Goal: Task Accomplishment & Management: Manage account settings

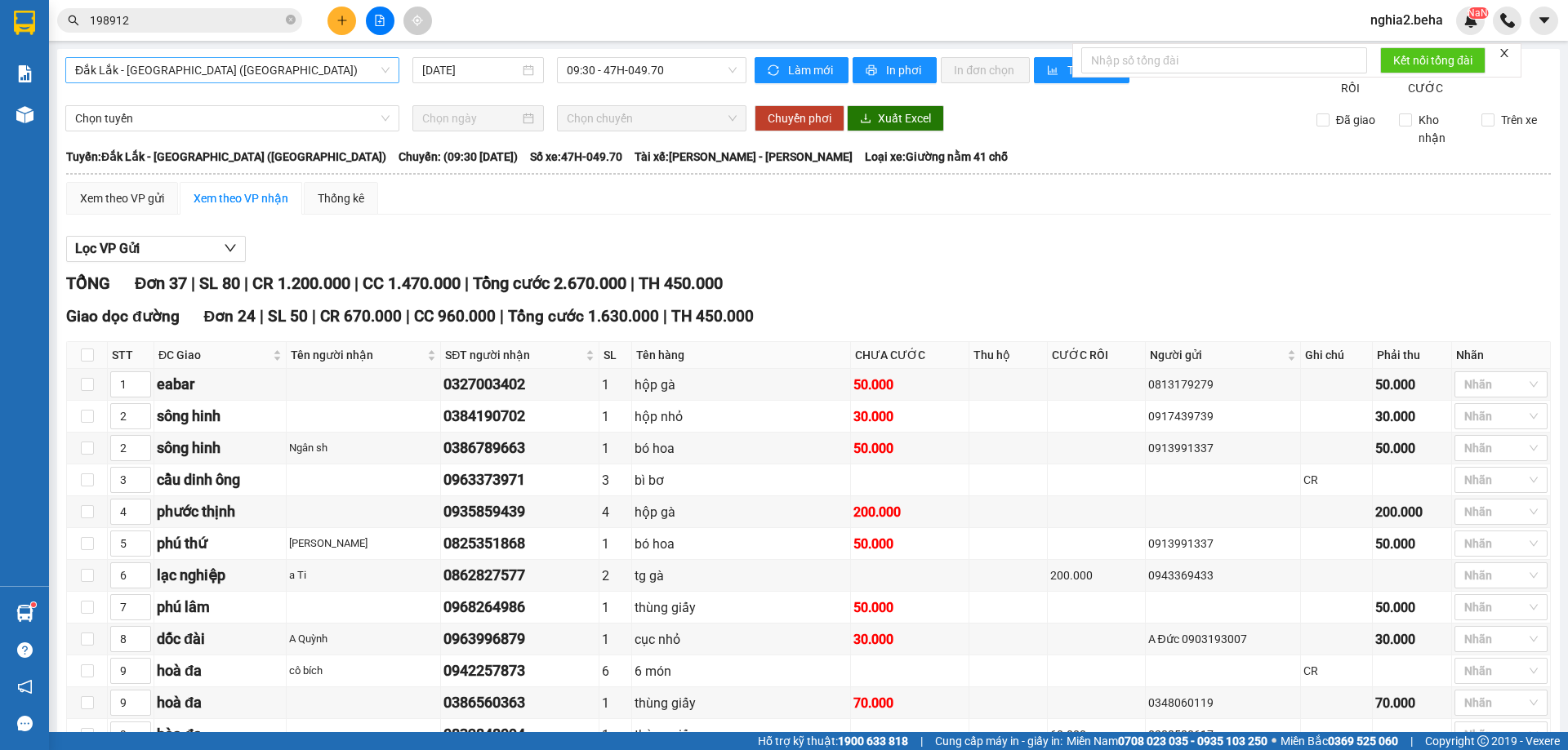
click at [333, 68] on span "Đắk Lắk - [GEOGRAPHIC_DATA] ([GEOGRAPHIC_DATA])" at bounding box center [232, 70] width 315 height 24
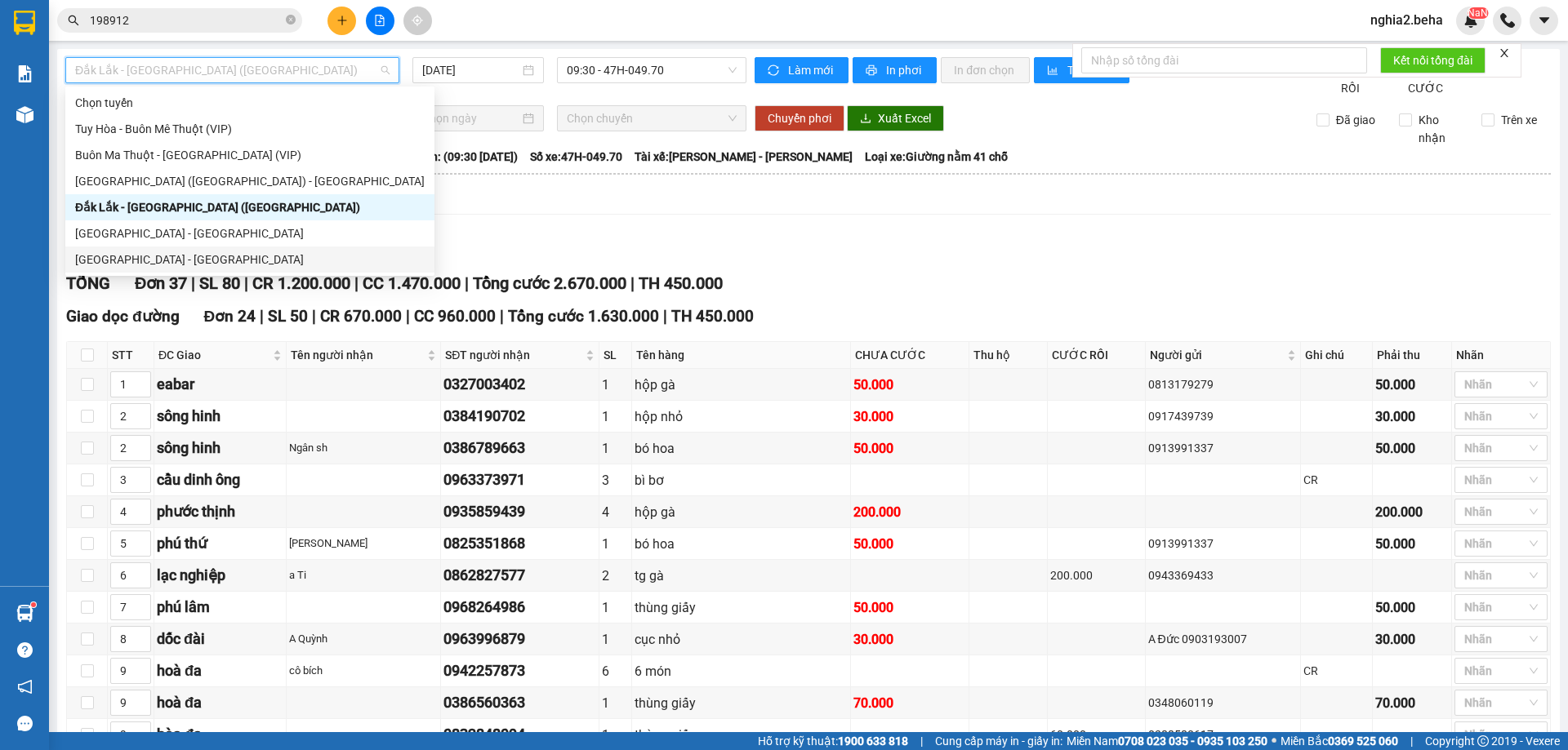
click at [168, 260] on div "[GEOGRAPHIC_DATA] - [GEOGRAPHIC_DATA]" at bounding box center [249, 259] width 350 height 18
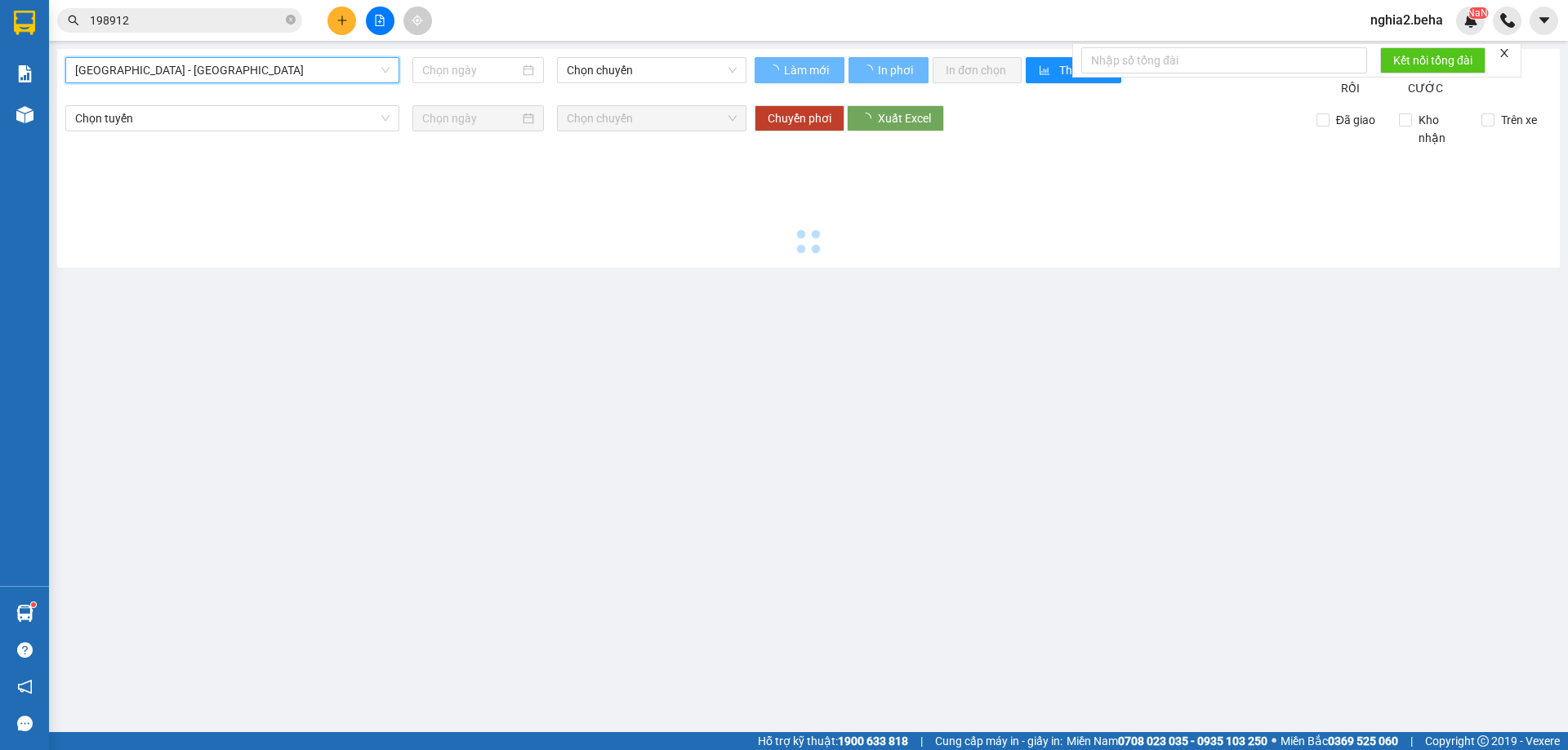
type input "[DATE]"
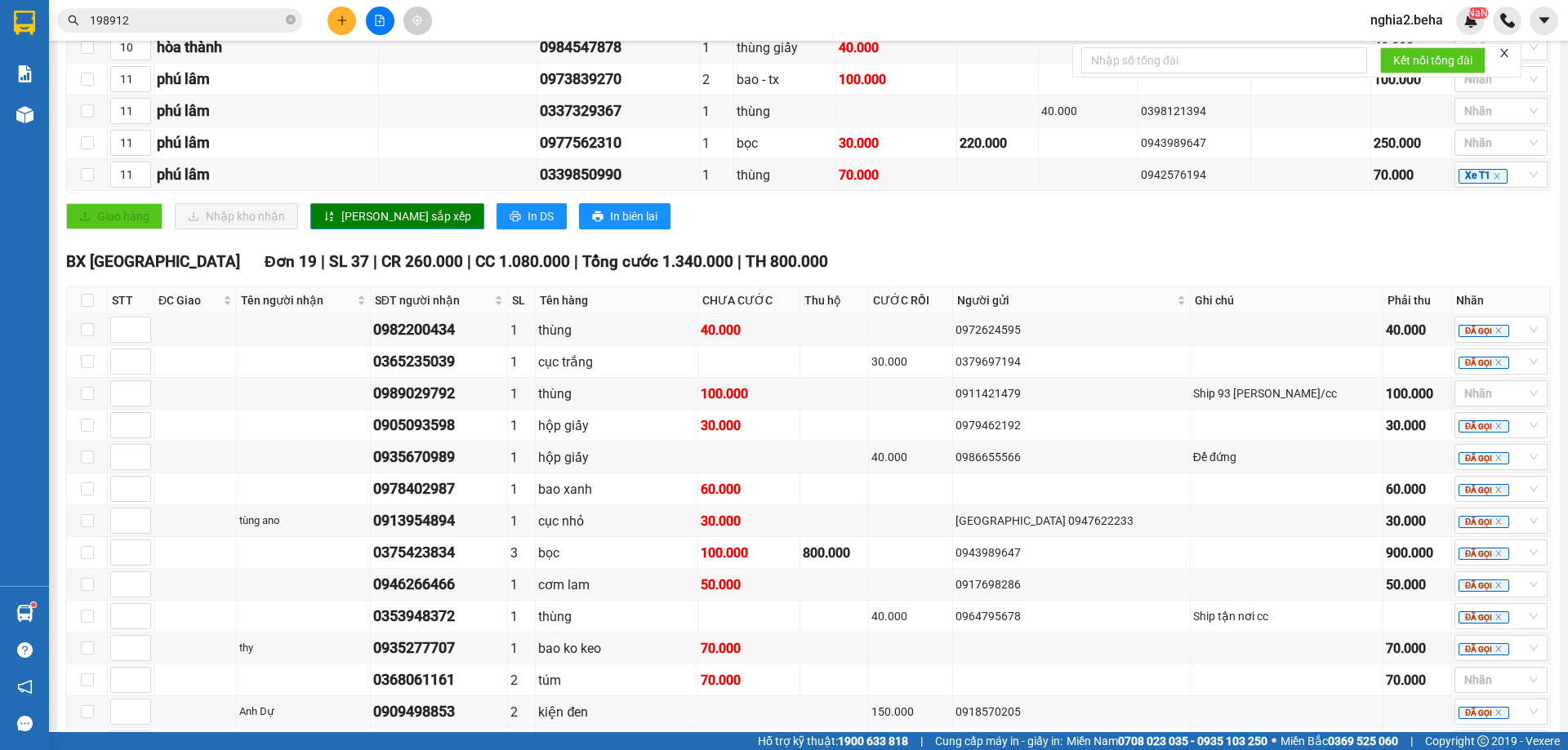
scroll to position [1354, 0]
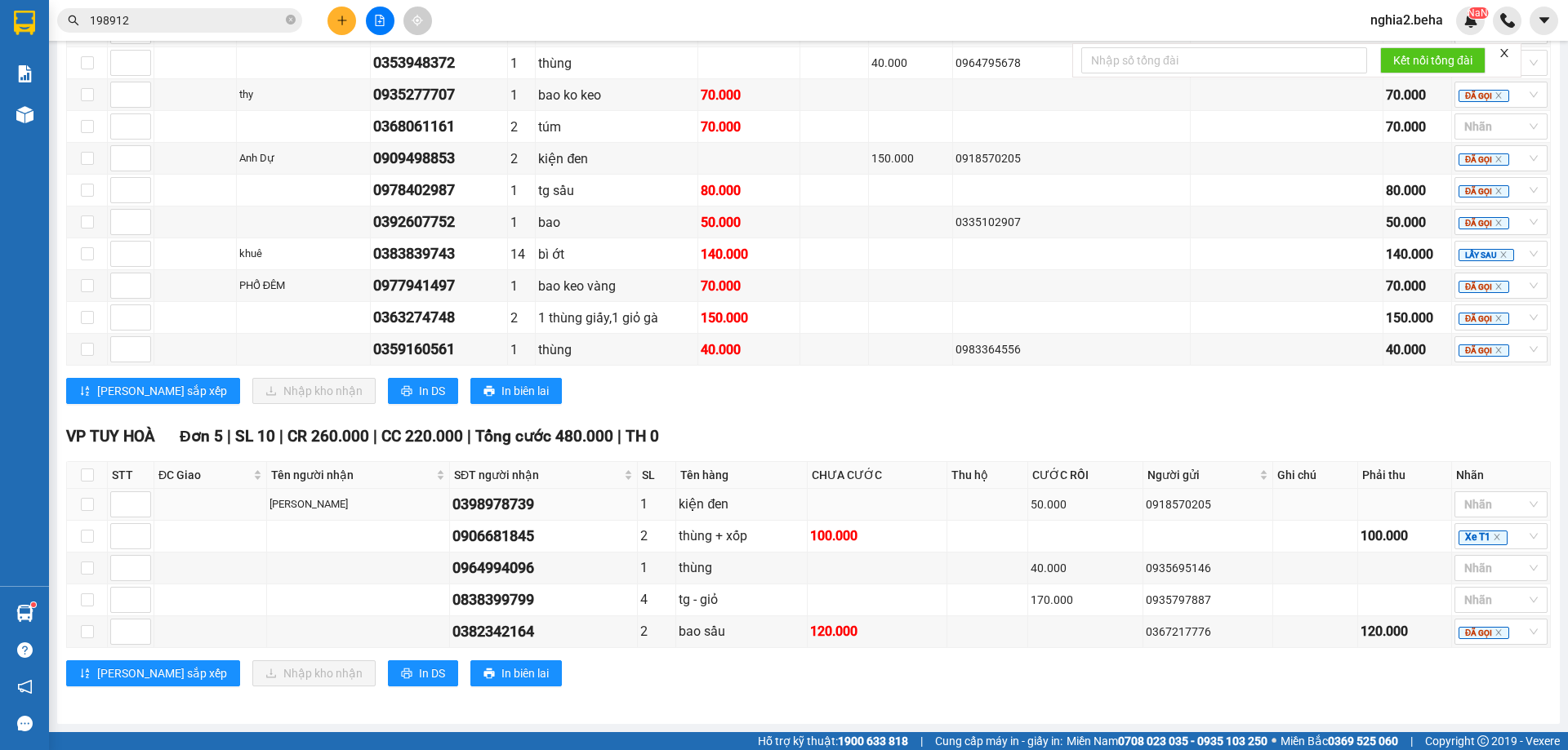
click at [496, 503] on div "0398978739" at bounding box center [543, 504] width 182 height 22
copy div "0398978739"
click at [1508, 506] on div at bounding box center [1493, 505] width 68 height 19
click at [1496, 638] on div "ĐÃ GỌI" at bounding box center [1488, 642] width 73 height 18
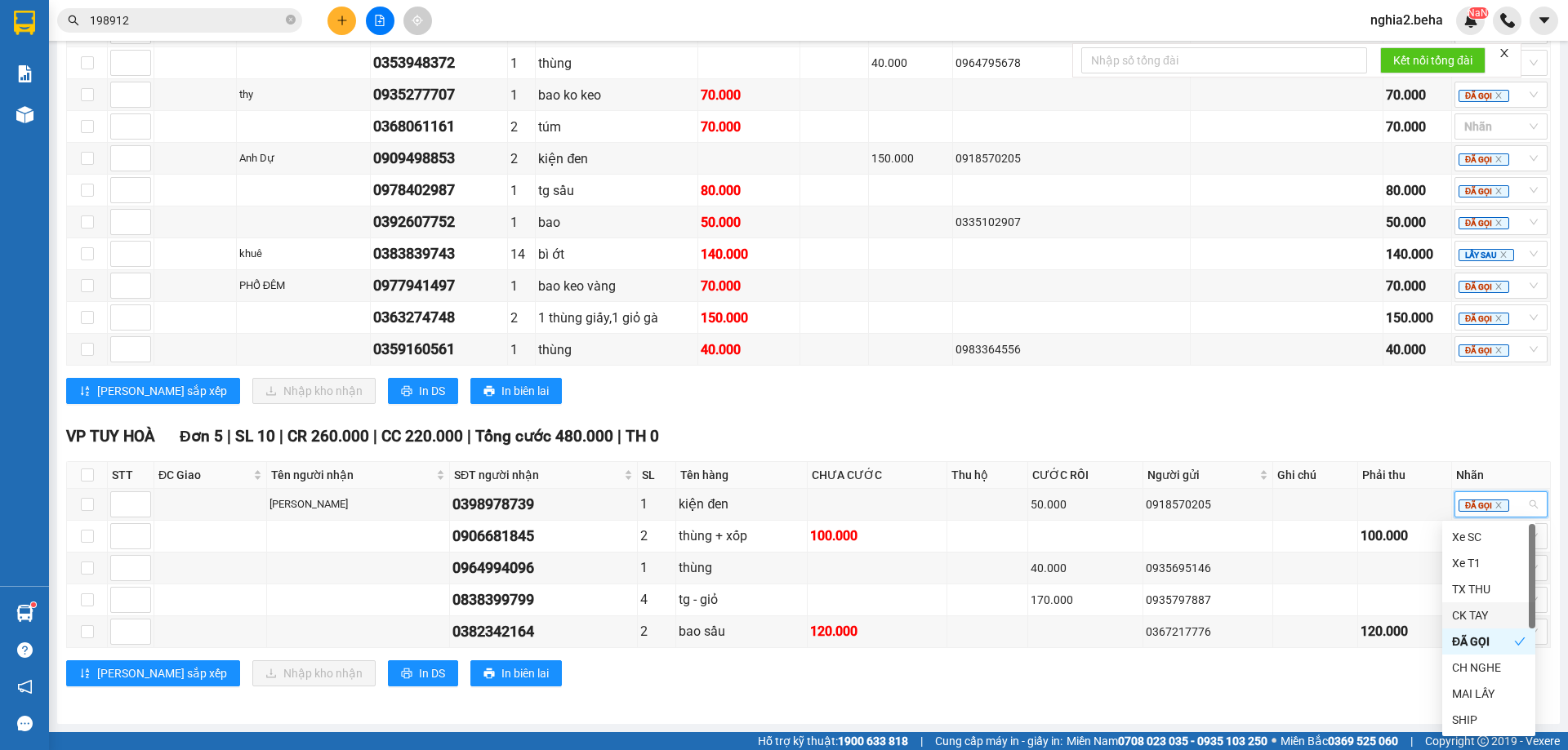
click at [1200, 411] on div "BX PHÚ YÊN Đơn 19 | SL 37 | CR 260.000 | CC 1.080.000 | Tổng cước 1.340.000 | T…" at bounding box center [809, 56] width 1485 height 720
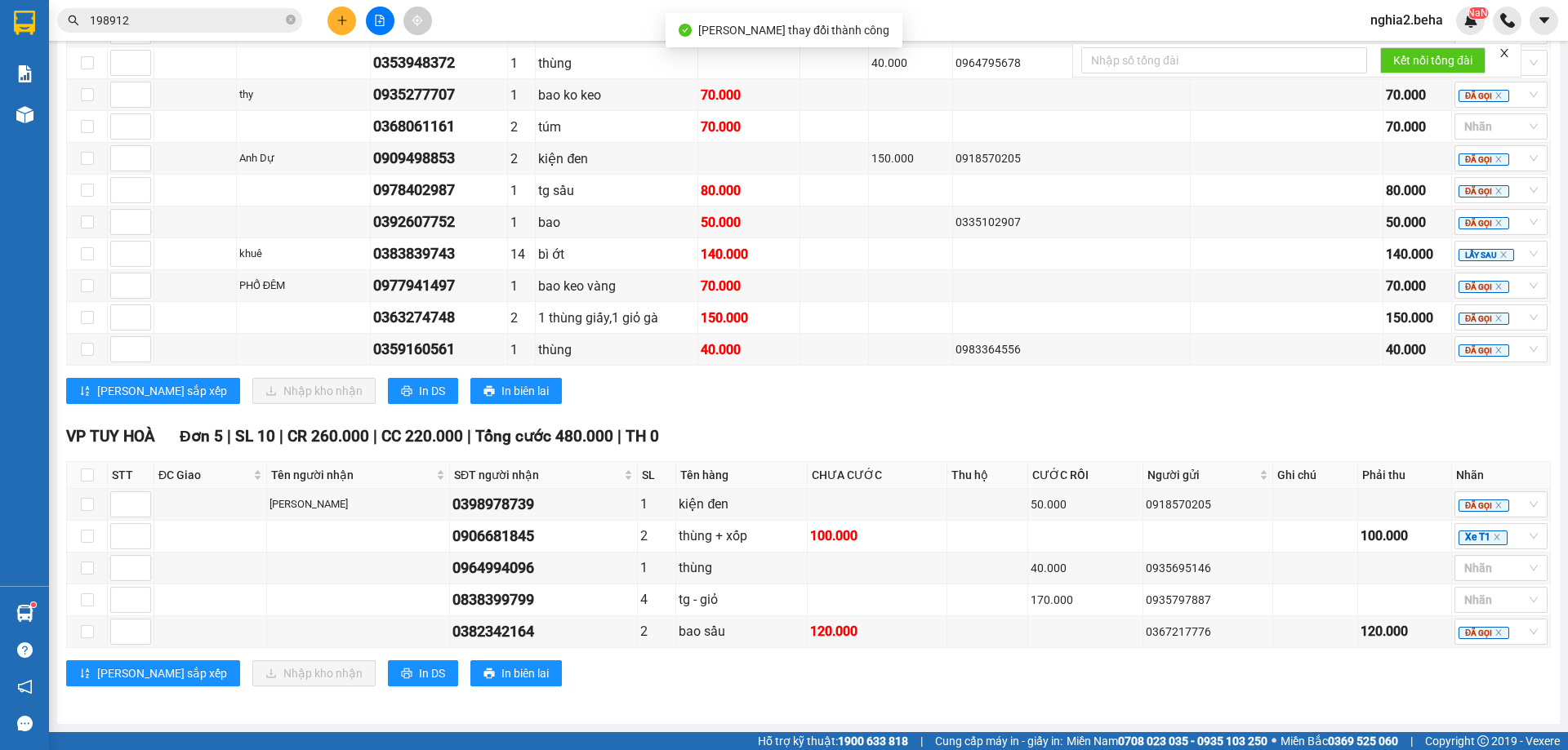
click at [832, 464] on th "CHƯA CƯỚC" at bounding box center [877, 475] width 139 height 27
click at [517, 532] on div "0906681845" at bounding box center [543, 536] width 182 height 22
copy div "0906681845"
click at [1516, 539] on div "Xe T1" at bounding box center [1502, 536] width 94 height 26
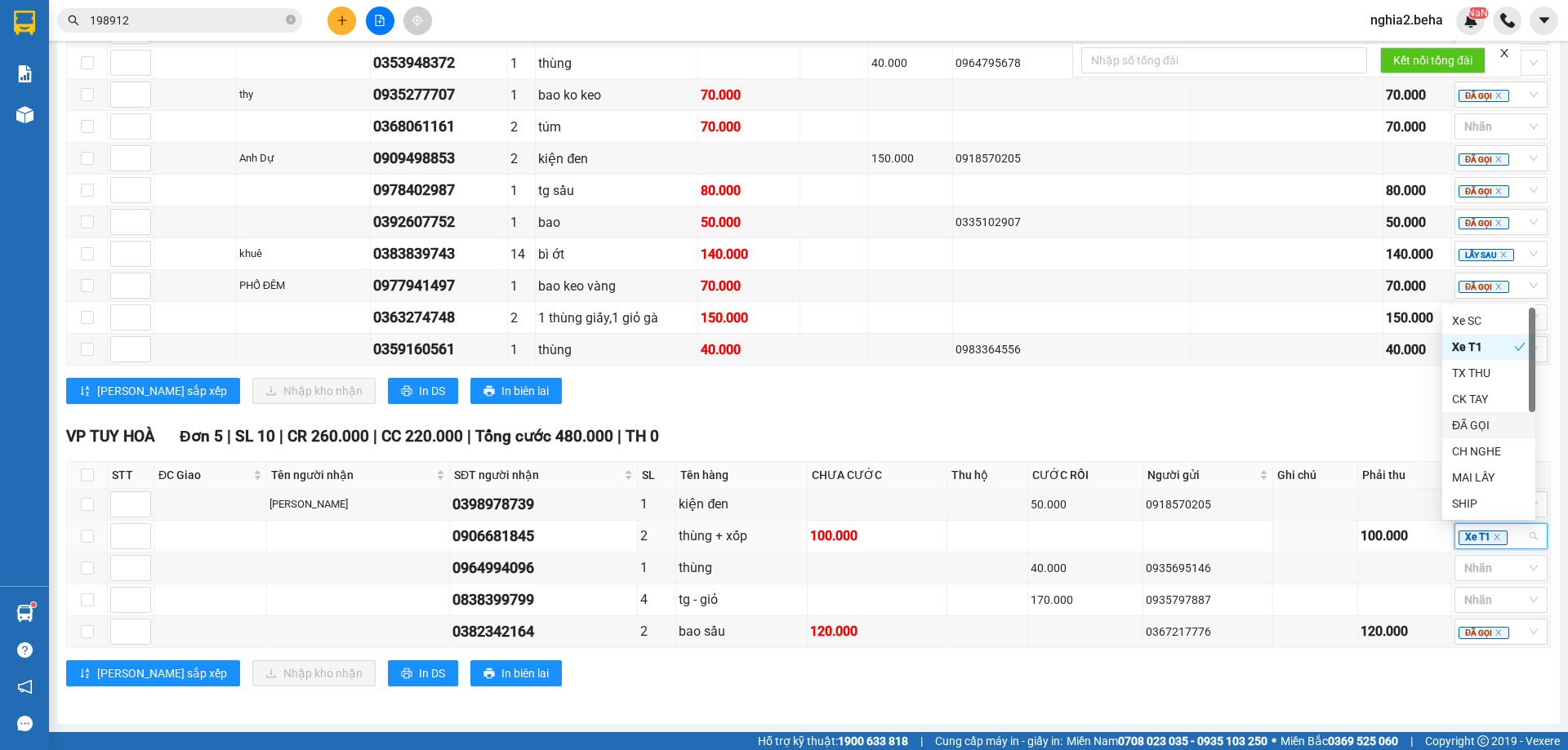
click at [1484, 429] on div "ĐÃ GỌI" at bounding box center [1488, 425] width 73 height 18
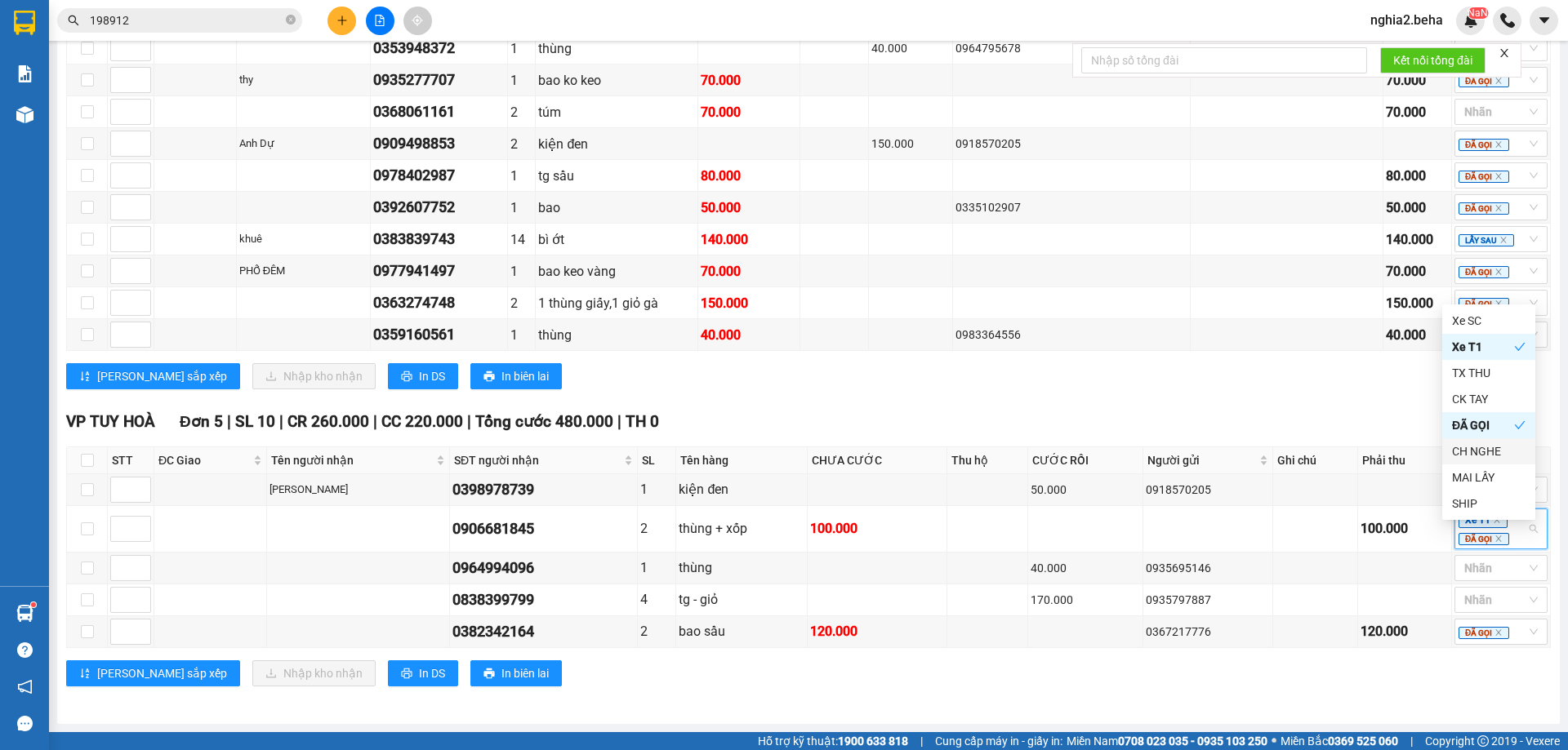
click at [925, 687] on div "[PERSON_NAME] sắp xếp Nhập kho nhận In DS In biên lai" at bounding box center [809, 673] width 1485 height 26
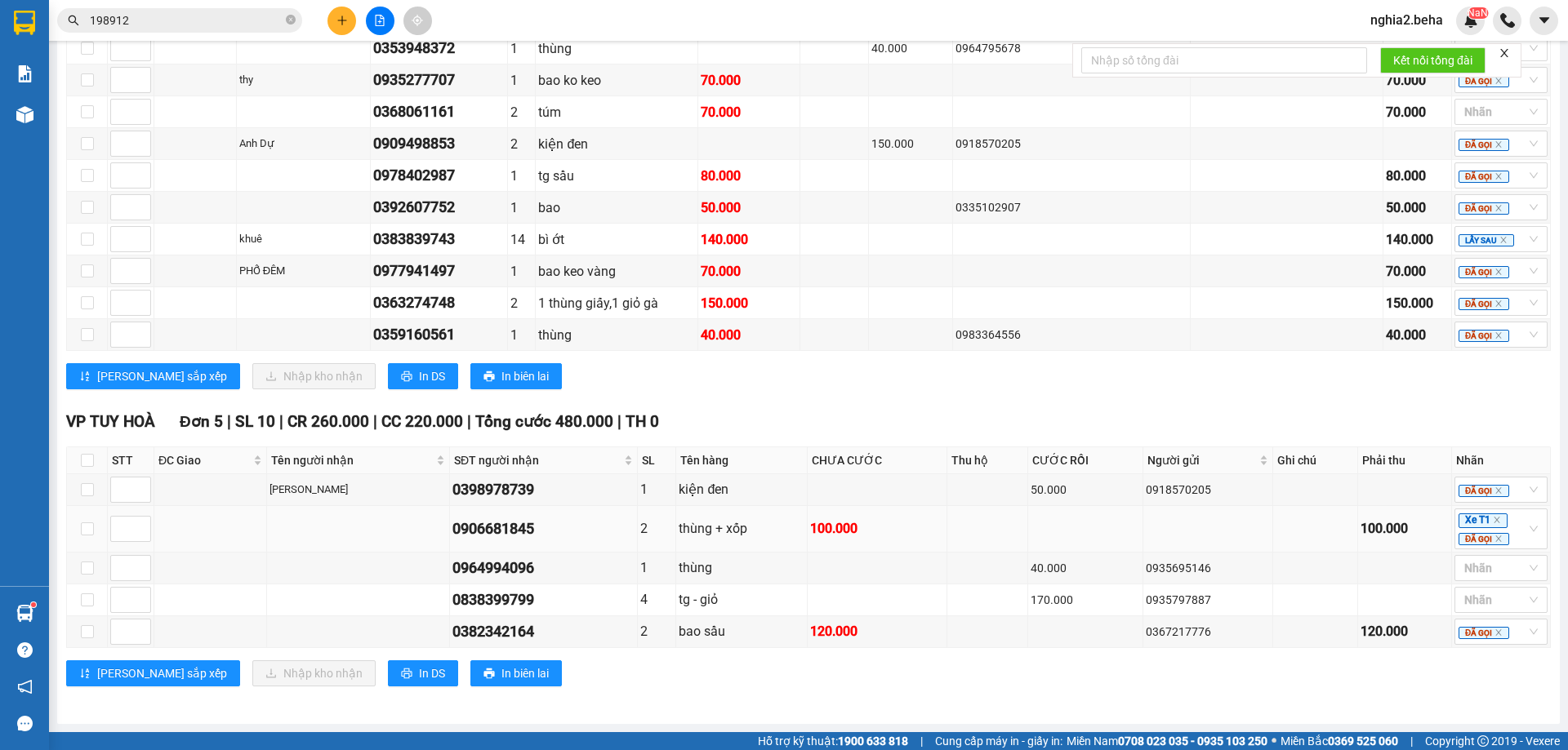
click at [511, 541] on div "0906681845" at bounding box center [543, 528] width 182 height 22
click at [516, 541] on div "0906681845" at bounding box center [543, 528] width 182 height 22
click at [530, 541] on div "0906681845" at bounding box center [543, 528] width 182 height 22
click at [525, 541] on div "0906681845" at bounding box center [543, 528] width 182 height 22
click at [516, 541] on div "0906681845" at bounding box center [543, 528] width 182 height 22
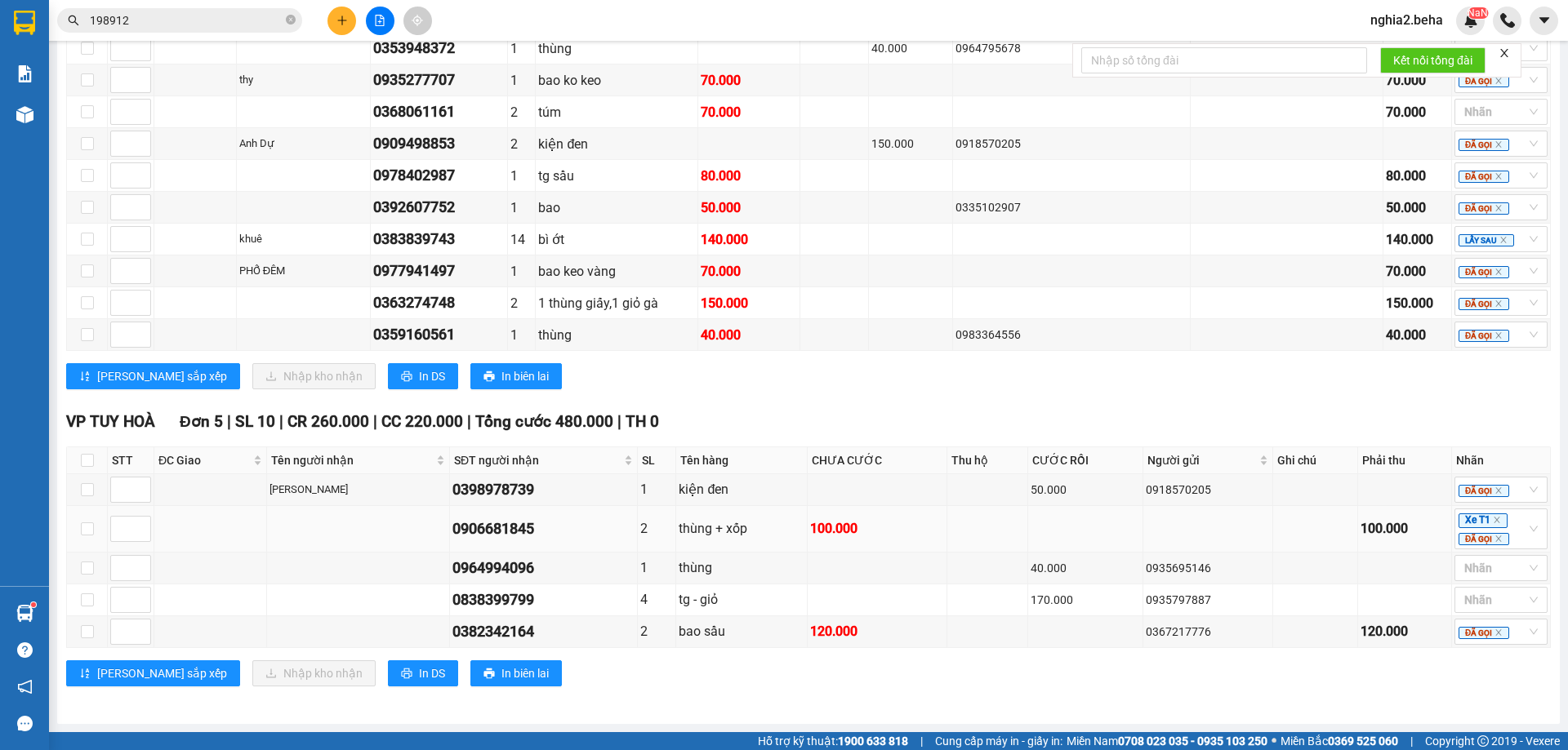
click at [502, 541] on div "0906681845" at bounding box center [543, 528] width 182 height 22
click at [487, 541] on div "0906681845" at bounding box center [543, 528] width 182 height 22
click at [476, 541] on div "0906681845" at bounding box center [543, 528] width 182 height 22
click at [462, 541] on div "0906681845" at bounding box center [543, 528] width 182 height 22
click at [458, 541] on div "0906681845" at bounding box center [543, 528] width 182 height 22
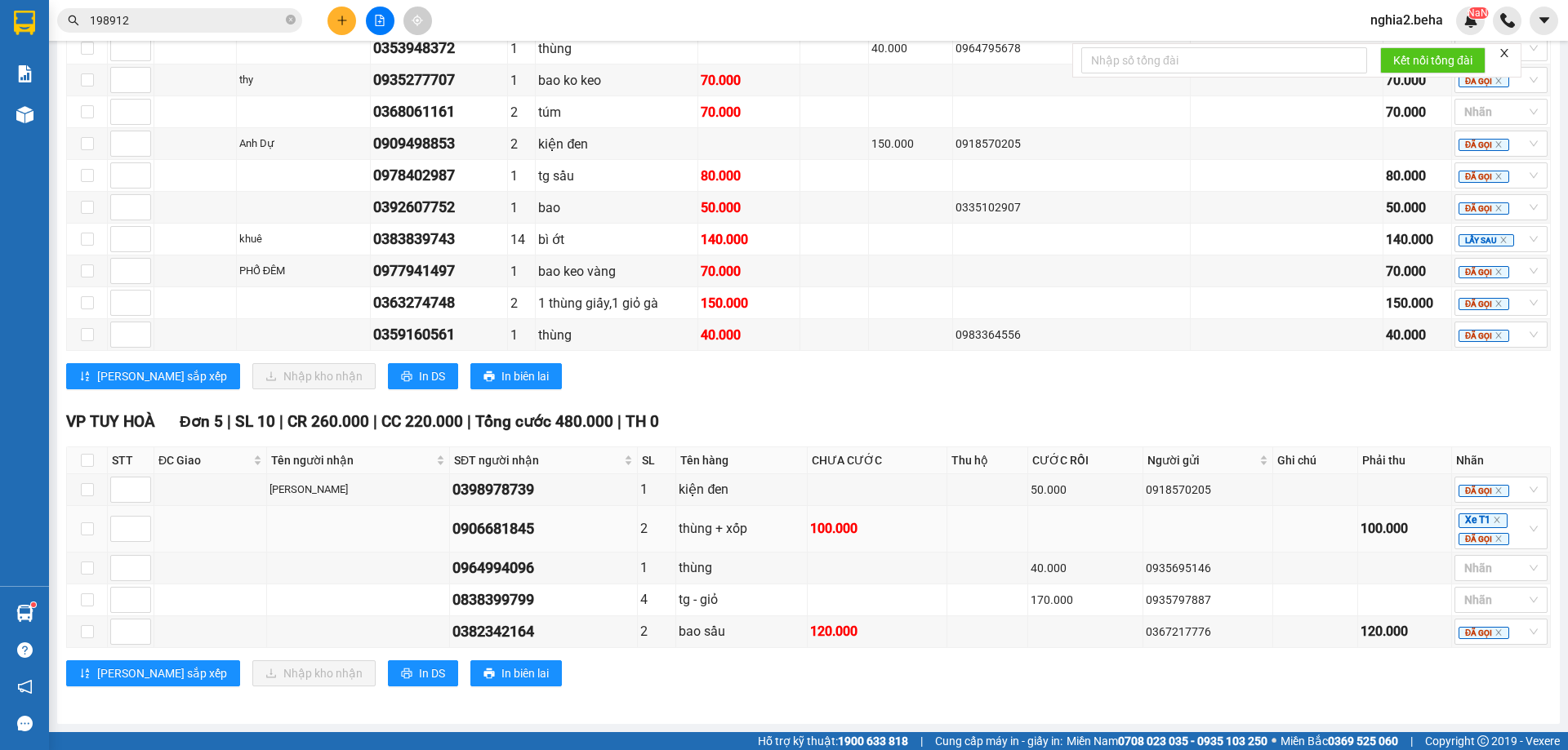
click at [465, 541] on div "0906681845" at bounding box center [543, 528] width 182 height 22
click at [502, 580] on div "0964994096" at bounding box center [543, 568] width 182 height 22
copy div "0964994096"
click at [1465, 578] on input "search" at bounding box center [1466, 568] width 3 height 19
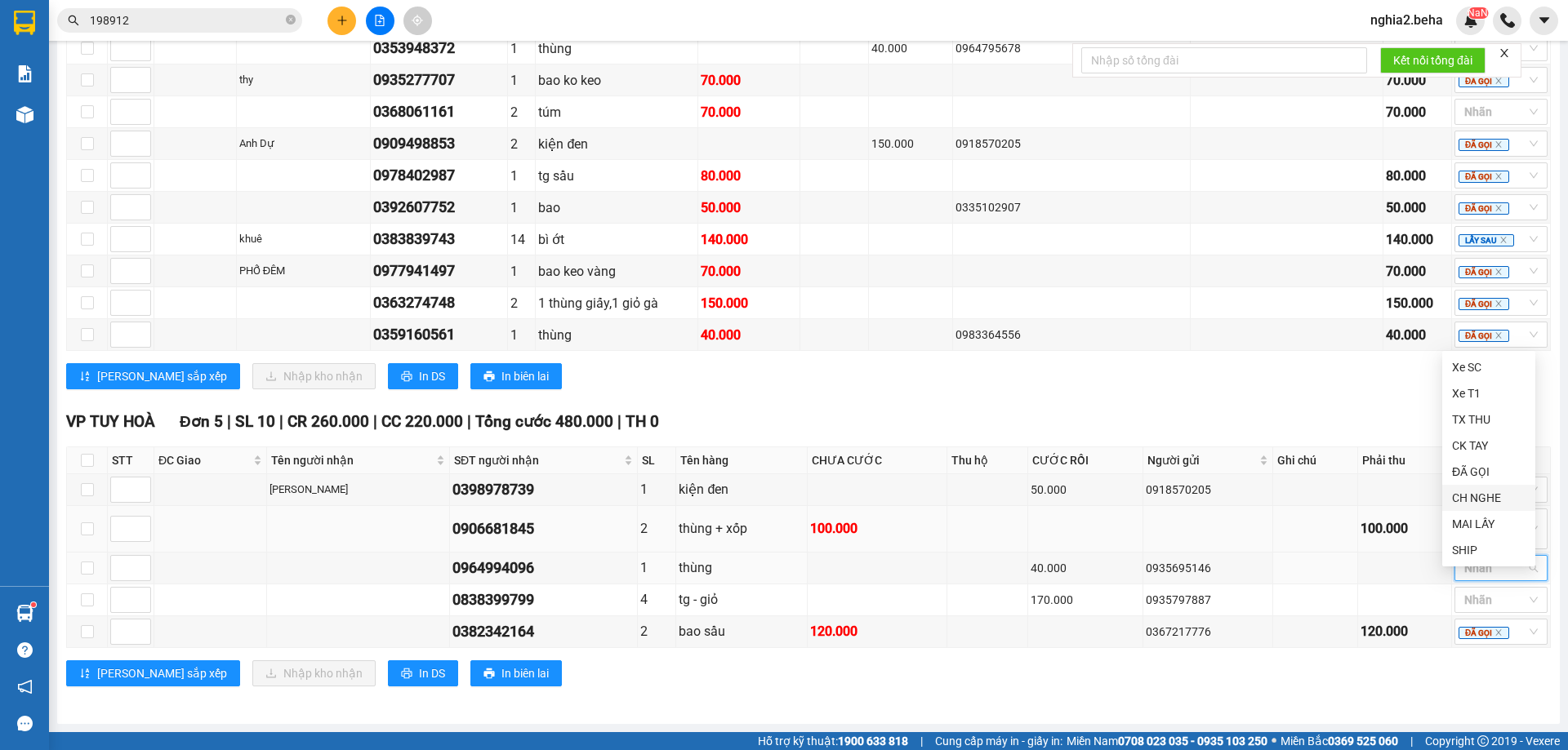
drag, startPoint x: 1489, startPoint y: 498, endPoint x: 1369, endPoint y: 544, distance: 128.5
click at [1488, 498] on div "CH NGHE" at bounding box center [1488, 498] width 73 height 18
click at [886, 642] on div "120.000" at bounding box center [876, 631] width 134 height 20
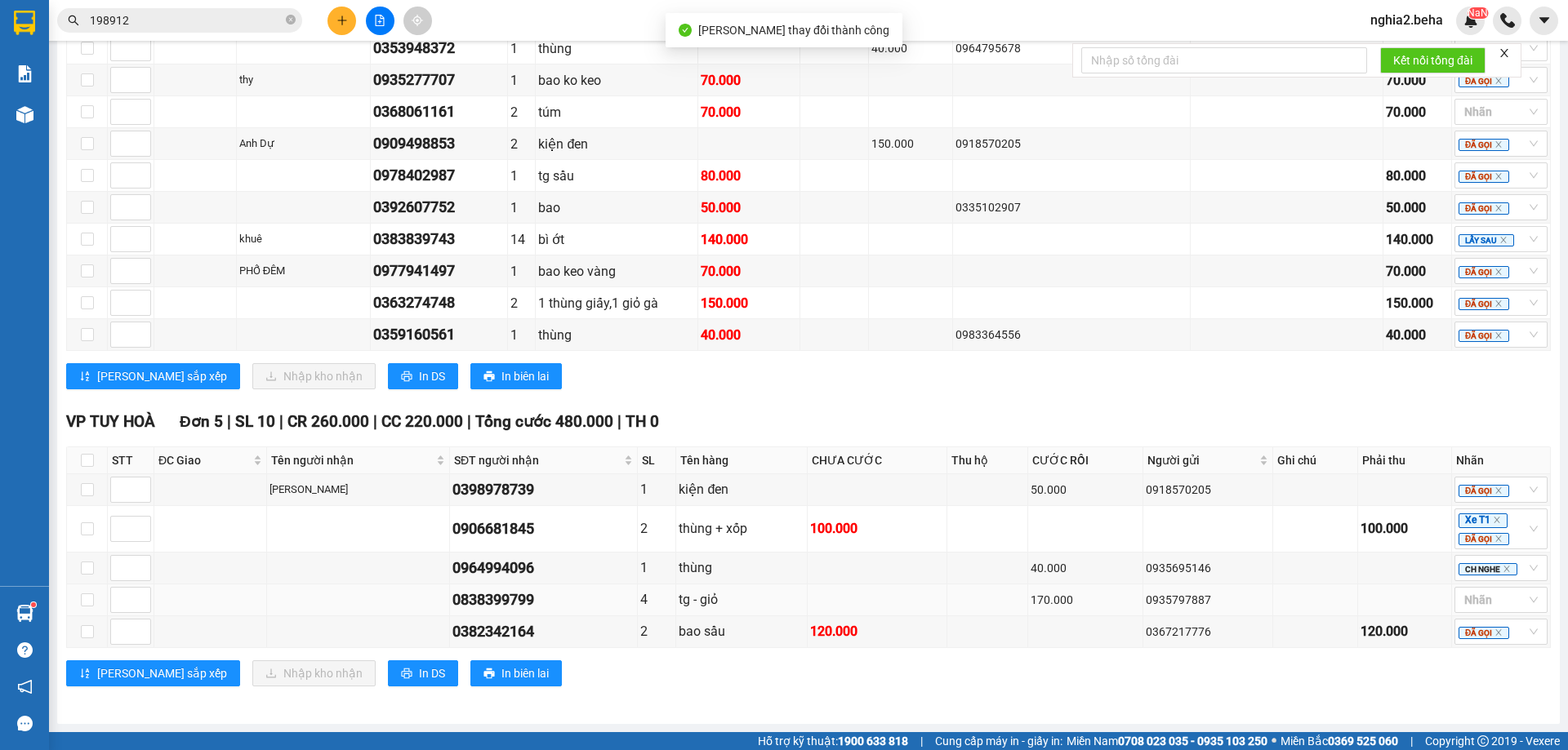
click at [501, 612] on div "0838399799" at bounding box center [543, 599] width 182 height 22
copy div "0838399799"
click at [1511, 610] on div at bounding box center [1493, 600] width 68 height 19
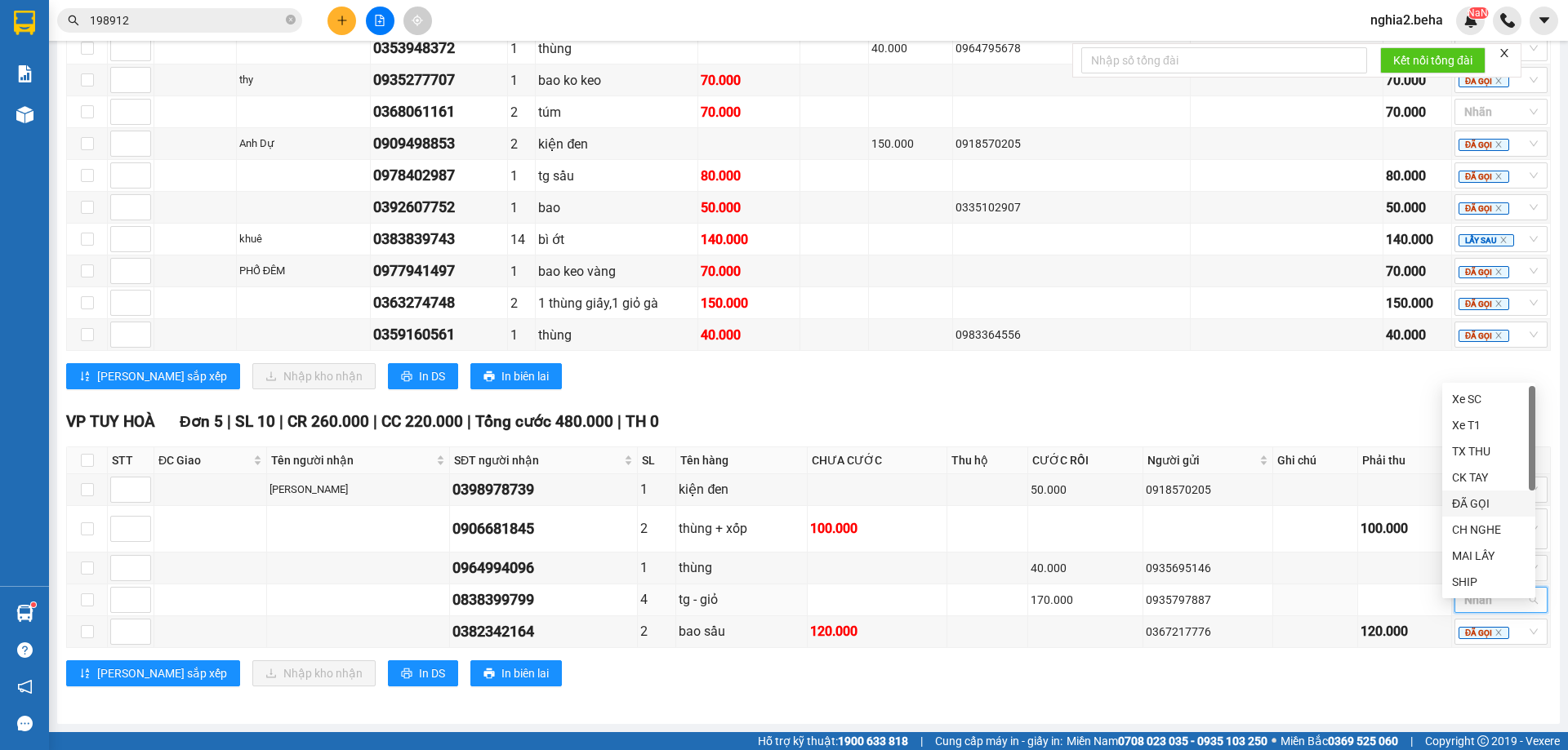
click at [1481, 498] on div "ĐÃ GỌI" at bounding box center [1488, 504] width 73 height 18
click at [811, 733] on span "Hỗ trợ kỹ thuật: 1900 633 818" at bounding box center [833, 741] width 150 height 18
click at [513, 643] on div "0382342164" at bounding box center [543, 631] width 182 height 22
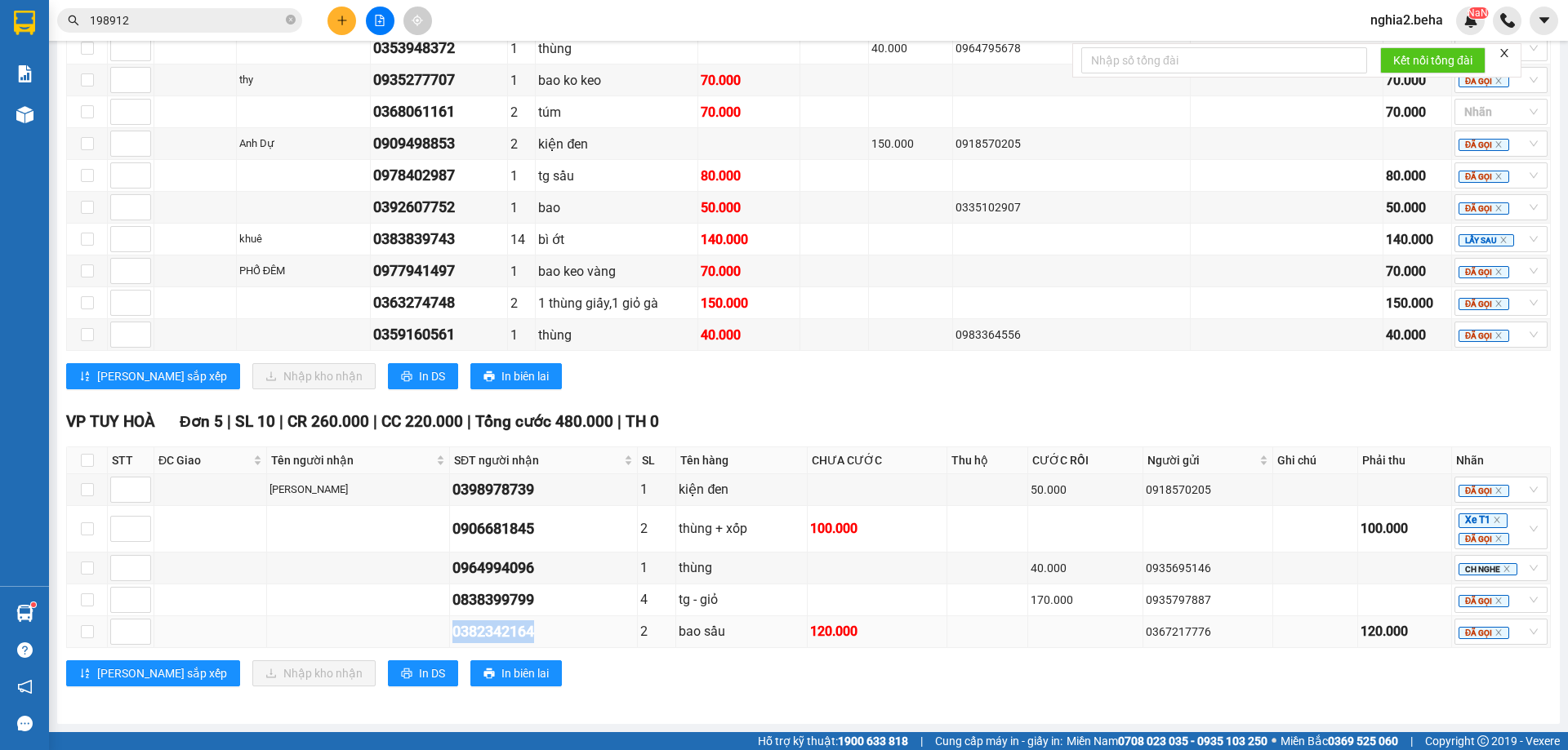
click at [513, 643] on div "0382342164" at bounding box center [543, 631] width 182 height 22
copy div "0382342164"
click at [782, 401] on div "BX PHÚ YÊN Đơn 19 | SL 37 | CR 260.000 | CC 1.080.000 | Tổng cước 1.340.000 | T…" at bounding box center [809, 41] width 1485 height 720
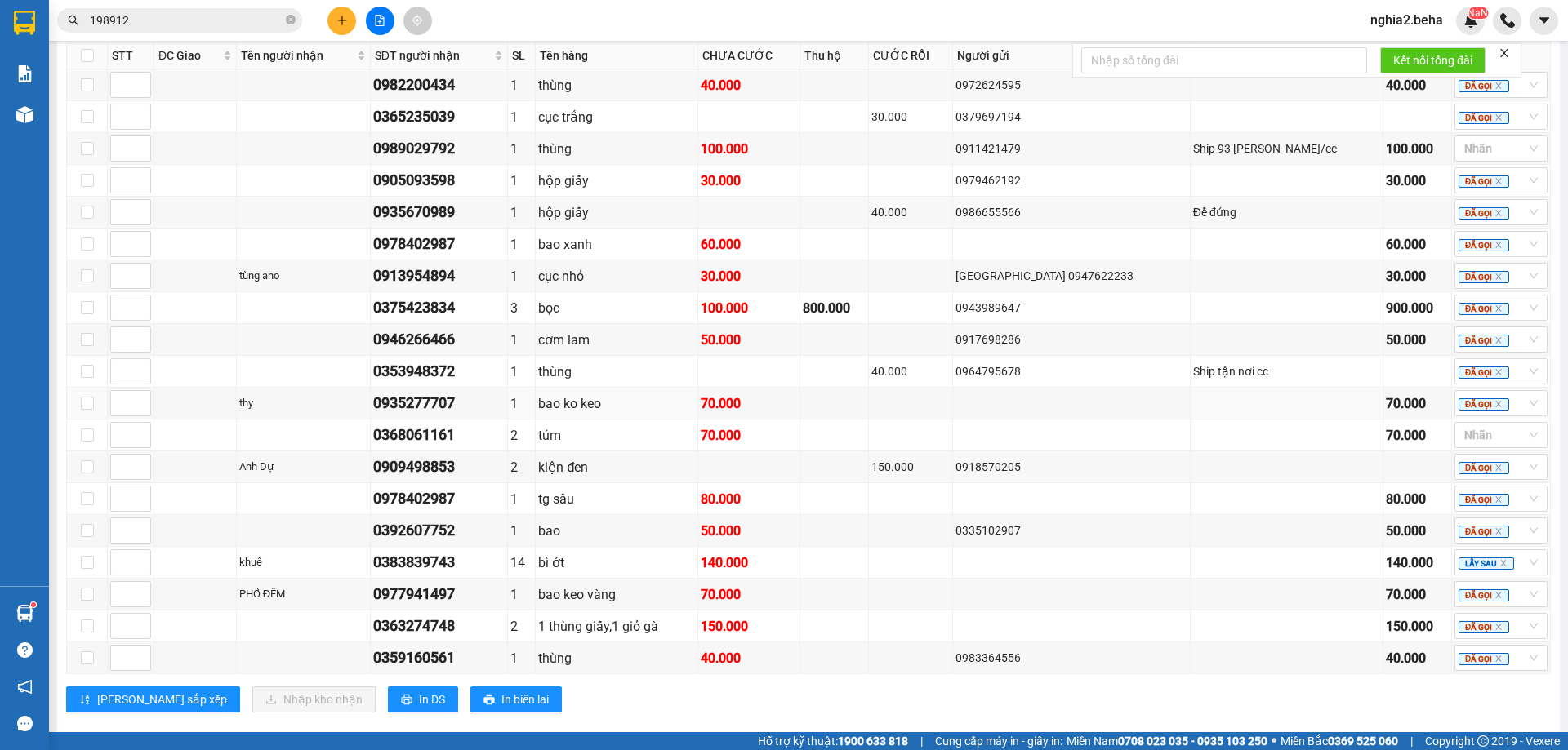
scroll to position [1369, 0]
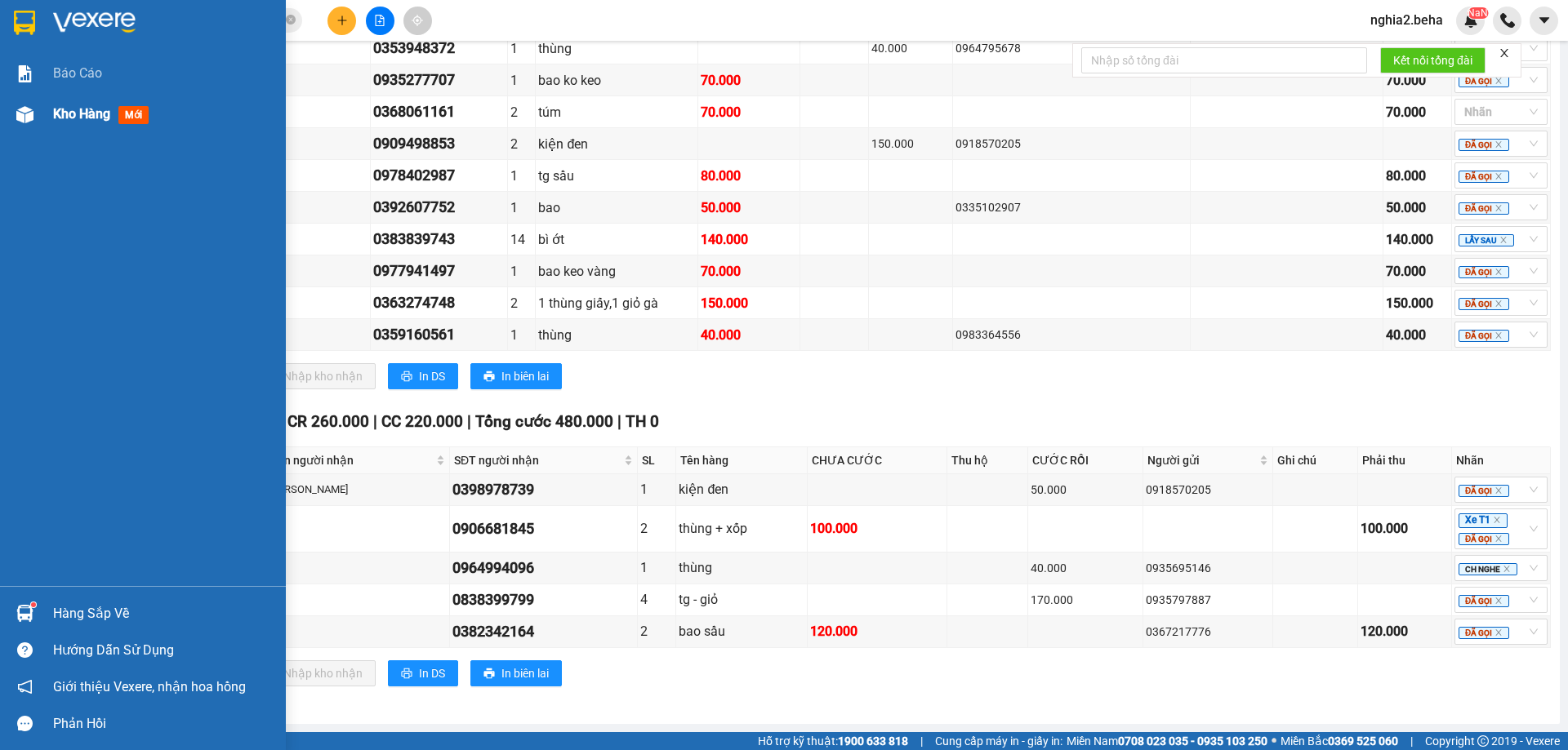
click at [63, 117] on span "Kho hàng" at bounding box center [81, 114] width 57 height 16
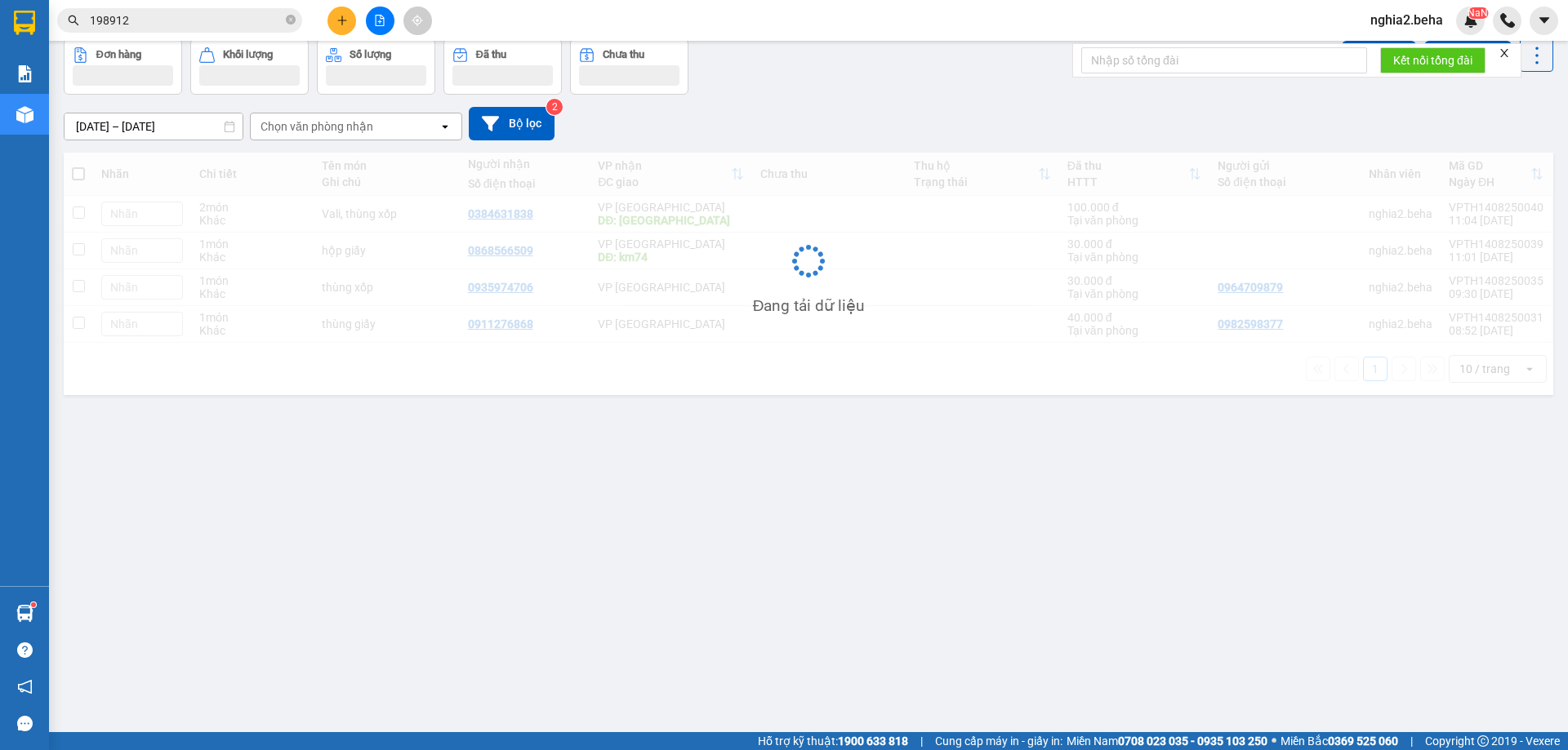
scroll to position [75, 0]
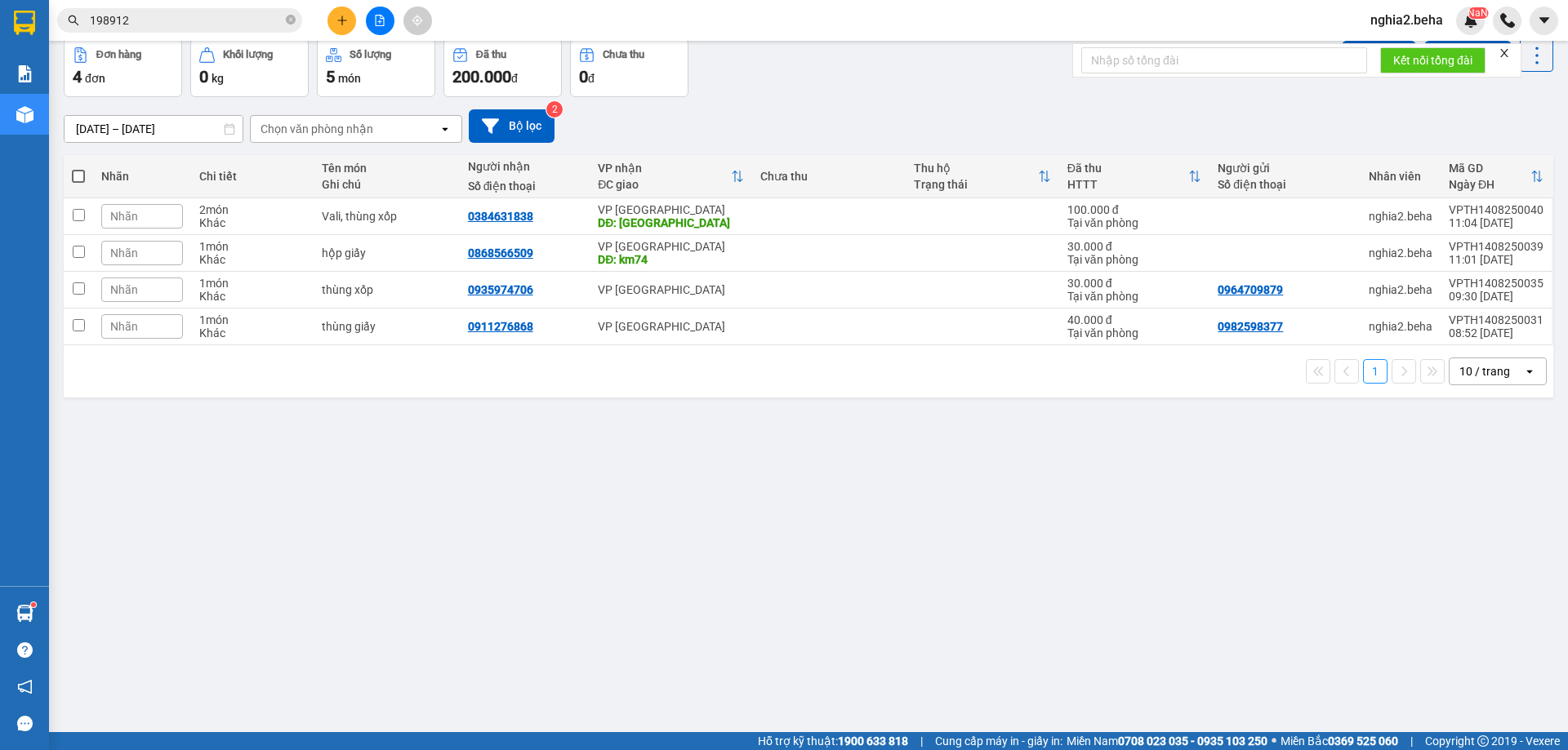
click at [813, 104] on div "[DATE] – [DATE] Press the down arrow key to interact with the calendar and sele…" at bounding box center [808, 127] width 1490 height 58
click at [705, 558] on div "ver 1.8.138 Kho gửi Trên xe Kho nhận Hàng đã giao Đơn hàng 4 đơn Khối lượng 0 k…" at bounding box center [809, 349] width 1503 height 750
click at [532, 551] on div "ver 1.8.138 Kho gửi Trên xe Kho nhận Hàng đã giao Đơn hàng 4 đơn Khối lượng 0 k…" at bounding box center [809, 349] width 1503 height 750
click at [679, 585] on div "ver 1.8.138 Kho gửi Trên xe Kho nhận Hàng đã giao Đơn hàng 4 đơn Khối lượng 0 k…" at bounding box center [809, 349] width 1503 height 750
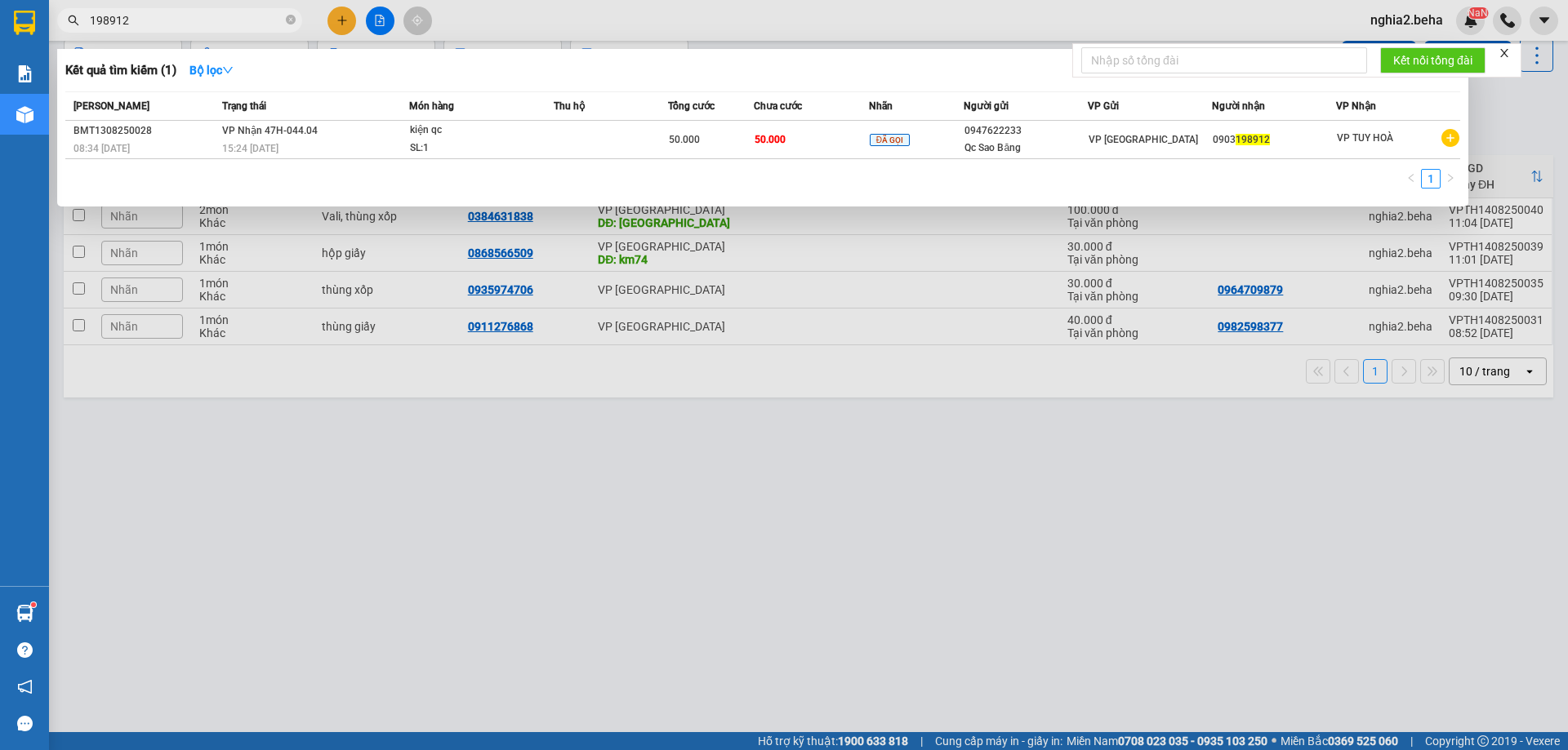
click at [199, 12] on input "198912" at bounding box center [186, 20] width 193 height 18
click at [199, 13] on input "198912" at bounding box center [186, 20] width 193 height 18
paste input "0357290008"
type input "0357290008"
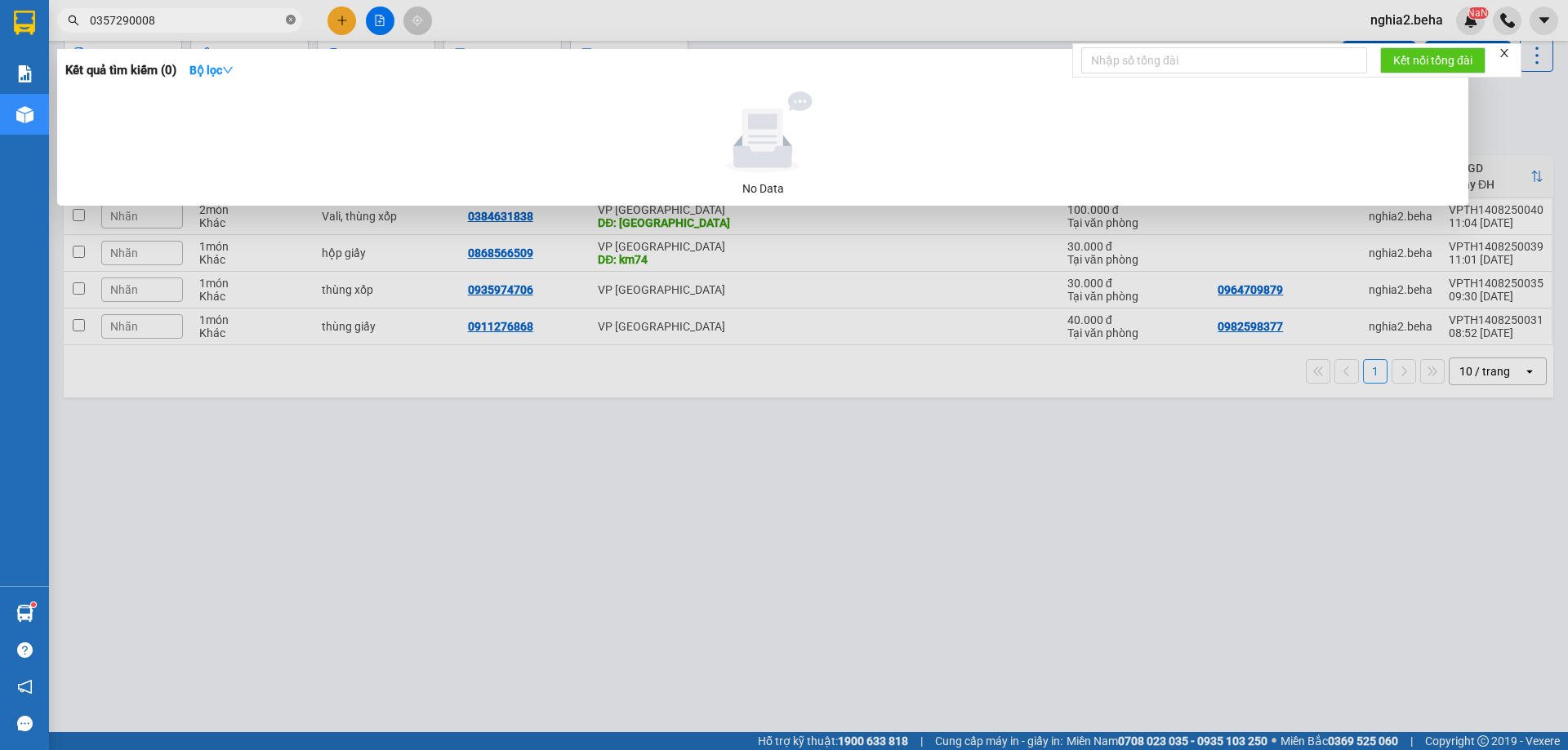
click at [290, 21] on icon "close-circle" at bounding box center [290, 19] width 10 height 10
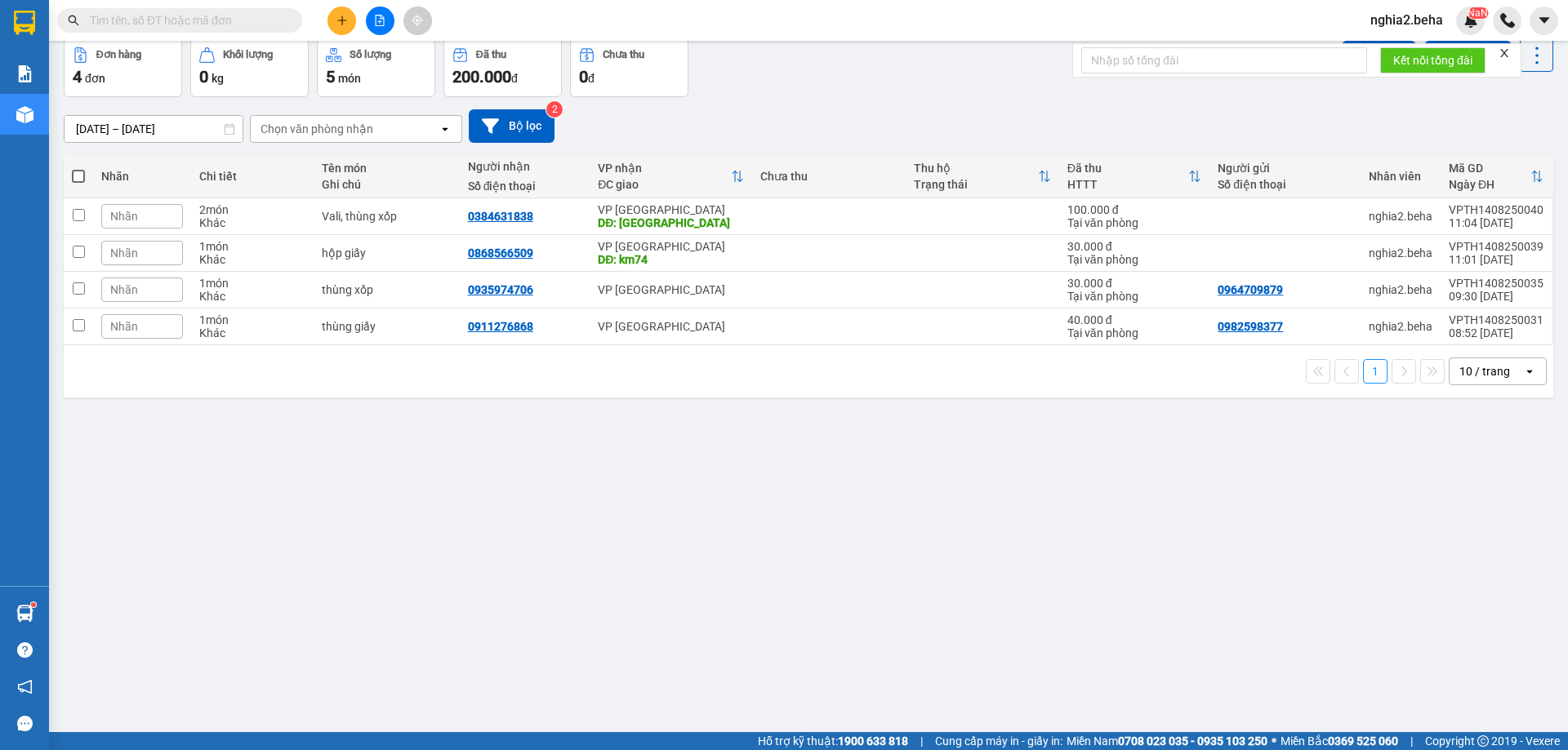
click at [819, 478] on div "ver 1.8.138 Kho gửi Trên xe Kho nhận Hàng đã giao Đơn hàng 4 đơn Khối lượng 0 k…" at bounding box center [809, 349] width 1503 height 750
click at [206, 22] on input "text" at bounding box center [186, 20] width 193 height 18
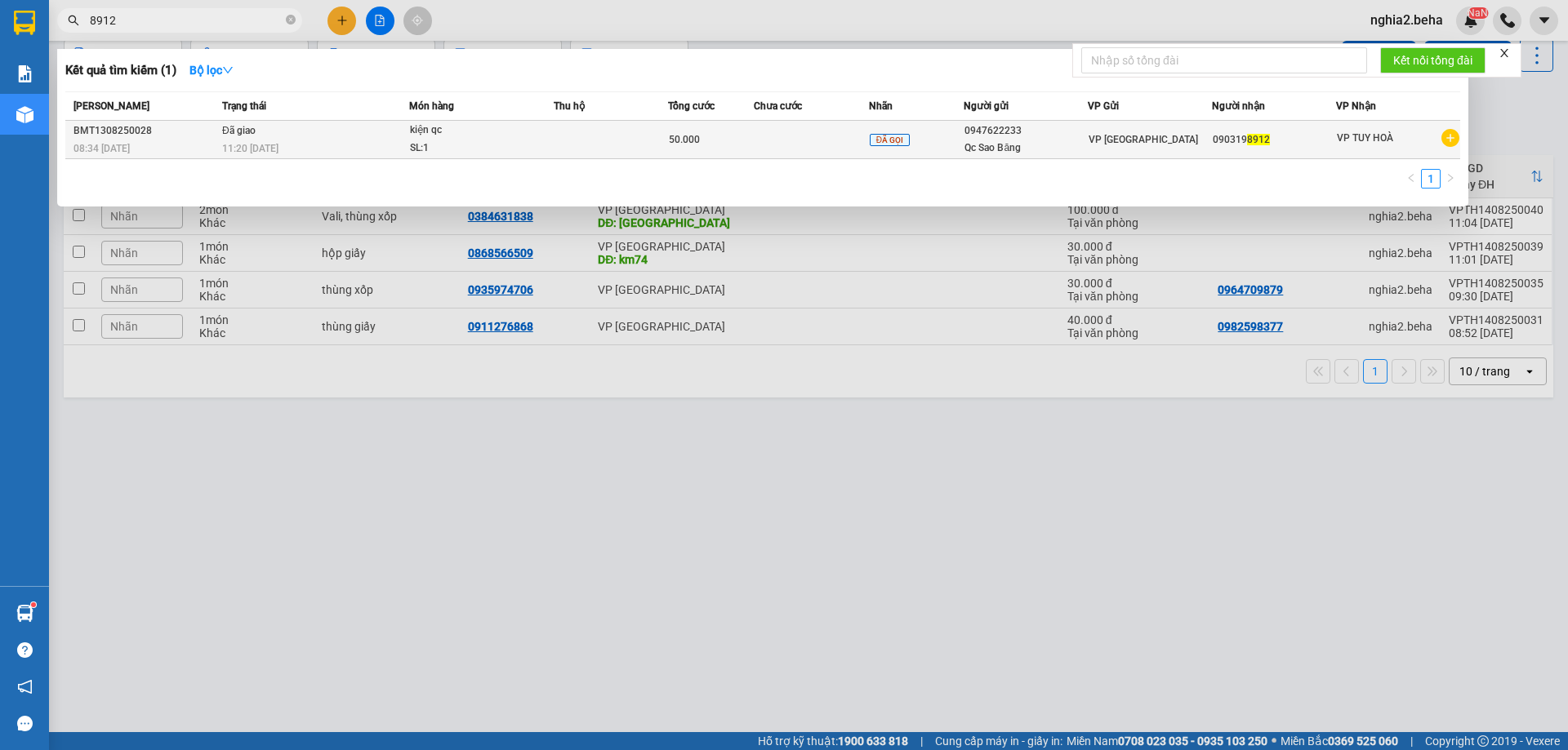
type input "8912"
click at [325, 154] on div "11:20 - 14/08" at bounding box center [315, 148] width 186 height 18
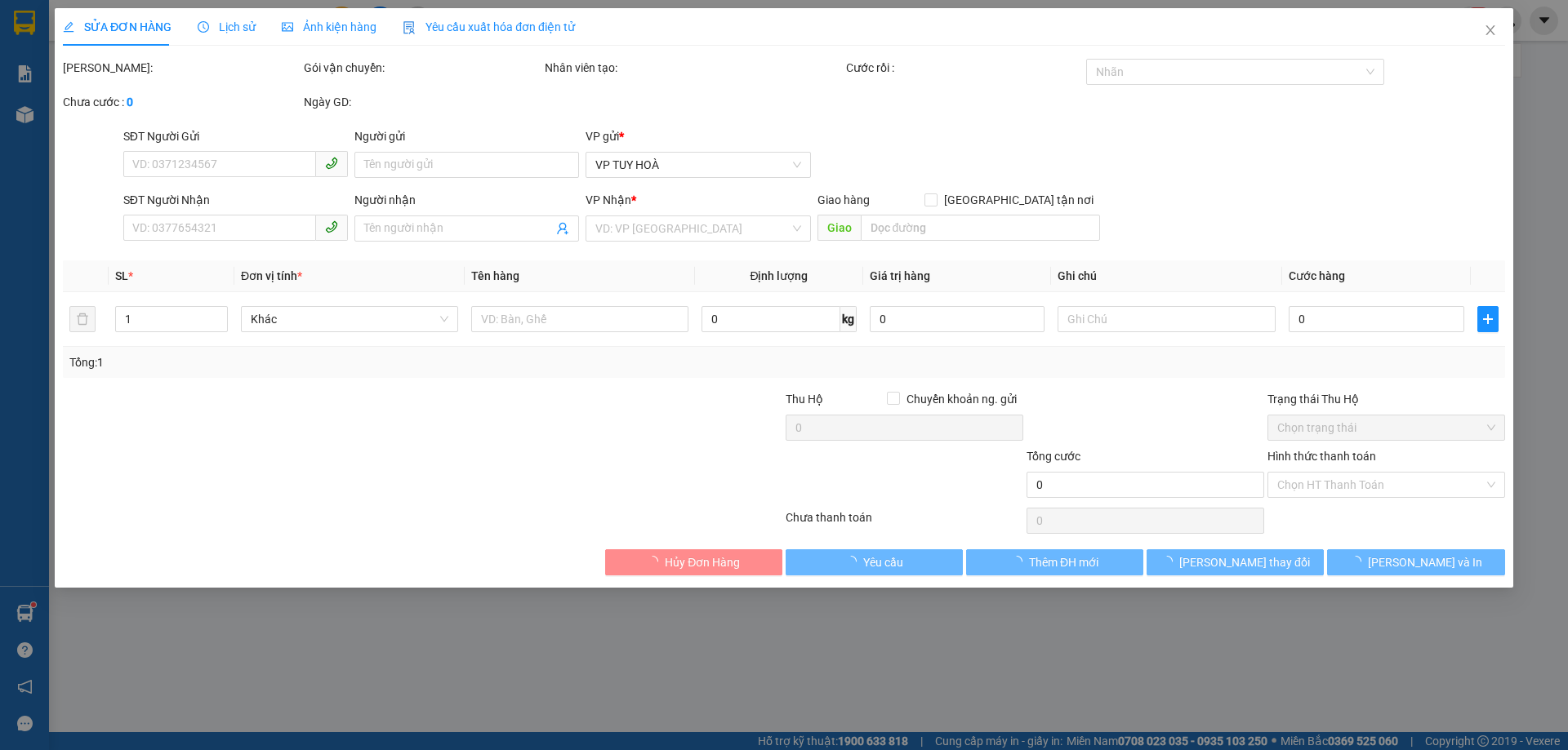
type input "0947622233"
type input "Qc Sao Băng"
type input "0903198912"
type input "50.000"
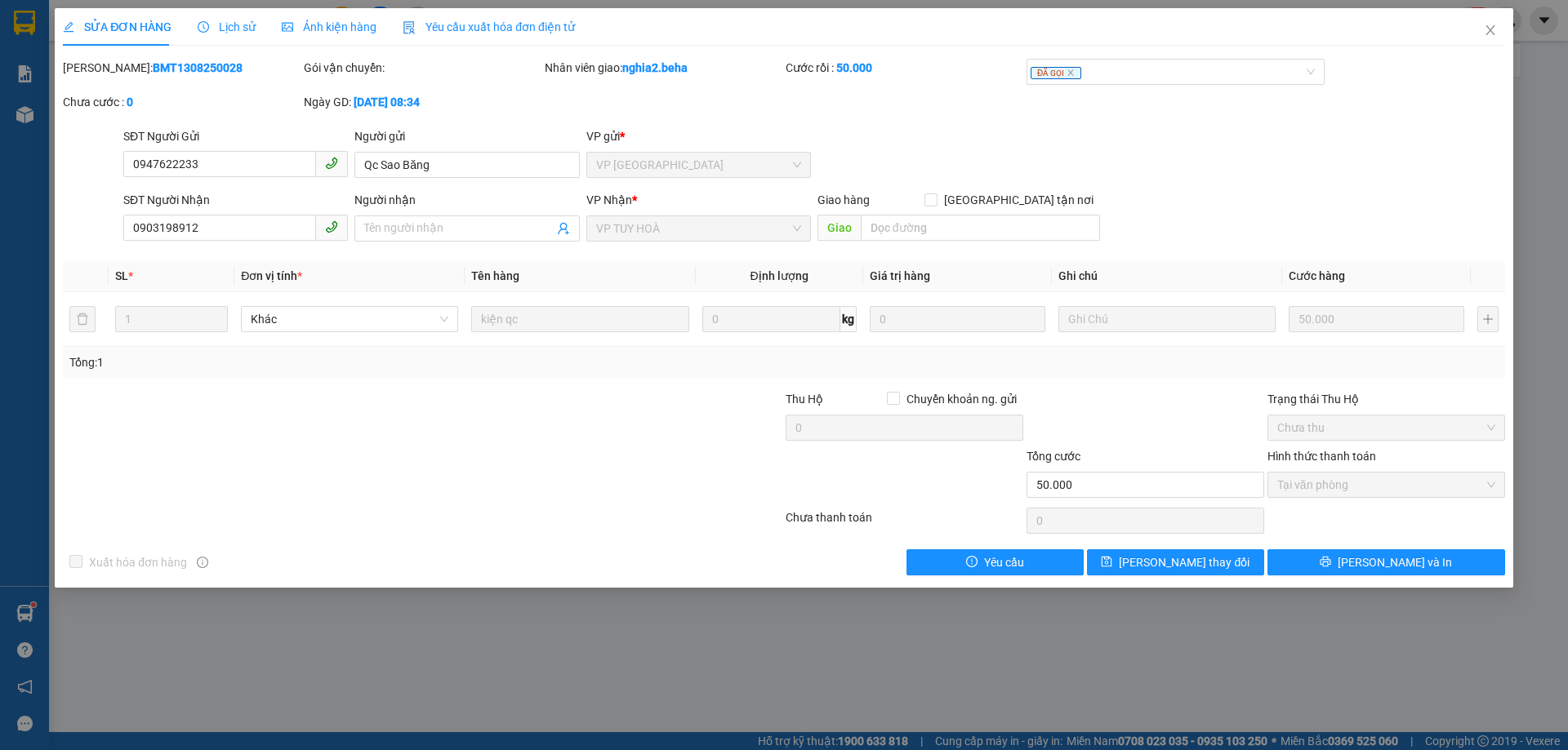
click at [329, 29] on span "Ảnh kiện hàng" at bounding box center [328, 26] width 95 height 13
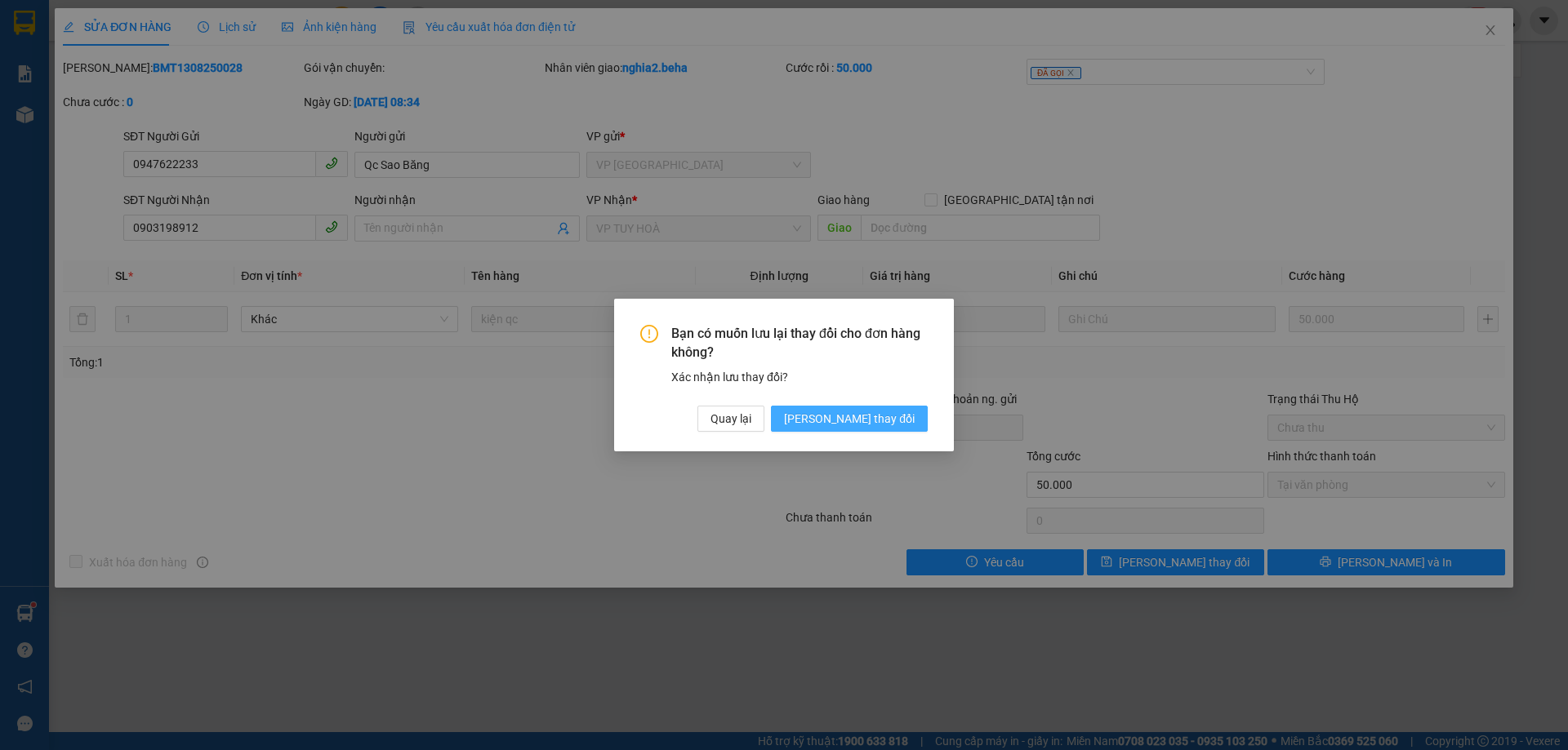
click at [864, 414] on span "[PERSON_NAME] thay đổi" at bounding box center [850, 419] width 131 height 18
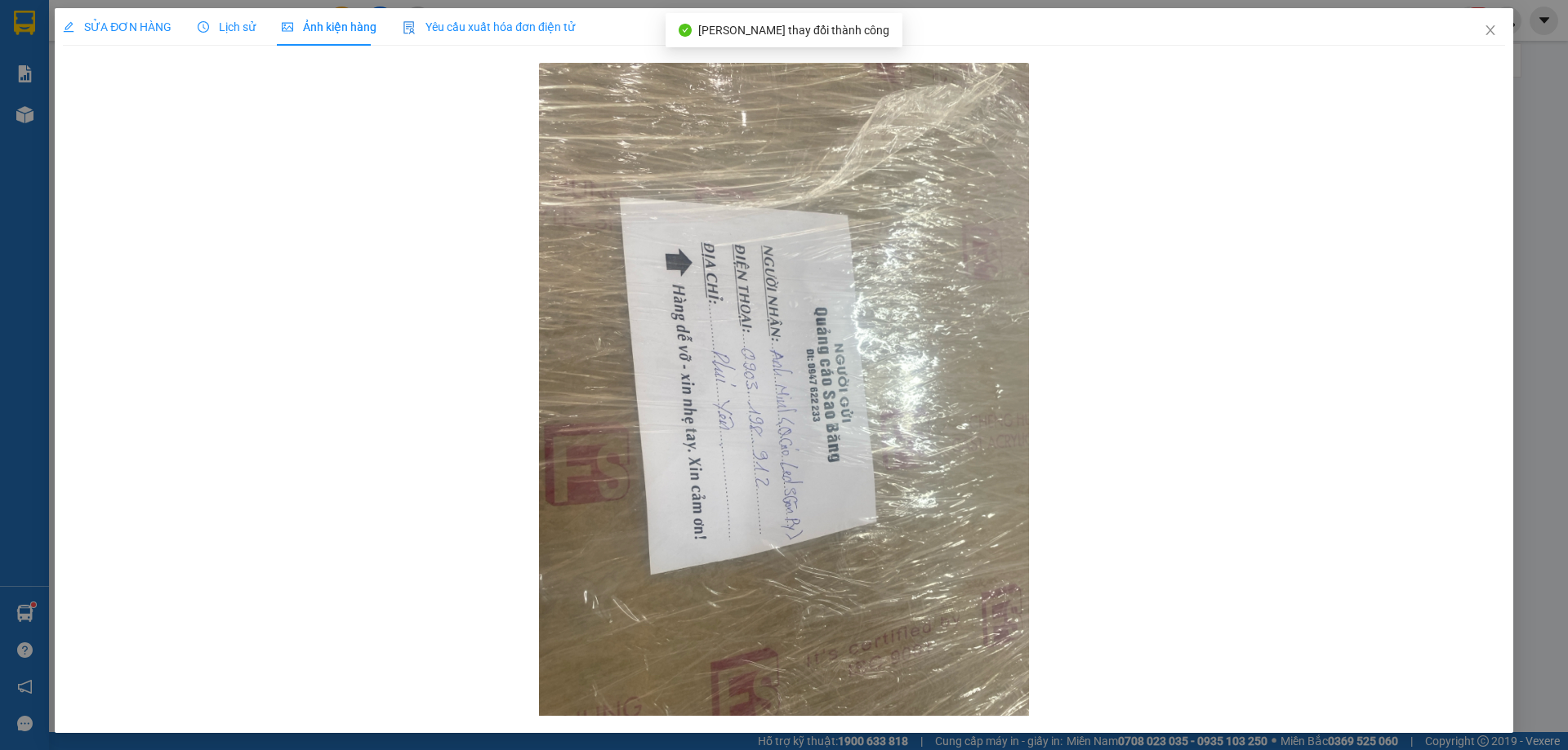
click at [243, 23] on span "Lịch sử" at bounding box center [227, 26] width 58 height 13
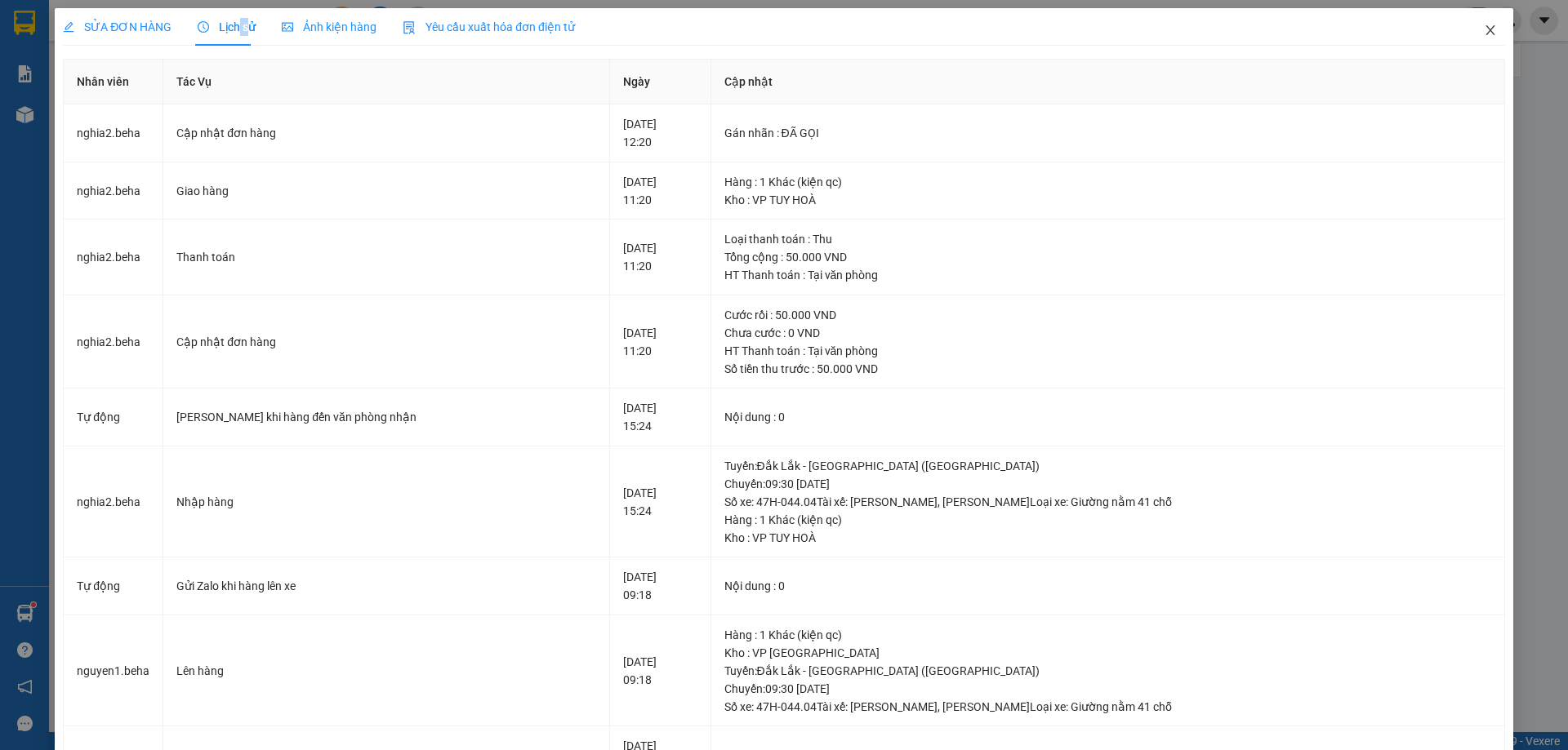
click at [1484, 28] on icon "close" at bounding box center [1490, 29] width 13 height 13
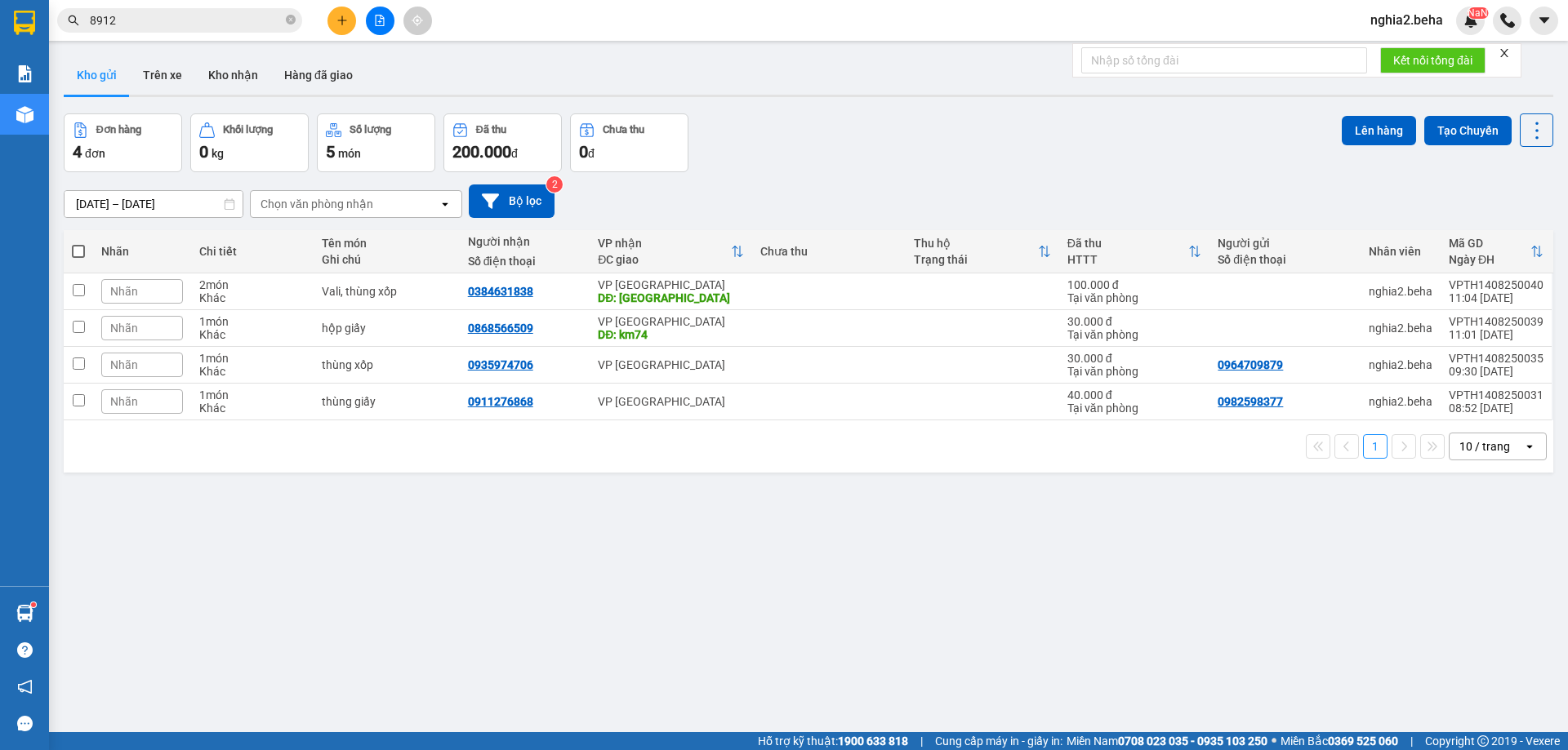
click at [705, 701] on div "ver 1.8.138 Kho gửi Trên xe Kho nhận Hàng đã giao Đơn hàng 4 đơn Khối lượng 0 k…" at bounding box center [809, 424] width 1503 height 750
click at [1020, 506] on div "ver 1.8.138 Kho gửi Trên xe Kho nhận Hàng đã giao Đơn hàng 4 đơn Khối lượng 0 k…" at bounding box center [809, 424] width 1503 height 750
click at [71, 257] on th at bounding box center [78, 251] width 29 height 43
click at [79, 253] on span at bounding box center [78, 250] width 13 height 13
click at [78, 244] on input "checkbox" at bounding box center [78, 244] width 0 height 0
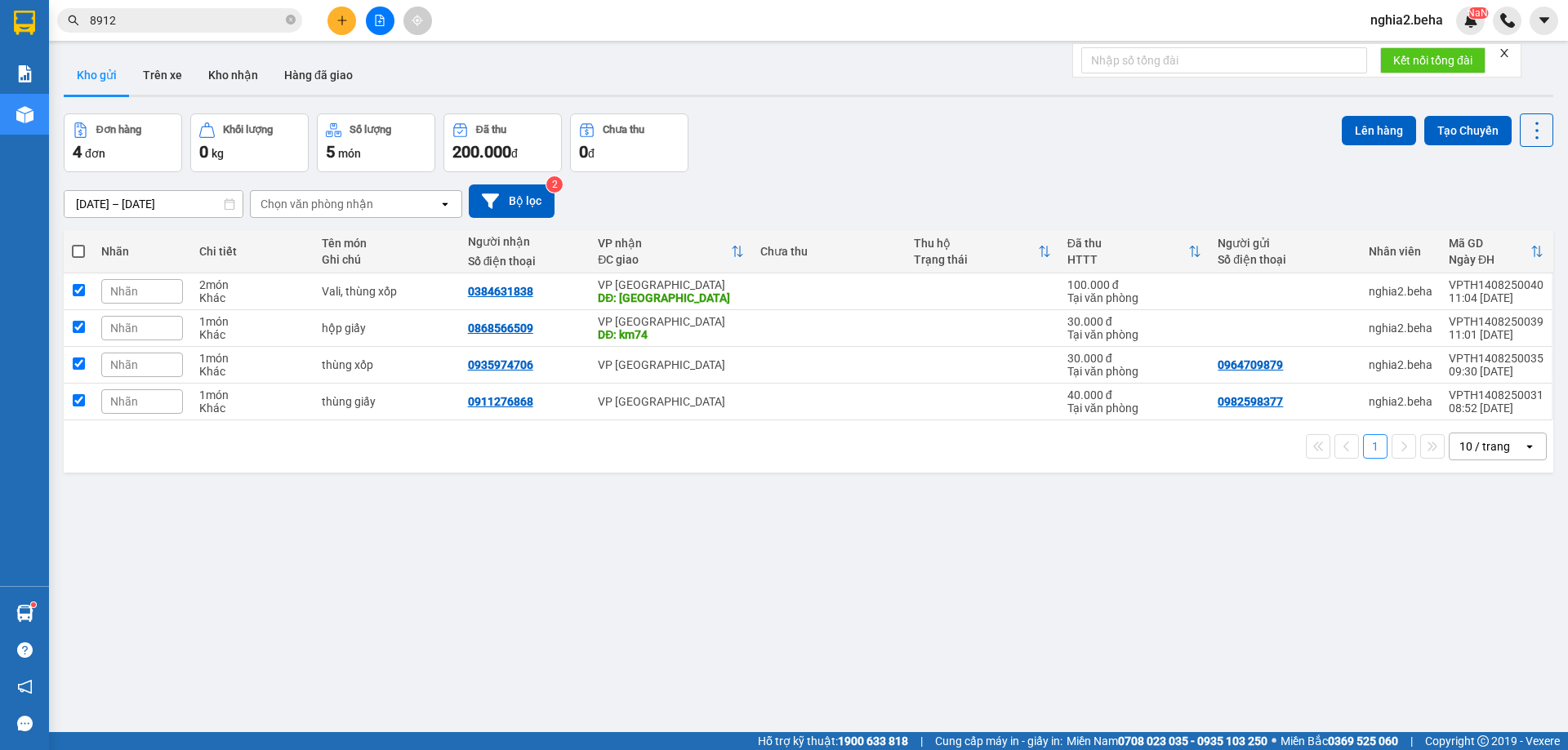
checkbox input "true"
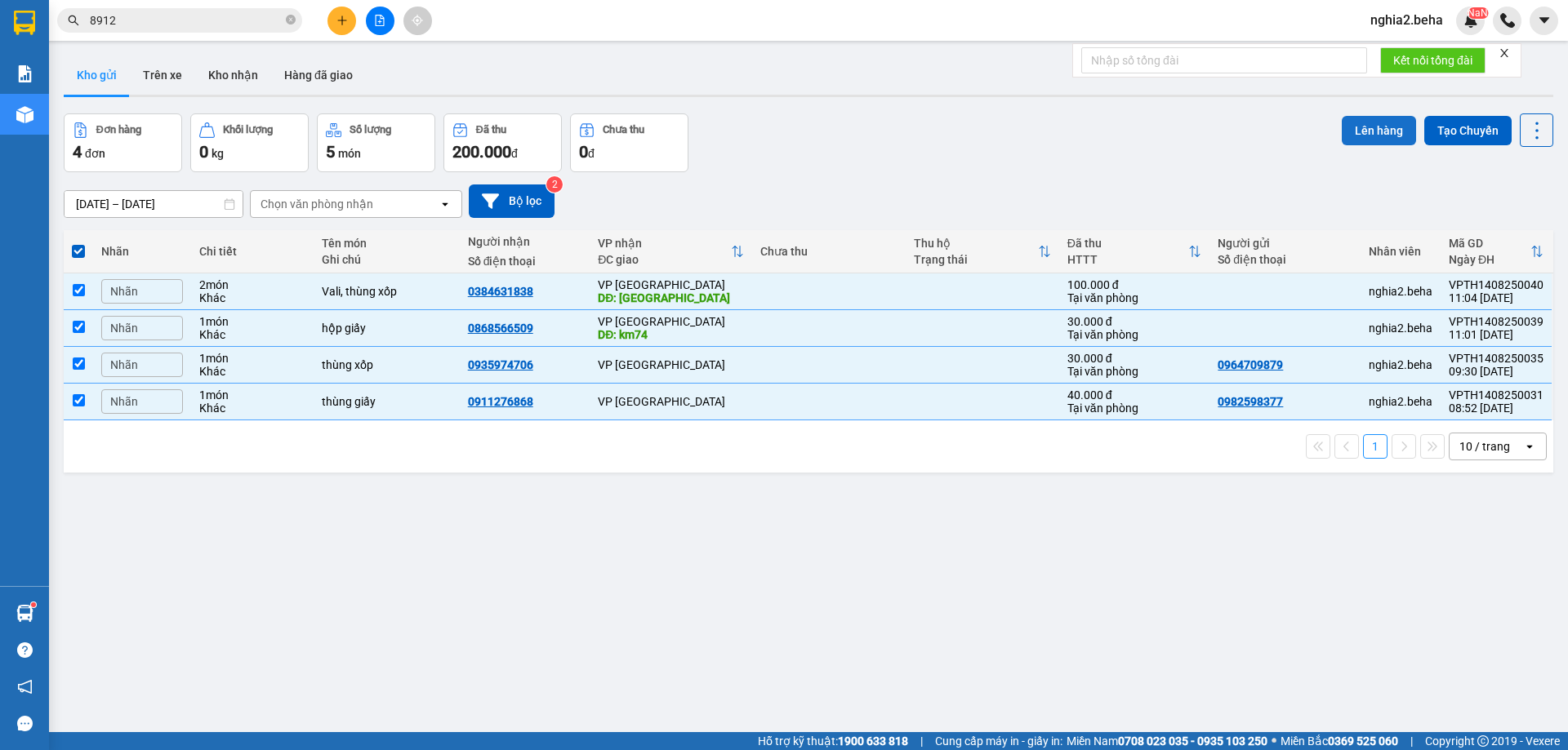
click at [1372, 123] on button "Lên hàng" at bounding box center [1379, 131] width 74 height 29
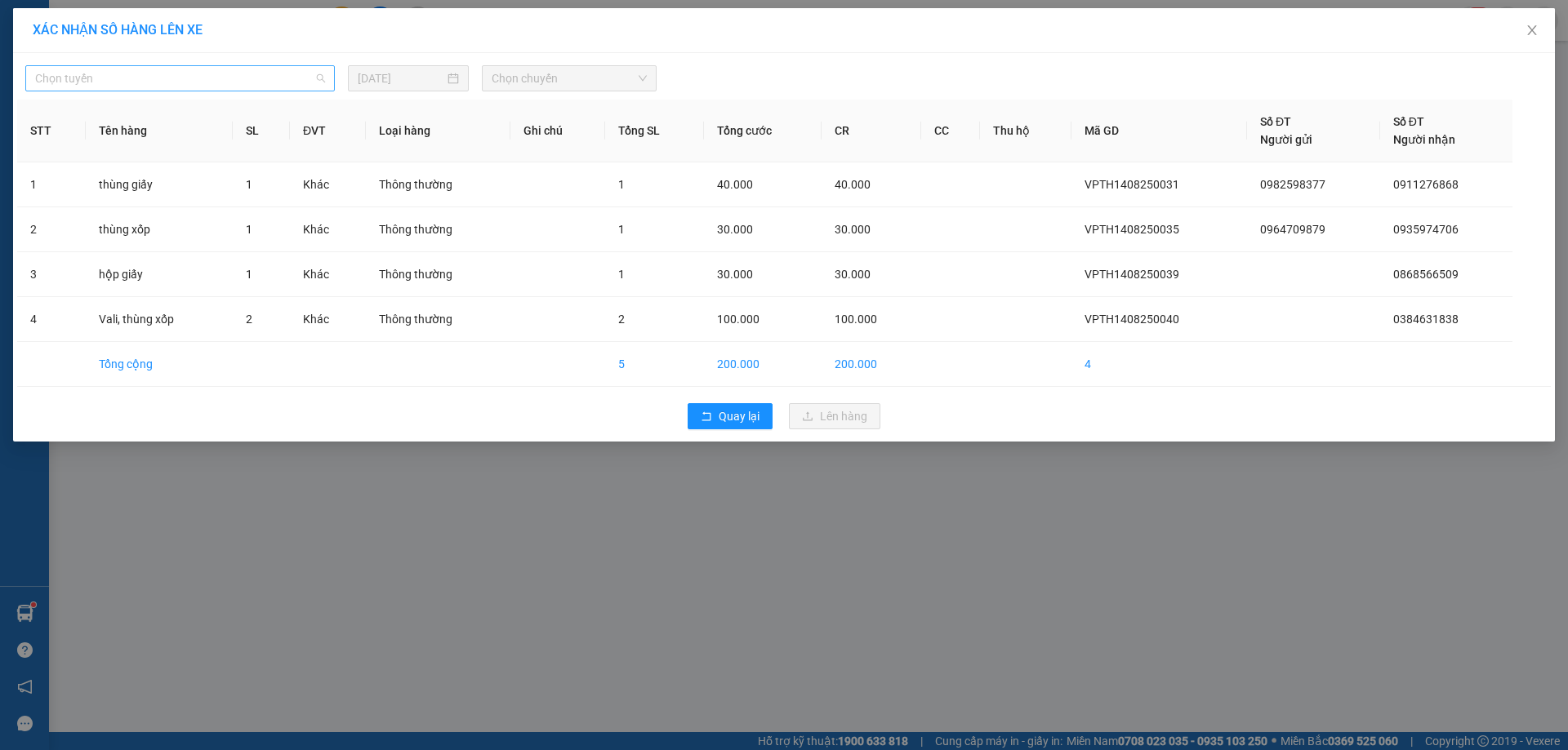
click at [247, 78] on span "Chọn tuyến" at bounding box center [180, 78] width 290 height 24
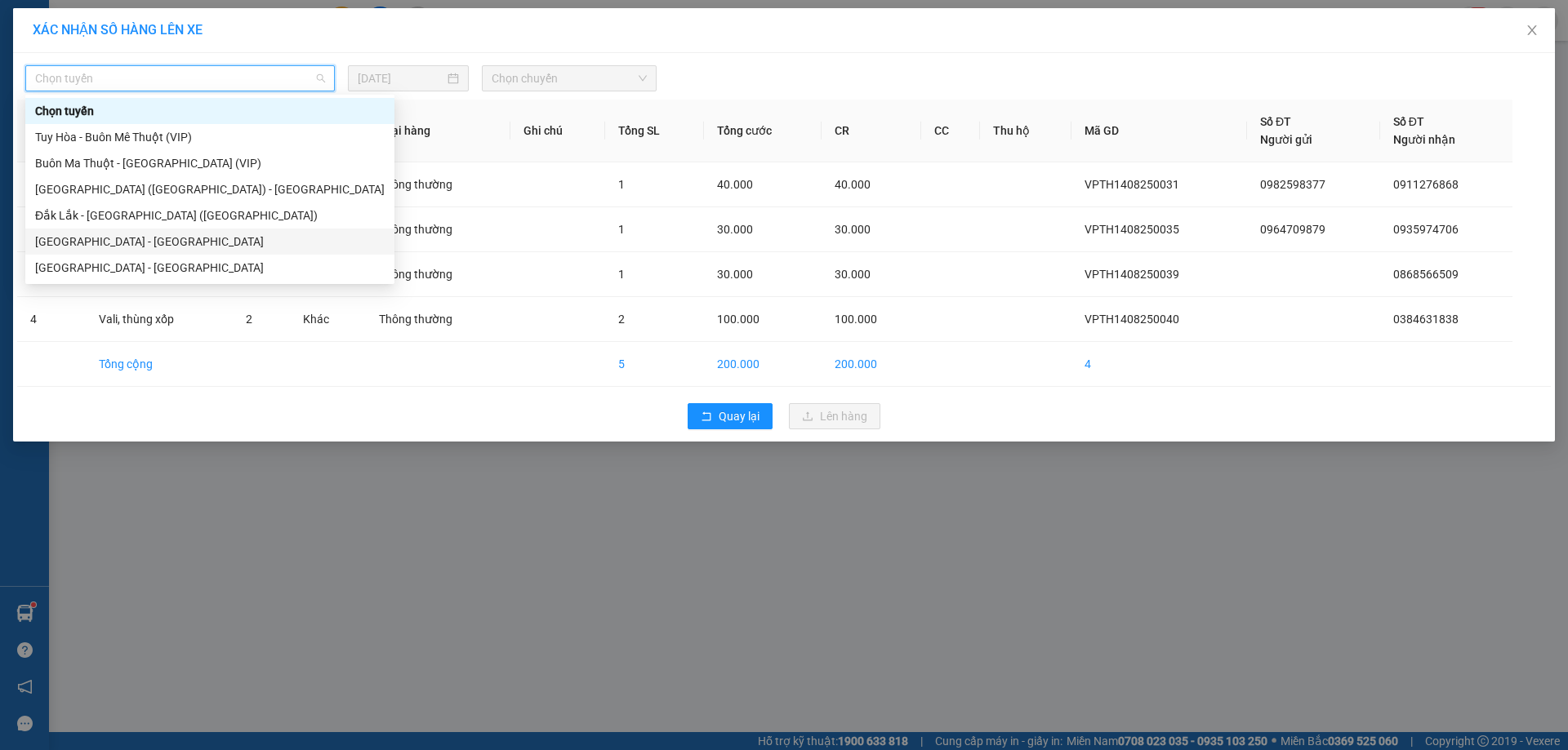
click at [84, 244] on div "[GEOGRAPHIC_DATA] - [GEOGRAPHIC_DATA]" at bounding box center [210, 242] width 350 height 18
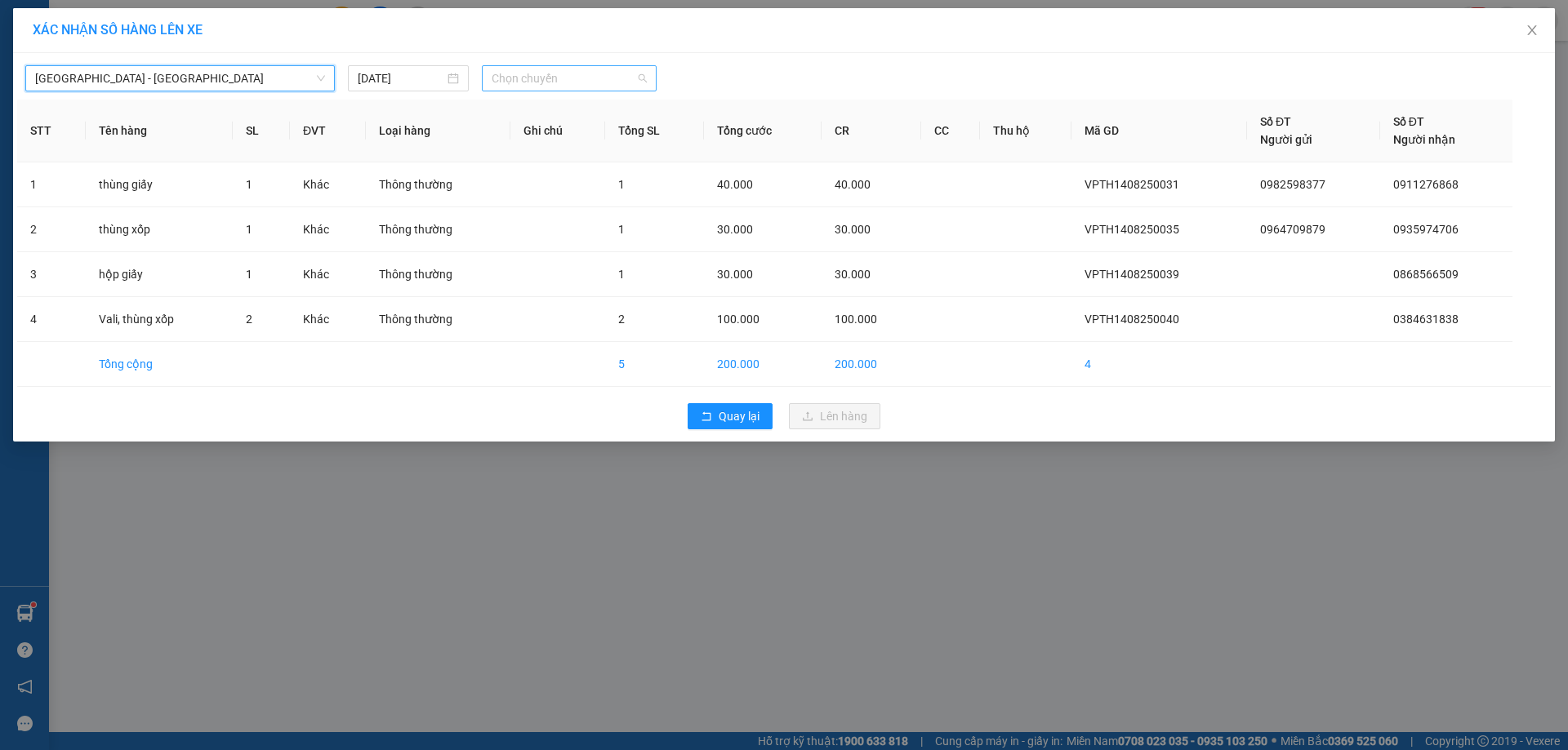
click at [565, 78] on span "Chọn chuyến" at bounding box center [569, 78] width 155 height 24
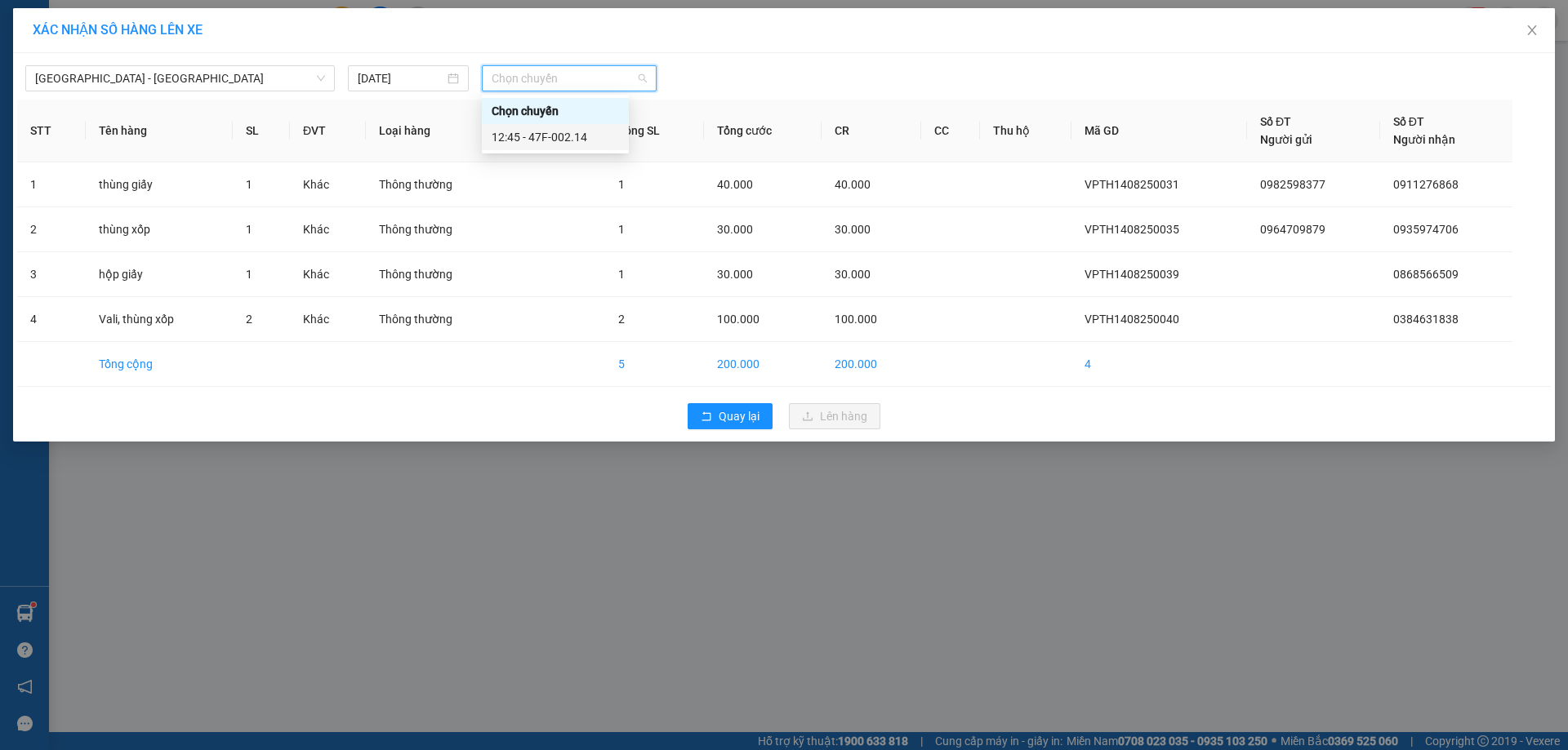
click at [585, 138] on div "12:45 - 47F-002.14" at bounding box center [555, 137] width 128 height 18
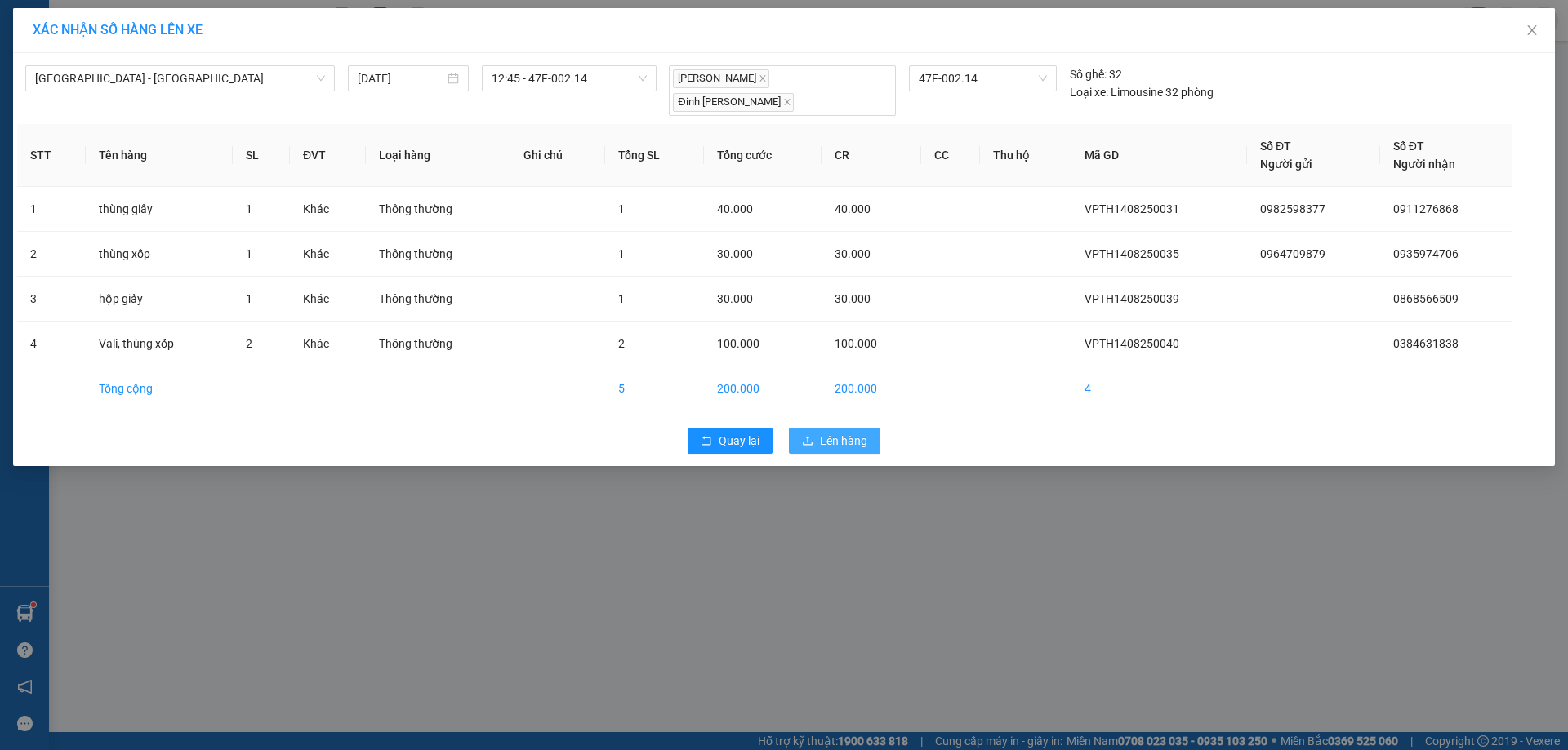
click at [826, 431] on span "Lên hàng" at bounding box center [843, 440] width 48 height 18
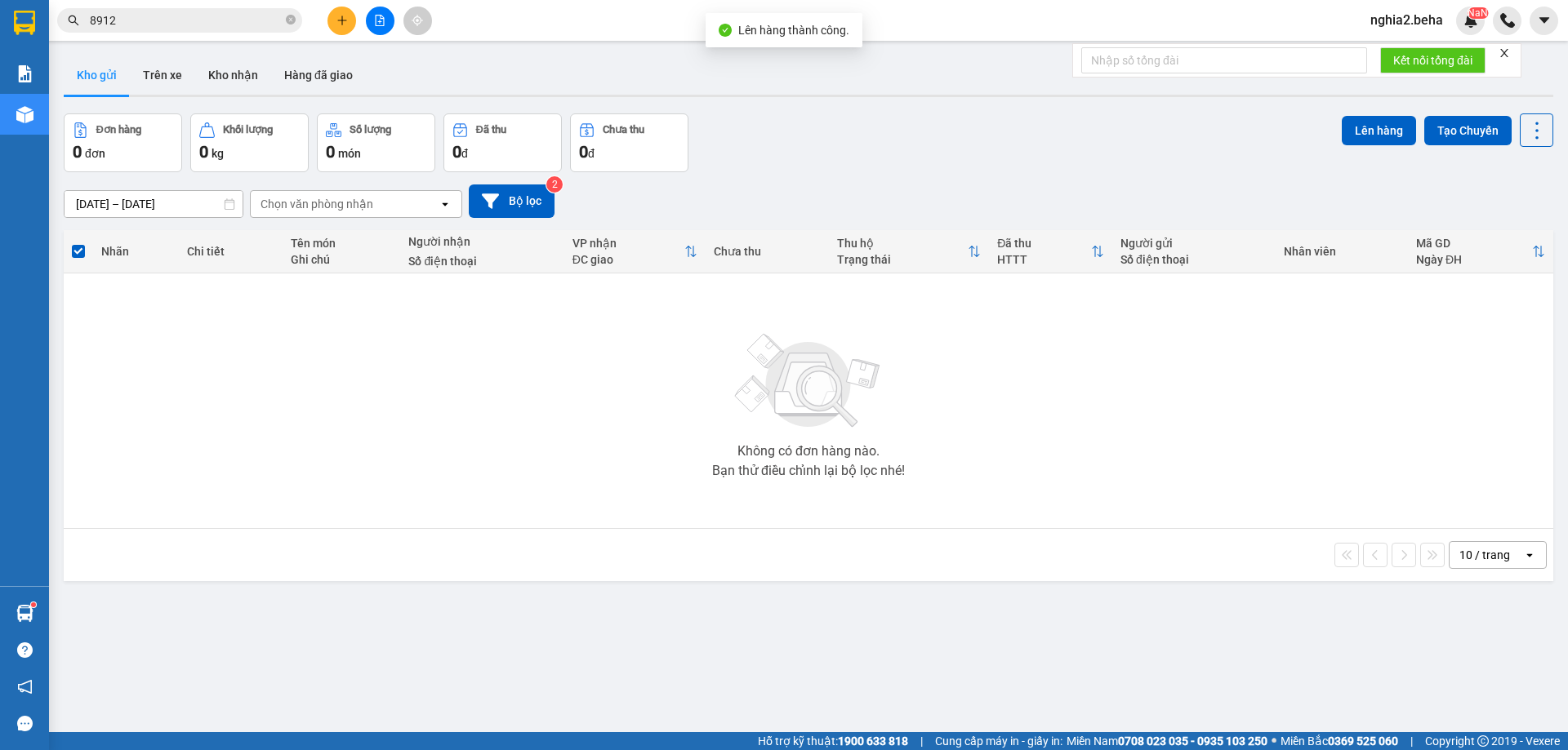
drag, startPoint x: 784, startPoint y: 537, endPoint x: 719, endPoint y: 586, distance: 81.4
click at [772, 550] on div "10 / trang open" at bounding box center [808, 555] width 1490 height 53
click at [870, 334] on img at bounding box center [809, 381] width 164 height 114
drag, startPoint x: 959, startPoint y: 215, endPoint x: 758, endPoint y: 169, distance: 206.2
click at [957, 214] on div "13/08/2025 – 14/08/2025 Press the down arrow key to interact with the calendar …" at bounding box center [808, 201] width 1490 height 33
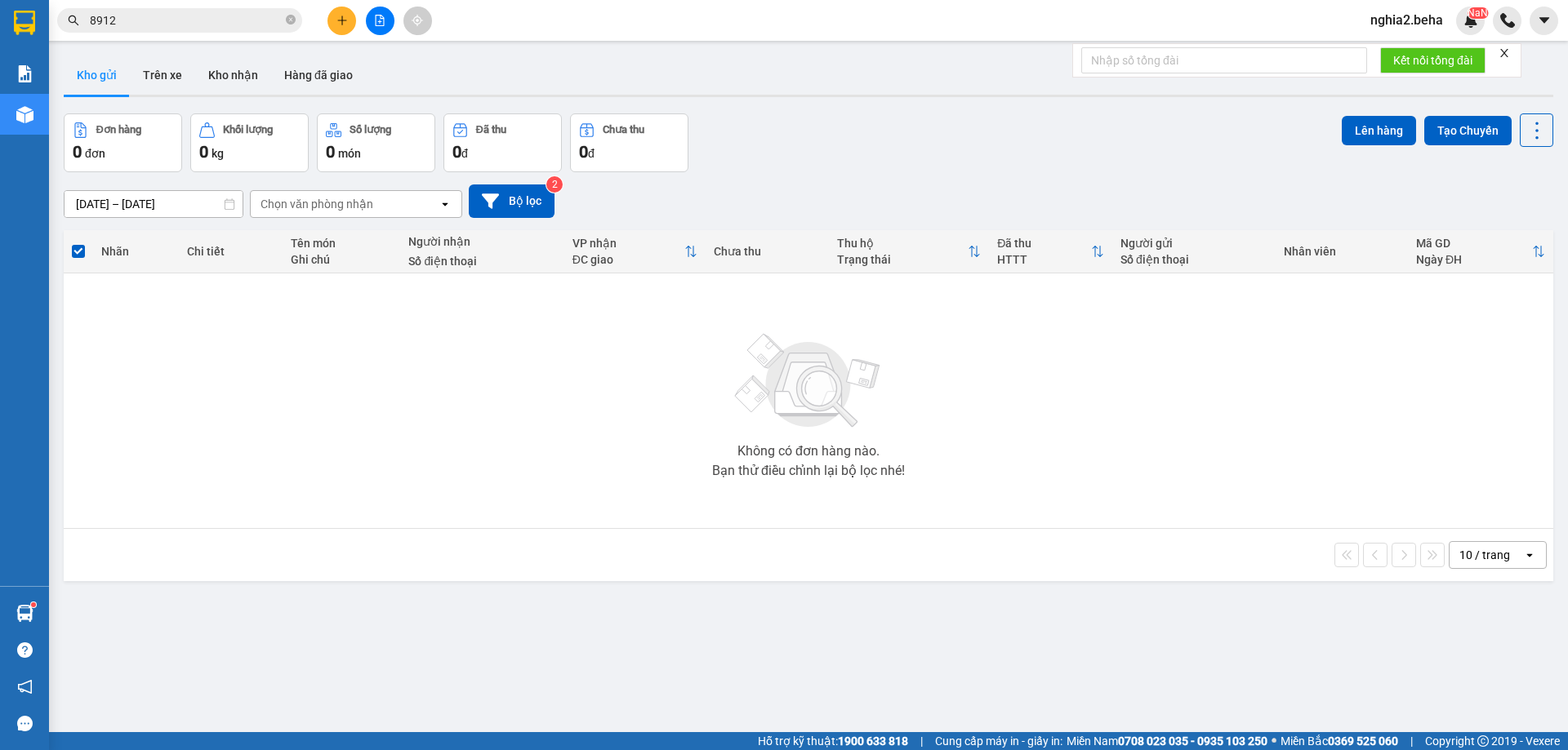
click at [377, 19] on icon "file-add" at bounding box center [380, 20] width 12 height 12
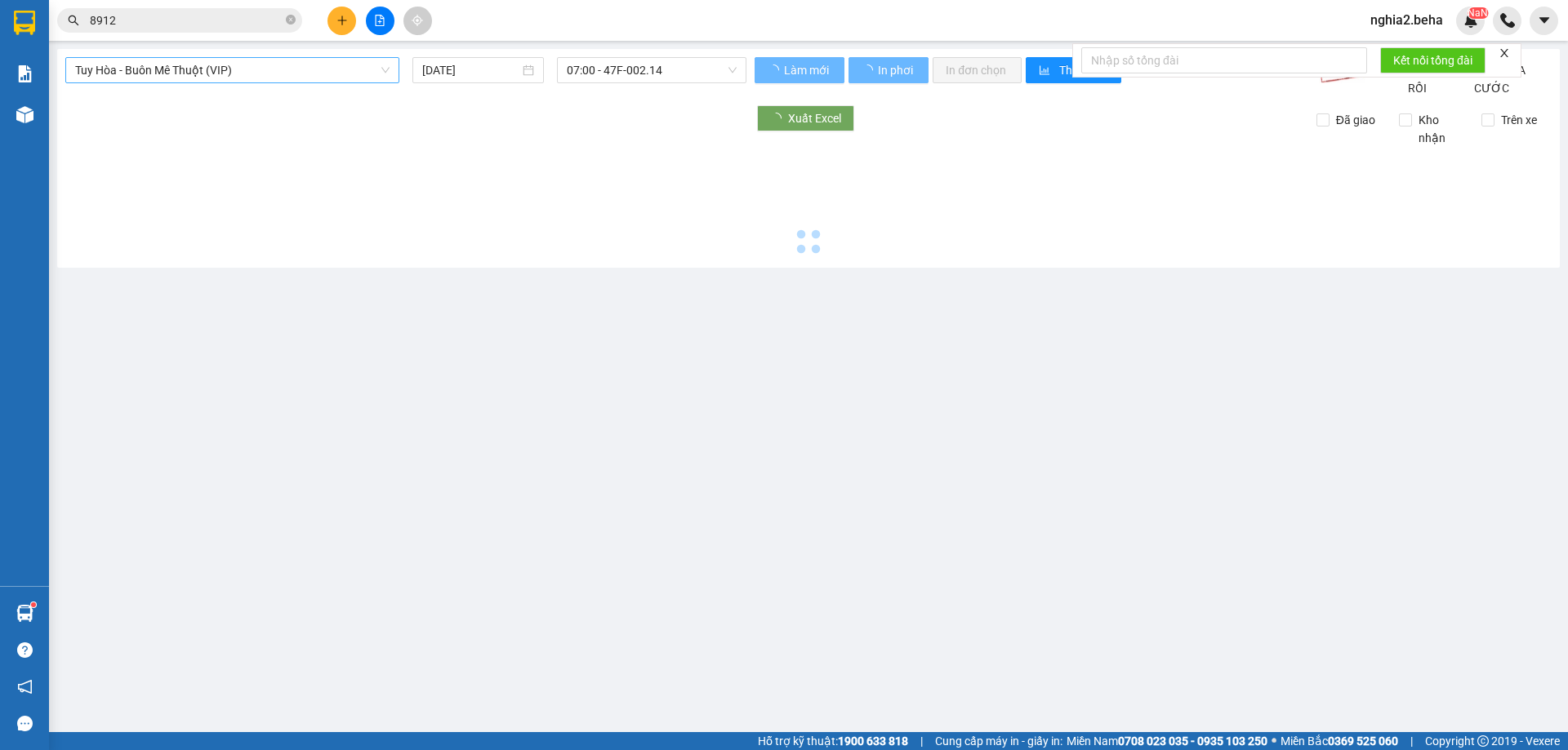
click at [374, 56] on div "Tuy Hòa - Buôn Mê Thuột (VIP) 14/08/2025 07:00 - 47F-002.14 Làm mới In phơi In …" at bounding box center [809, 158] width 1503 height 219
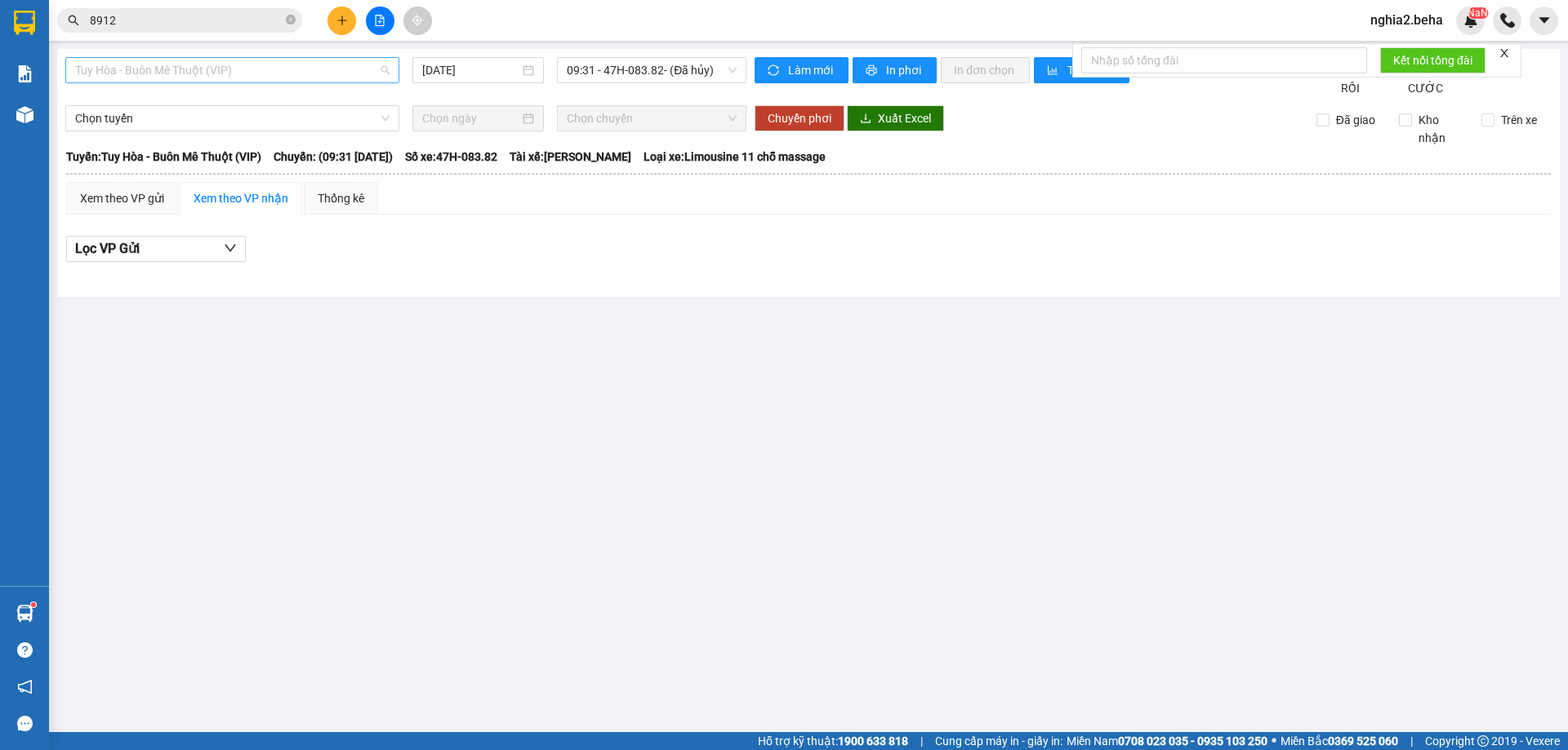
click at [371, 65] on span "Tuy Hòa - Buôn Mê Thuột (VIP)" at bounding box center [232, 70] width 315 height 24
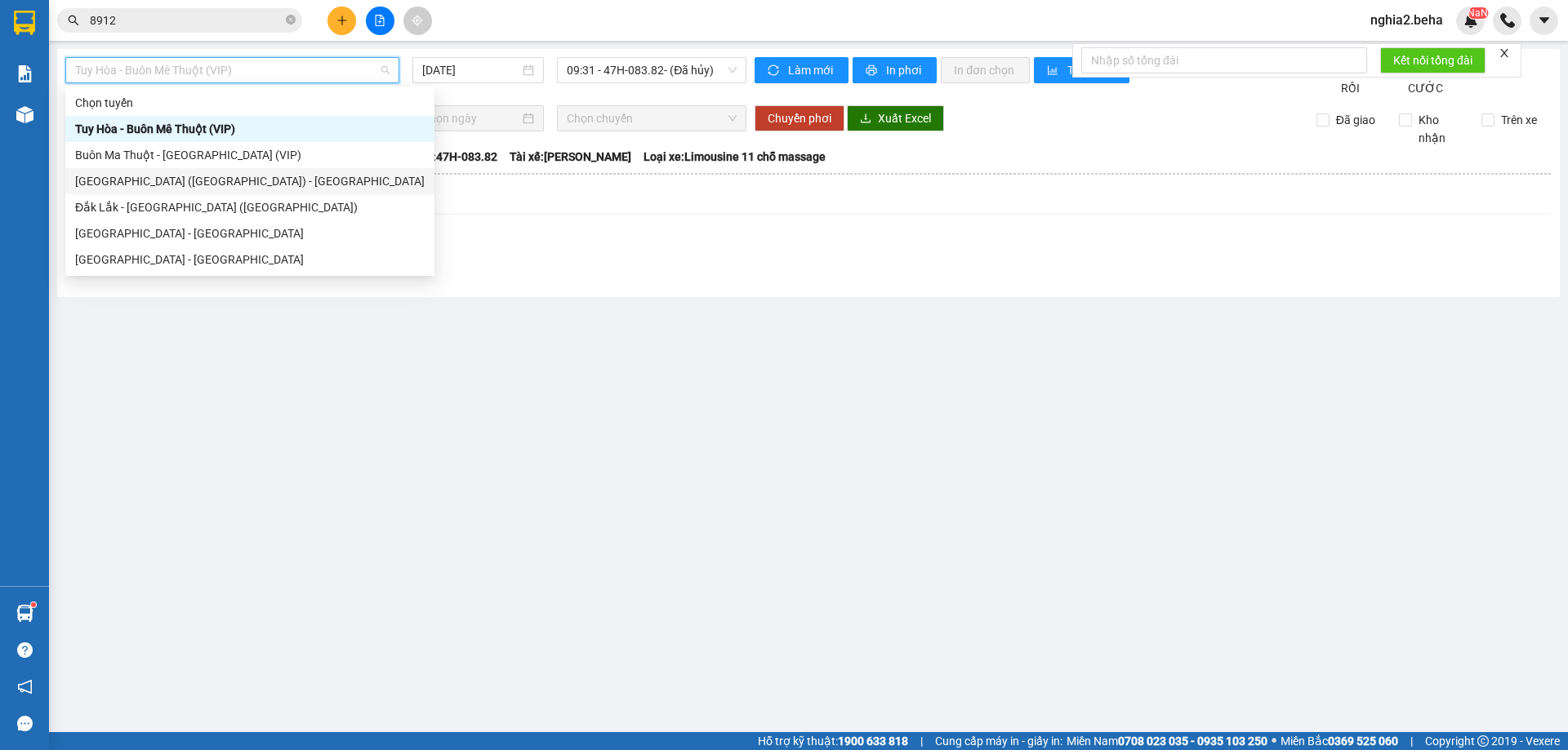
click at [148, 189] on div "[GEOGRAPHIC_DATA] ([GEOGRAPHIC_DATA]) - [GEOGRAPHIC_DATA]" at bounding box center [249, 181] width 350 height 18
type input "[DATE]"
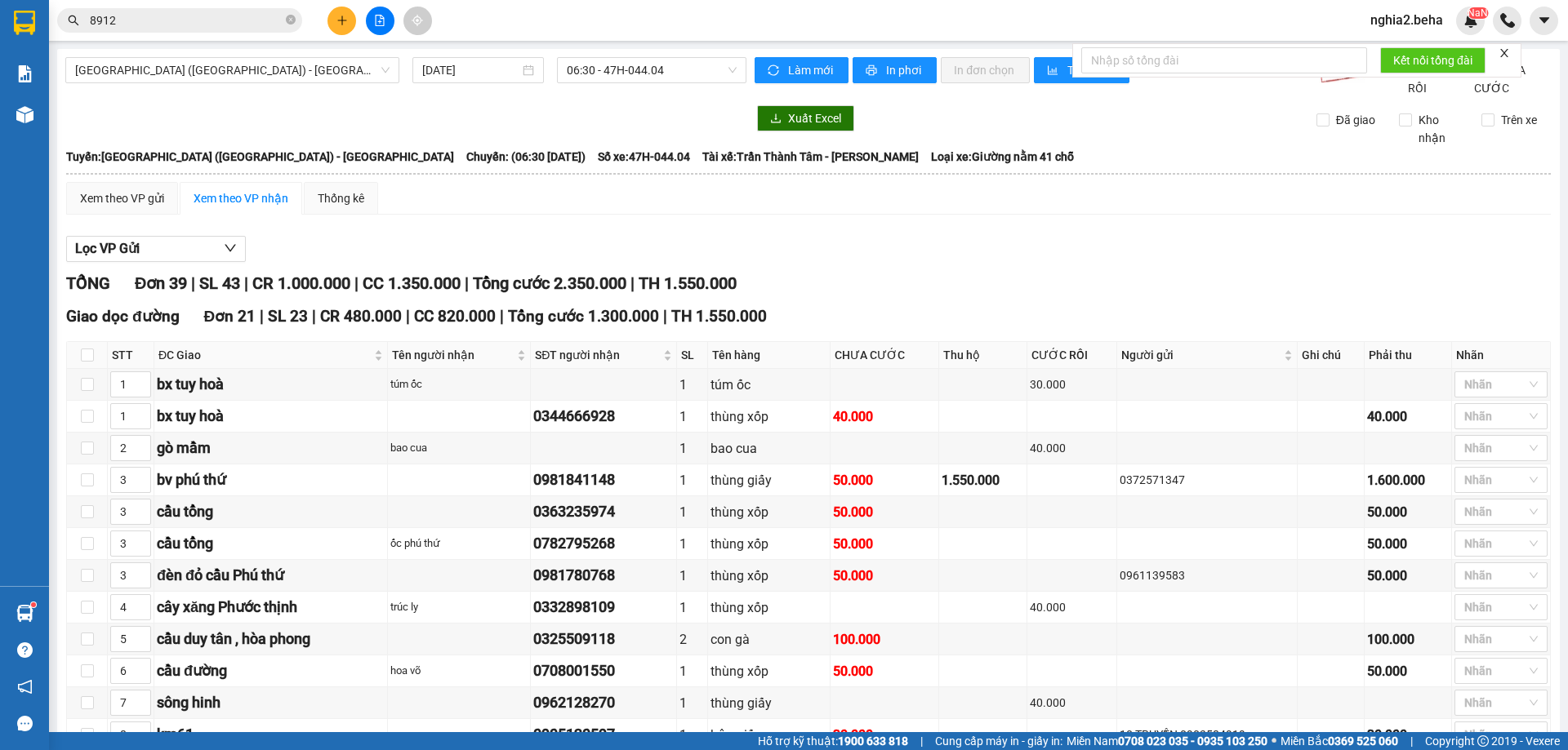
click at [359, 74] on div "Xem phơi hàng" at bounding box center [380, 63] width 90 height 27
click at [266, 65] on span "[GEOGRAPHIC_DATA] ([GEOGRAPHIC_DATA]) - [GEOGRAPHIC_DATA]" at bounding box center [232, 70] width 315 height 24
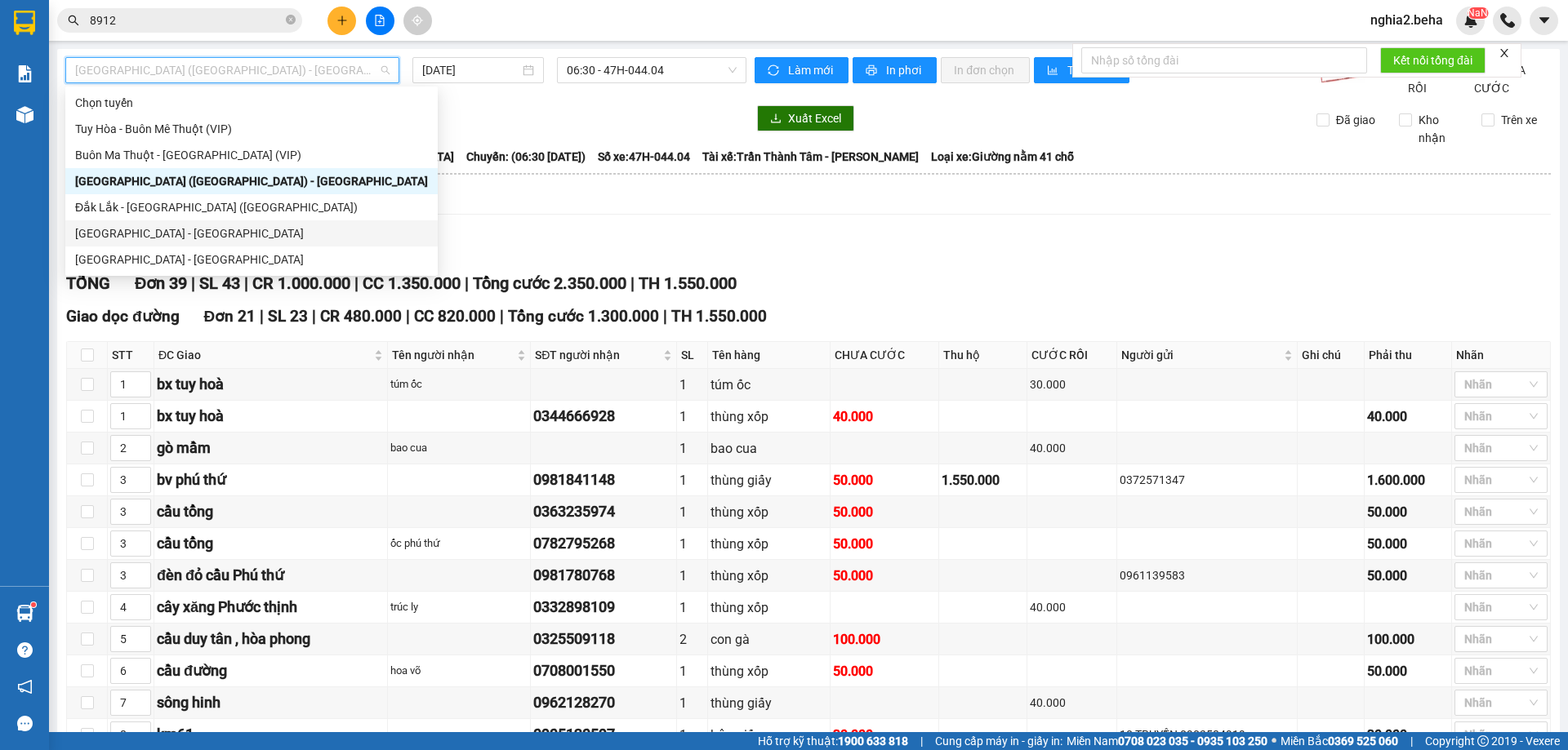
click at [130, 237] on div "[GEOGRAPHIC_DATA] - [GEOGRAPHIC_DATA]" at bounding box center [251, 233] width 353 height 18
type input "[DATE]"
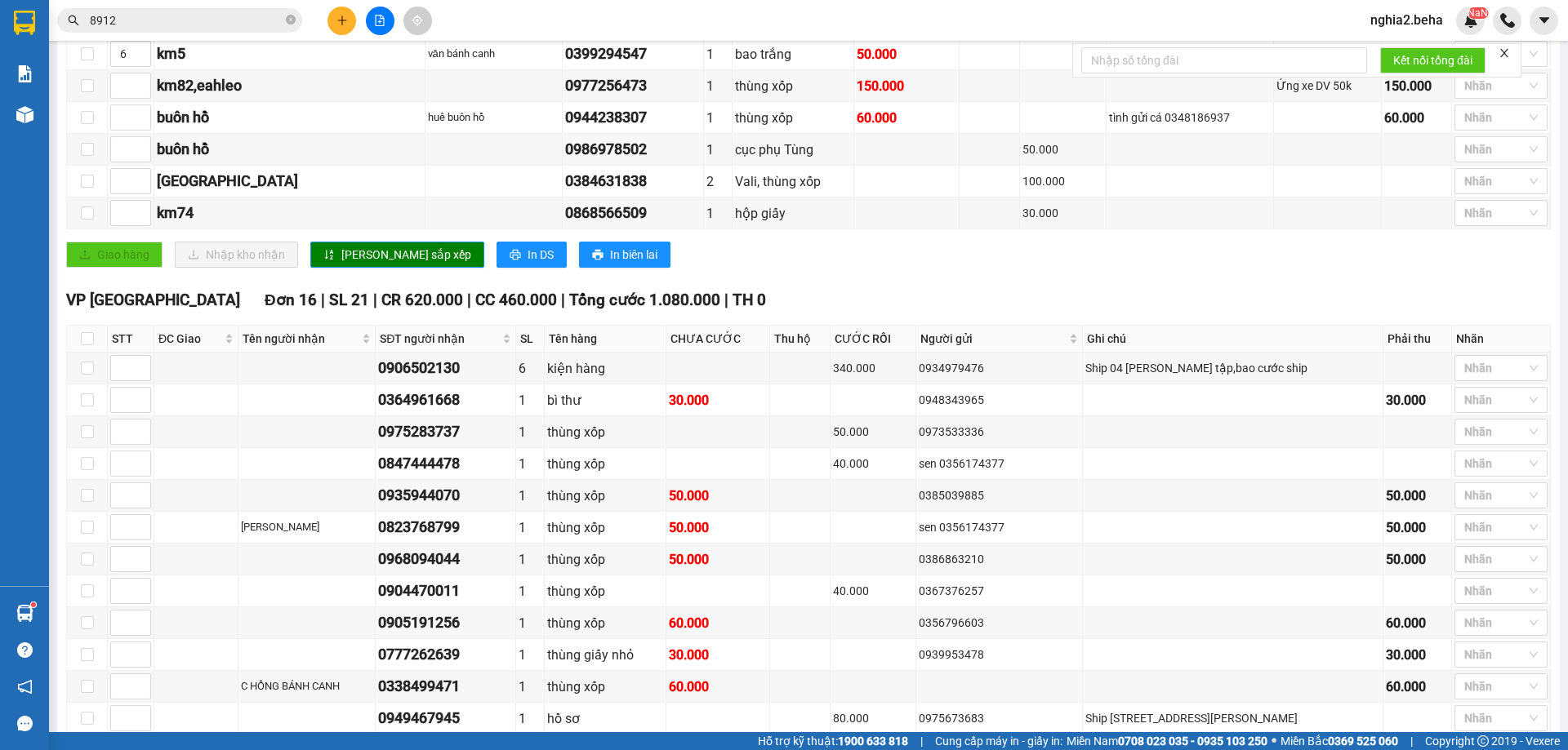
scroll to position [877, 0]
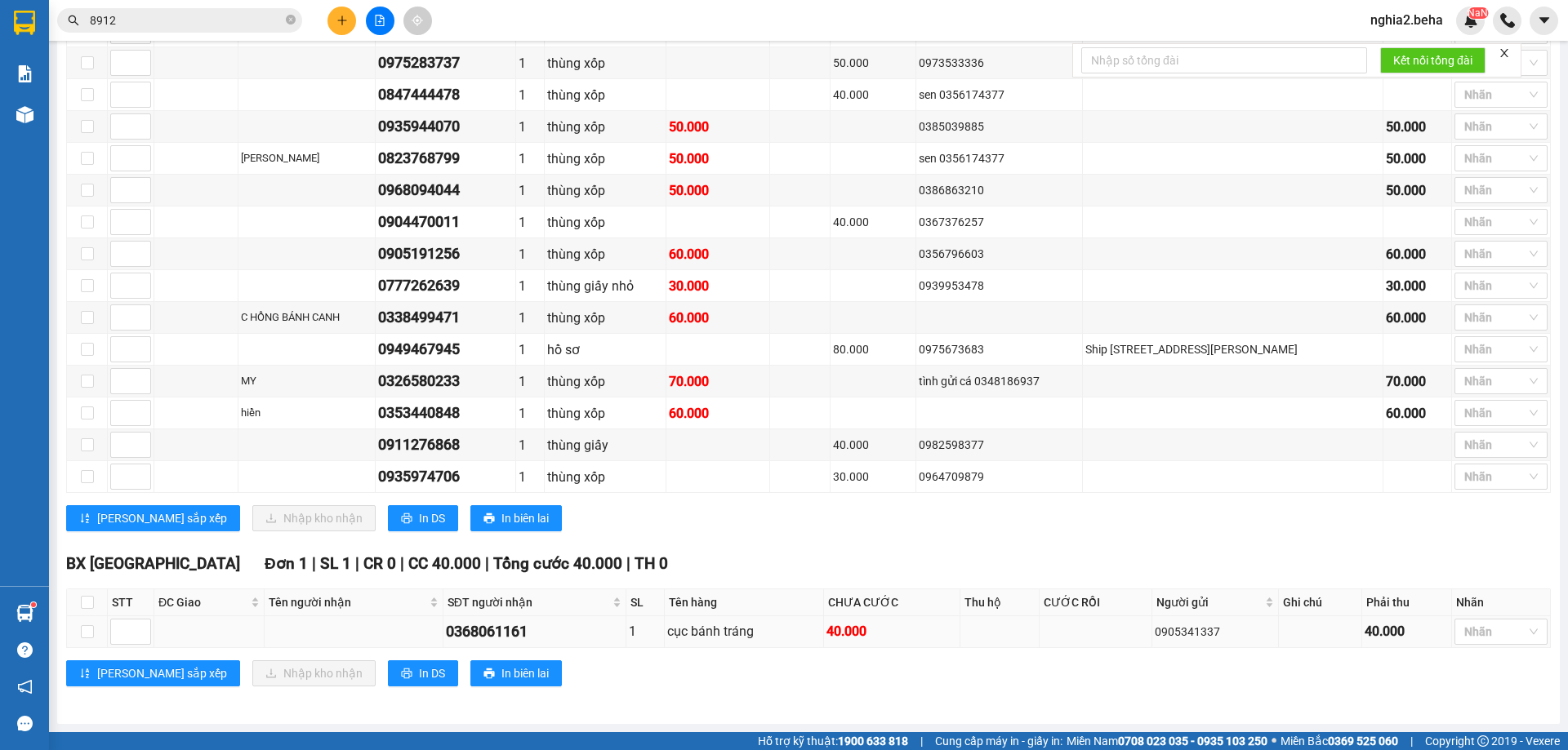
click at [483, 628] on div "0368061161" at bounding box center [535, 631] width 177 height 22
copy div "0368061161"
click at [219, 18] on input "8912" at bounding box center [186, 20] width 193 height 18
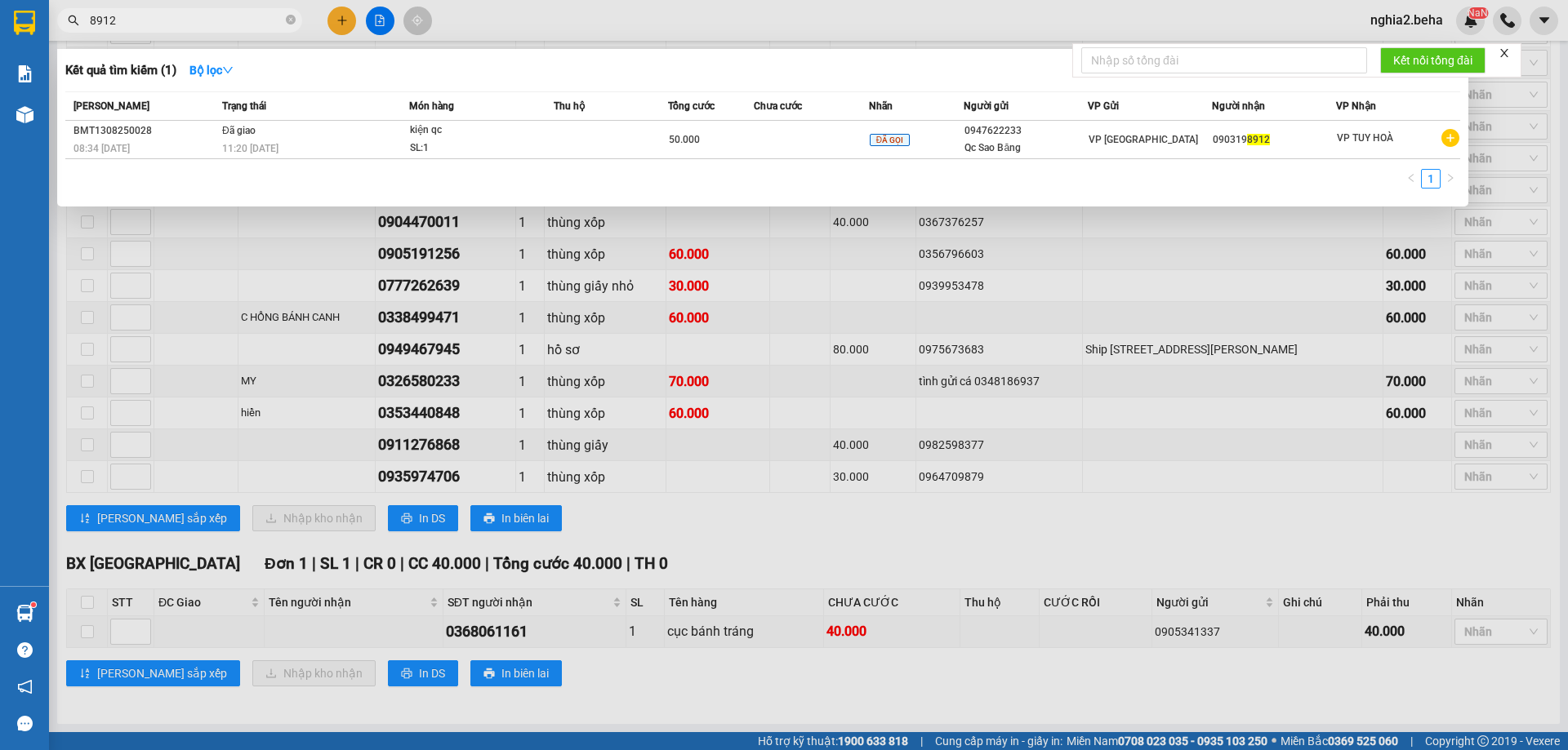
click at [219, 18] on input "8912" at bounding box center [186, 20] width 193 height 18
paste input "0368061161"
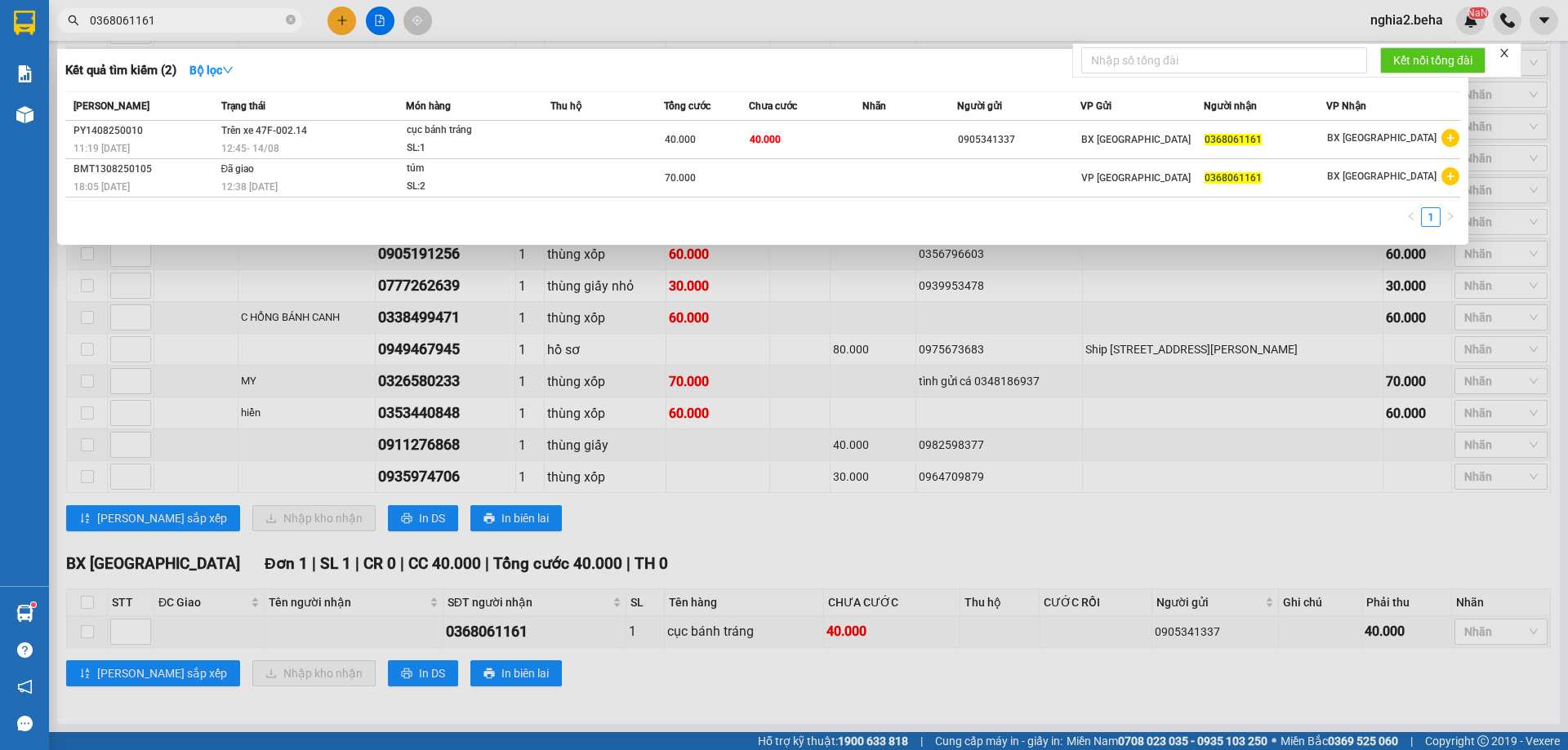
type input "0368061161"
click at [409, 238] on div "Kết quả tìm kiếm ( 2 ) Bộ lọc Mã ĐH Trạng thái Món hàng Thu hộ Tổng cước Chưa c…" at bounding box center [763, 146] width 1411 height 196
drag, startPoint x: 699, startPoint y: 396, endPoint x: 786, endPoint y: 446, distance: 100.3
click at [702, 398] on div at bounding box center [784, 375] width 1568 height 750
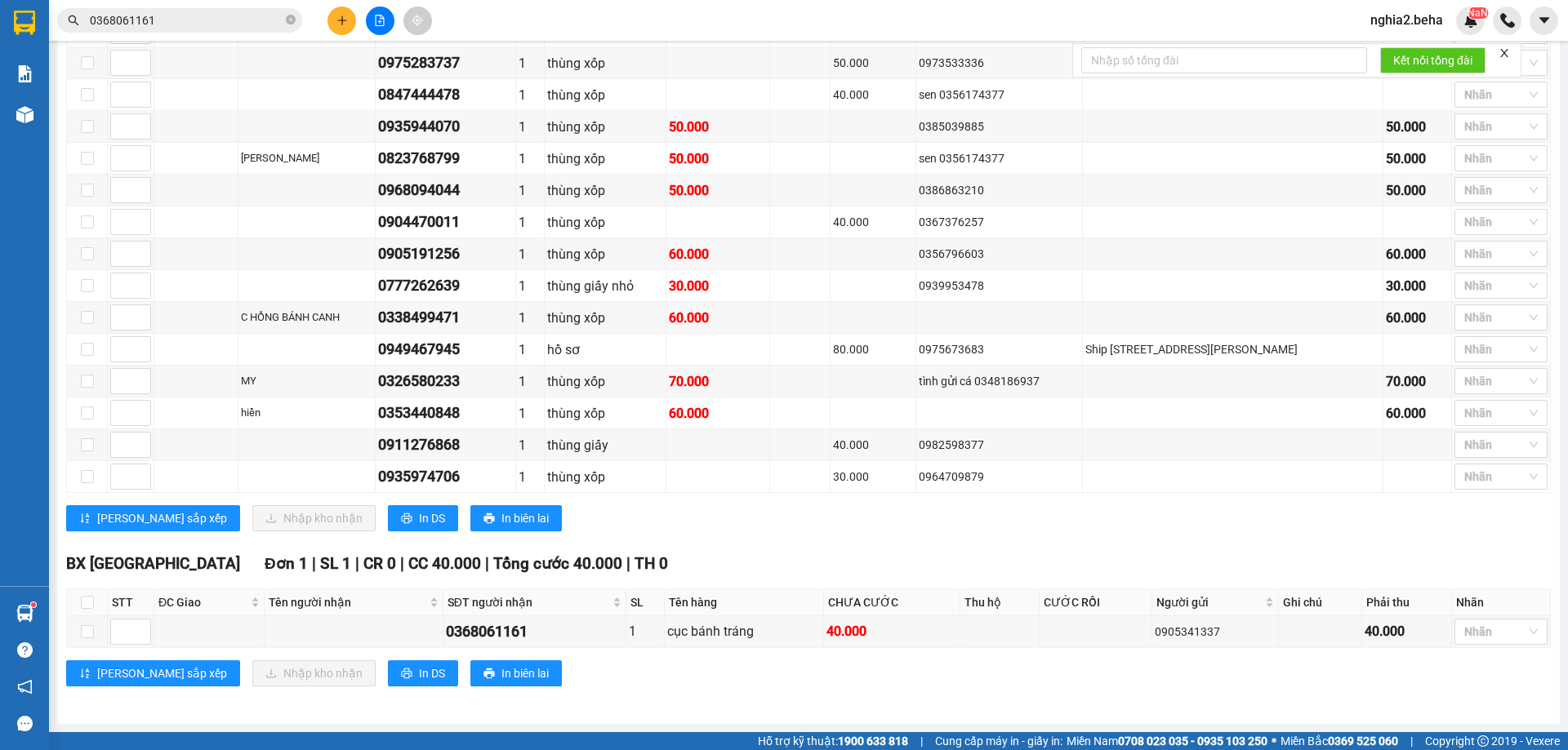
click at [830, 507] on div "[PERSON_NAME] sắp xếp Nhập kho nhận In DS In biên lai" at bounding box center [809, 518] width 1485 height 26
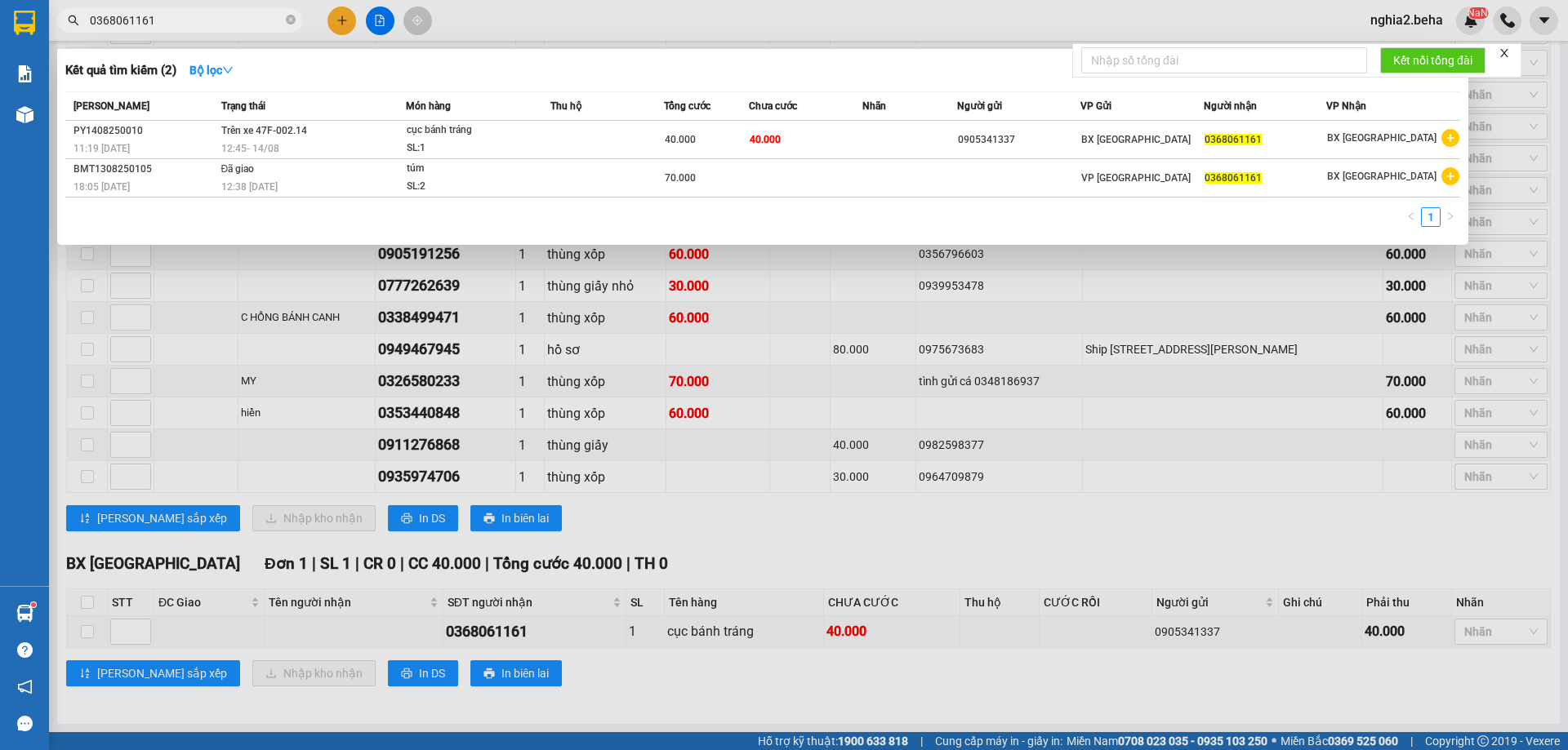
click at [170, 19] on input "0368061161" at bounding box center [186, 20] width 193 height 18
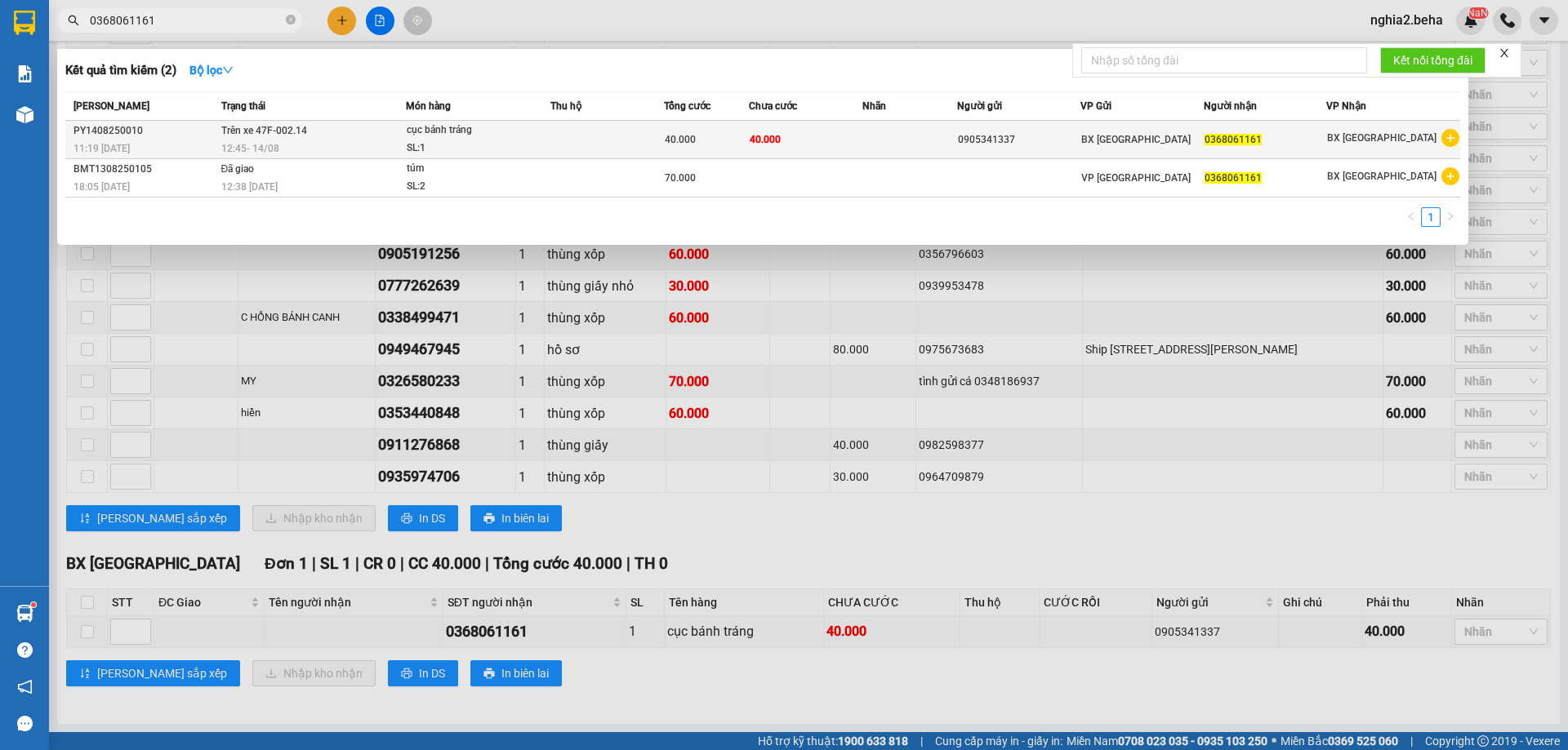
click at [288, 138] on td "Trên xe 47F-002.14 12:45 - 14/08" at bounding box center [312, 139] width 189 height 38
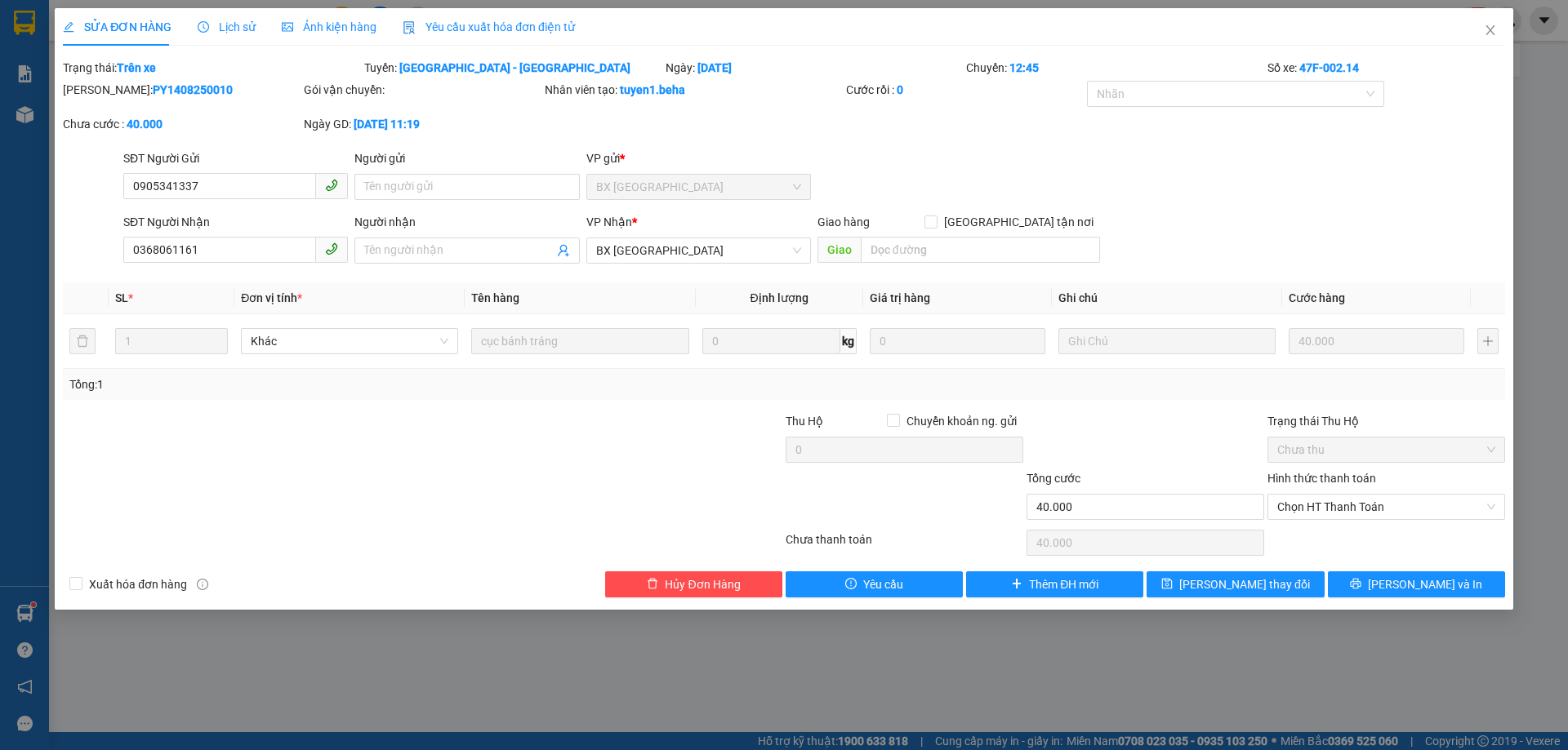
click at [1194, 170] on div "SĐT Người Gửi 0905341337 Người gửi Tên người gửi VP gửi * BX PHÚ YÊN" at bounding box center [814, 177] width 1389 height 57
click at [1491, 27] on icon "close" at bounding box center [1490, 29] width 13 height 13
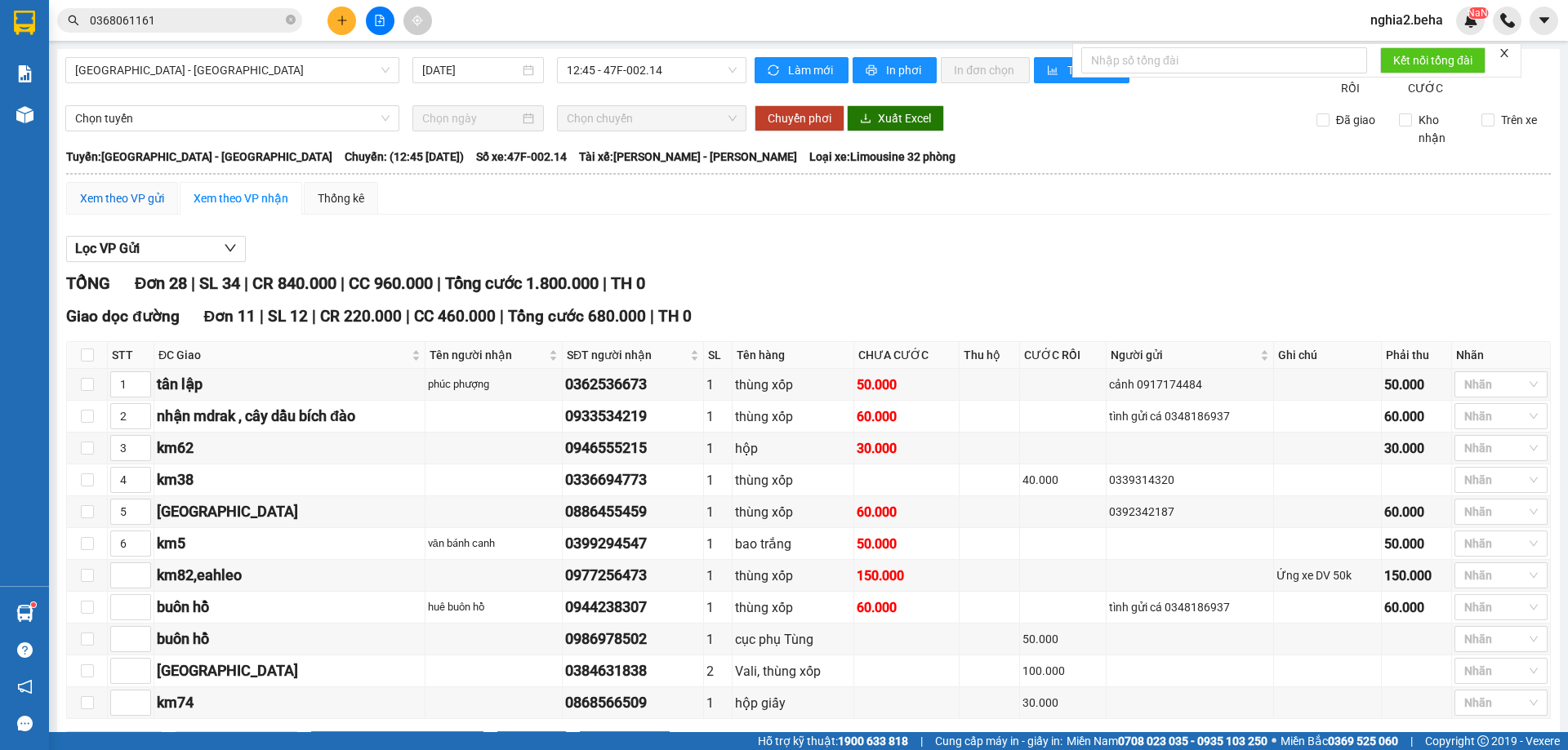
click at [154, 207] on div "Xem theo VP gửi" at bounding box center [122, 198] width 84 height 18
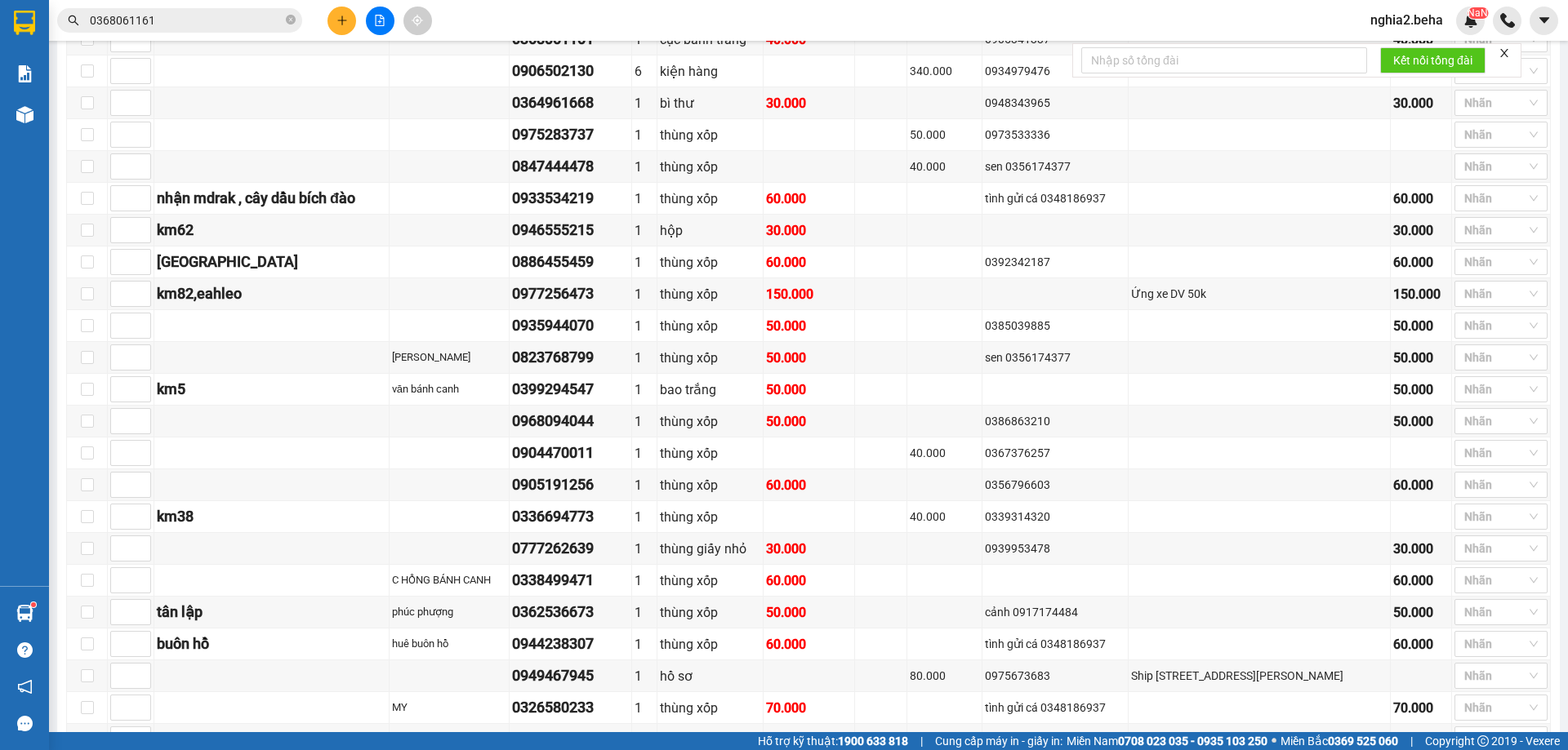
scroll to position [264, 0]
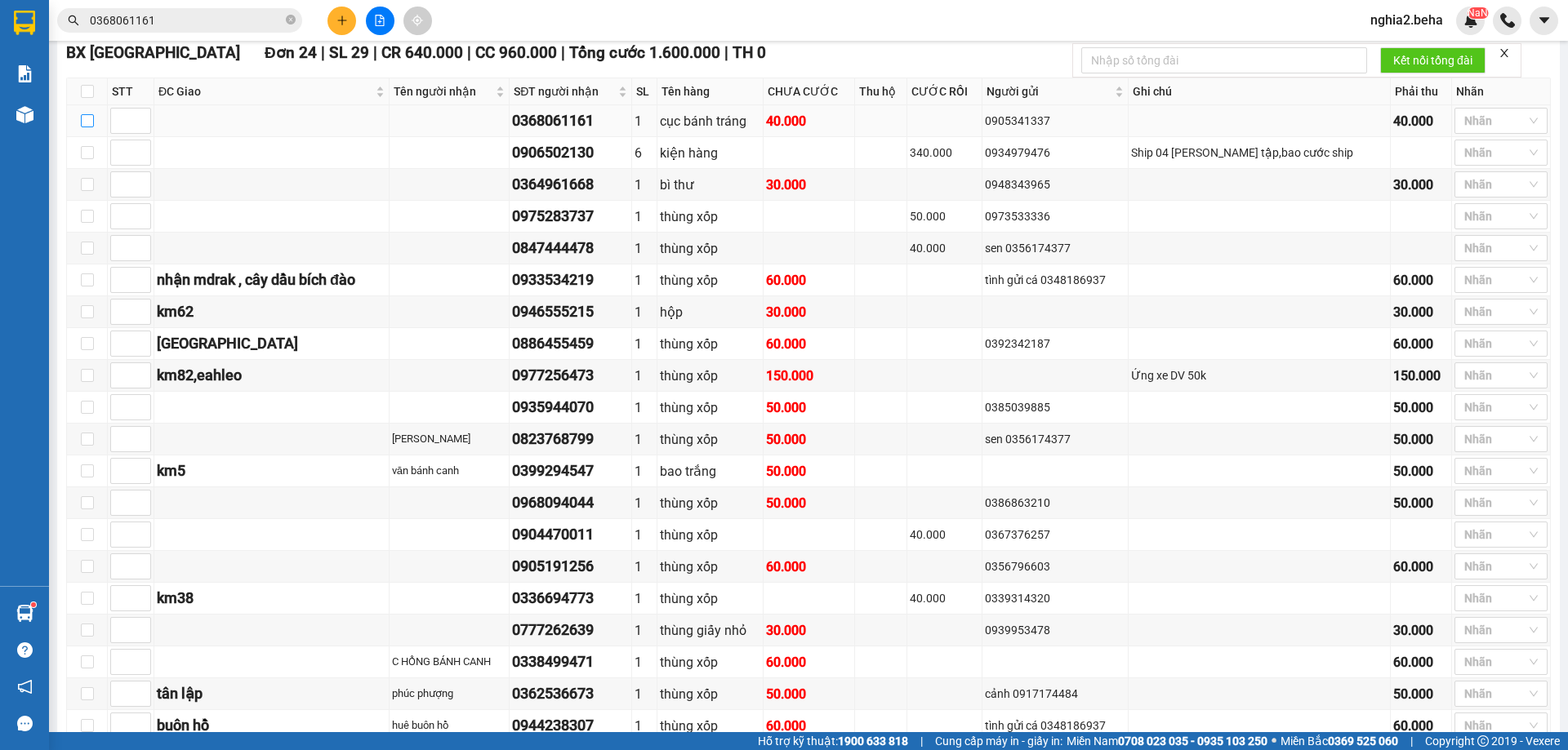
click at [87, 128] on input "checkbox" at bounding box center [87, 120] width 13 height 13
checkbox input "true"
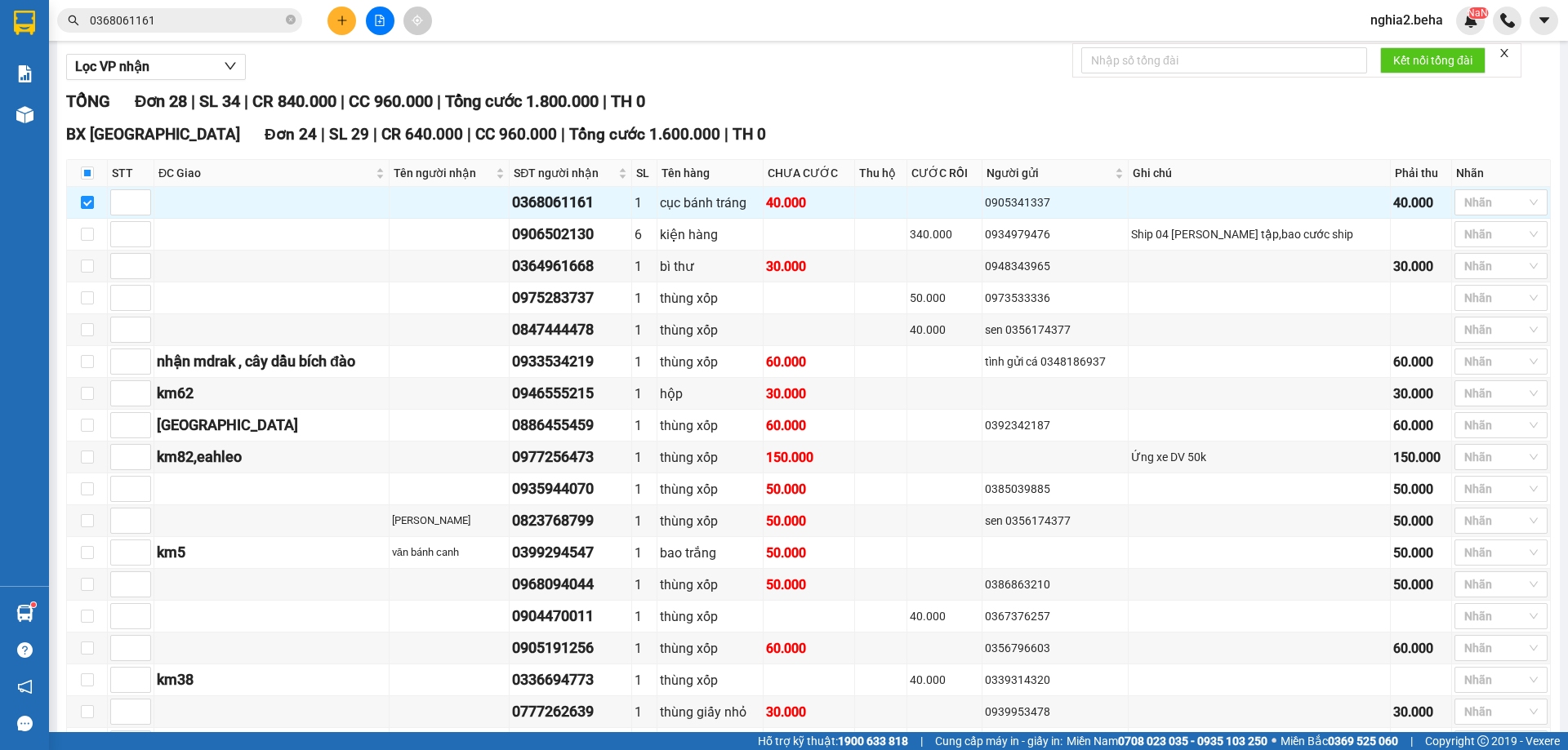
scroll to position [19, 0]
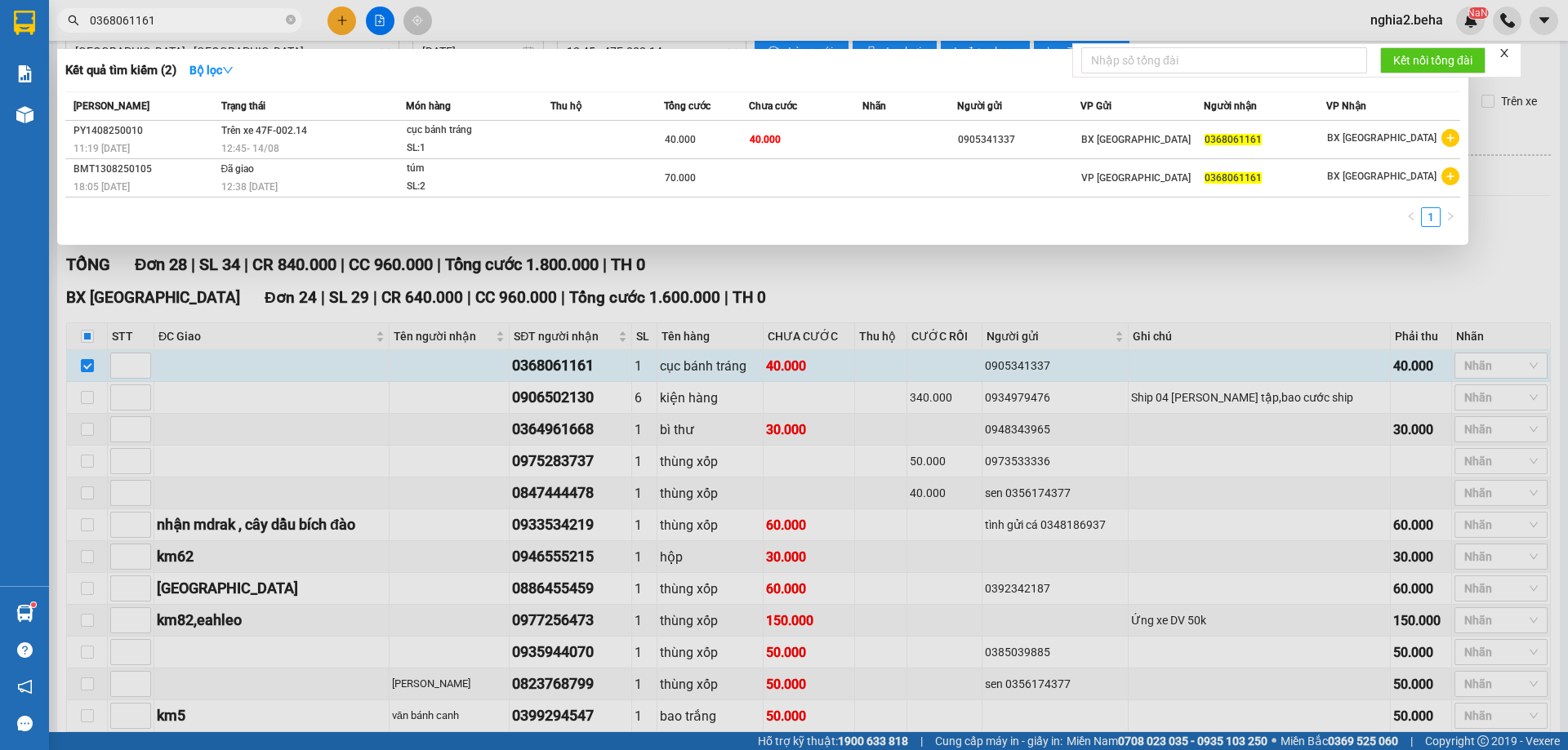
drag, startPoint x: 239, startPoint y: 9, endPoint x: 247, endPoint y: 46, distance: 37.9
click at [238, 11] on span "0368061161" at bounding box center [179, 19] width 245 height 24
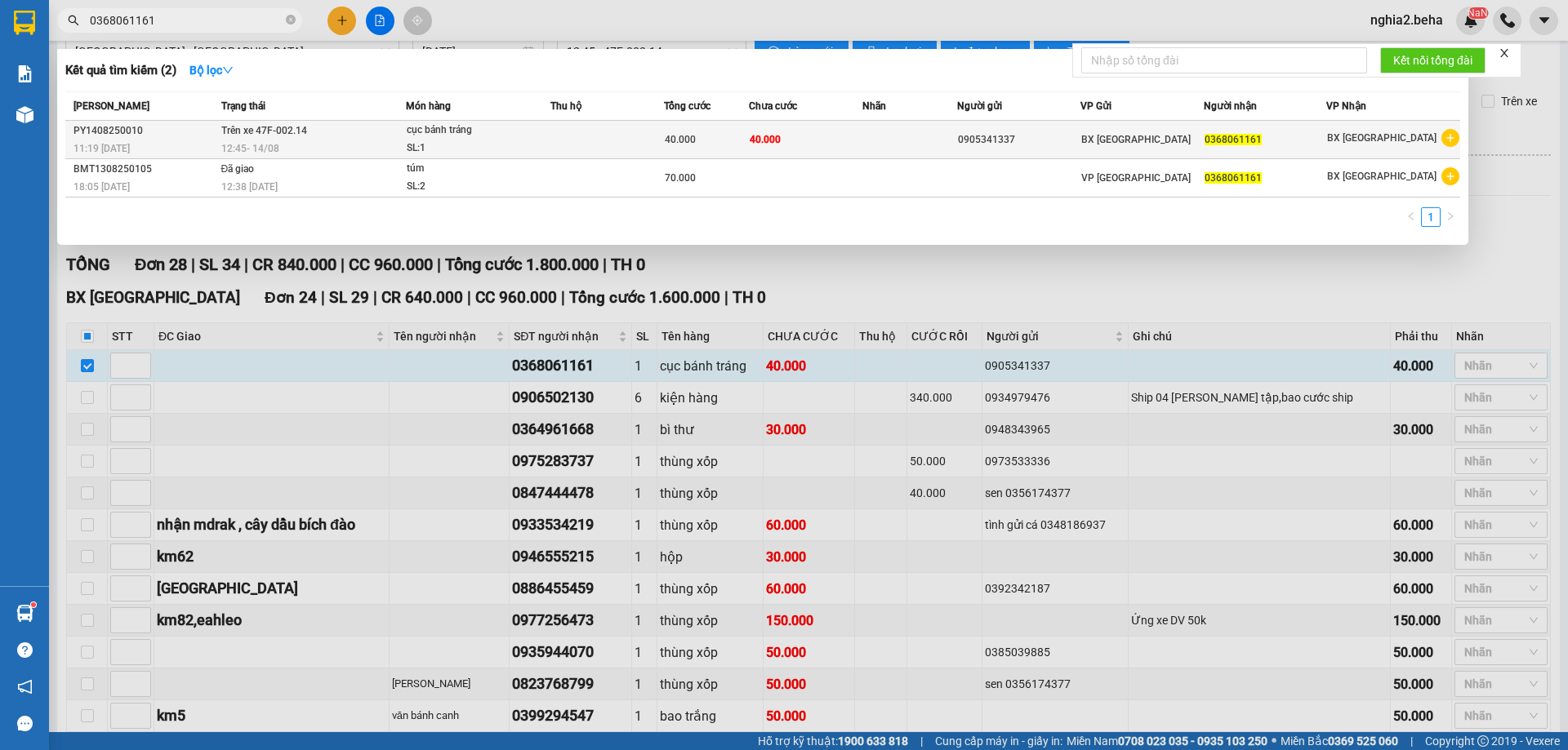
click at [277, 144] on span "12:45 - 14/08" at bounding box center [250, 149] width 58 height 12
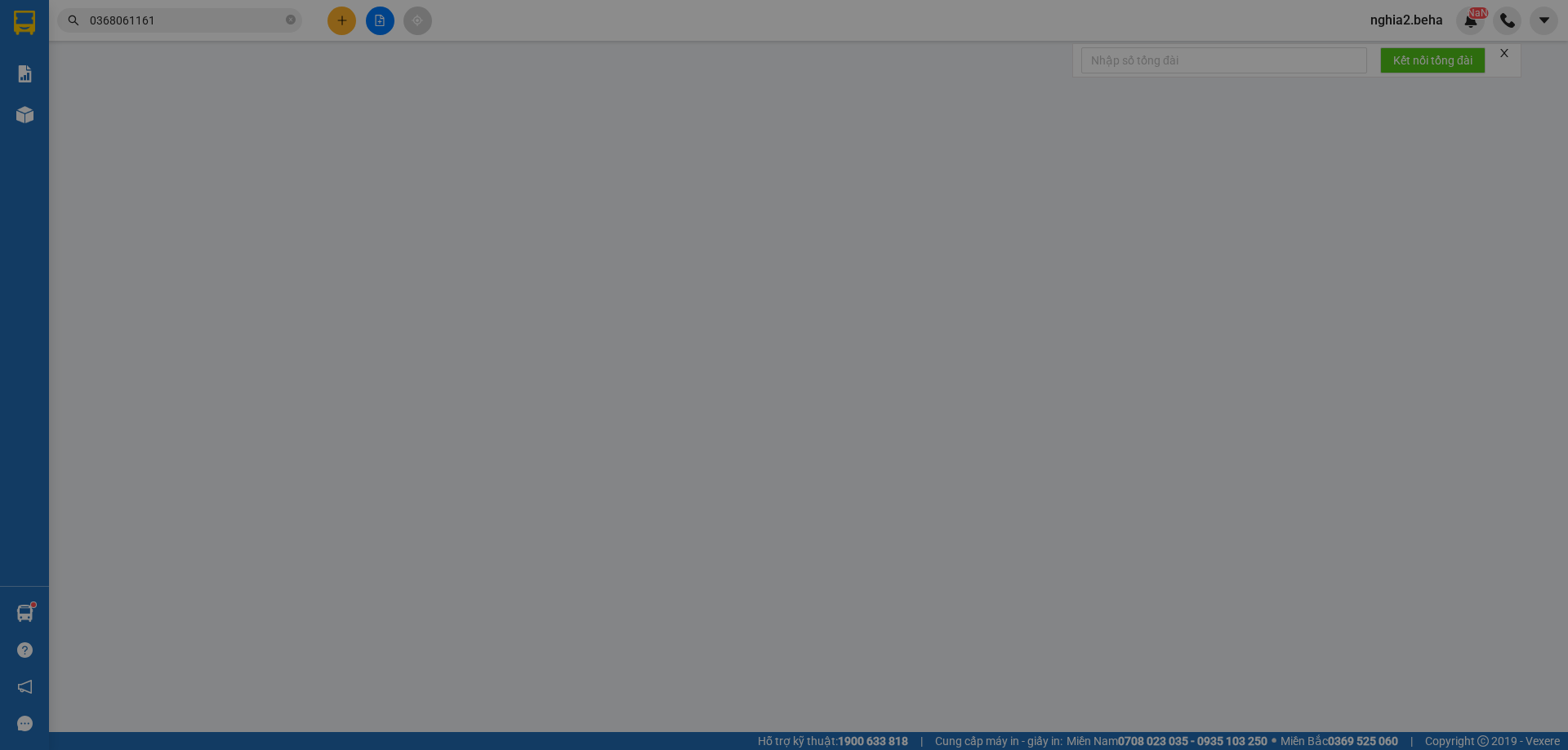
type input "0905341337"
type input "0368061161"
type input "40.000"
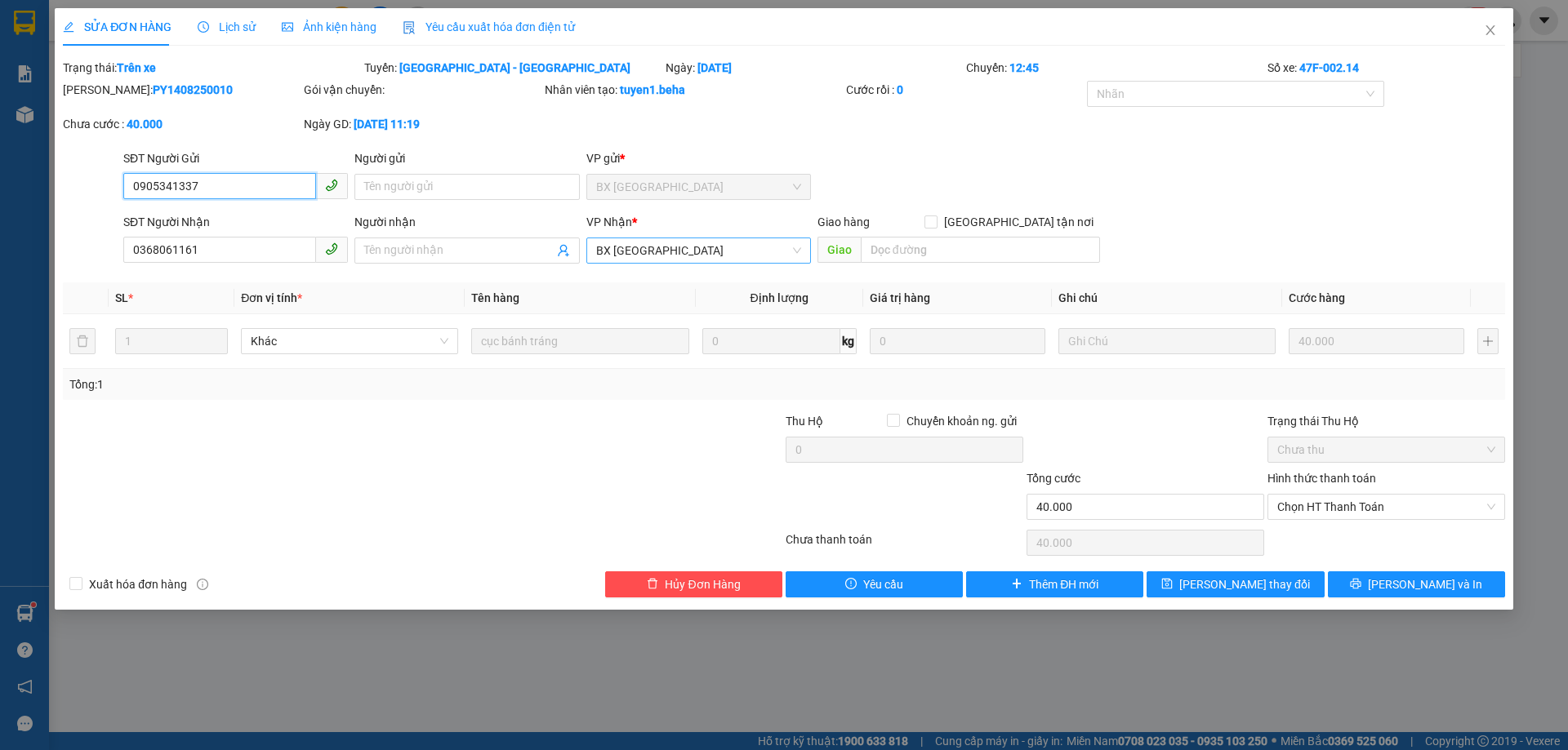
click at [764, 251] on span "BX [GEOGRAPHIC_DATA]" at bounding box center [699, 250] width 205 height 24
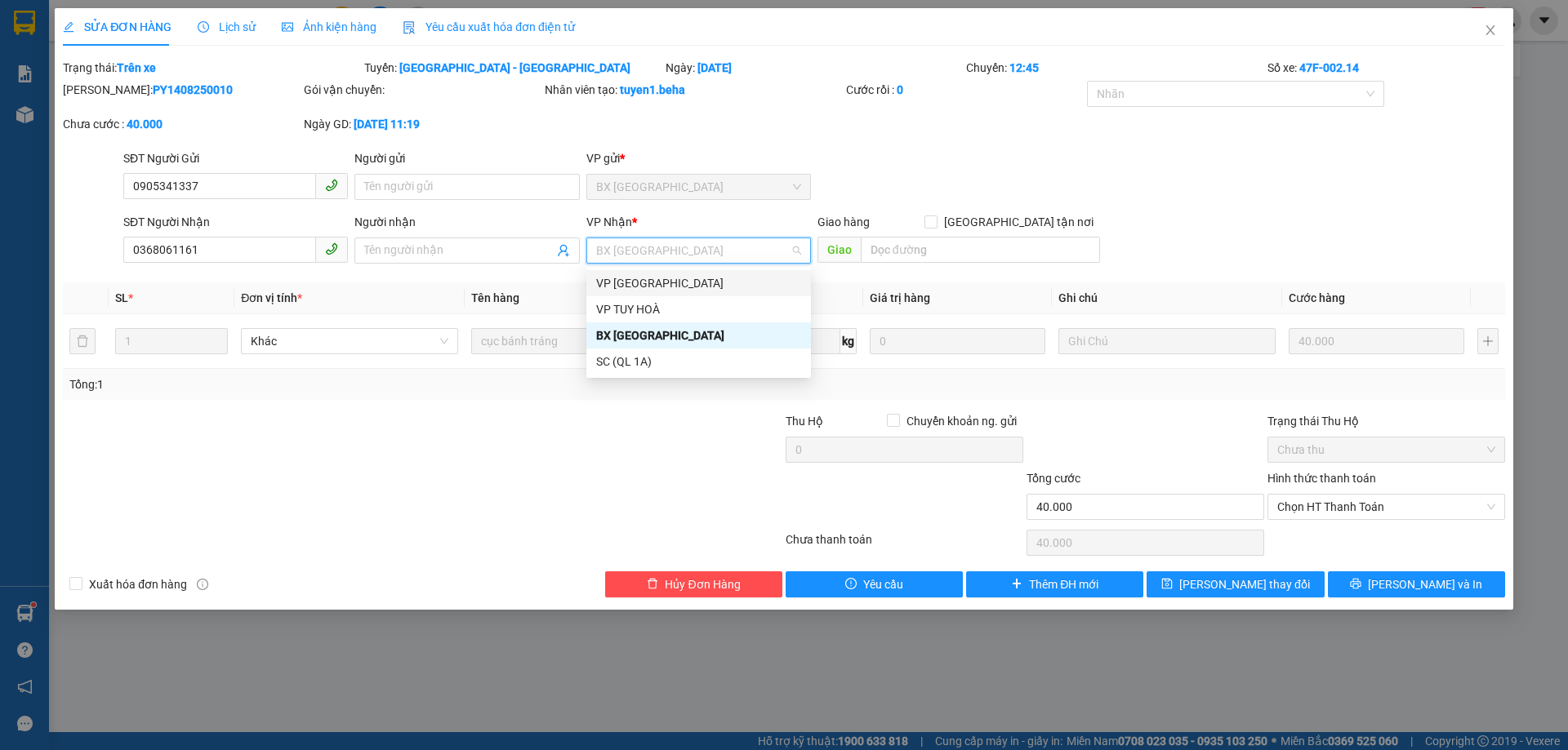
click at [652, 288] on div "VP [GEOGRAPHIC_DATA]" at bounding box center [699, 283] width 205 height 18
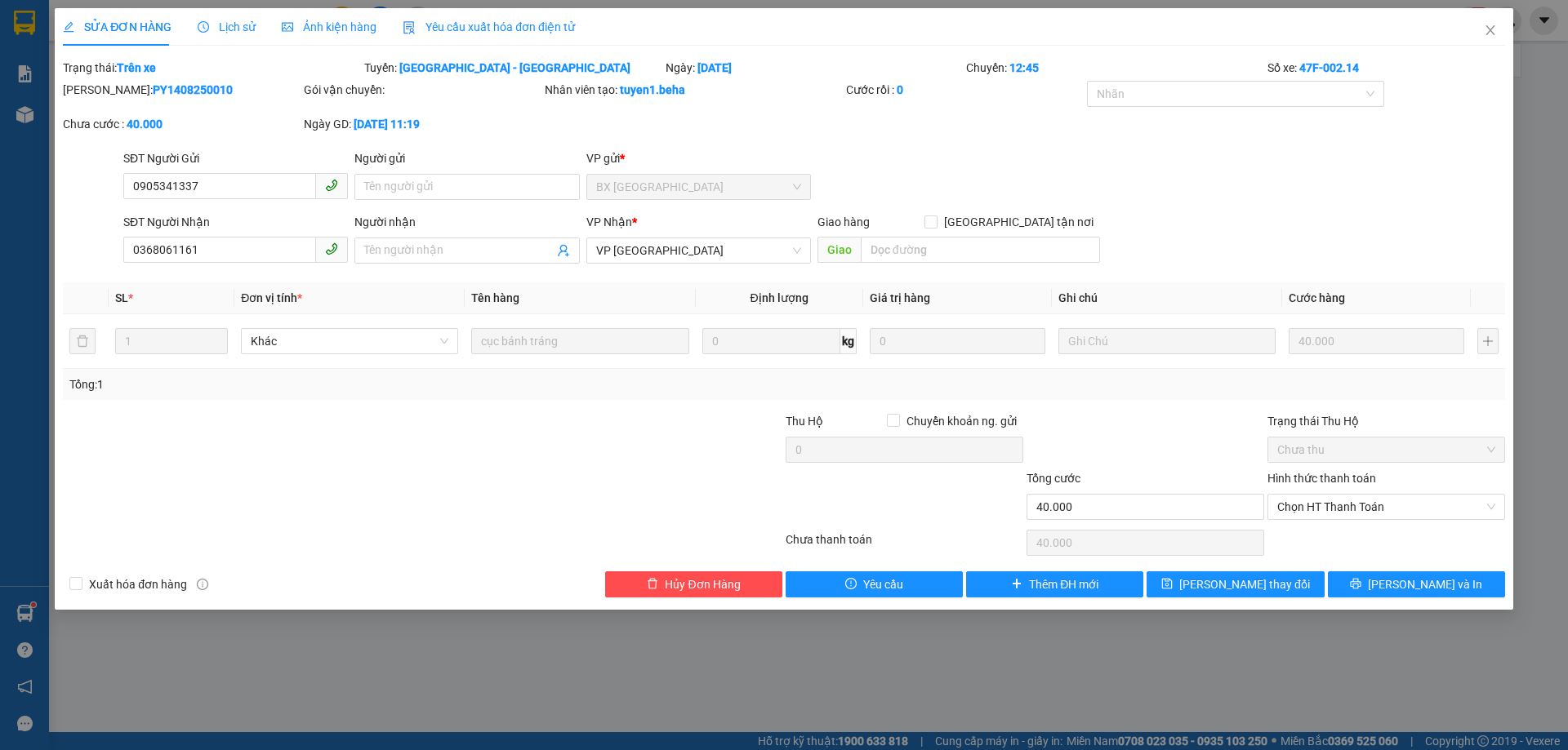
click at [1190, 202] on div "SĐT Người Gửi 0905341337 Người gửi Tên người gửi VP gửi * BX PHÚ YÊN" at bounding box center [814, 177] width 1389 height 57
click at [1240, 581] on span "[PERSON_NAME] thay đổi" at bounding box center [1244, 584] width 131 height 18
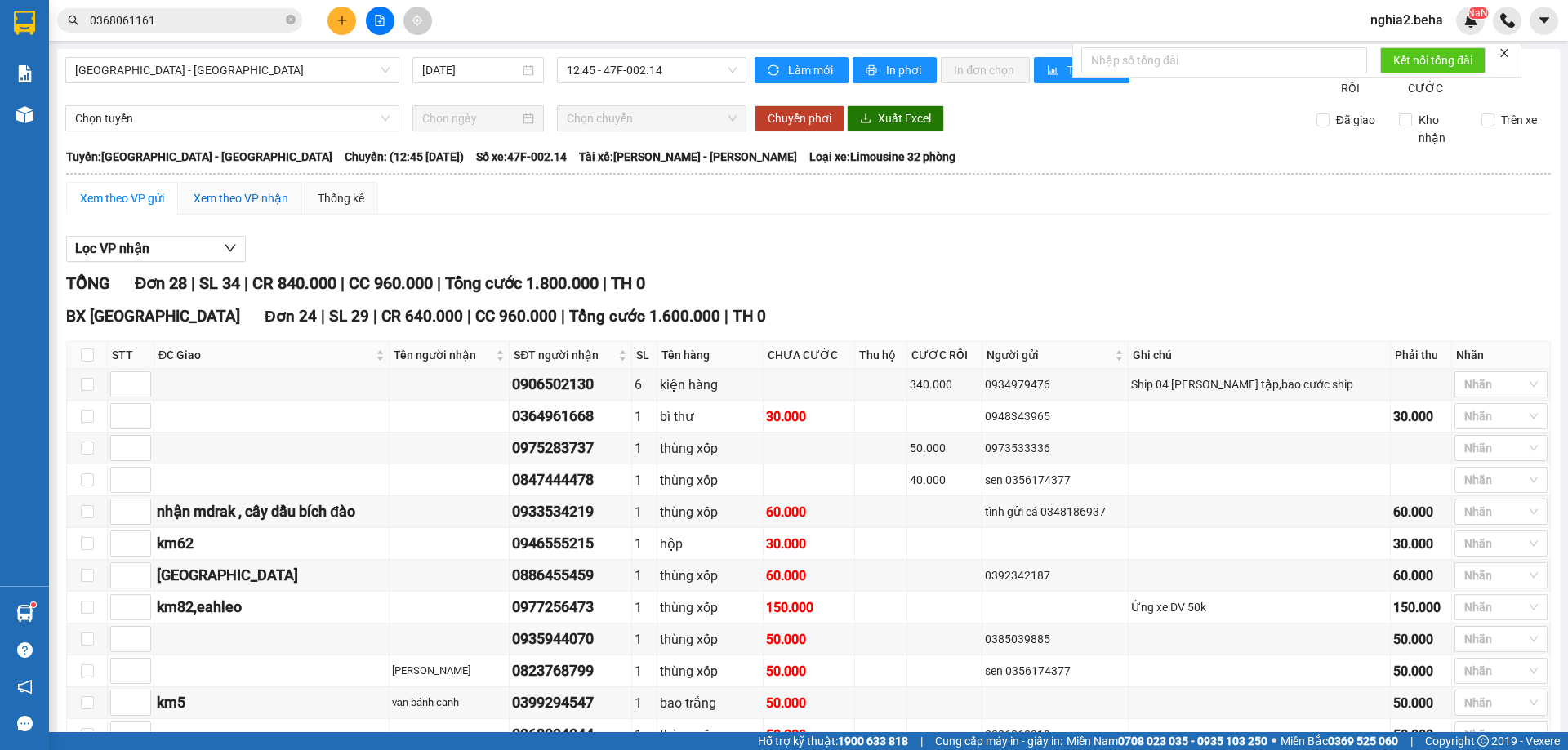
click at [230, 207] on div "Xem theo VP nhận" at bounding box center [241, 198] width 95 height 18
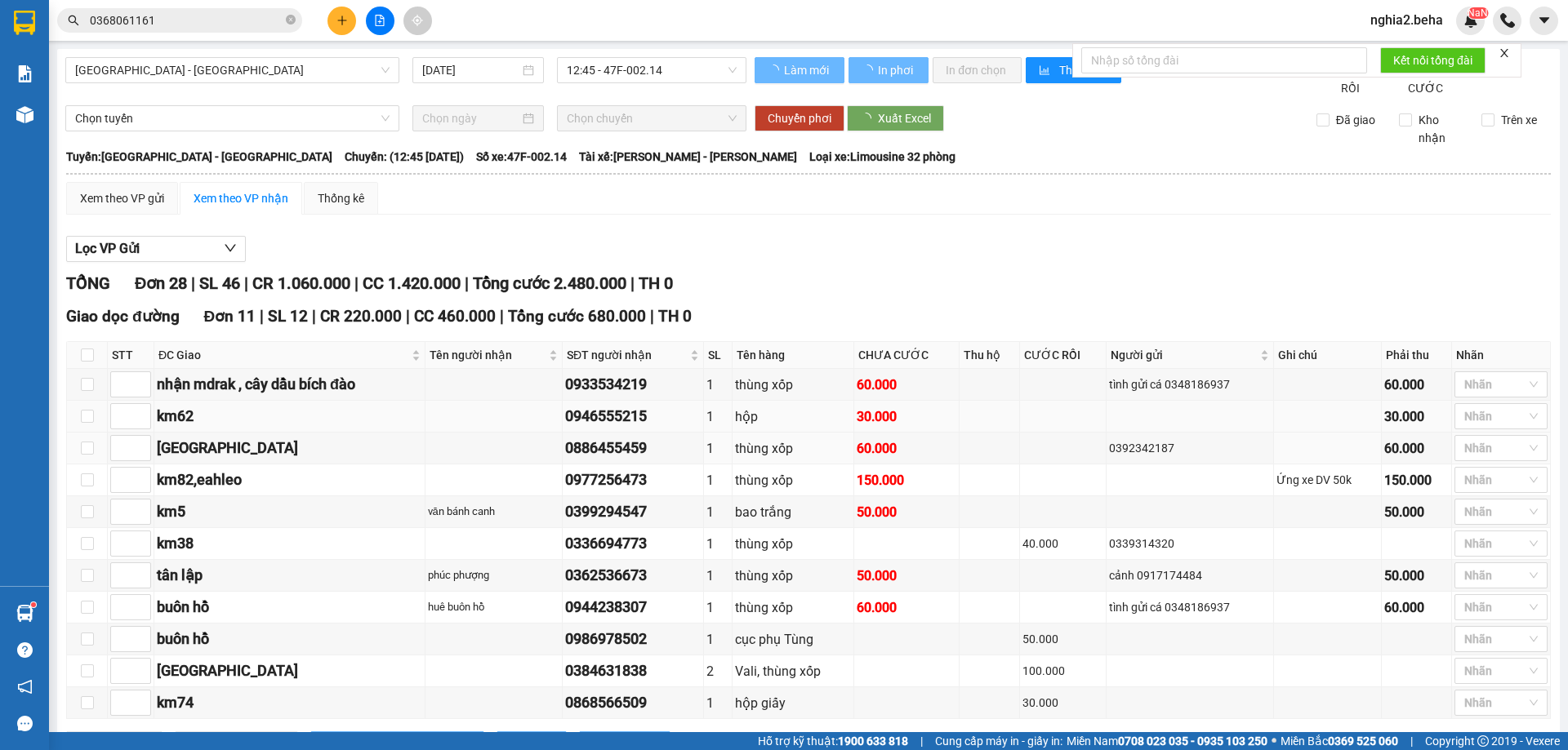
type input "2"
type input "3"
type input "5"
type input "6"
type input "4"
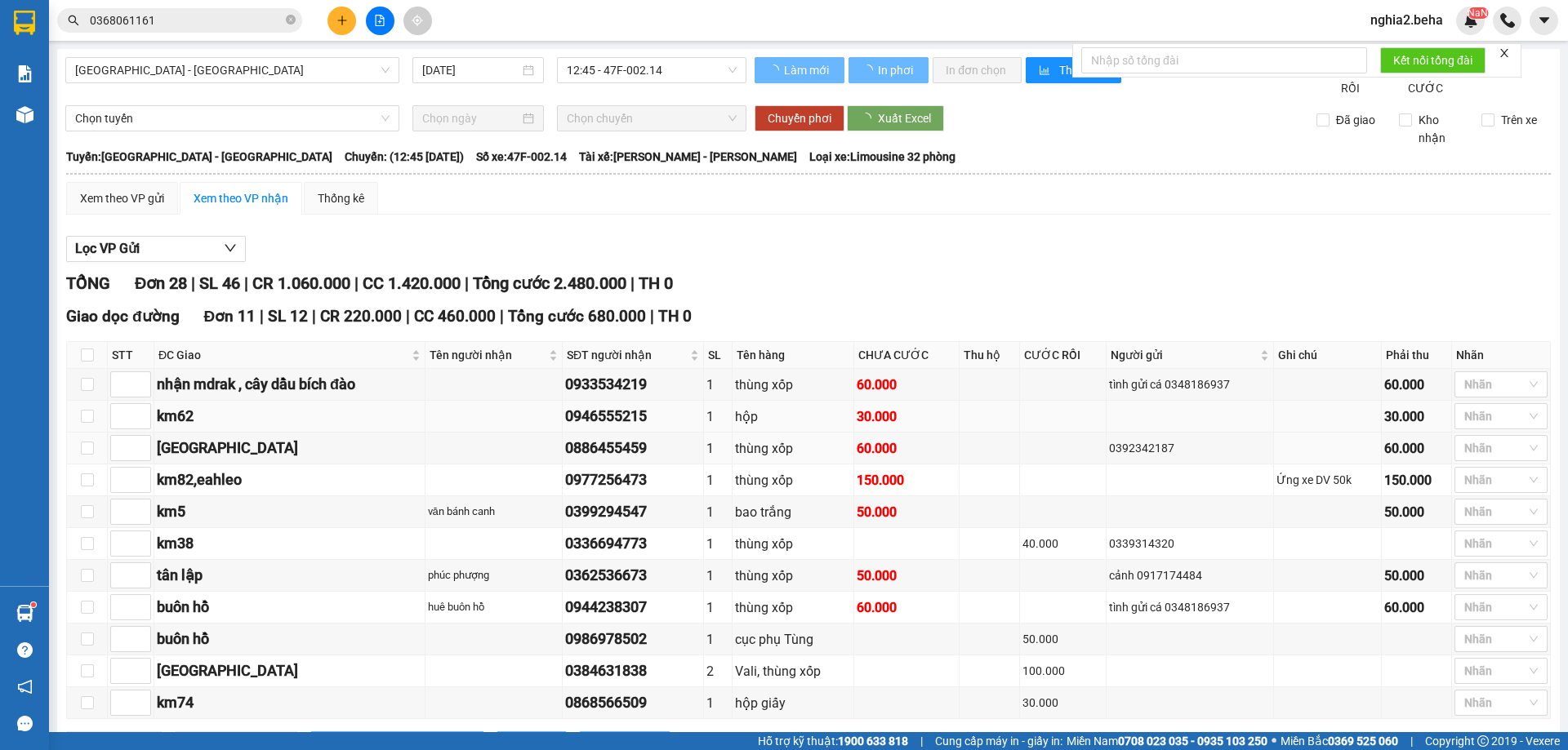
type input "1"
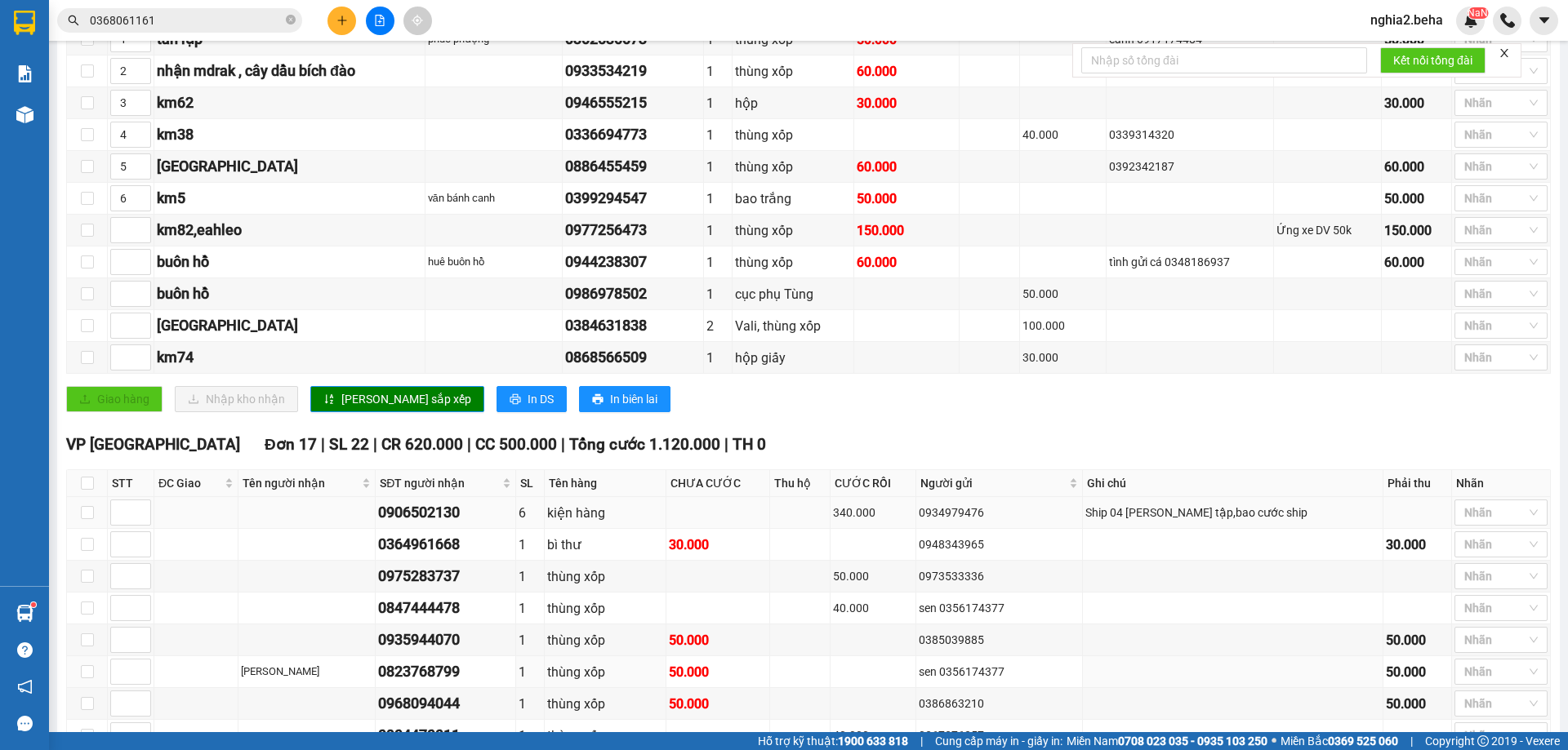
scroll to position [264, 0]
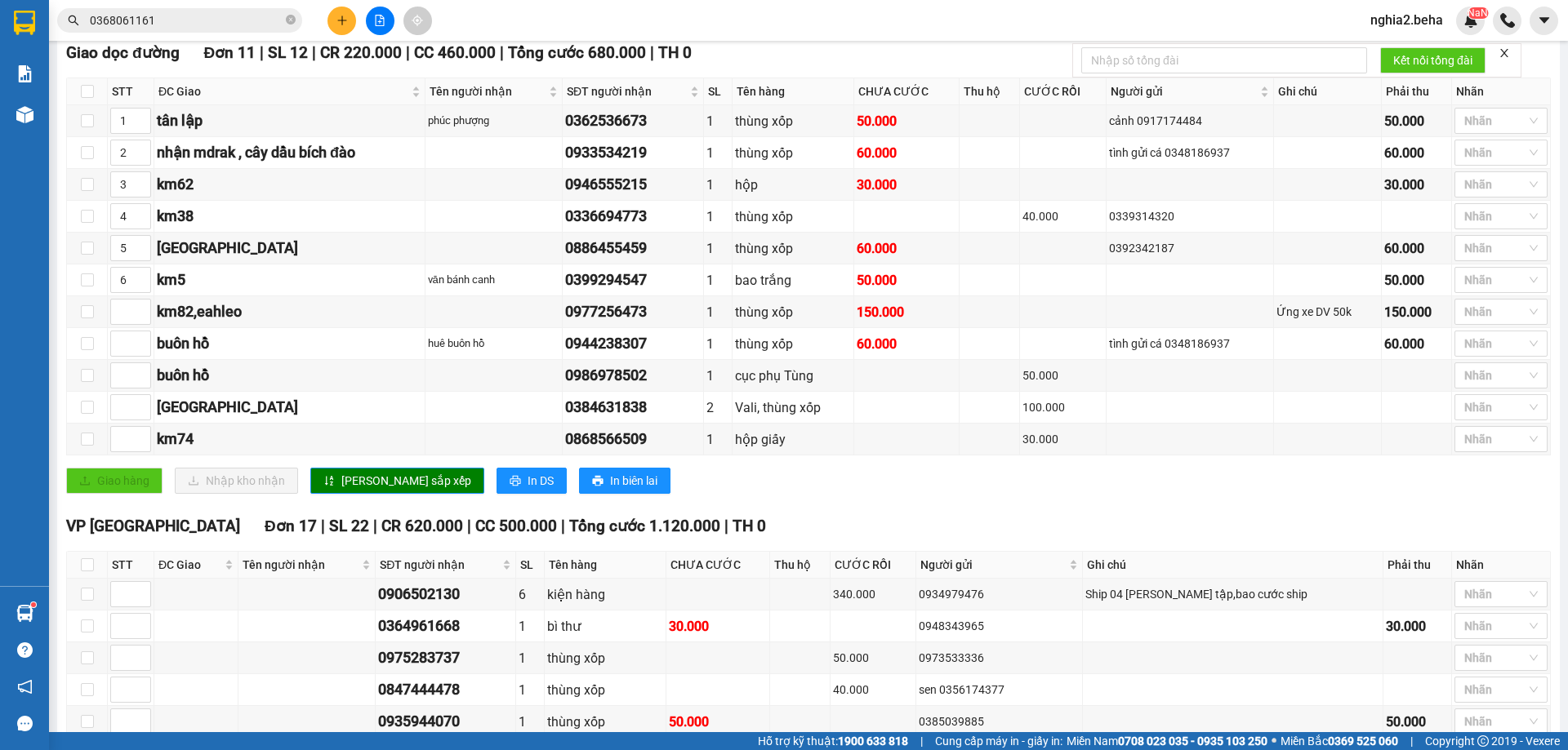
click at [816, 539] on div "VP ĐẮK LẮK Đơn 17 | SL 22 | CR 620.000 | CC 500.000 | Tổng cước 1.120.000 | TH 0" at bounding box center [809, 526] width 1485 height 24
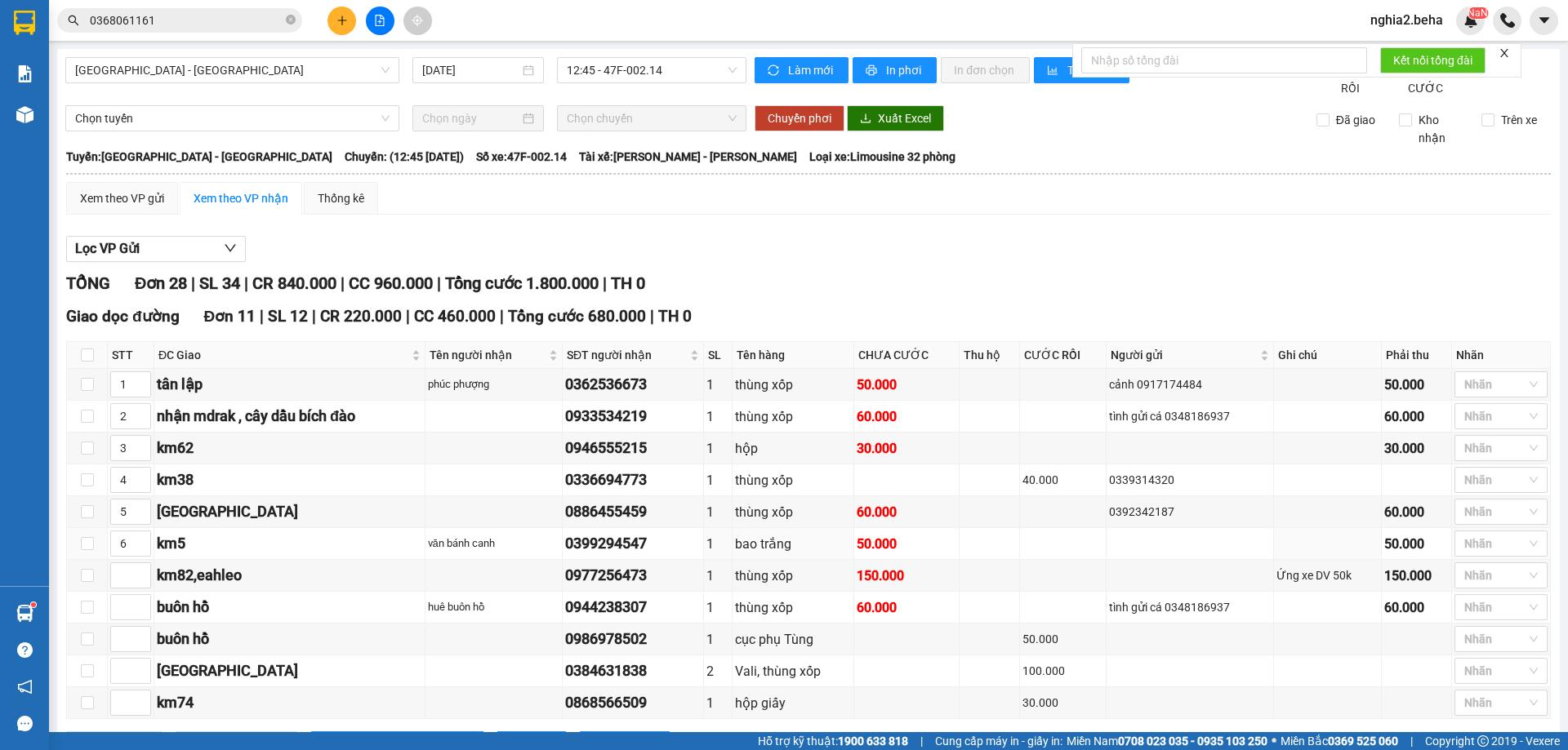
scroll to position [164, 0]
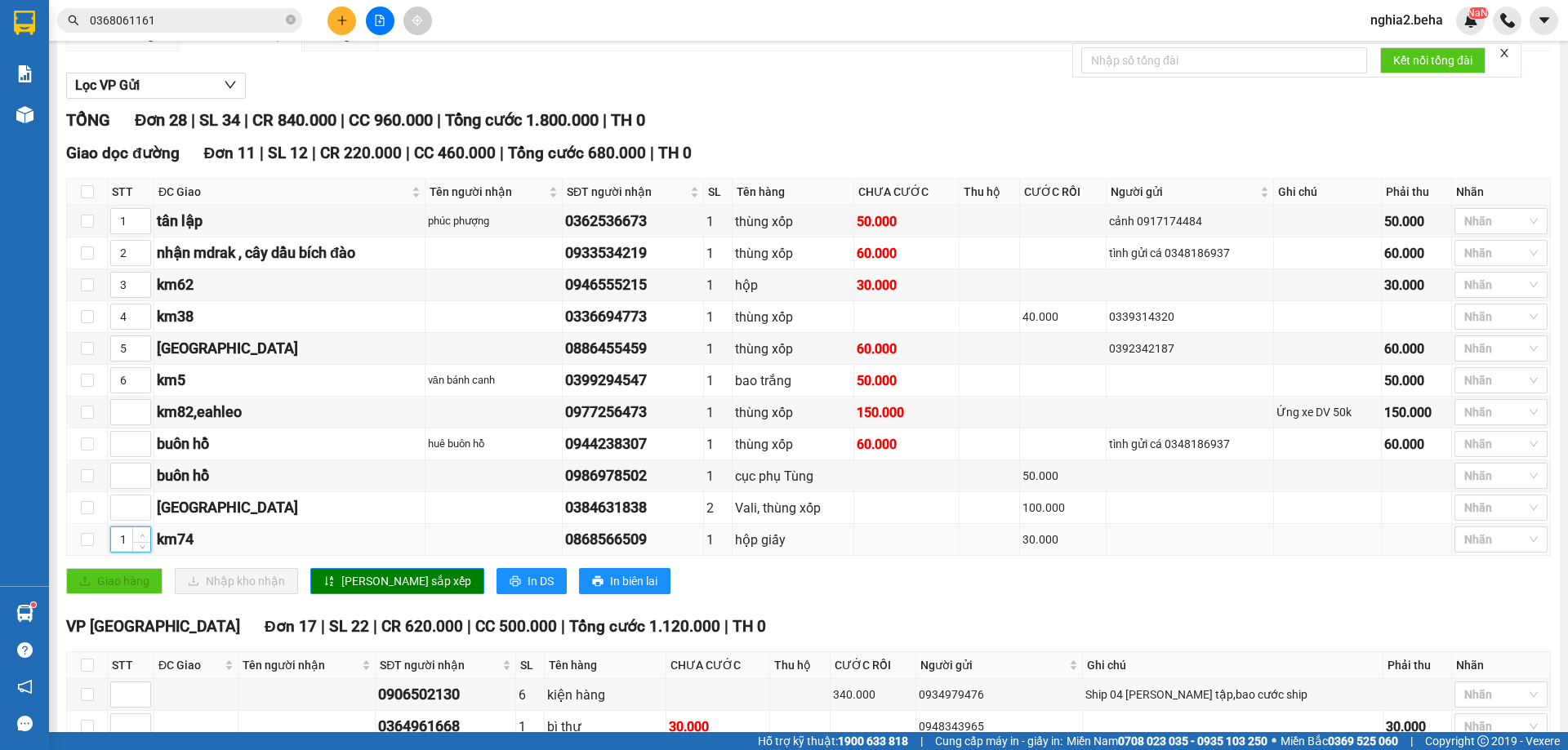
click at [144, 539] on icon "up" at bounding box center [142, 536] width 6 height 6
type input "3"
click at [144, 539] on icon "up" at bounding box center [142, 536] width 6 height 6
click at [141, 297] on span "Decrease Value" at bounding box center [141, 289] width 18 height 15
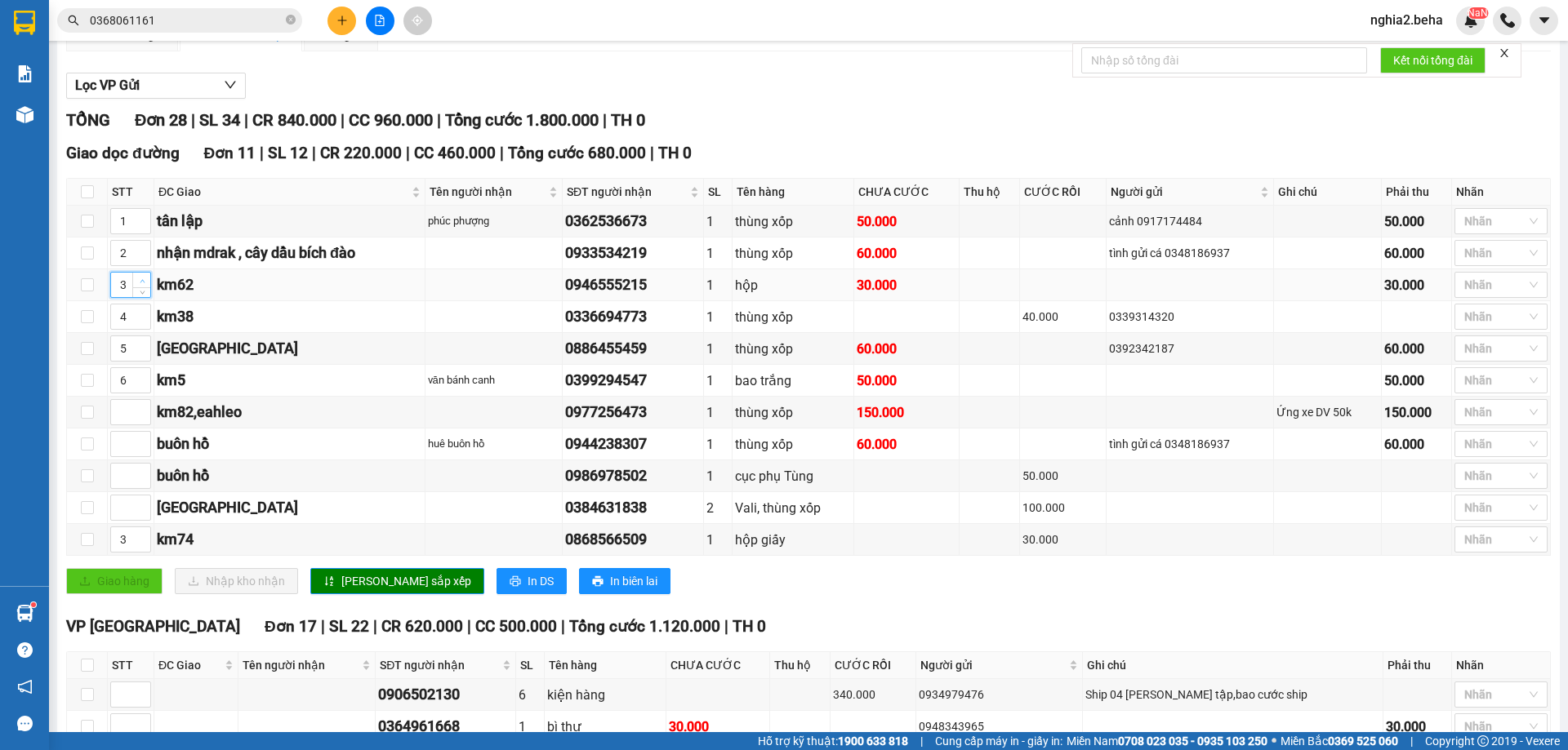
click at [142, 287] on span "Increase Value" at bounding box center [141, 280] width 18 height 15
type input "4"
click at [142, 287] on span "Increase Value" at bounding box center [141, 280] width 18 height 15
type input "5"
click at [144, 316] on icon "up" at bounding box center [142, 313] width 6 height 6
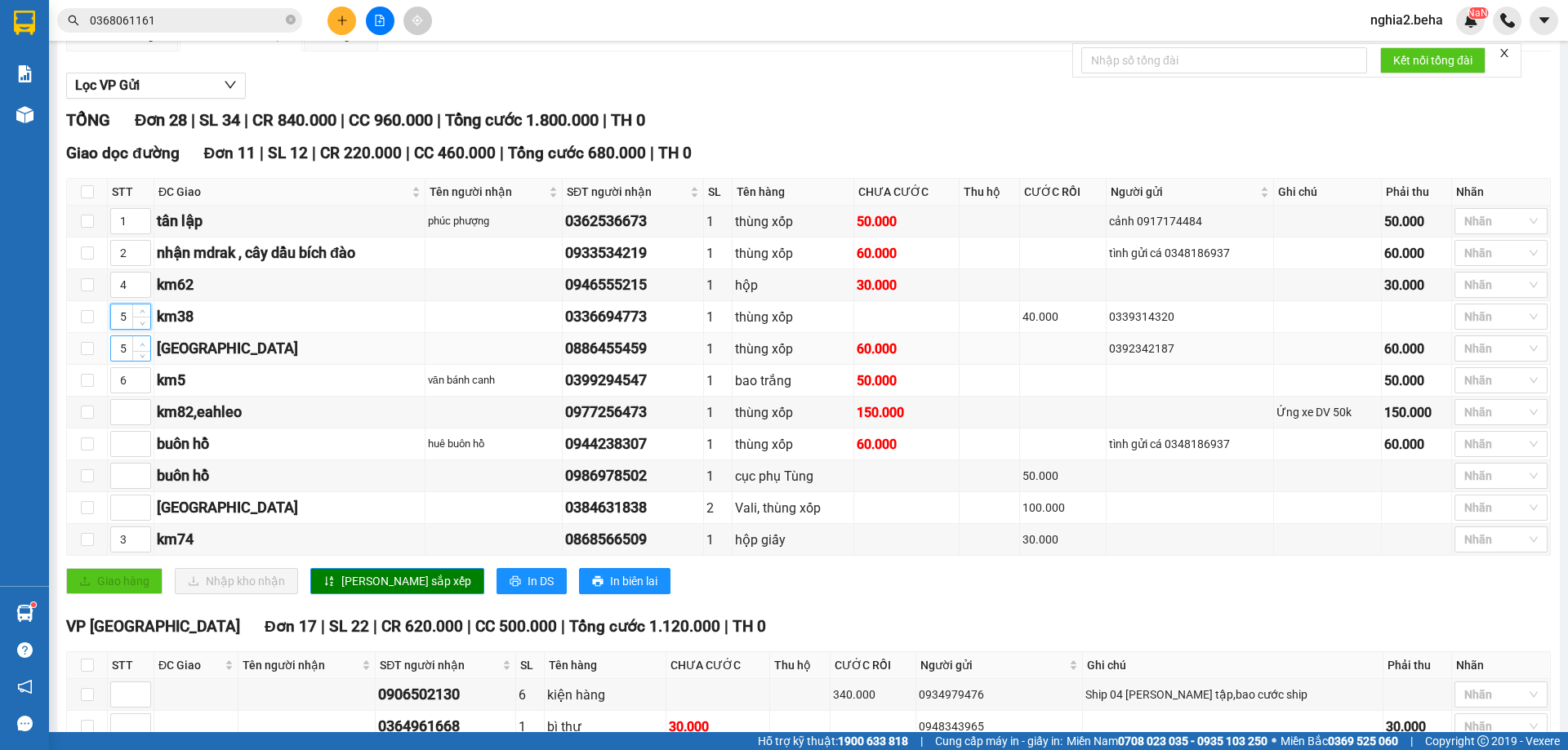
type input "6"
click at [136, 351] on span "Increase Value" at bounding box center [141, 343] width 18 height 15
type input "7"
click at [141, 380] on icon "up" at bounding box center [142, 377] width 6 height 6
click at [381, 590] on span "[PERSON_NAME] sắp xếp" at bounding box center [405, 581] width 130 height 18
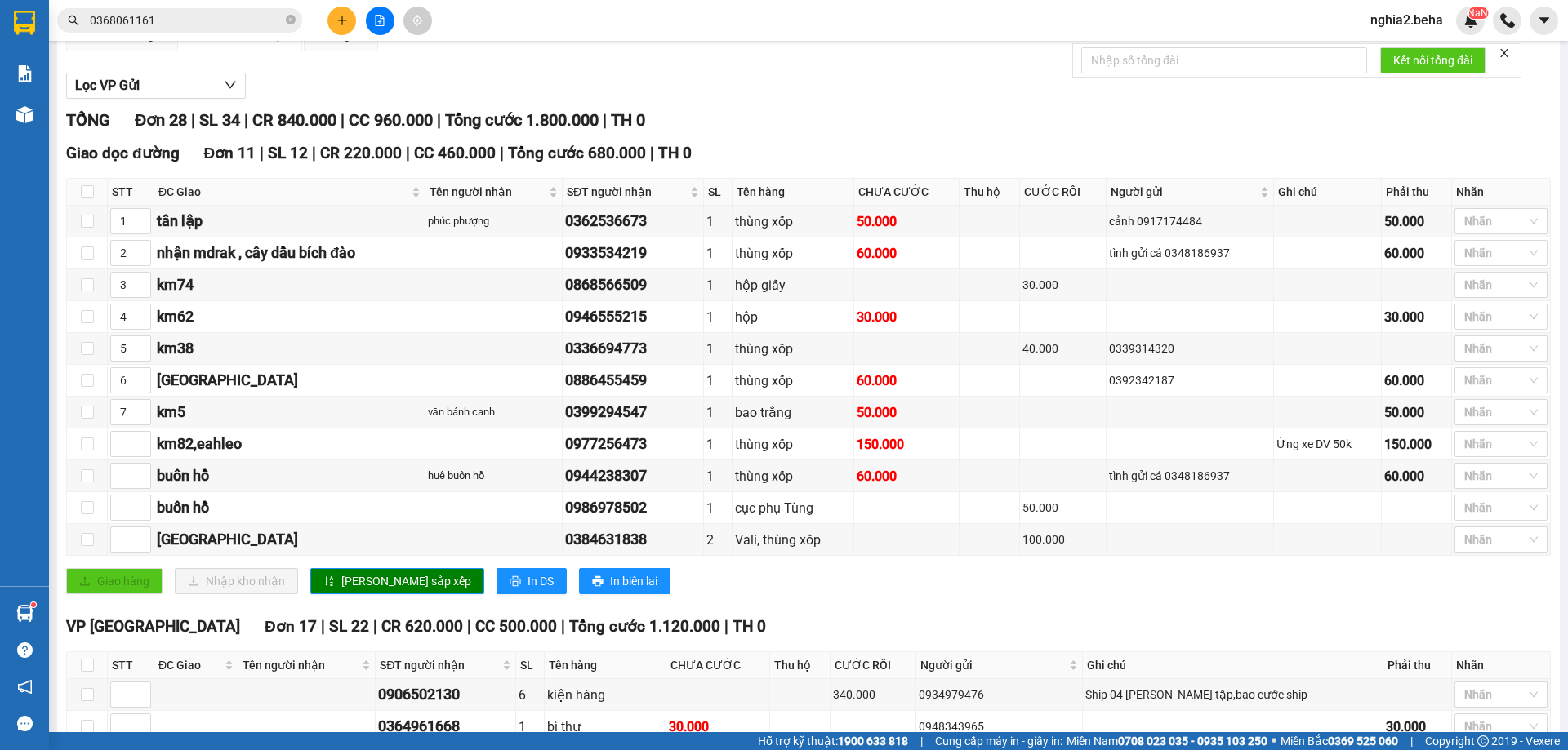
click at [857, 594] on div "Giao hàng Nhập kho nhận Lưu sắp xếp In DS In biên lai" at bounding box center [809, 581] width 1485 height 26
click at [1002, 99] on div "Lọc VP Gửi" at bounding box center [809, 87] width 1485 height 27
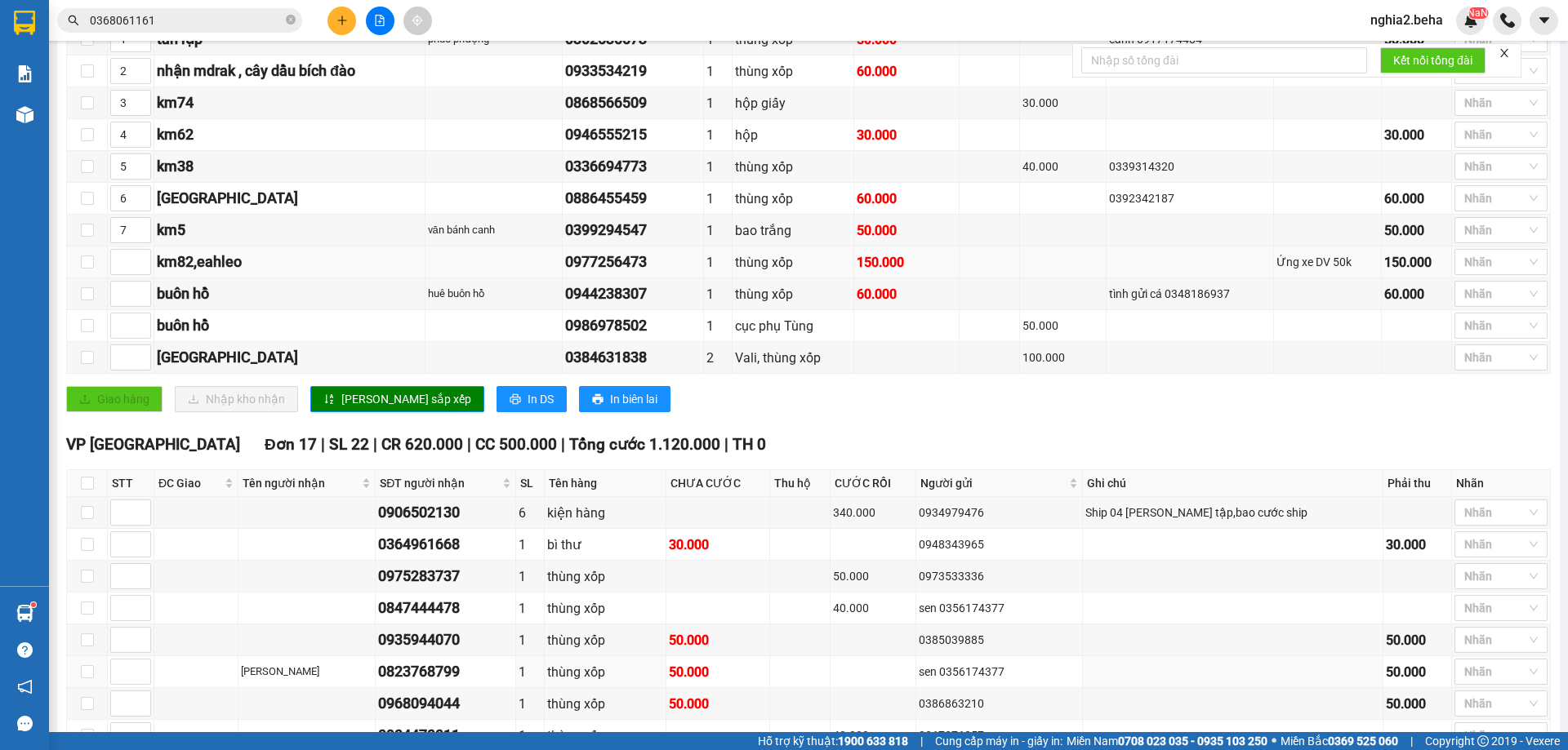
scroll to position [0, 0]
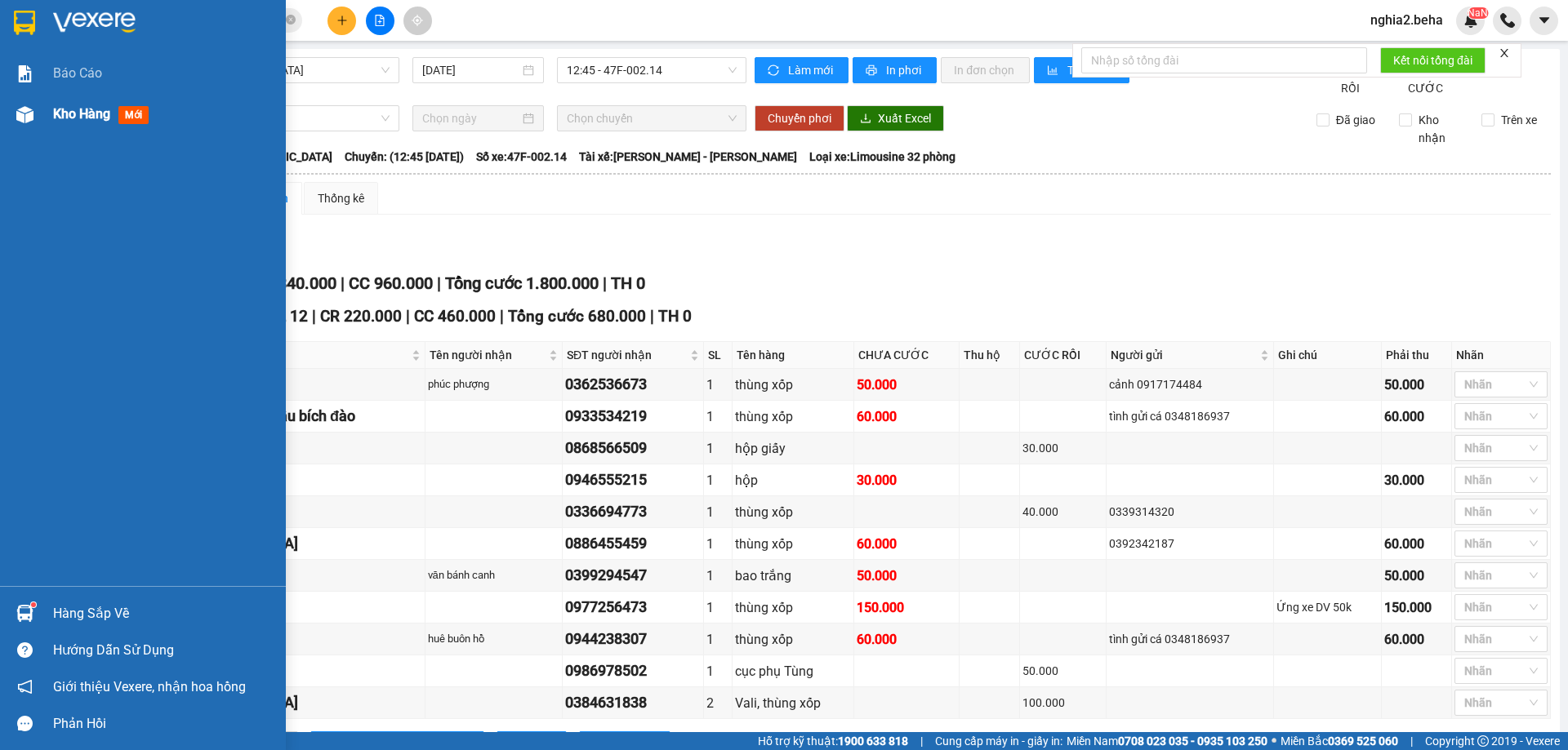
drag, startPoint x: 38, startPoint y: 120, endPoint x: 57, endPoint y: 121, distance: 19.0
click at [57, 121] on div "Kho hàng mới" at bounding box center [142, 114] width 286 height 41
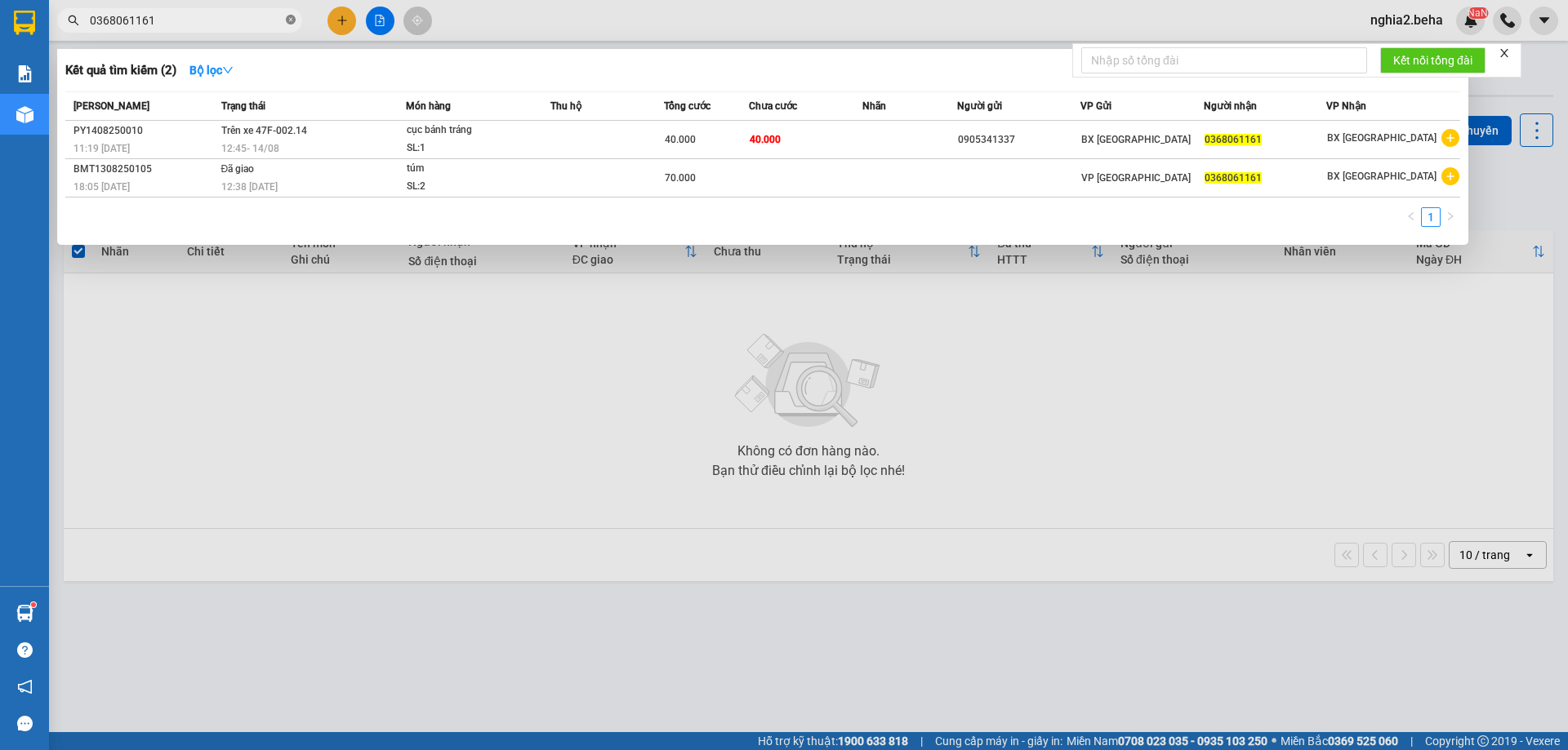
click at [293, 20] on icon "close-circle" at bounding box center [290, 19] width 10 height 10
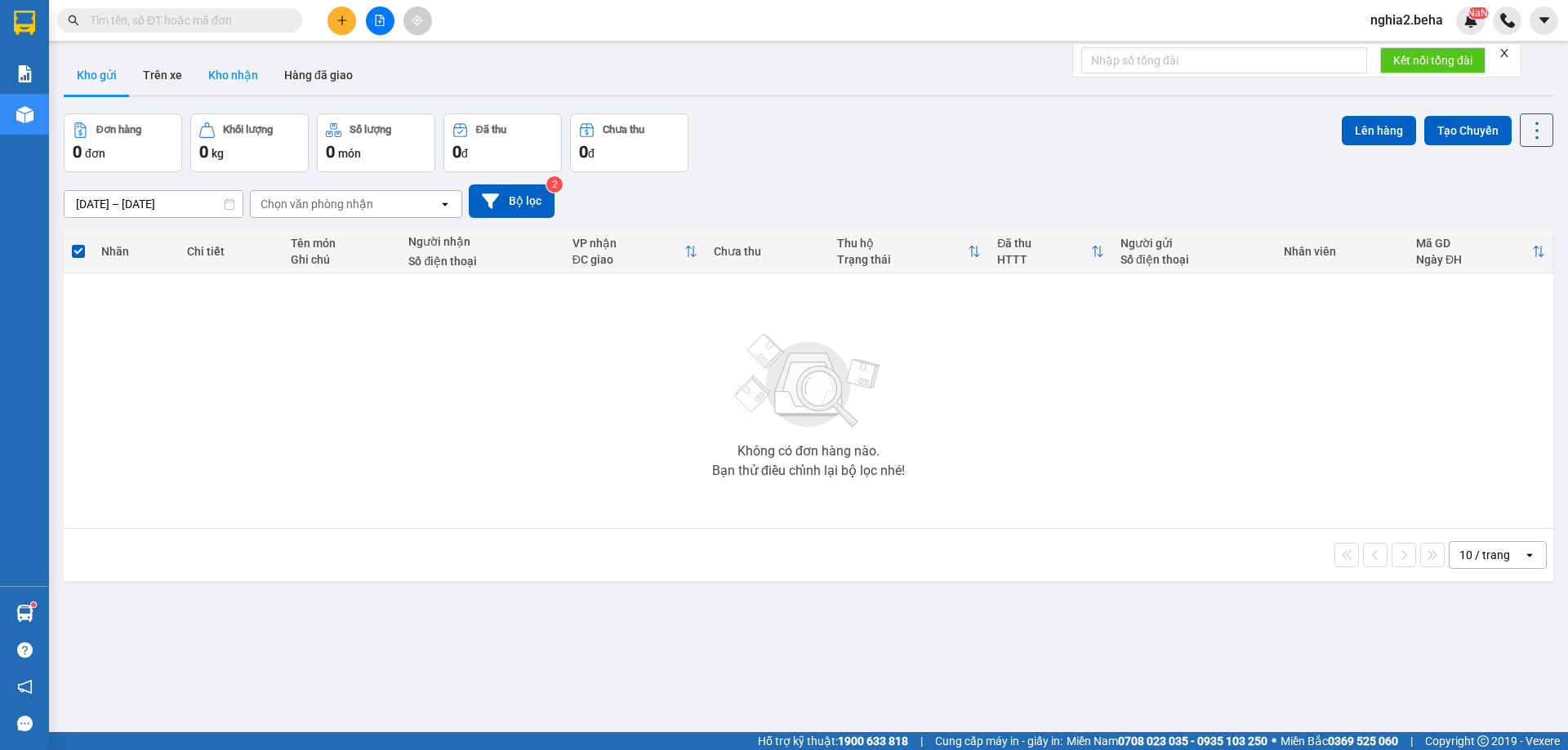
click at [240, 79] on button "Kho nhận" at bounding box center [233, 75] width 76 height 39
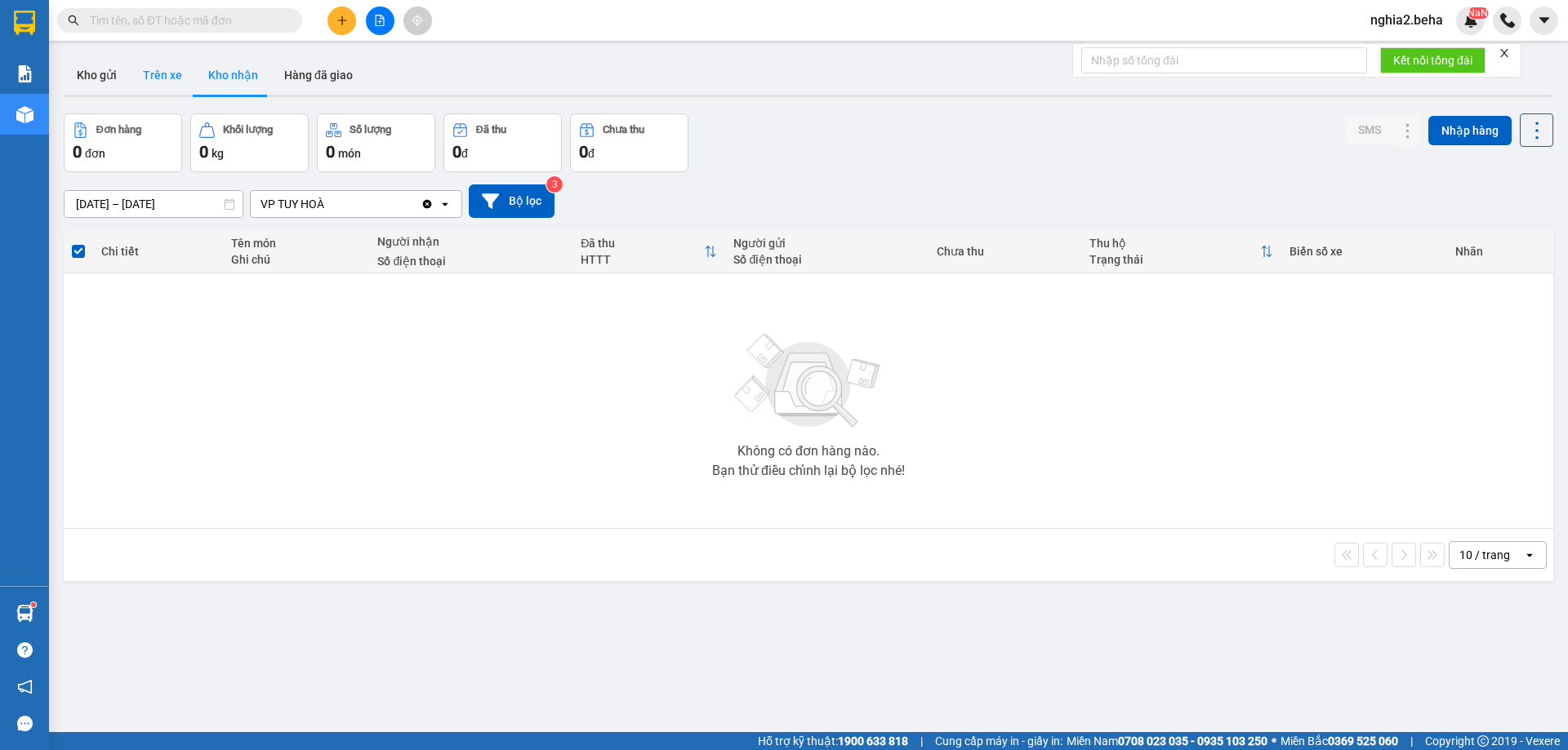
click at [169, 77] on button "Trên xe" at bounding box center [162, 75] width 65 height 39
type input "[DATE] – [DATE]"
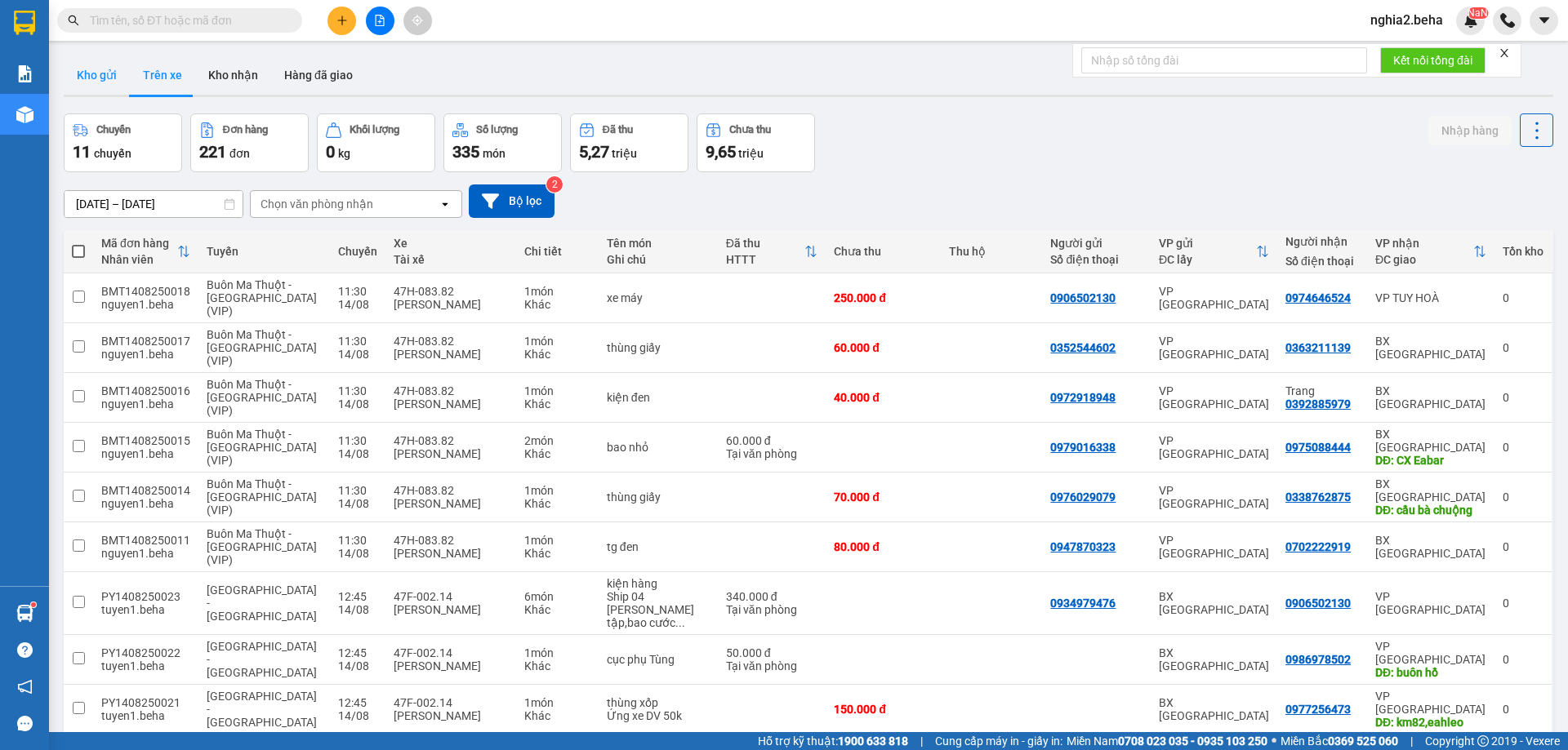
click at [103, 82] on button "Kho gửi" at bounding box center [96, 75] width 66 height 39
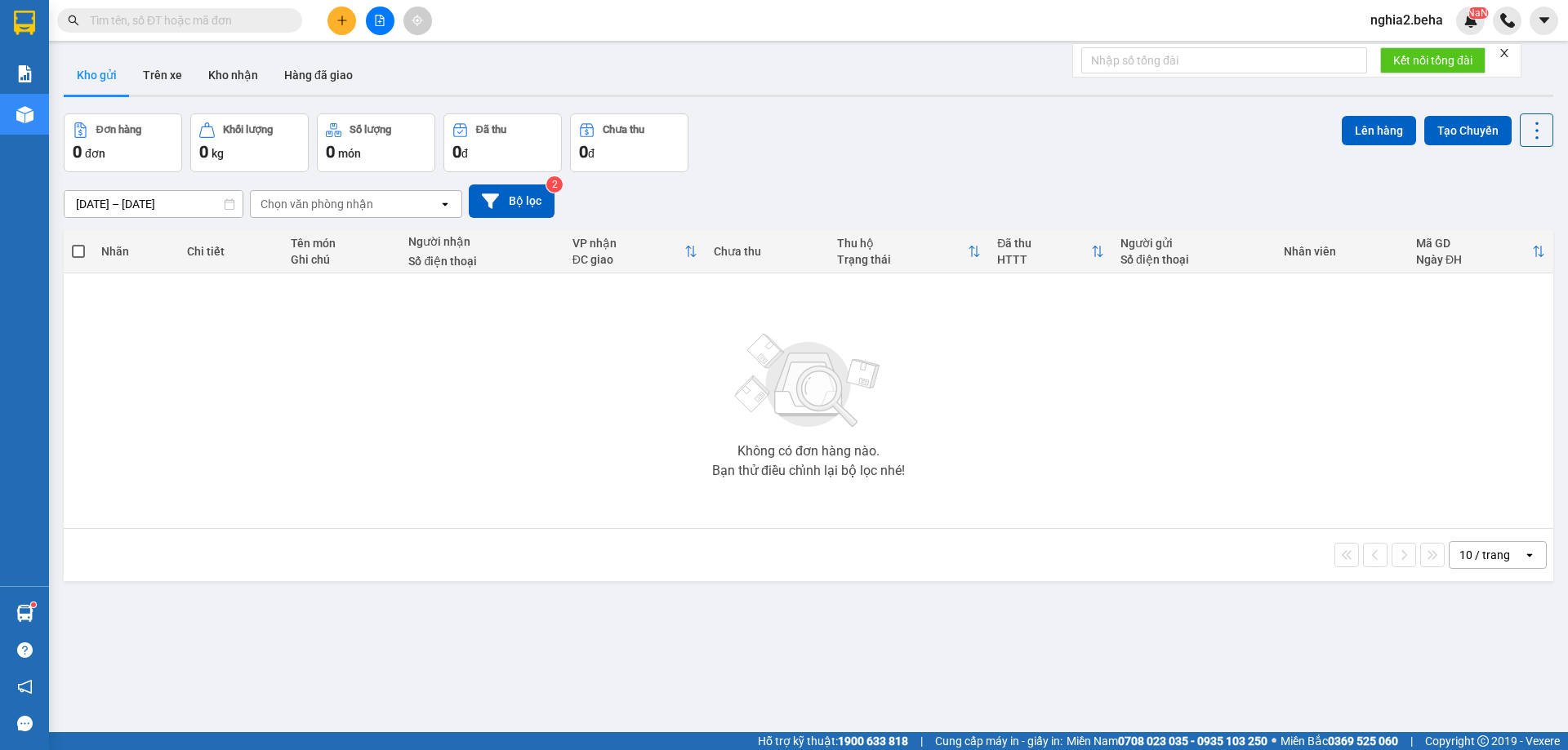
click at [898, 118] on div "Đơn hàng 0 đơn Khối lượng 0 kg Số lượng 0 món Đã thu 0 đ Chưa thu 0 đ Lên hàng …" at bounding box center [808, 143] width 1490 height 58
click at [235, 78] on button "Kho nhận" at bounding box center [233, 75] width 76 height 39
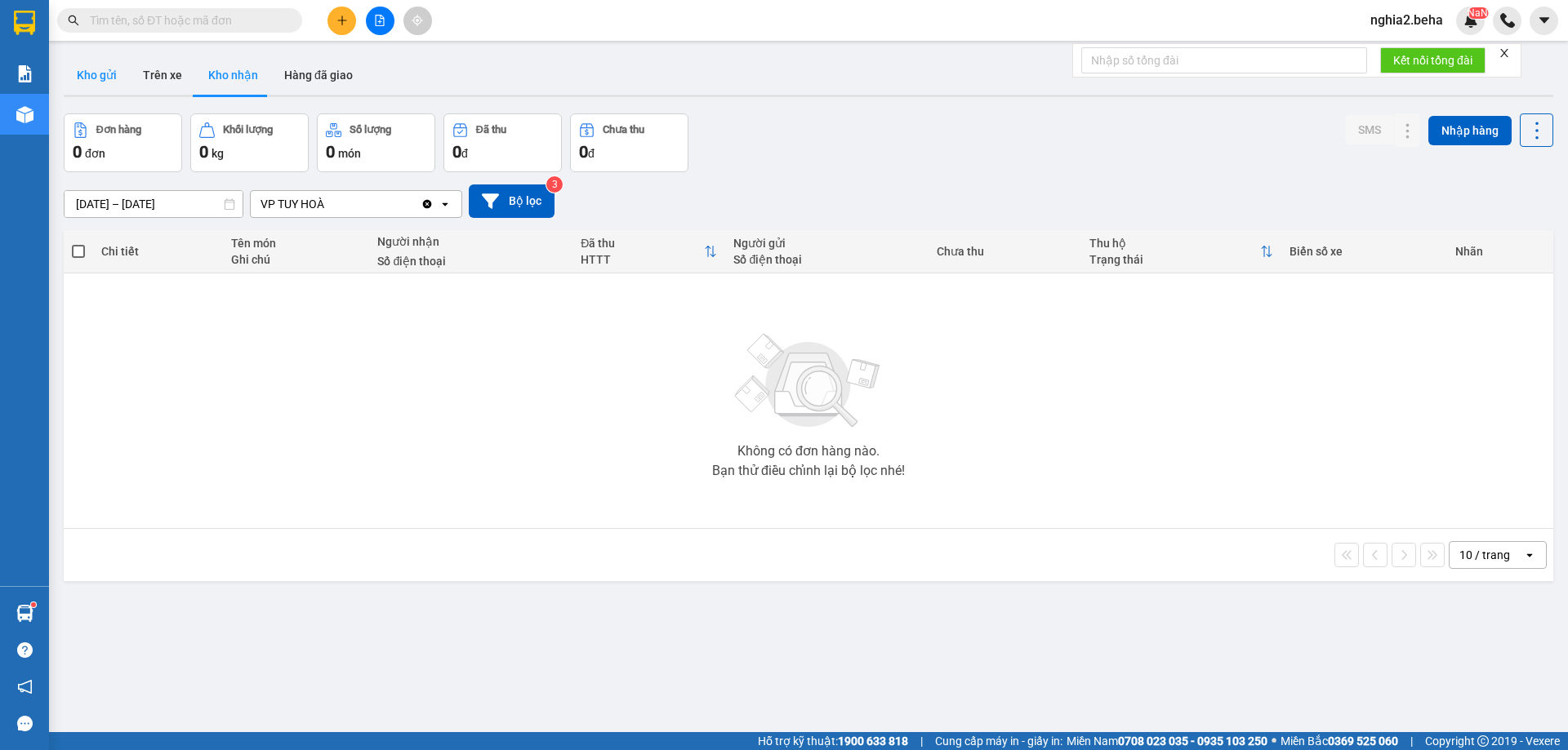
click at [90, 69] on button "Kho gửi" at bounding box center [96, 75] width 66 height 39
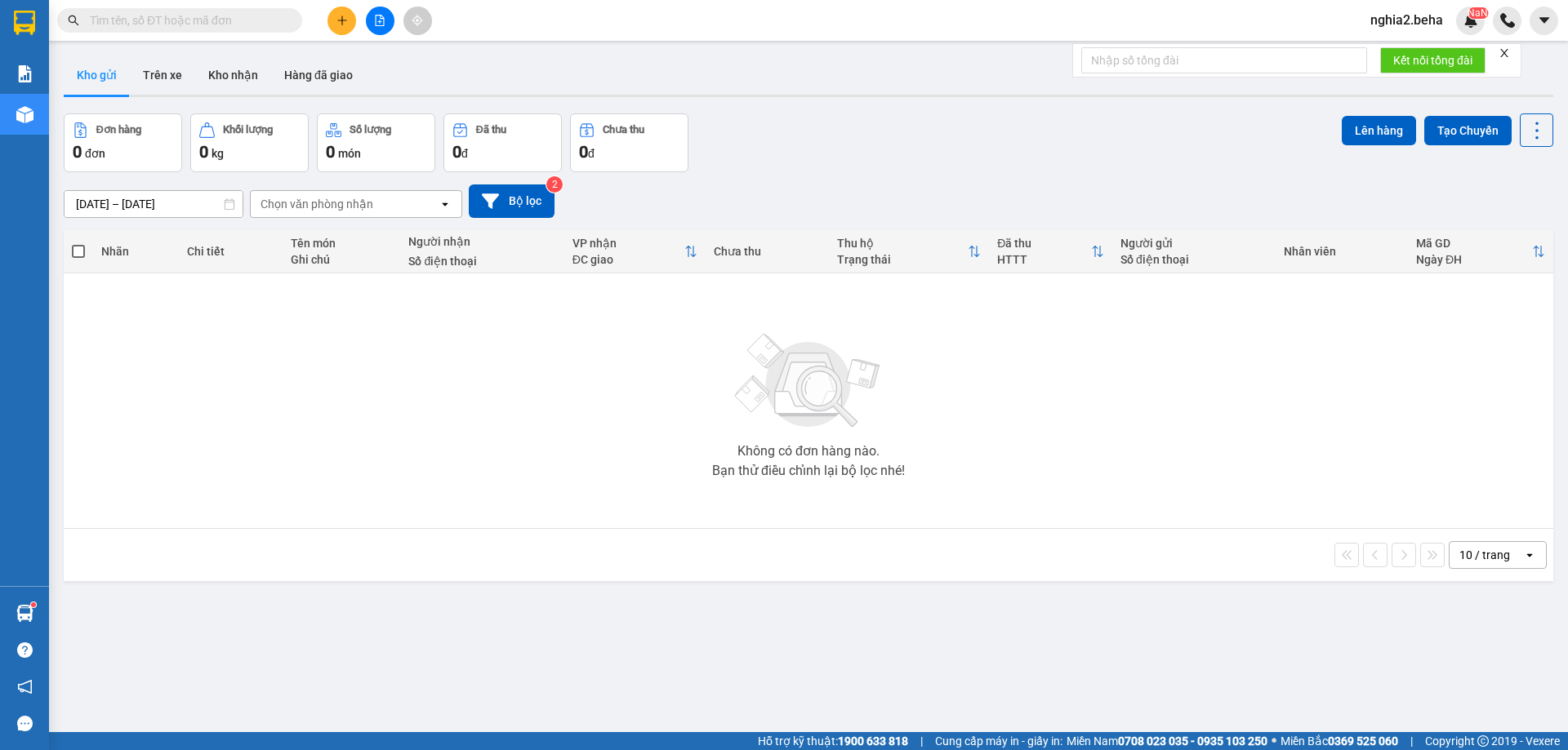
click at [891, 170] on div "Đơn hàng 0 đơn Khối lượng 0 kg Số lượng 0 món Đã thu 0 đ Chưa thu 0 đ Lên hàng …" at bounding box center [808, 143] width 1490 height 58
click at [210, 22] on input "text" at bounding box center [186, 20] width 193 height 18
paste input "0945355518"
type input "0945355518"
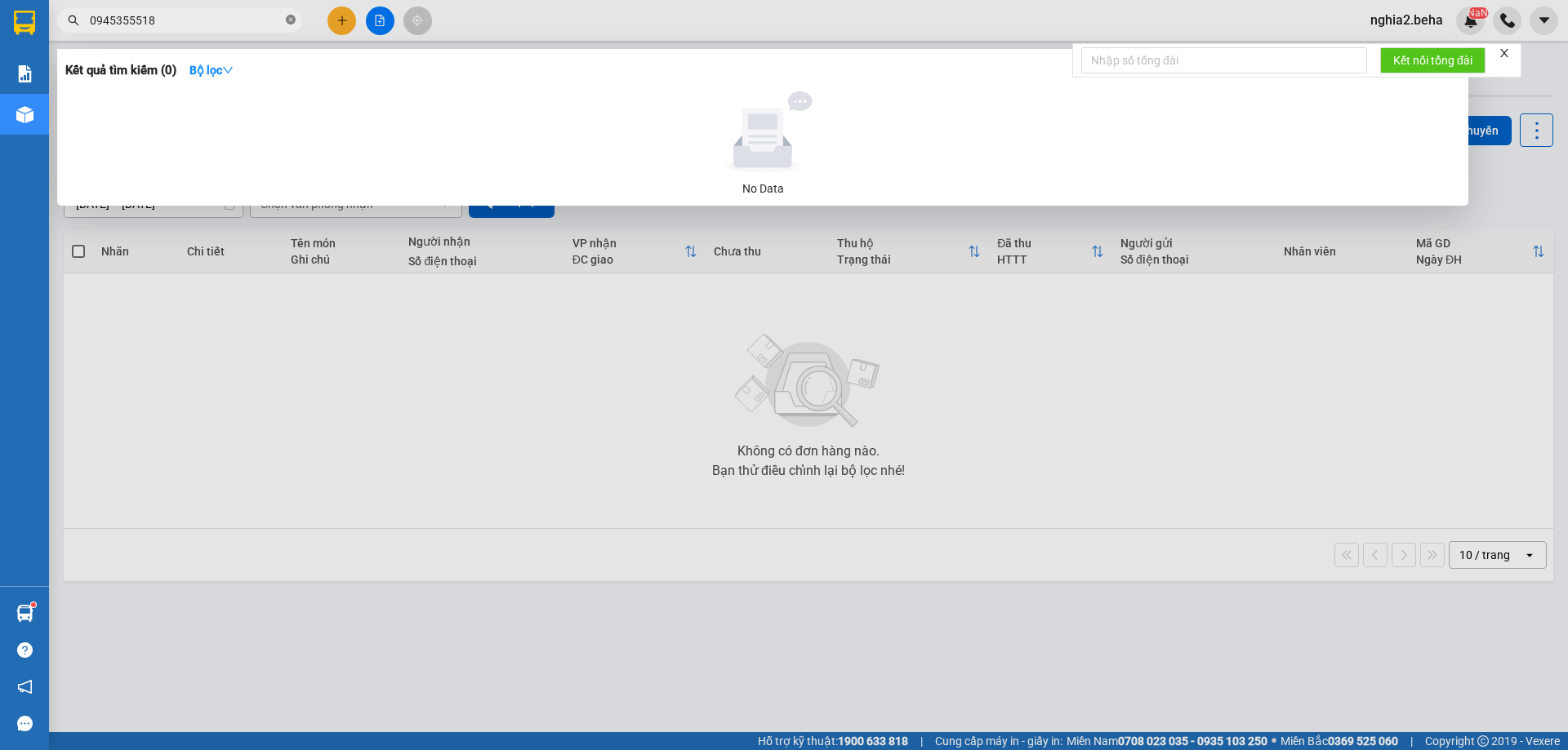
click at [291, 22] on icon "close-circle" at bounding box center [290, 19] width 10 height 10
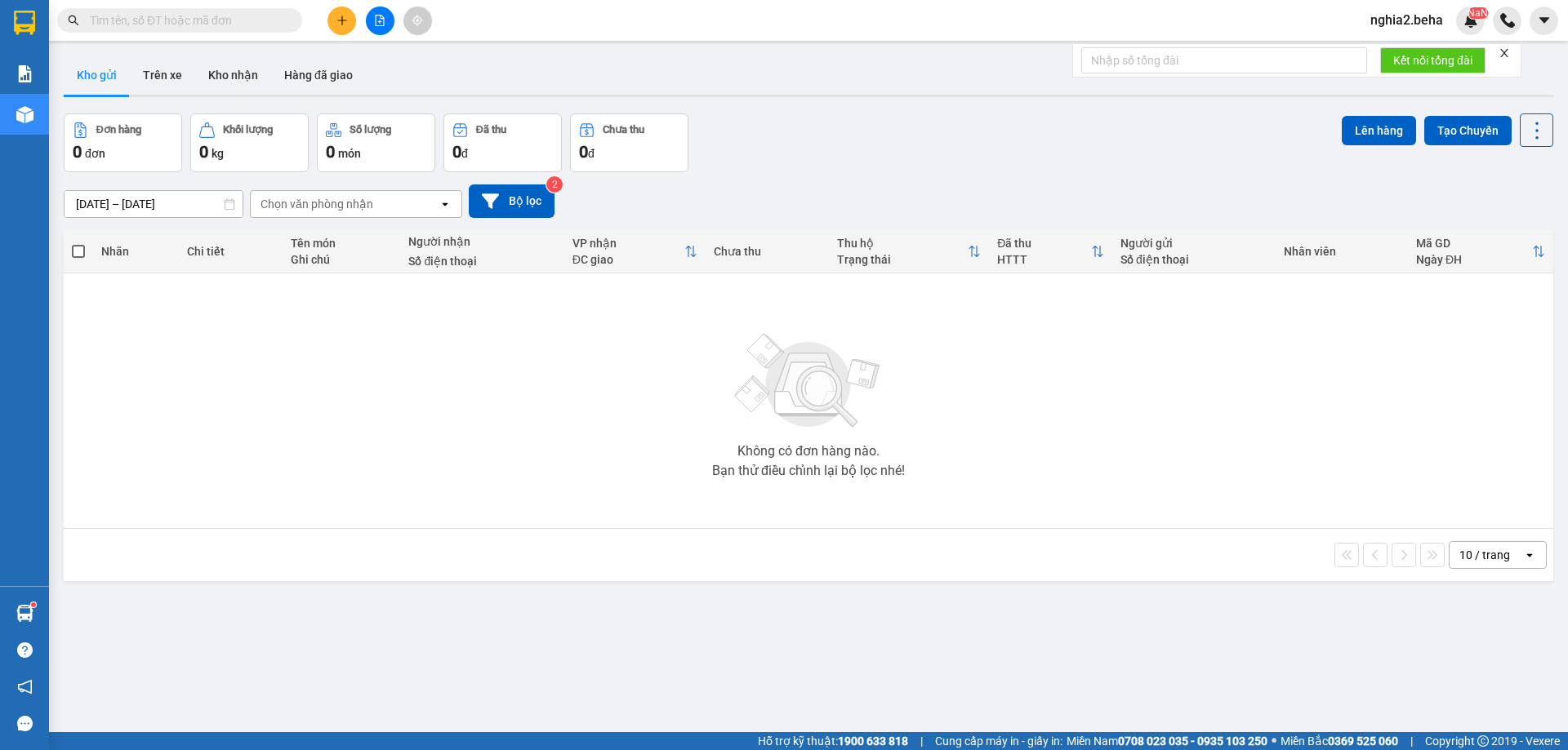
click at [242, 26] on input "text" at bounding box center [186, 20] width 193 height 18
click at [224, 11] on span at bounding box center [179, 19] width 245 height 24
click at [378, 27] on button at bounding box center [379, 20] width 28 height 28
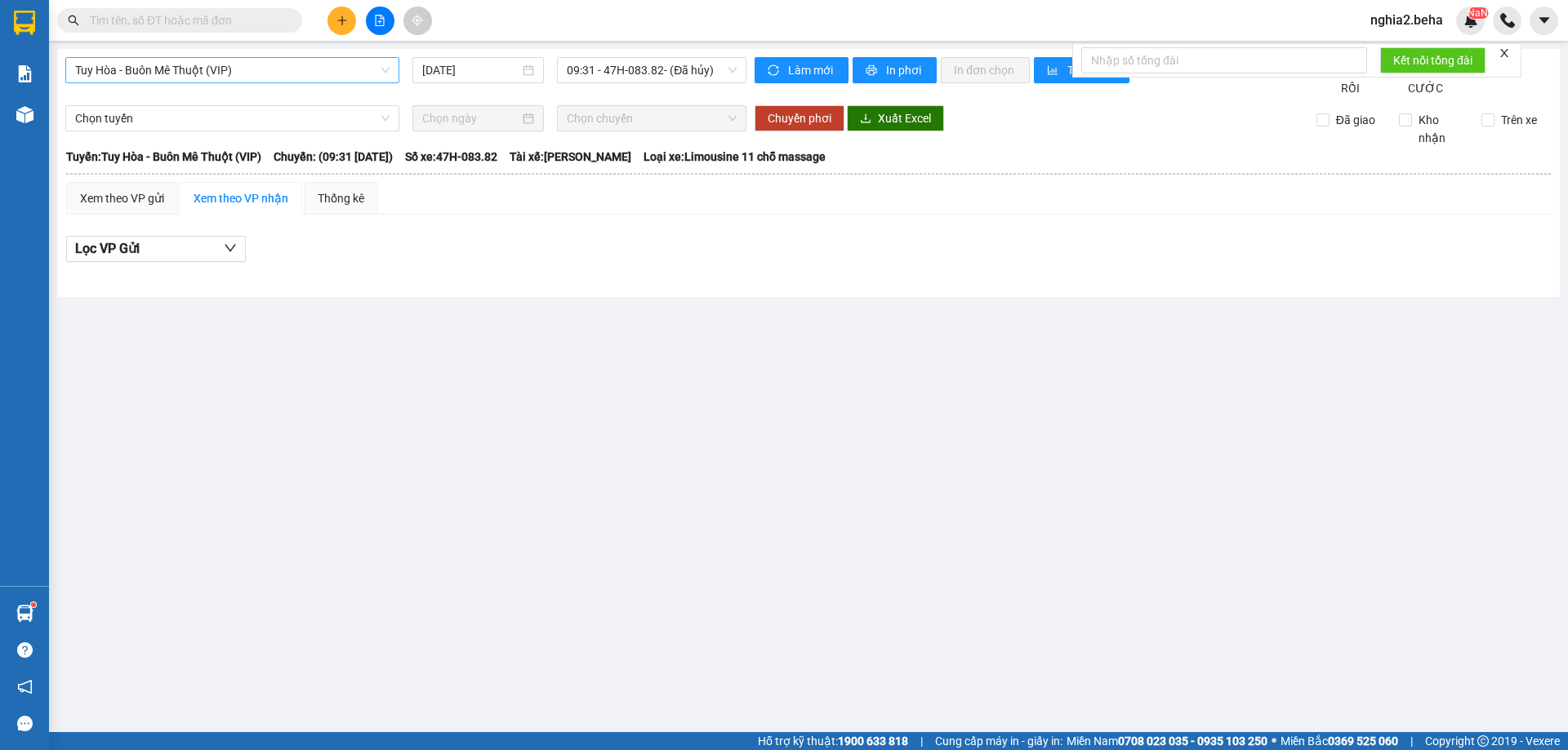
click at [339, 72] on span "Tuy Hòa - Buôn Mê Thuột (VIP)" at bounding box center [232, 70] width 315 height 24
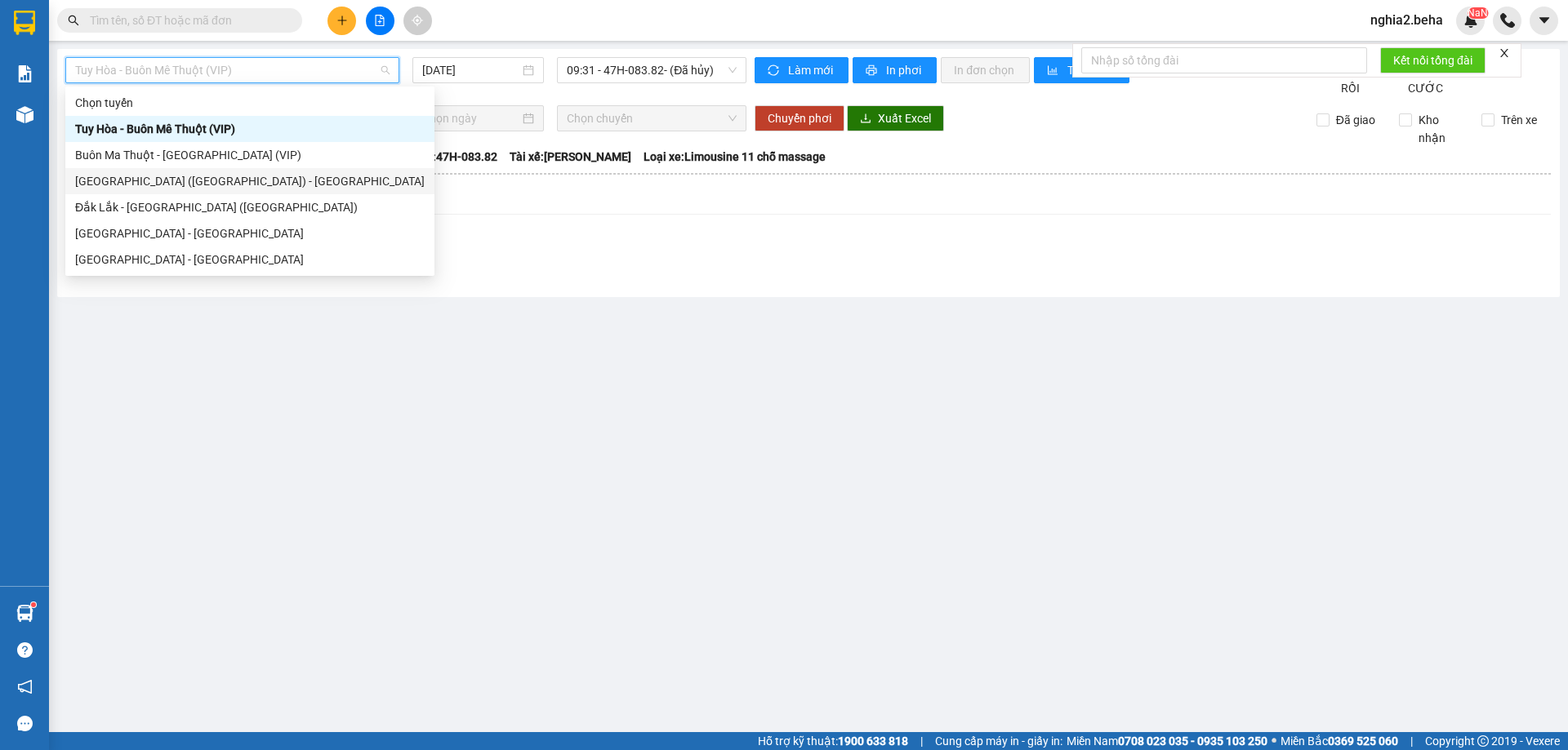
click at [169, 189] on div "[GEOGRAPHIC_DATA] ([GEOGRAPHIC_DATA]) - [GEOGRAPHIC_DATA]" at bounding box center [249, 181] width 350 height 18
type input "[DATE]"
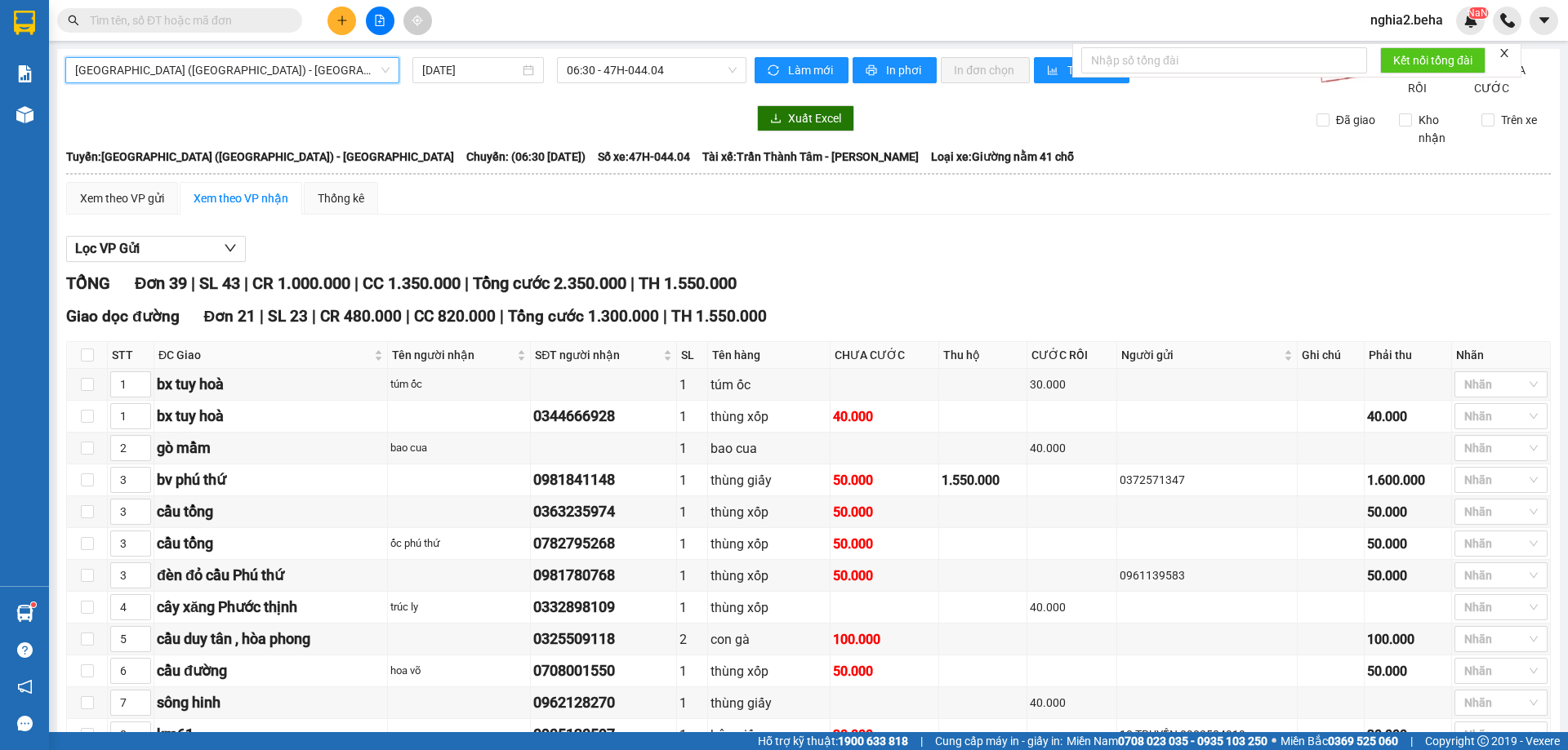
drag, startPoint x: 284, startPoint y: 68, endPoint x: 262, endPoint y: 113, distance: 50.1
click at [282, 73] on span "[GEOGRAPHIC_DATA] ([GEOGRAPHIC_DATA]) - [GEOGRAPHIC_DATA]" at bounding box center [232, 70] width 315 height 24
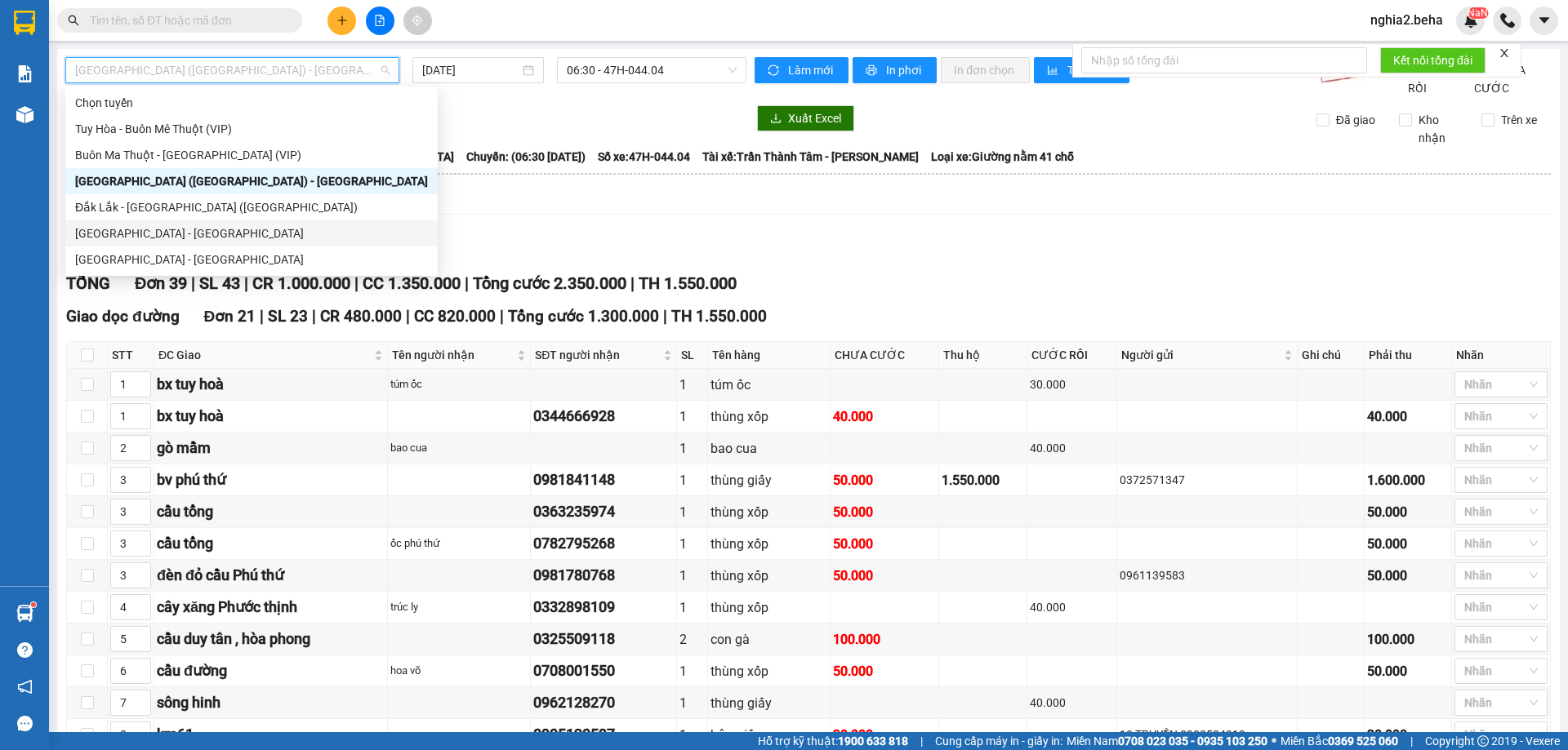
click at [174, 221] on div "[GEOGRAPHIC_DATA] - [GEOGRAPHIC_DATA]" at bounding box center [251, 233] width 372 height 26
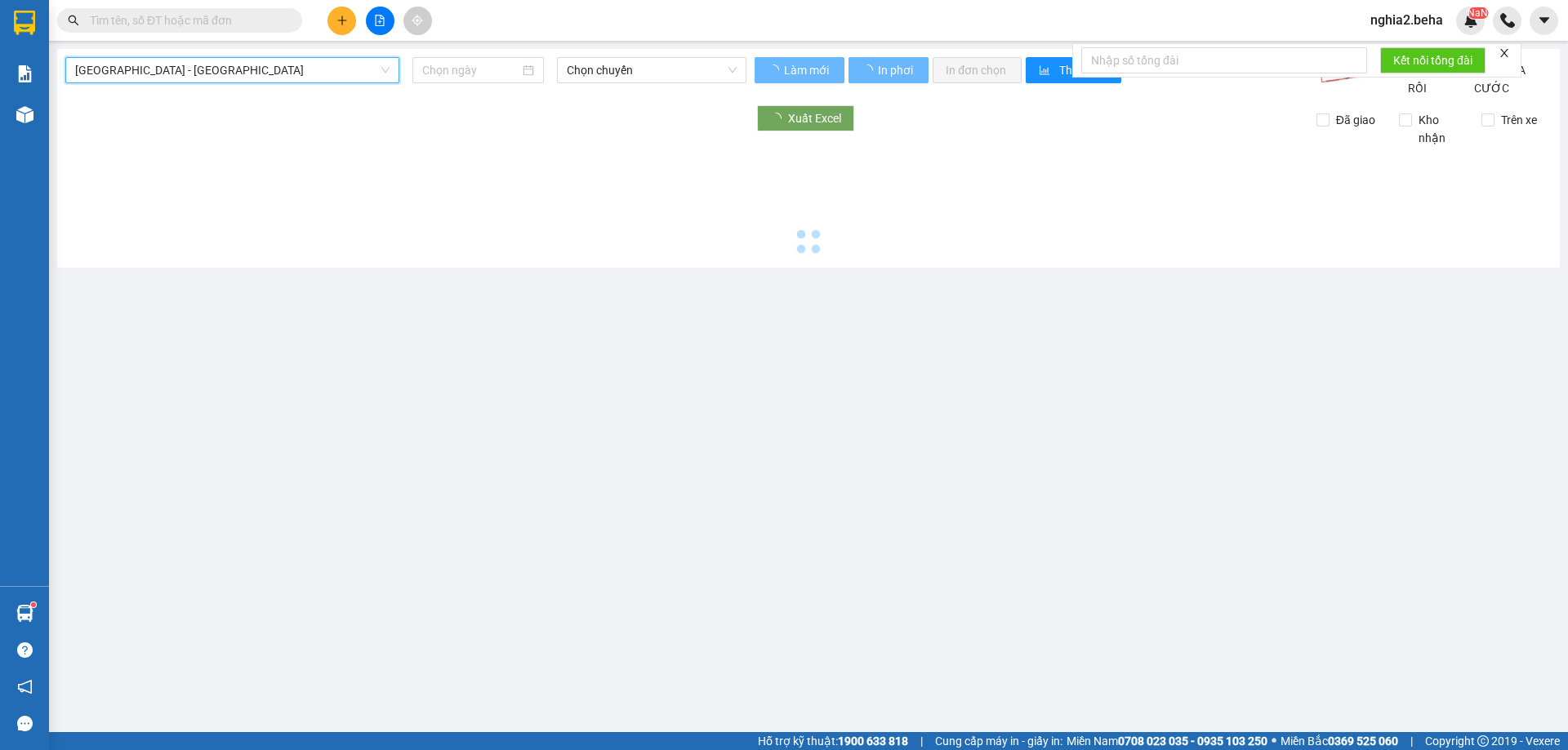
type input "[DATE]"
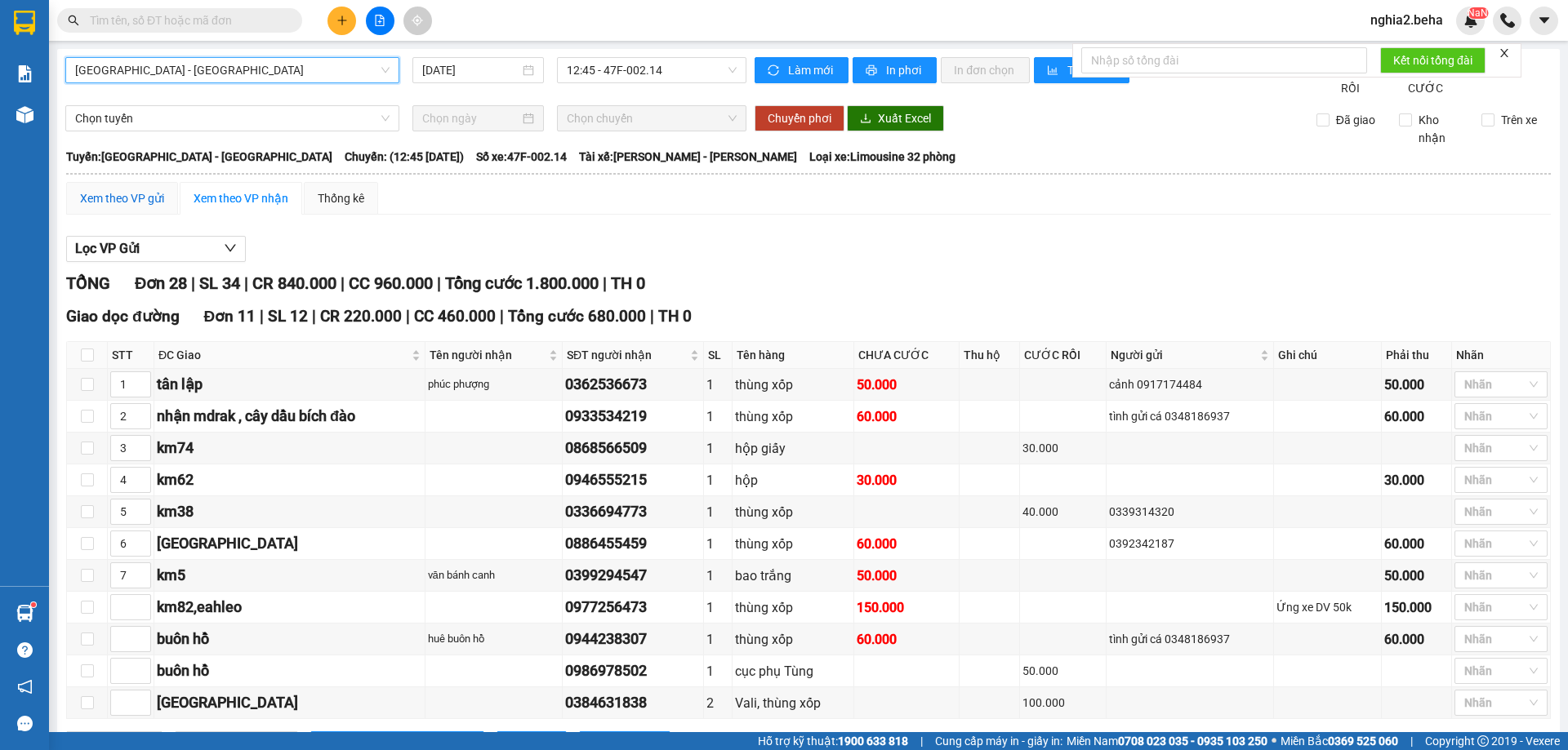
click at [155, 207] on div "Xem theo VP gửi" at bounding box center [122, 198] width 84 height 18
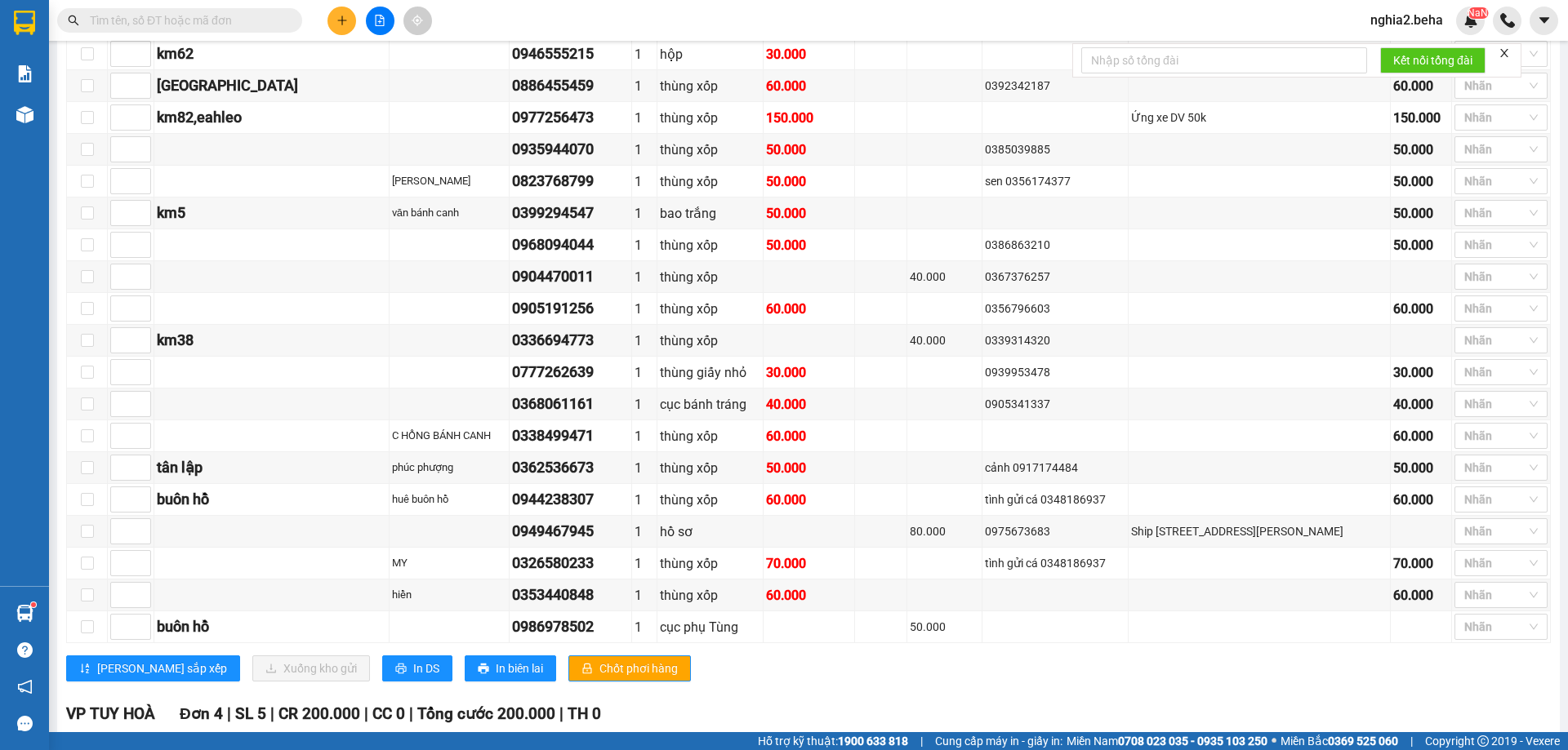
scroll to position [754, 0]
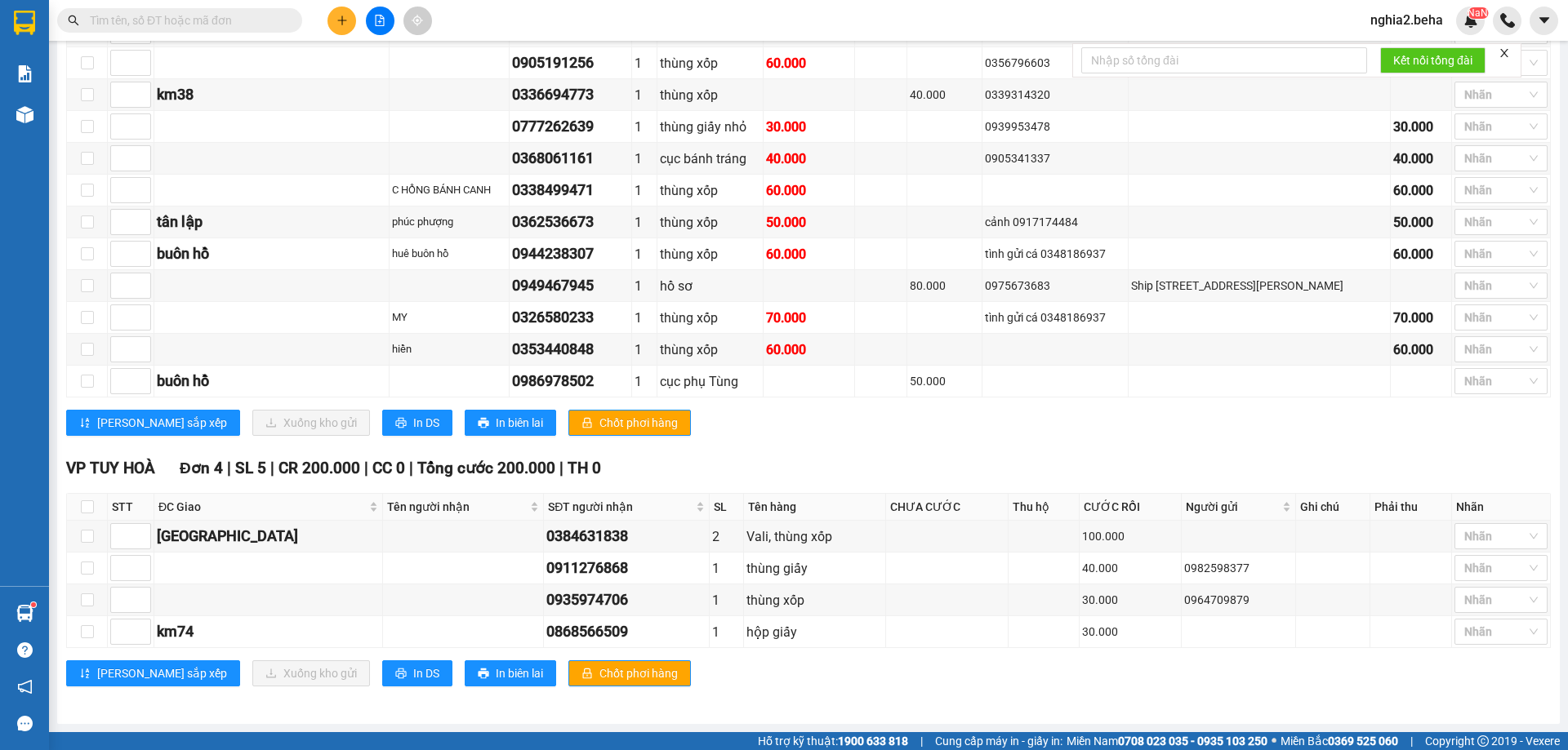
click at [428, 465] on span "Tổng cước 200.000" at bounding box center [486, 468] width 138 height 19
click at [440, 465] on span "Tổng cước 200.000" at bounding box center [486, 468] width 138 height 19
click at [501, 473] on span "Tổng cước 200.000" at bounding box center [486, 468] width 138 height 19
click at [504, 473] on span "Tổng cước 200.000" at bounding box center [486, 468] width 138 height 19
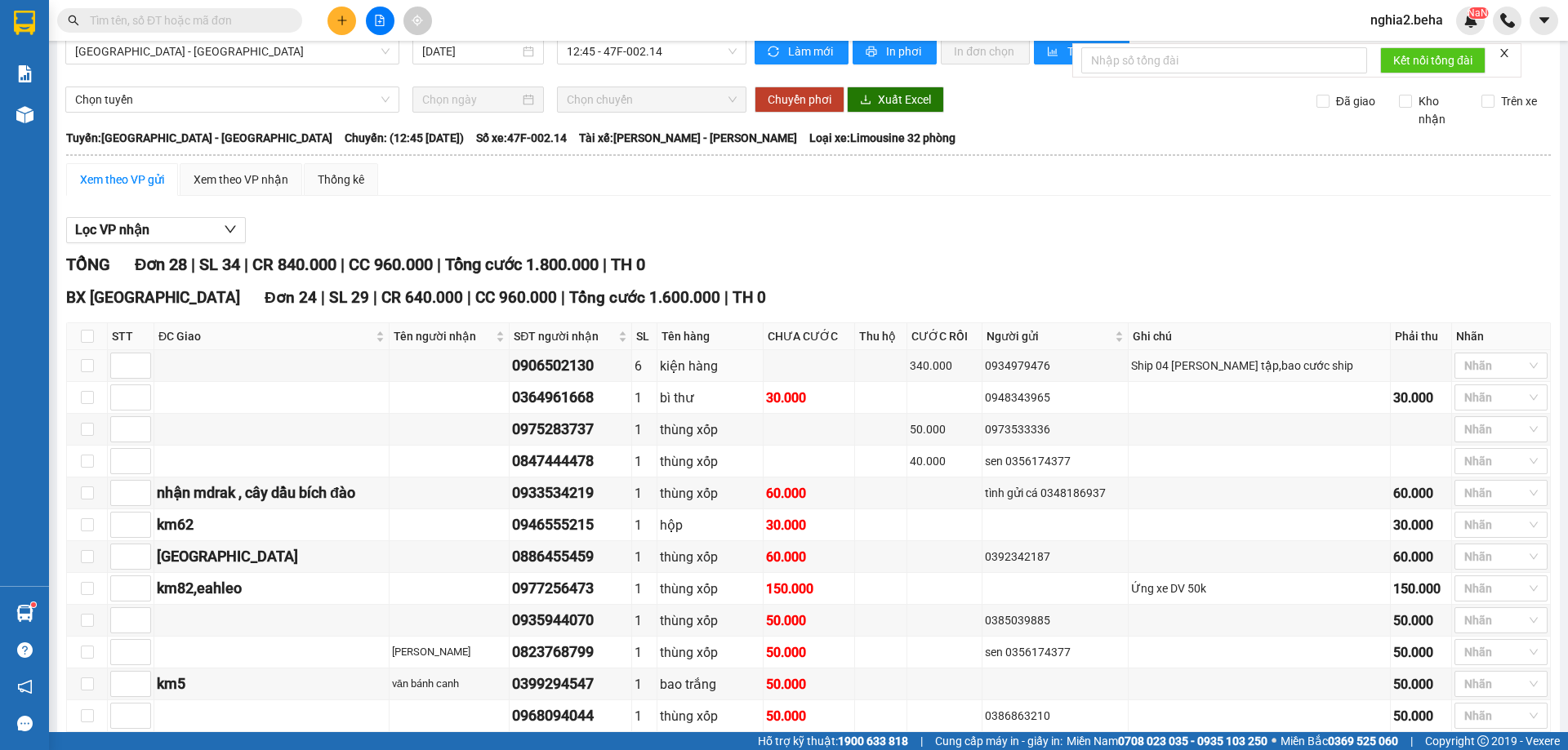
scroll to position [0, 0]
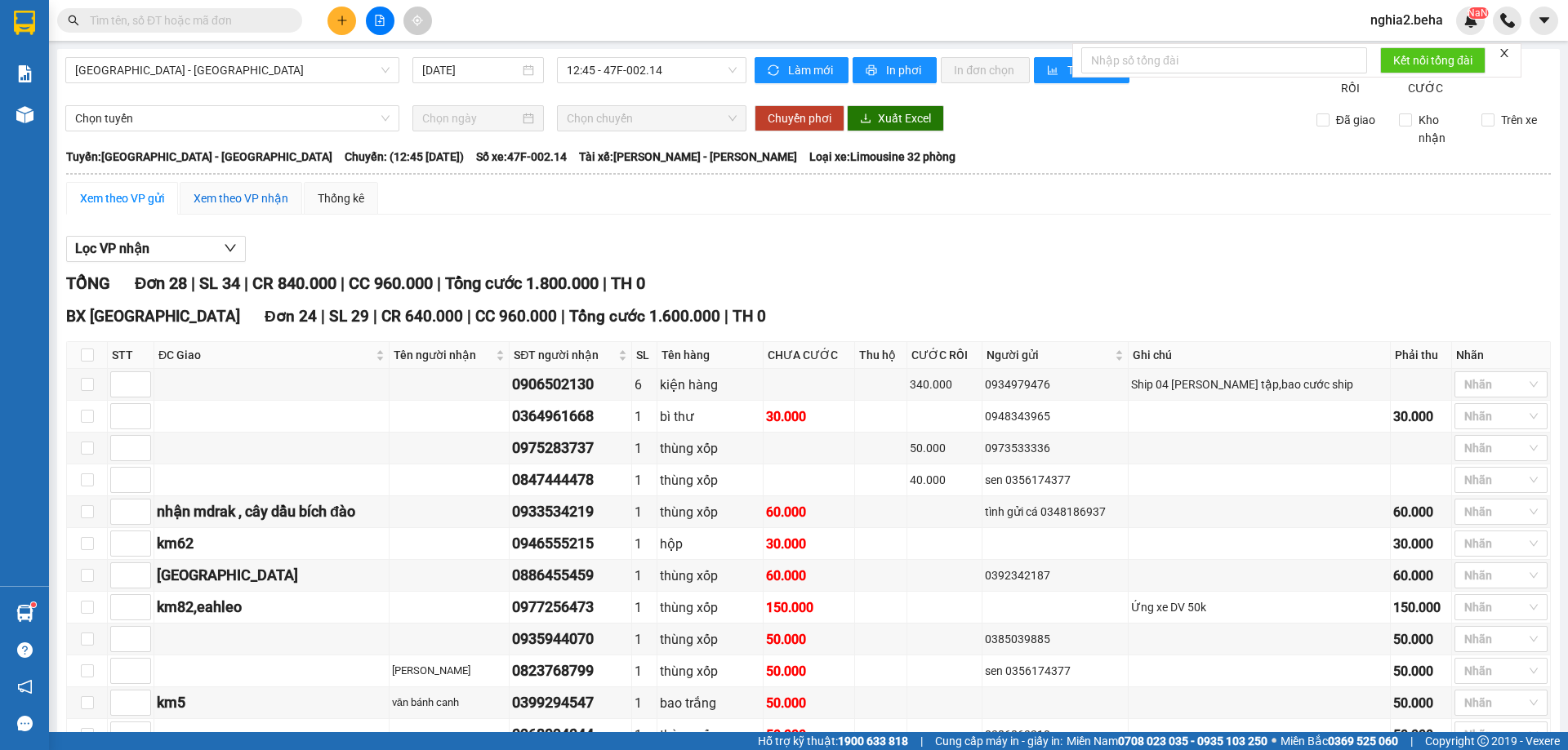
click at [266, 207] on div "Xem theo VP nhận" at bounding box center [241, 198] width 95 height 18
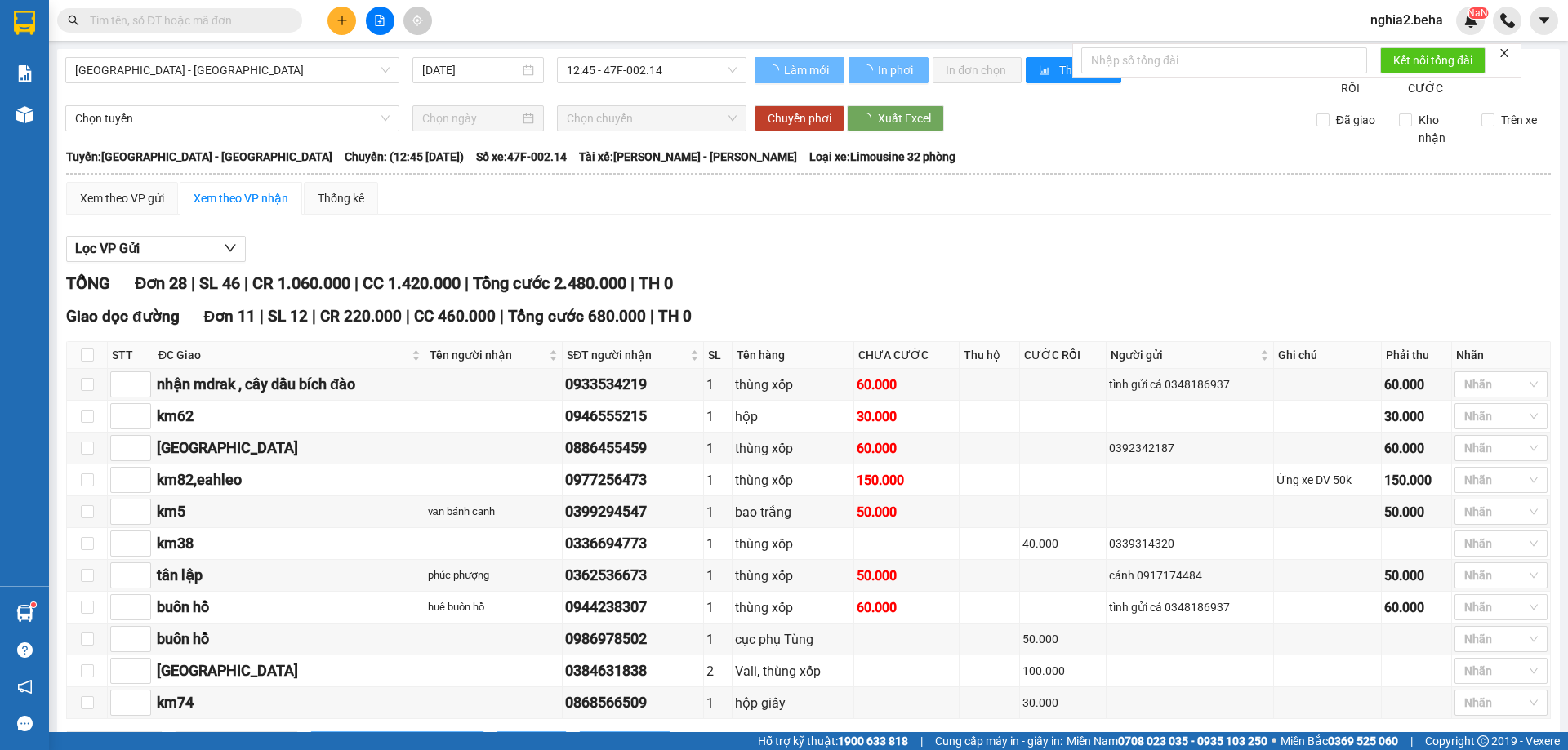
type input "2"
type input "4"
type input "6"
type input "7"
type input "5"
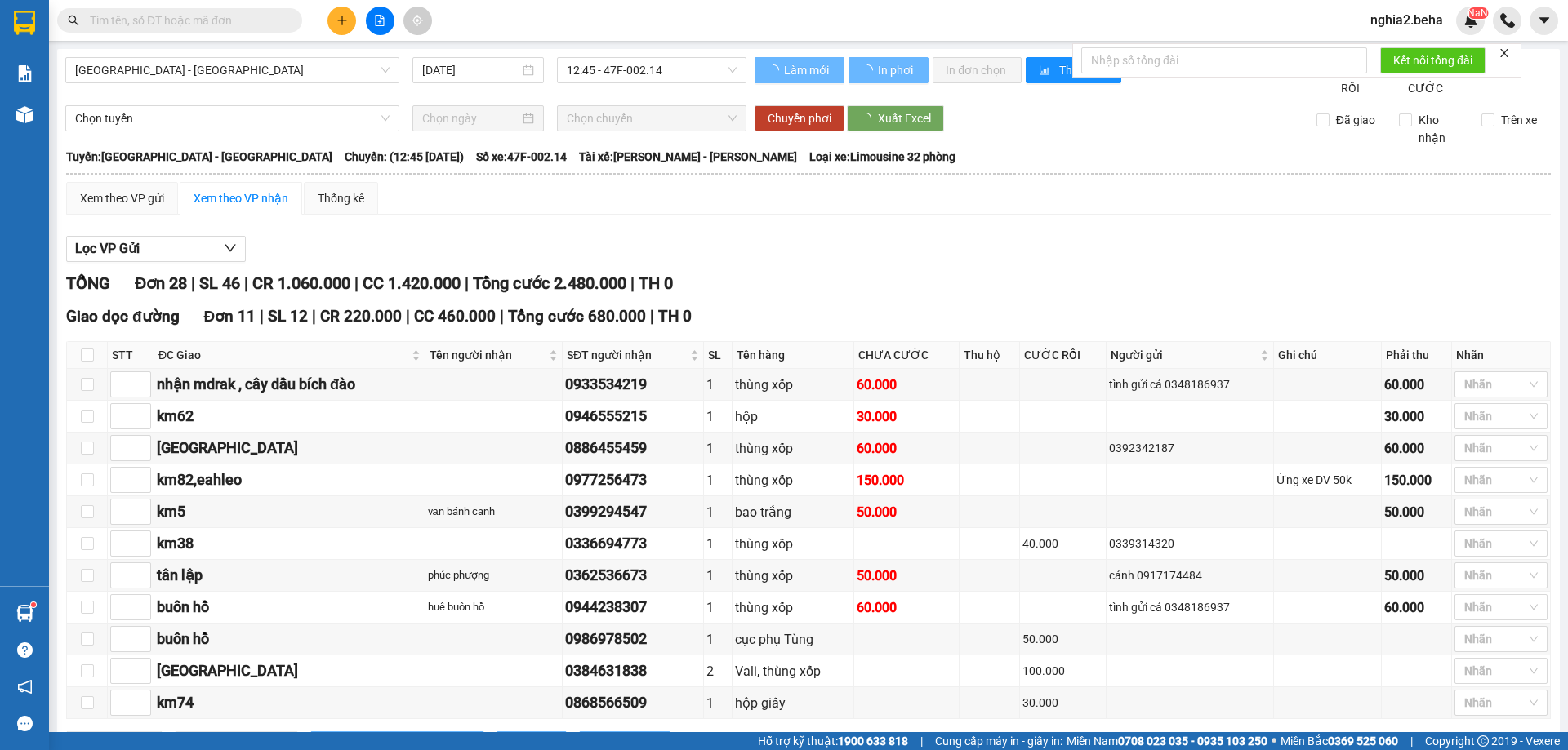
type input "1"
type input "3"
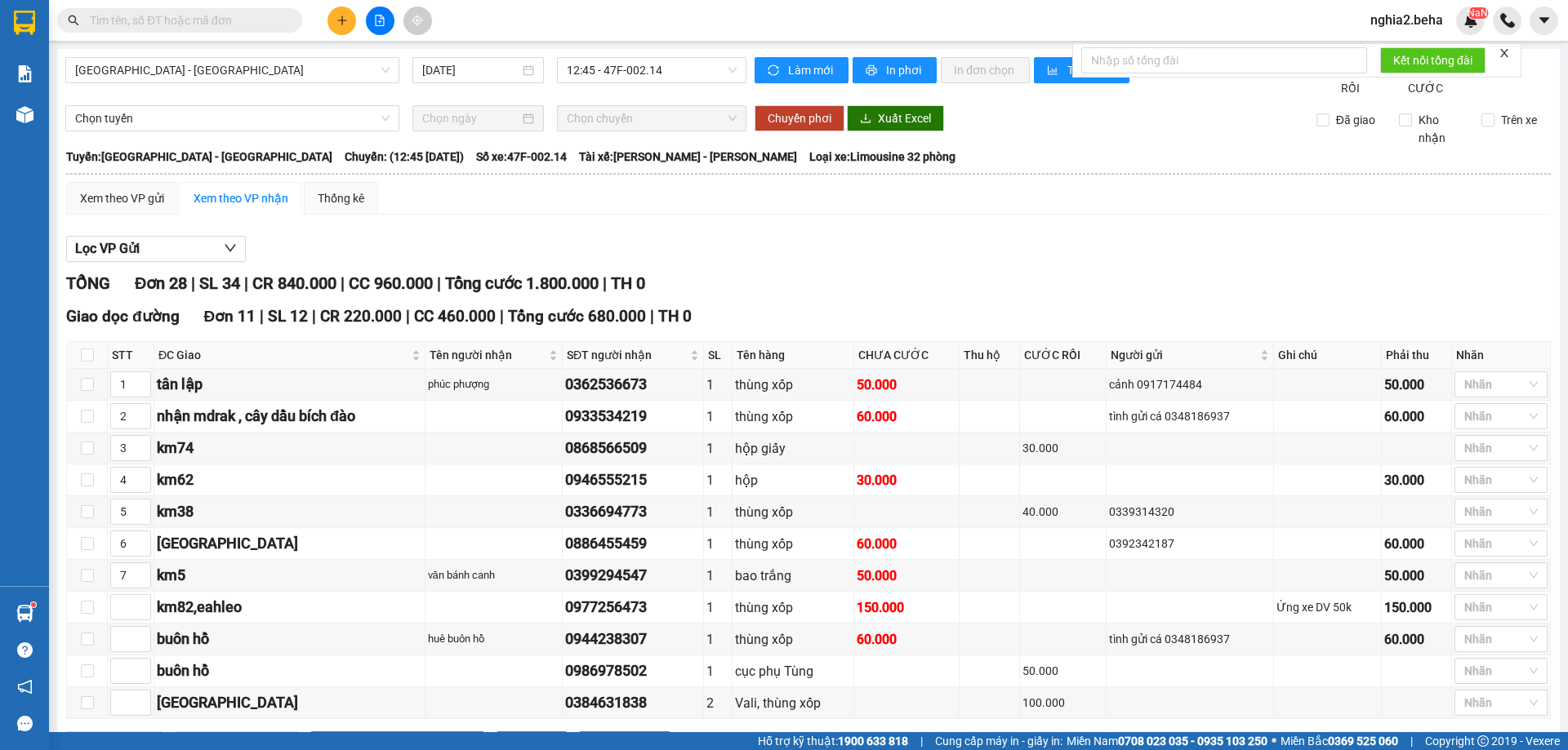
click at [820, 203] on div "Xem theo VP gửi Xem theo VP nhận Thống kê" at bounding box center [809, 199] width 1485 height 33
click at [134, 207] on div "Xem theo VP gửi" at bounding box center [122, 198] width 84 height 18
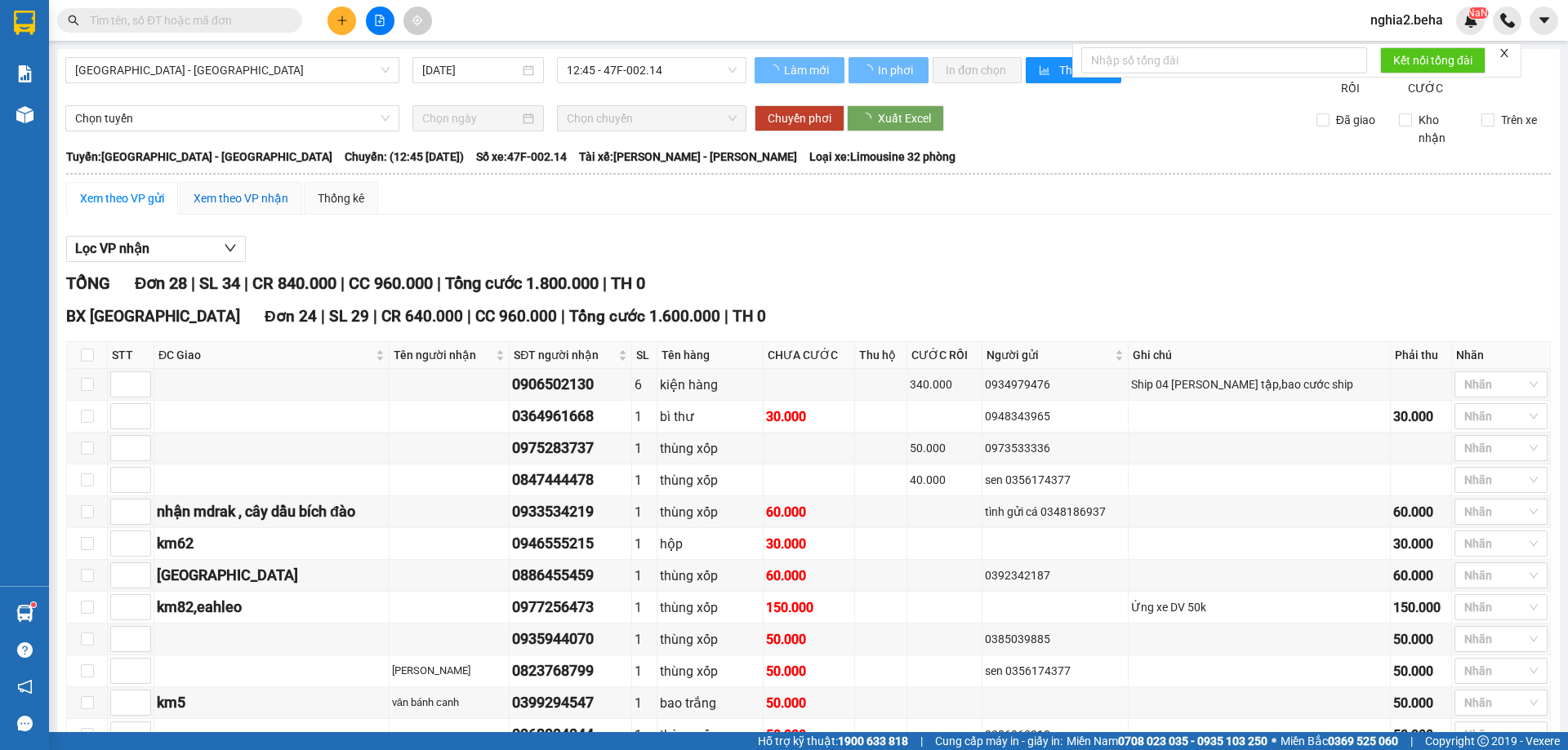
click at [240, 207] on div "Xem theo VP nhận" at bounding box center [241, 198] width 95 height 18
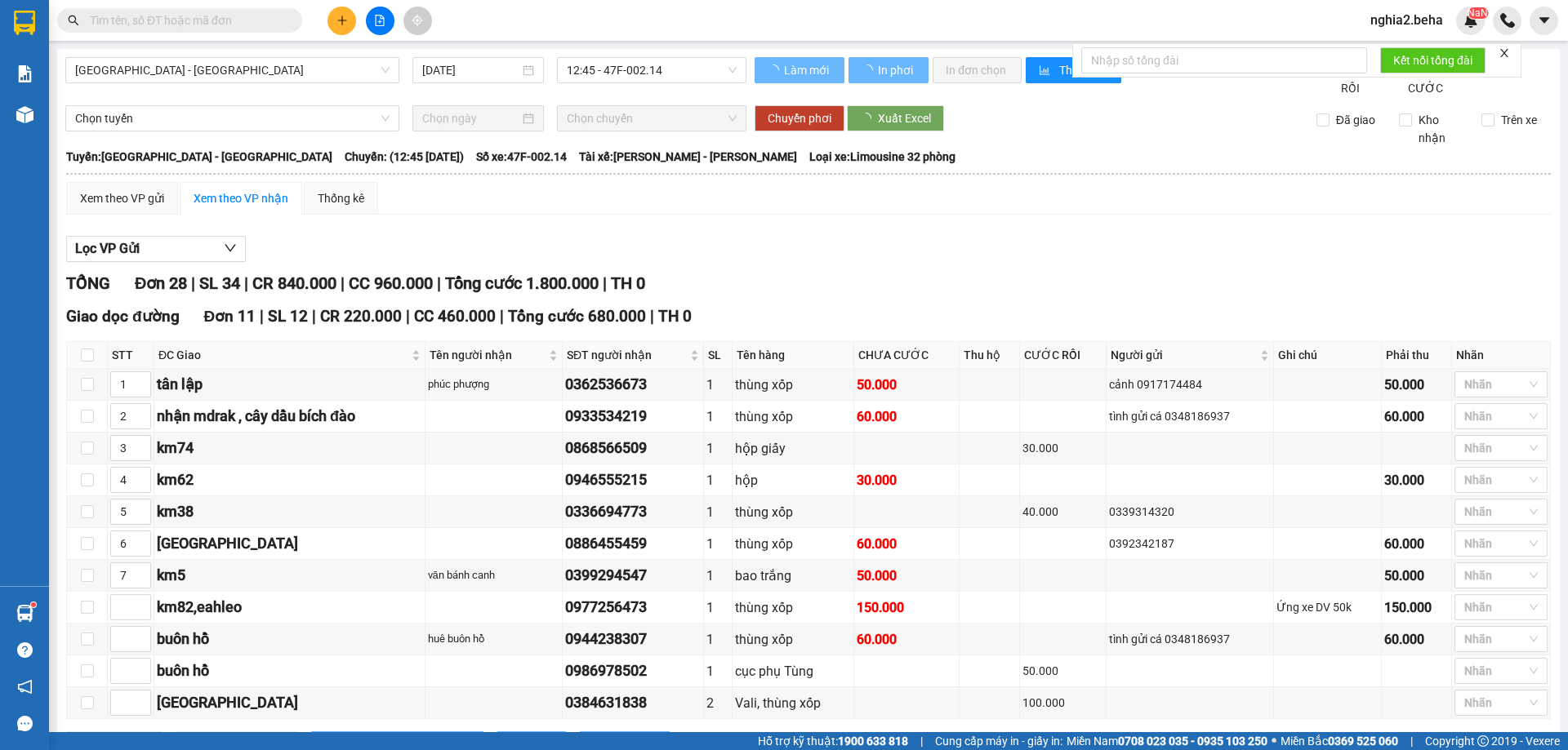
type input "1"
type input "3"
click at [243, 207] on div "Xem theo VP nhận" at bounding box center [241, 198] width 95 height 18
click at [866, 72] on icon "printer" at bounding box center [871, 70] width 12 height 12
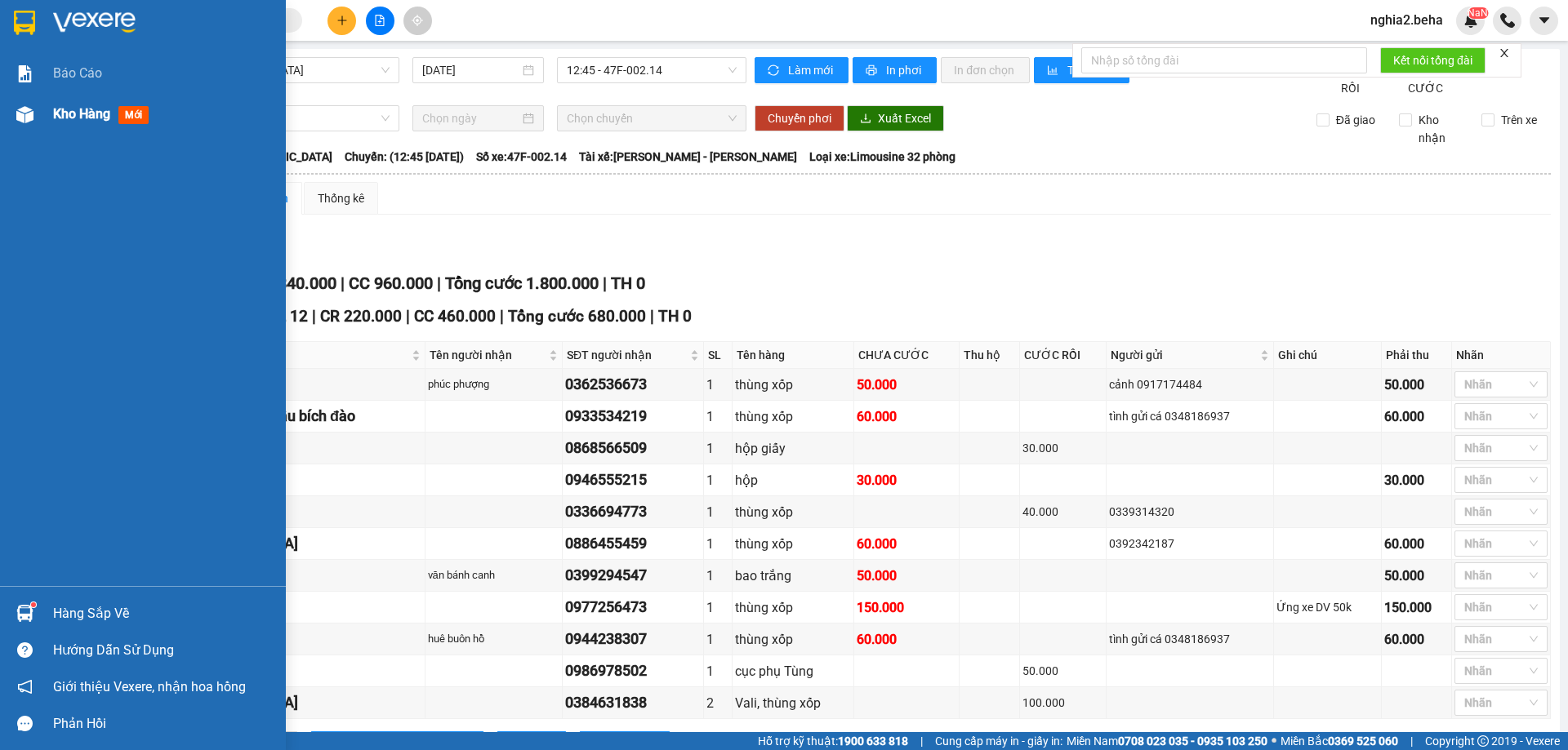
click at [79, 111] on span "Kho hàng" at bounding box center [81, 114] width 57 height 16
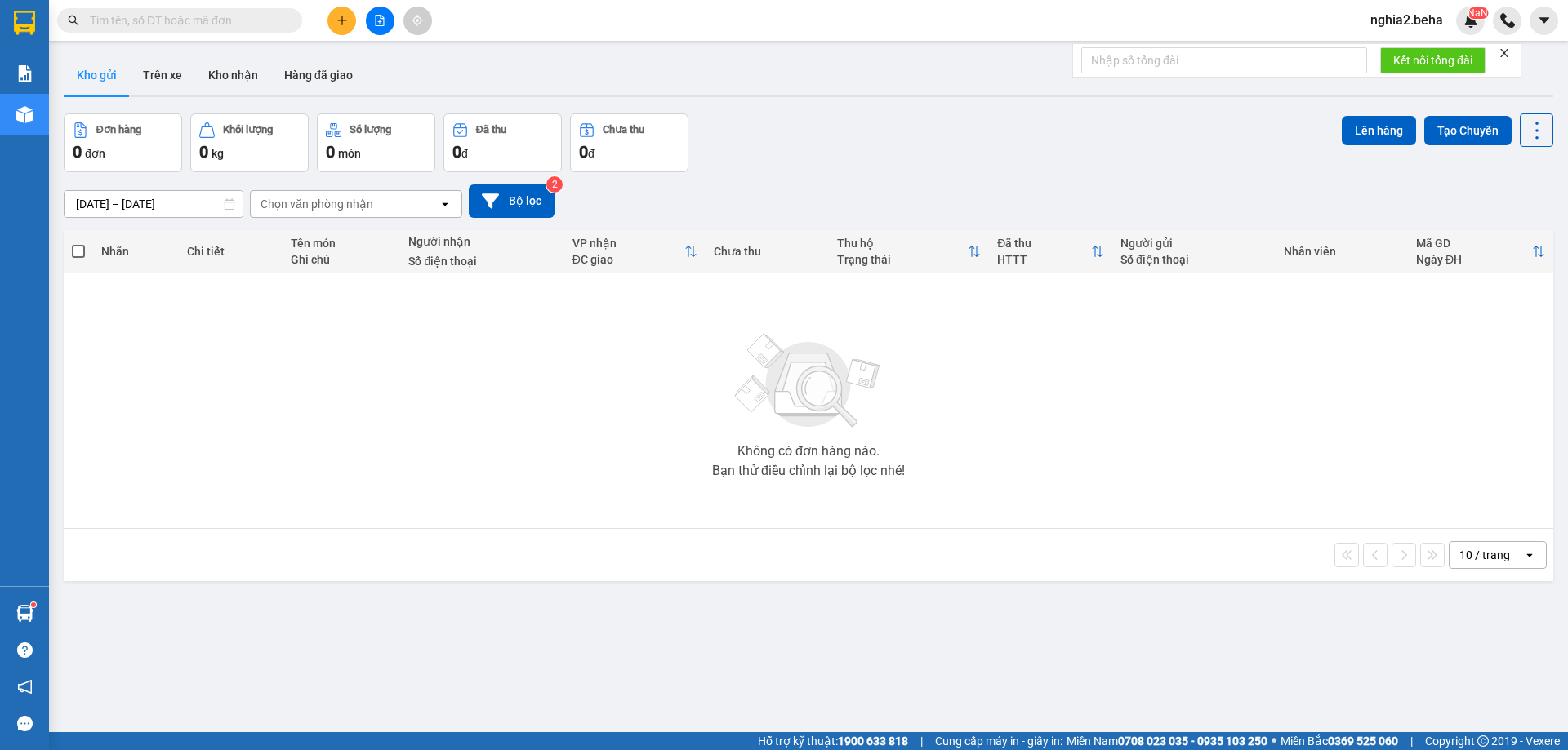
click at [941, 185] on div "13/08/2025 – 14/08/2025 Press the down arrow key to interact with the calendar …" at bounding box center [808, 201] width 1490 height 33
click at [214, 83] on button "Kho nhận" at bounding box center [233, 75] width 76 height 39
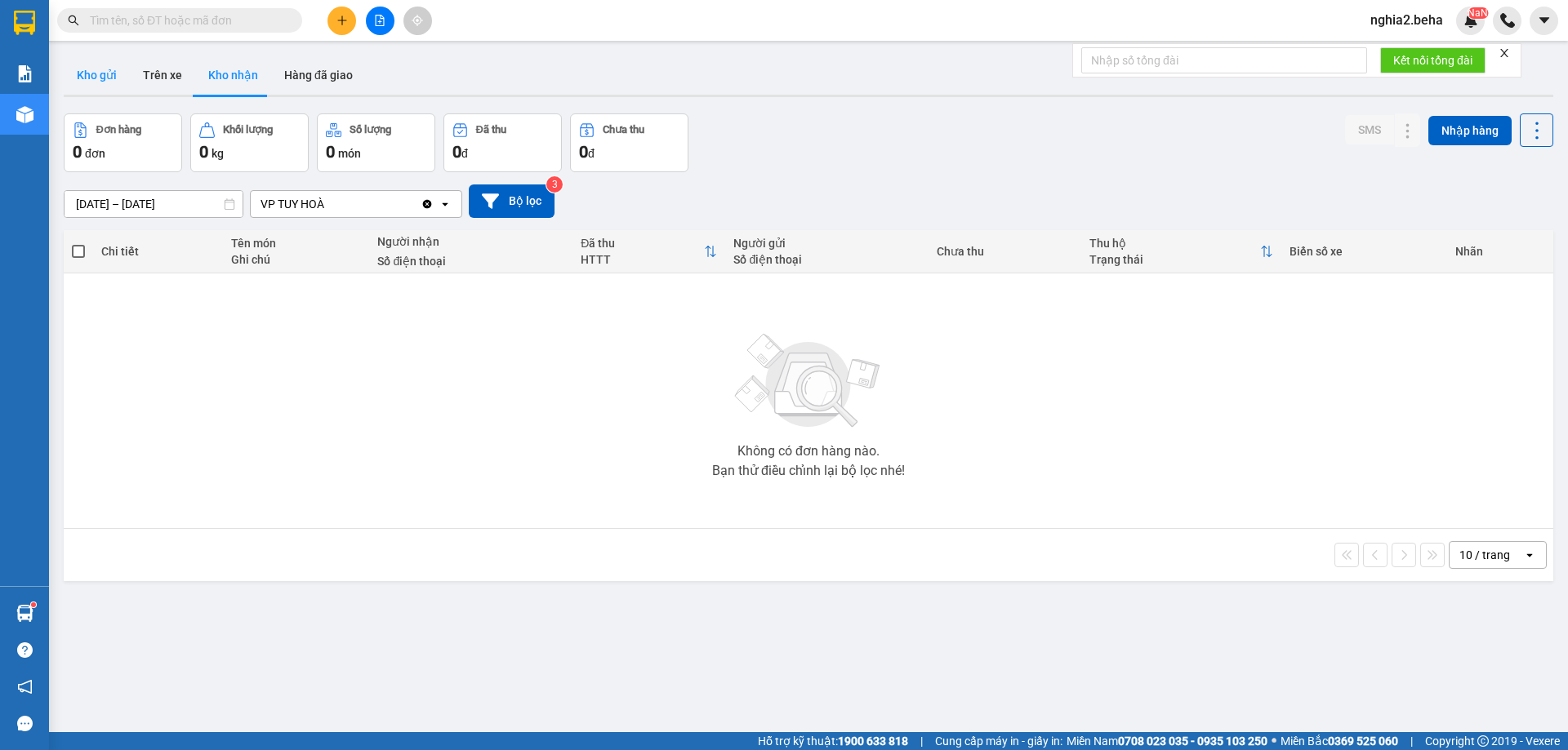
click at [100, 84] on button "Kho gửi" at bounding box center [96, 75] width 66 height 39
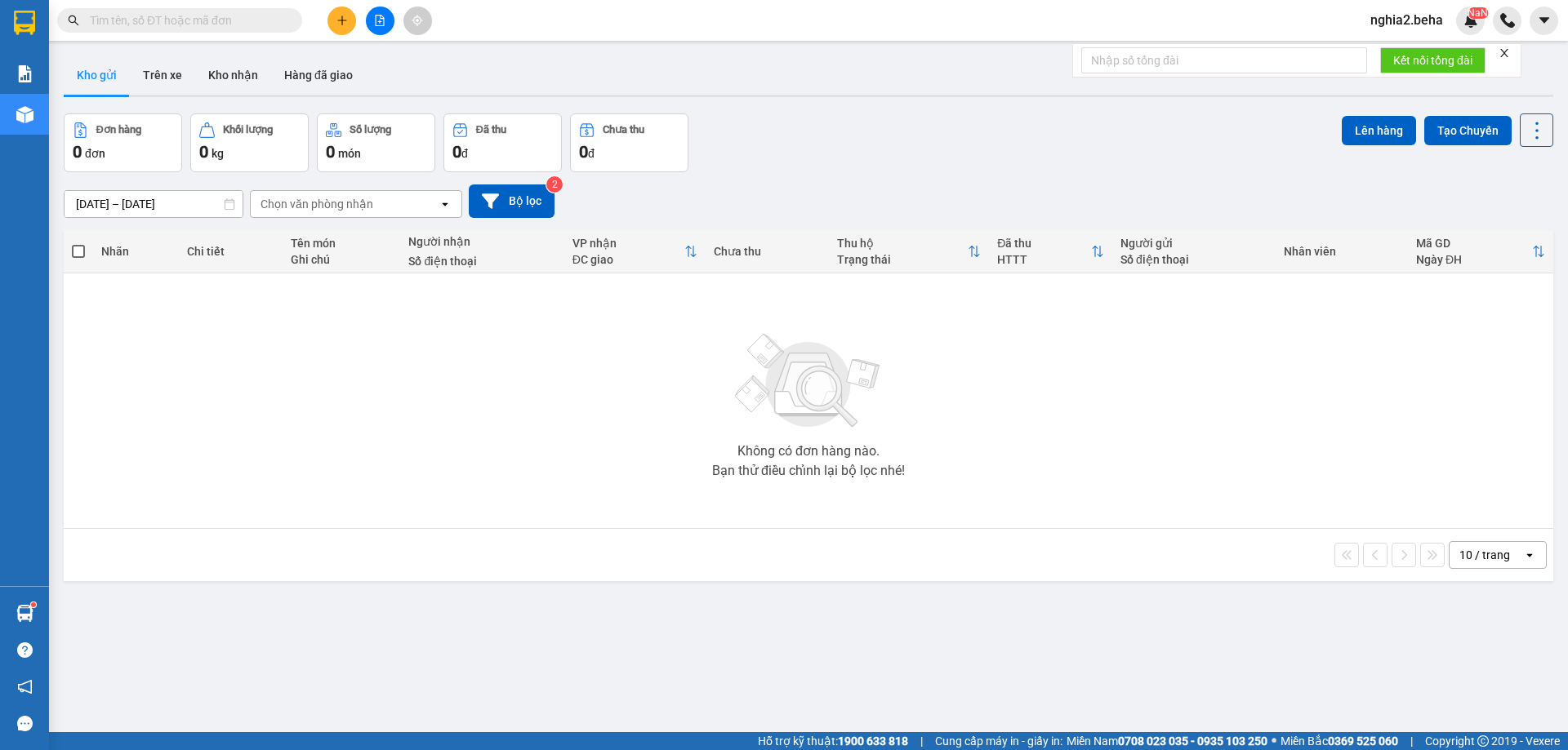
click at [134, 18] on input "text" at bounding box center [186, 20] width 193 height 18
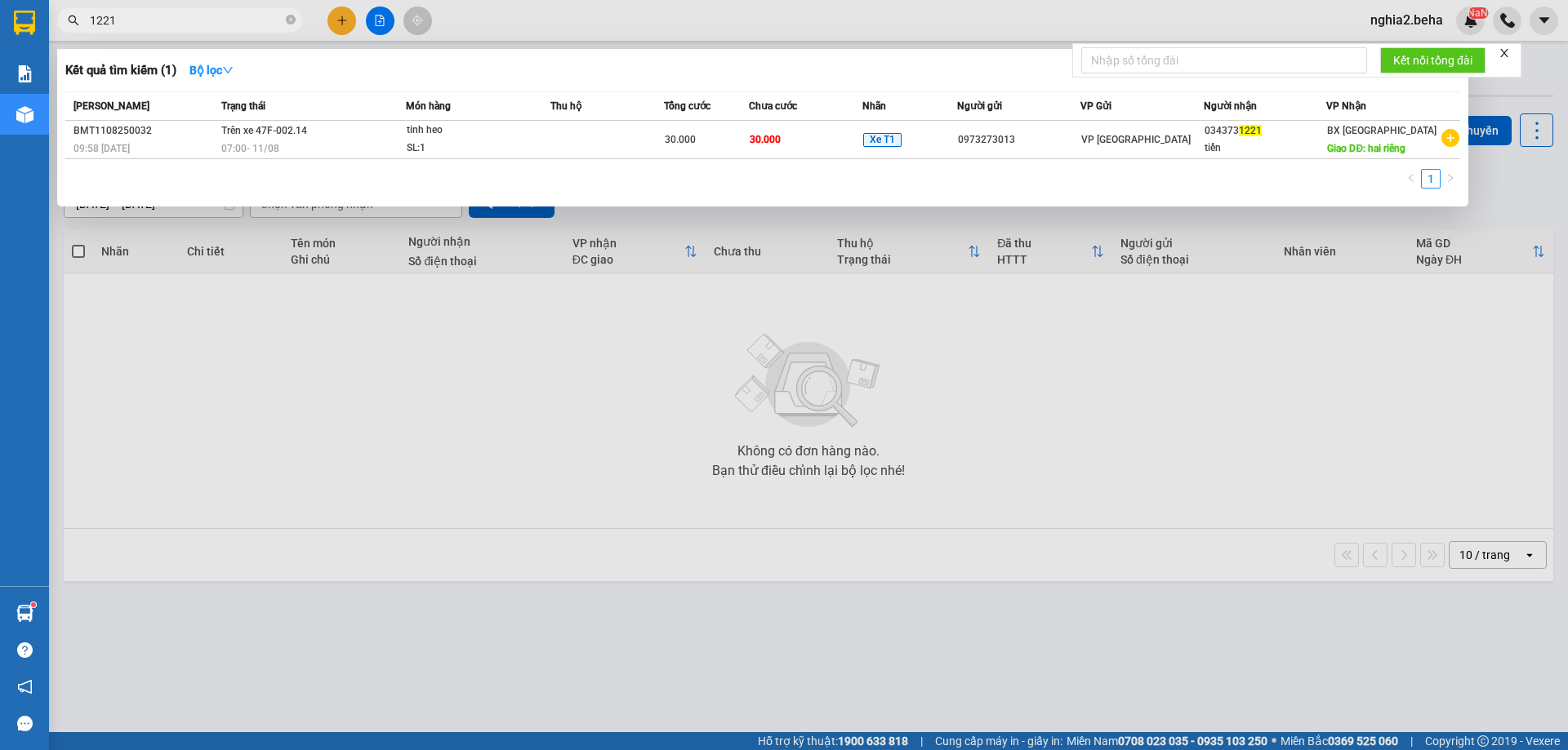
type input "1221"
drag, startPoint x: 291, startPoint y: 19, endPoint x: 281, endPoint y: 19, distance: 10.0
click at [289, 19] on icon "close-circle" at bounding box center [290, 19] width 10 height 10
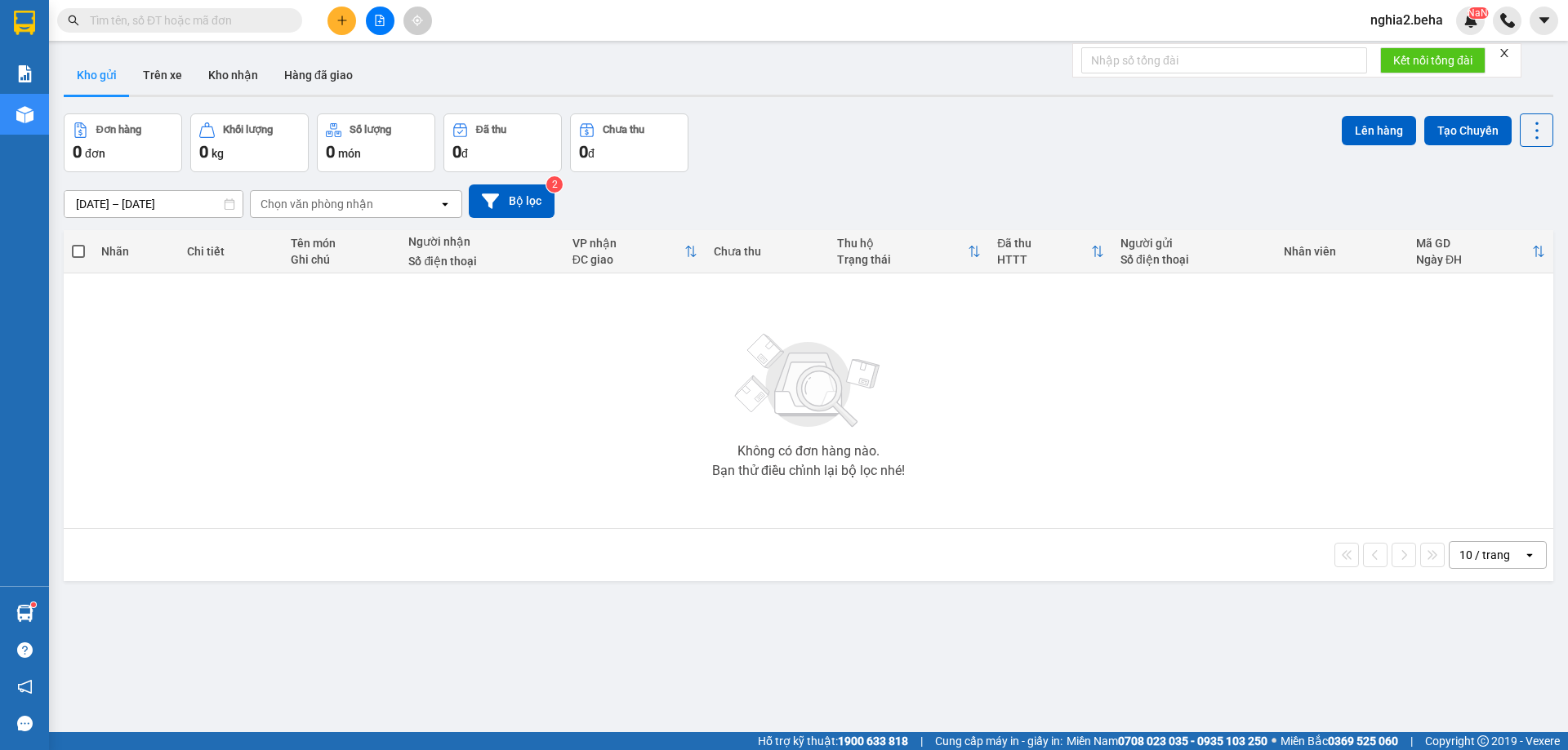
click at [209, 27] on input "text" at bounding box center [186, 20] width 193 height 18
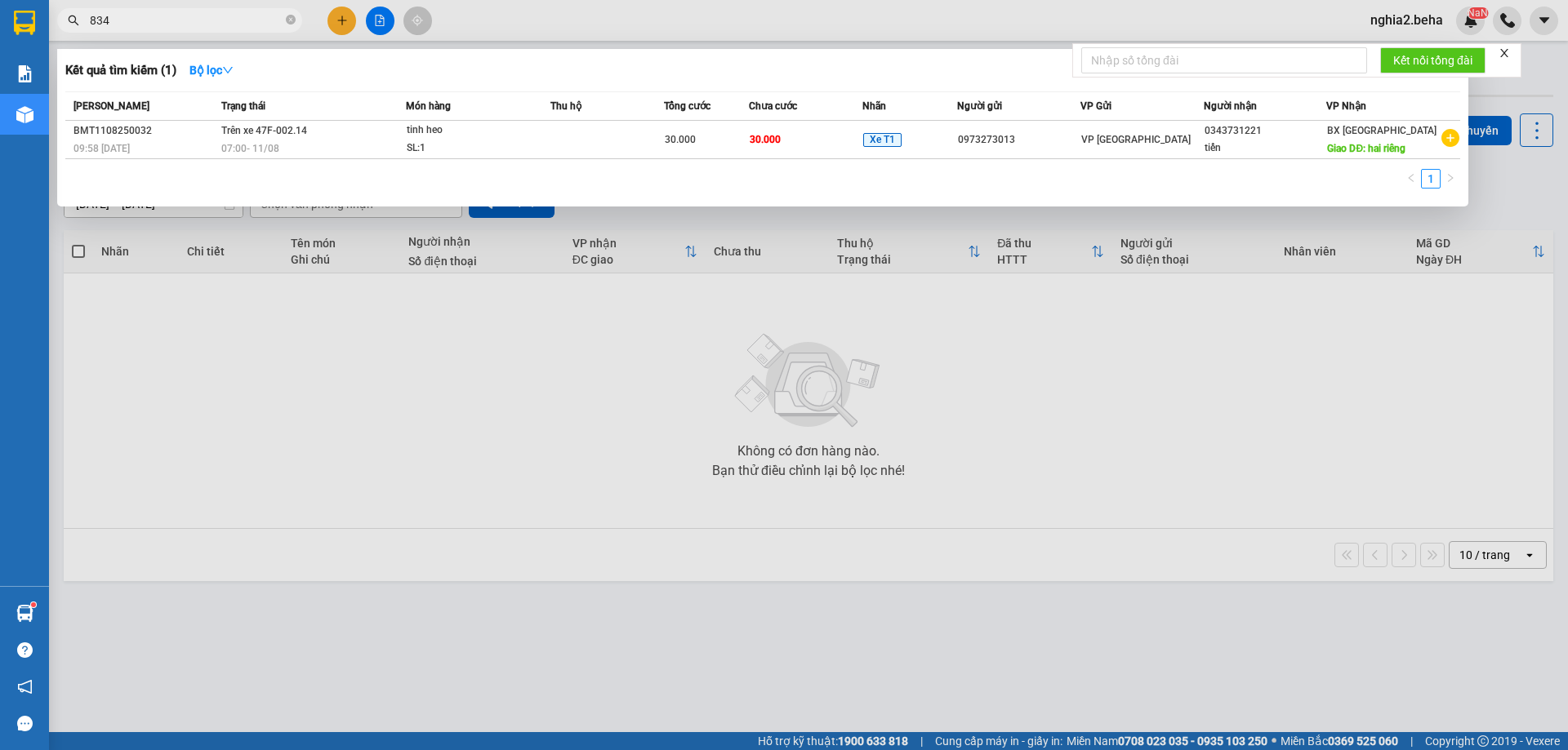
type input "8348"
click at [289, 19] on icon "close-circle" at bounding box center [290, 19] width 10 height 10
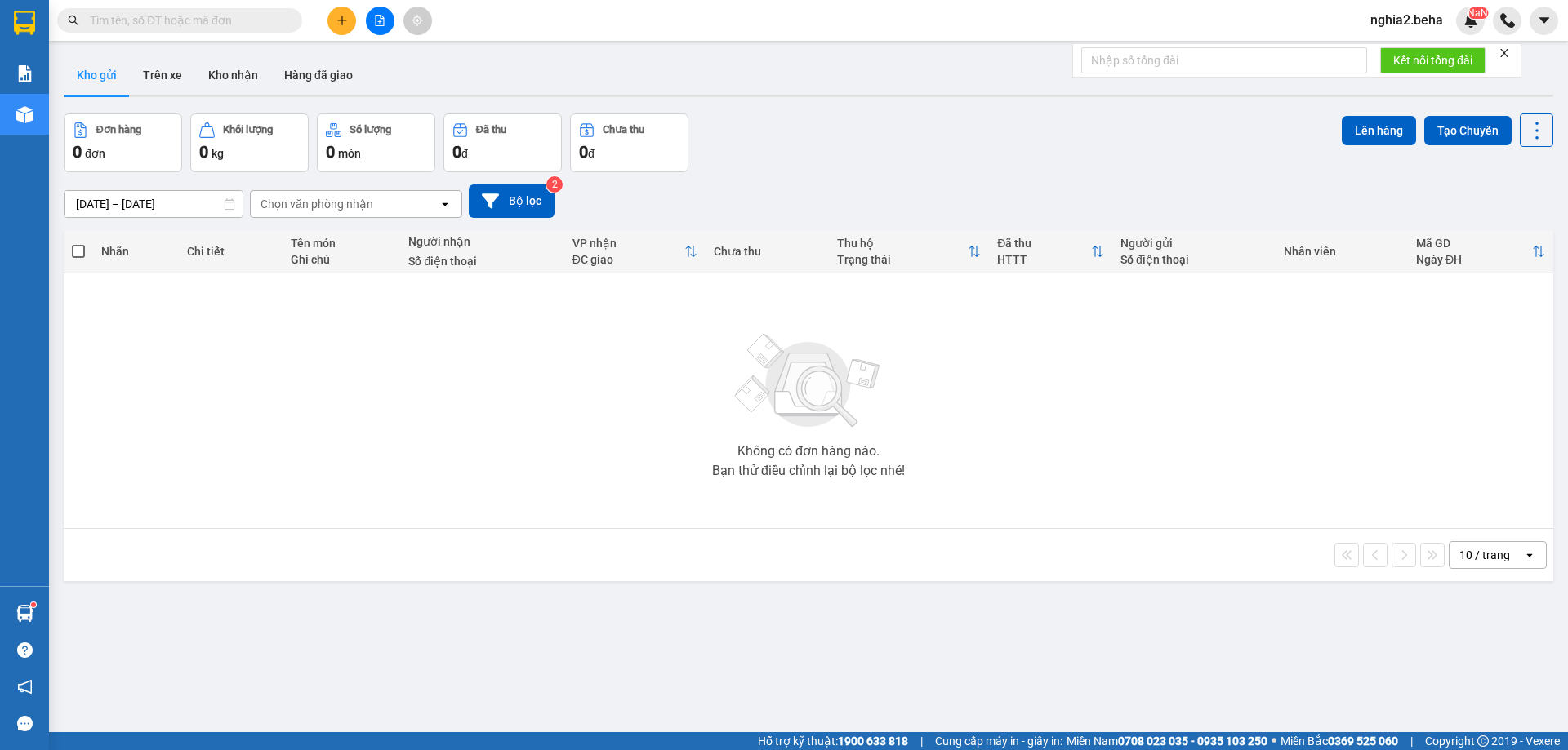
click at [237, 24] on input "text" at bounding box center [186, 20] width 193 height 18
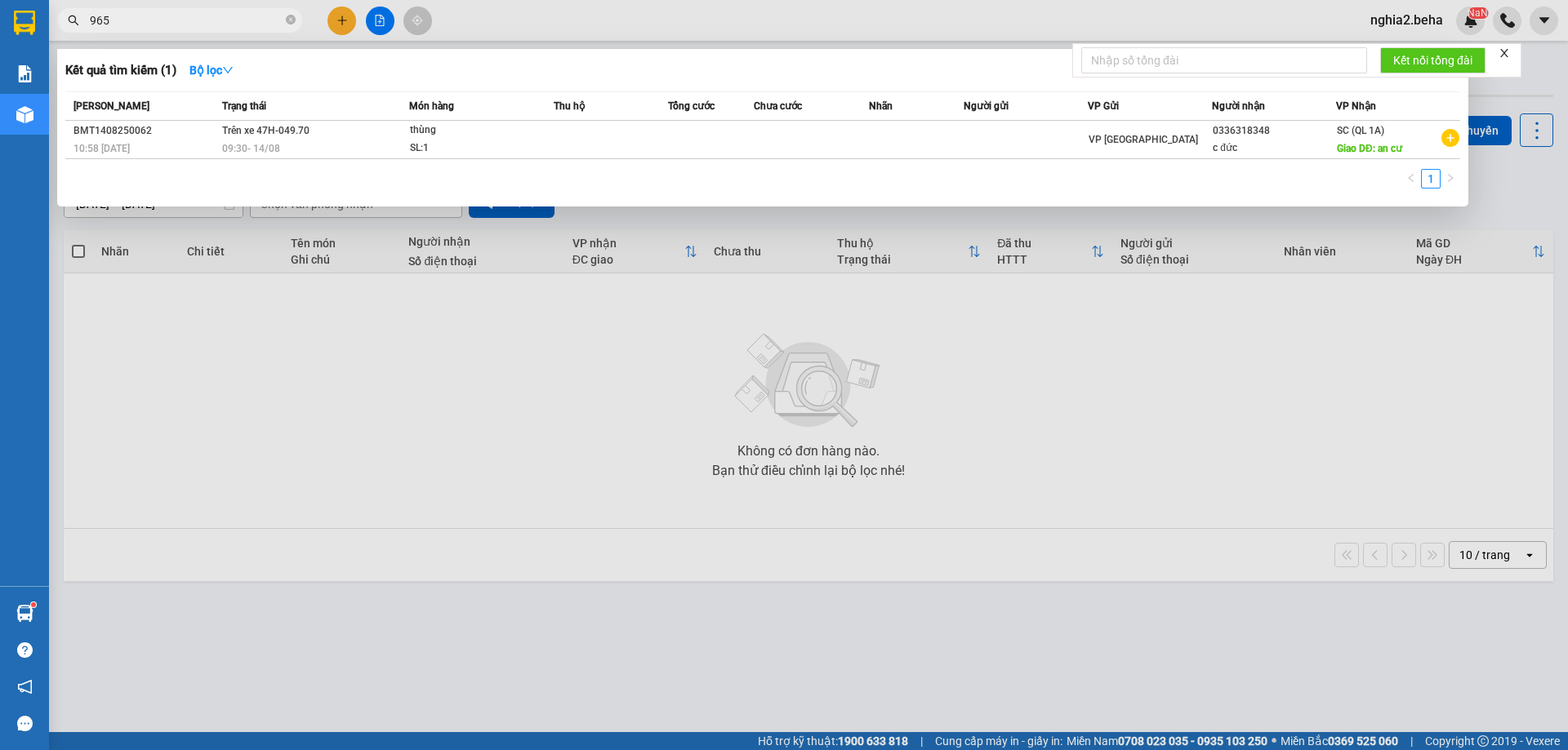
type input "9652"
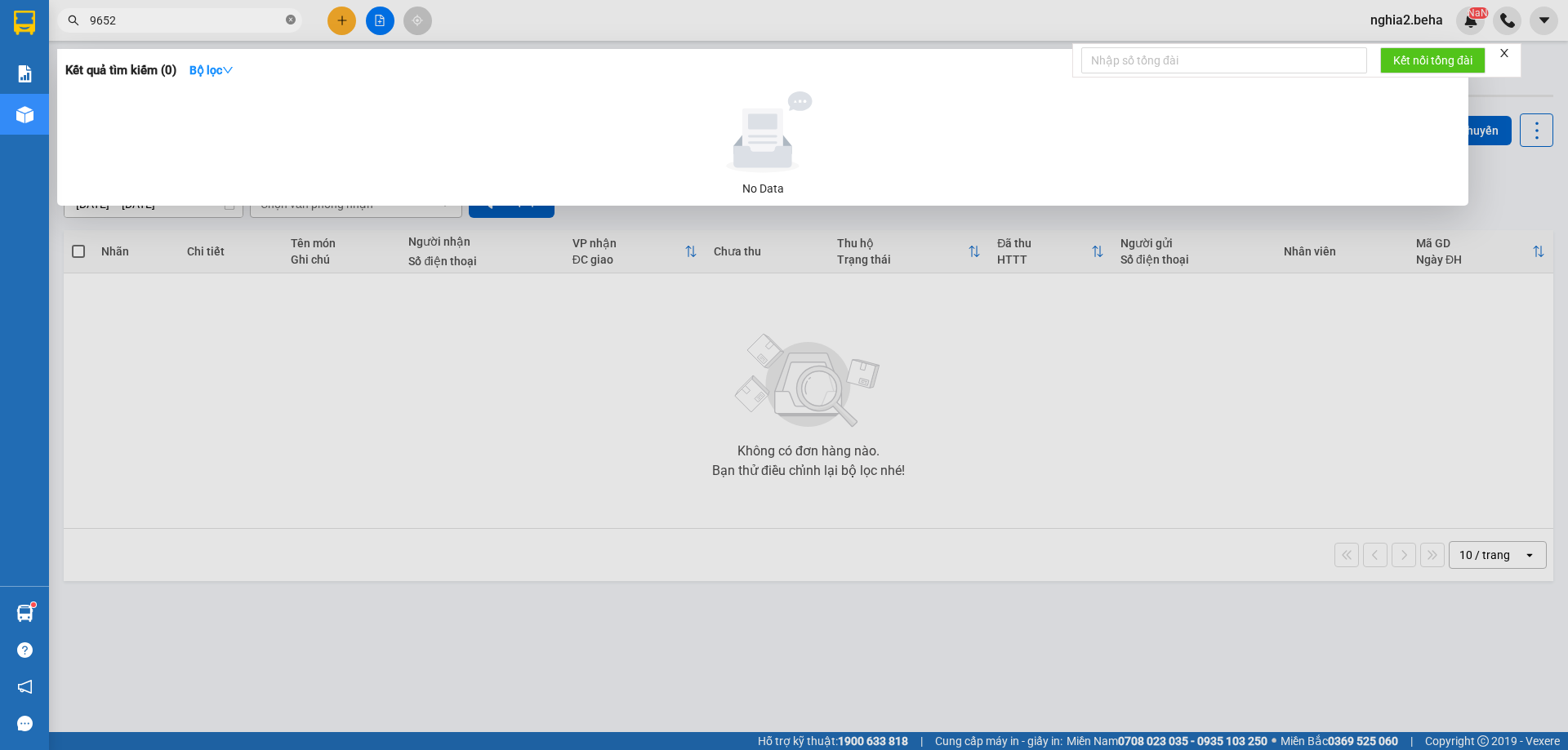
click at [290, 18] on icon "close-circle" at bounding box center [290, 19] width 10 height 10
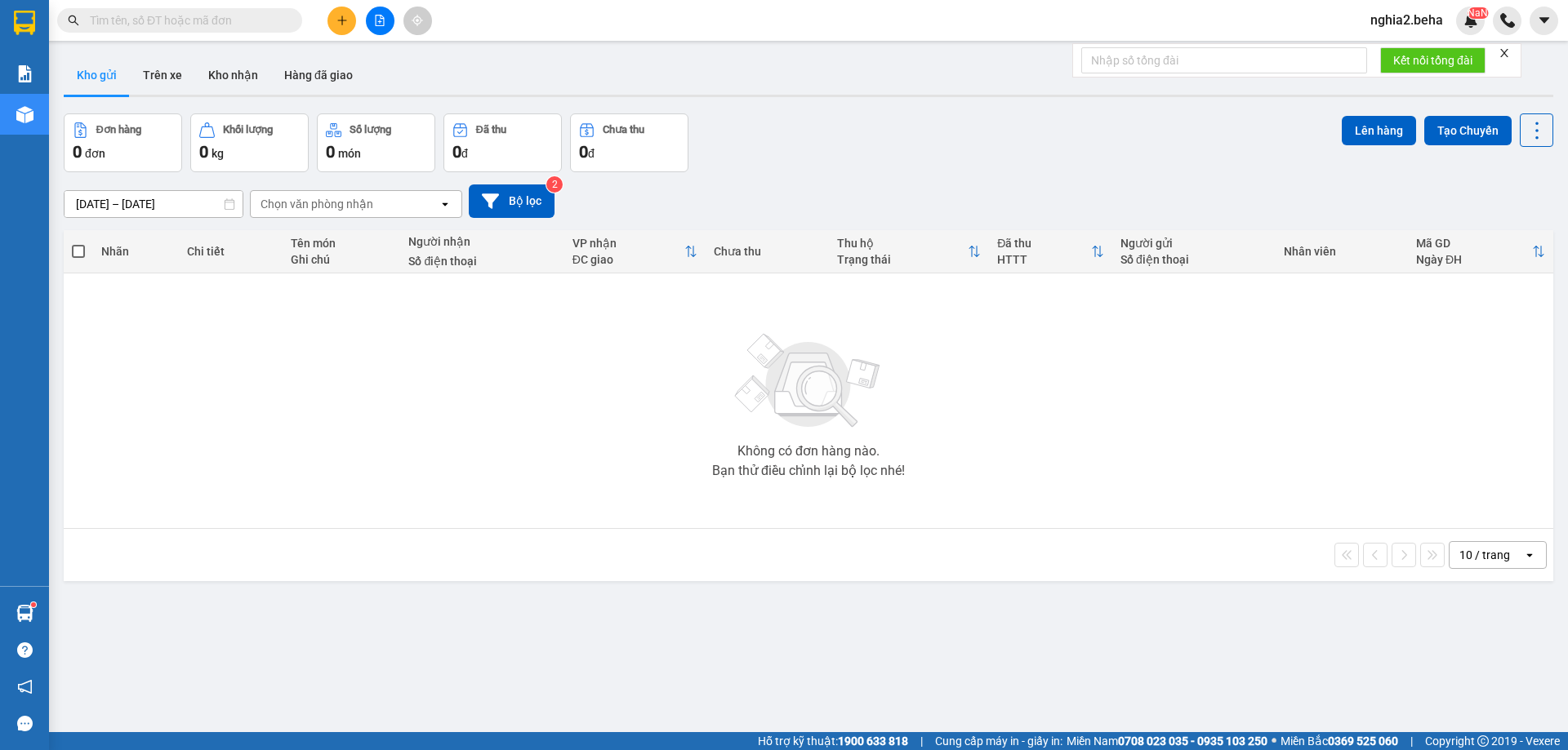
click at [169, 13] on span at bounding box center [179, 19] width 245 height 24
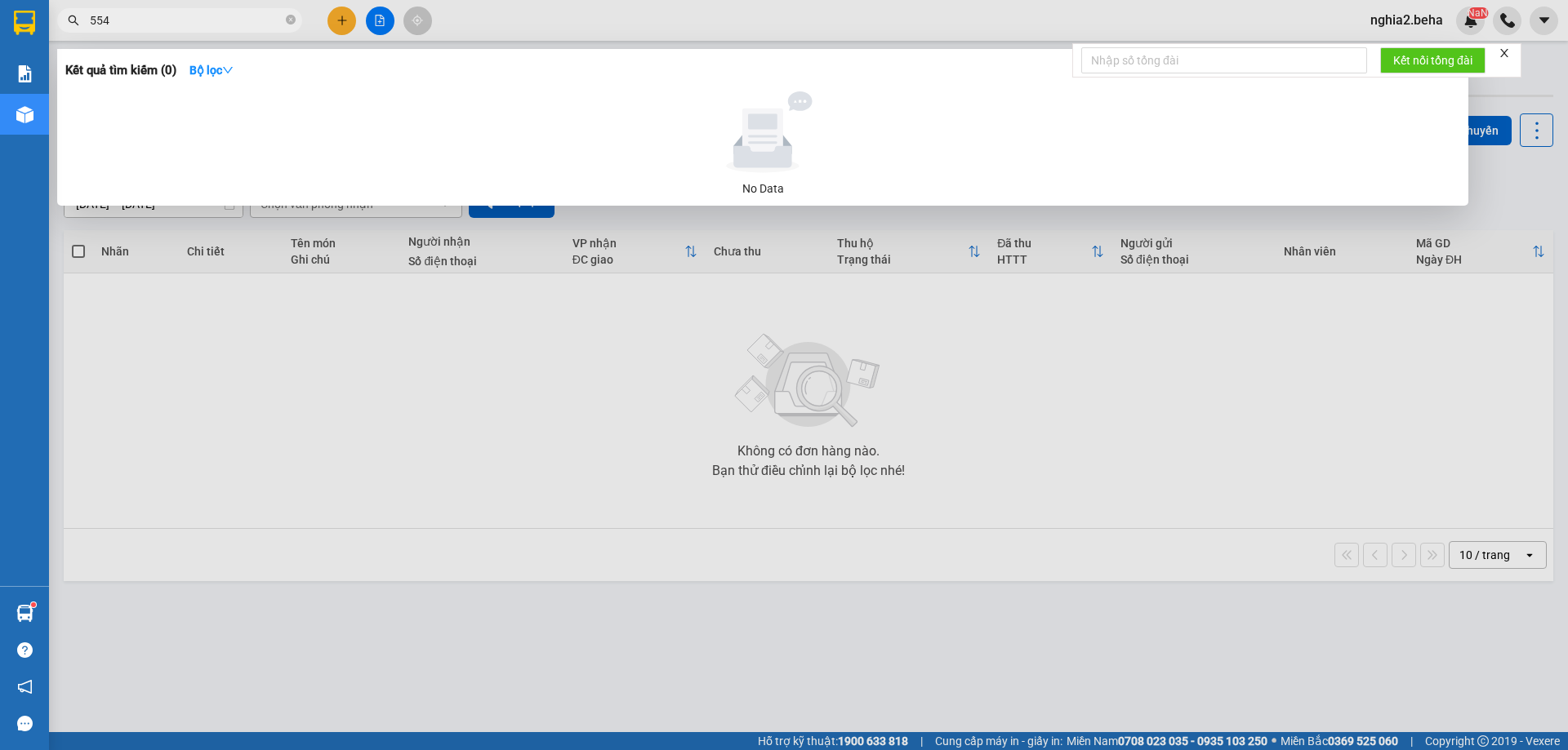
type input "5548"
click at [289, 18] on icon "close-circle" at bounding box center [290, 19] width 10 height 10
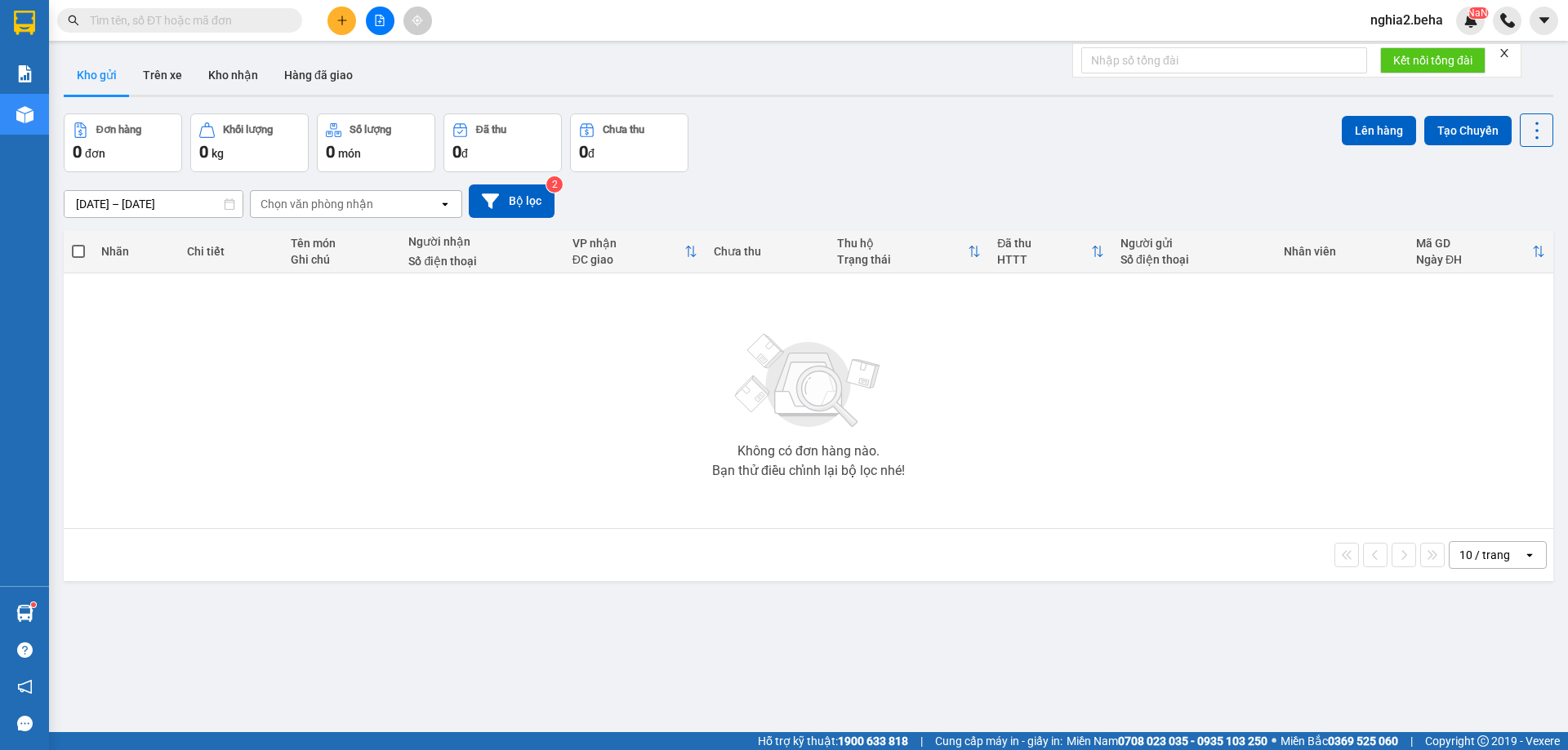
click at [376, 25] on icon "file-add" at bounding box center [380, 20] width 9 height 12
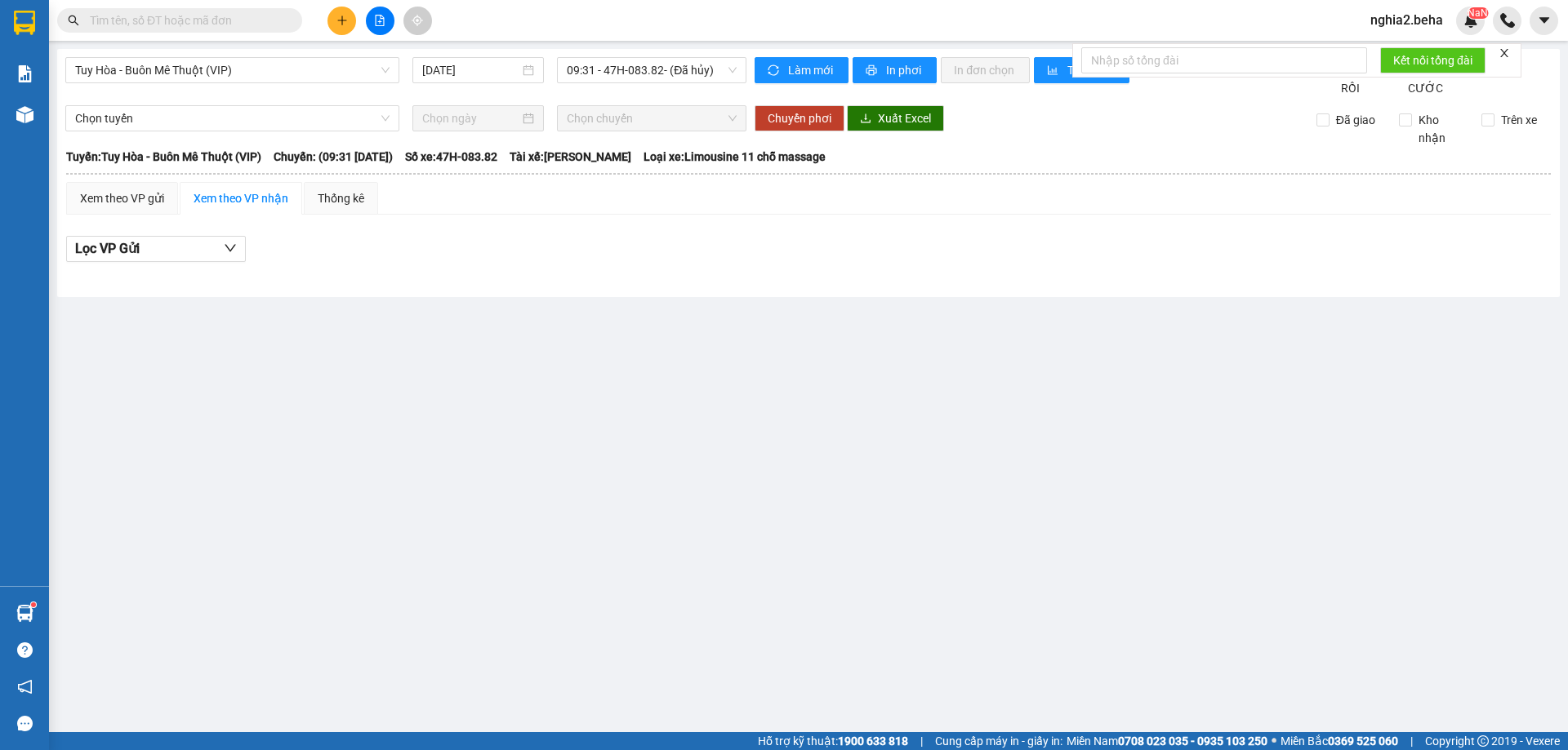
click at [1394, 27] on span "nghia2.beha" at bounding box center [1406, 19] width 98 height 20
click at [1405, 48] on span "Đăng xuất" at bounding box center [1418, 51] width 68 height 18
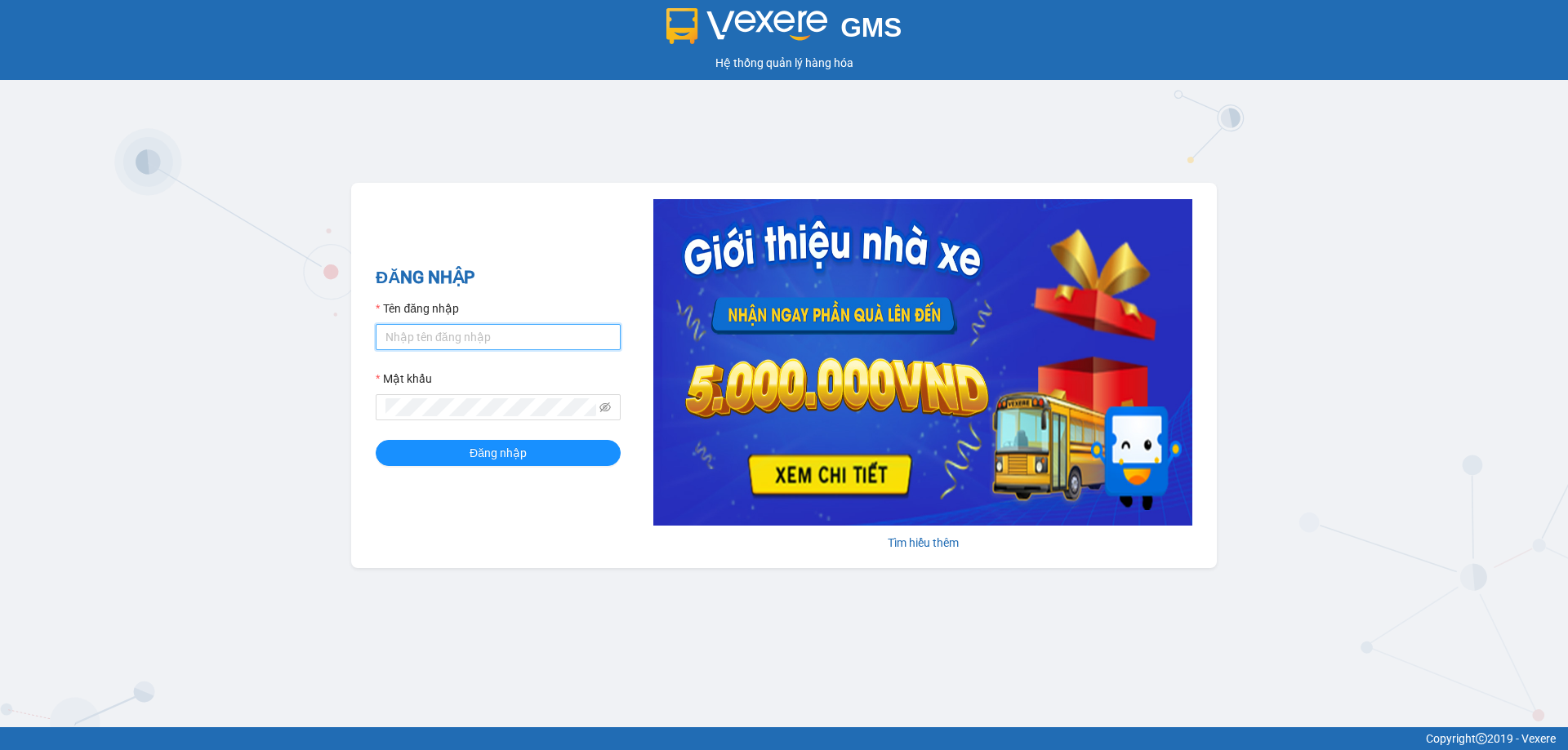
click at [536, 326] on input "Tên đăng nhập" at bounding box center [498, 337] width 245 height 26
type input "nghia2.beha"
click at [538, 446] on button "Đăng nhập" at bounding box center [498, 453] width 245 height 26
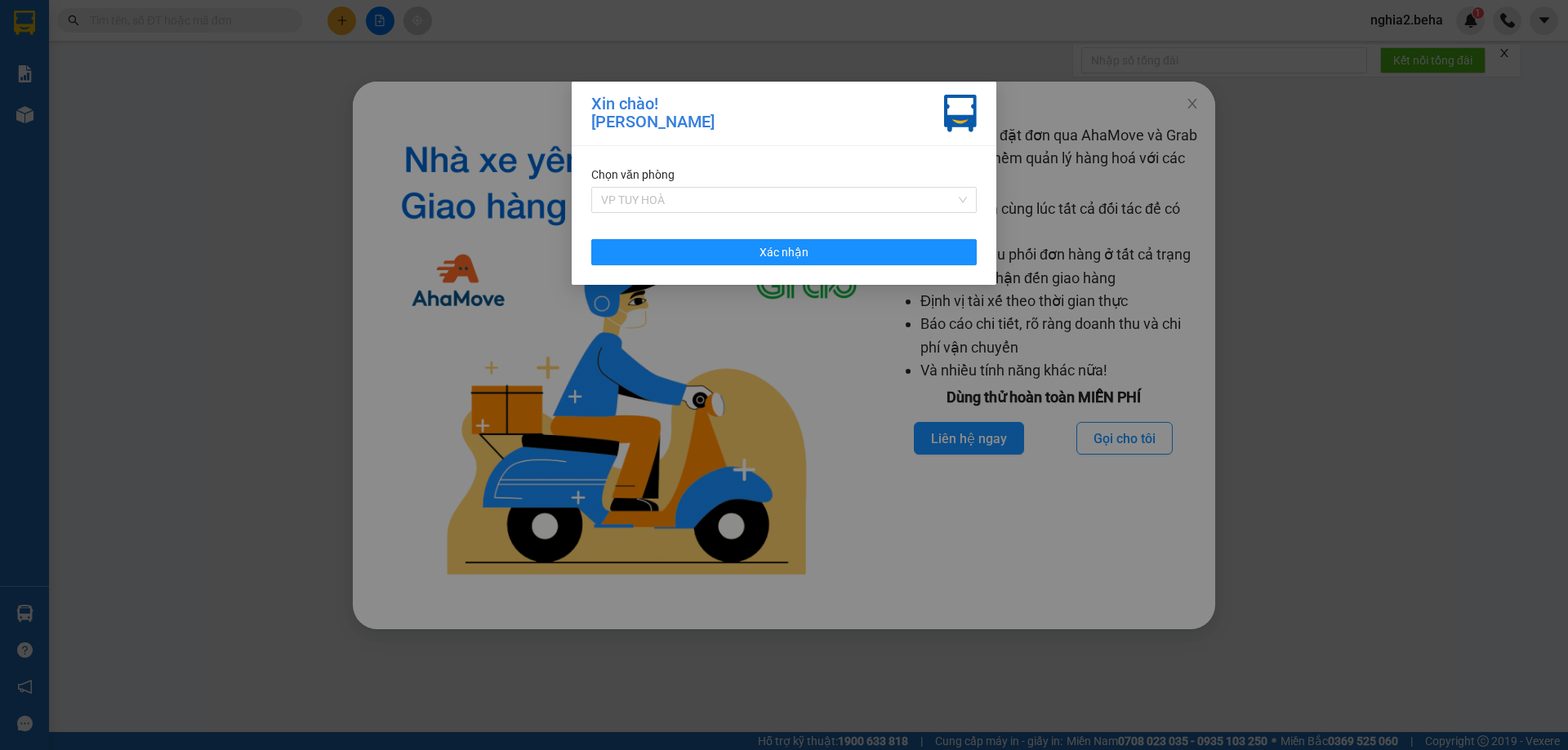
drag, startPoint x: 776, startPoint y: 188, endPoint x: 785, endPoint y: 234, distance: 46.9
click at [778, 189] on div "VP TUY HOÀ" at bounding box center [784, 200] width 386 height 26
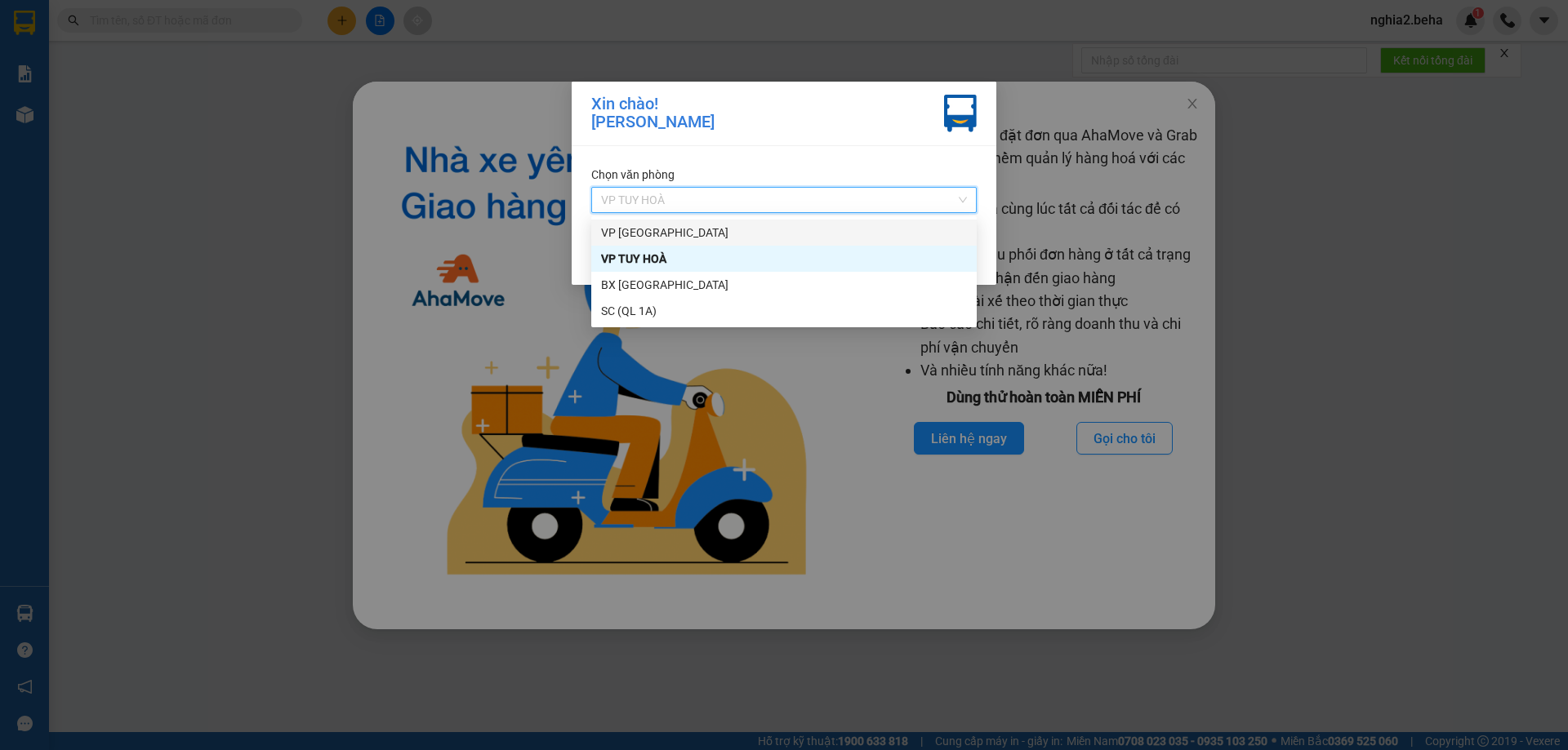
click at [710, 231] on div "VP [GEOGRAPHIC_DATA]" at bounding box center [784, 233] width 365 height 18
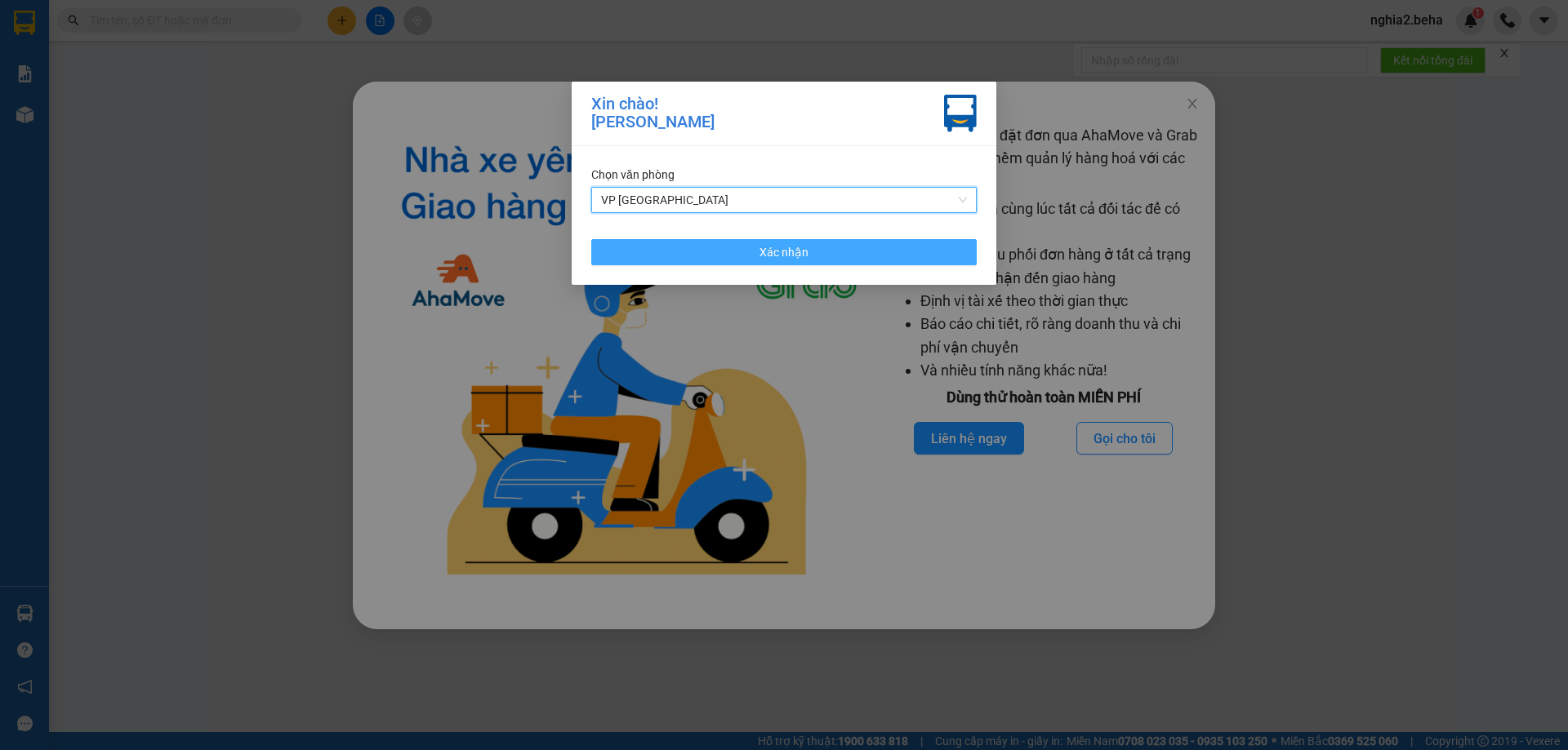
click at [884, 264] on button "Xác nhận" at bounding box center [784, 252] width 386 height 26
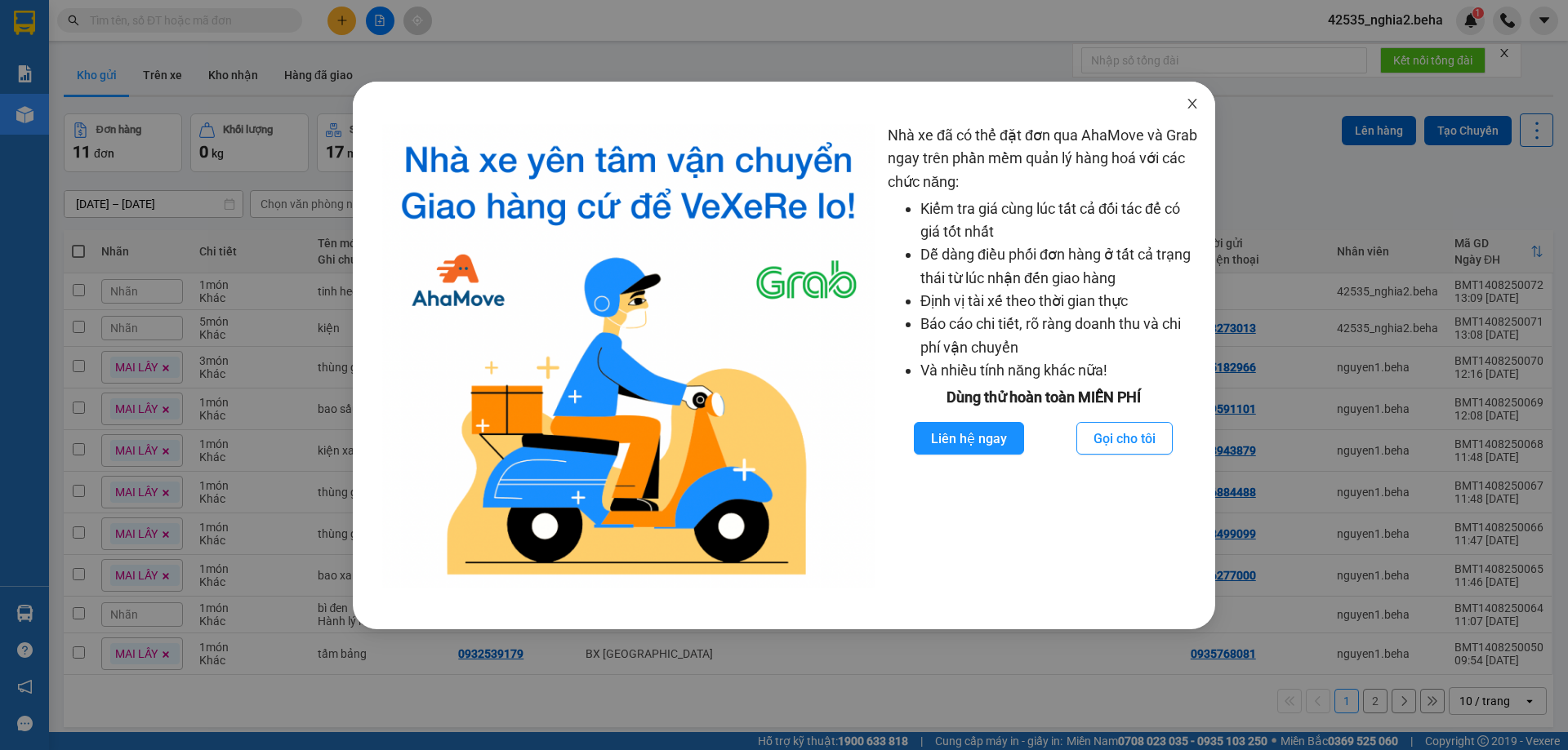
click at [1192, 108] on icon "close" at bounding box center [1192, 103] width 13 height 13
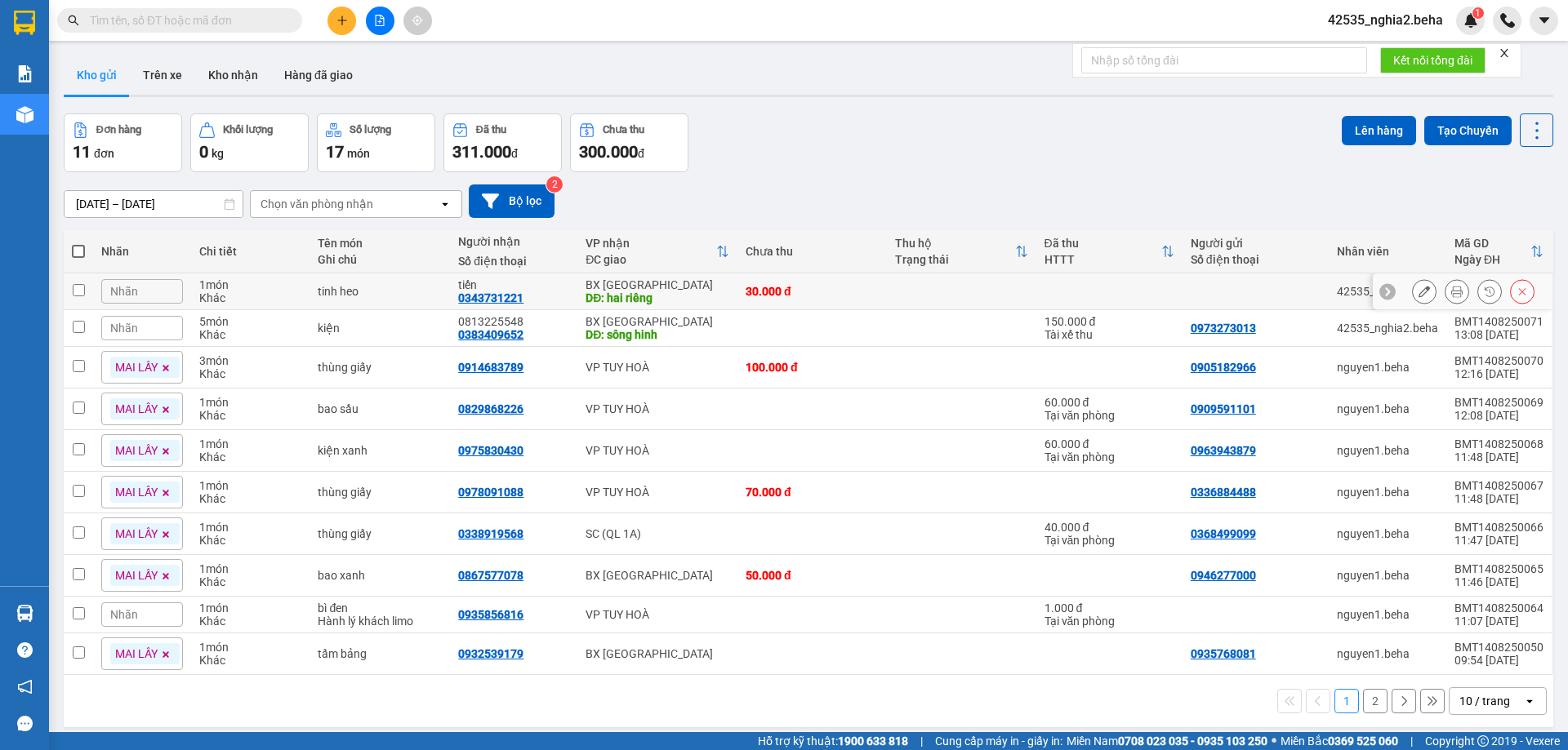
drag, startPoint x: 70, startPoint y: 285, endPoint x: 80, endPoint y: 301, distance: 18.9
click at [72, 285] on td at bounding box center [78, 292] width 29 height 37
checkbox input "true"
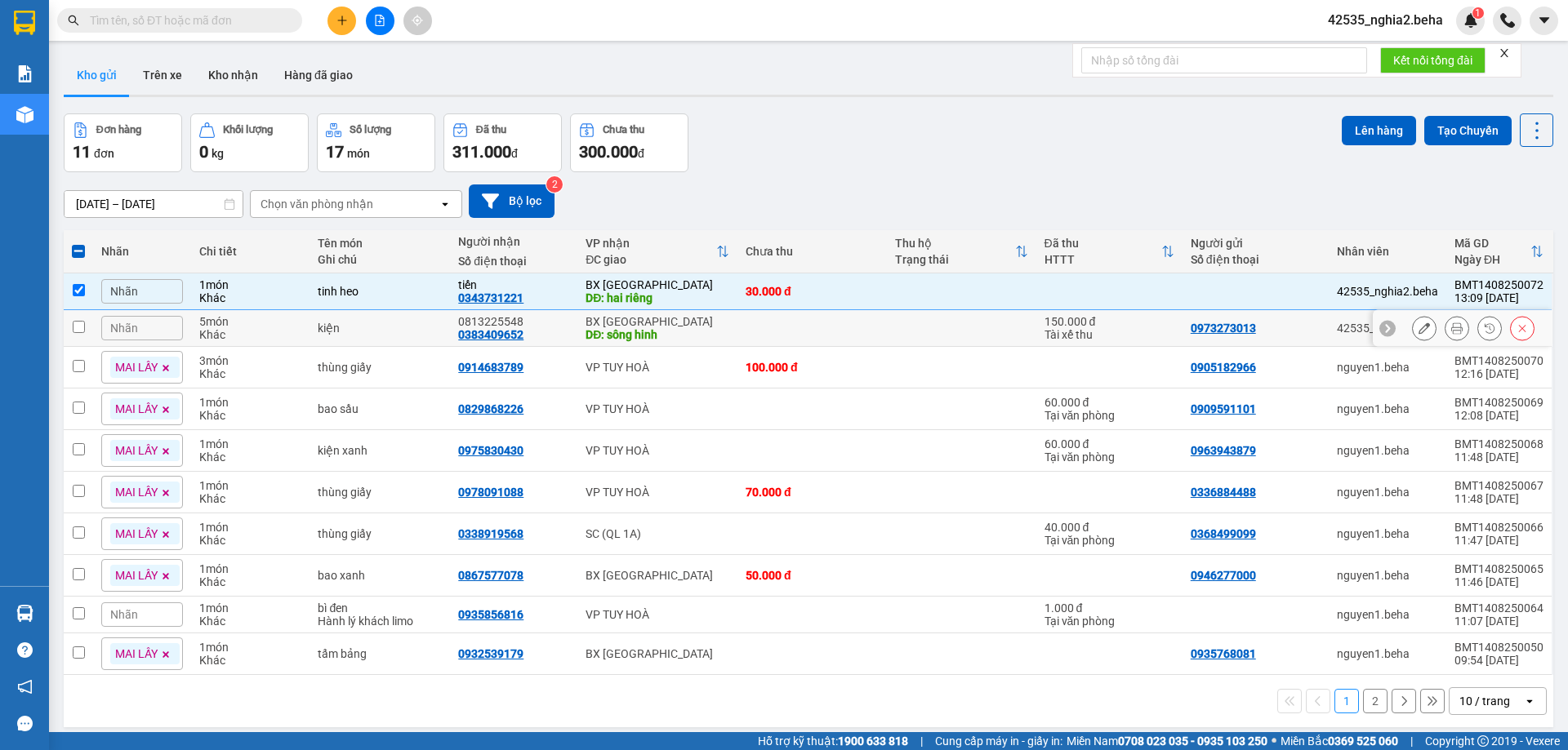
click at [83, 327] on input "checkbox" at bounding box center [79, 326] width 13 height 13
checkbox input "true"
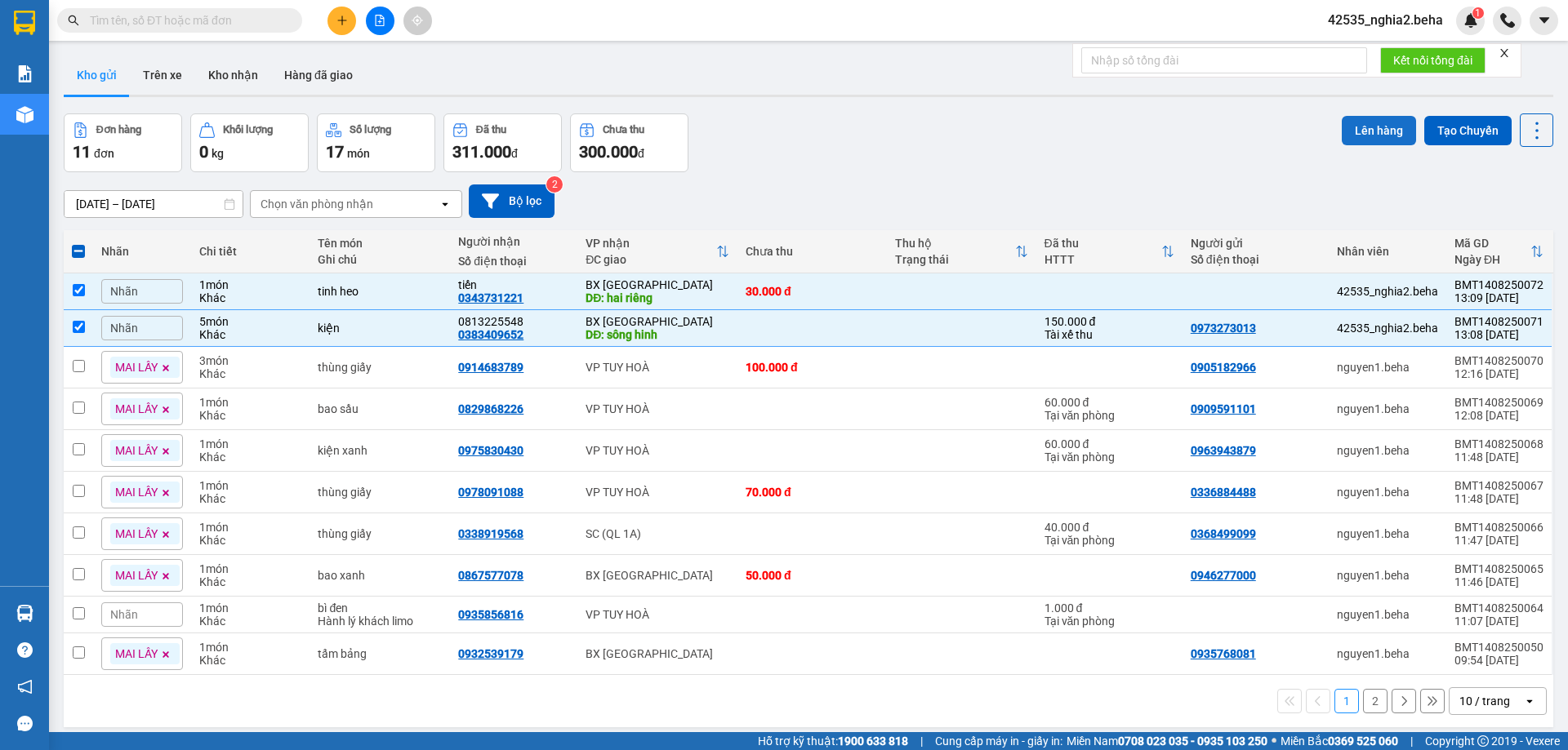
click at [1360, 136] on button "Lên hàng" at bounding box center [1379, 131] width 74 height 29
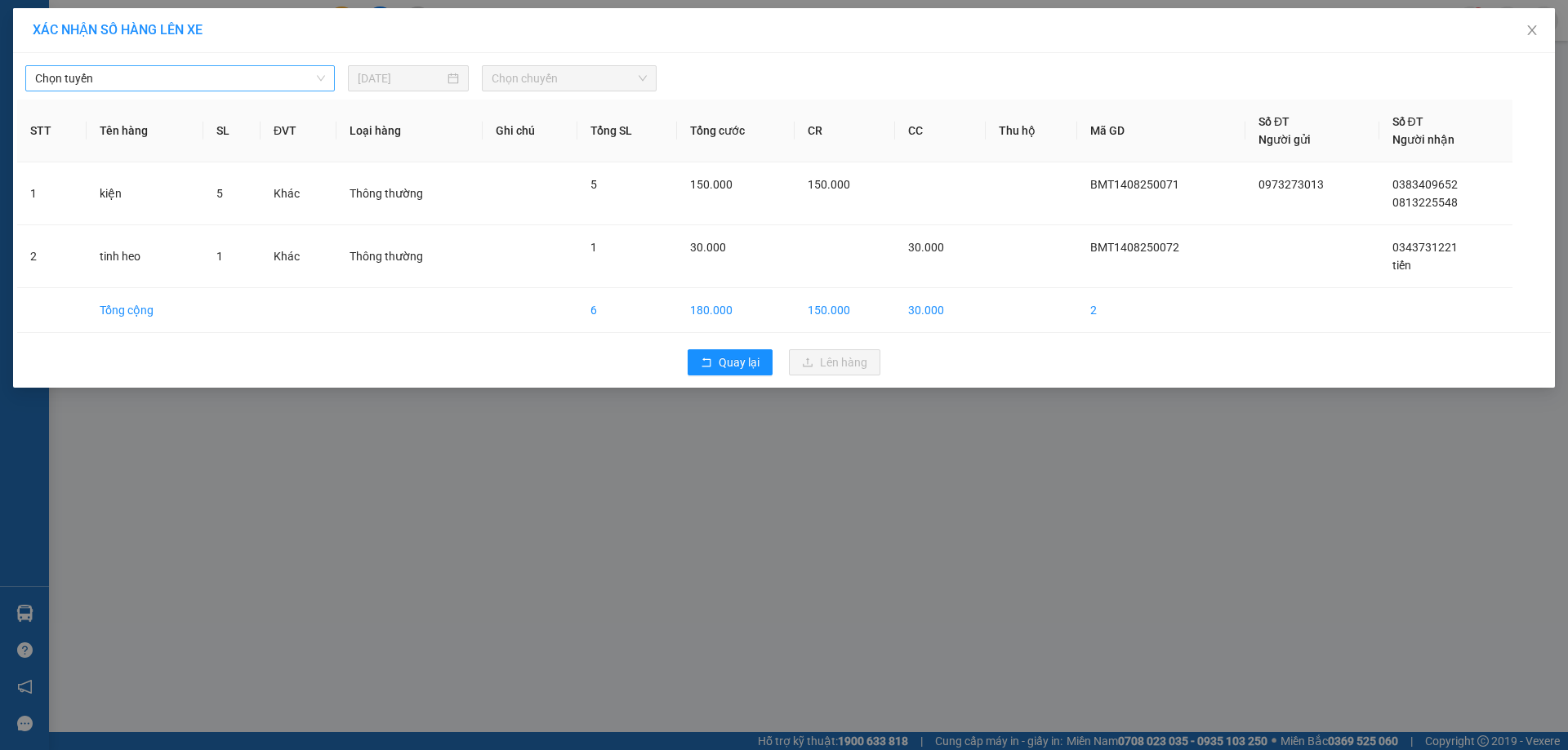
click at [231, 74] on span "Chọn tuyến" at bounding box center [180, 78] width 290 height 24
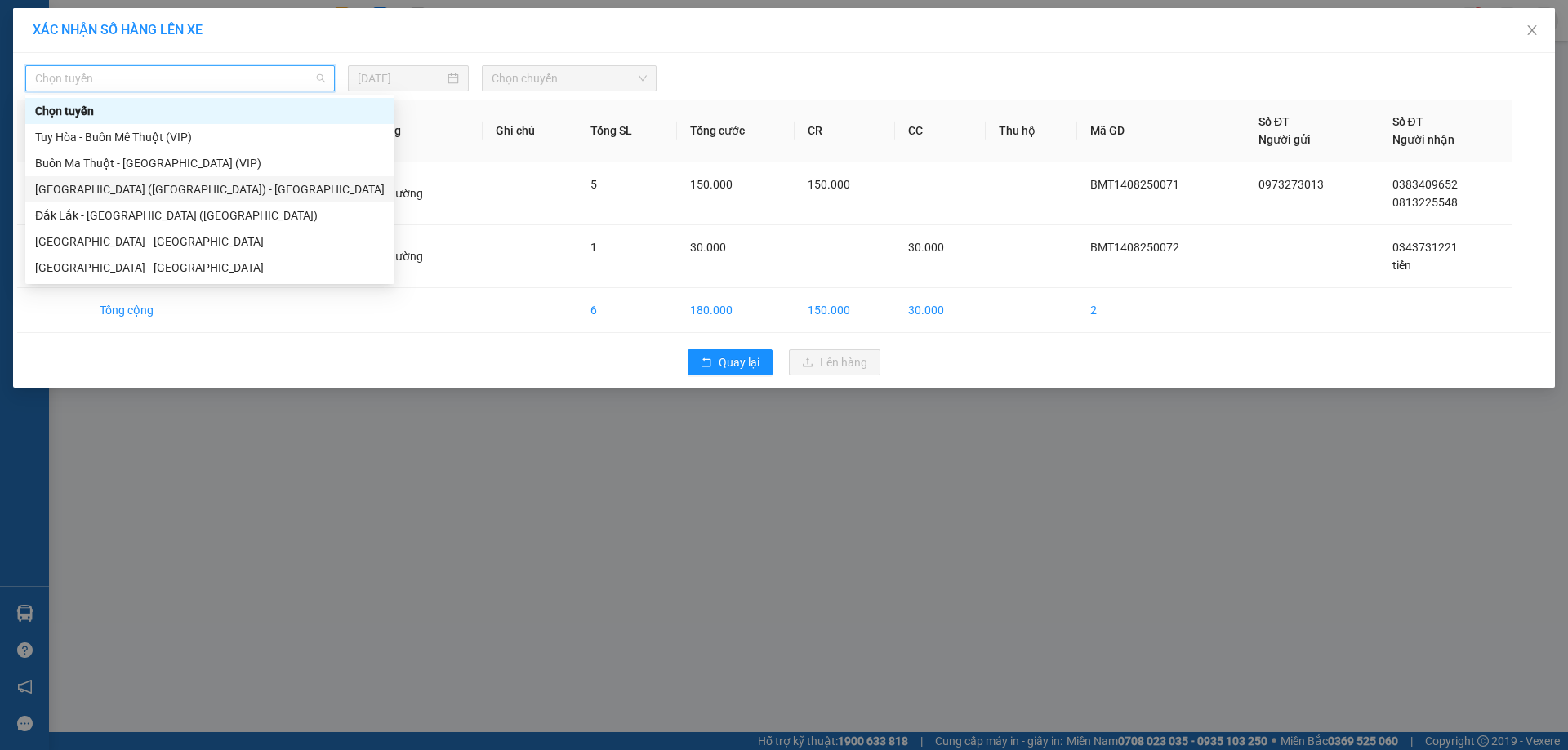
click at [111, 189] on div "[GEOGRAPHIC_DATA] ([GEOGRAPHIC_DATA]) - [GEOGRAPHIC_DATA]" at bounding box center [210, 189] width 350 height 18
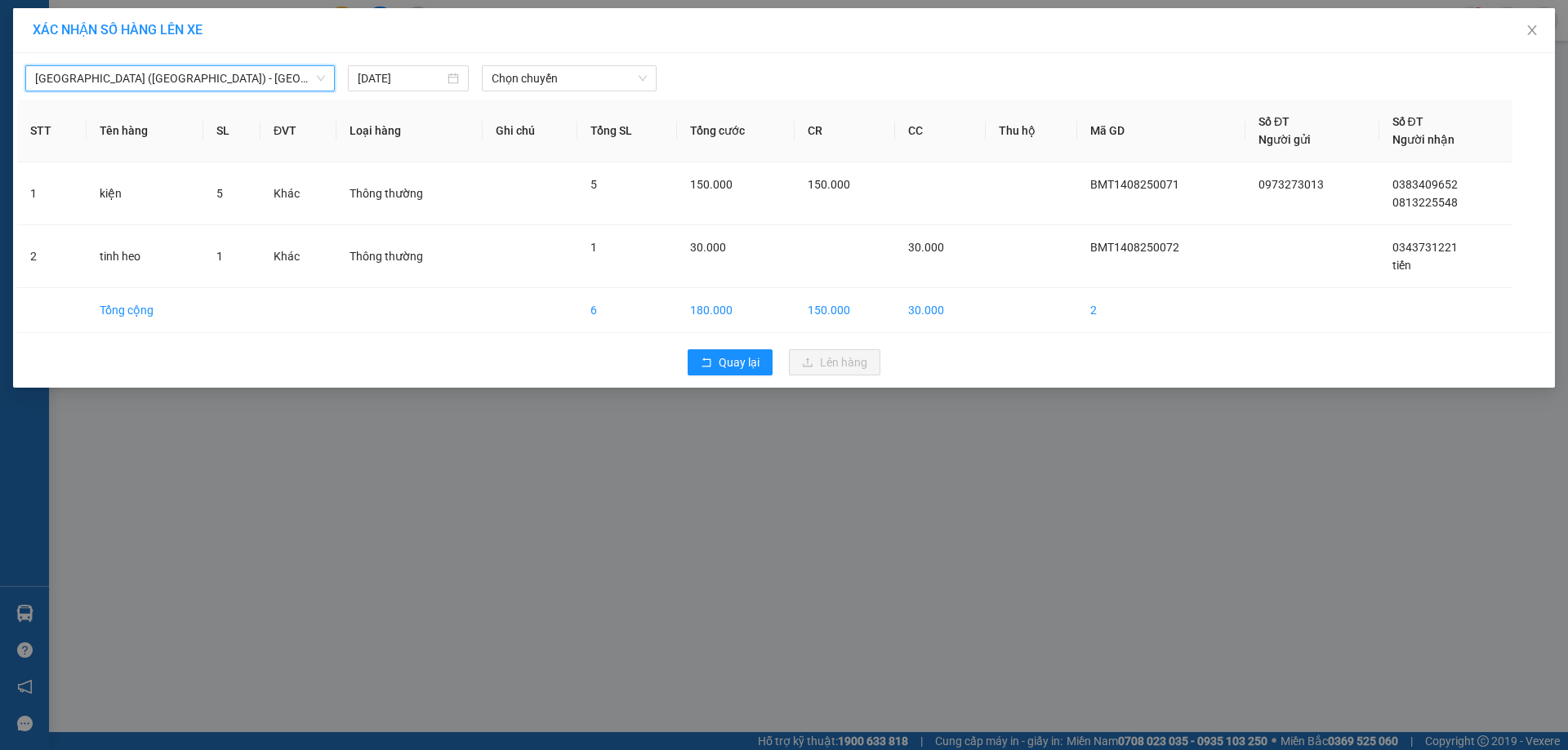
click at [275, 77] on span "[GEOGRAPHIC_DATA] ([GEOGRAPHIC_DATA]) - [GEOGRAPHIC_DATA]" at bounding box center [180, 78] width 290 height 24
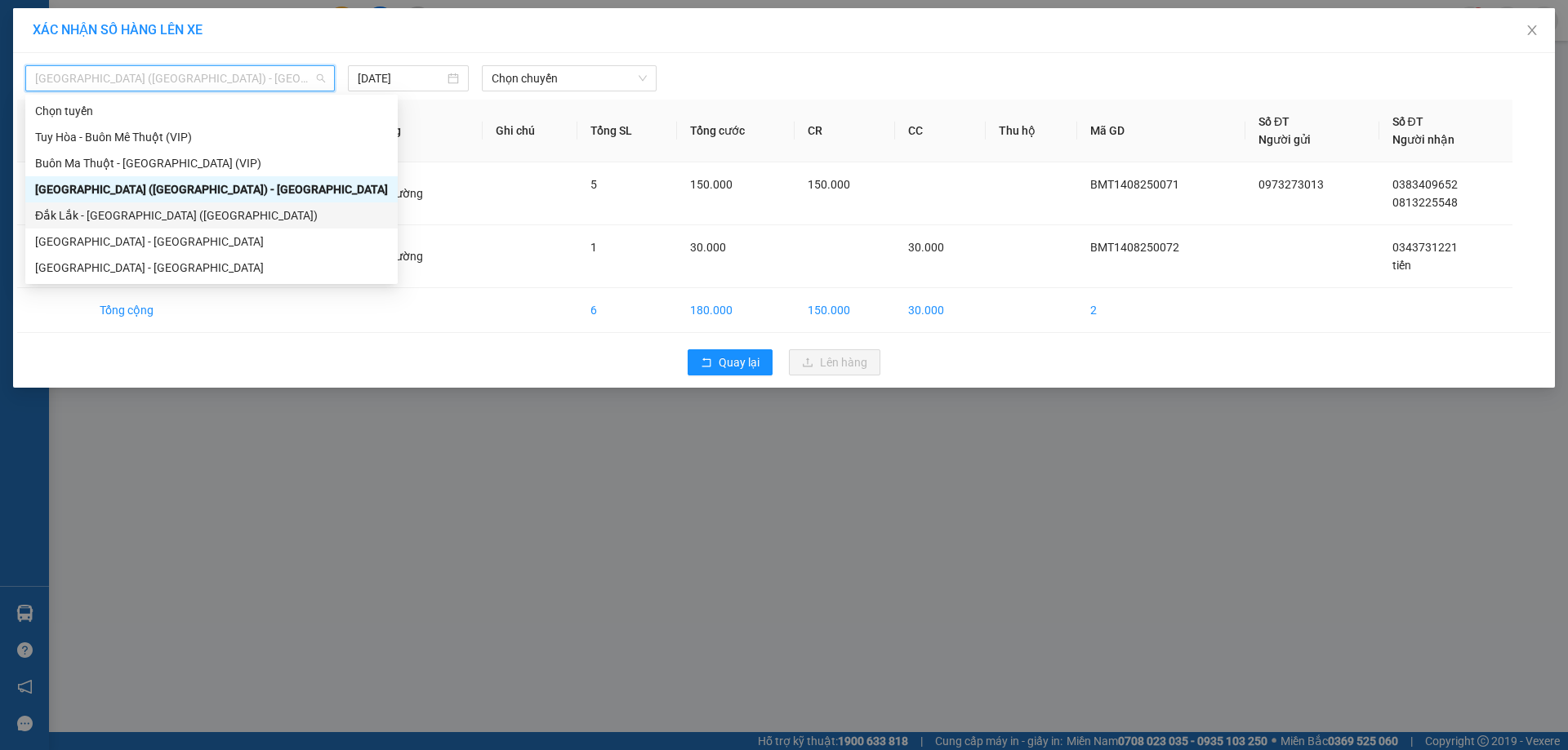
click at [150, 208] on div "Đắk Lắk - [GEOGRAPHIC_DATA] ([GEOGRAPHIC_DATA])" at bounding box center [211, 215] width 353 height 18
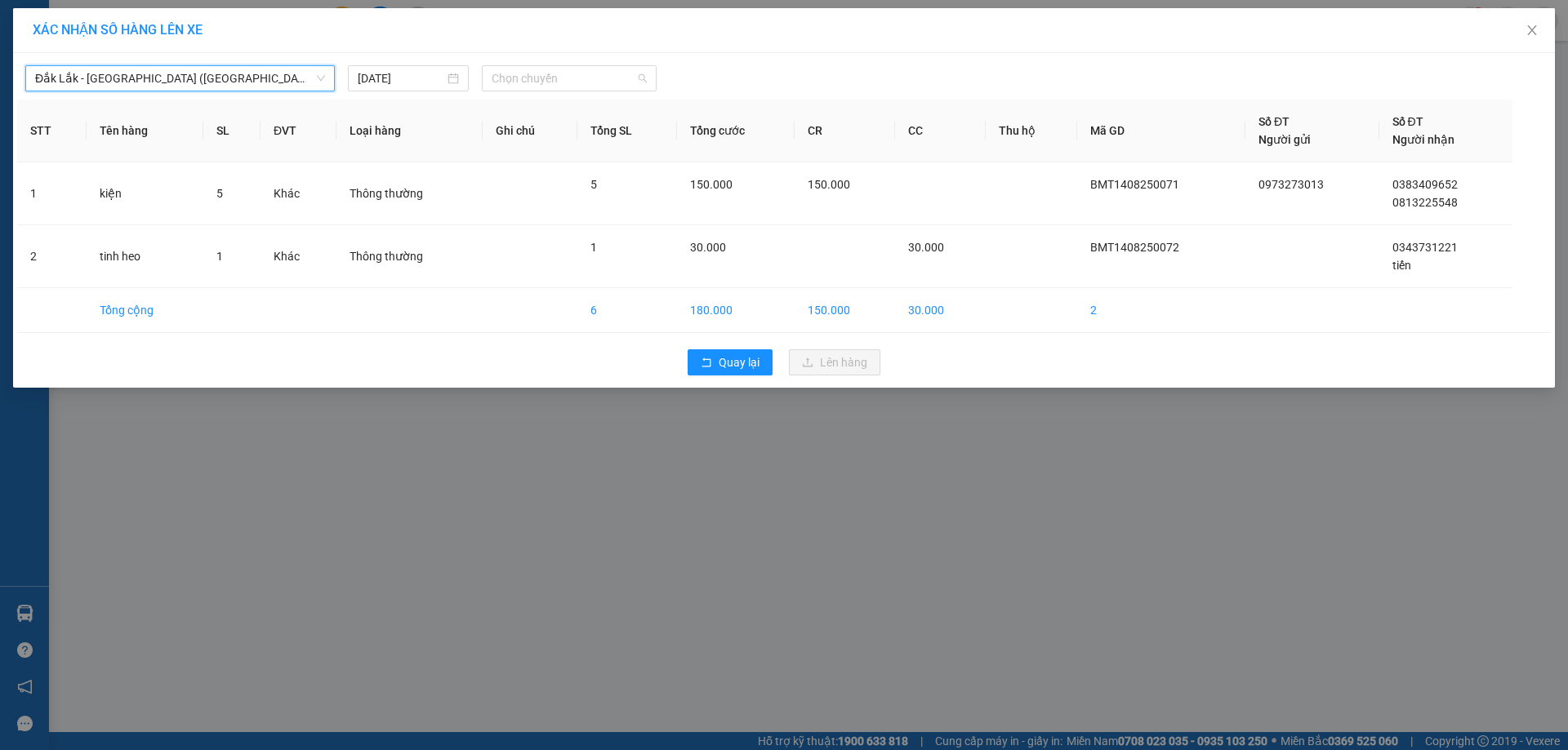
drag, startPoint x: 540, startPoint y: 78, endPoint x: 552, endPoint y: 93, distance: 19.2
click at [544, 78] on span "Chọn chuyến" at bounding box center [569, 78] width 155 height 24
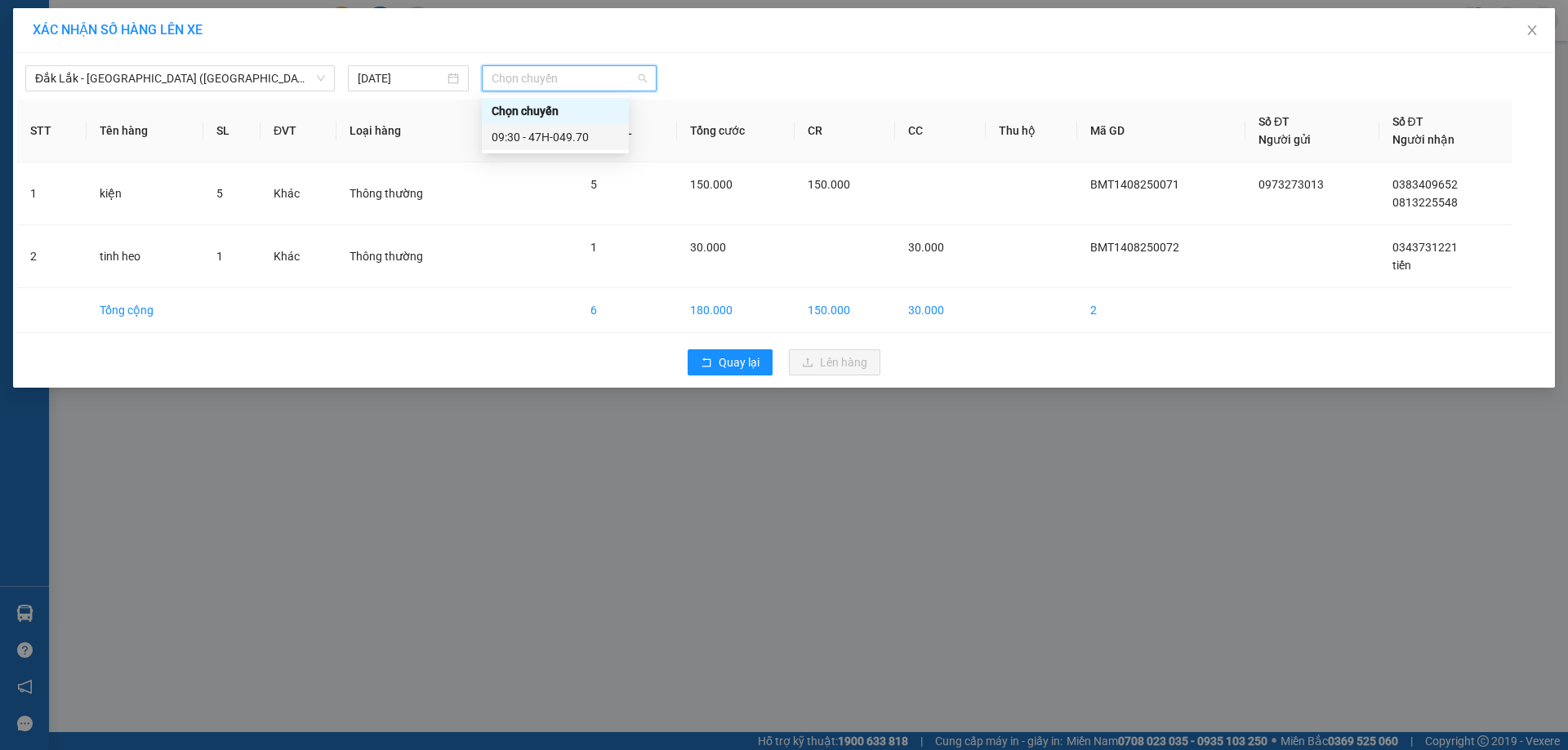
click at [571, 134] on div "09:30 - 47H-049.70" at bounding box center [555, 137] width 128 height 18
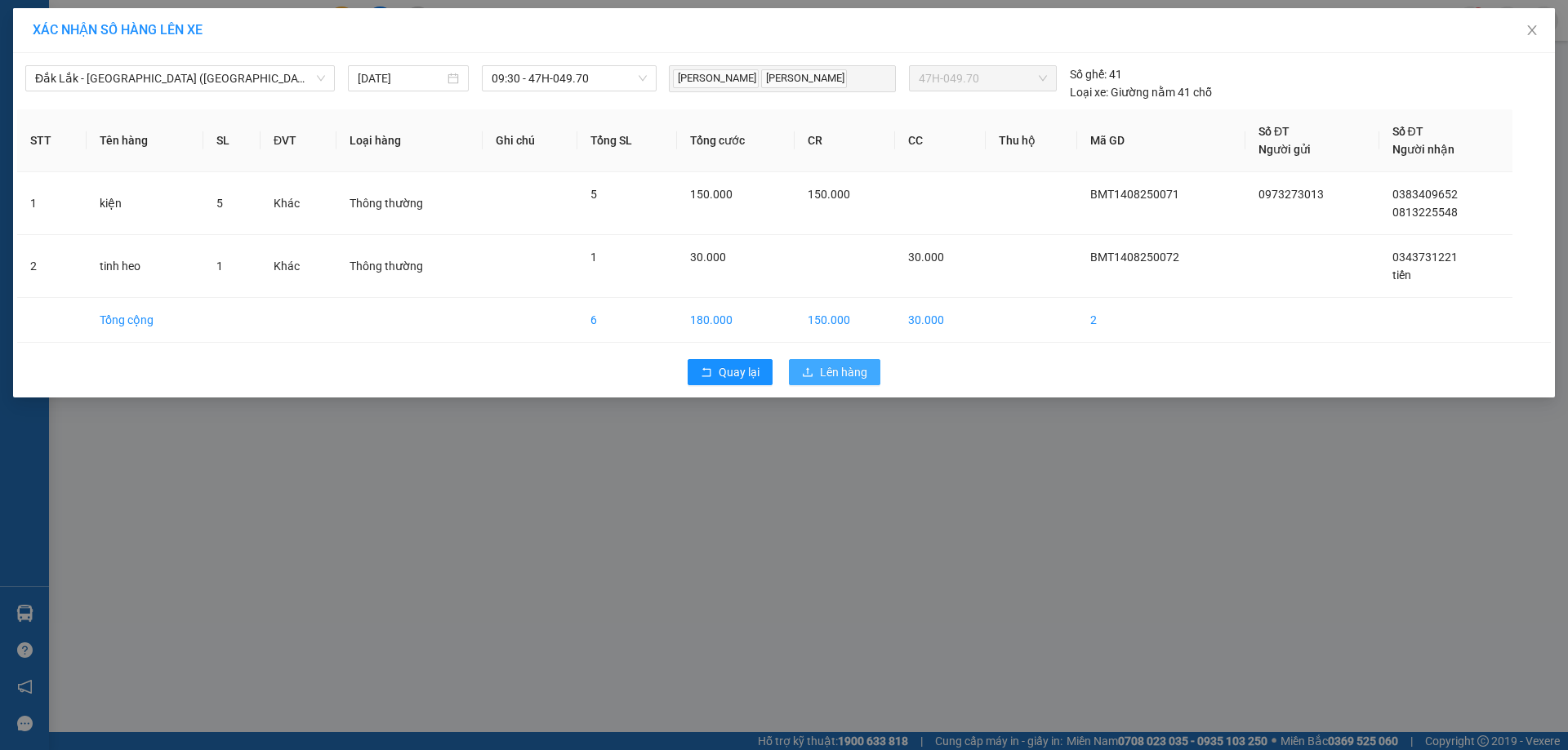
click at [842, 379] on span "Lên hàng" at bounding box center [843, 372] width 48 height 18
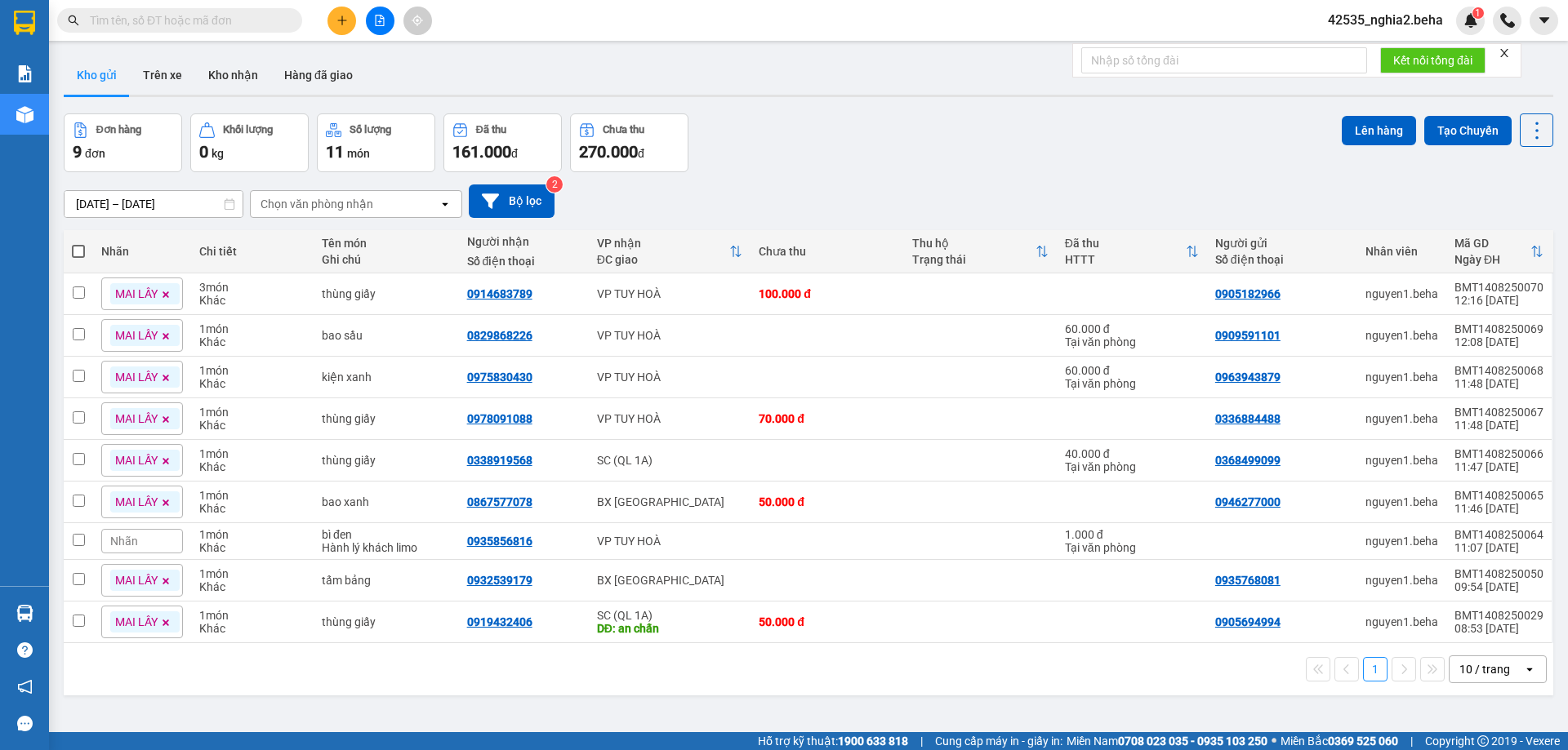
click at [383, 13] on button at bounding box center [379, 20] width 28 height 28
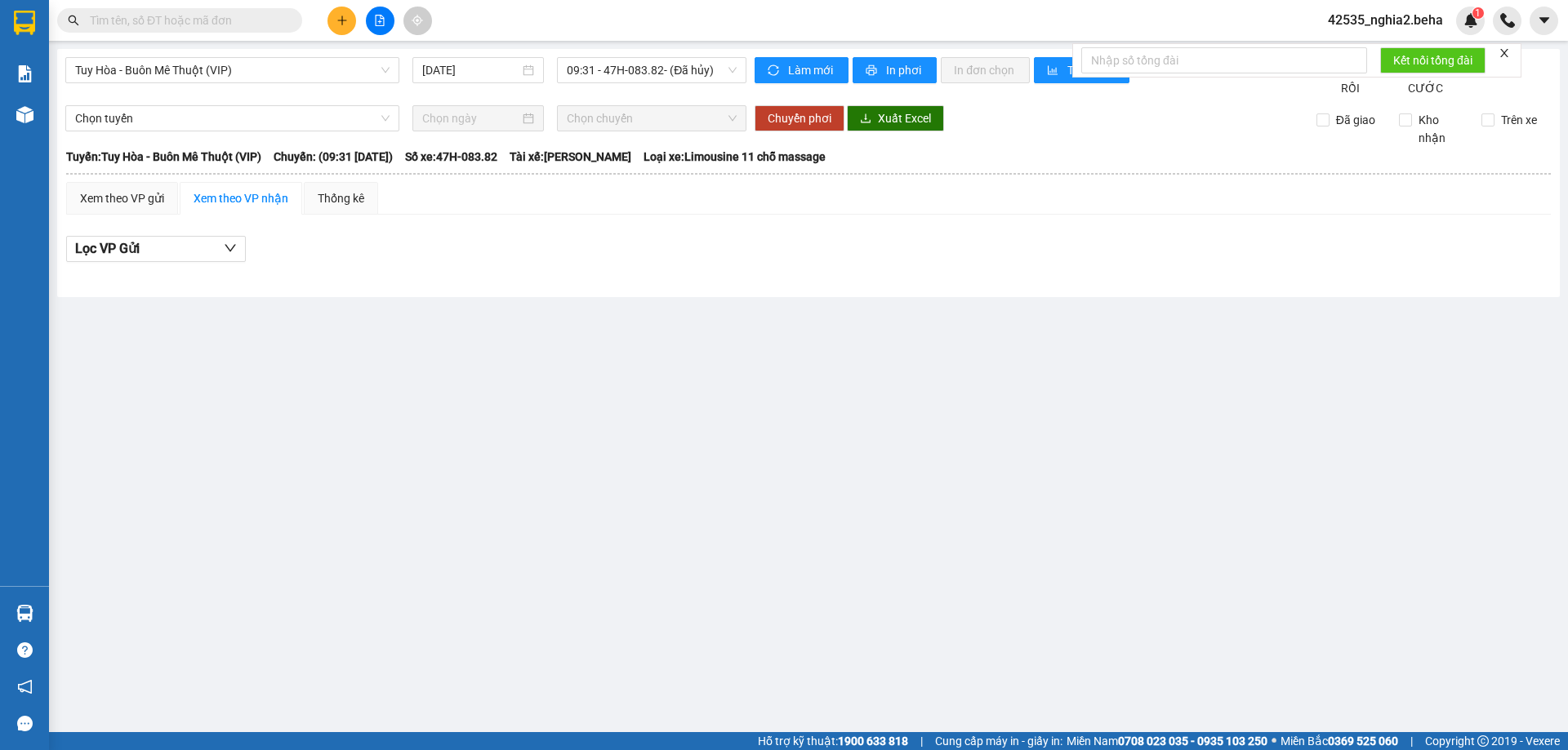
drag, startPoint x: 290, startPoint y: 54, endPoint x: 253, endPoint y: 105, distance: 63.0
click at [290, 56] on div "Tuy Hòa - Buôn Mê Thuột (VIP) 14/08/2025 09:31 - 47H-083.82 - (Đã hủy) Làm mới …" at bounding box center [809, 172] width 1503 height 248
click at [305, 77] on span "Tuy Hòa - Buôn Mê Thuột (VIP)" at bounding box center [232, 70] width 315 height 24
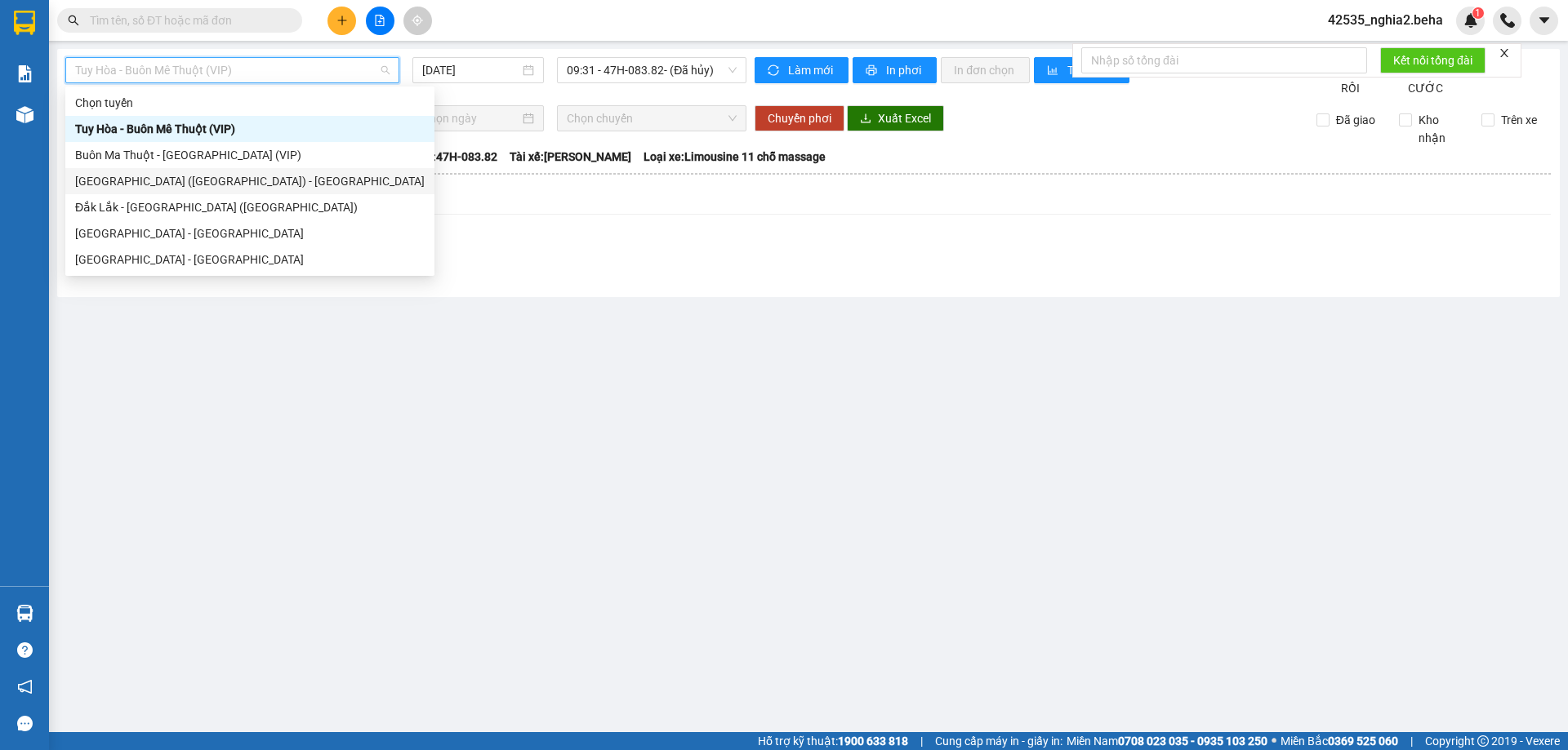
click at [136, 173] on div "[GEOGRAPHIC_DATA] ([GEOGRAPHIC_DATA]) - [GEOGRAPHIC_DATA]" at bounding box center [249, 181] width 350 height 18
type input "[DATE]"
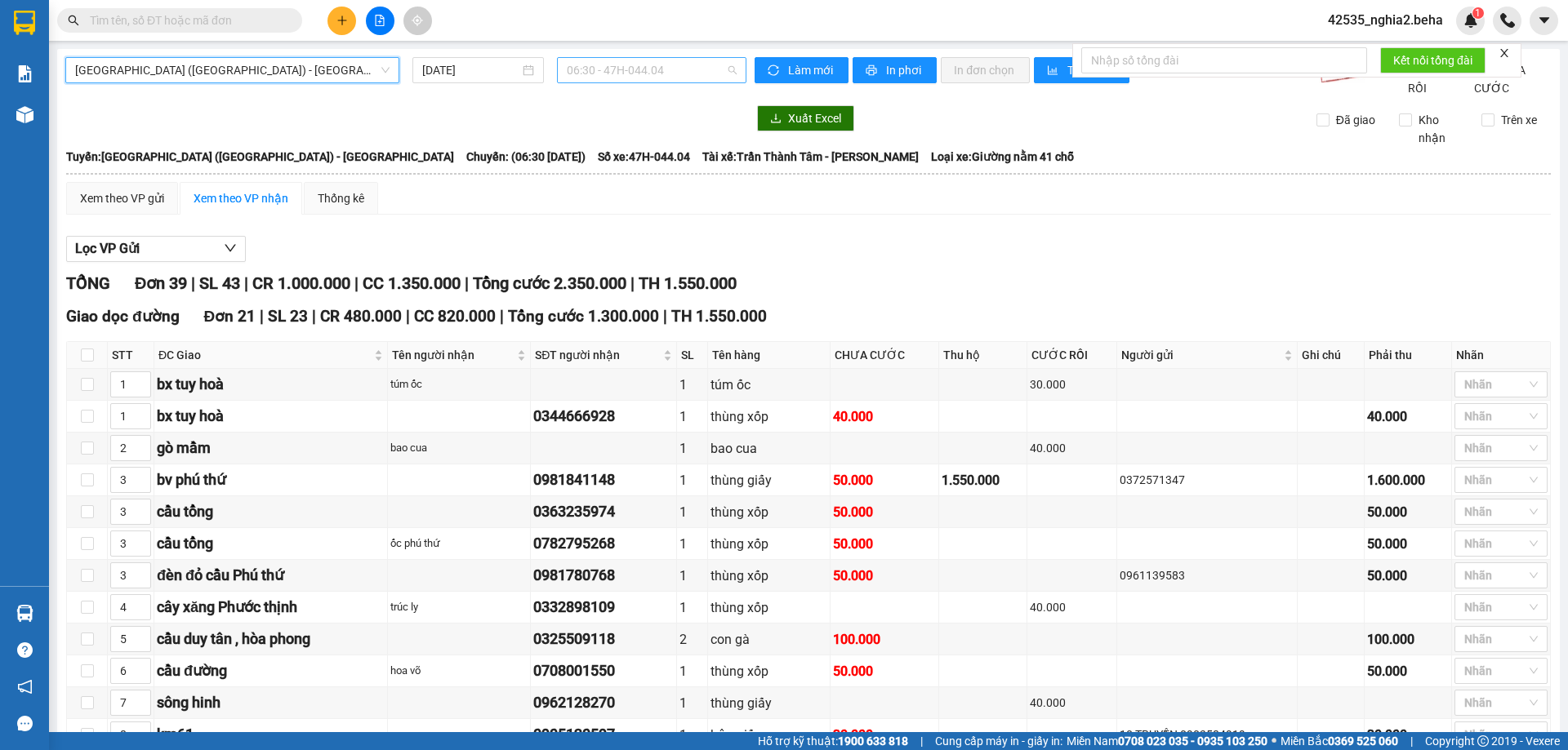
click at [673, 60] on span "06:30 - 47H-044.04" at bounding box center [652, 70] width 170 height 24
click at [308, 76] on span "[GEOGRAPHIC_DATA] ([GEOGRAPHIC_DATA]) - [GEOGRAPHIC_DATA]" at bounding box center [232, 70] width 315 height 24
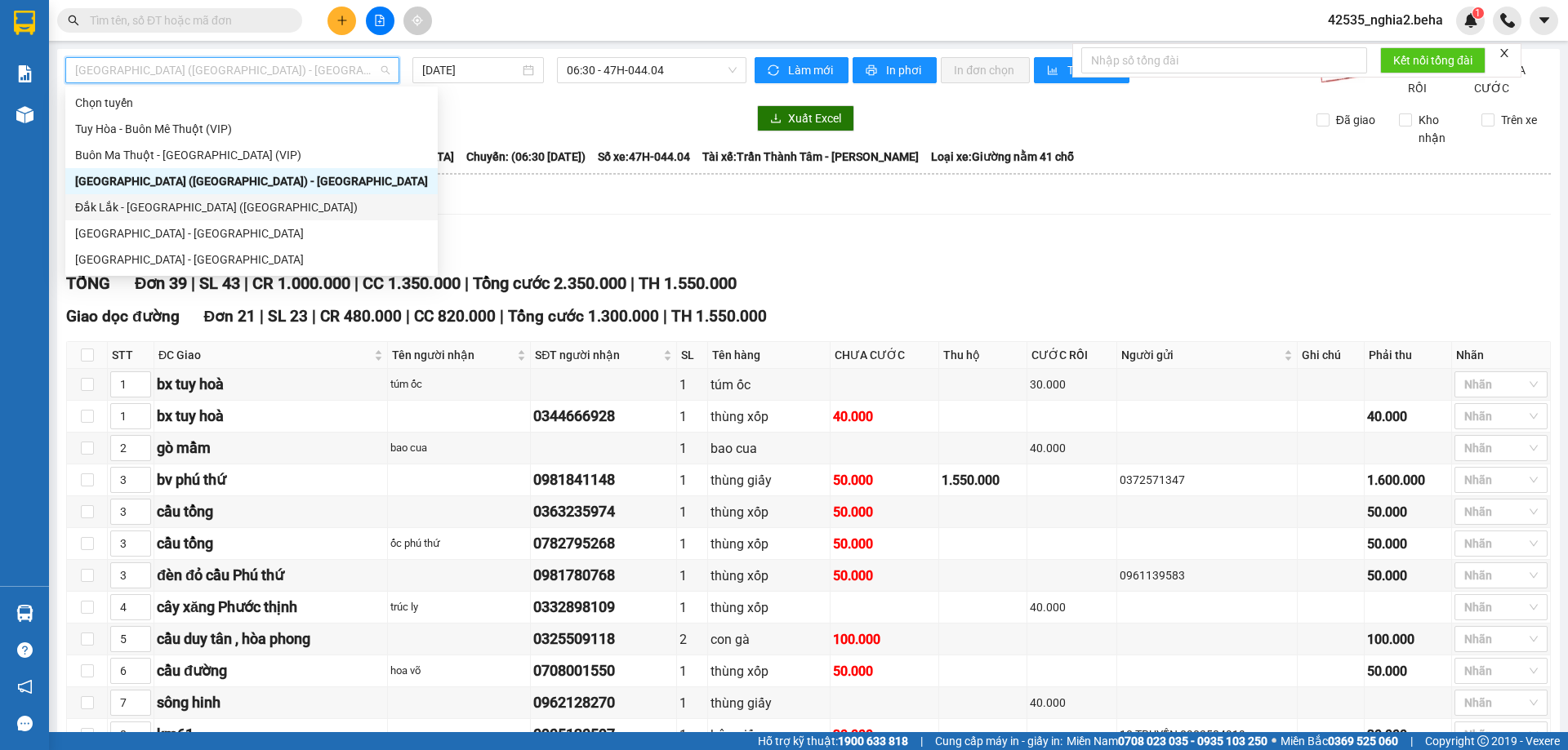
click at [174, 201] on div "Đắk Lắk - [GEOGRAPHIC_DATA] ([GEOGRAPHIC_DATA])" at bounding box center [251, 207] width 353 height 18
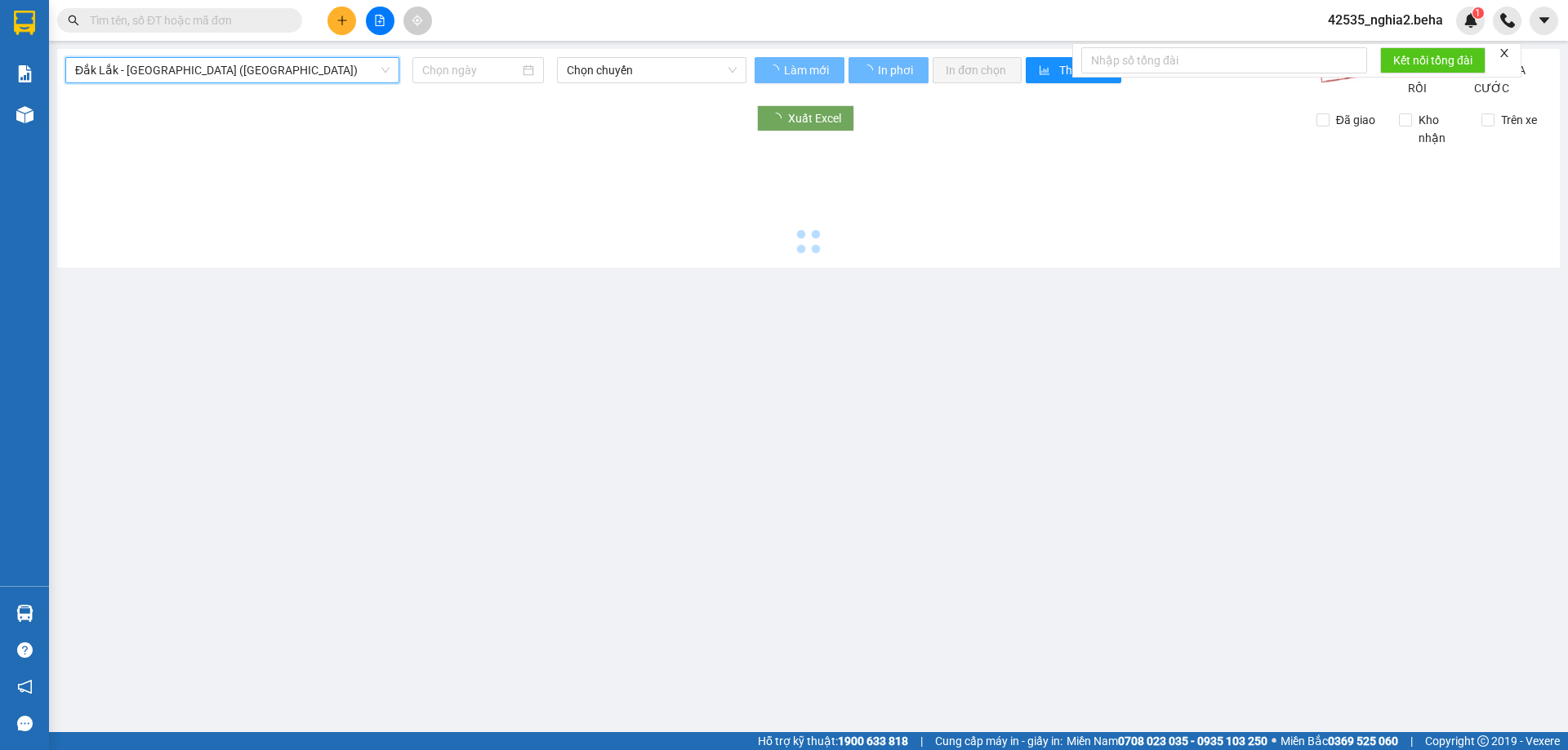
type input "[DATE]"
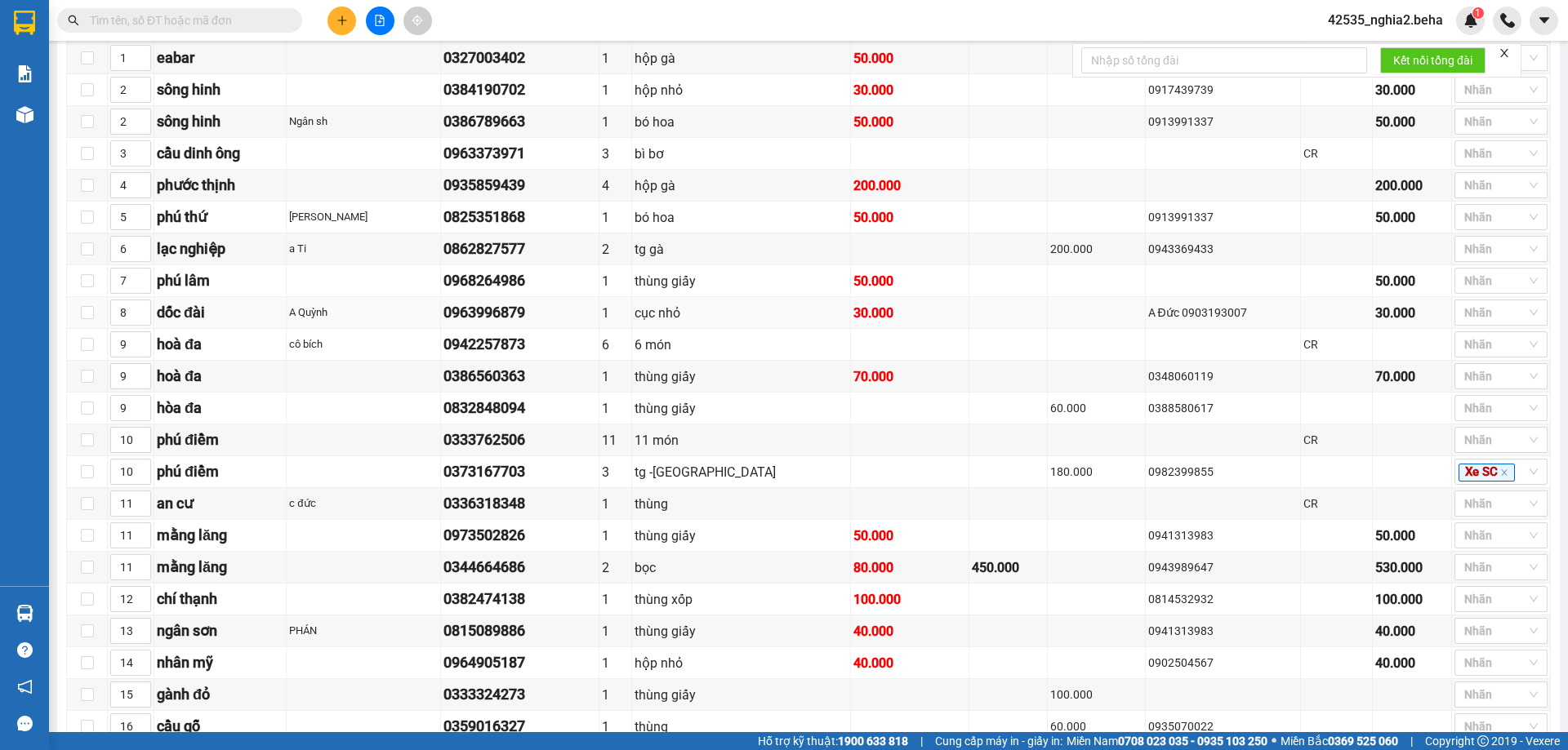
scroll to position [572, 0]
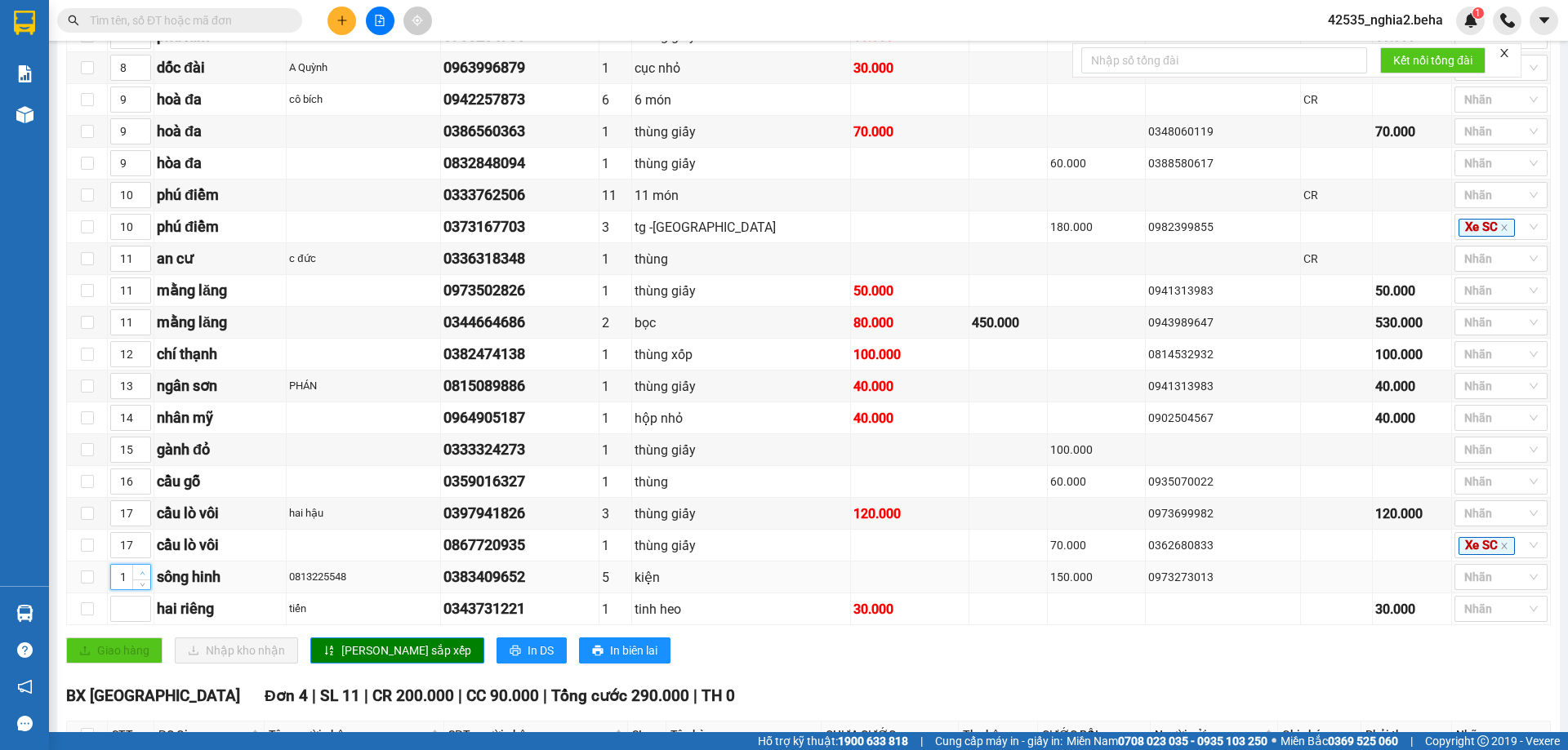
click at [139, 577] on icon "up" at bounding box center [142, 574] width 6 height 6
type input "2"
click at [144, 585] on icon "down" at bounding box center [142, 582] width 6 height 6
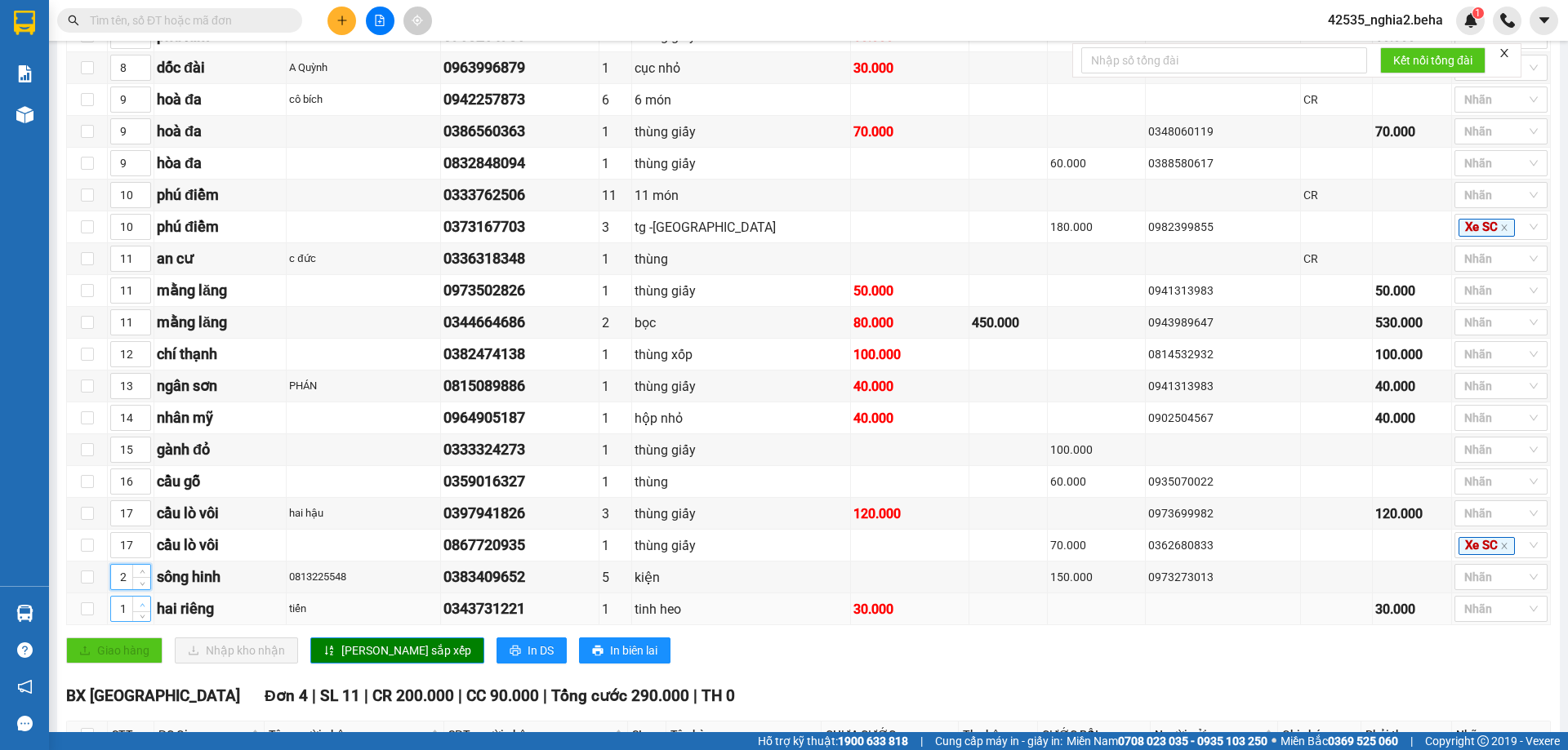
click at [139, 610] on span "up" at bounding box center [142, 605] width 10 height 10
click at [141, 612] on span "Increase Value" at bounding box center [141, 604] width 18 height 15
type input "2"
click at [144, 618] on icon "down" at bounding box center [142, 615] width 6 height 6
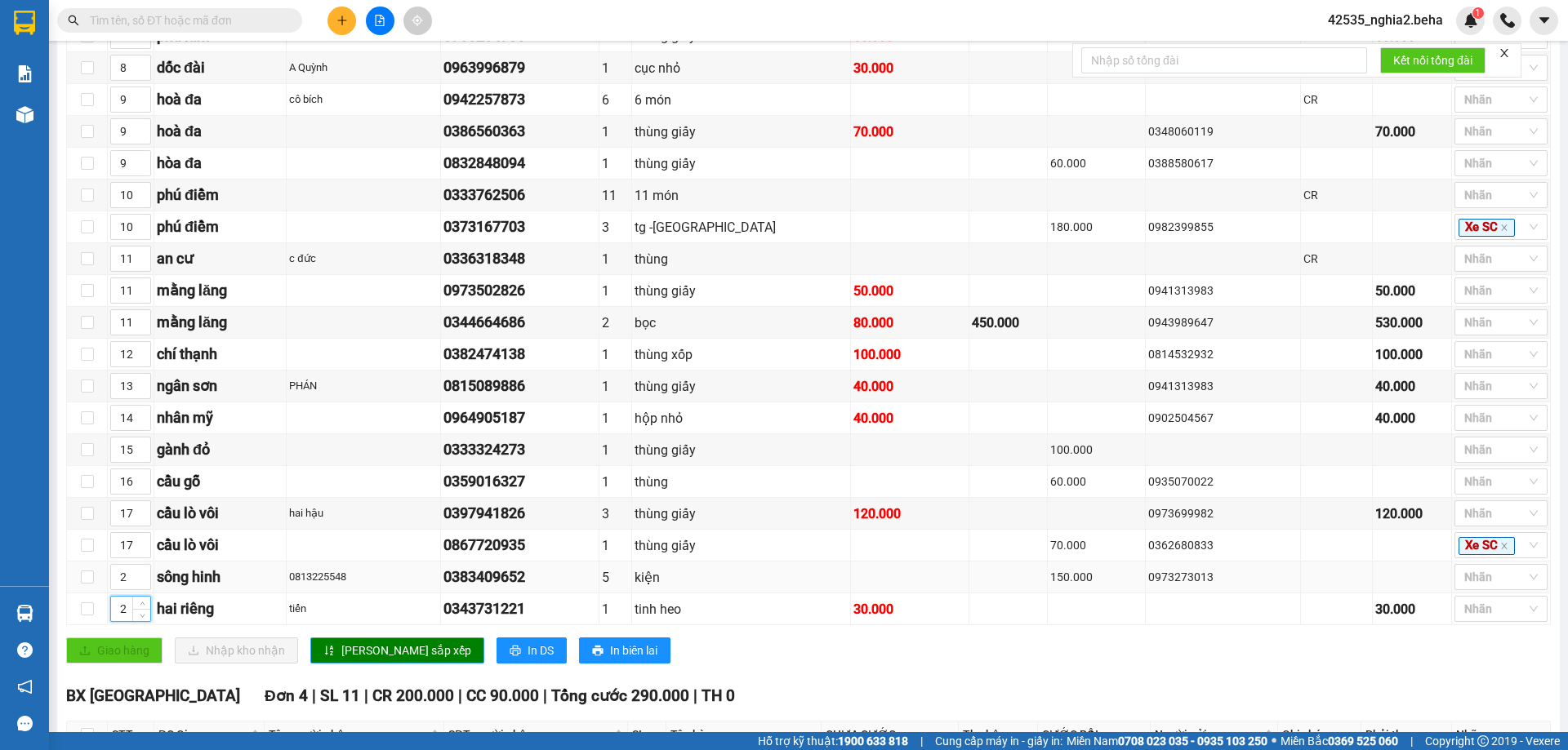
drag, startPoint x: 341, startPoint y: 668, endPoint x: 406, endPoint y: 598, distance: 95.5
click at [341, 659] on span "[PERSON_NAME] sắp xếp" at bounding box center [405, 651] width 130 height 18
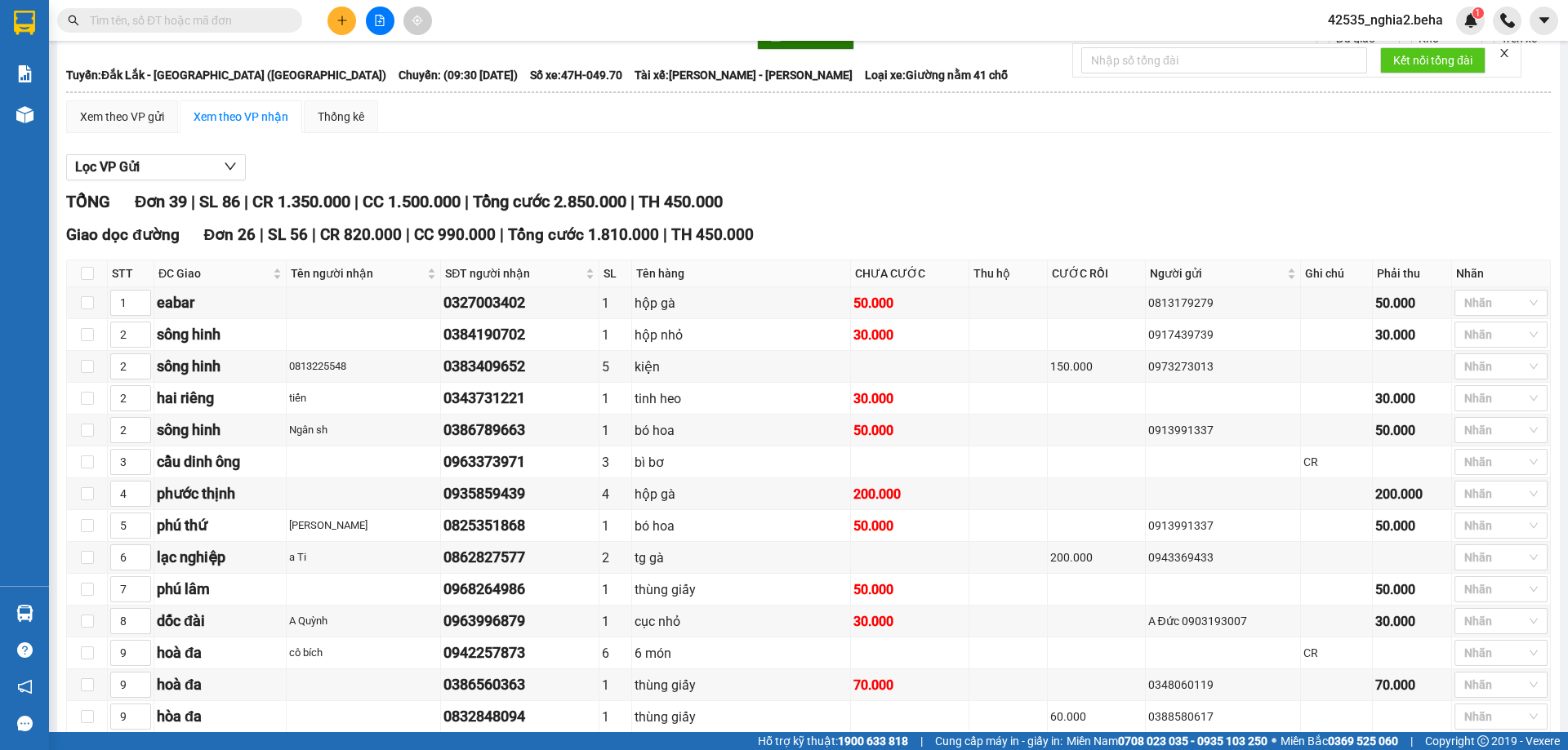
scroll to position [0, 0]
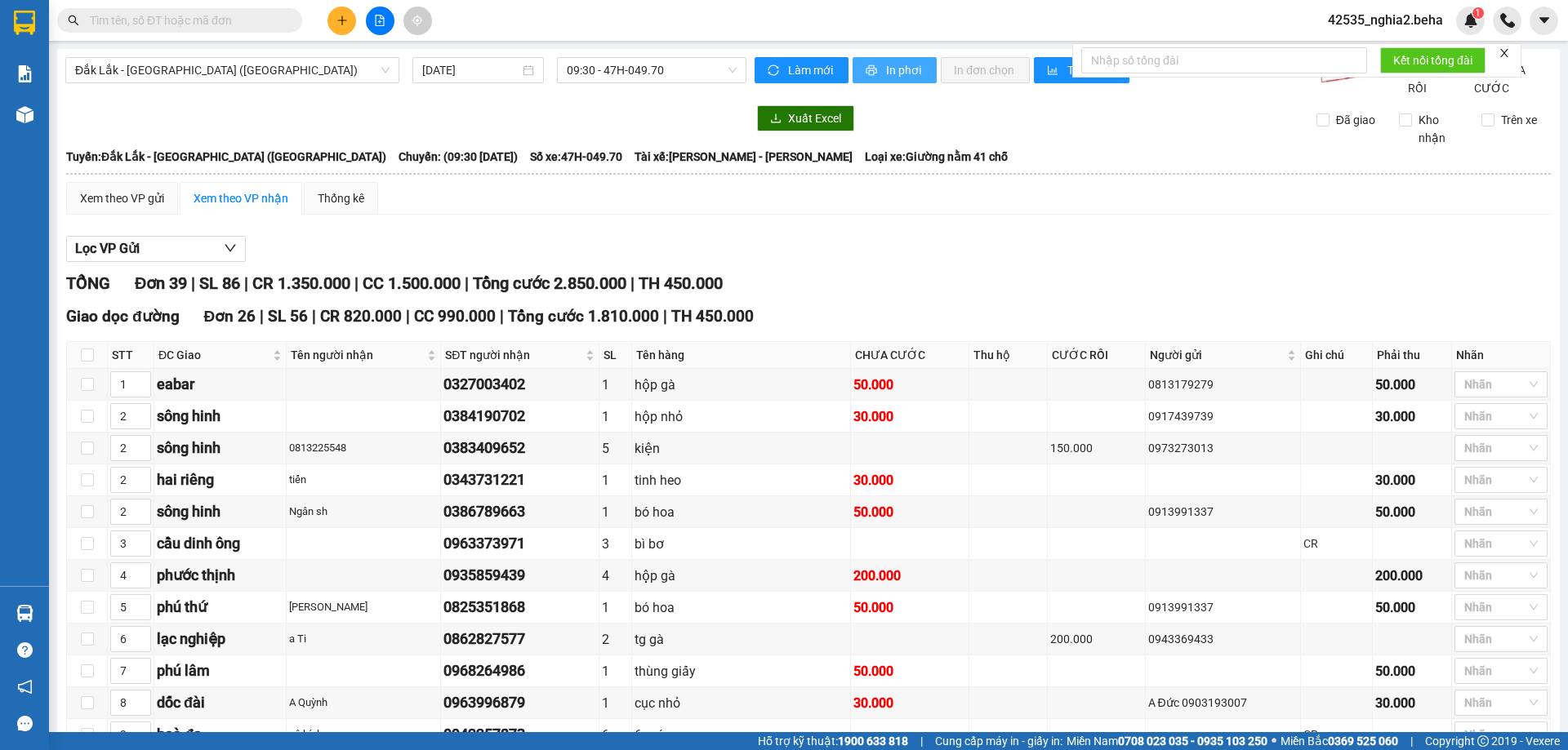
click at [888, 73] on span "In phơi" at bounding box center [904, 70] width 38 height 18
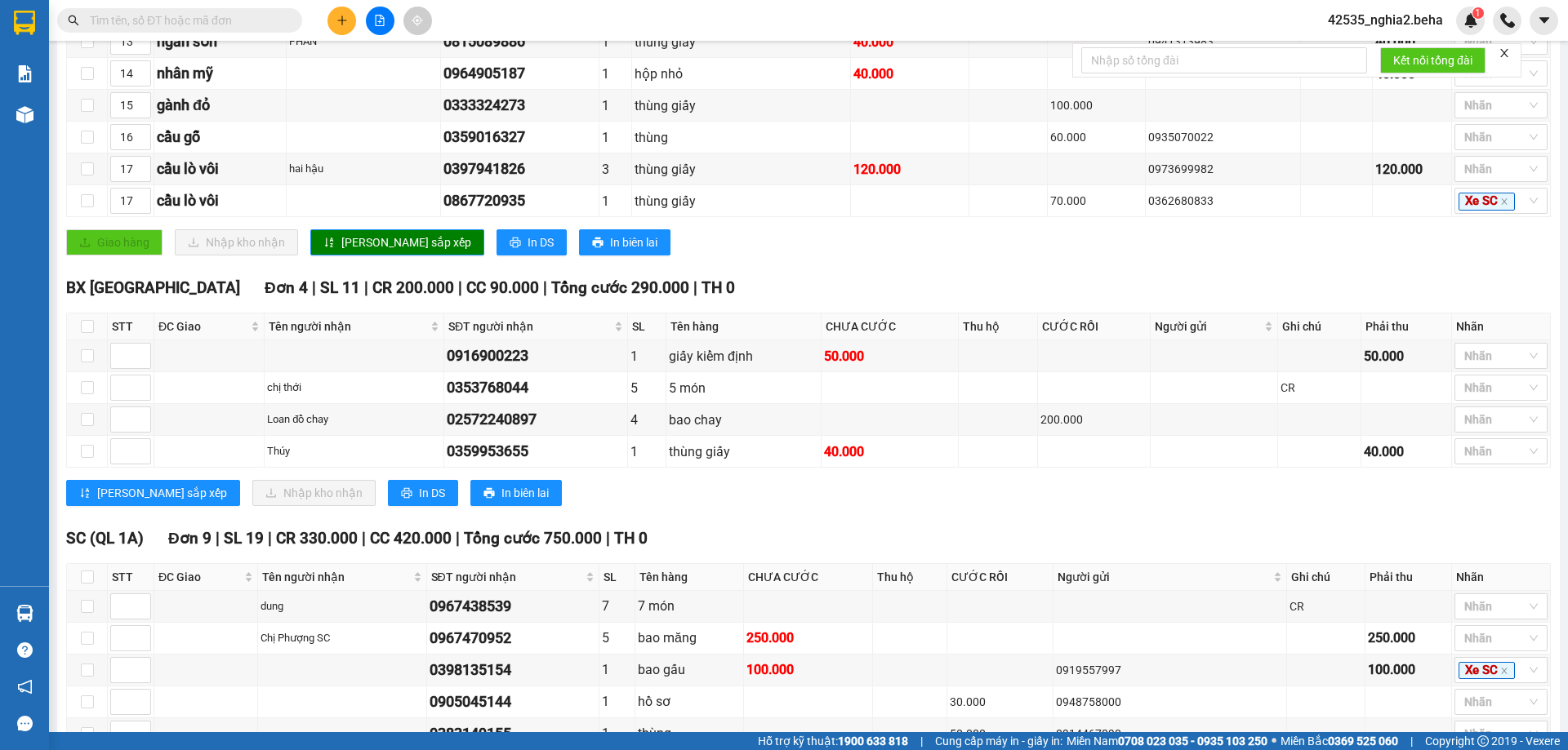
scroll to position [490, 0]
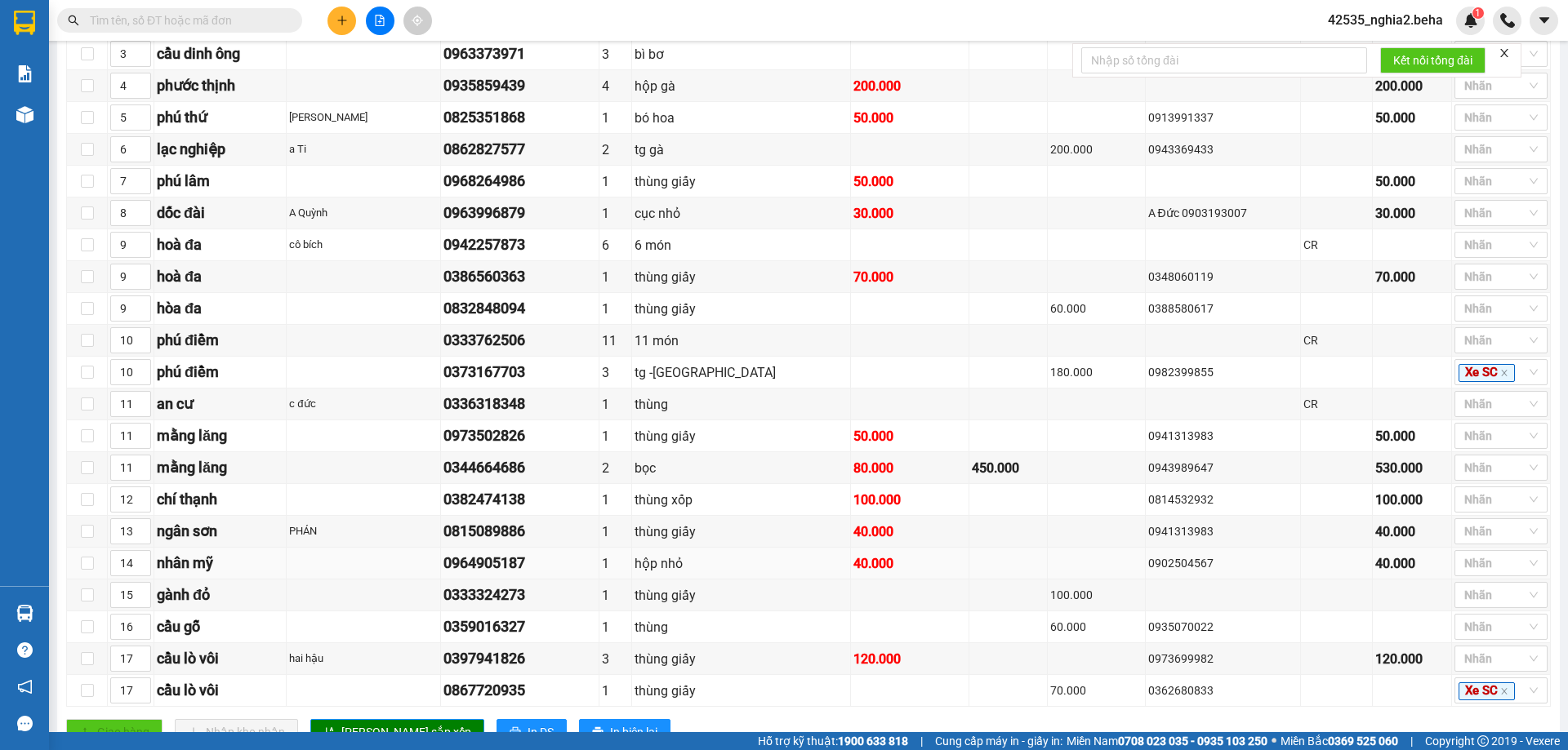
click at [854, 574] on div "40.000" at bounding box center [909, 563] width 112 height 20
click at [267, 161] on div "lạc nghiệp" at bounding box center [220, 149] width 127 height 22
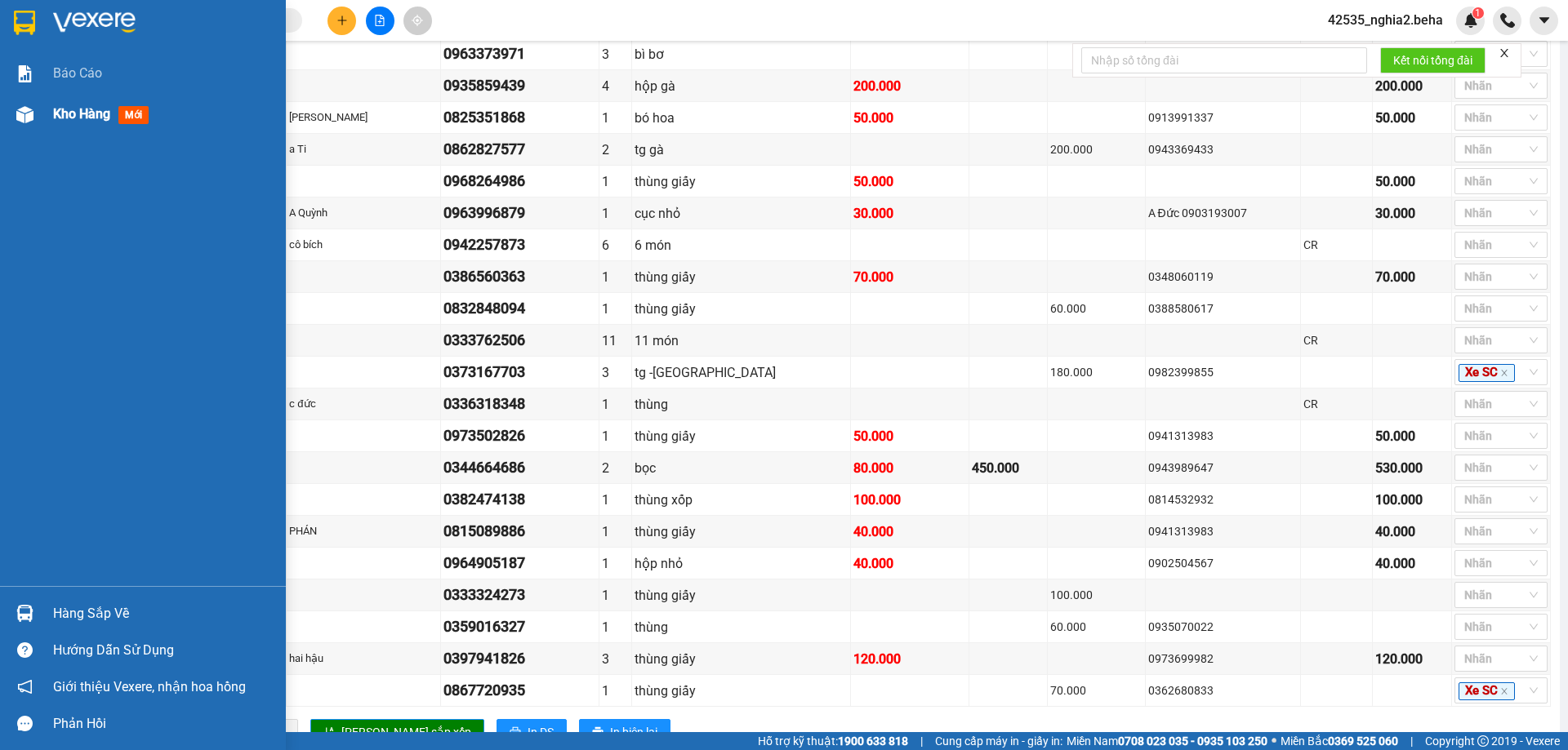
click at [33, 110] on div at bounding box center [24, 114] width 28 height 28
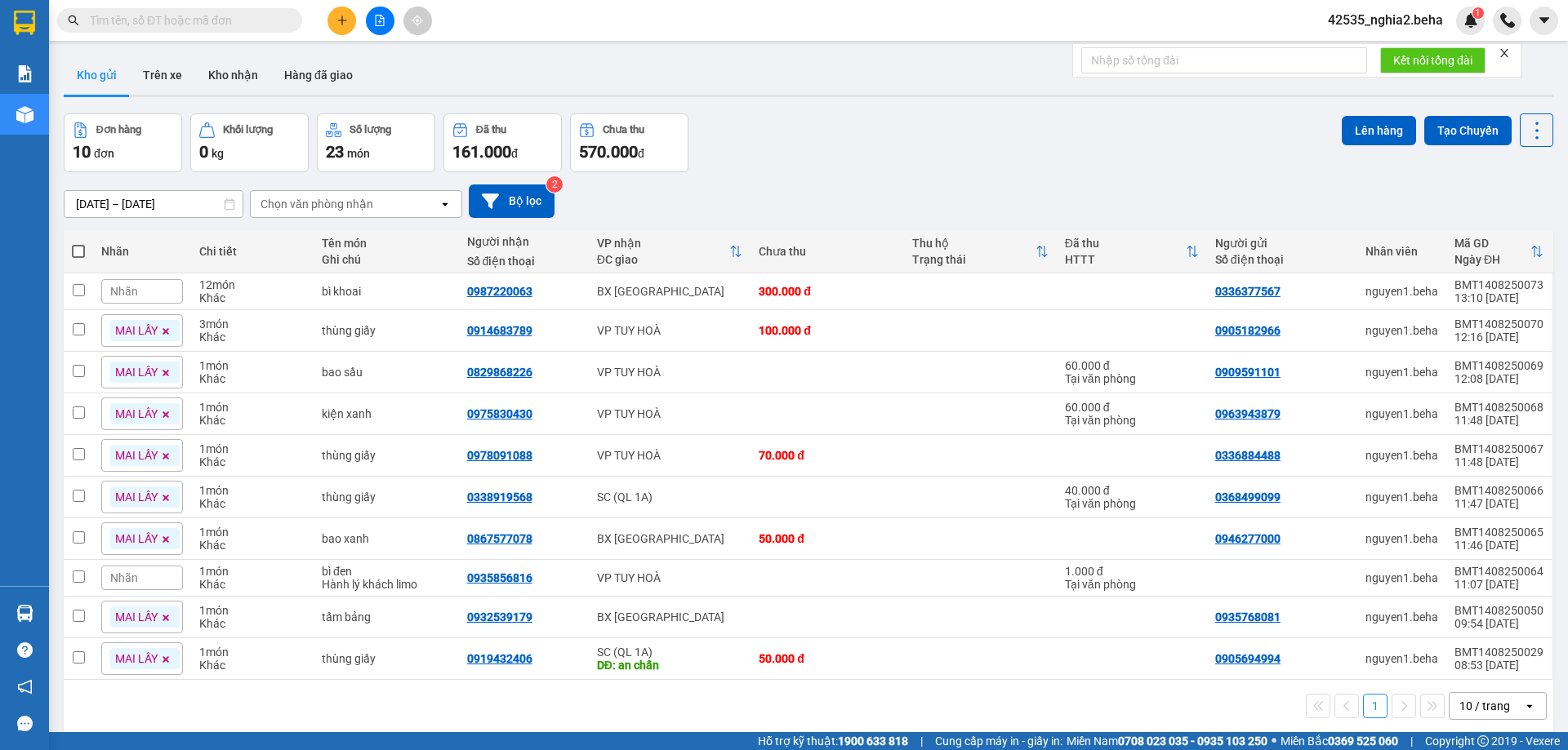
click at [1374, 15] on span "42535_nghia2.beha" at bounding box center [1385, 19] width 141 height 20
click at [1356, 53] on span "Đăng xuất" at bounding box center [1394, 51] width 104 height 18
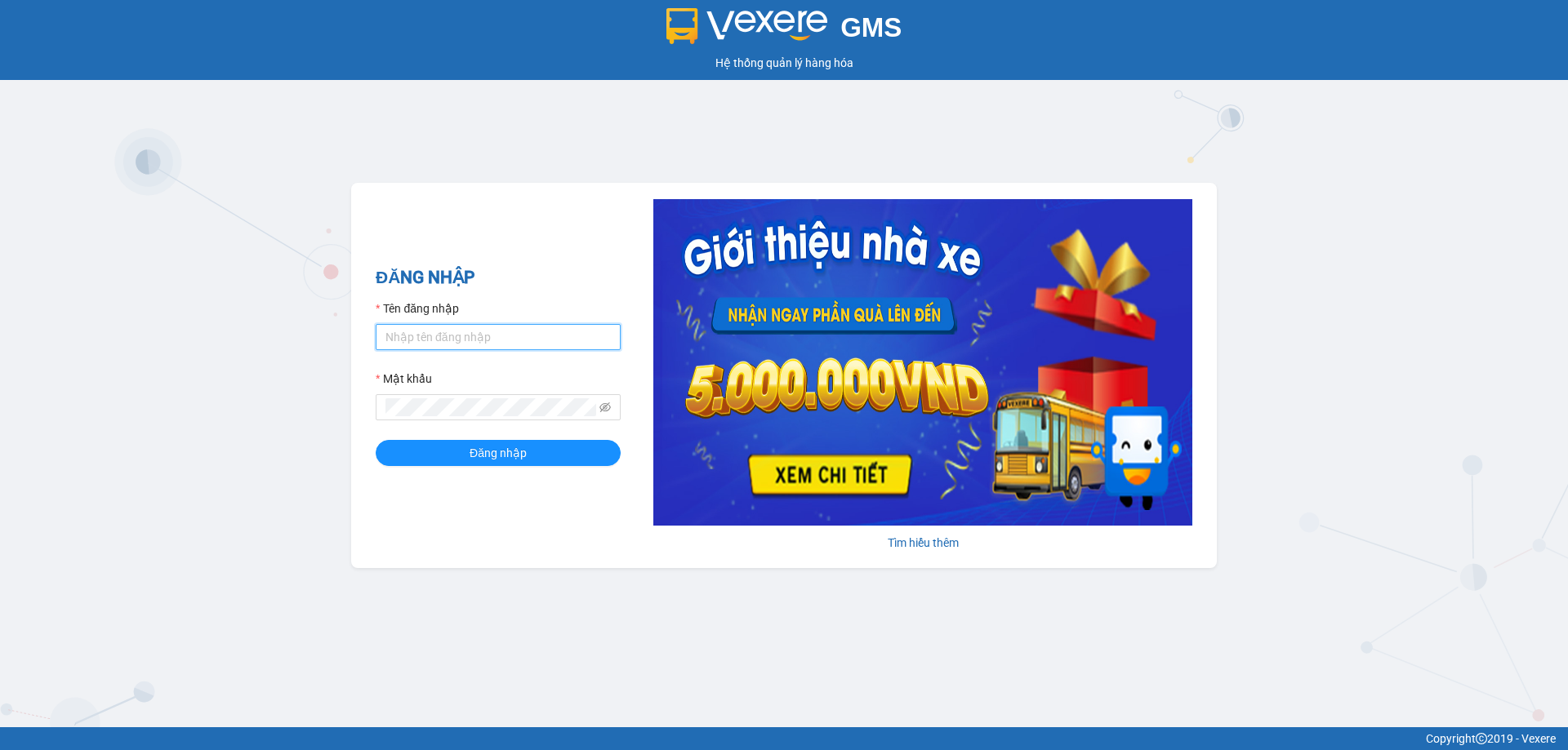
click at [497, 330] on input "Tên đăng nhập" at bounding box center [498, 337] width 245 height 26
type input "nghia2.beha"
click at [494, 396] on span at bounding box center [498, 407] width 245 height 26
click at [529, 446] on button "Đăng nhập" at bounding box center [498, 453] width 245 height 26
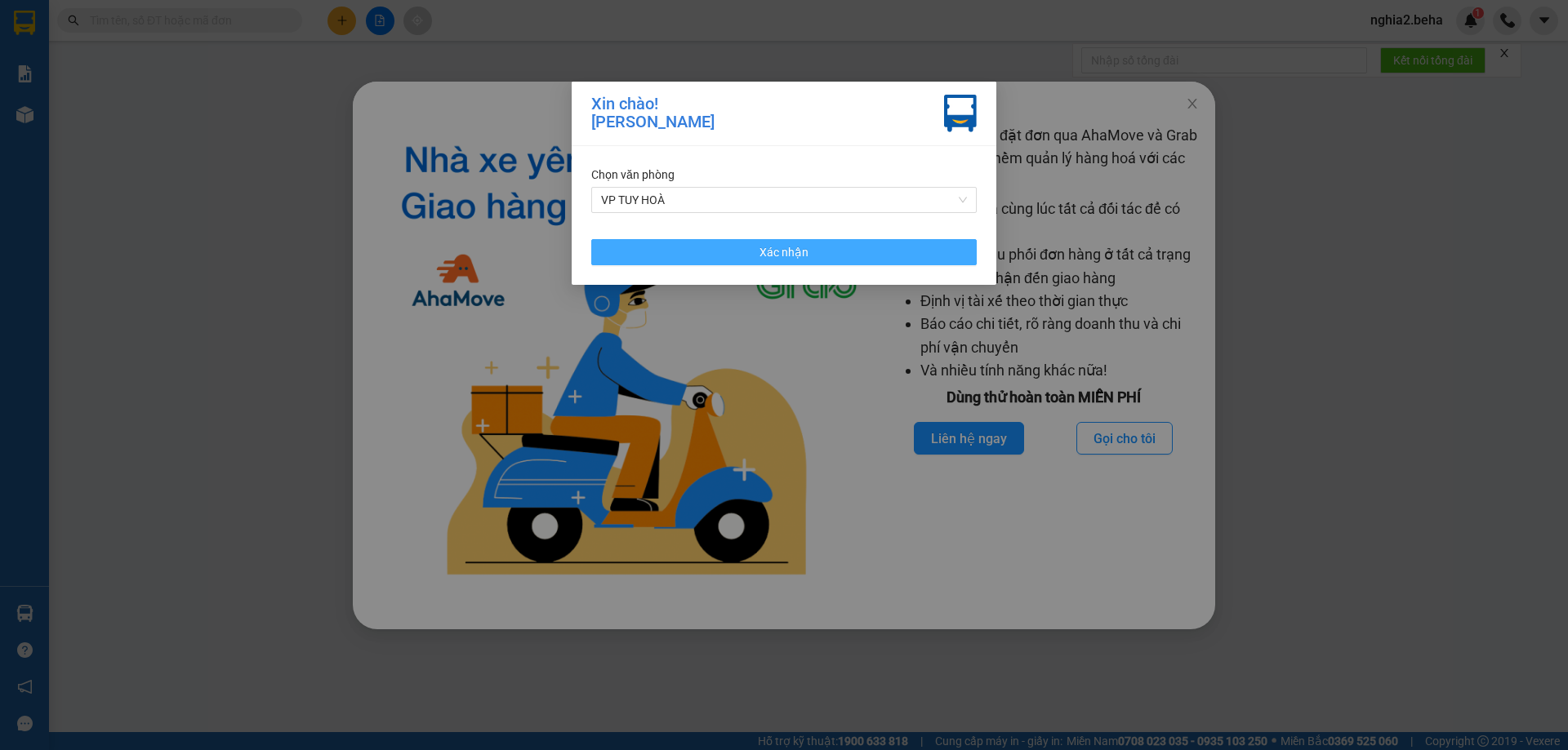
click at [822, 256] on button "Xác nhận" at bounding box center [784, 252] width 386 height 26
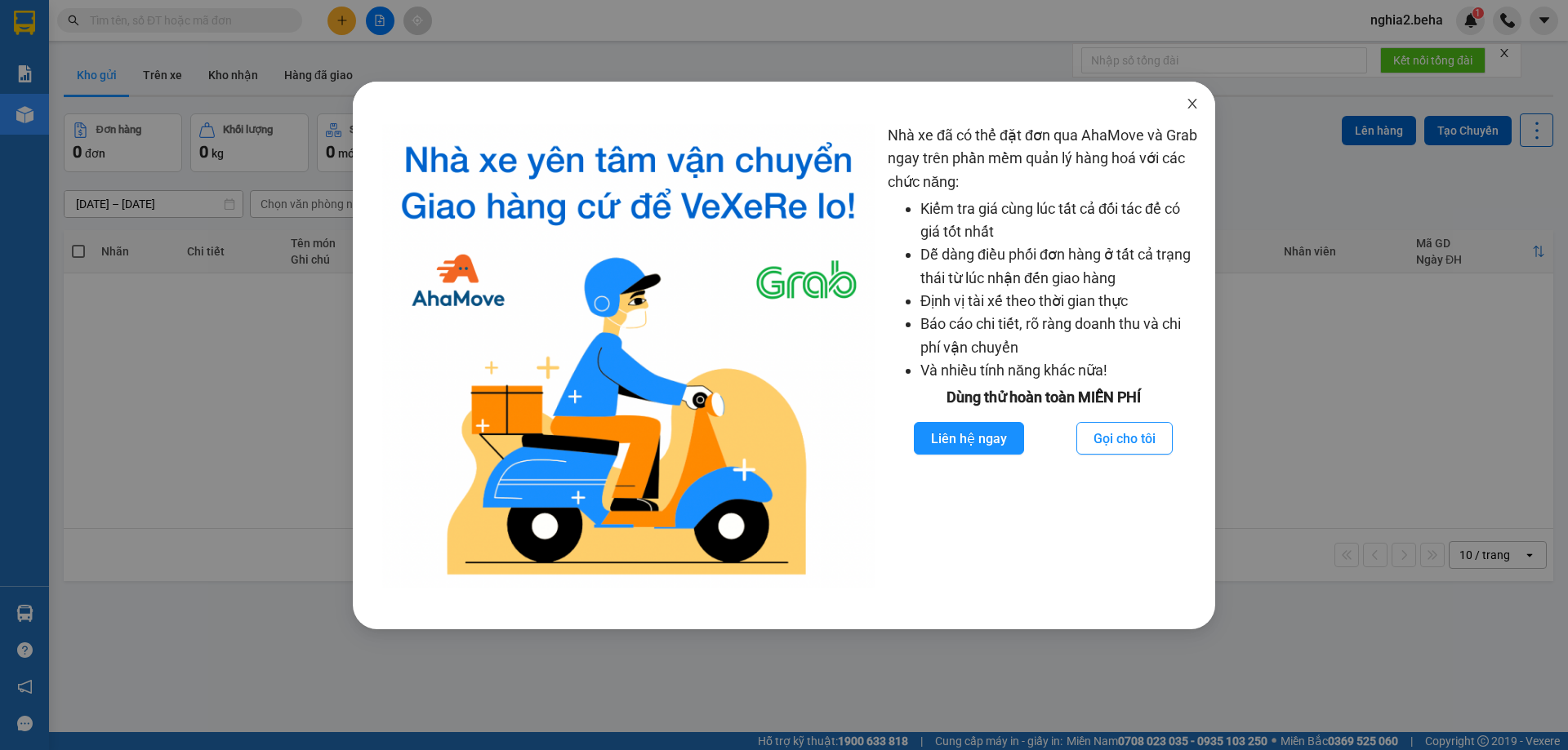
click at [1192, 106] on icon "close" at bounding box center [1192, 103] width 9 height 10
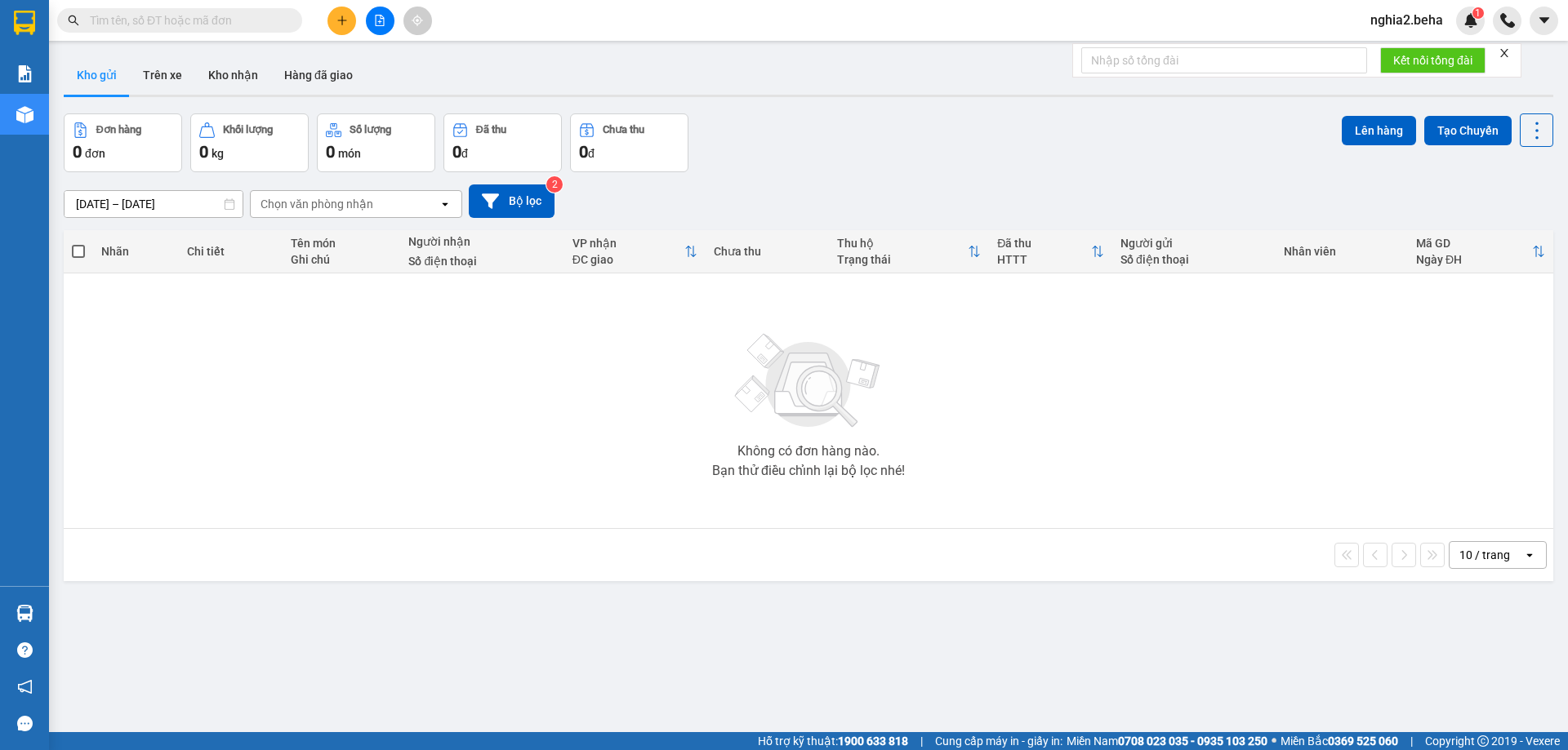
click at [916, 172] on div "[DATE] – [DATE] Press the down arrow key to interact with the calendar and sele…" at bounding box center [808, 202] width 1490 height 58
click at [376, 17] on icon "file-add" at bounding box center [380, 20] width 12 height 12
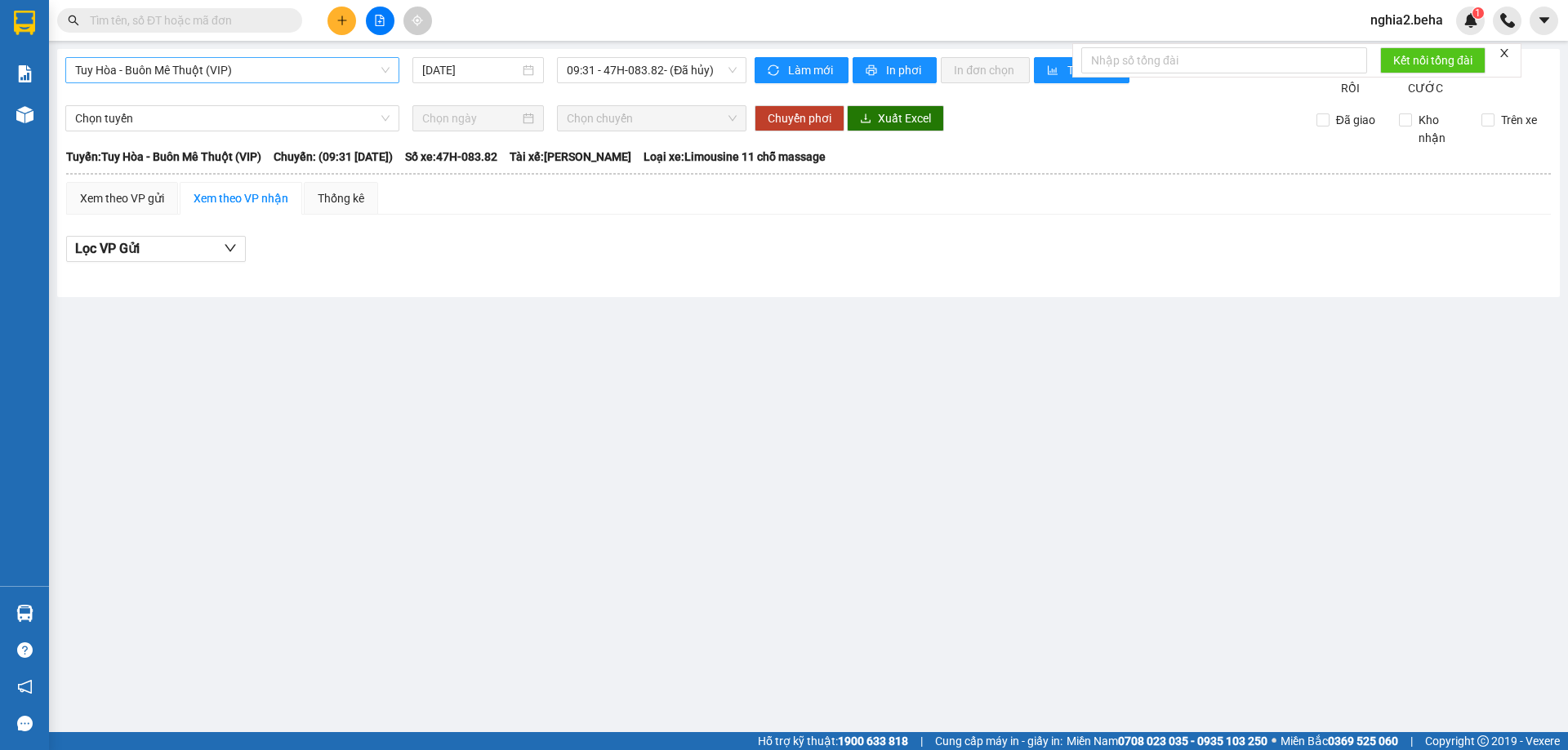
click at [275, 73] on span "Tuy Hòa - Buôn Mê Thuột (VIP)" at bounding box center [232, 70] width 315 height 24
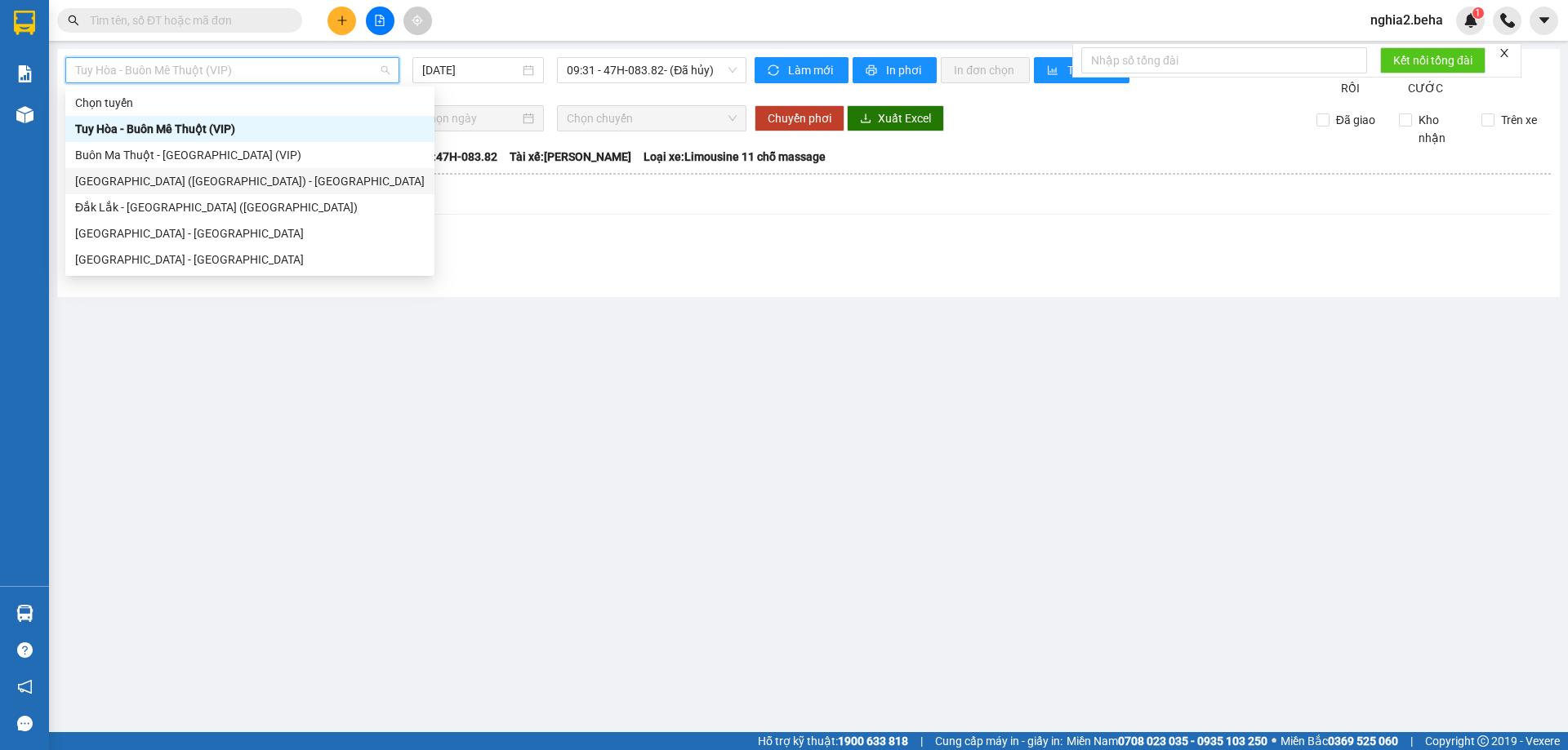
click at [156, 183] on div "[GEOGRAPHIC_DATA] ([GEOGRAPHIC_DATA]) - [GEOGRAPHIC_DATA]" at bounding box center [249, 181] width 350 height 18
type input "[DATE]"
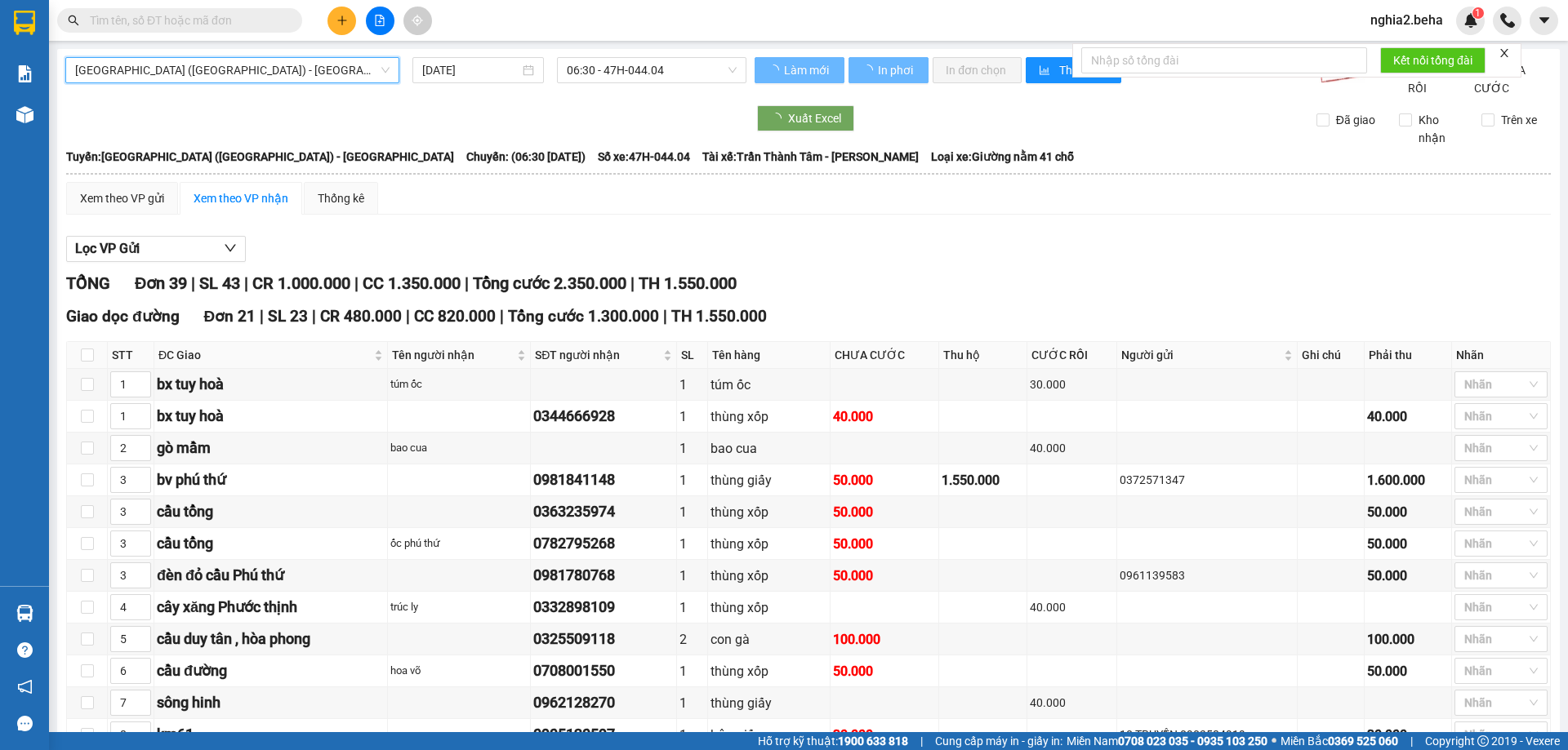
drag, startPoint x: 299, startPoint y: 67, endPoint x: 235, endPoint y: 181, distance: 130.7
click at [300, 70] on span "[GEOGRAPHIC_DATA] ([GEOGRAPHIC_DATA]) - [GEOGRAPHIC_DATA]" at bounding box center [232, 70] width 315 height 24
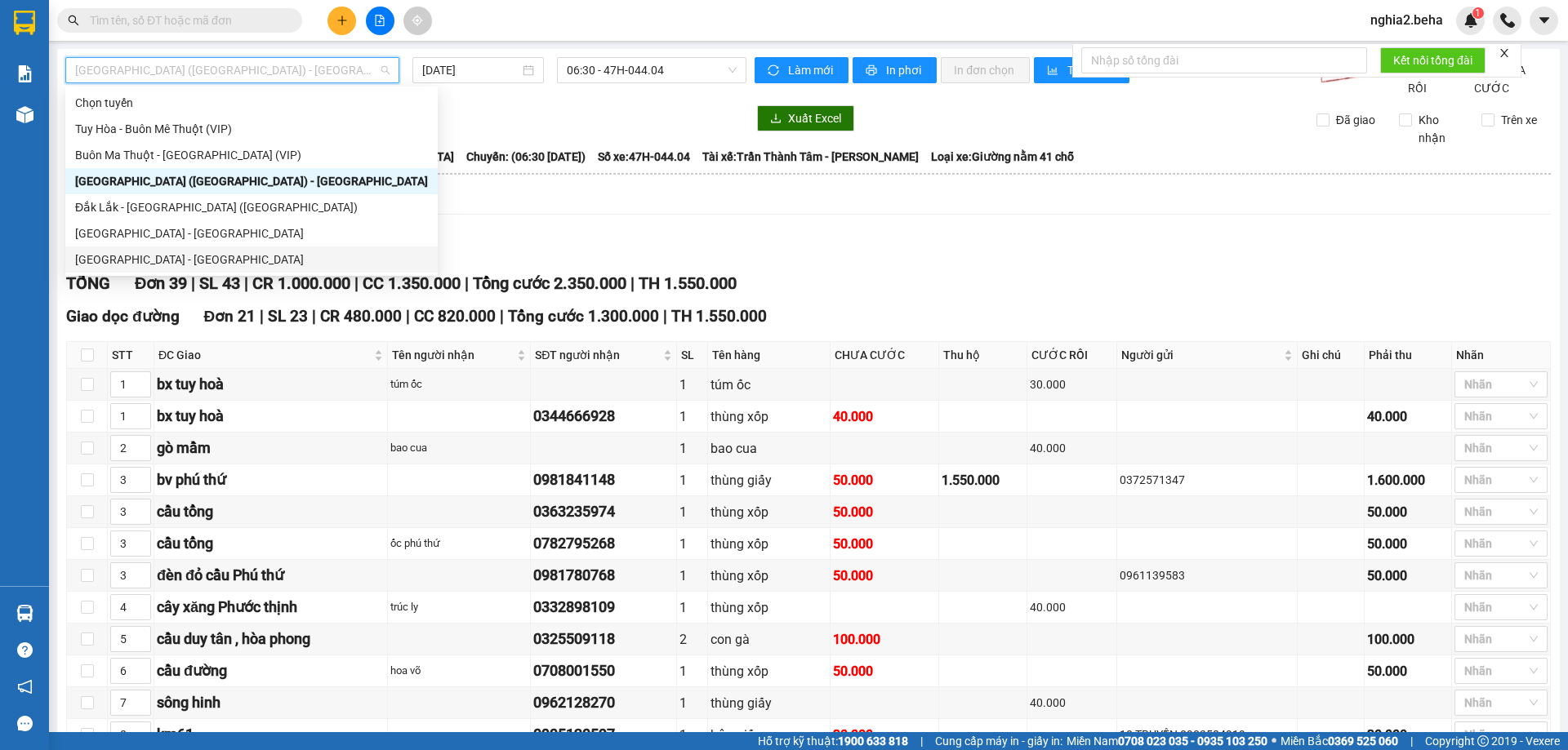
click at [163, 261] on div "[GEOGRAPHIC_DATA] - [GEOGRAPHIC_DATA]" at bounding box center [251, 259] width 353 height 18
type input "[DATE]"
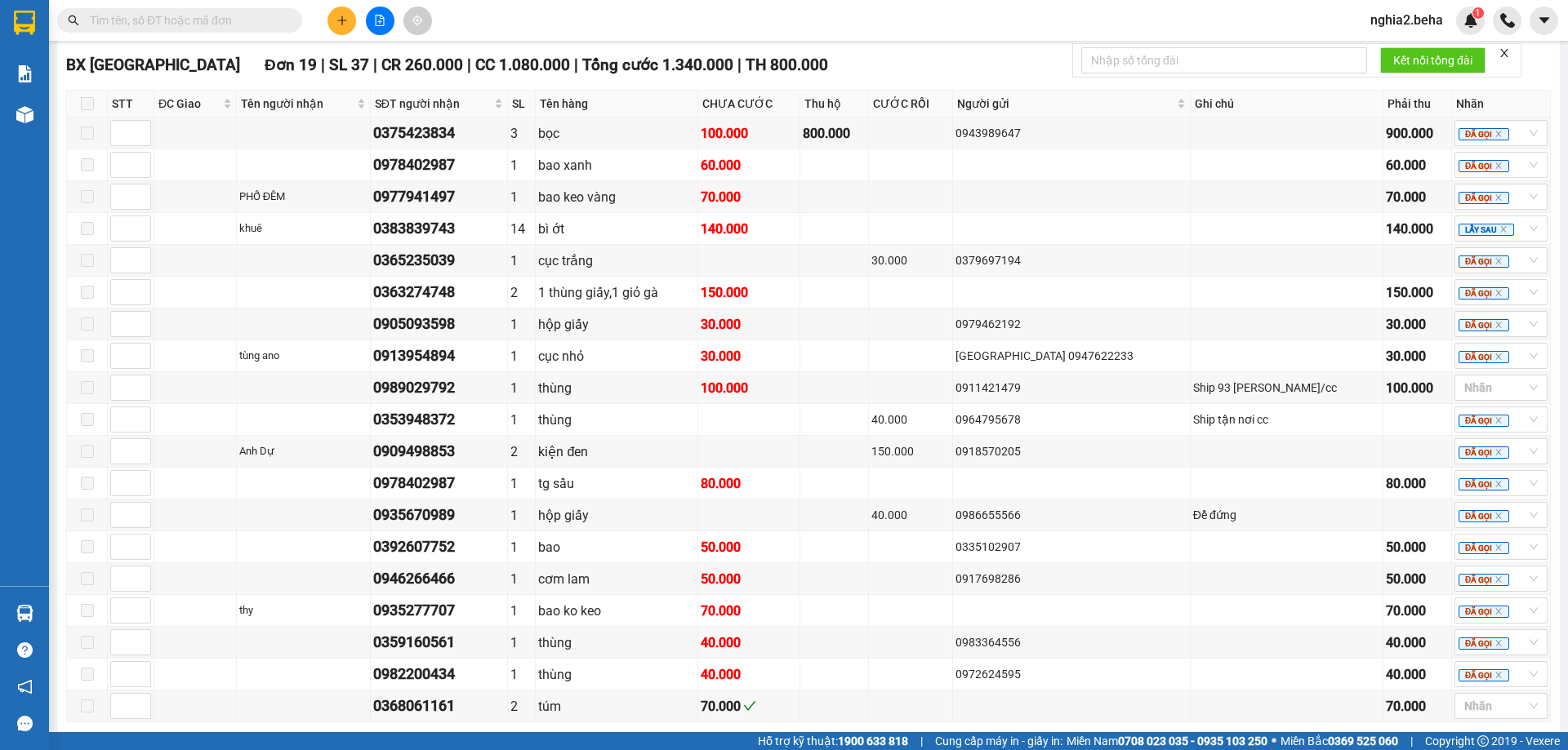
scroll to position [1369, 0]
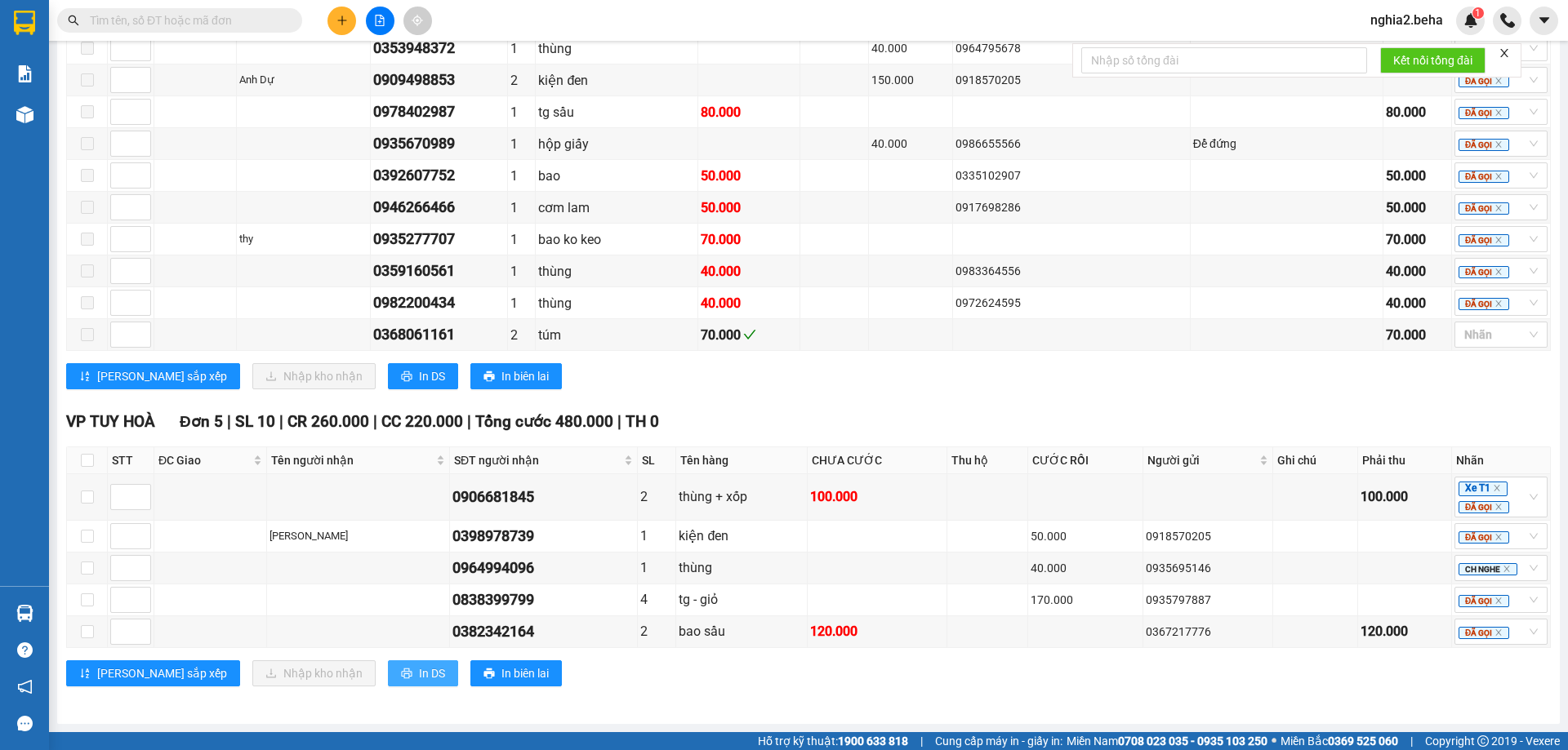
click at [388, 673] on button "In DS" at bounding box center [423, 673] width 70 height 26
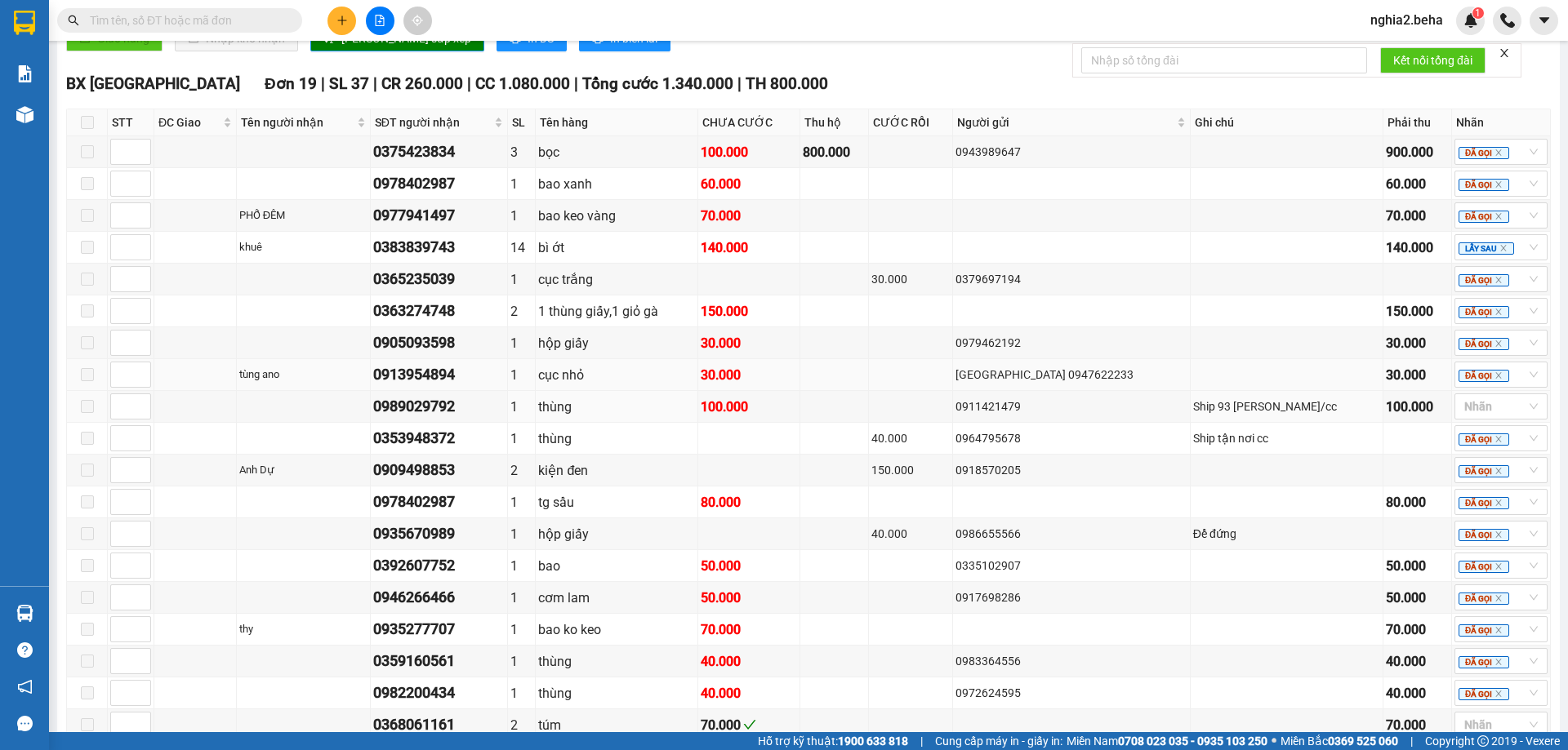
scroll to position [880, 0]
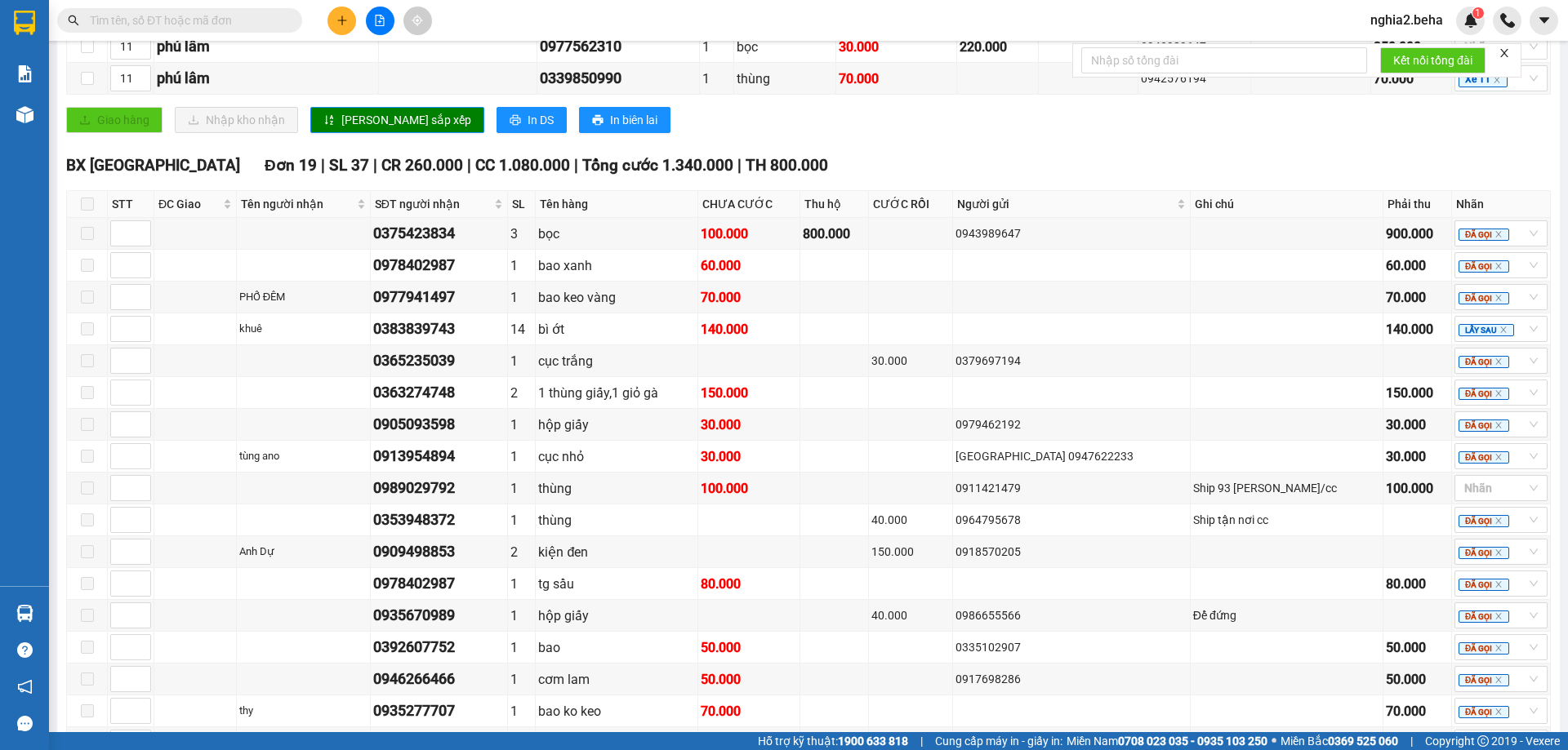
click at [1547, 395] on div "Đắk Lắk - Phú Yên 14/08/2025 07:00 - 47F-002.14 Làm mới In phơi In đơn chọn Thố…" at bounding box center [809, 183] width 1503 height 2026
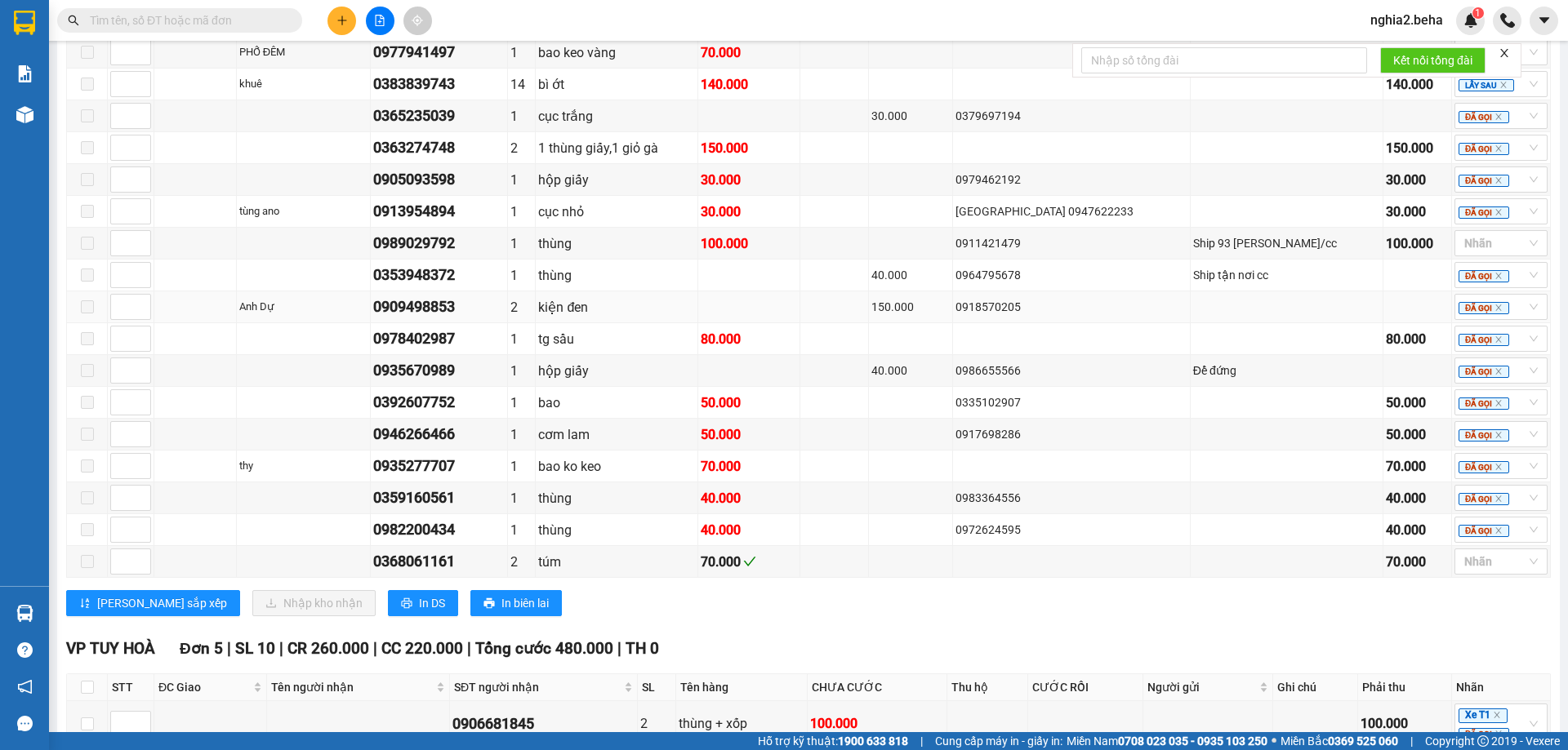
scroll to position [1369, 0]
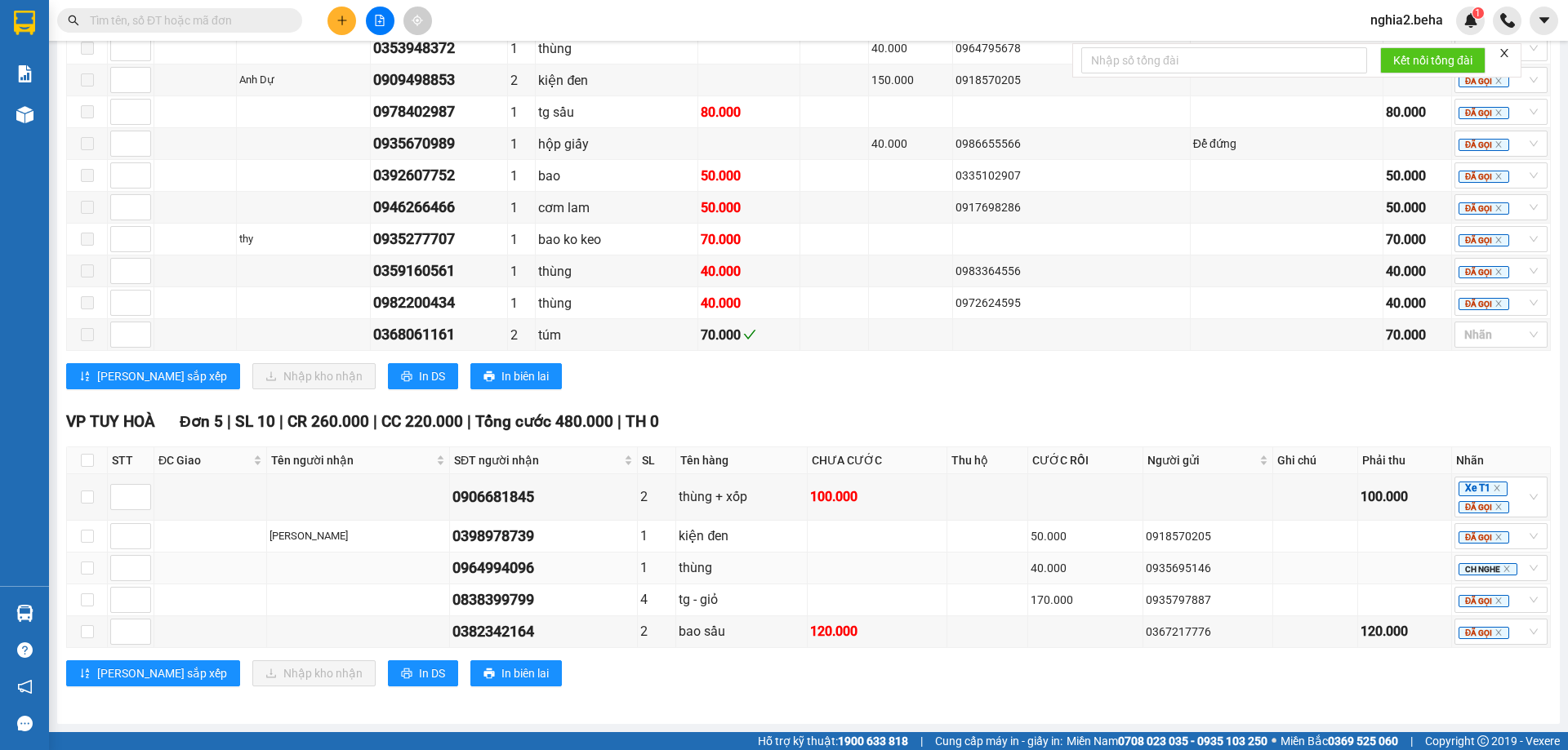
click at [526, 569] on div "0964994096" at bounding box center [543, 568] width 182 height 22
click at [525, 569] on div "0964994096" at bounding box center [543, 568] width 182 height 22
copy div "0964994096"
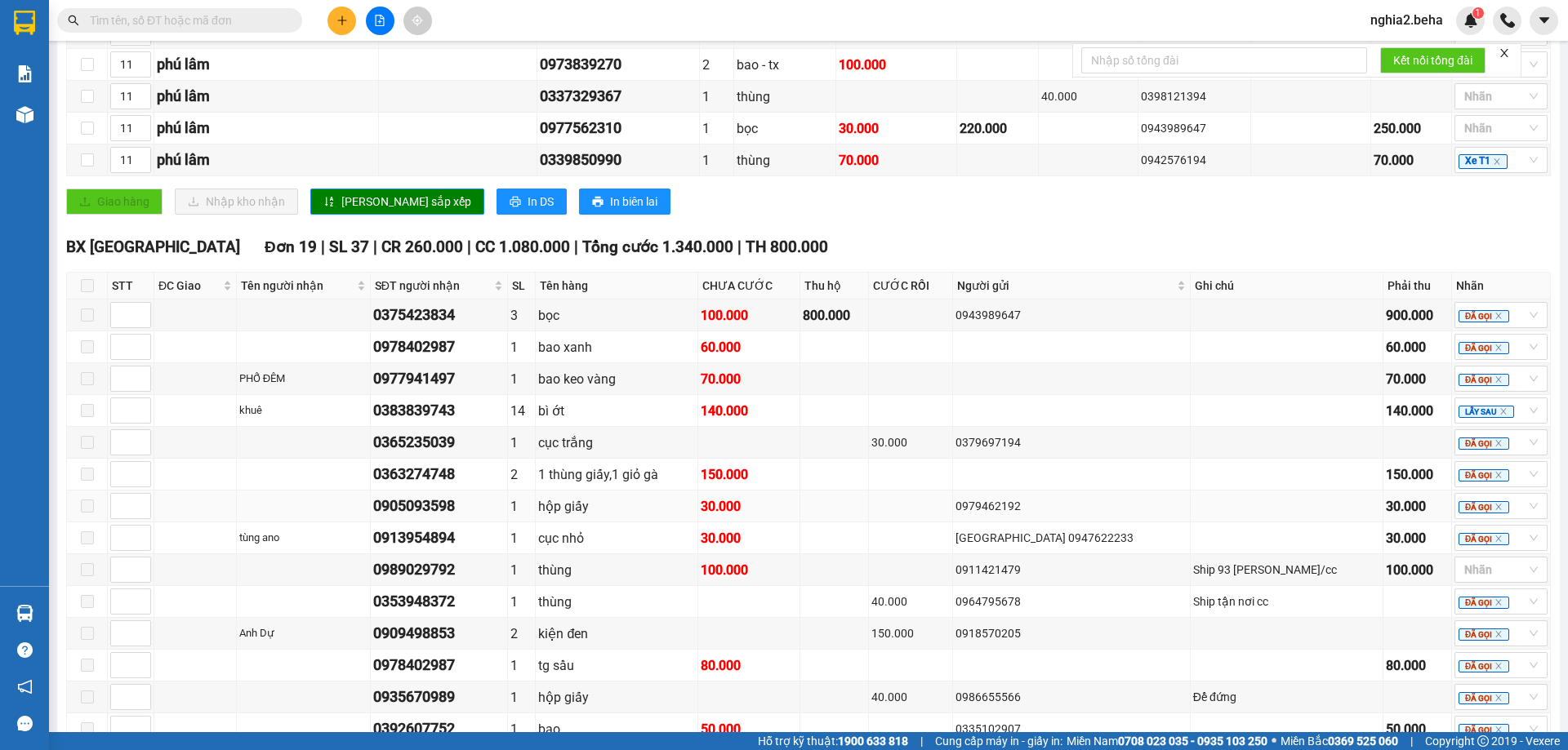
scroll to position [1206, 0]
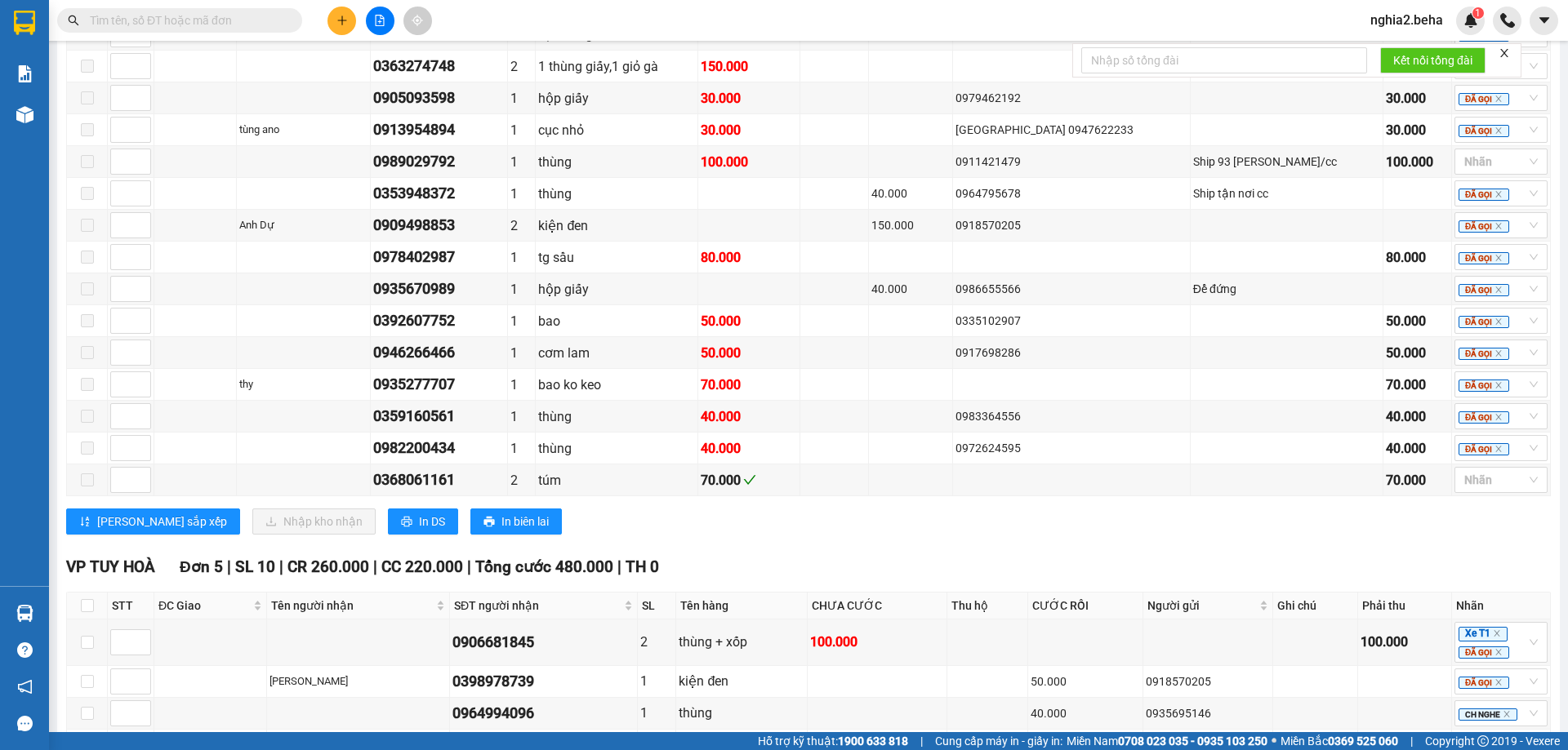
click at [840, 527] on div "[PERSON_NAME] sắp xếp Nhập kho nhận In DS In biên lai" at bounding box center [809, 521] width 1485 height 26
click at [96, 619] on th at bounding box center [88, 606] width 41 height 27
click at [92, 613] on input "checkbox" at bounding box center [87, 605] width 13 height 13
checkbox input "true"
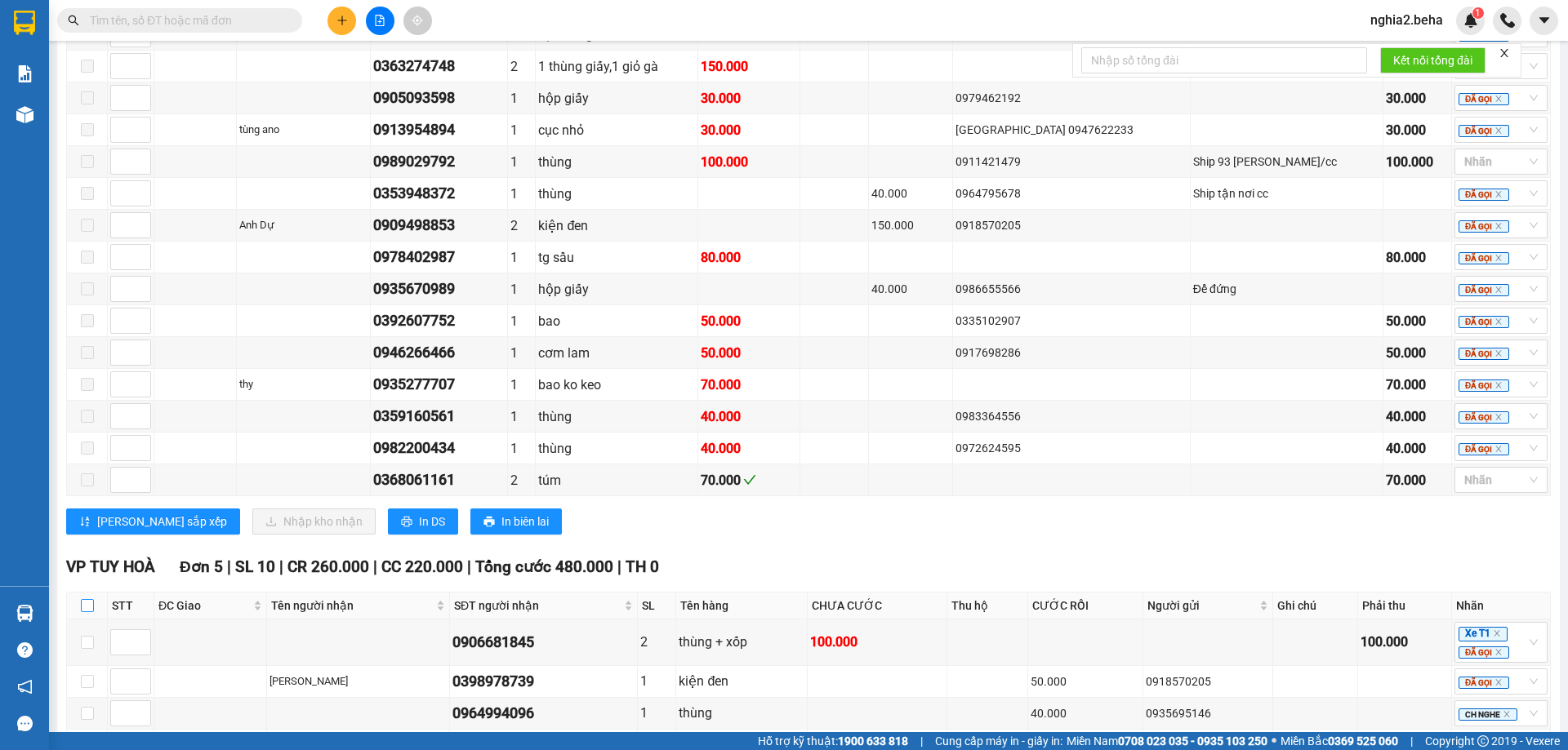
checkbox input "true"
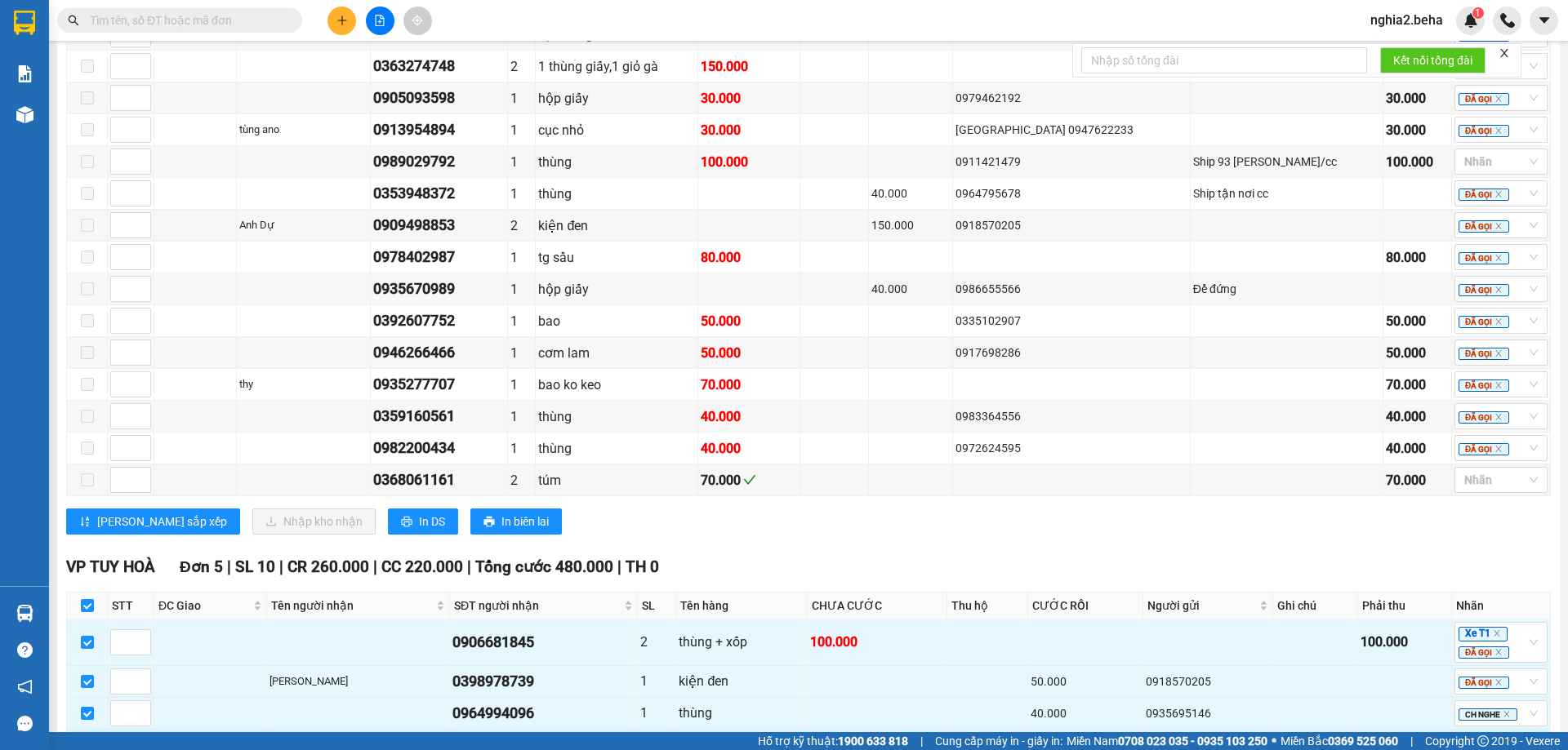
scroll to position [1369, 0]
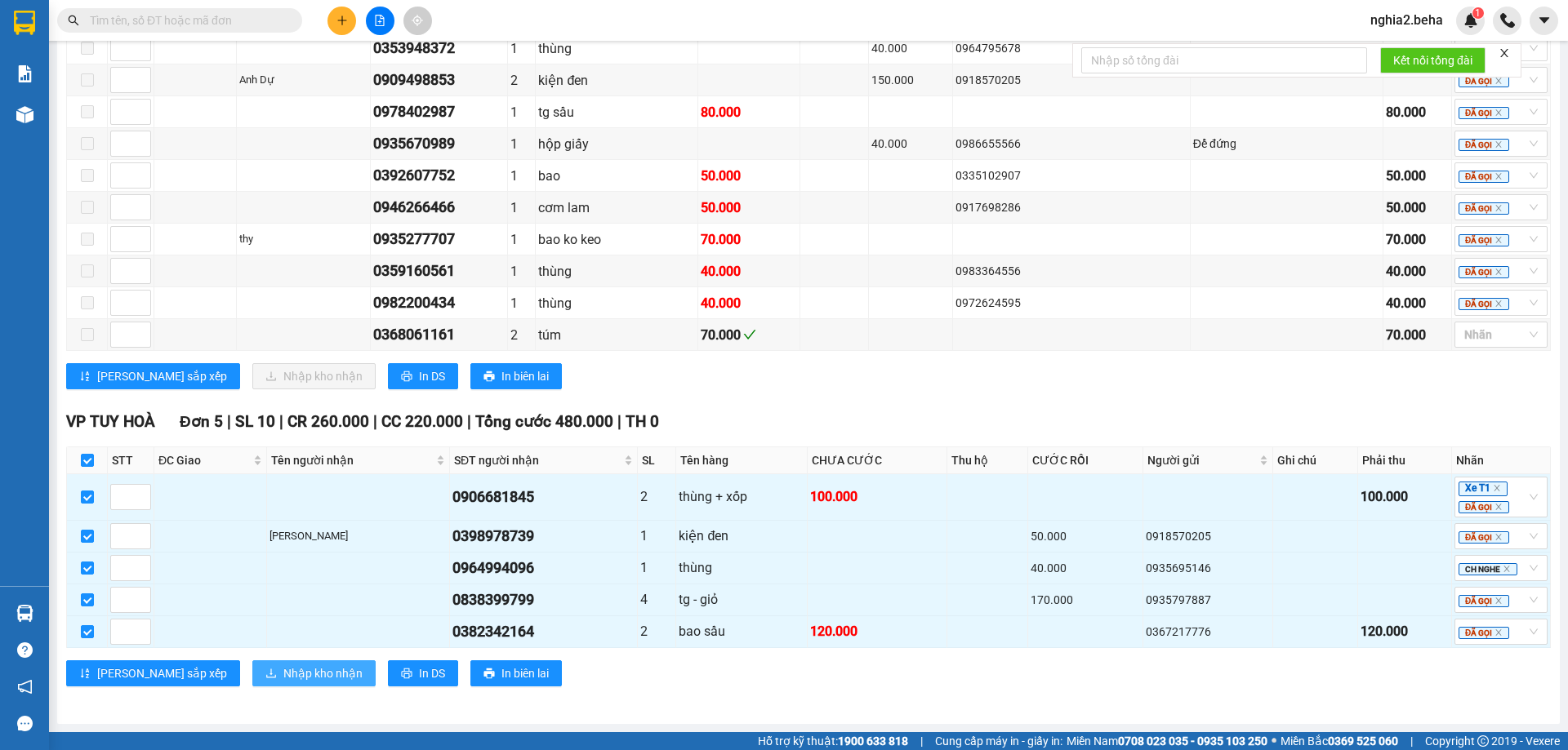
click at [284, 671] on span "Nhập kho nhận" at bounding box center [323, 673] width 79 height 18
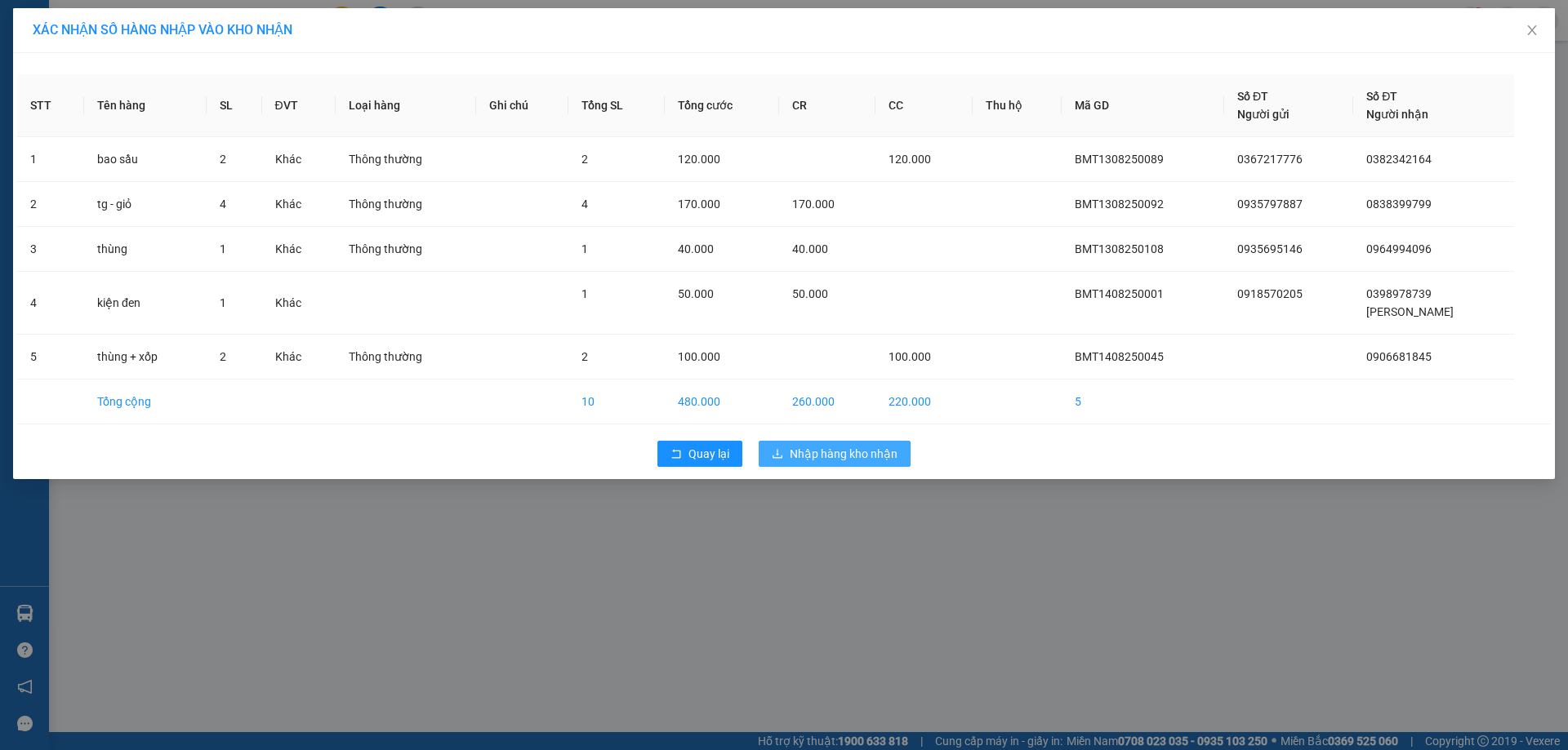
click at [860, 451] on span "Nhập hàng kho nhận" at bounding box center [843, 454] width 108 height 18
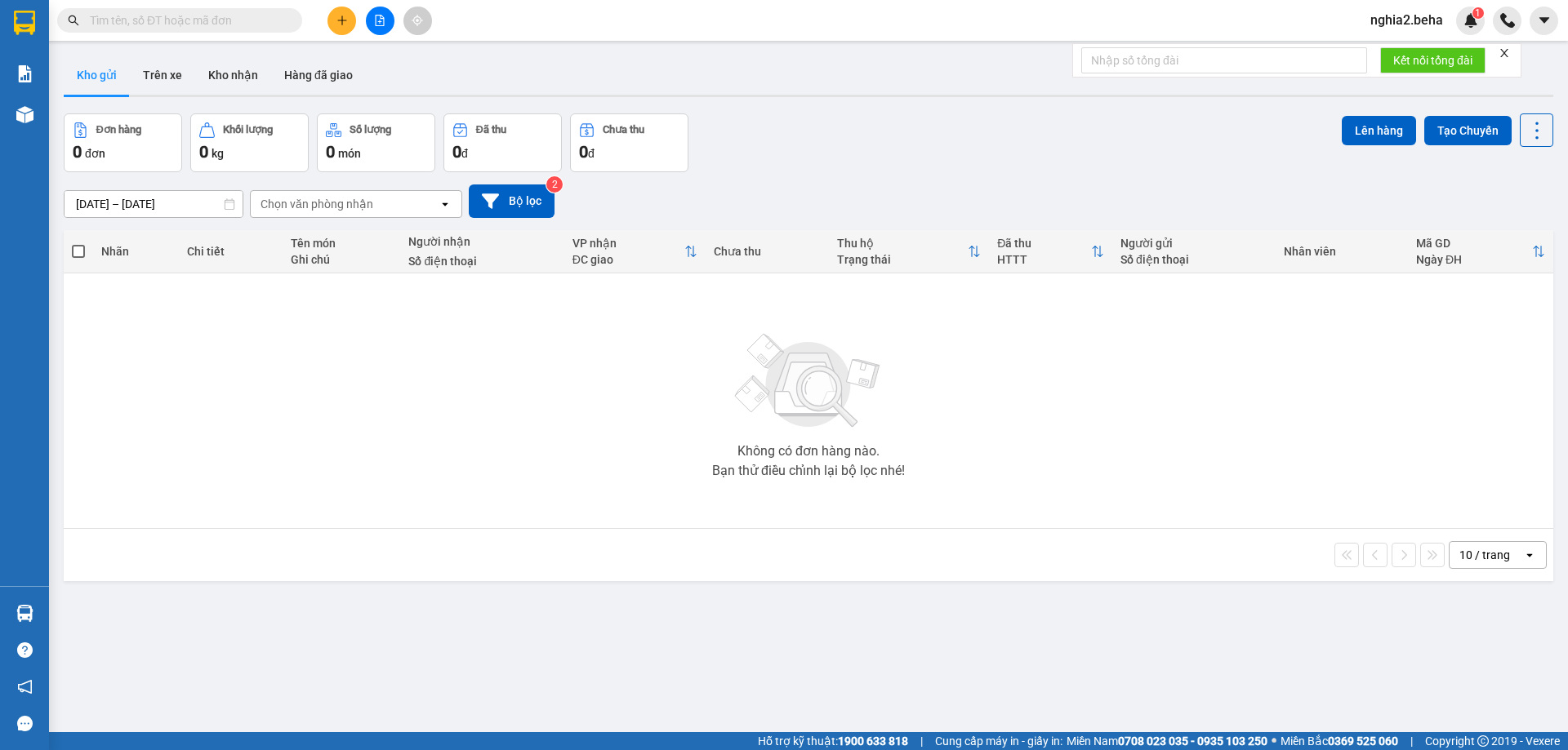
click at [862, 594] on div "ver 1.8.138 Kho gửi Trên xe Kho nhận Hàng đã giao Đơn hàng 0 đơn Khối lượng 0 k…" at bounding box center [809, 424] width 1503 height 750
click at [1151, 426] on div "Không có đơn hàng nào. Bạn thử điều chỉnh lại bộ lọc nhé!" at bounding box center [809, 400] width 1473 height 244
click at [243, 78] on button "Kho nhận" at bounding box center [233, 75] width 76 height 39
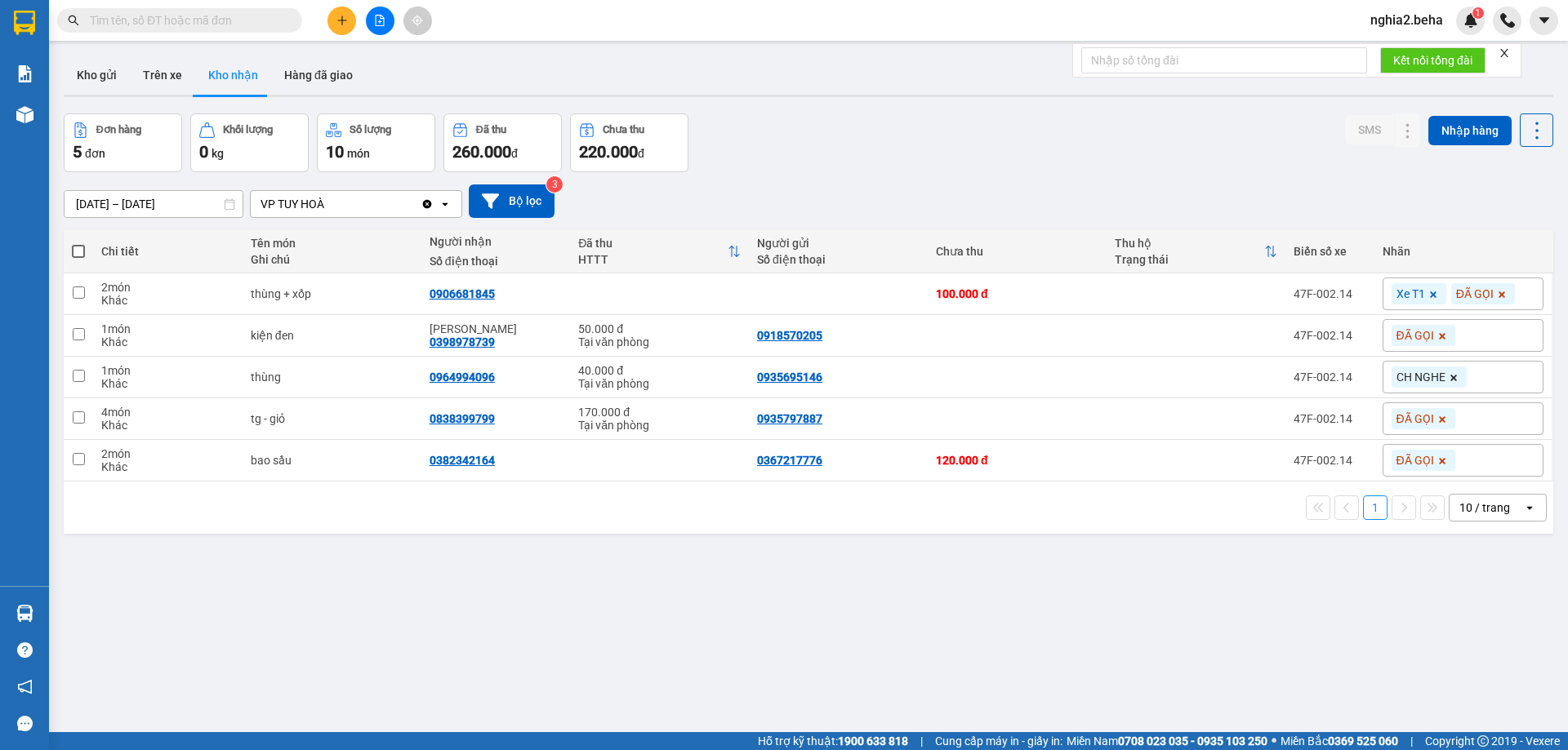
click at [980, 205] on div "[DATE] – [DATE] Press the down arrow key to interact with the calendar and sele…" at bounding box center [808, 201] width 1490 height 33
click at [1096, 612] on div "ver 1.8.138 Kho gửi Trên xe Kho nhận Hàng đã giao Đơn hàng 5 đơn Khối lượng 0 k…" at bounding box center [809, 424] width 1503 height 750
click at [887, 203] on div "[DATE] – [DATE] Press the down arrow key to interact with the calendar and sele…" at bounding box center [808, 201] width 1490 height 33
click at [1370, 341] on icon at bounding box center [1376, 336] width 12 height 12
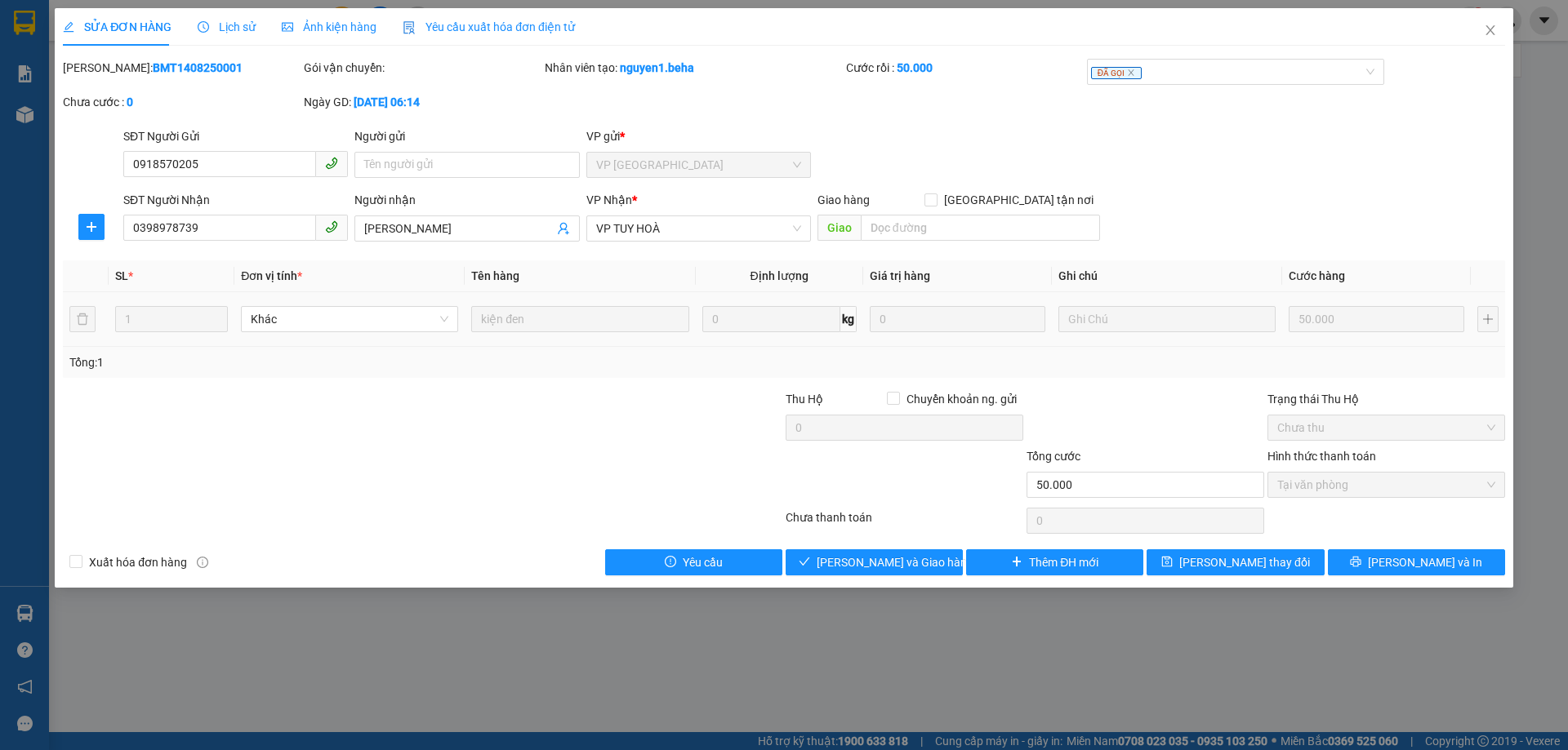
type input "0918570205"
type input "0398978739"
type input "Minh balo"
type input "50.000"
drag, startPoint x: 330, startPoint y: 17, endPoint x: 438, endPoint y: 55, distance: 114.5
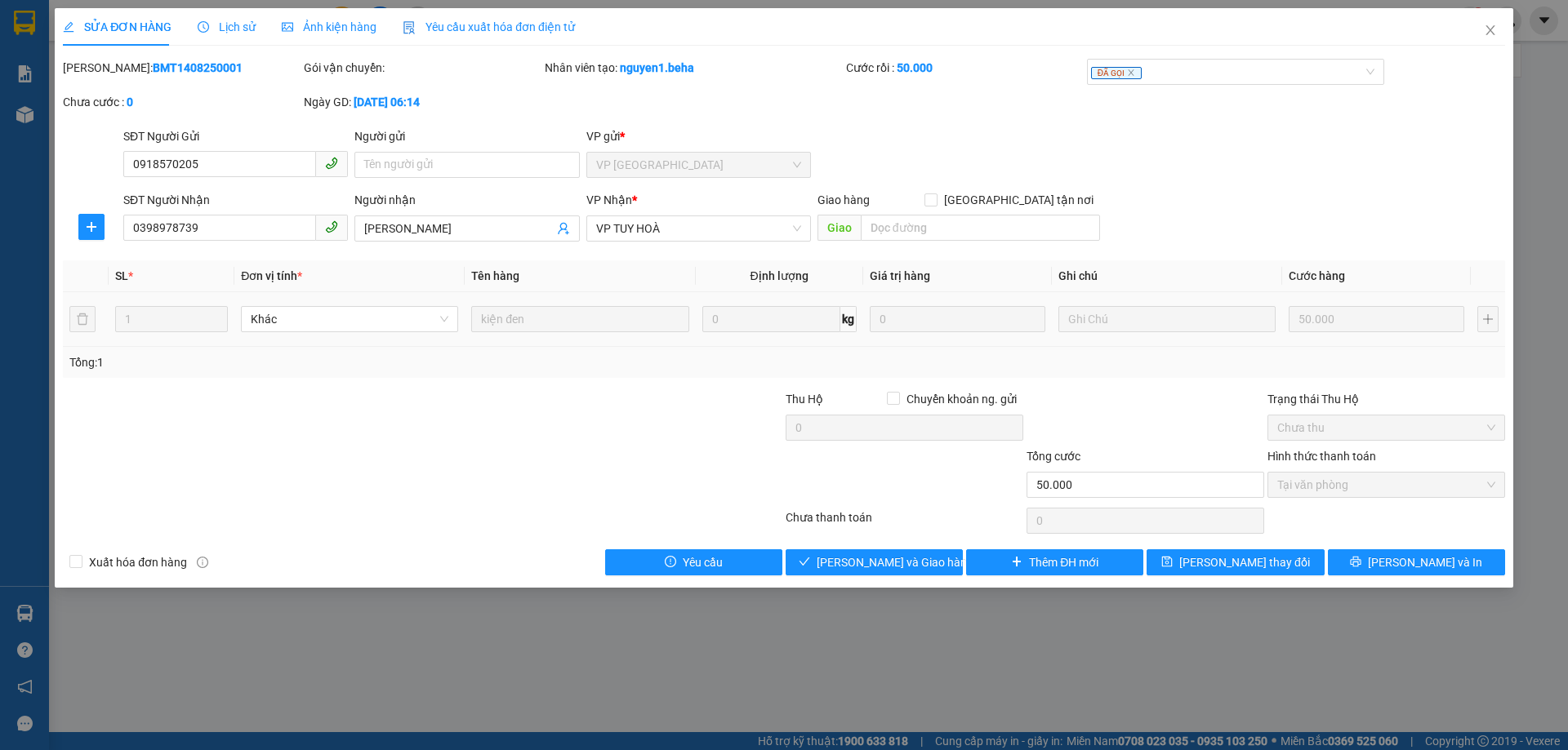
click at [335, 19] on div "Ảnh kiện hàng" at bounding box center [328, 26] width 95 height 38
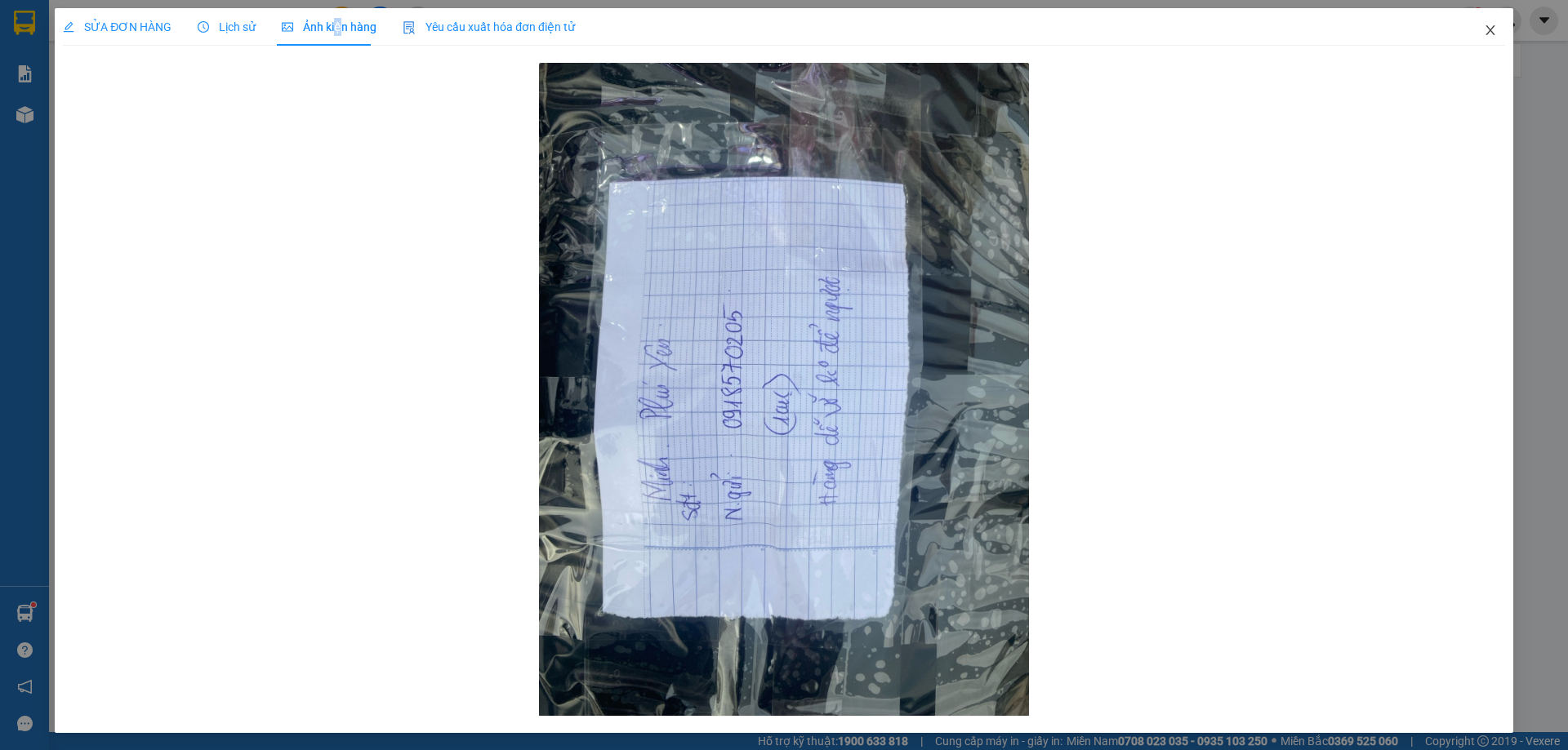
click at [1491, 31] on span "Close" at bounding box center [1490, 30] width 46 height 46
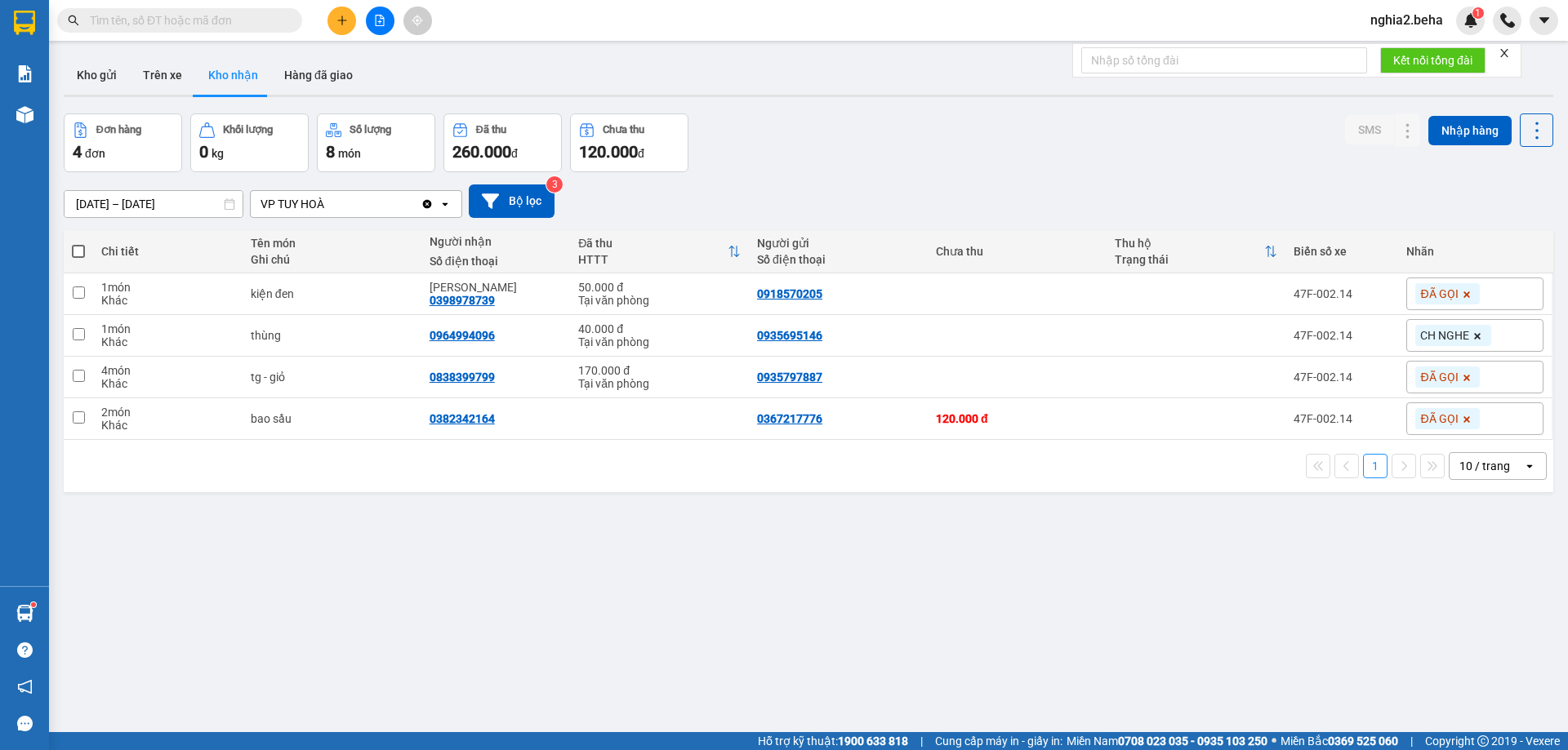
click at [790, 605] on div "ver 1.8.138 Kho gửi Trên xe Kho nhận Hàng đã giao Đơn hàng 4 đơn Khối lượng 0 k…" at bounding box center [809, 424] width 1503 height 750
click at [316, 79] on button "Hàng đã giao" at bounding box center [318, 75] width 95 height 39
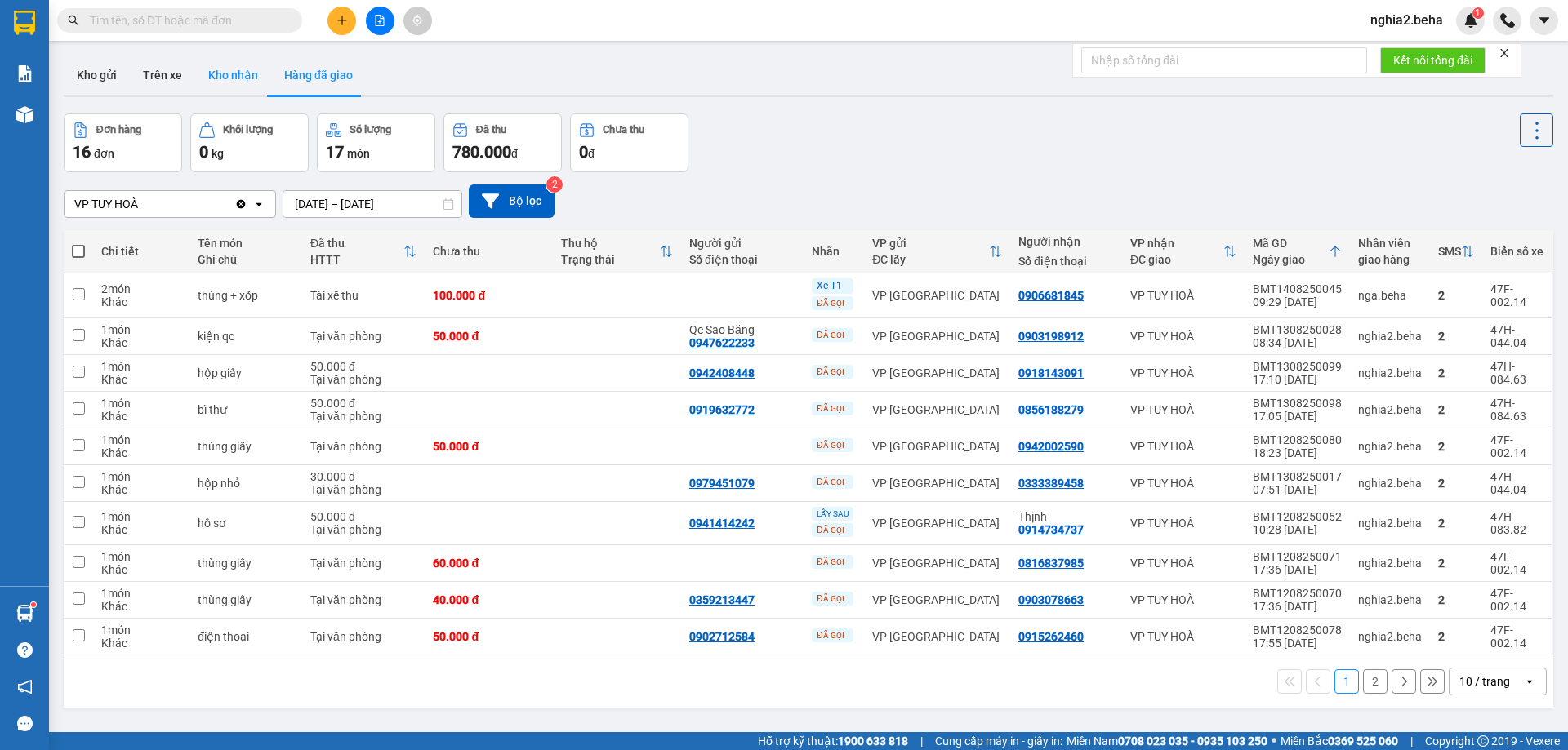
click at [227, 77] on button "Kho nhận" at bounding box center [233, 75] width 76 height 39
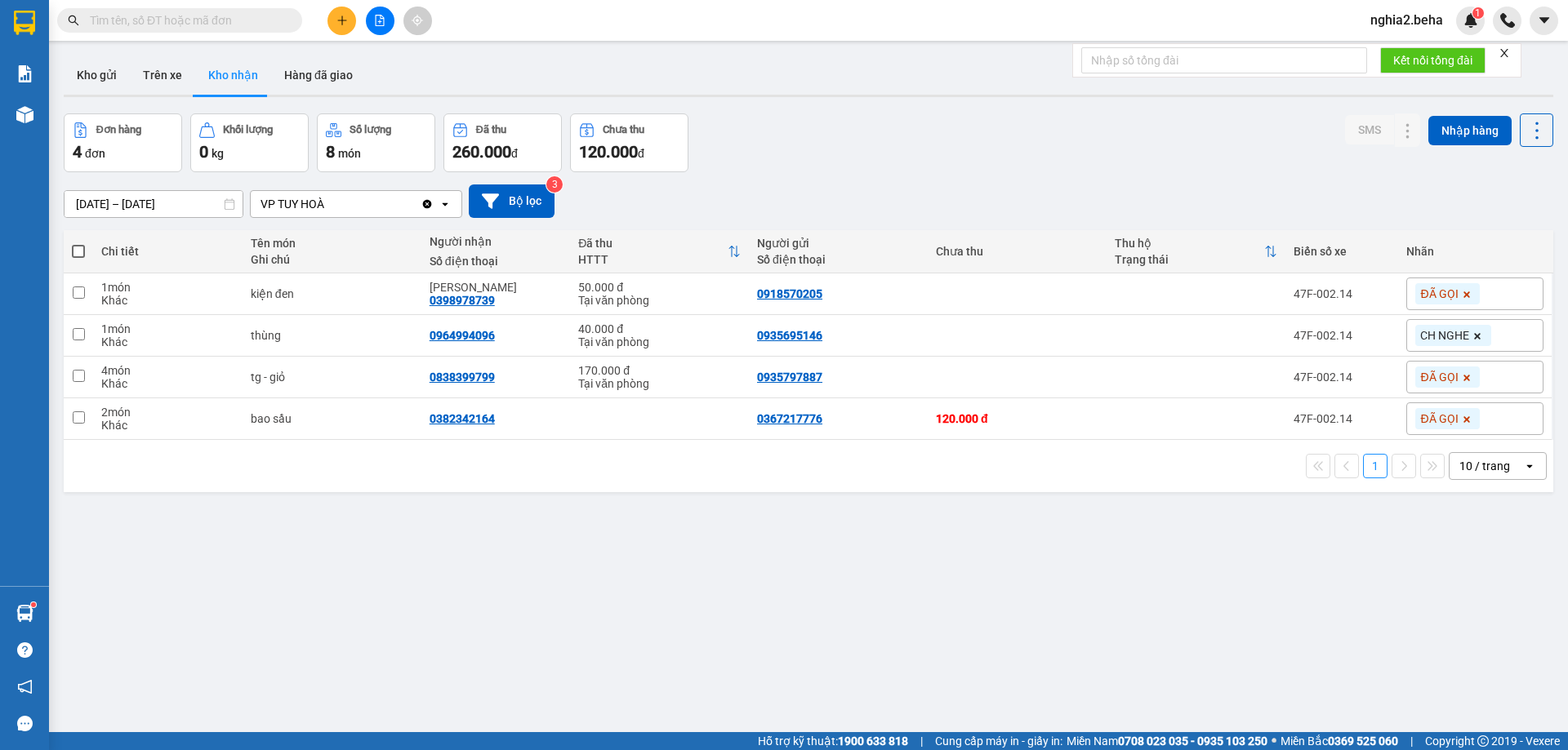
click at [924, 195] on div "[DATE] – [DATE] Press the down arrow key to interact with the calendar and sele…" at bounding box center [808, 201] width 1490 height 33
click at [986, 173] on div "[DATE] – [DATE] Press the down arrow key to interact with the calendar and sele…" at bounding box center [808, 202] width 1490 height 58
click at [311, 68] on button "Hàng đã giao" at bounding box center [318, 75] width 95 height 39
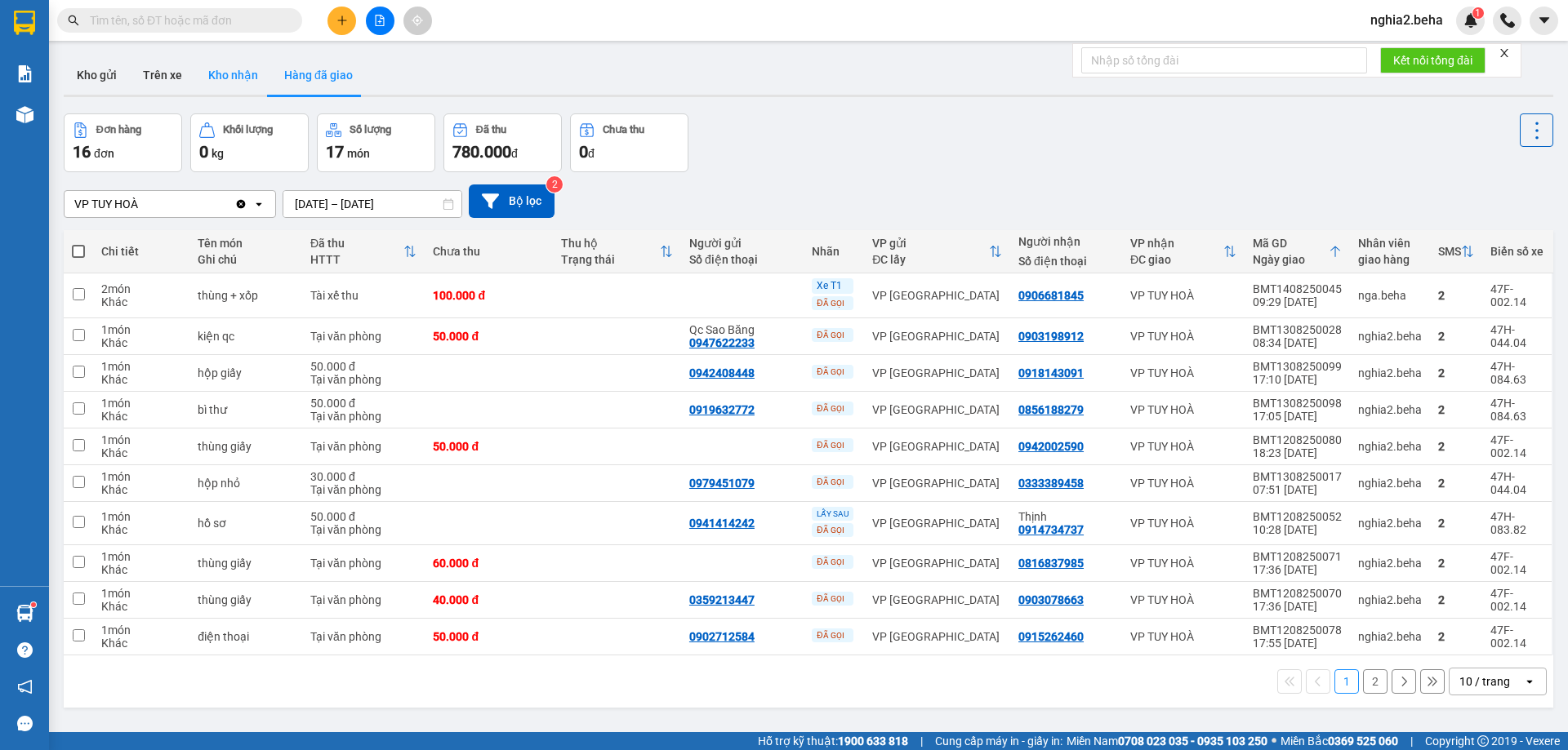
click at [227, 73] on button "Kho nhận" at bounding box center [233, 75] width 76 height 39
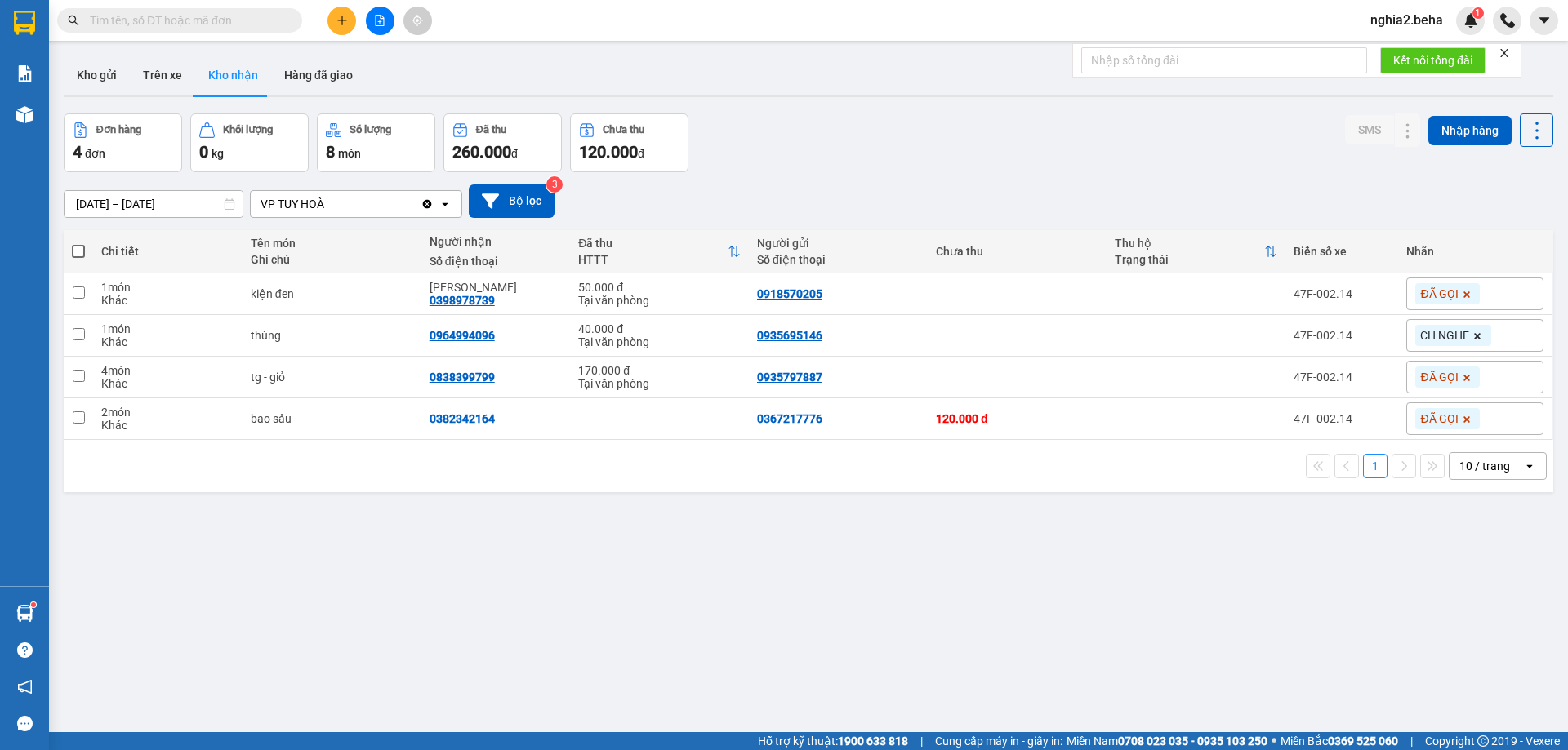
click at [891, 138] on div "Đơn hàng 4 đơn Khối lượng 0 kg Số lượng 8 món Đã thu 260.000 đ Chưa thu 120.000…" at bounding box center [808, 143] width 1490 height 58
click at [641, 608] on div "ver 1.8.138 Kho gửi Trên xe Kho nhận Hàng đã giao Đơn hàng 4 đơn Khối lượng 0 k…" at bounding box center [809, 424] width 1503 height 750
click at [787, 330] on div "0935695146" at bounding box center [789, 335] width 65 height 13
copy div "0935695146"
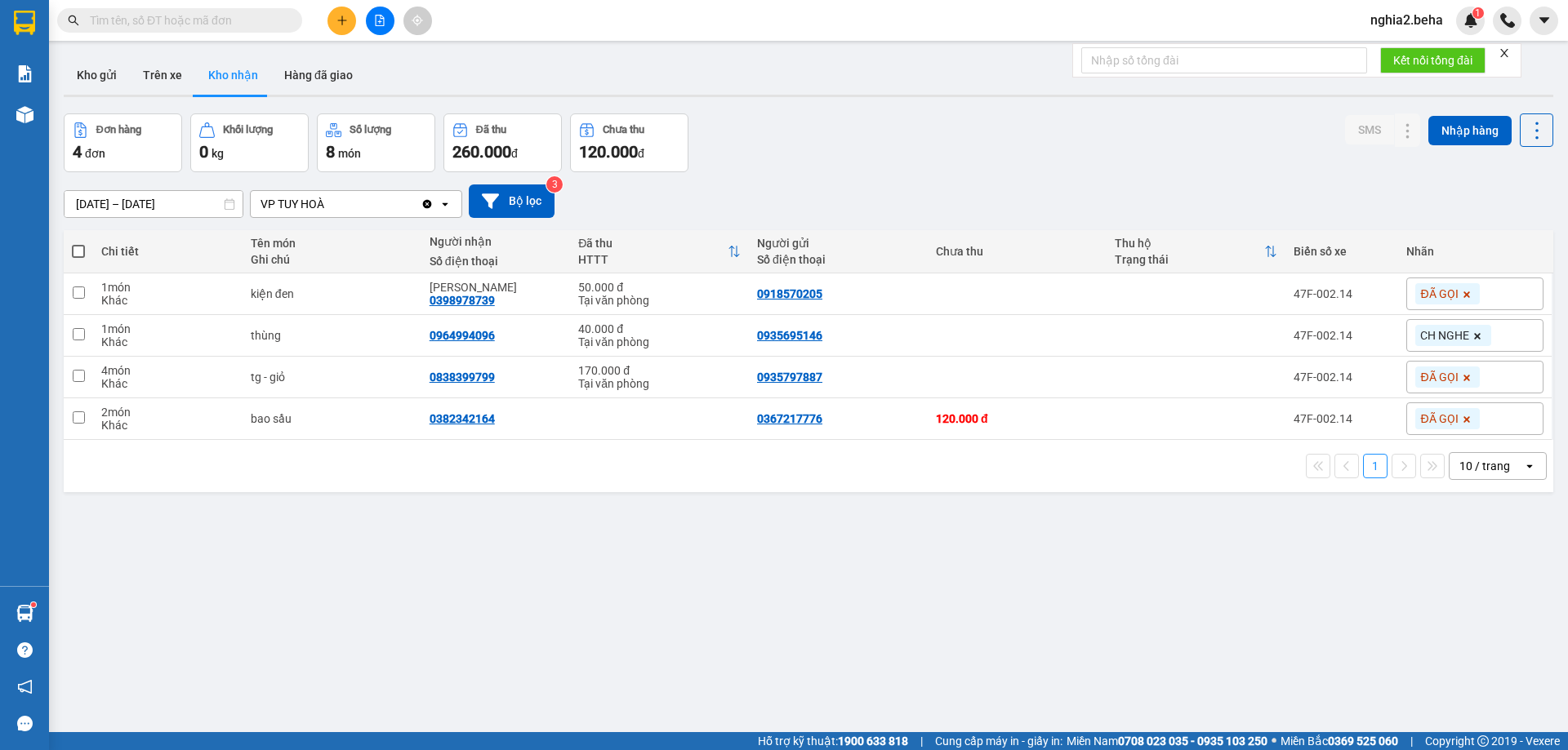
click at [830, 601] on div "ver 1.8.138 Kho gửi Trên xe Kho nhận Hàng đã giao Đơn hàng 4 đơn Khối lượng 0 k…" at bounding box center [809, 424] width 1503 height 750
click at [957, 137] on div "Đơn hàng 4 đơn Khối lượng 0 kg Số lượng 8 món Đã thu 260.000 đ Chưa thu 120.000…" at bounding box center [808, 143] width 1490 height 58
click at [187, 16] on input "text" at bounding box center [186, 20] width 193 height 18
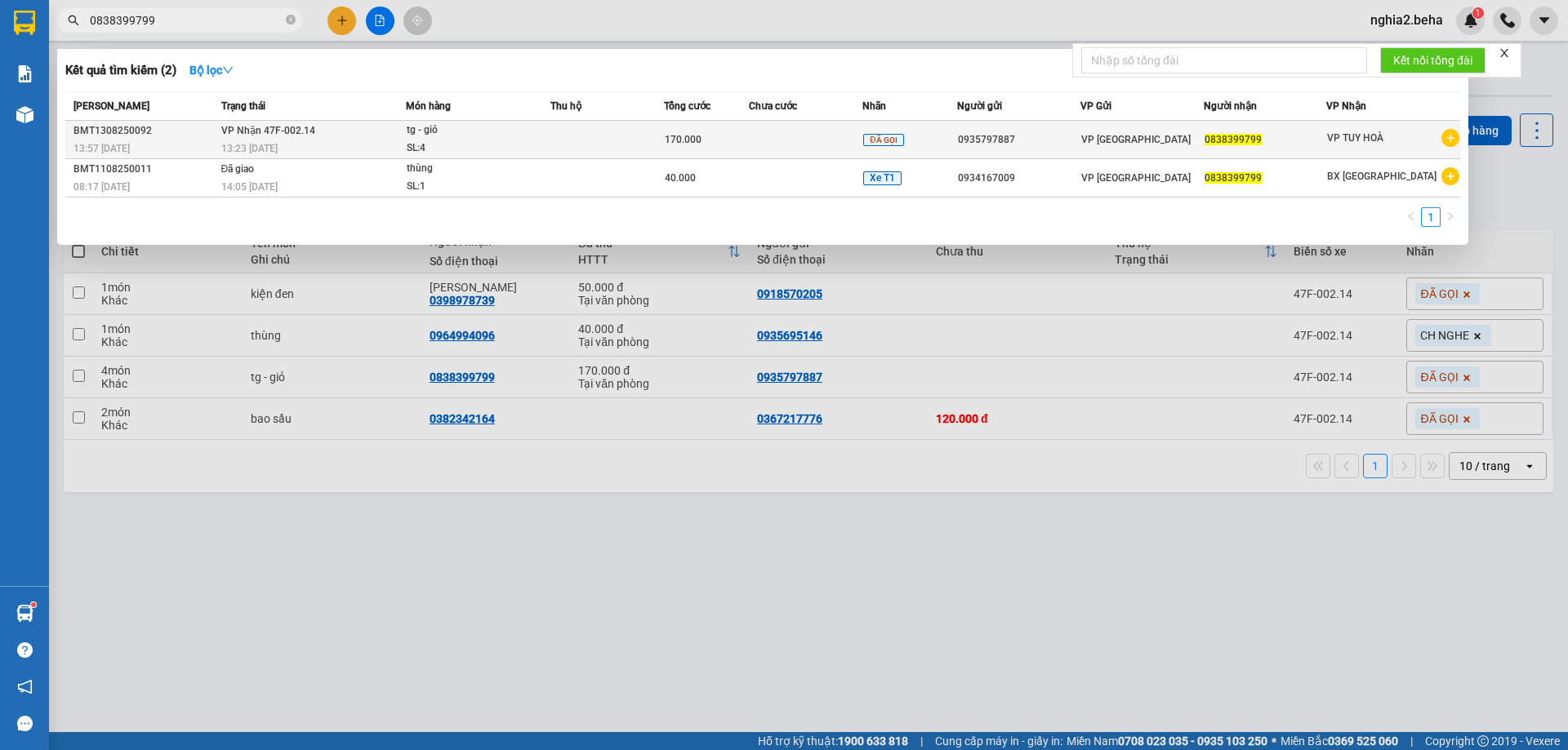
type input "0838399799"
click at [253, 141] on div "13:23 - 14/08" at bounding box center [313, 148] width 184 height 18
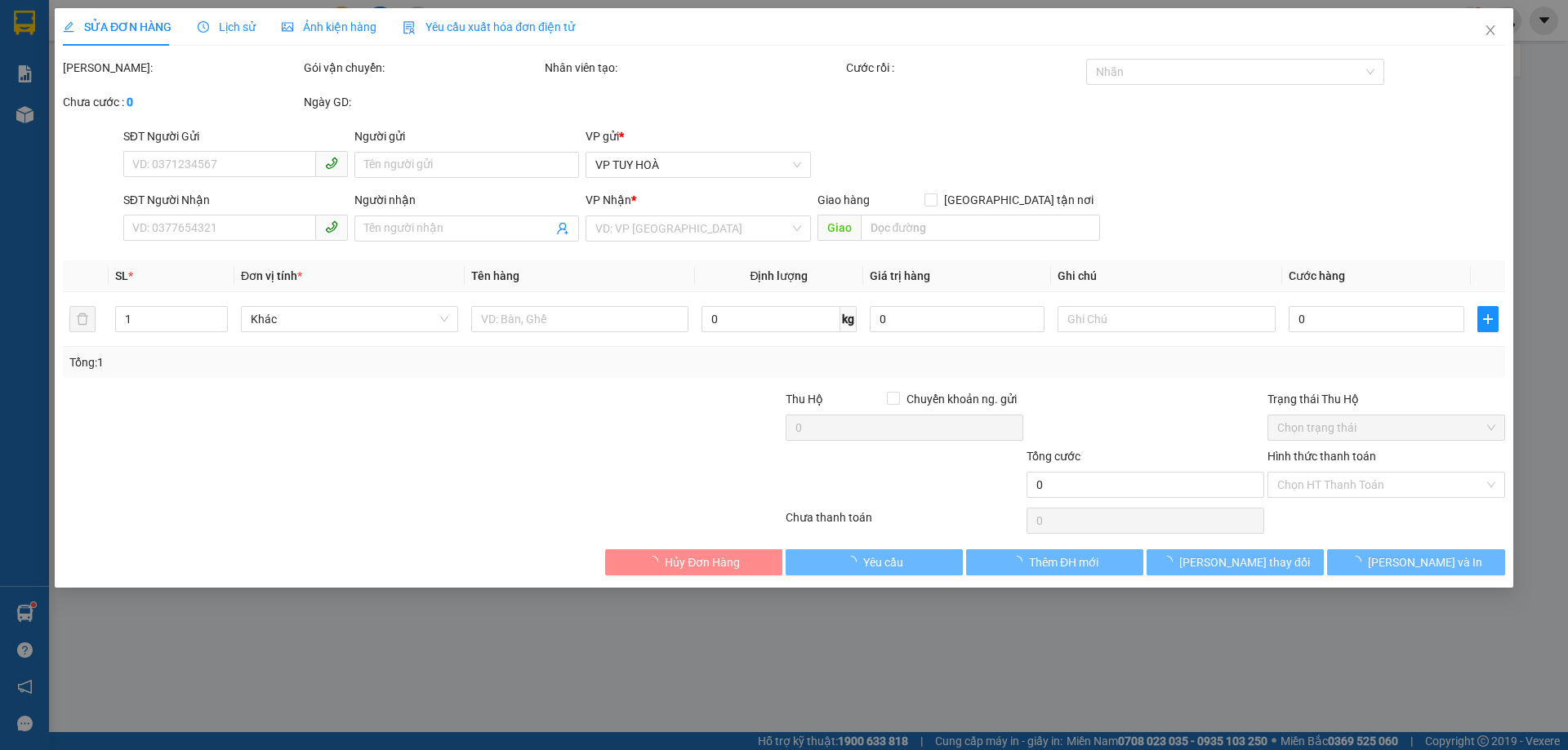
type input "0935797887"
type input "0838399799"
type input "170.000"
type input "0"
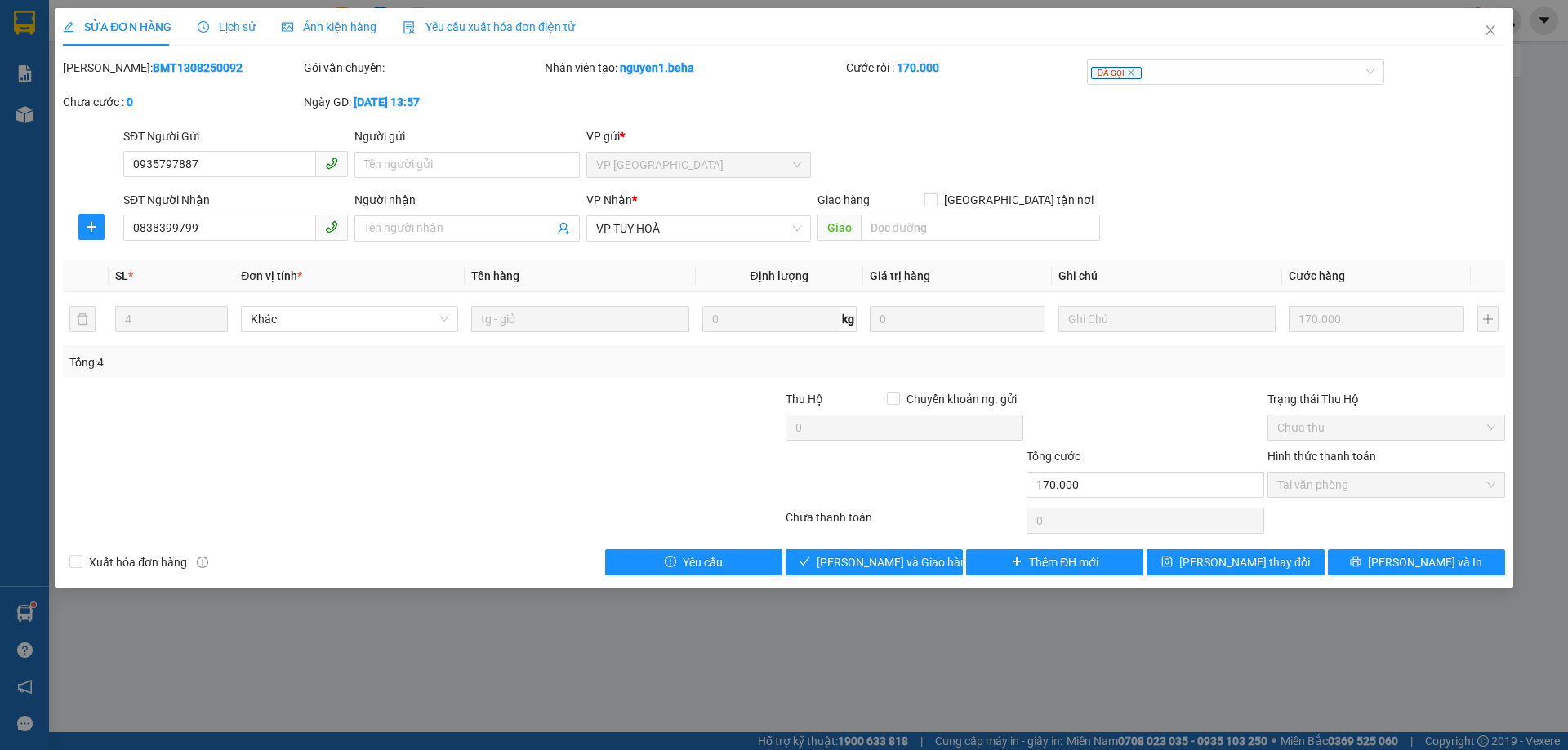
click at [1248, 244] on div "SĐT Người Nhận 0838399799 Người nhận Tên người nhận VP Nhận * VP TUY HOÀ Giao h…" at bounding box center [814, 219] width 1389 height 57
click at [351, 18] on div "Ảnh kiện hàng" at bounding box center [328, 26] width 95 height 18
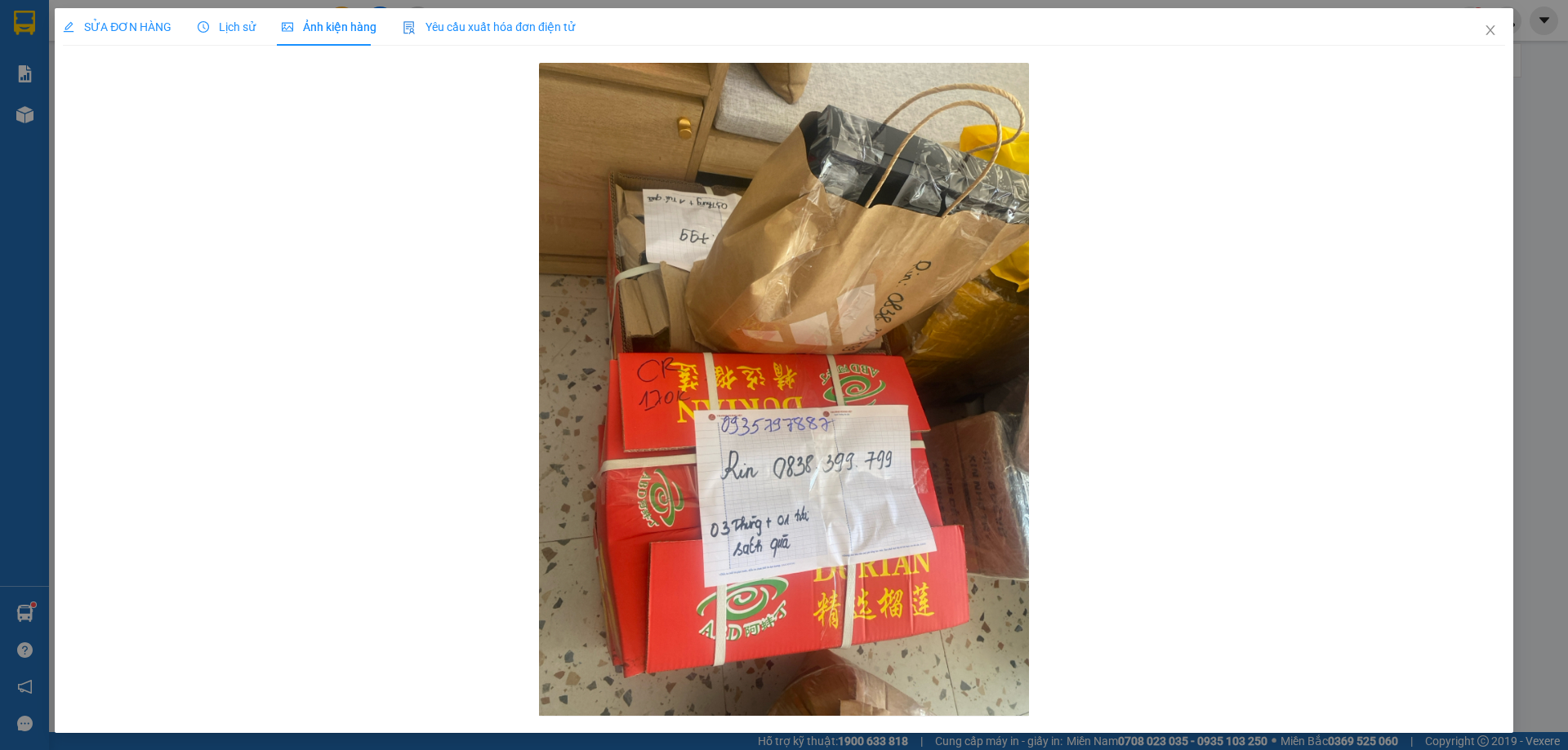
click at [157, 25] on span "SỬA ĐƠN HÀNG" at bounding box center [117, 26] width 108 height 13
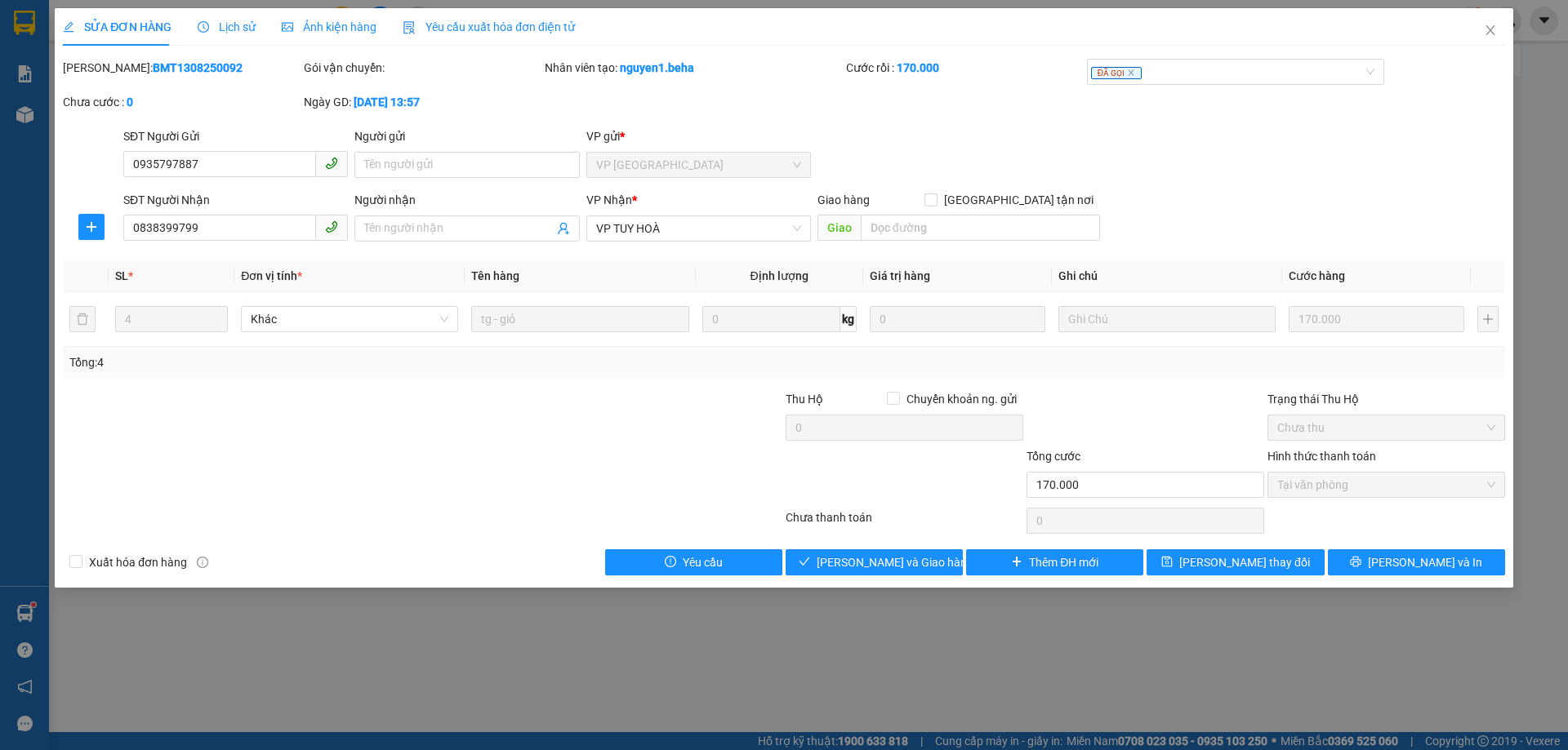
click at [336, 29] on span "Ảnh kiện hàng" at bounding box center [328, 26] width 95 height 13
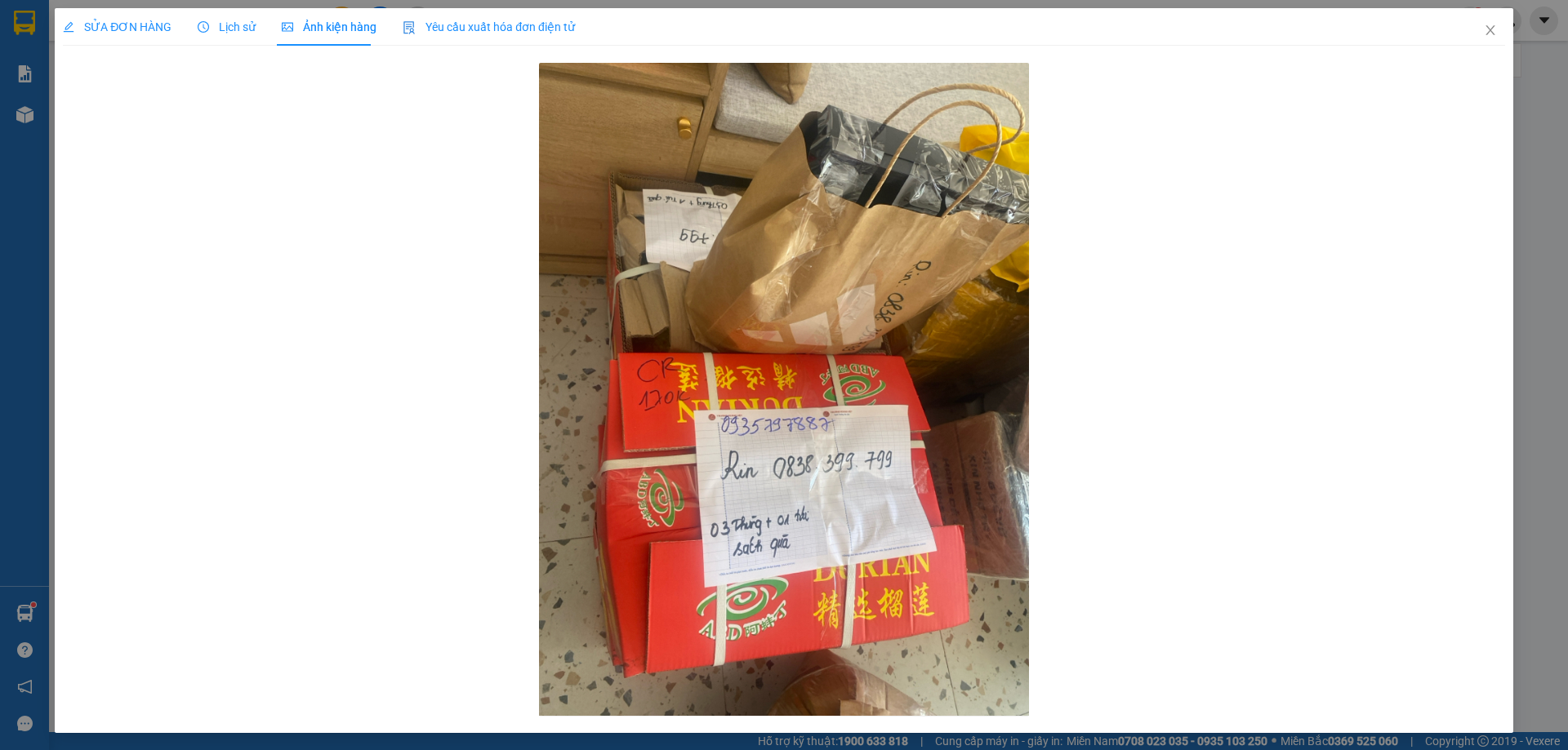
click at [124, 32] on span "SỬA ĐƠN HÀNG" at bounding box center [117, 26] width 108 height 13
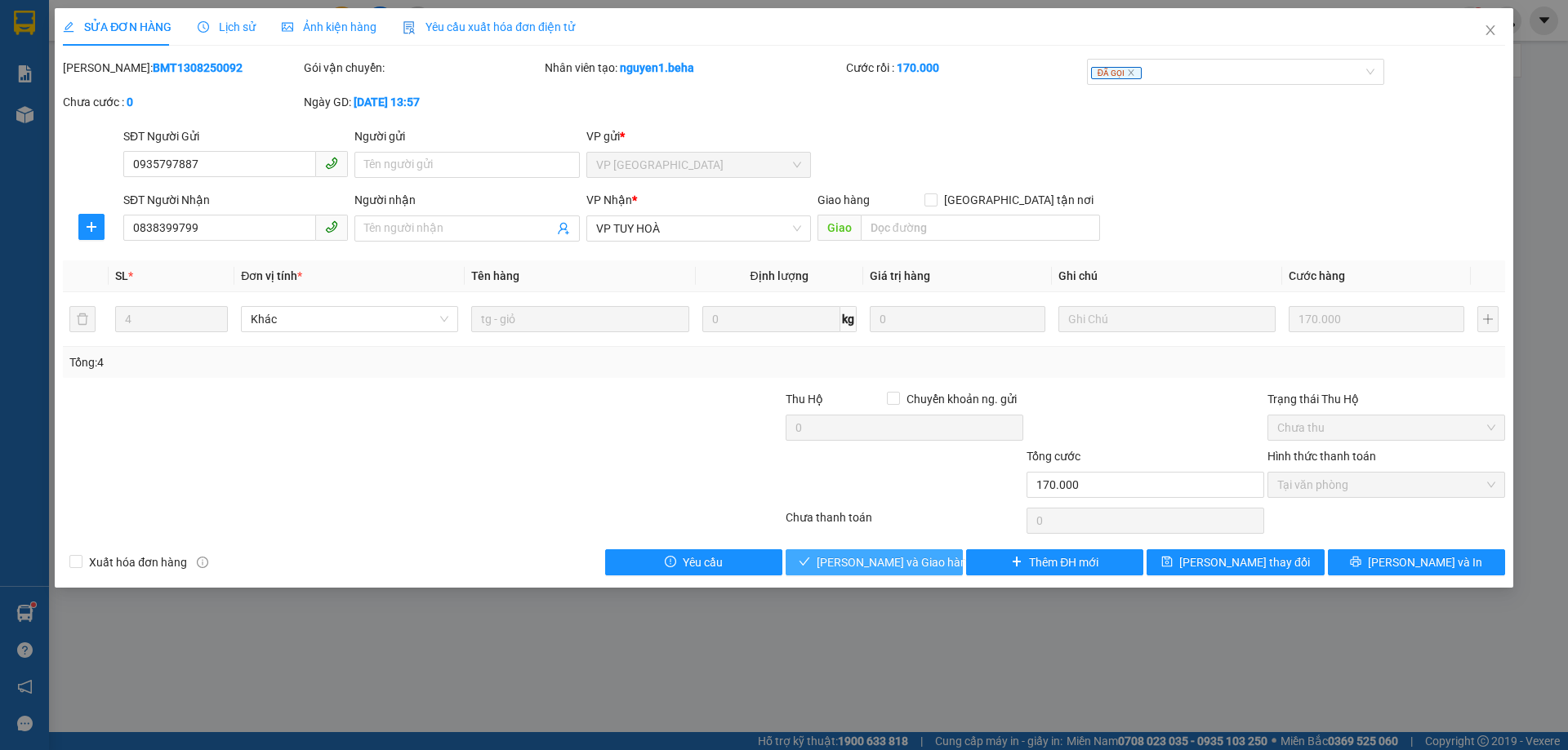
click at [896, 558] on span "Lưu và Giao hàng" at bounding box center [895, 562] width 157 height 18
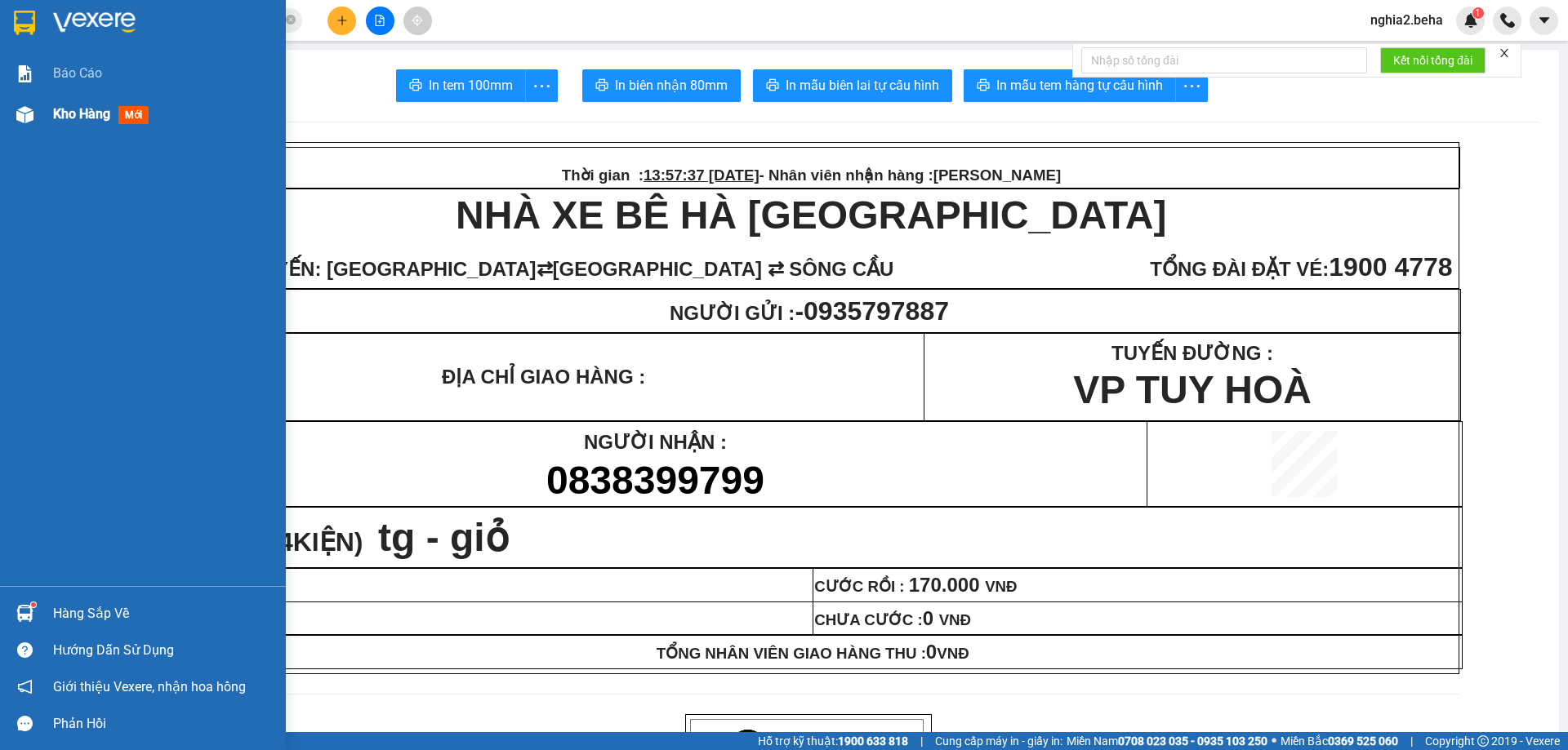
click at [31, 109] on img at bounding box center [25, 115] width 18 height 18
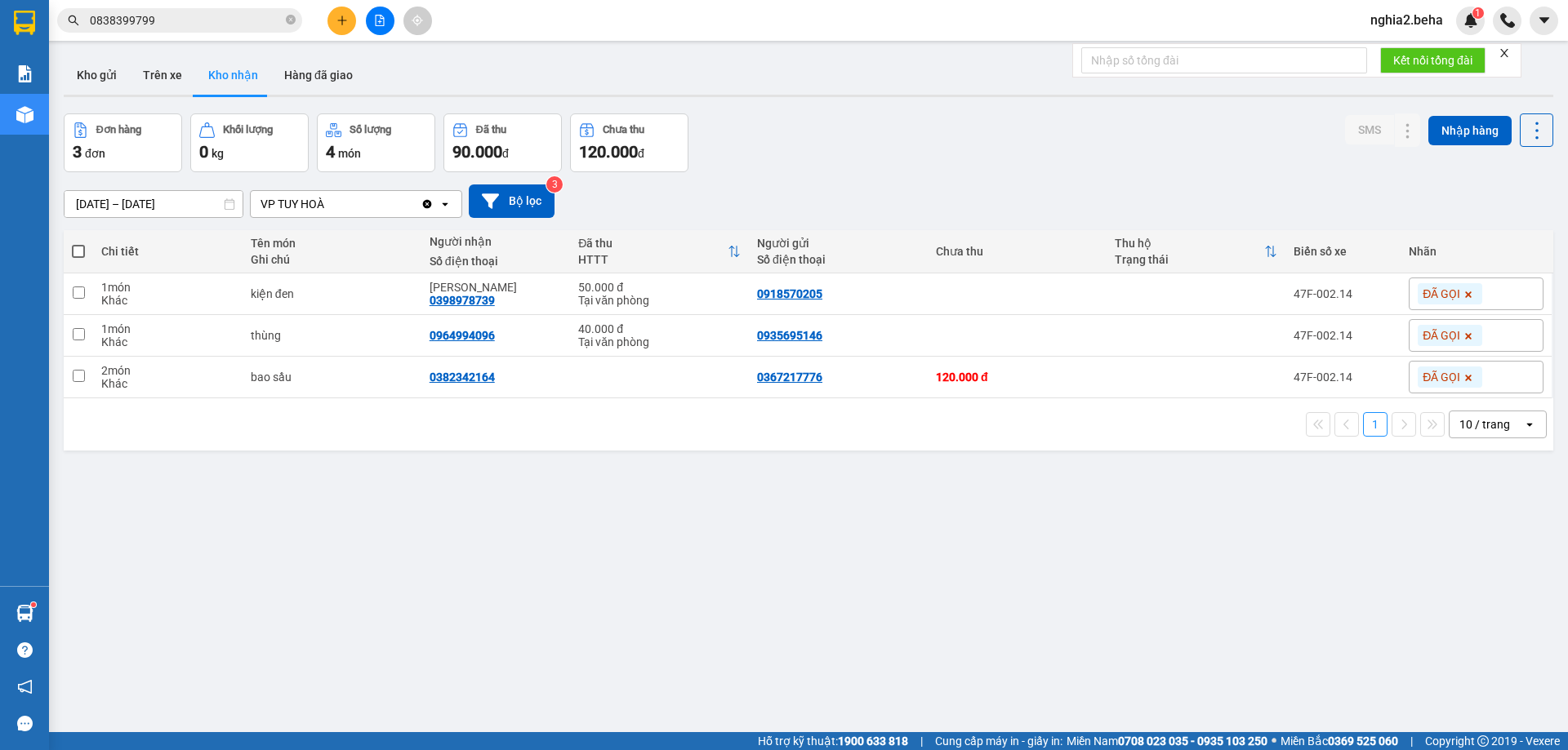
click at [686, 532] on div "ver 1.8.138 Kho gửi Trên xe Kho nhận Hàng đã giao Đơn hàng 3 đơn Khối lượng 0 k…" at bounding box center [809, 424] width 1503 height 750
click at [846, 145] on div "Đơn hàng 3 đơn Khối lượng 0 kg Số lượng 4 món Đã thu 90.000 đ Chưa thu 120.000 …" at bounding box center [808, 143] width 1490 height 58
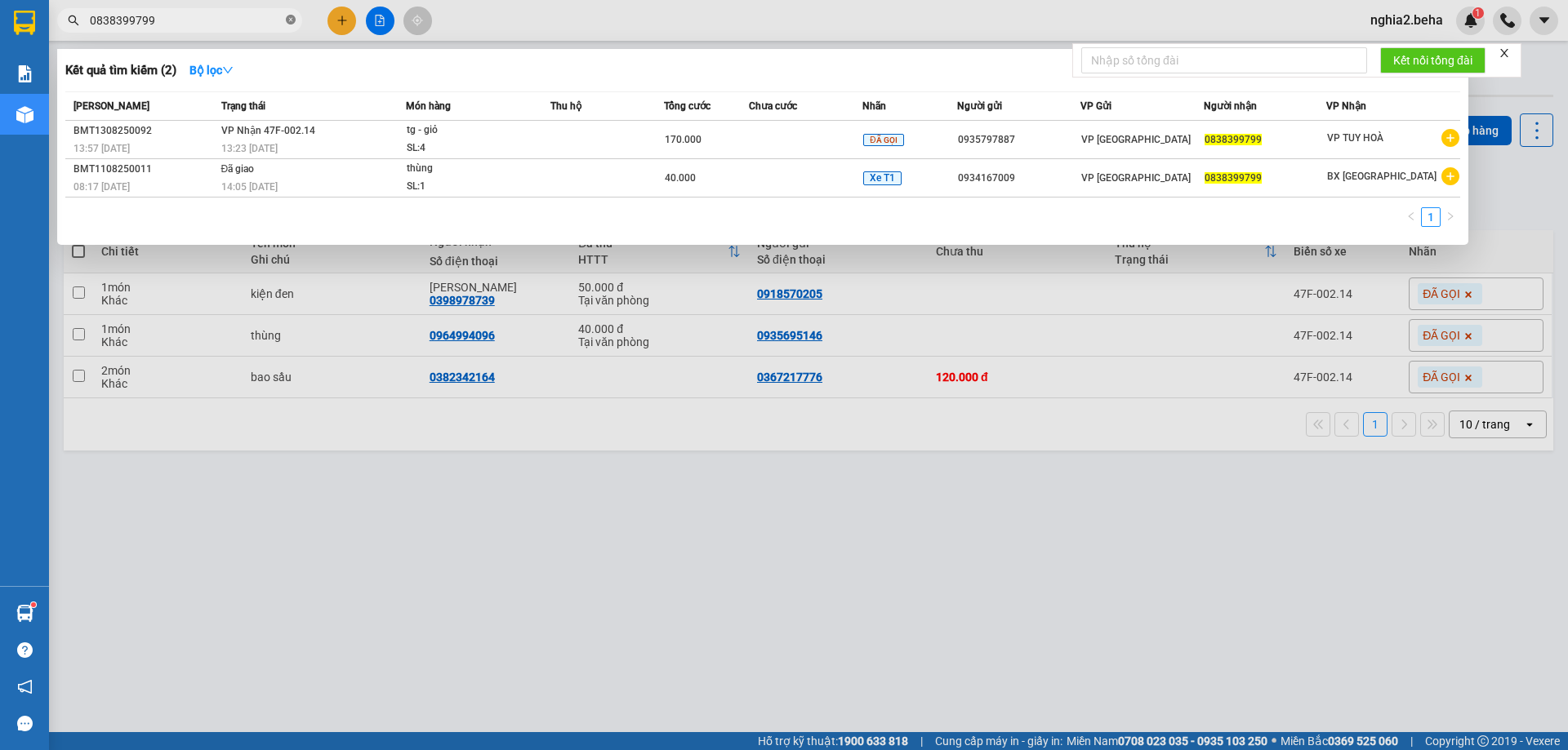
click at [290, 19] on icon "close-circle" at bounding box center [290, 19] width 10 height 10
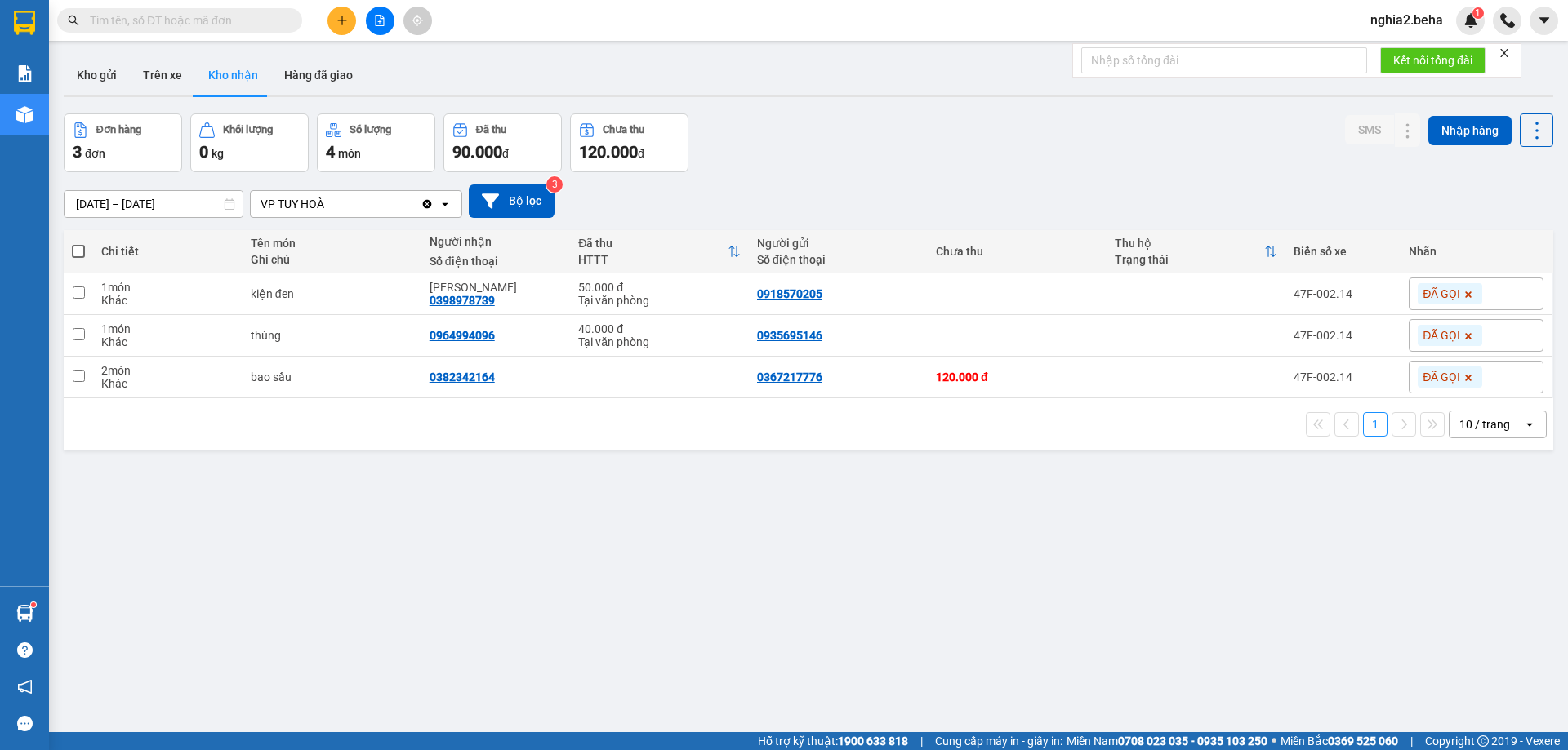
click at [946, 122] on div "Đơn hàng 3 đơn Khối lượng 0 kg Số lượng 4 món Đã thu 90.000 đ Chưa thu 120.000 …" at bounding box center [808, 143] width 1490 height 58
click at [310, 69] on button "Hàng đã giao" at bounding box center [318, 75] width 95 height 39
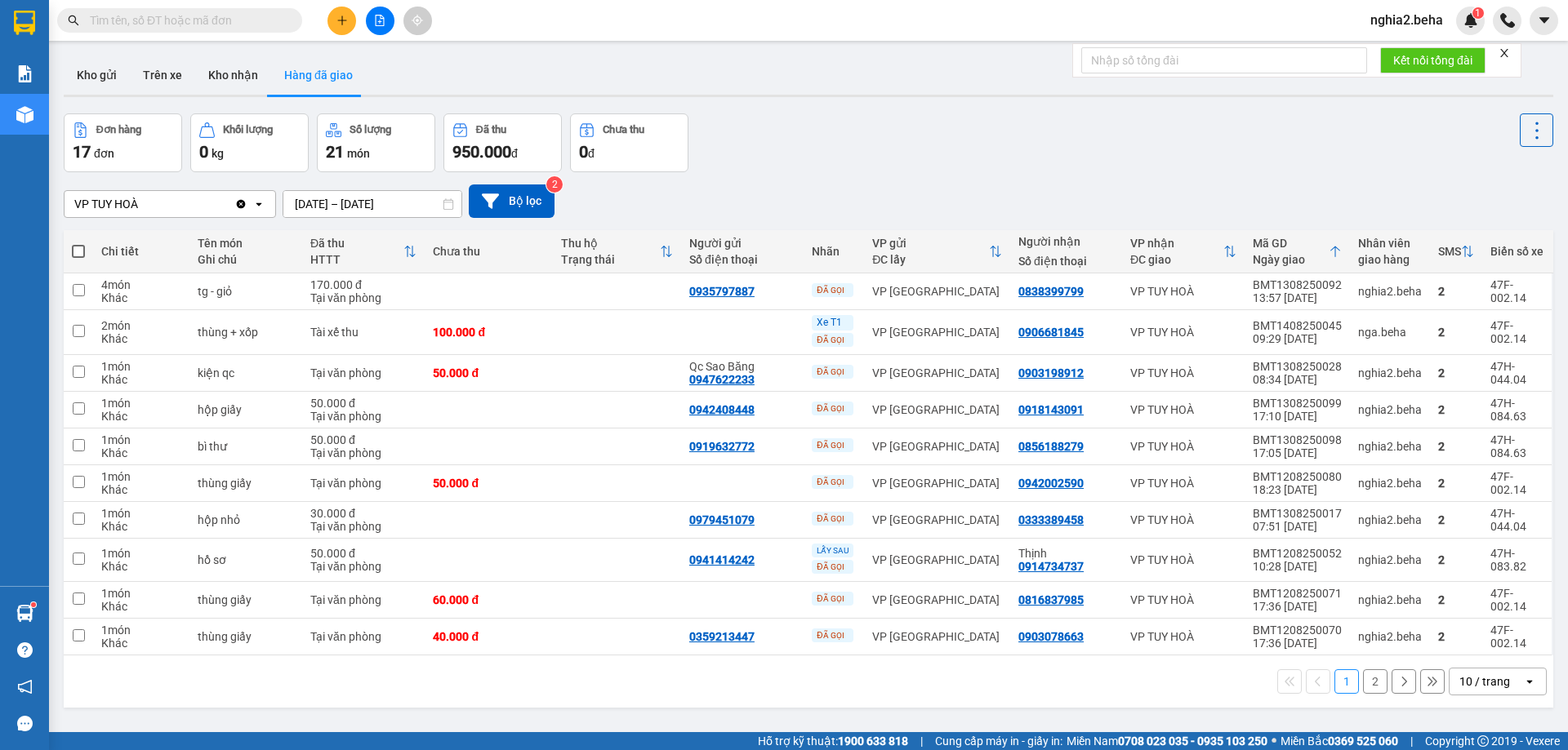
click at [926, 179] on div "VP TUY HOÀ Clear value open 12/08/2025 – 14/08/2025 Press the down arrow key to…" at bounding box center [808, 202] width 1490 height 58
click at [108, 64] on button "Kho gửi" at bounding box center [96, 75] width 66 height 39
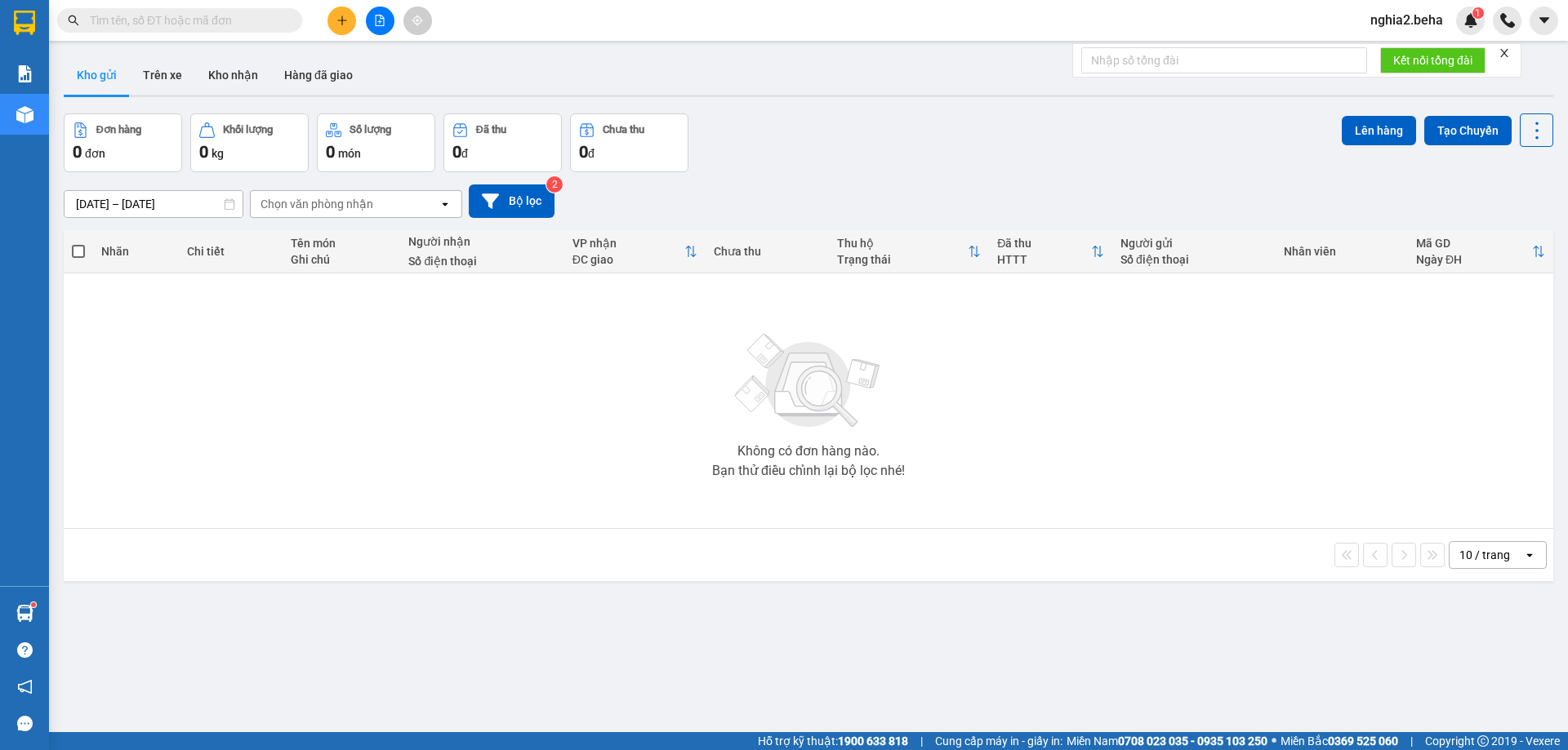
click at [883, 141] on div "Đơn hàng 0 đơn Khối lượng 0 kg Số lượng 0 món Đã thu 0 đ Chưa thu 0 đ Lên hàng …" at bounding box center [808, 143] width 1490 height 58
click at [235, 76] on button "Kho nhận" at bounding box center [233, 75] width 76 height 39
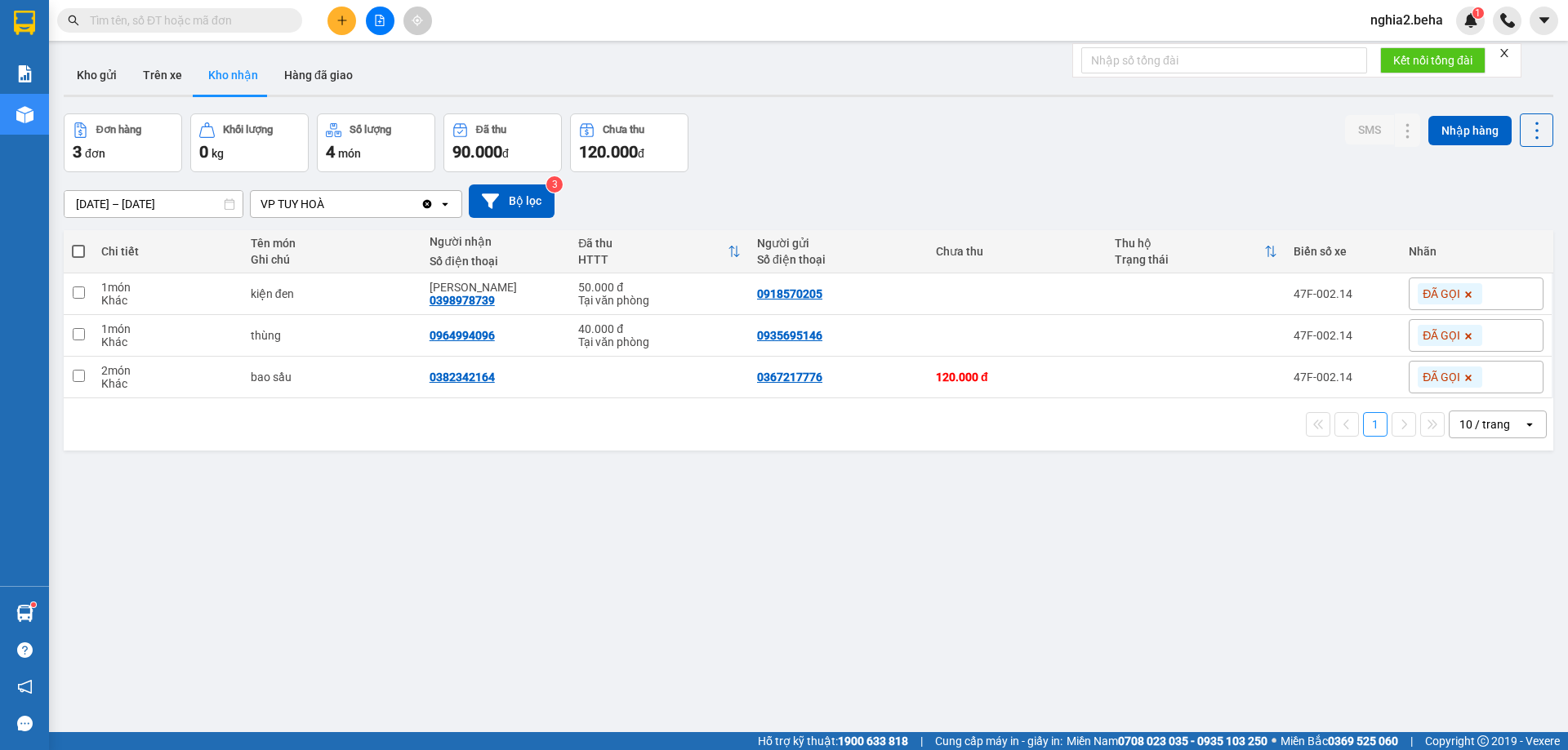
click at [922, 152] on div "Đơn hàng 3 đơn Khối lượng 0 kg Số lượng 4 món Đã thu 90.000 đ Chưa thu 120.000 …" at bounding box center [808, 143] width 1490 height 58
click at [976, 177] on div "12/08/2025 – 14/08/2025 Press the down arrow key to interact with the calendar …" at bounding box center [808, 202] width 1490 height 58
click at [315, 78] on button "Hàng đã giao" at bounding box center [318, 75] width 95 height 39
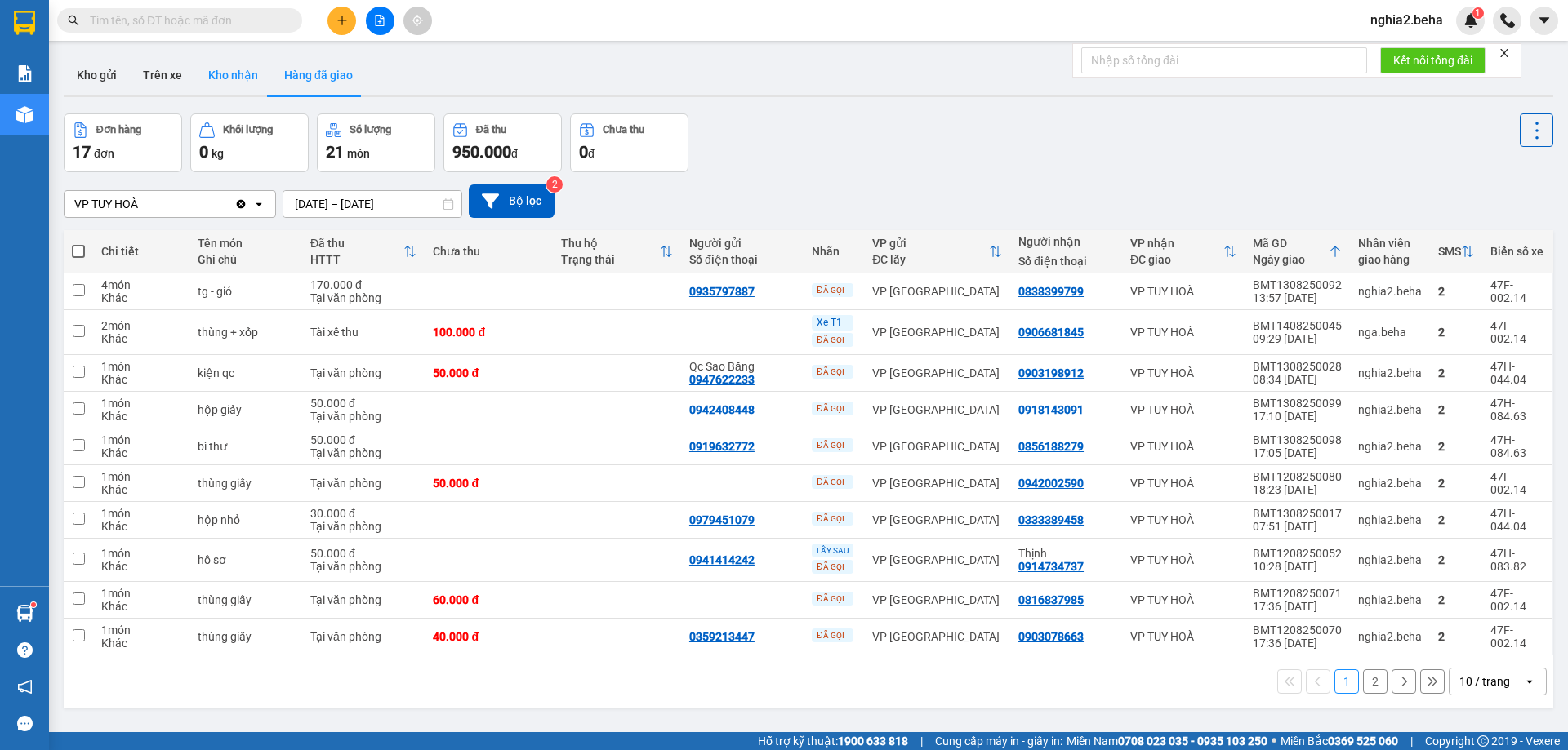
click at [246, 69] on button "Kho nhận" at bounding box center [233, 75] width 76 height 39
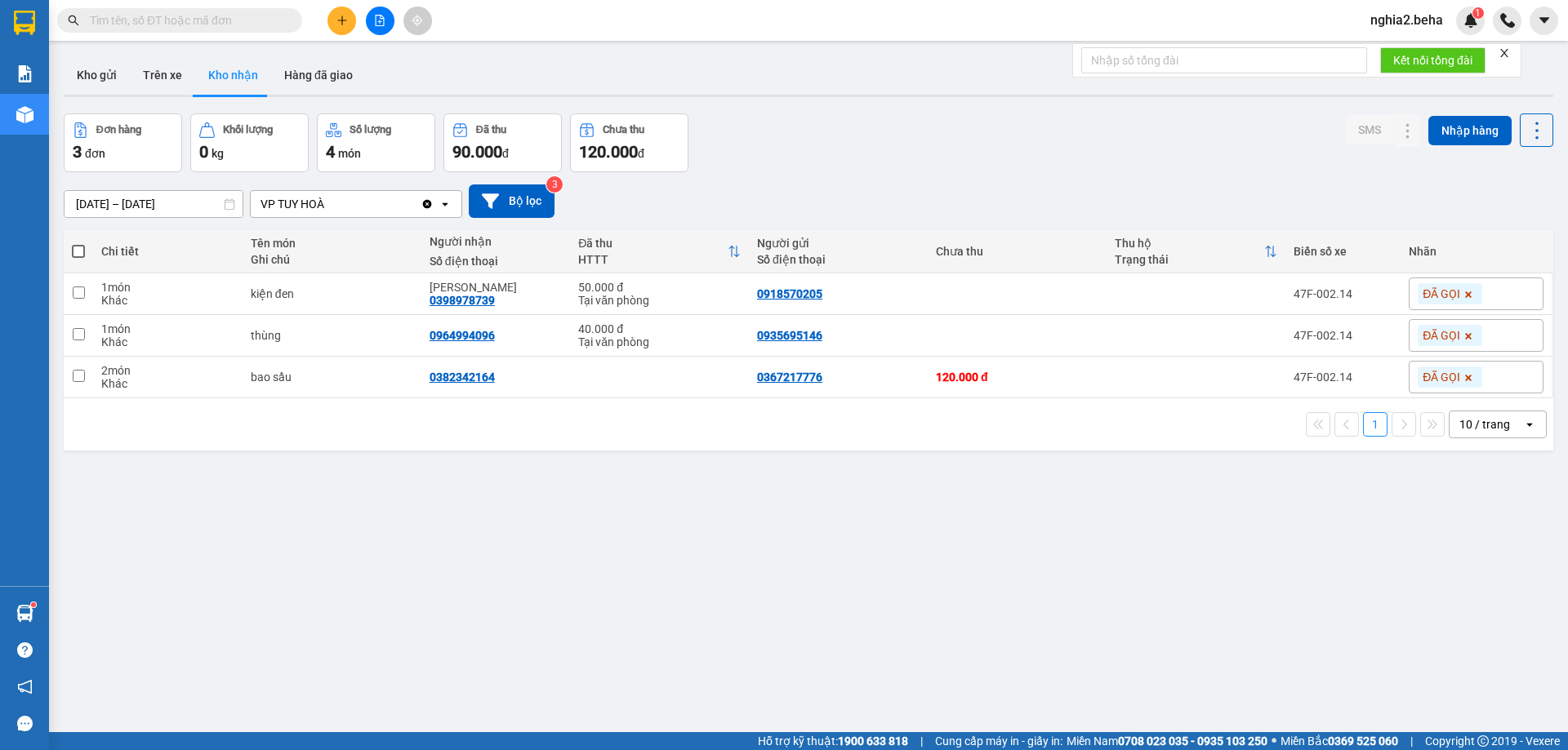
click at [941, 130] on div "Đơn hàng 3 đơn Khối lượng 0 kg Số lượng 4 món Đã thu 90.000 đ Chưa thu 120.000 …" at bounding box center [808, 143] width 1490 height 58
click at [104, 75] on button "Kho gửi" at bounding box center [96, 75] width 66 height 39
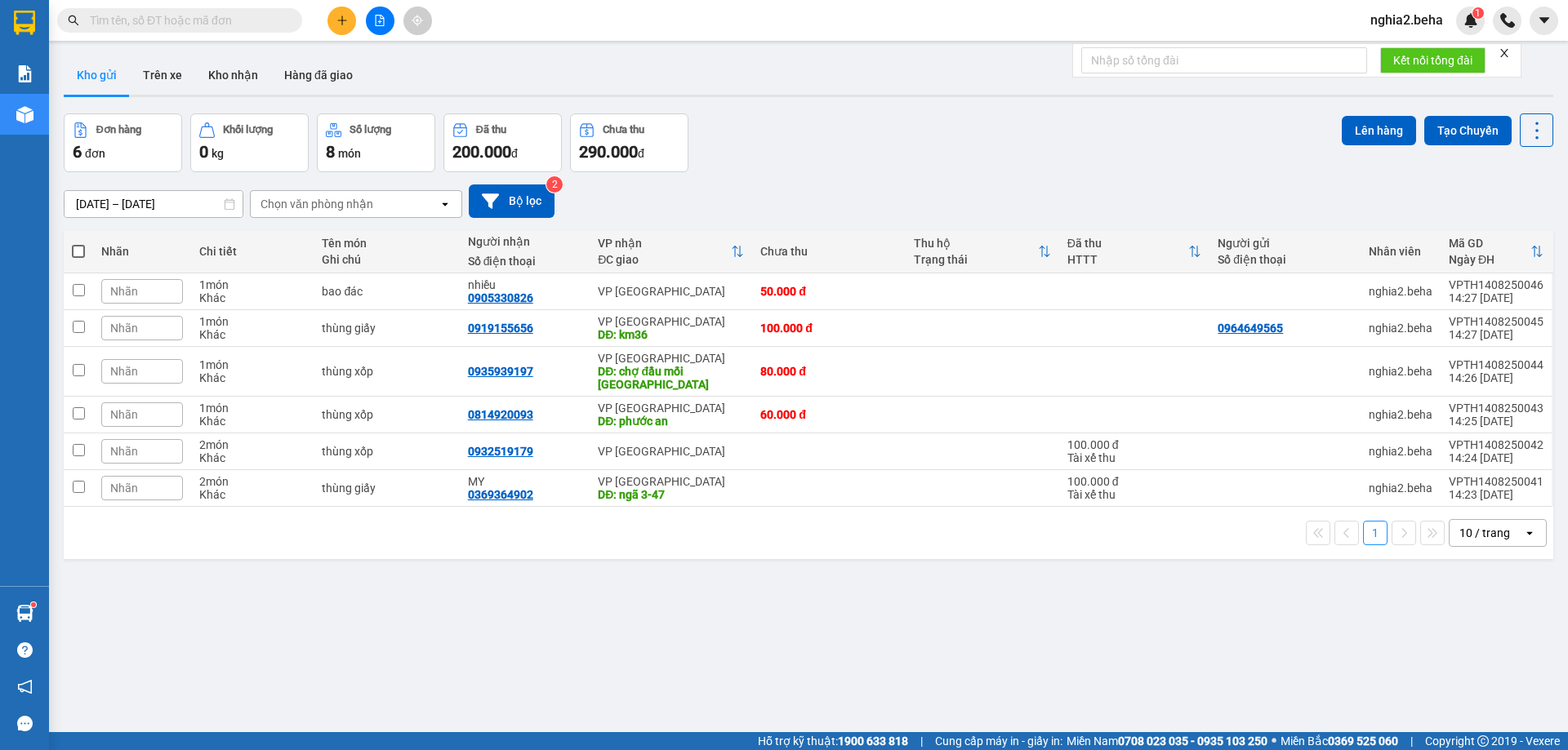
click at [78, 250] on span at bounding box center [78, 250] width 13 height 13
click at [78, 244] on input "checkbox" at bounding box center [78, 244] width 0 height 0
checkbox input "true"
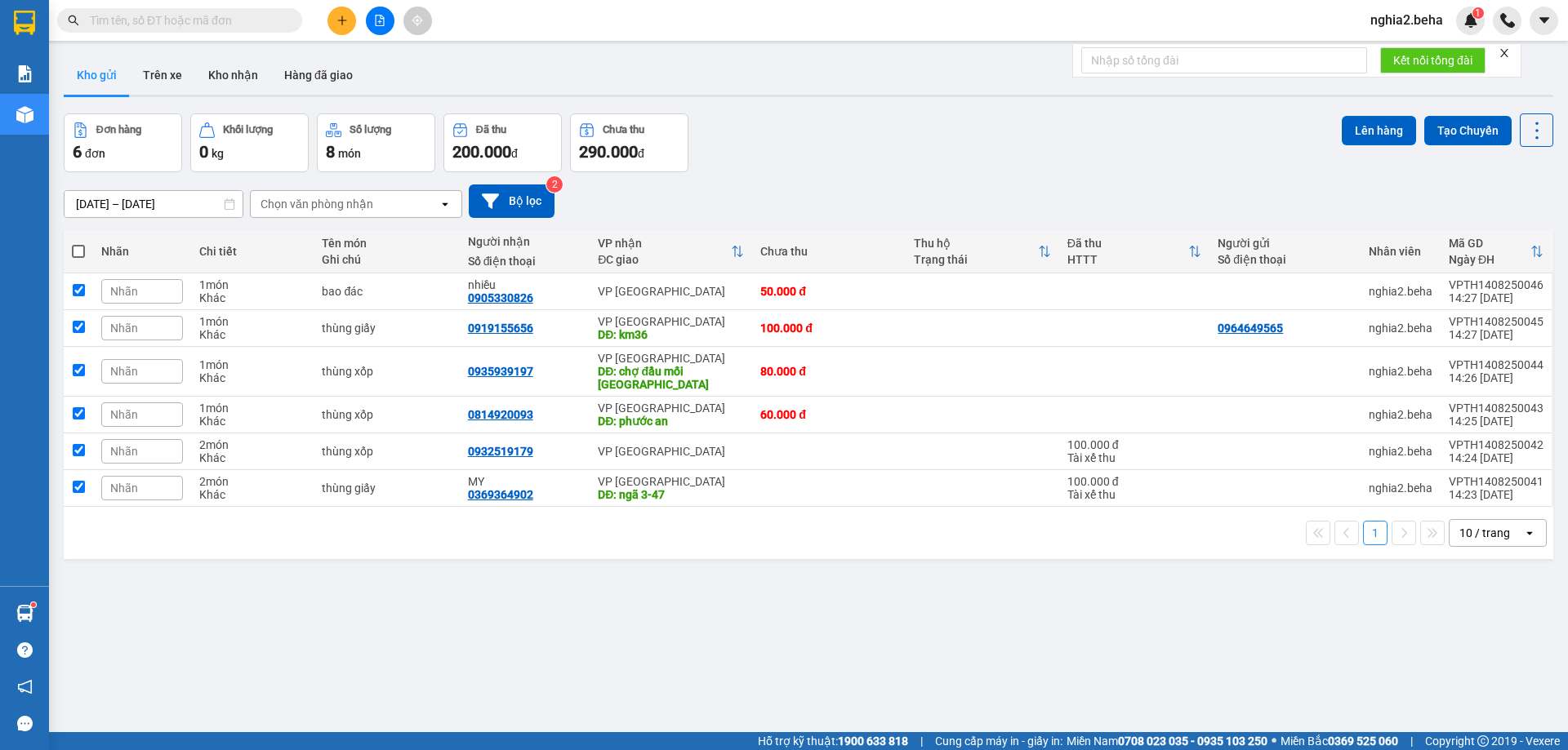
checkbox input "true"
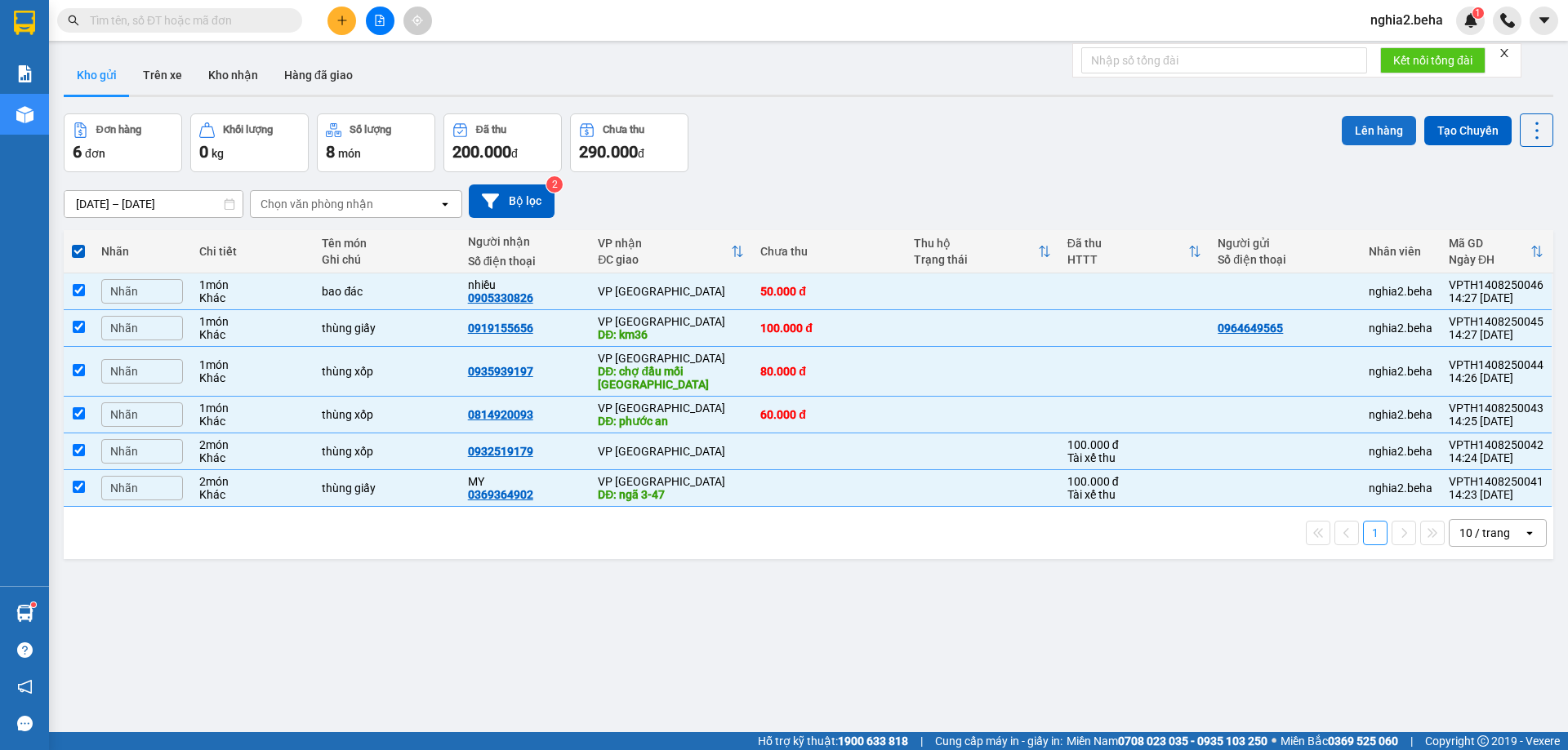
click at [1356, 127] on button "Lên hàng" at bounding box center [1379, 131] width 74 height 29
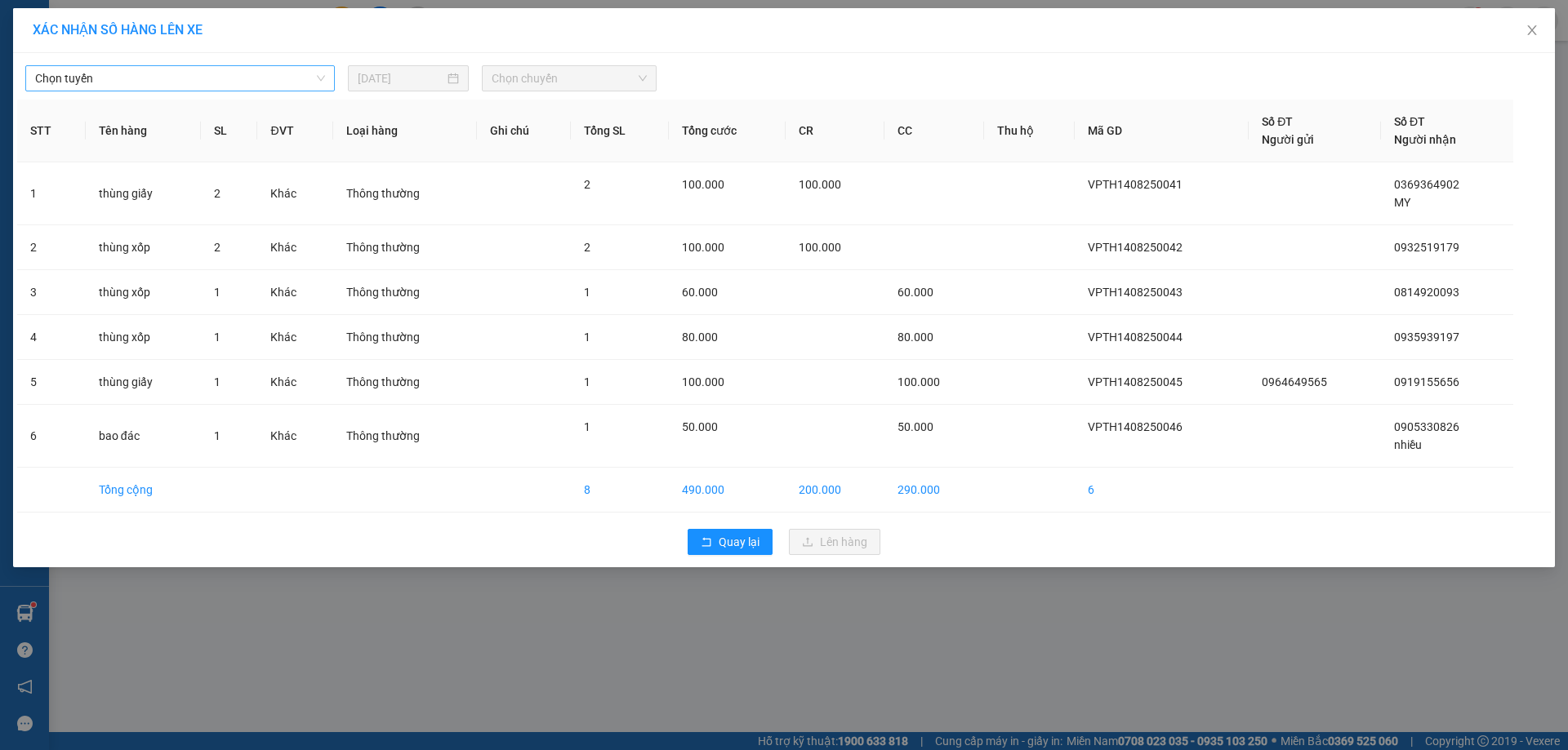
click at [238, 83] on span "Chọn tuyến" at bounding box center [180, 78] width 290 height 24
click at [1541, 31] on span "Close" at bounding box center [1532, 30] width 46 height 46
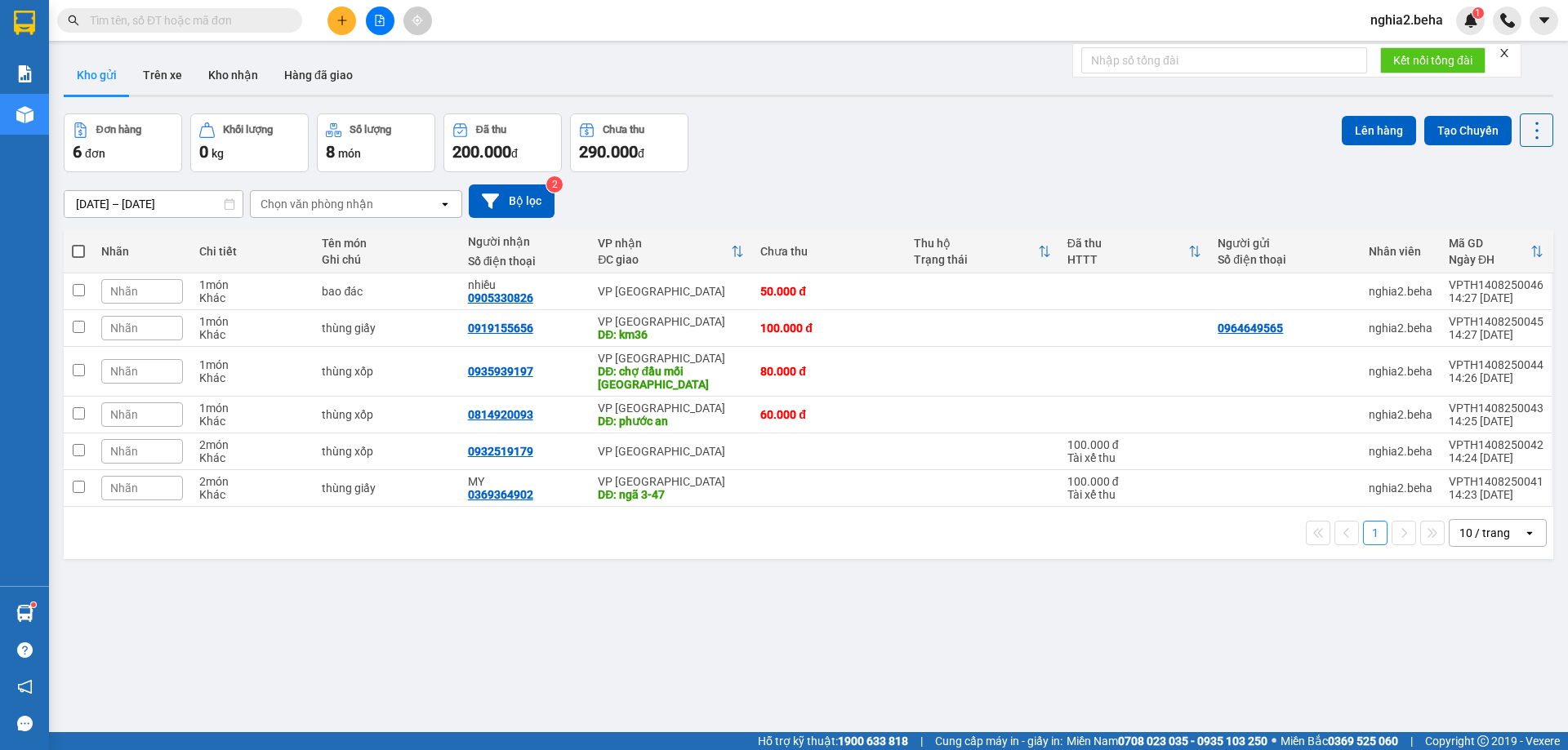
click at [78, 255] on span at bounding box center [78, 250] width 13 height 13
click at [78, 244] on input "checkbox" at bounding box center [78, 244] width 0 height 0
checkbox input "true"
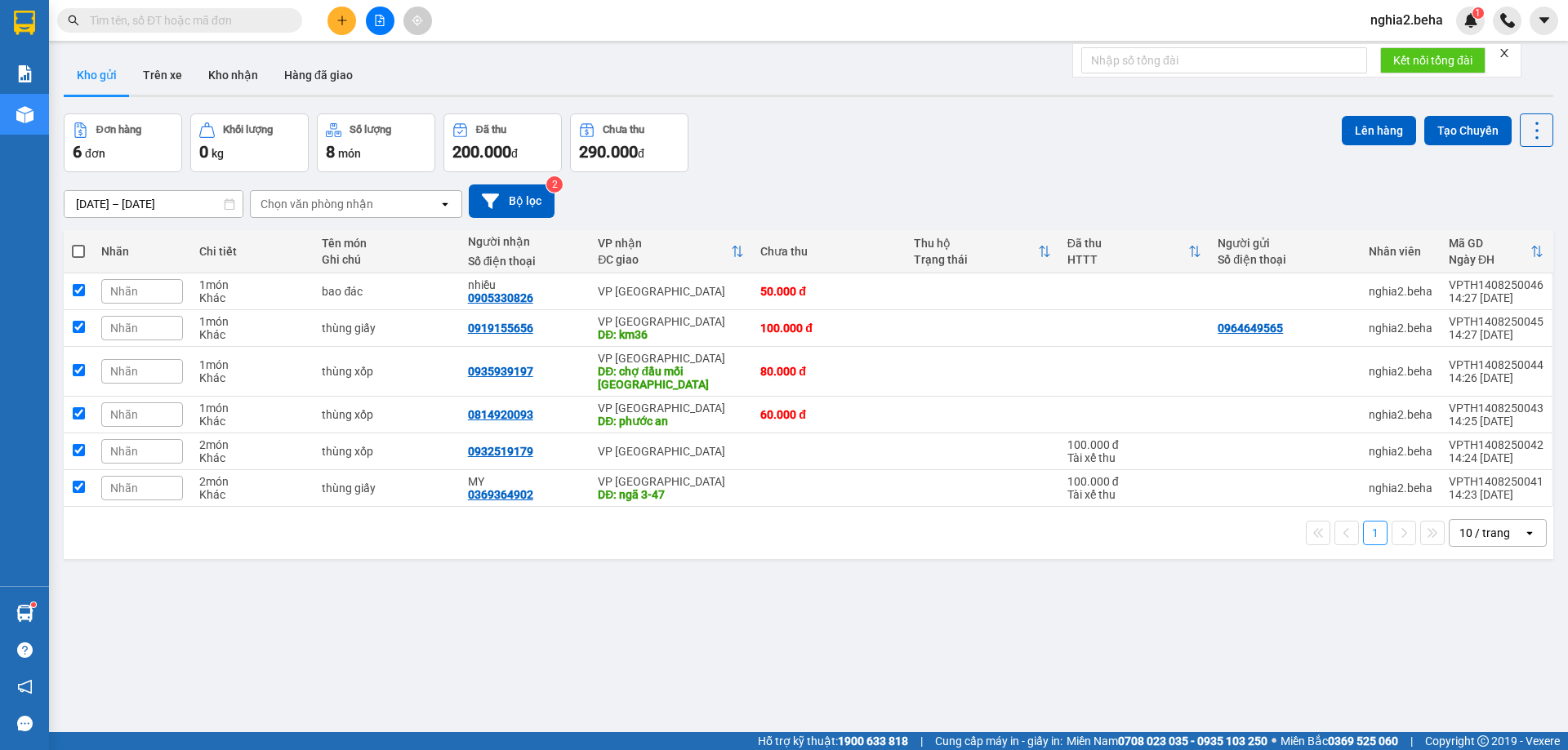
checkbox input "true"
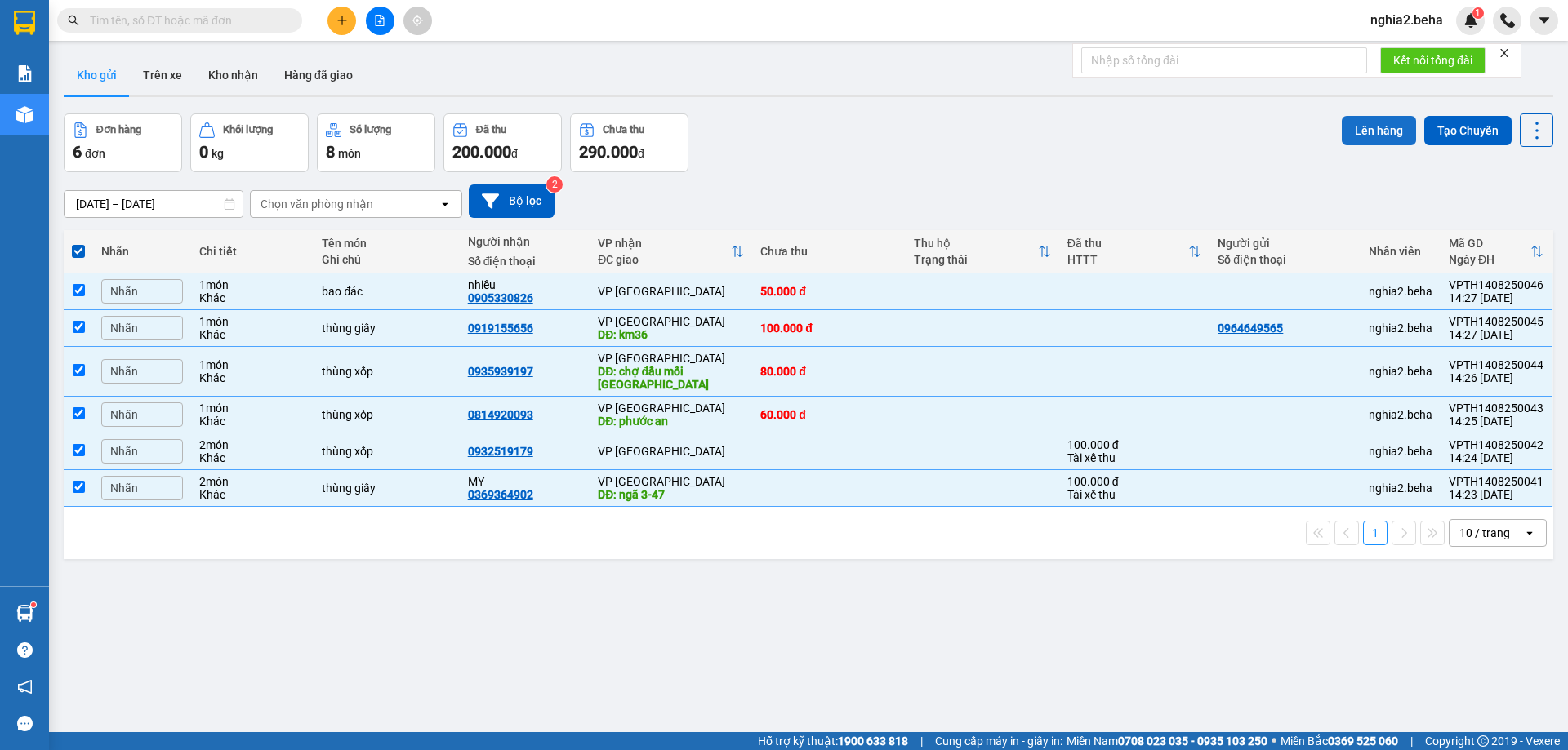
click at [1360, 124] on button "Lên hàng" at bounding box center [1379, 131] width 74 height 29
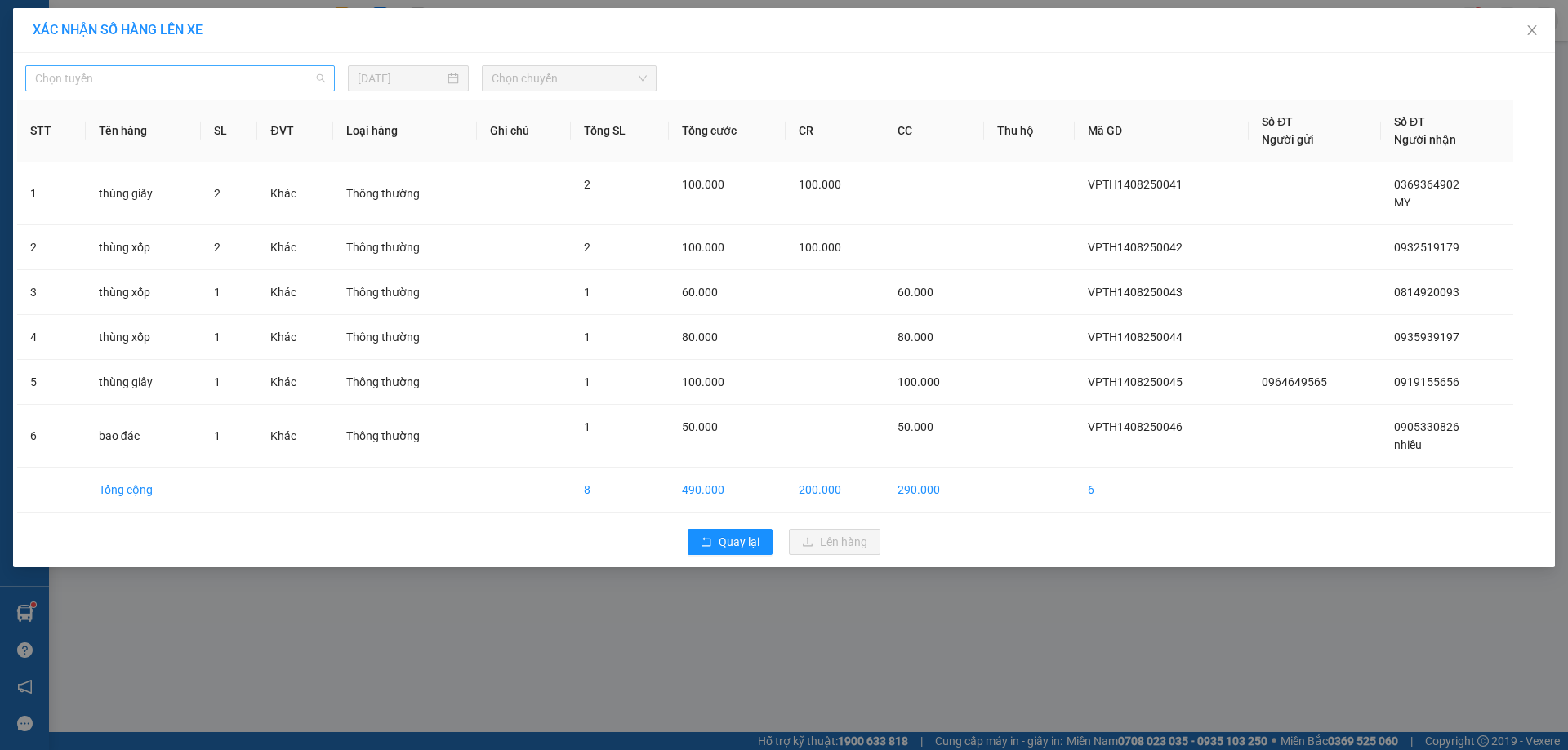
drag, startPoint x: 280, startPoint y: 79, endPoint x: 275, endPoint y: 91, distance: 13.0
click at [279, 79] on span "Chọn tuyến" at bounding box center [180, 78] width 290 height 24
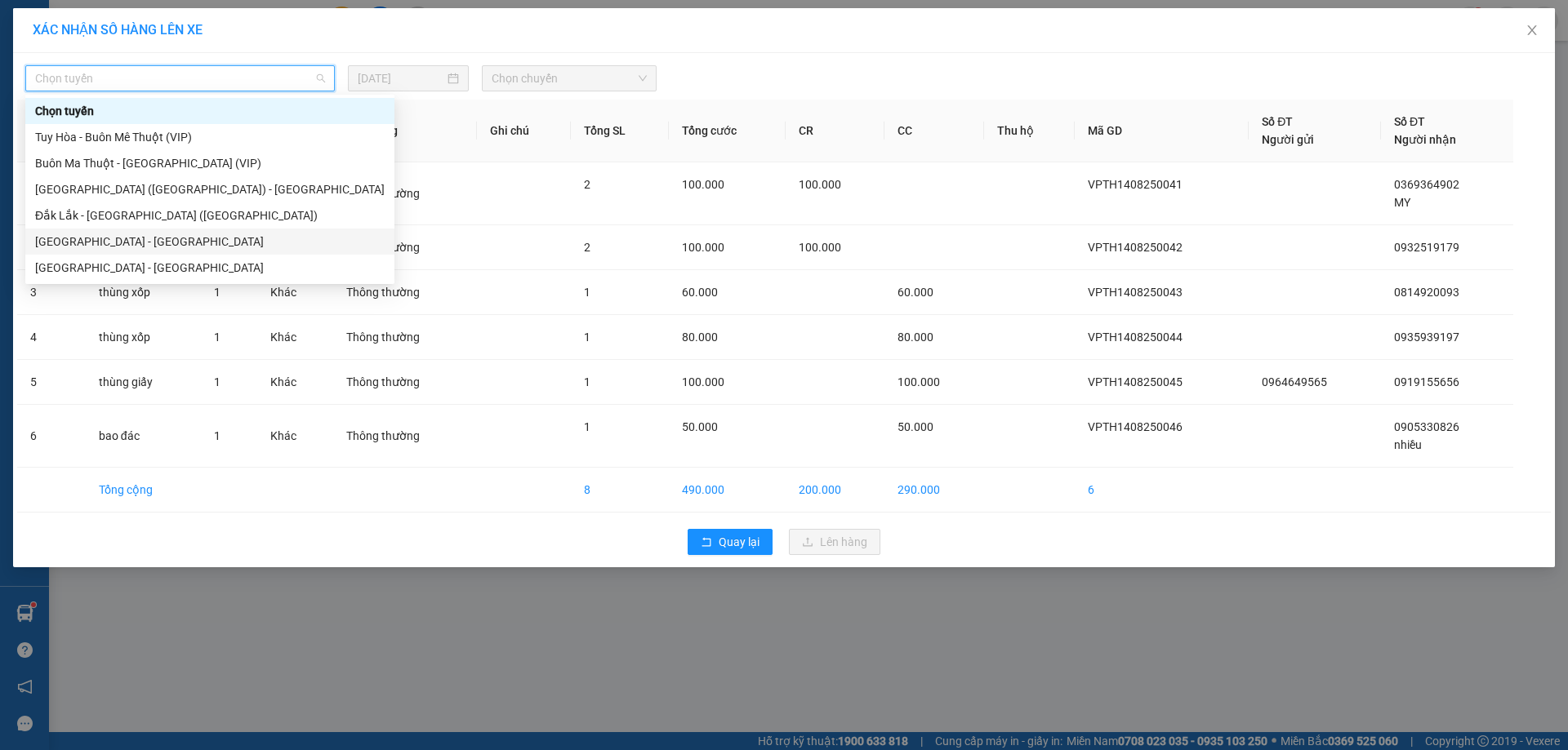
click at [133, 249] on div "[GEOGRAPHIC_DATA] - [GEOGRAPHIC_DATA]" at bounding box center [210, 242] width 350 height 18
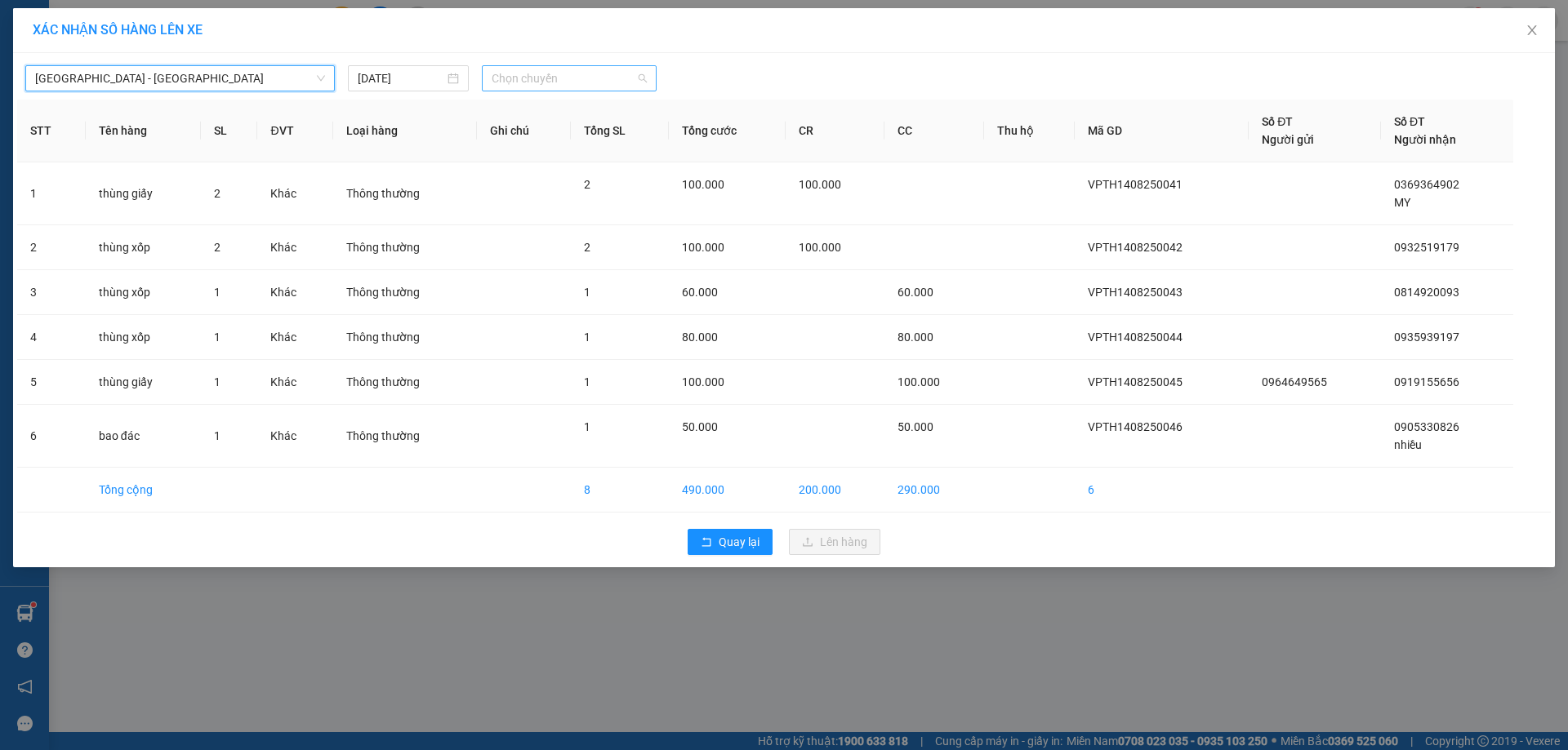
drag, startPoint x: 538, startPoint y: 69, endPoint x: 543, endPoint y: 77, distance: 9.4
click at [542, 71] on span "Chọn chuyến" at bounding box center [569, 78] width 155 height 24
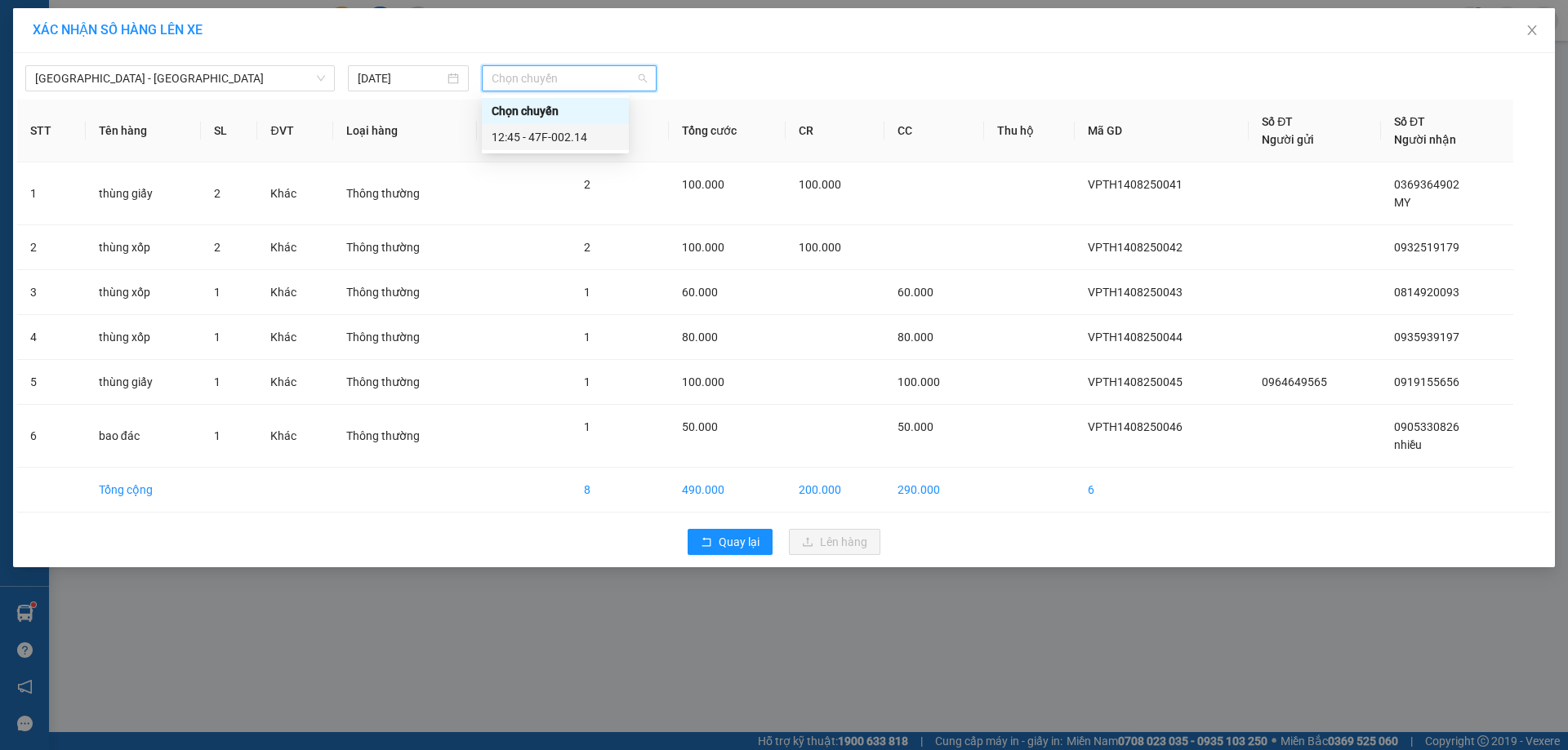
click at [561, 136] on div "12:45 - 47F-002.14" at bounding box center [555, 137] width 128 height 18
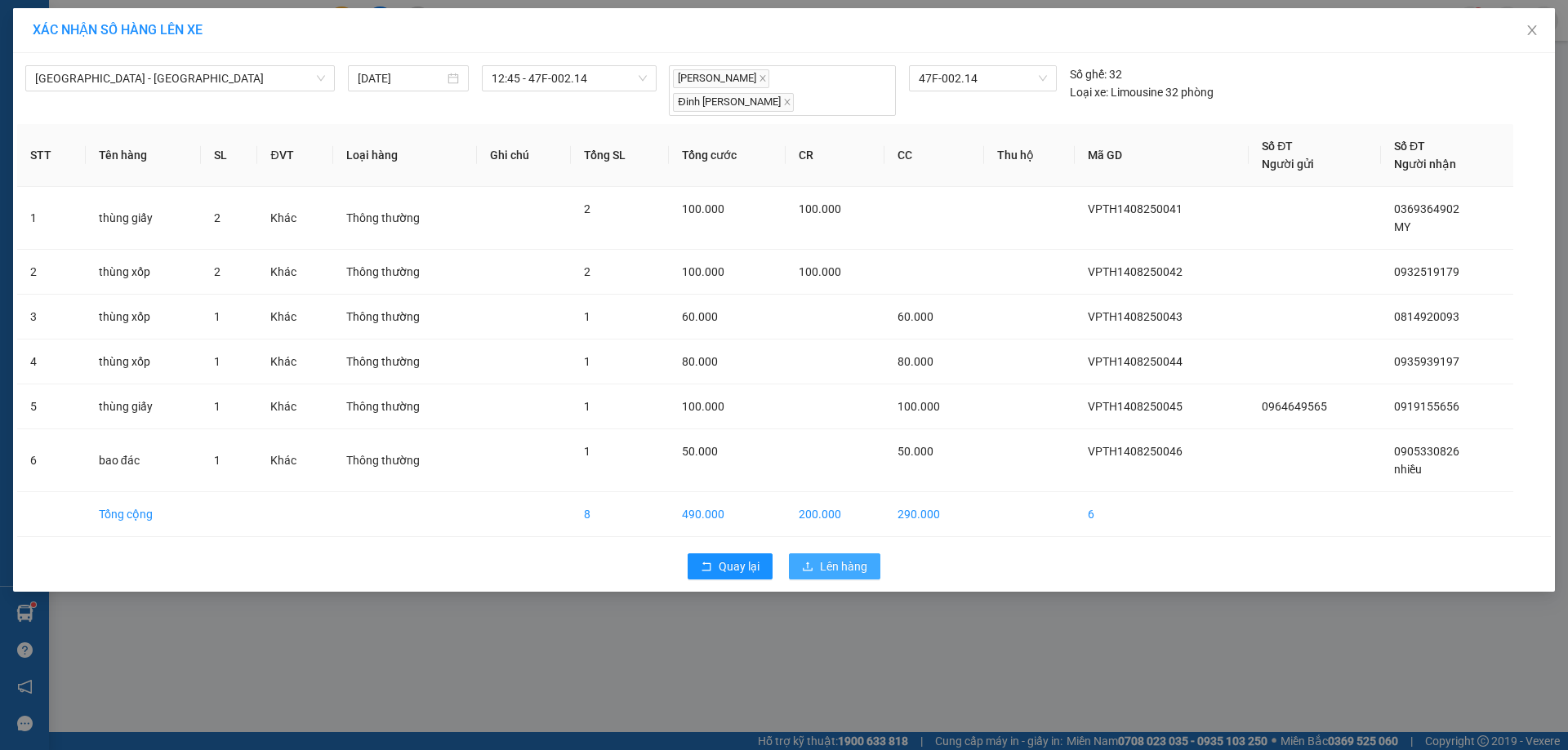
click at [819, 553] on button "Lên hàng" at bounding box center [835, 566] width 92 height 26
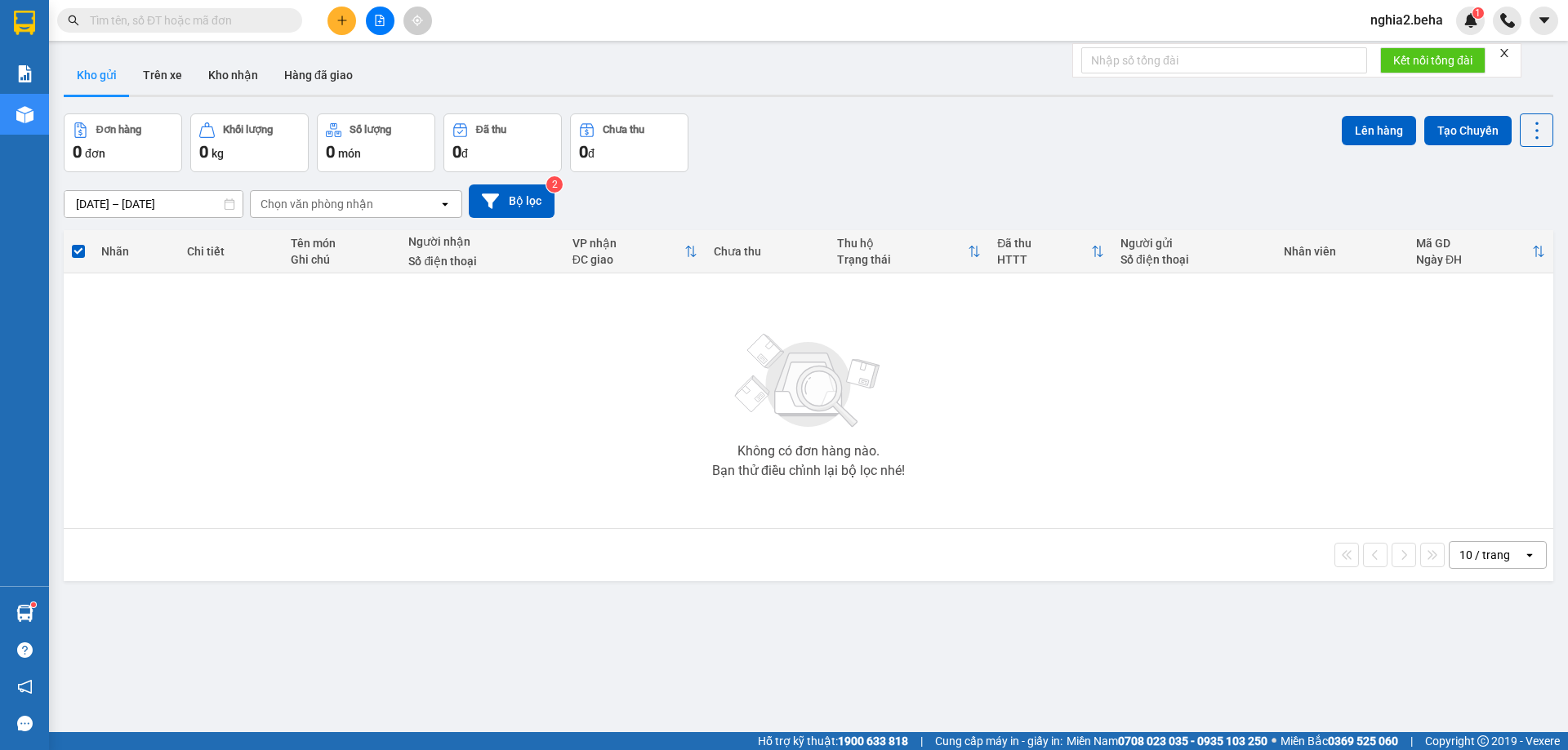
click at [881, 371] on img at bounding box center [809, 381] width 164 height 114
click at [241, 78] on button "Kho nhận" at bounding box center [233, 75] width 76 height 39
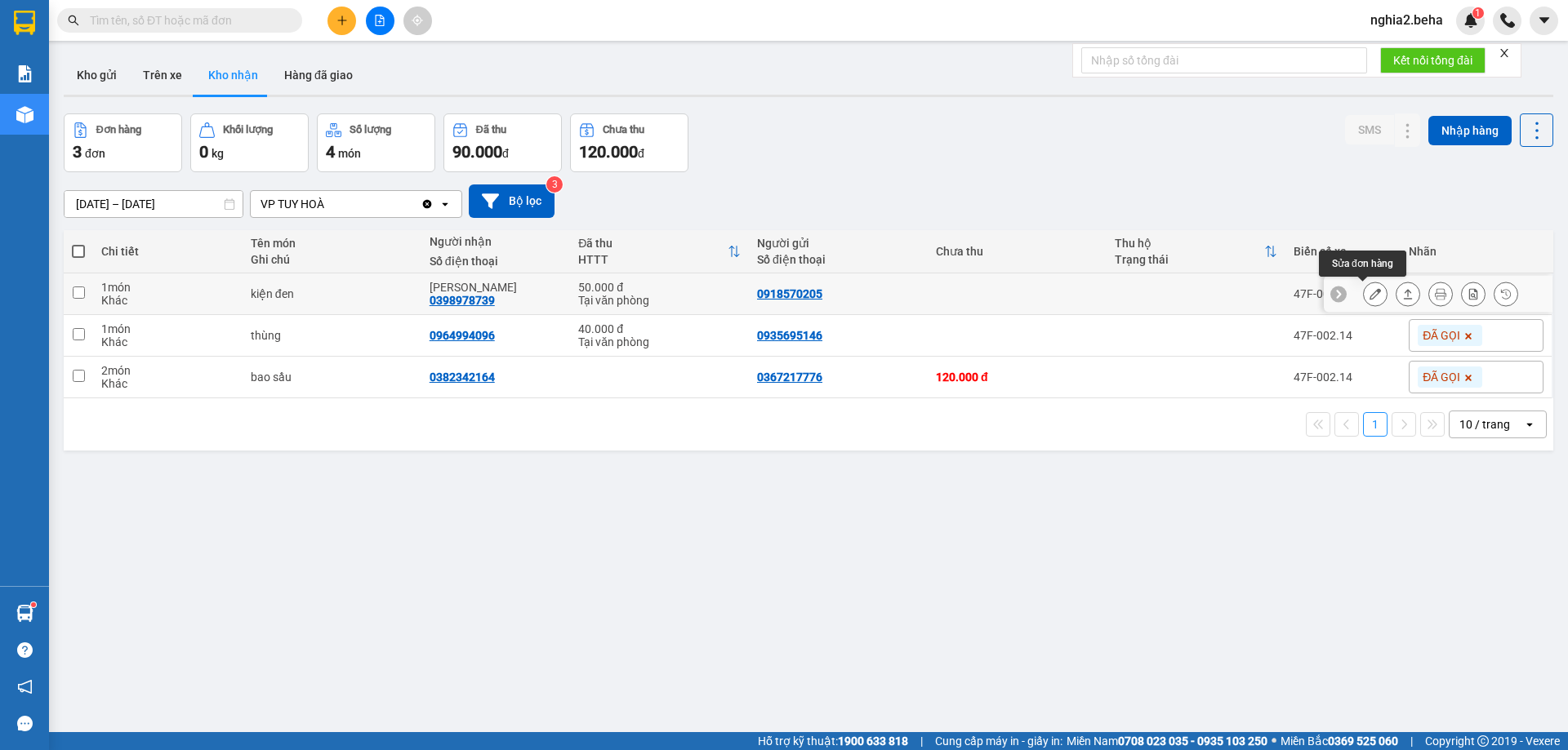
click at [1364, 285] on button at bounding box center [1375, 293] width 22 height 28
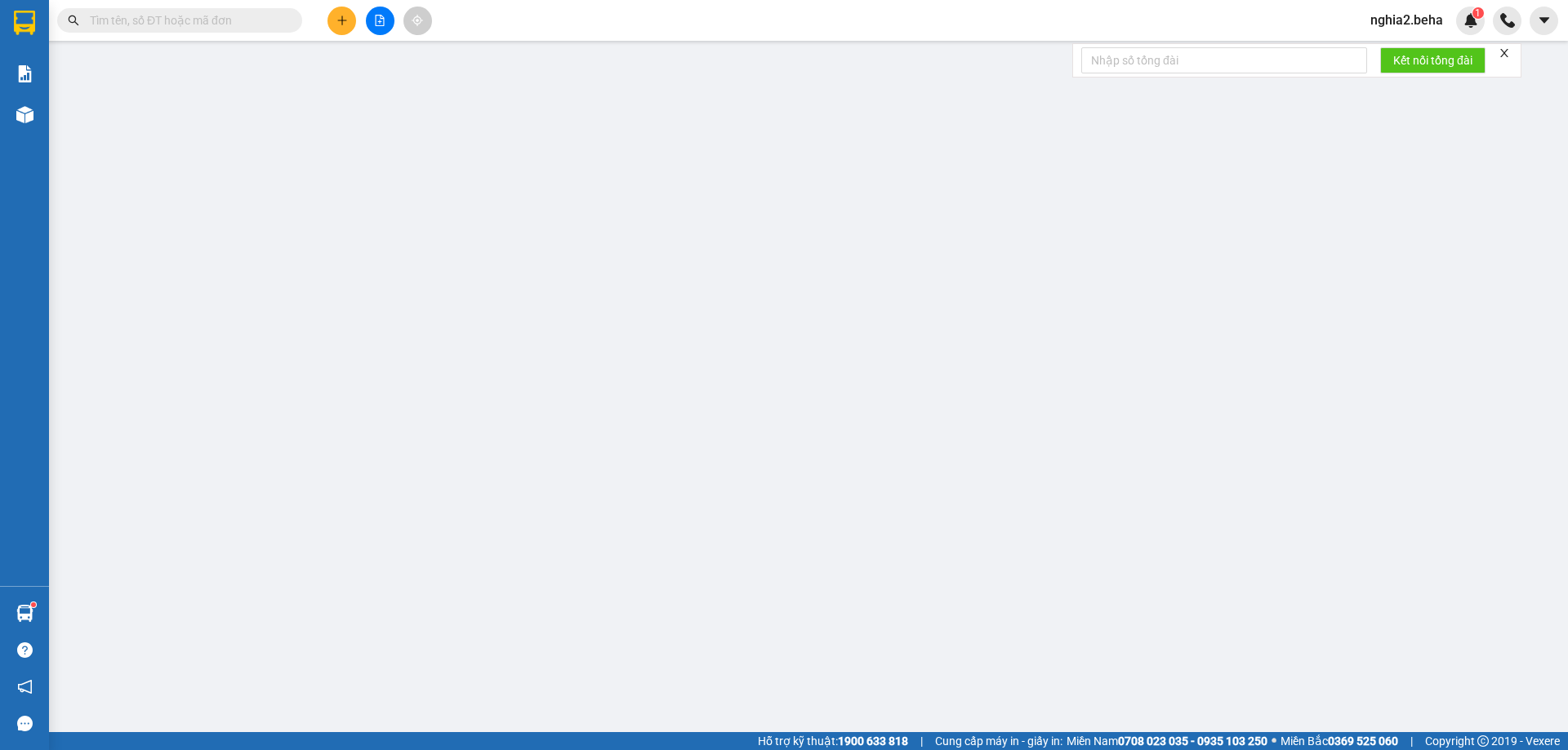
type input "0918570205"
type input "0398978739"
type input "Minh balo"
type input "50.000"
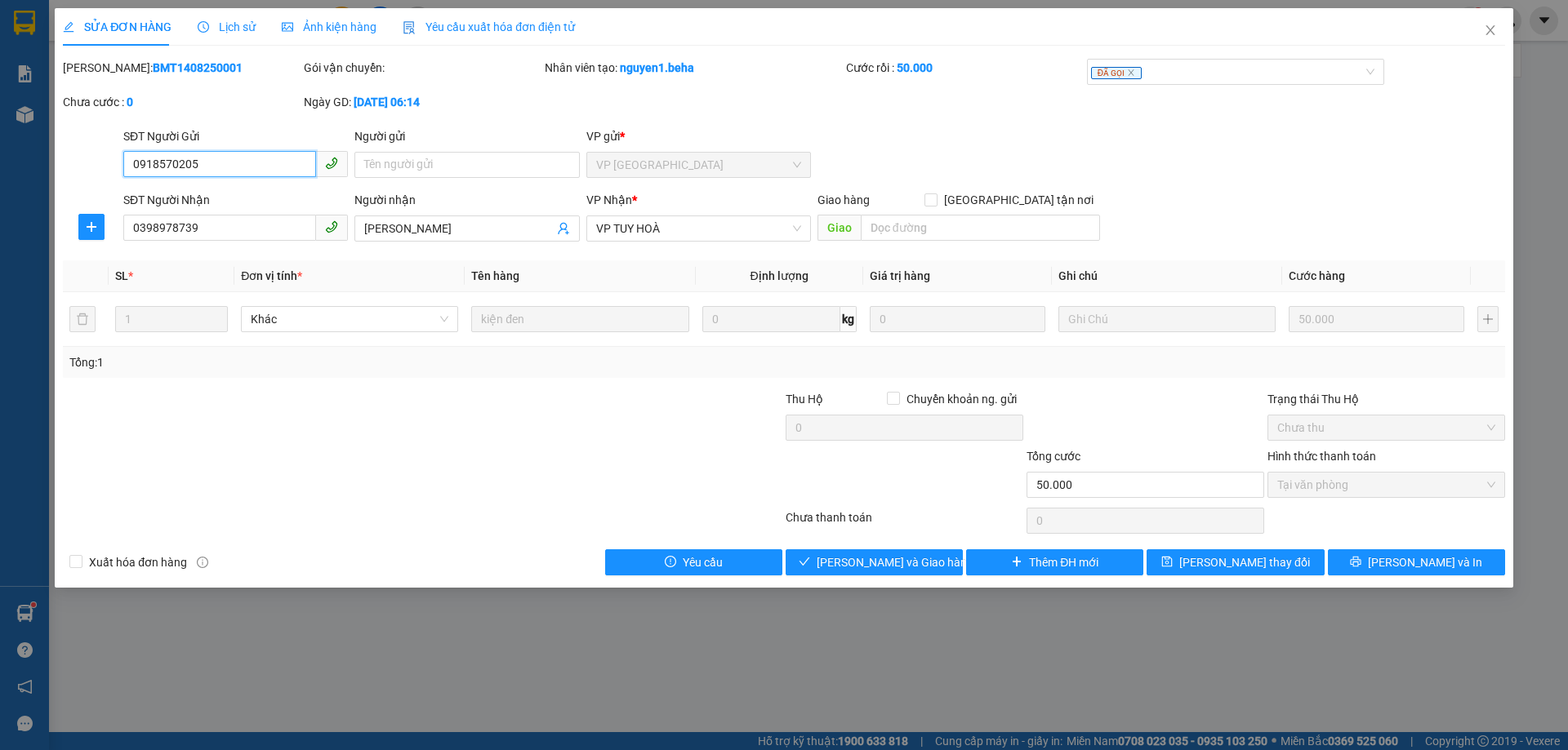
drag, startPoint x: 724, startPoint y: 232, endPoint x: 730, endPoint y: 256, distance: 24.7
click at [724, 238] on span "VP TUY HOÀ" at bounding box center [699, 228] width 205 height 24
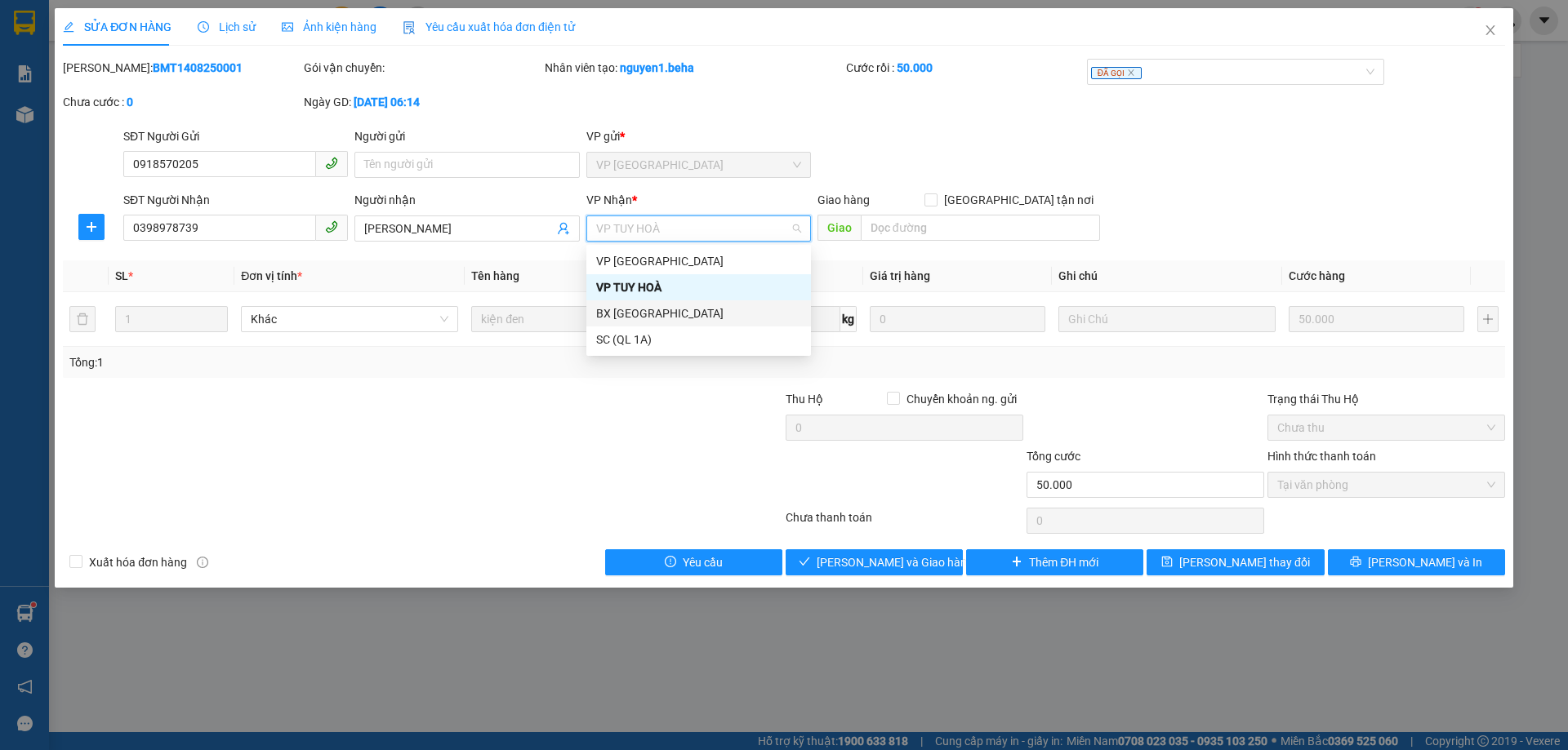
click at [689, 314] on div "BX [GEOGRAPHIC_DATA]" at bounding box center [699, 314] width 205 height 18
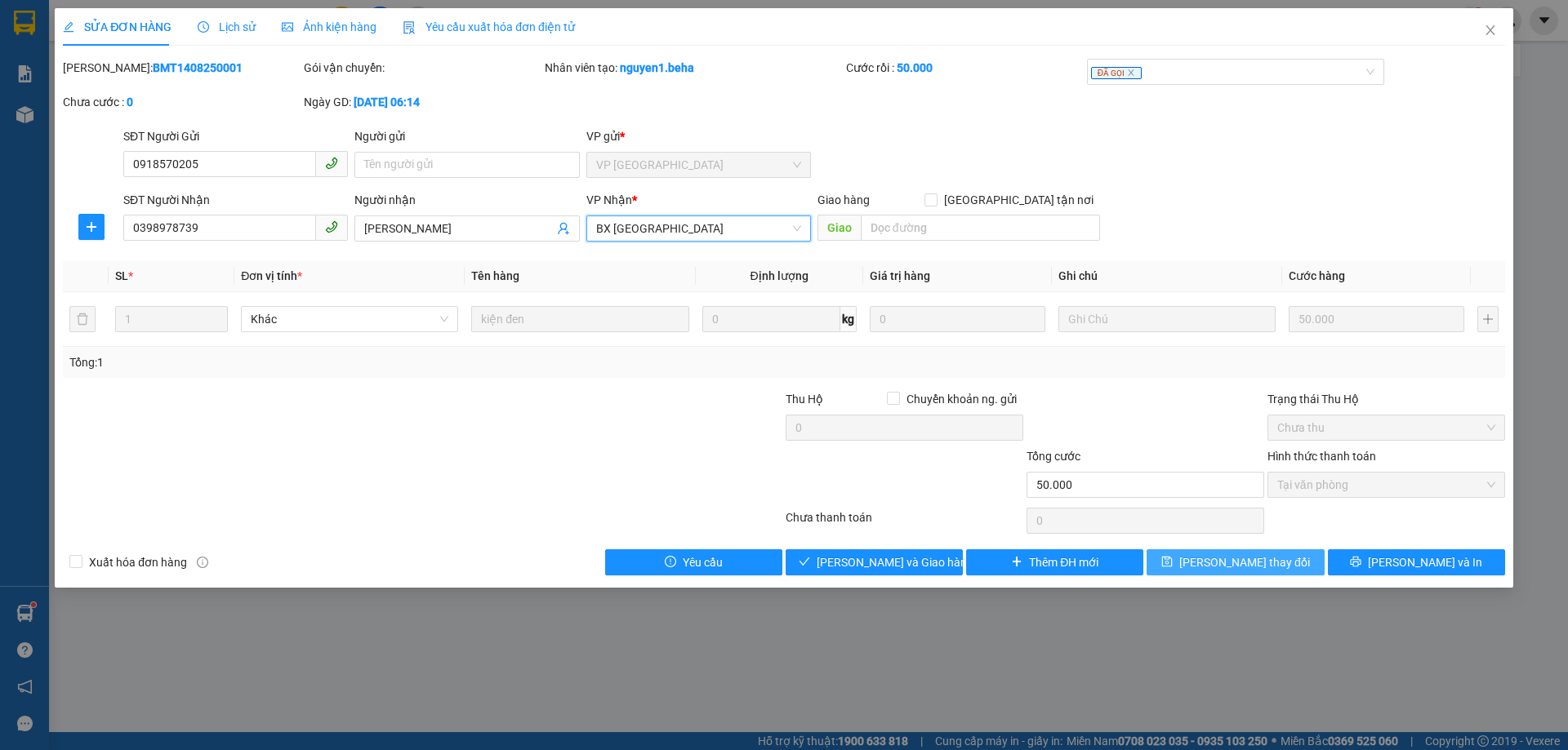
click at [1241, 562] on span "[PERSON_NAME] thay đổi" at bounding box center [1244, 562] width 131 height 18
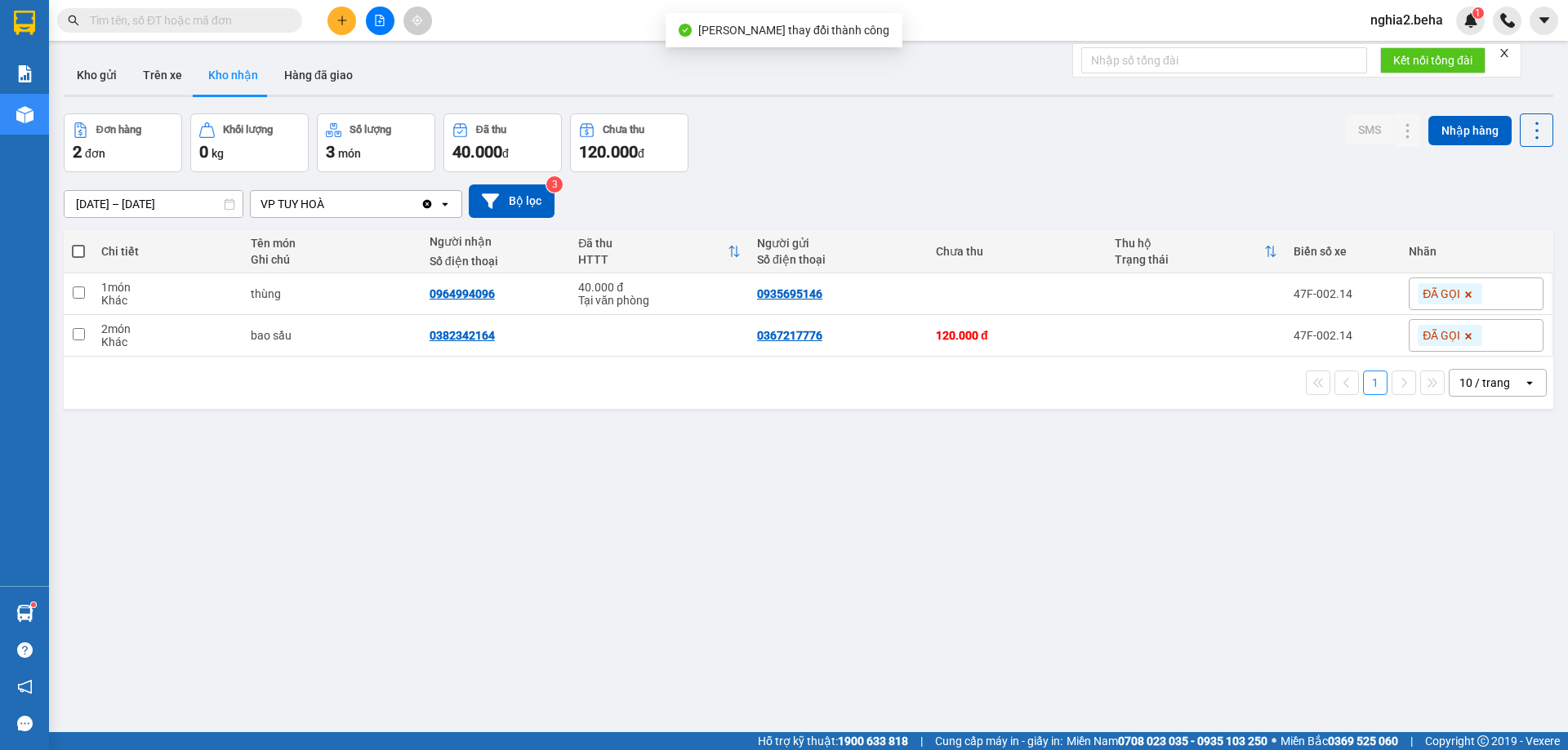
click at [752, 473] on div "ver 1.8.138 Kho gửi Trên xe Kho nhận Hàng đã giao Đơn hàng 2 đơn Khối lượng 0 k…" at bounding box center [809, 424] width 1503 height 750
drag, startPoint x: 862, startPoint y: 191, endPoint x: 875, endPoint y: 175, distance: 20.6
click at [874, 179] on div "12/08/2025 – 14/08/2025 Press the down arrow key to interact with the calendar …" at bounding box center [808, 202] width 1490 height 58
drag, startPoint x: 378, startPoint y: 21, endPoint x: 1558, endPoint y: 19, distance: 1180.0
click at [378, 21] on icon "file-add" at bounding box center [380, 20] width 12 height 12
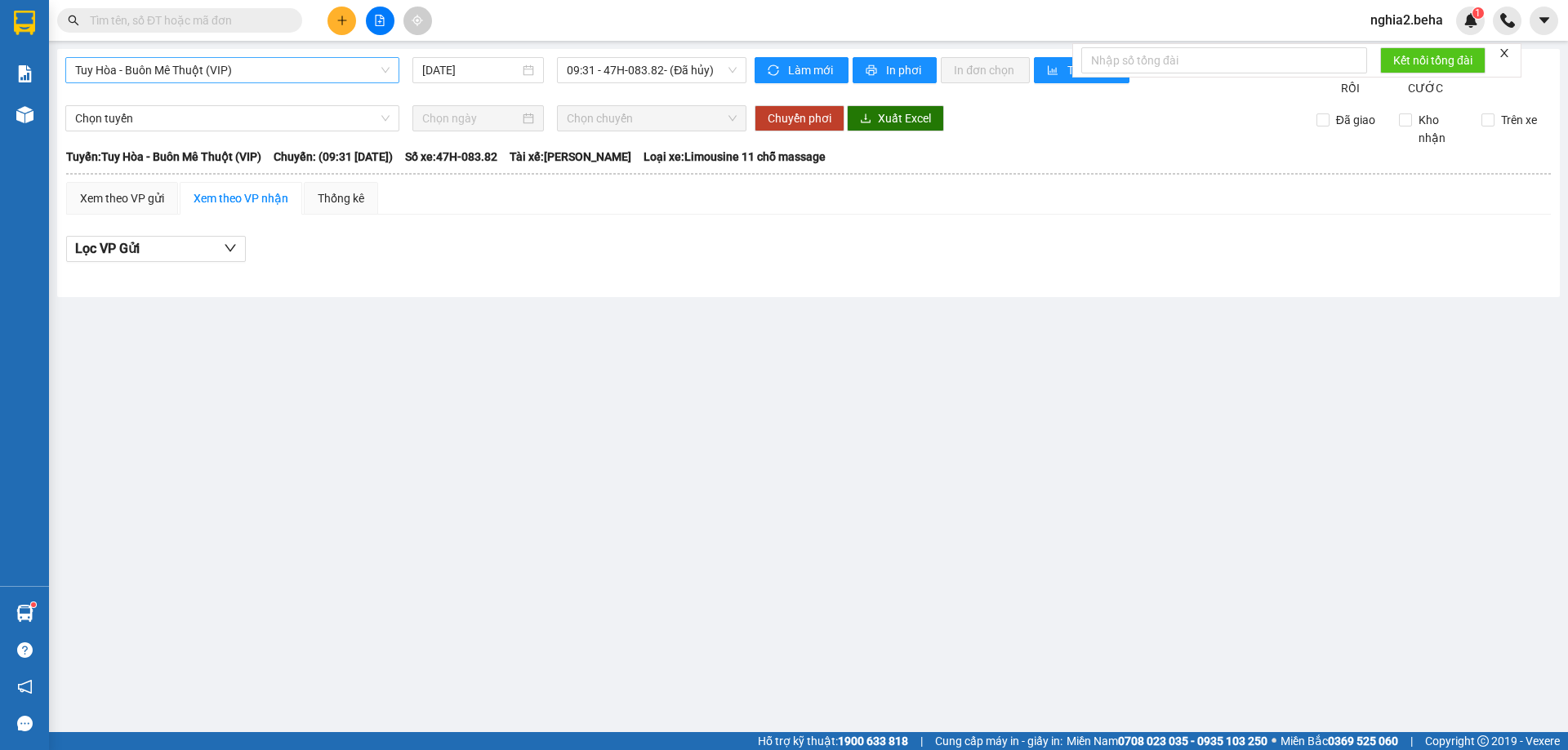
click at [207, 66] on span "Tuy Hòa - Buôn Mê Thuột (VIP)" at bounding box center [232, 70] width 315 height 24
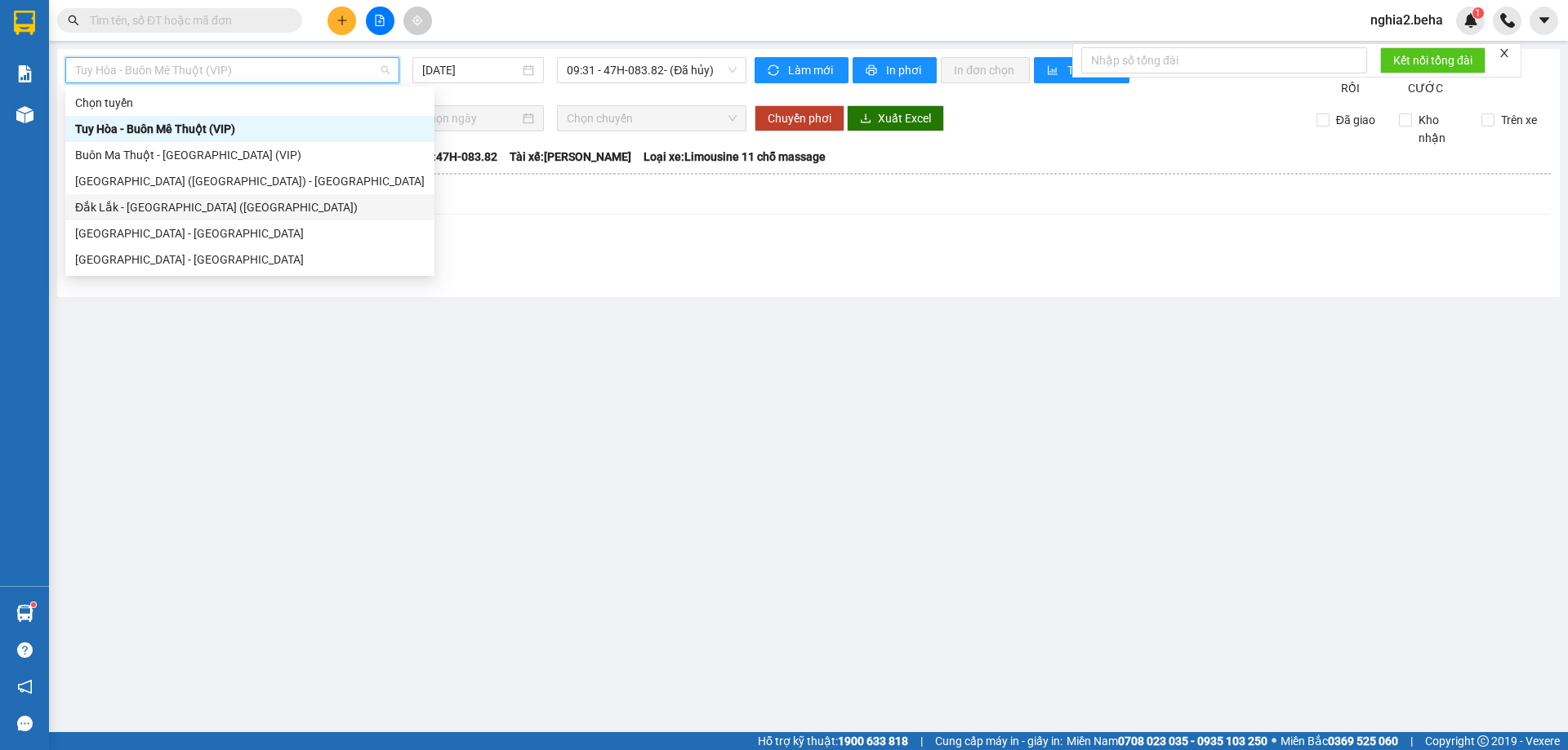
click at [164, 211] on div "Đắk Lắk - [GEOGRAPHIC_DATA] ([GEOGRAPHIC_DATA])" at bounding box center [249, 207] width 350 height 18
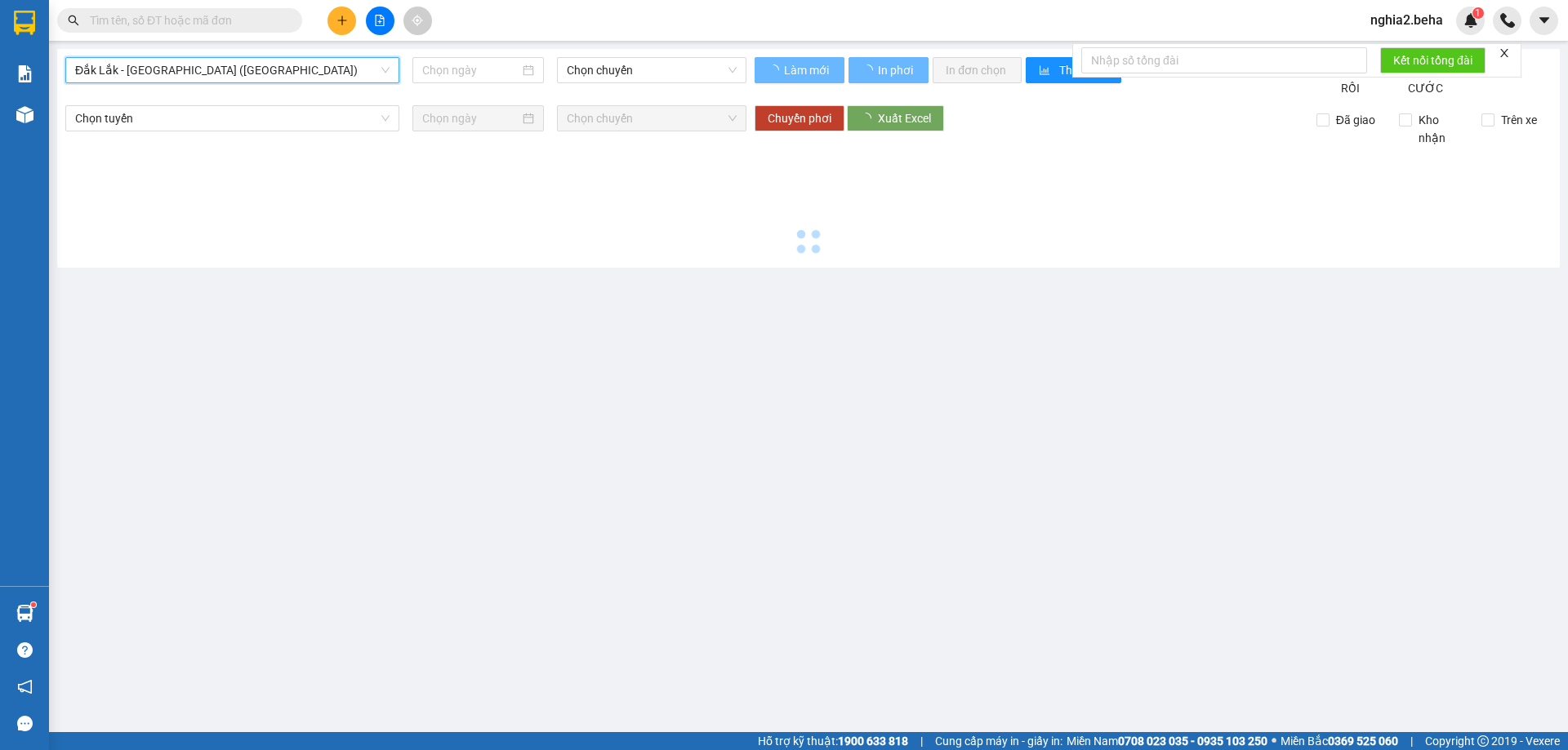
type input "[DATE]"
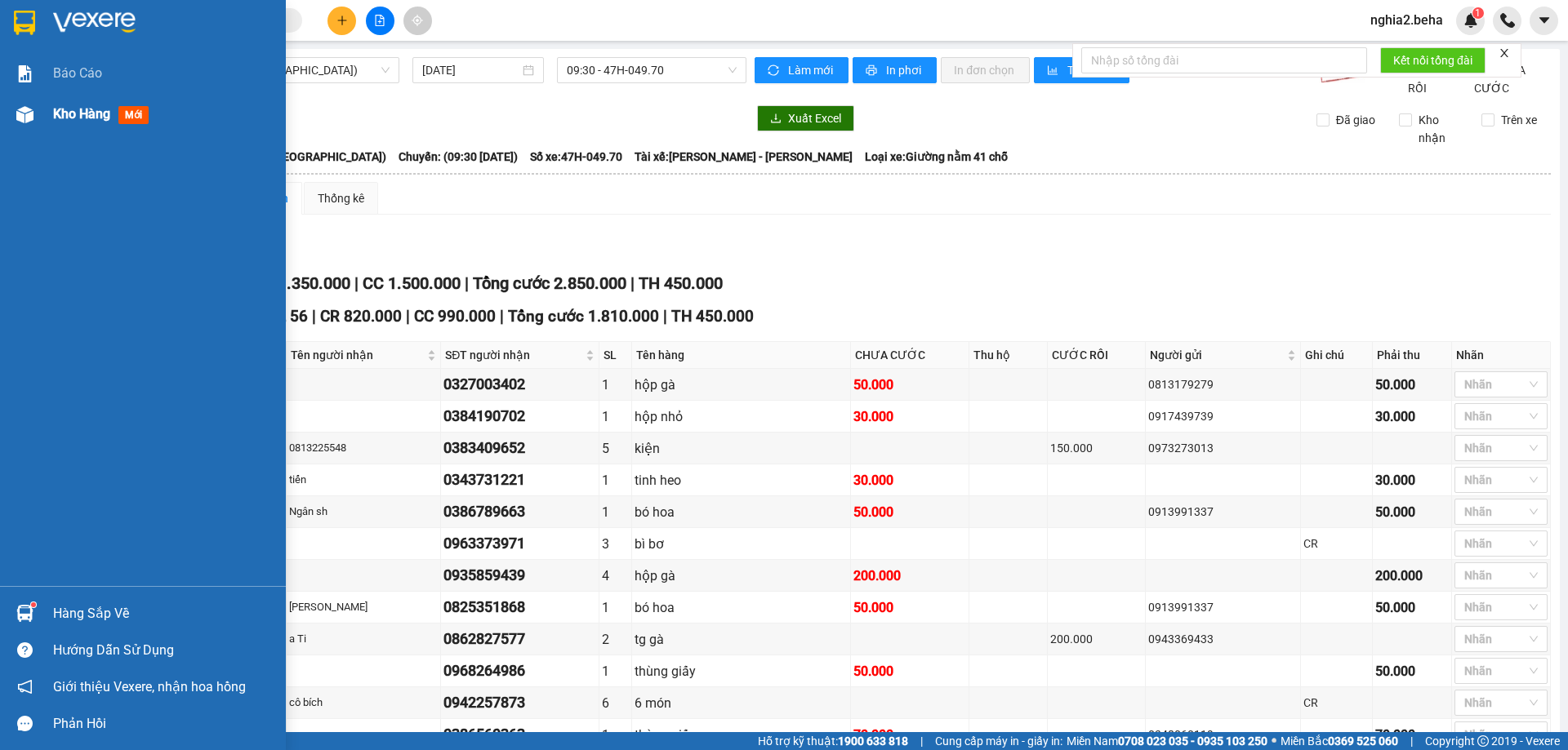
click at [26, 109] on img at bounding box center [25, 115] width 18 height 18
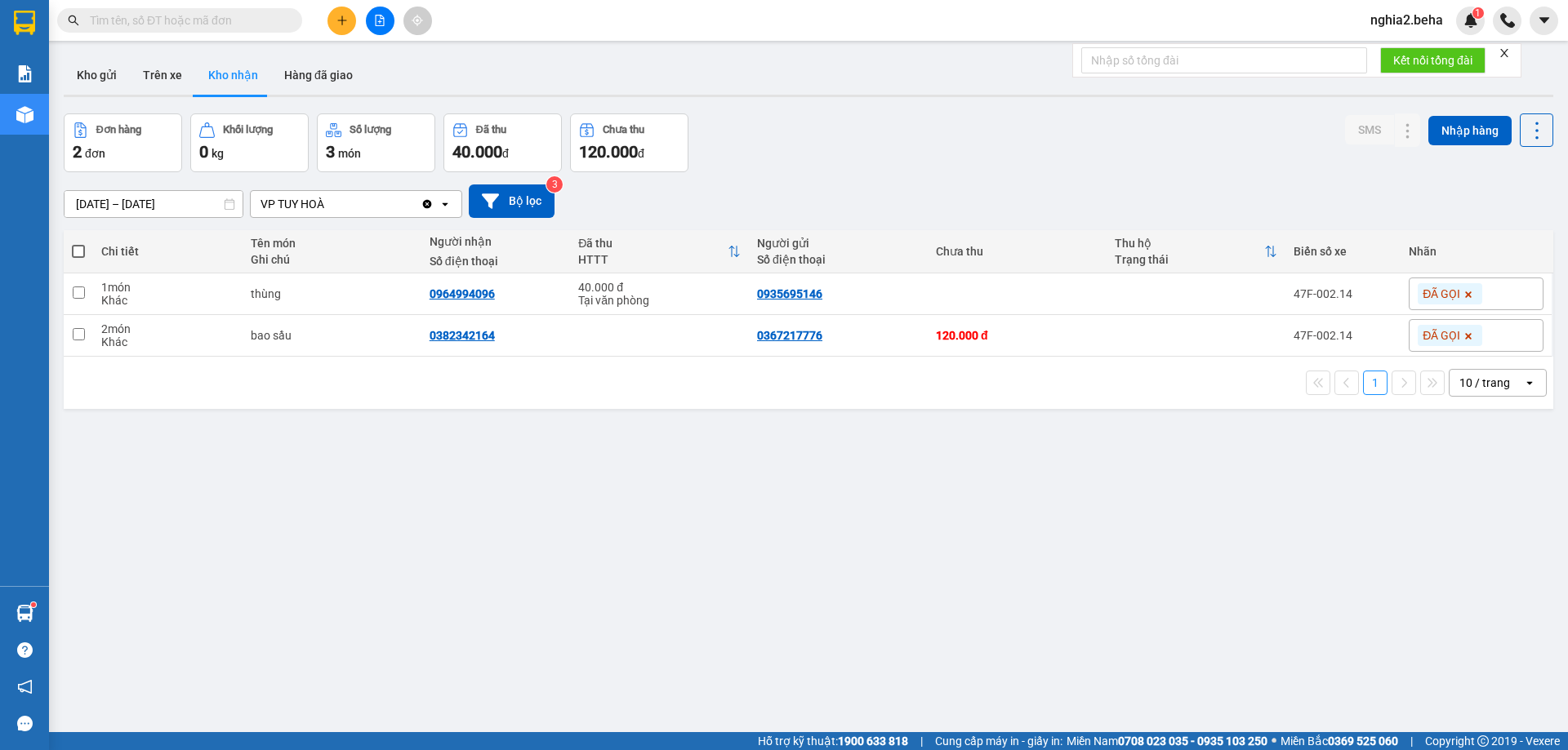
click at [964, 145] on div "Đơn hàng 2 đơn Khối lượng 0 kg Số lượng 3 món Đã thu 40.000 đ Chưa thu 120.000 …" at bounding box center [808, 143] width 1490 height 58
click at [208, 18] on input "text" at bounding box center [186, 20] width 193 height 18
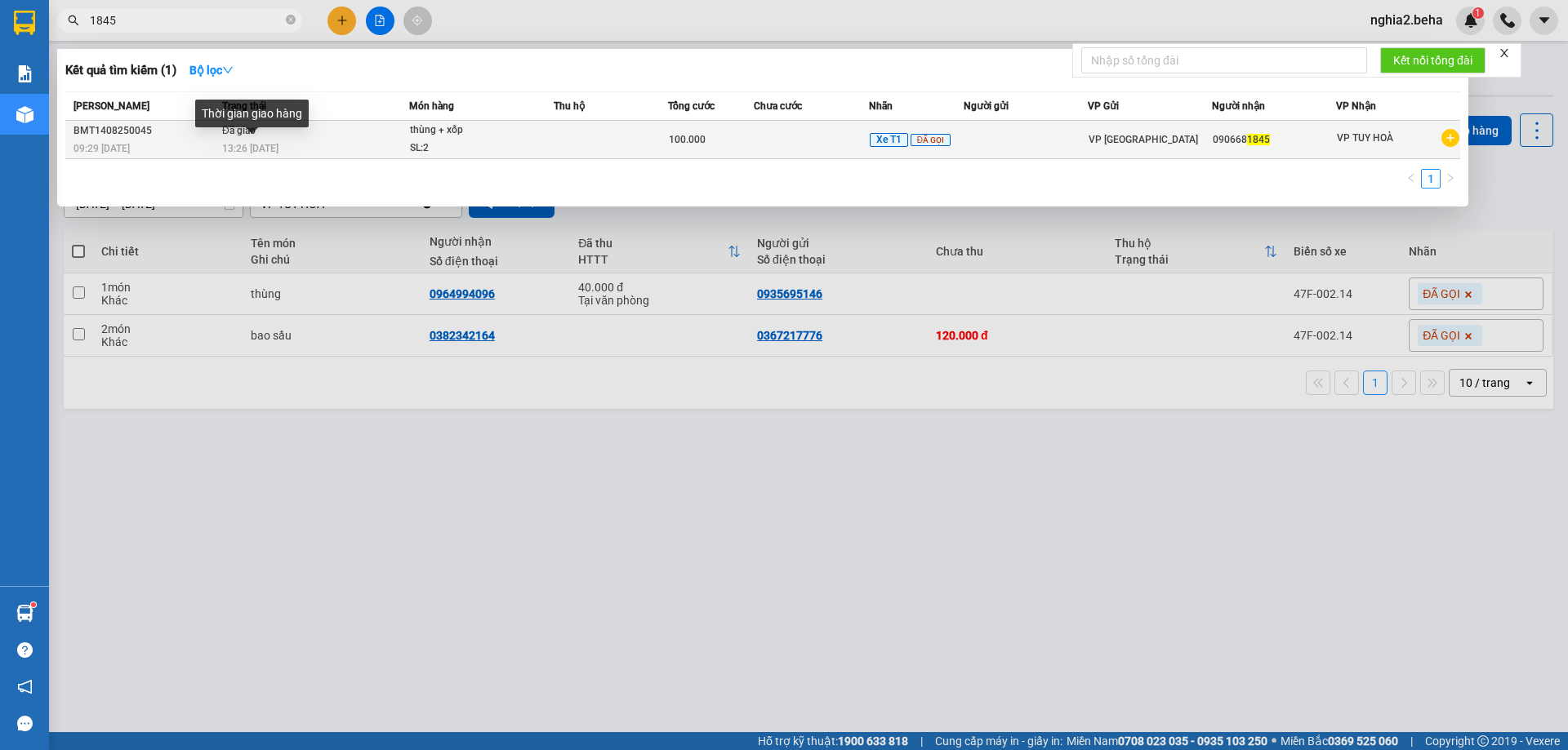
type input "1845"
click at [315, 151] on div "13:26 - 14/08" at bounding box center [315, 148] width 186 height 18
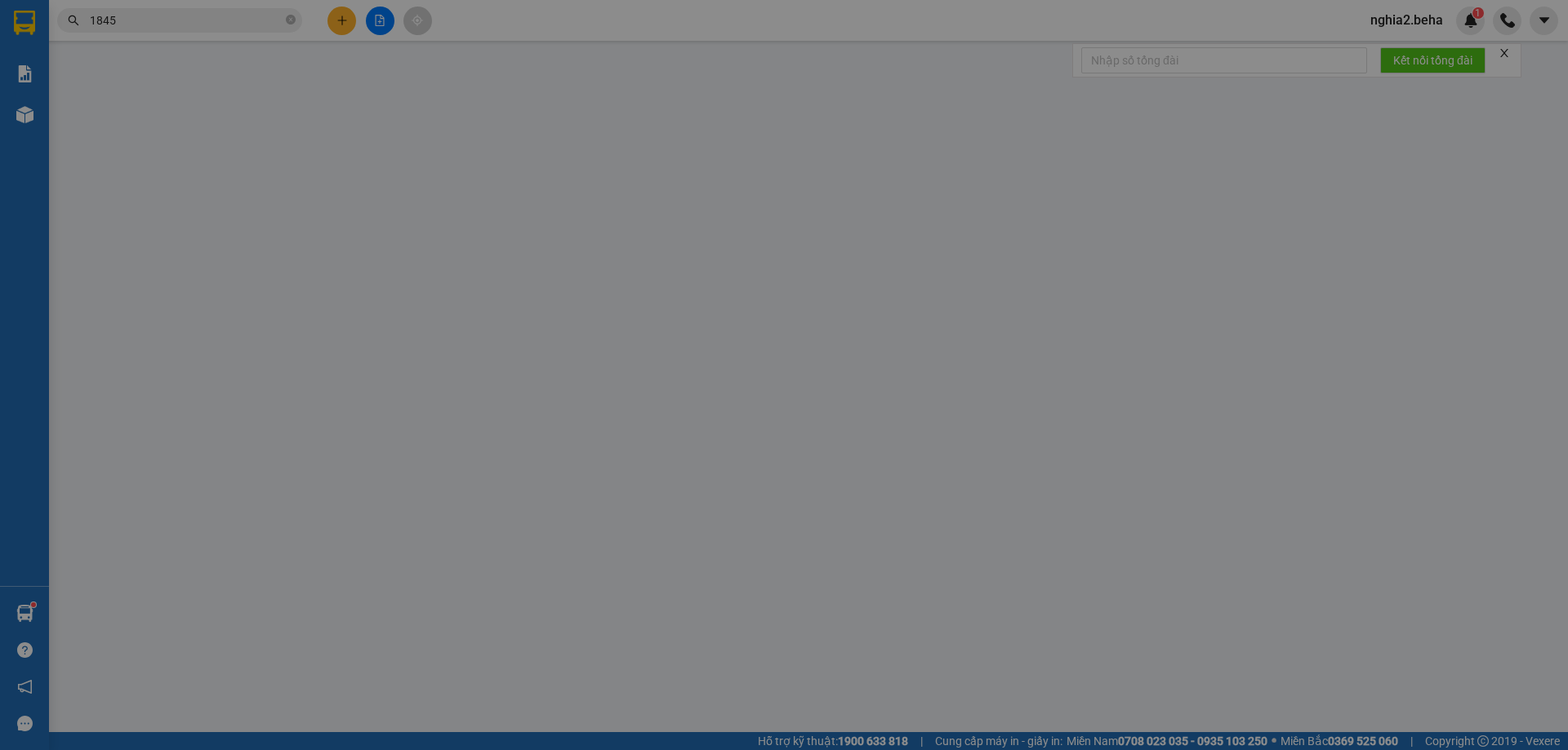
type input "0906681845"
type input "100.000"
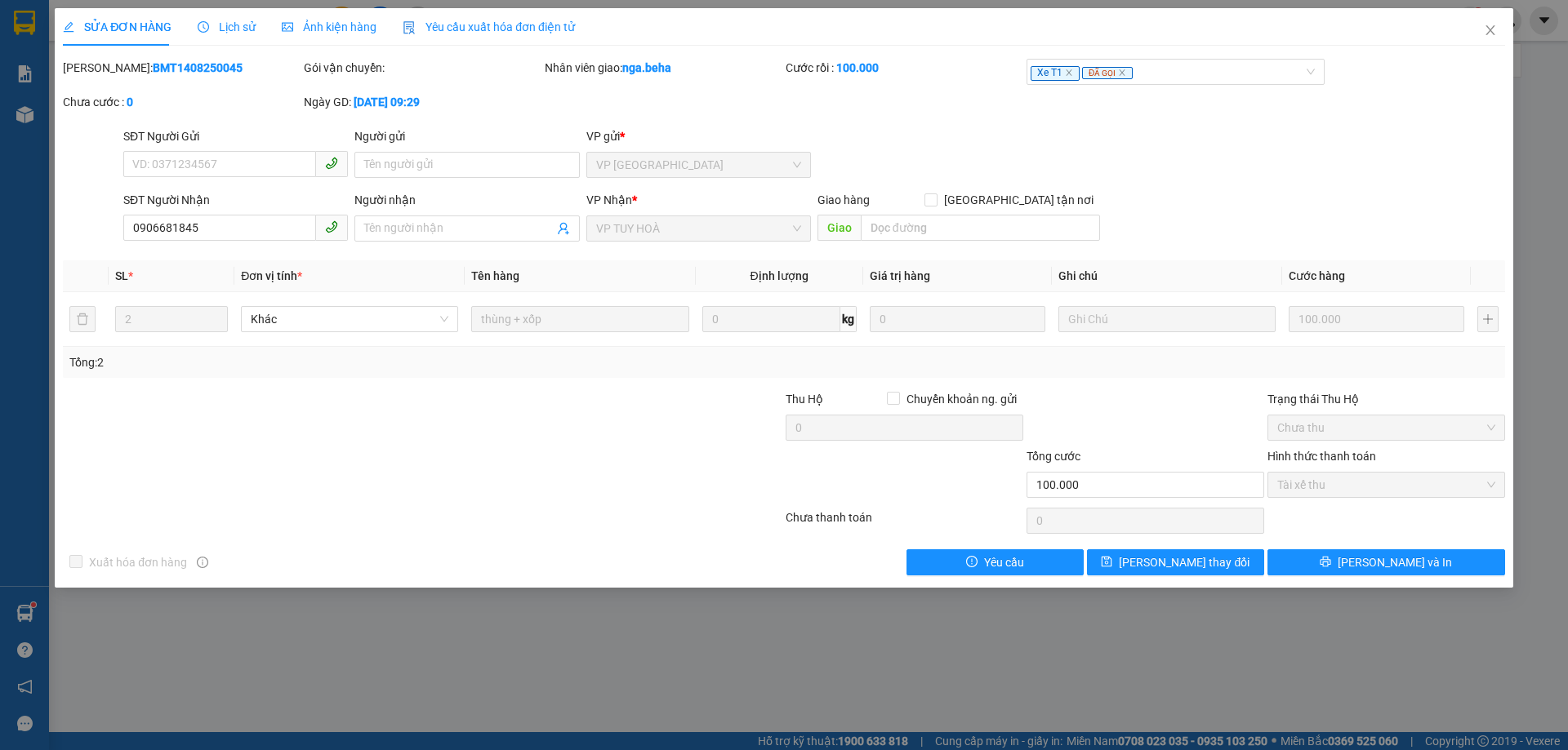
click at [300, 24] on span "Ảnh kiện hàng" at bounding box center [328, 26] width 95 height 13
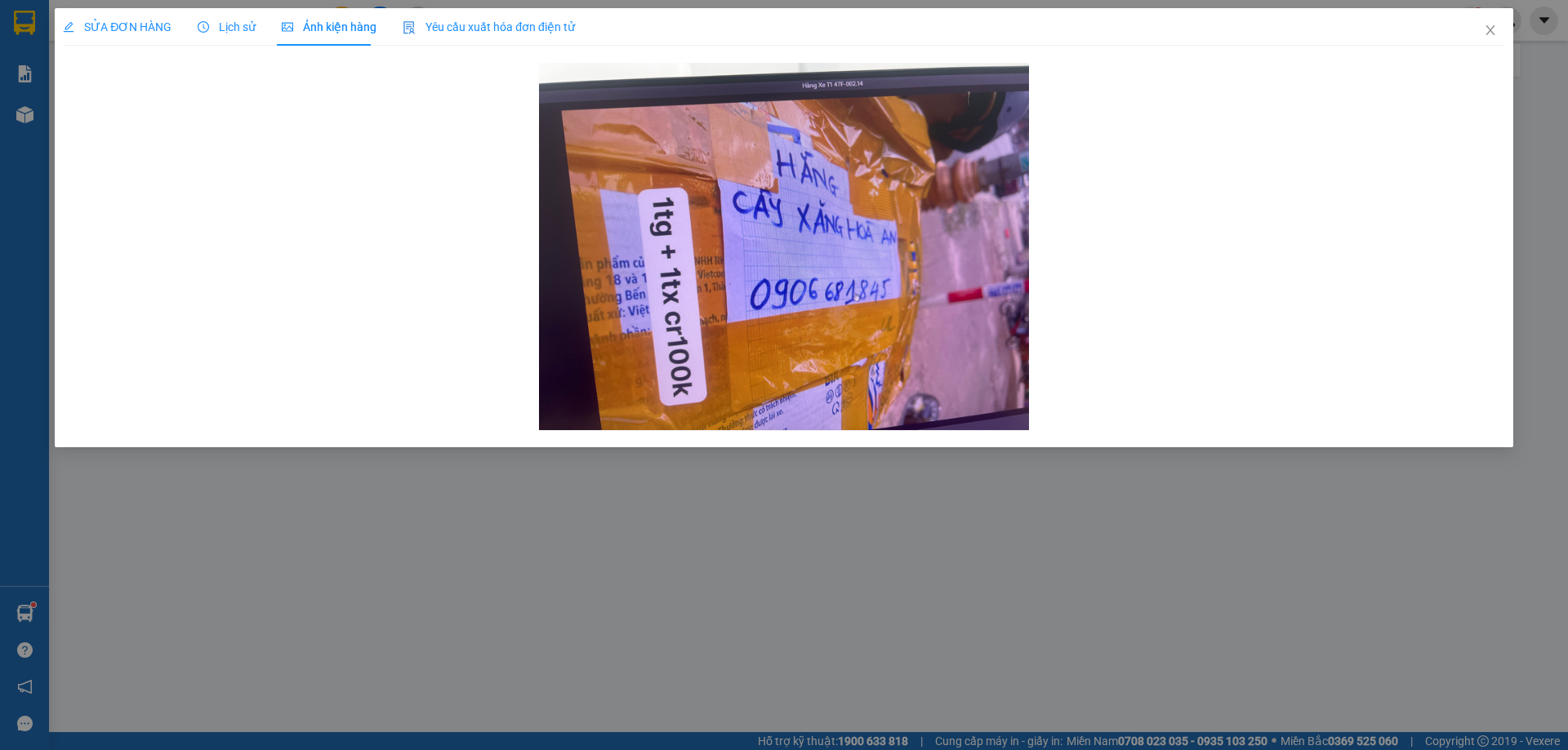
click at [119, 27] on span "SỬA ĐƠN HÀNG" at bounding box center [117, 26] width 108 height 13
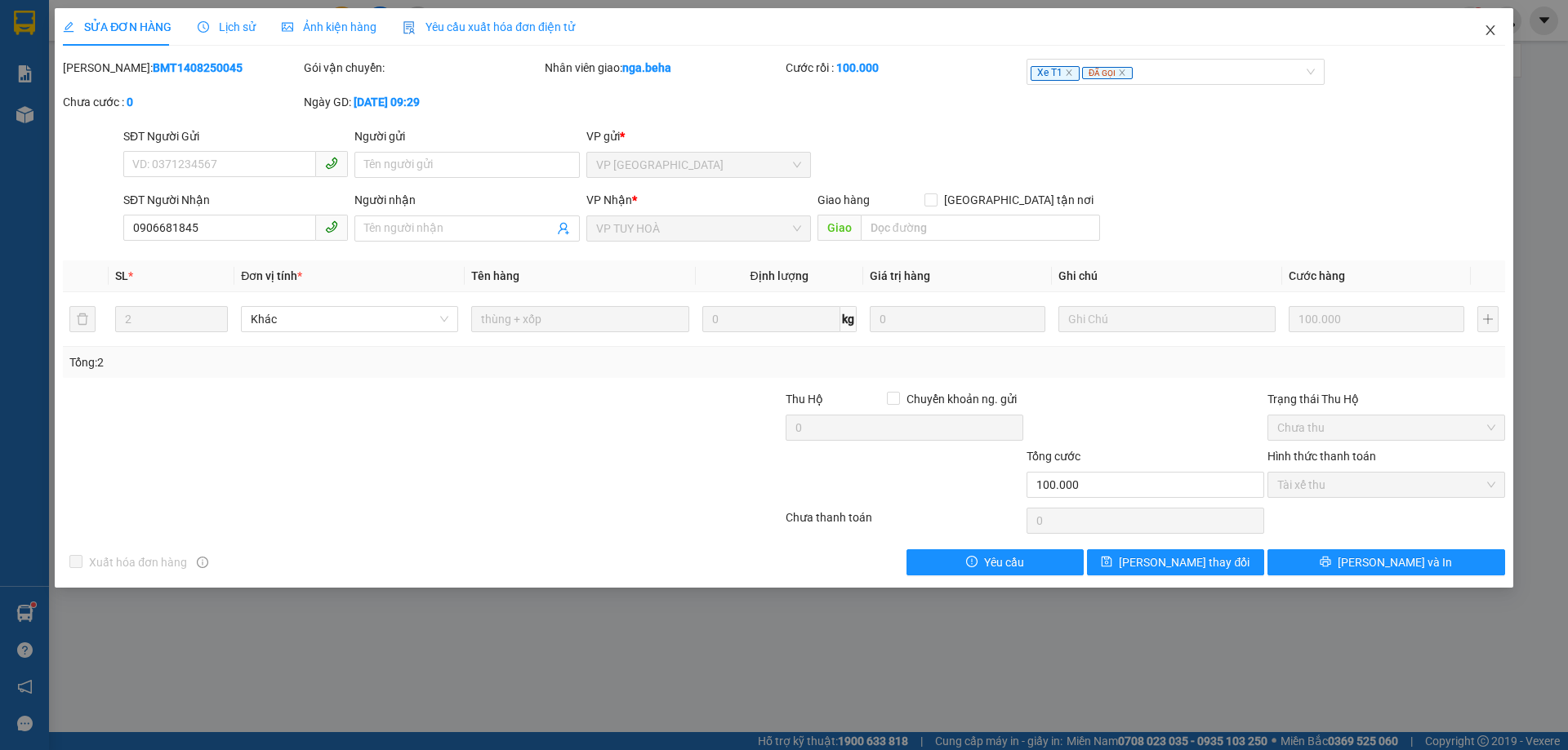
click at [1491, 27] on icon "close" at bounding box center [1490, 29] width 13 height 13
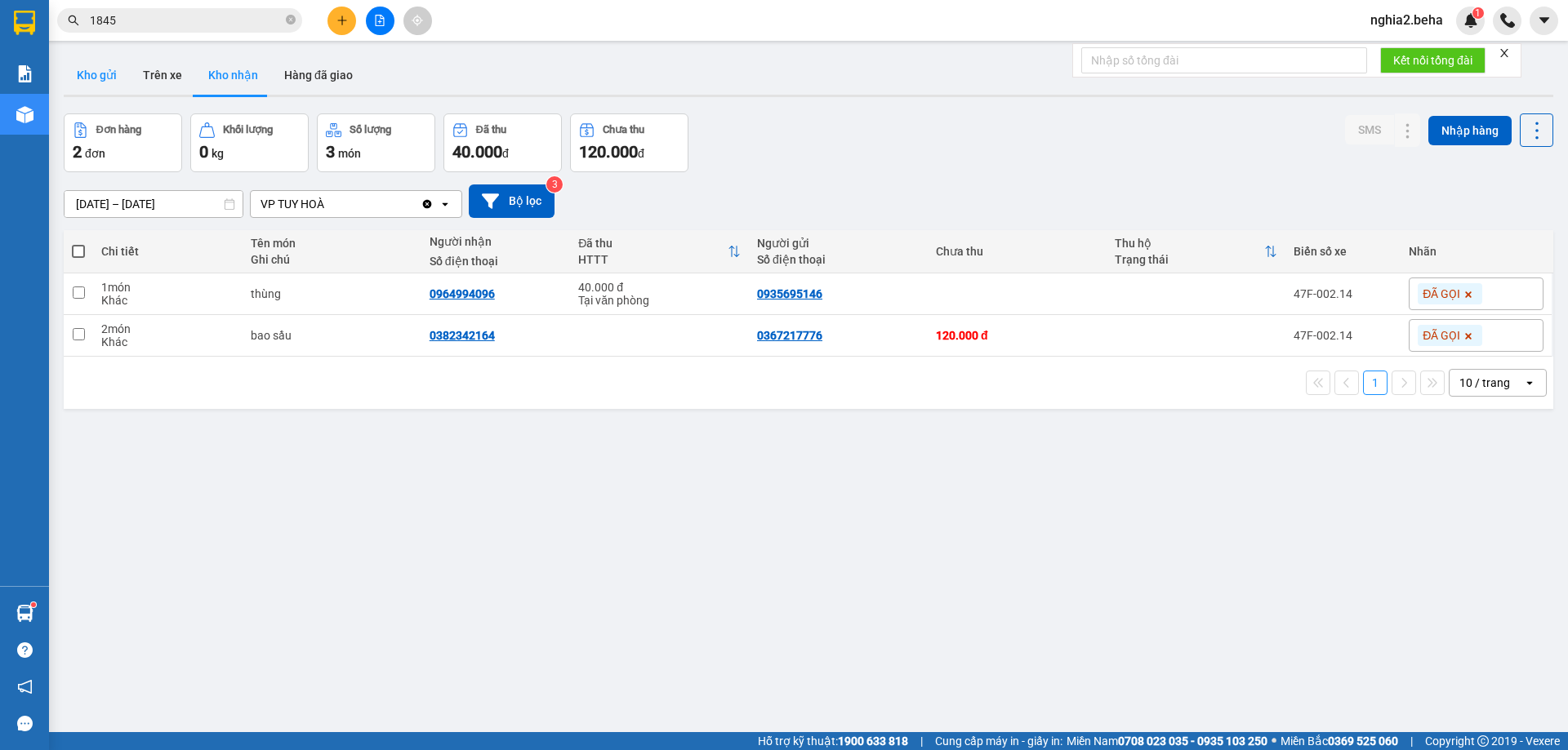
click at [111, 78] on button "Kho gửi" at bounding box center [96, 75] width 66 height 39
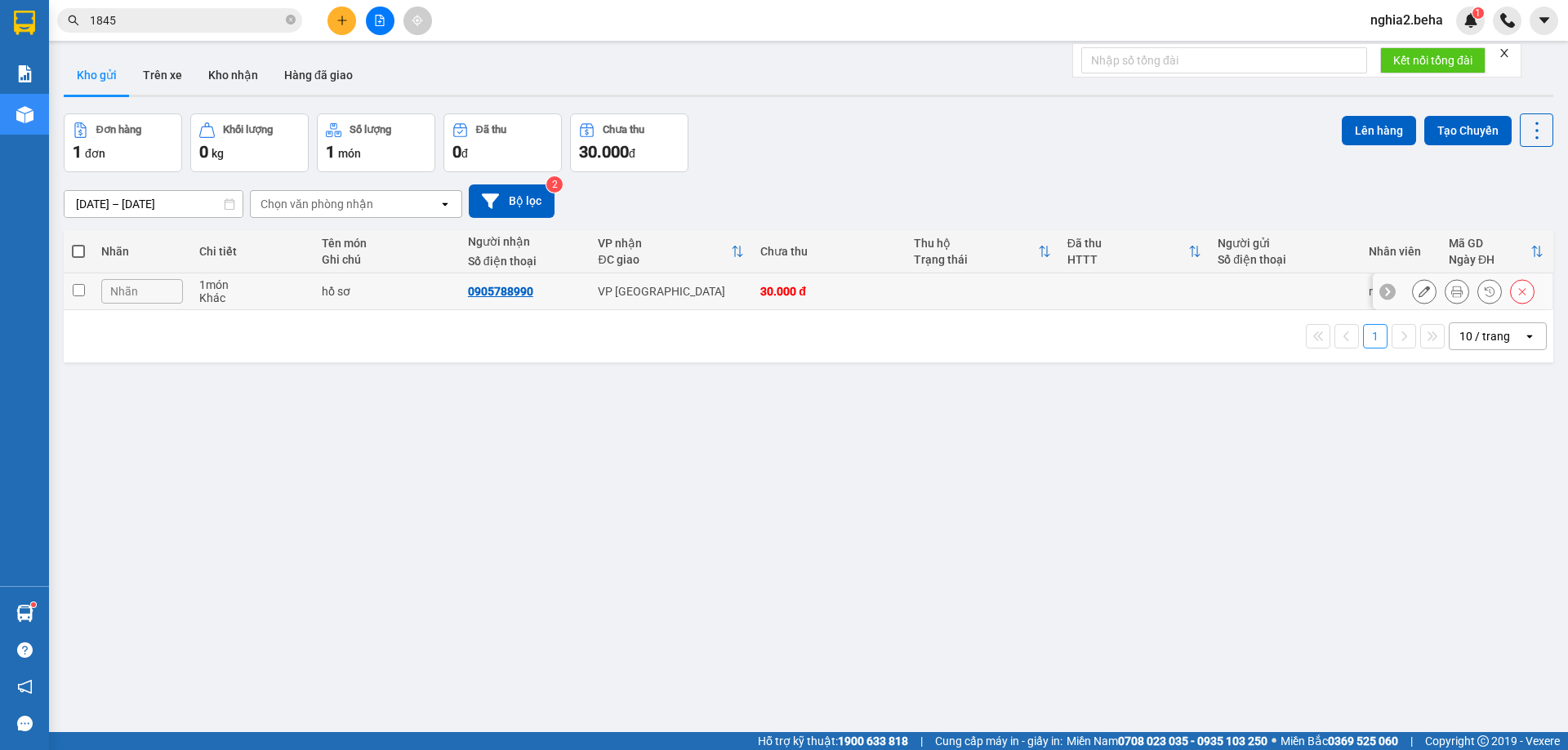
click at [74, 290] on input "checkbox" at bounding box center [79, 290] width 13 height 13
checkbox input "true"
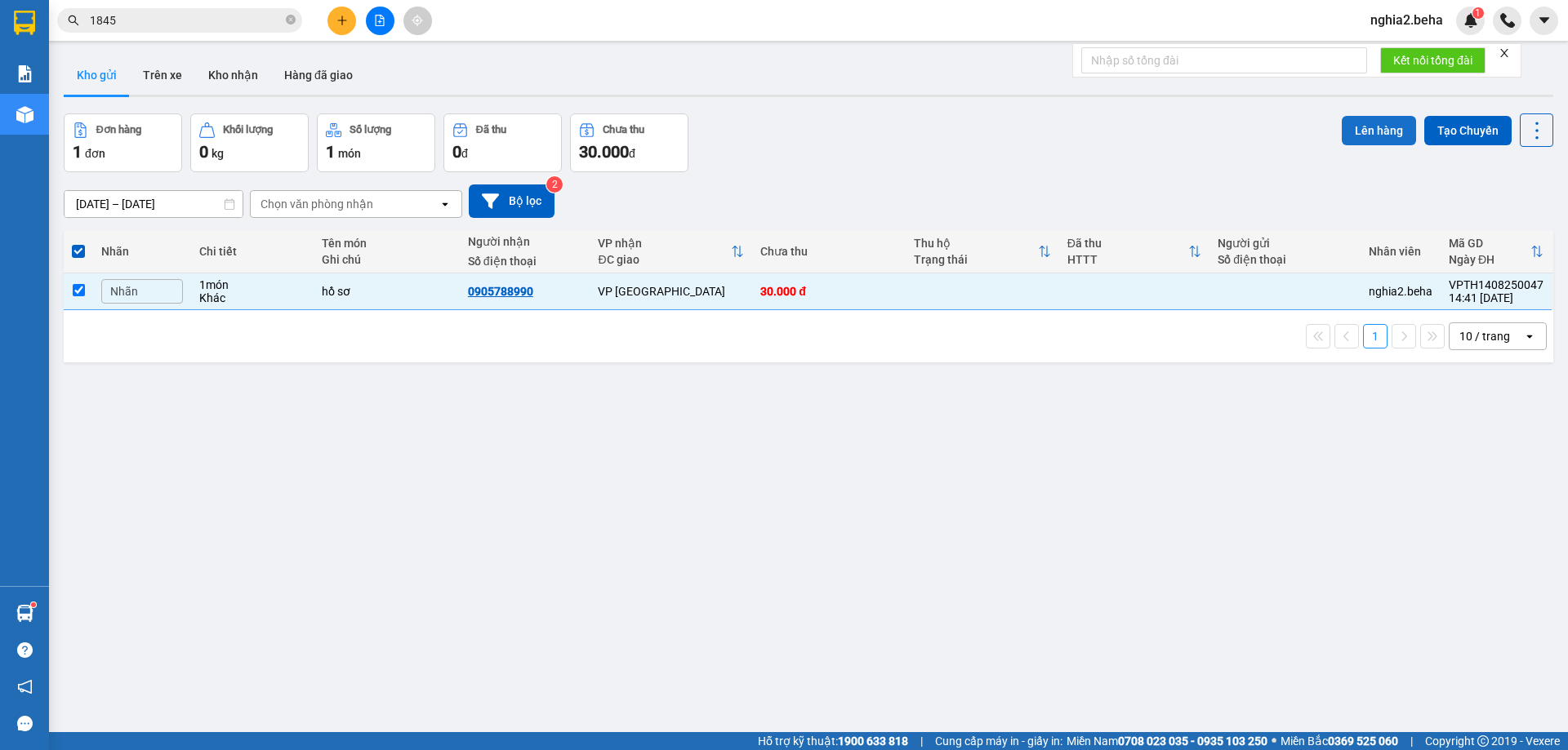
click at [1348, 131] on button "Lên hàng" at bounding box center [1379, 131] width 74 height 29
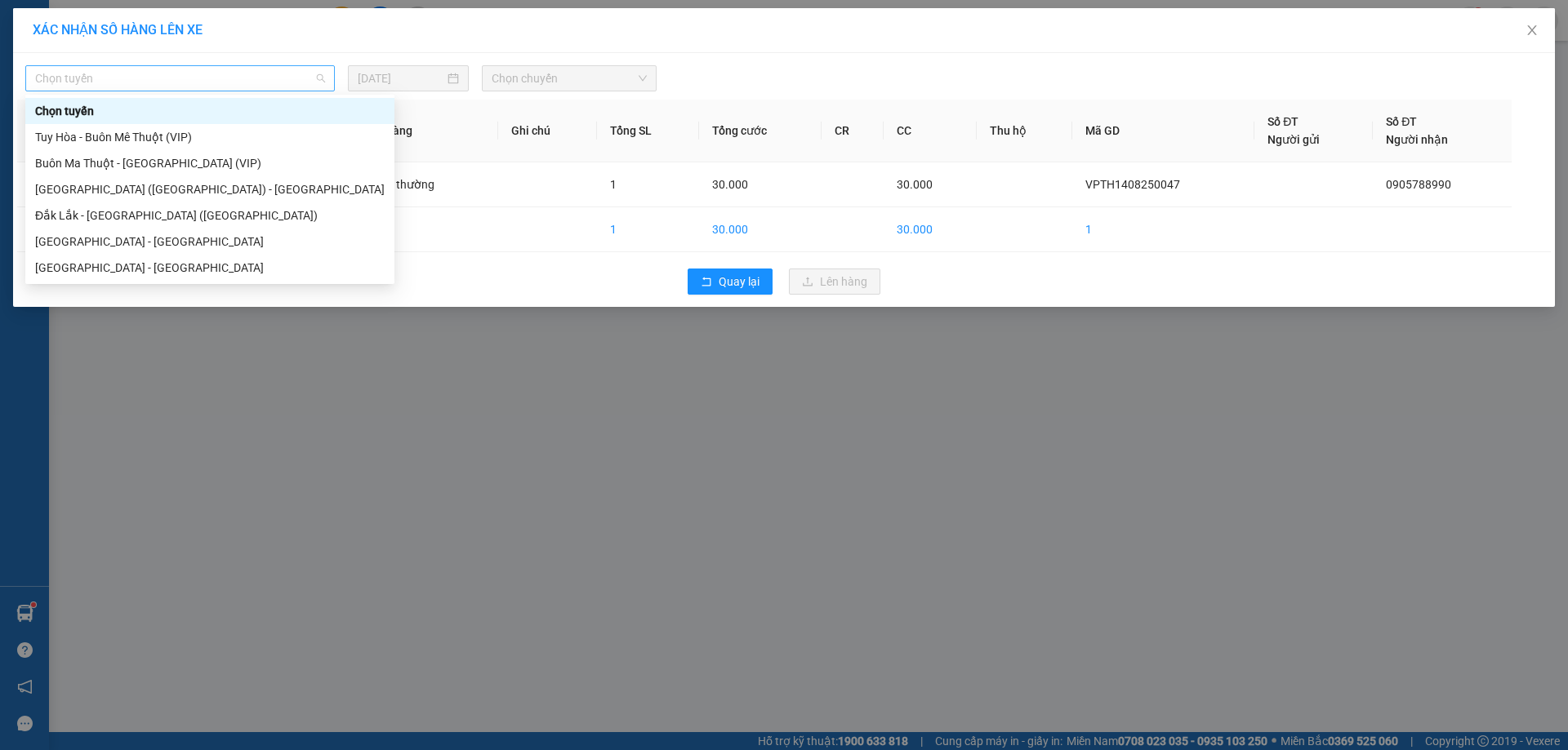
click at [220, 71] on span "Chọn tuyến" at bounding box center [180, 78] width 290 height 24
click at [173, 244] on div "[GEOGRAPHIC_DATA] - [GEOGRAPHIC_DATA]" at bounding box center [210, 242] width 350 height 18
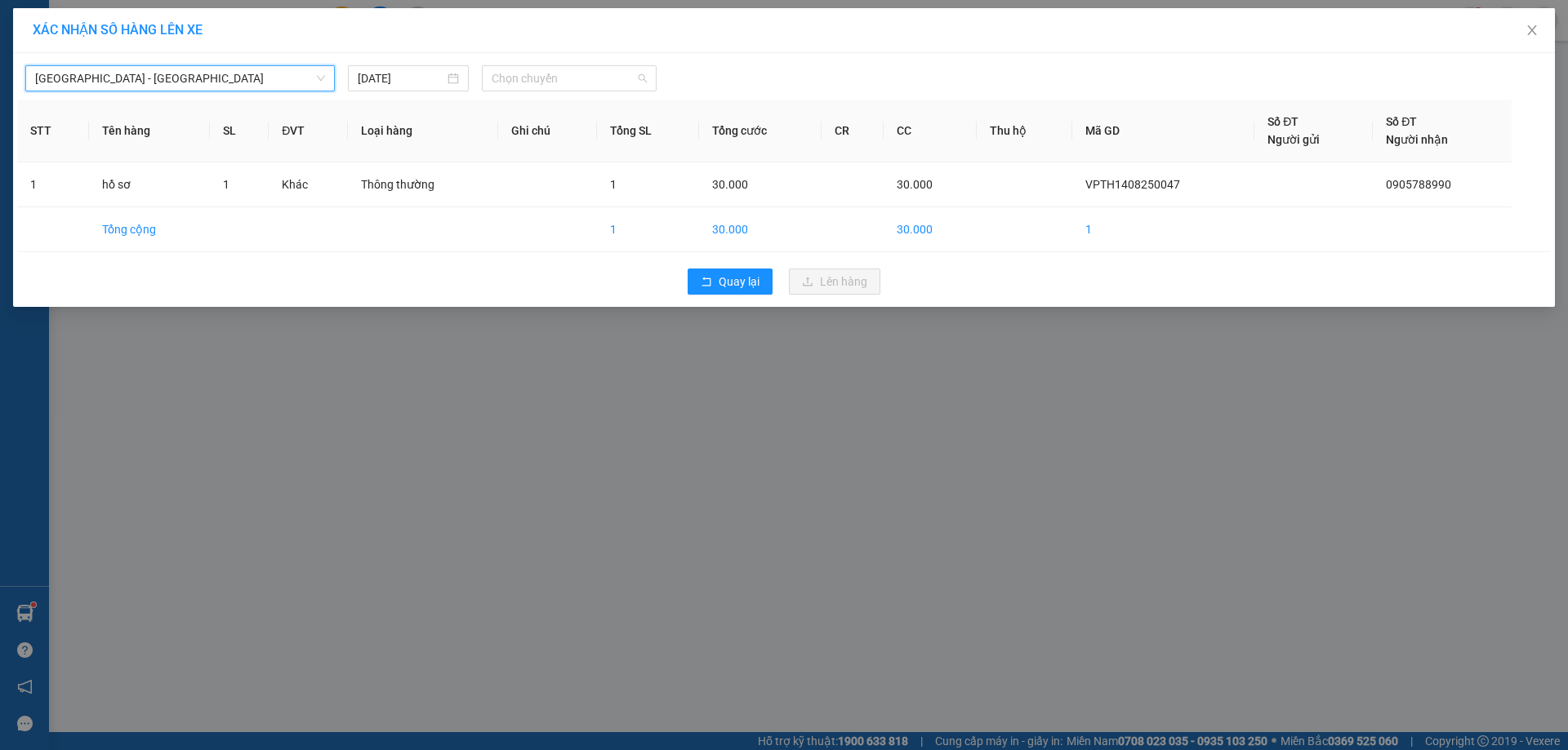
drag, startPoint x: 573, startPoint y: 75, endPoint x: 624, endPoint y: 108, distance: 60.7
click at [579, 77] on span "Chọn chuyến" at bounding box center [569, 78] width 155 height 24
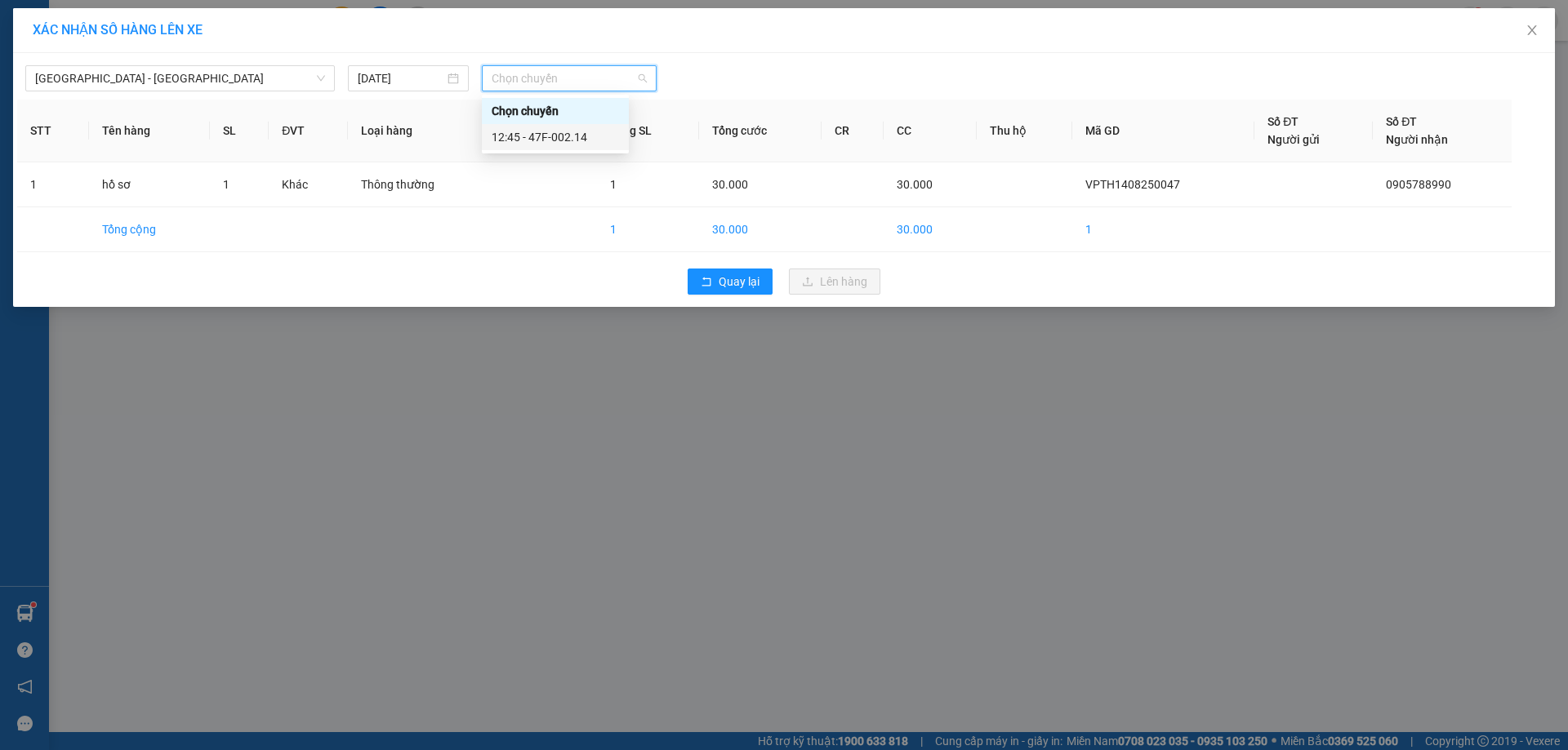
click at [595, 138] on div "12:45 - 47F-002.14" at bounding box center [555, 137] width 128 height 18
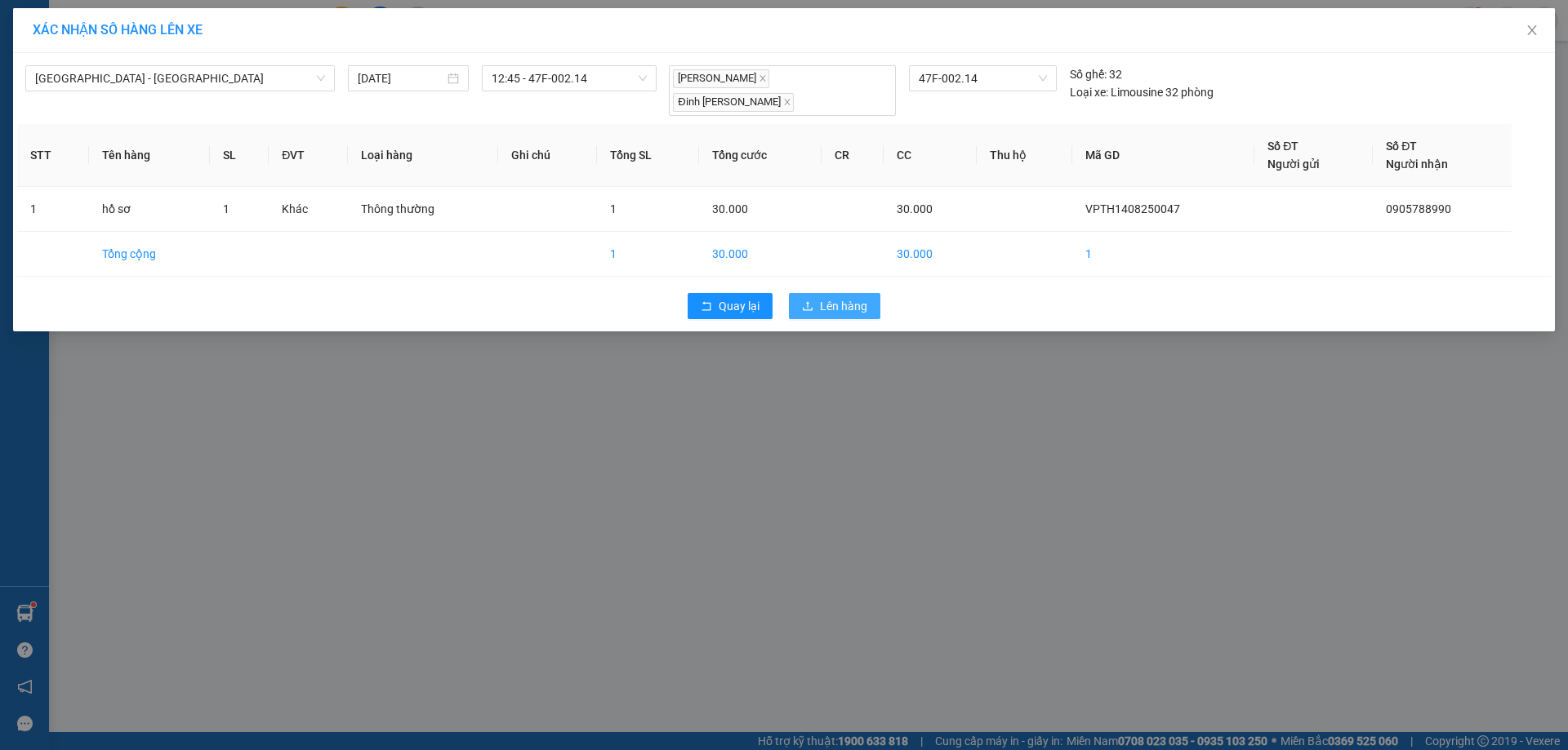
click at [859, 297] on span "Lên hàng" at bounding box center [843, 306] width 48 height 18
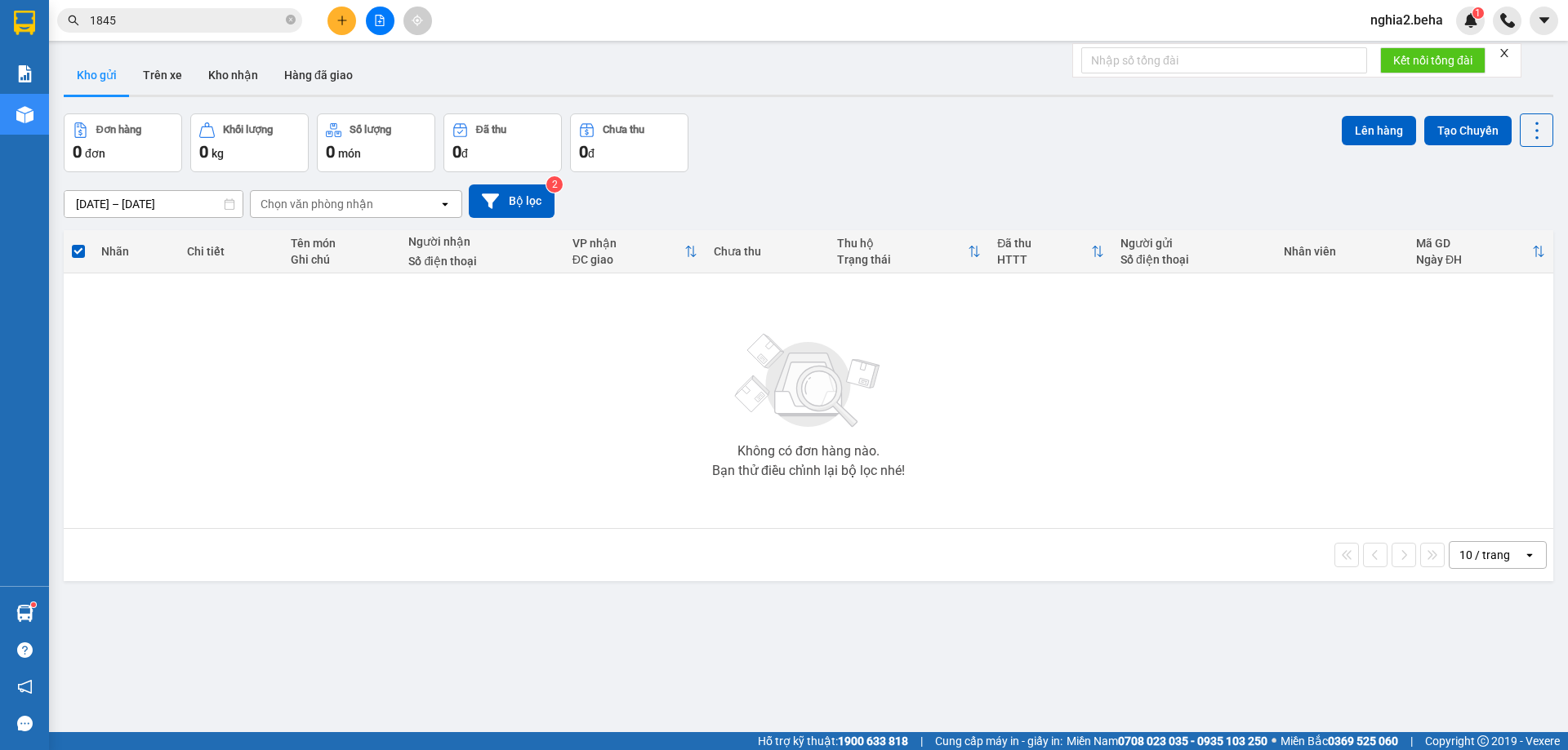
drag, startPoint x: 972, startPoint y: 149, endPoint x: 539, endPoint y: 130, distance: 433.4
click at [972, 150] on div "Đơn hàng 0 đơn Khối lượng 0 kg Số lượng 0 món Đã thu 0 đ Chưa thu 0 đ Lên hàng …" at bounding box center [808, 143] width 1490 height 58
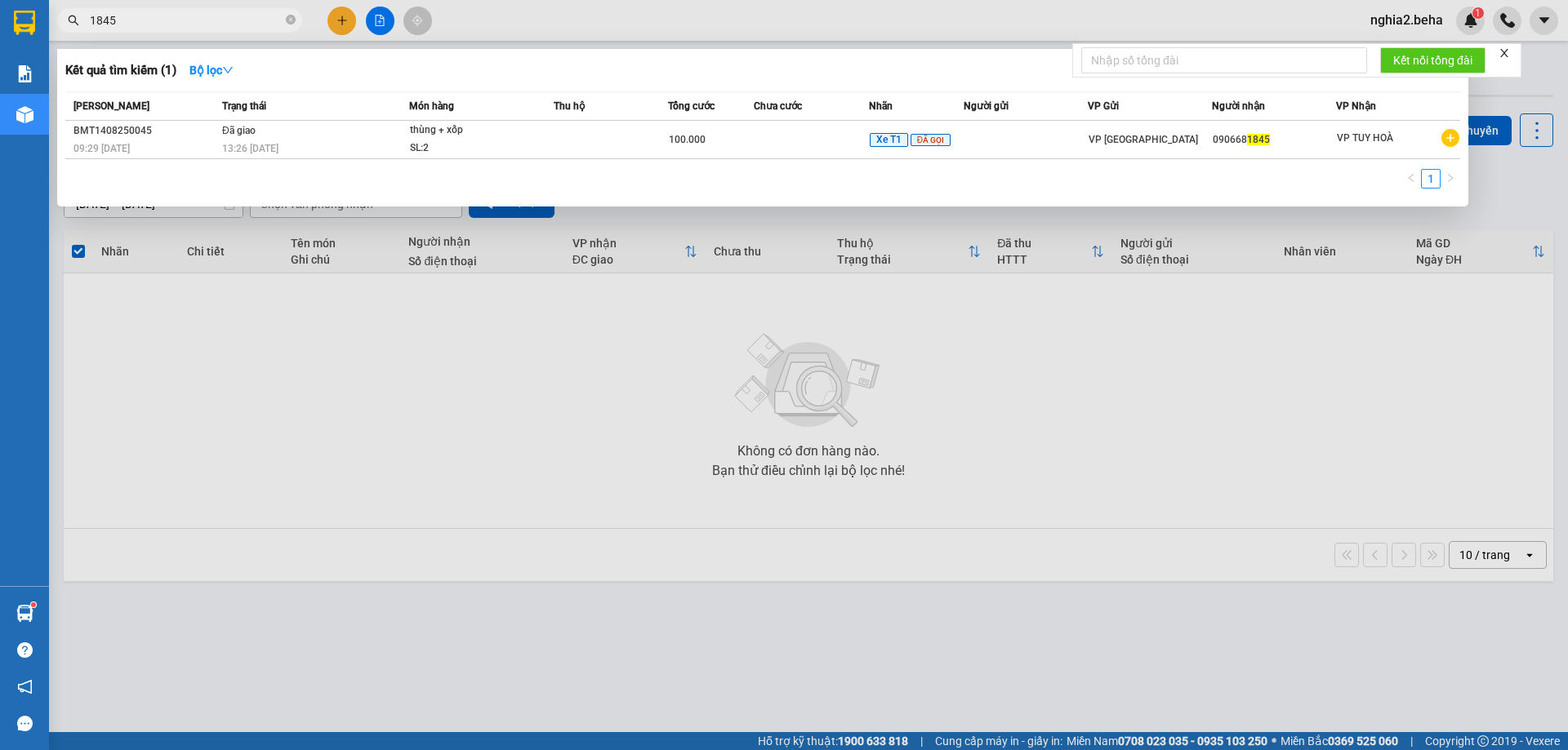
click at [231, 19] on input "1845" at bounding box center [186, 20] width 193 height 18
paste input "0987323070"
type input "0987323070"
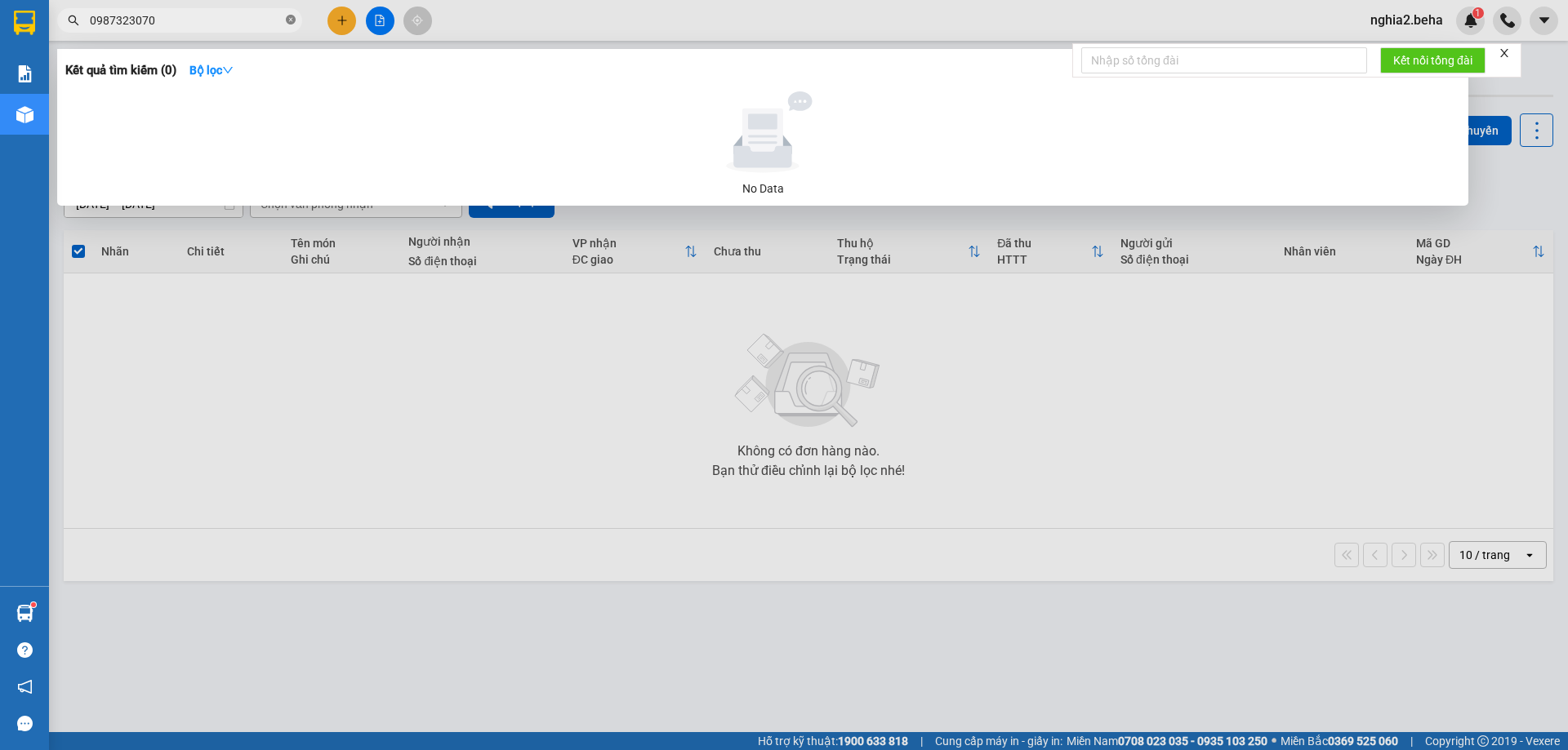
click at [287, 18] on icon "close-circle" at bounding box center [290, 19] width 10 height 10
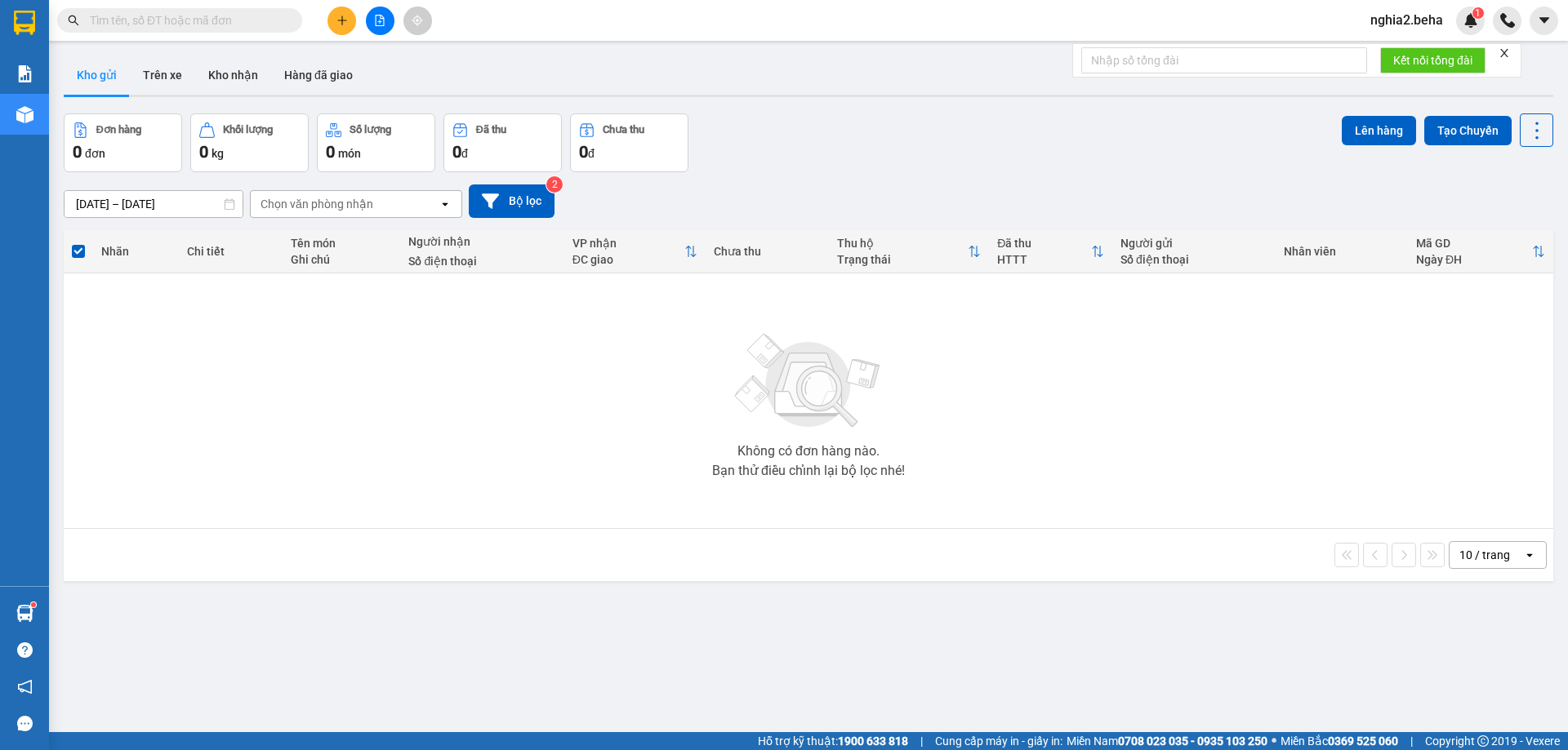
click at [200, 19] on input "text" at bounding box center [186, 20] width 193 height 18
paste input "0905969626"
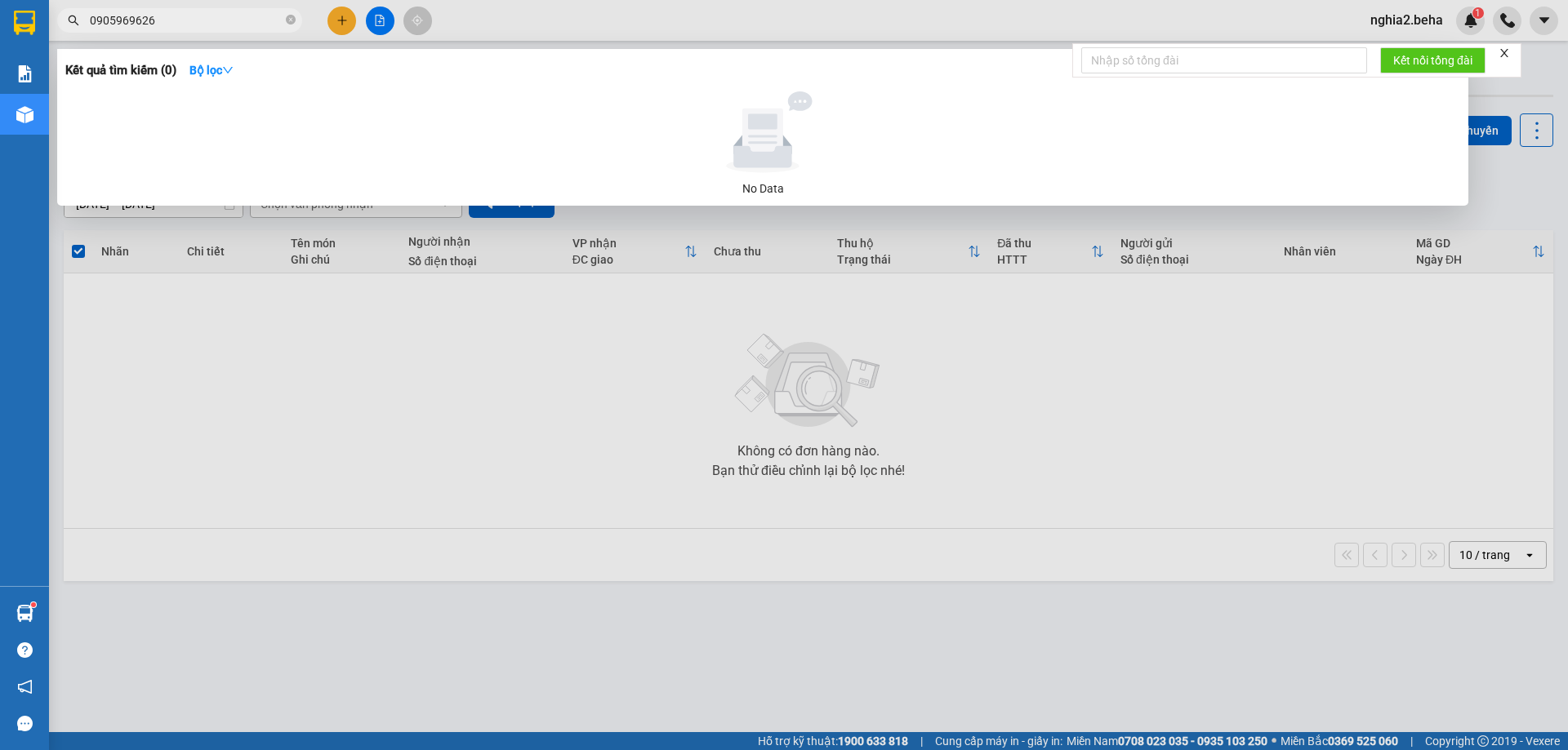
type input "0905969626"
click at [561, 419] on div at bounding box center [784, 375] width 1568 height 750
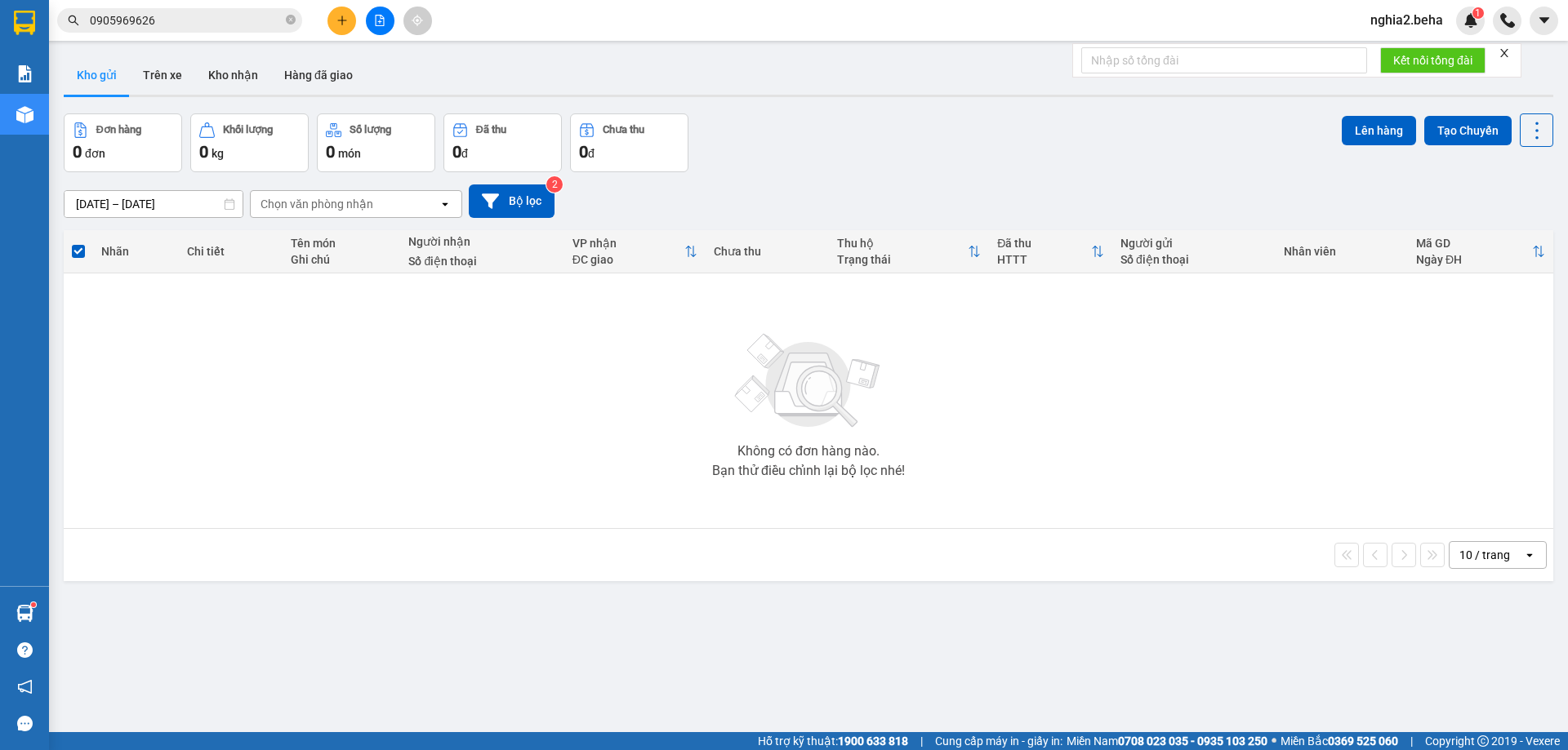
click at [955, 527] on td "Không có đơn hàng nào. Bạn thử điều chỉnh lại bộ lọc nhé!" at bounding box center [808, 401] width 1490 height 255
click at [292, 19] on icon "close-circle" at bounding box center [290, 19] width 10 height 10
click at [233, 15] on input "text" at bounding box center [186, 20] width 193 height 18
paste input "0348965153"
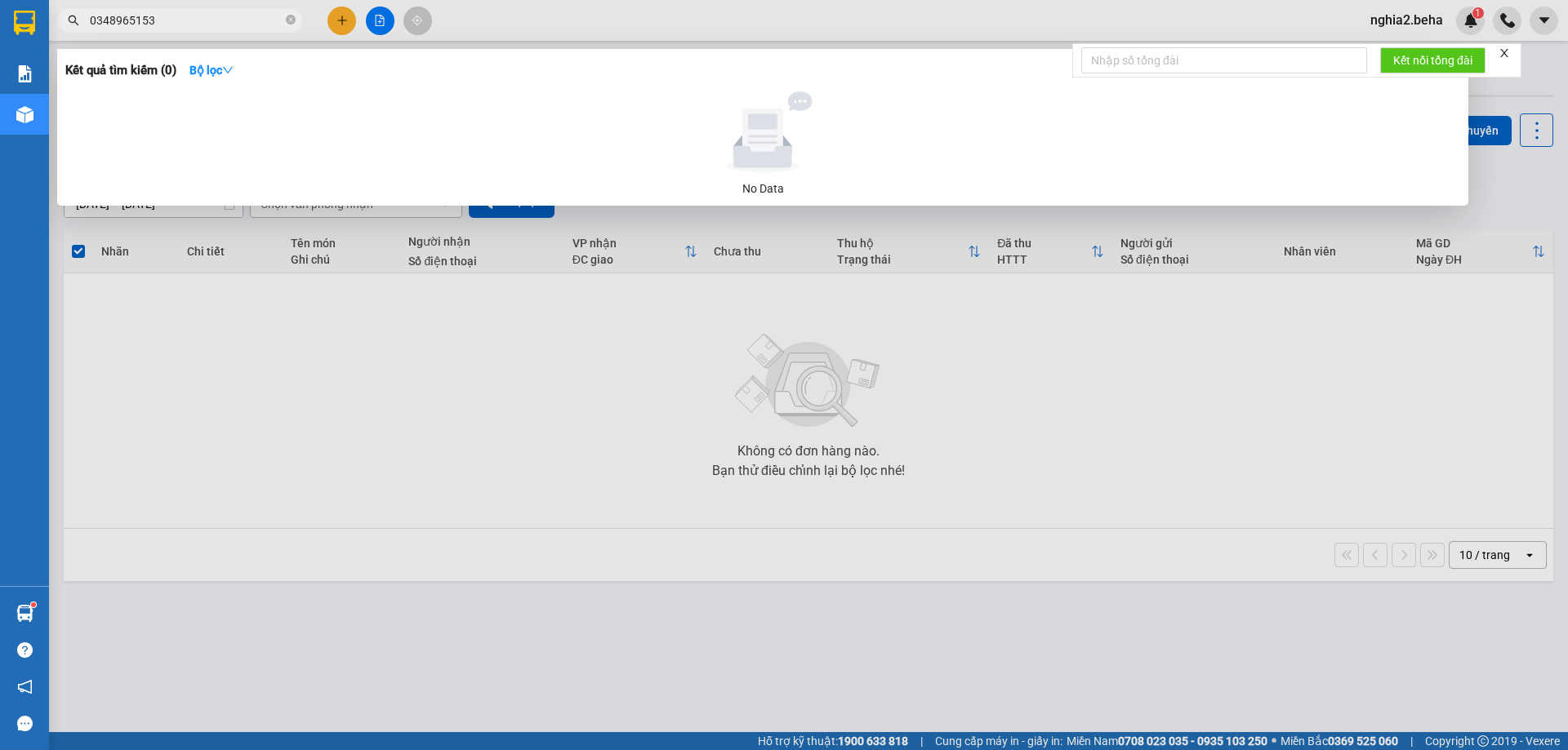
type input "0348965153"
click at [824, 379] on div at bounding box center [784, 375] width 1568 height 750
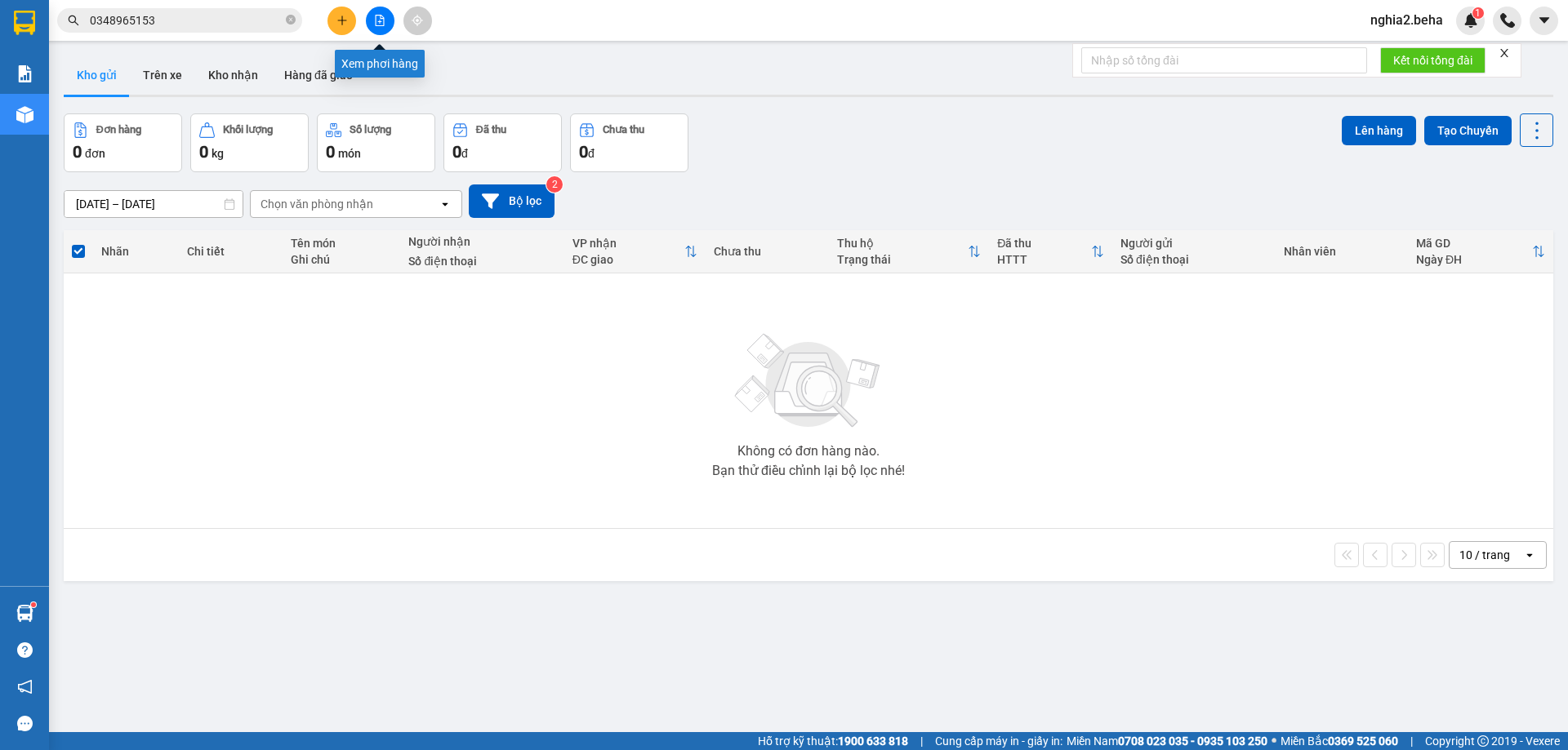
click at [386, 22] on button at bounding box center [379, 20] width 28 height 28
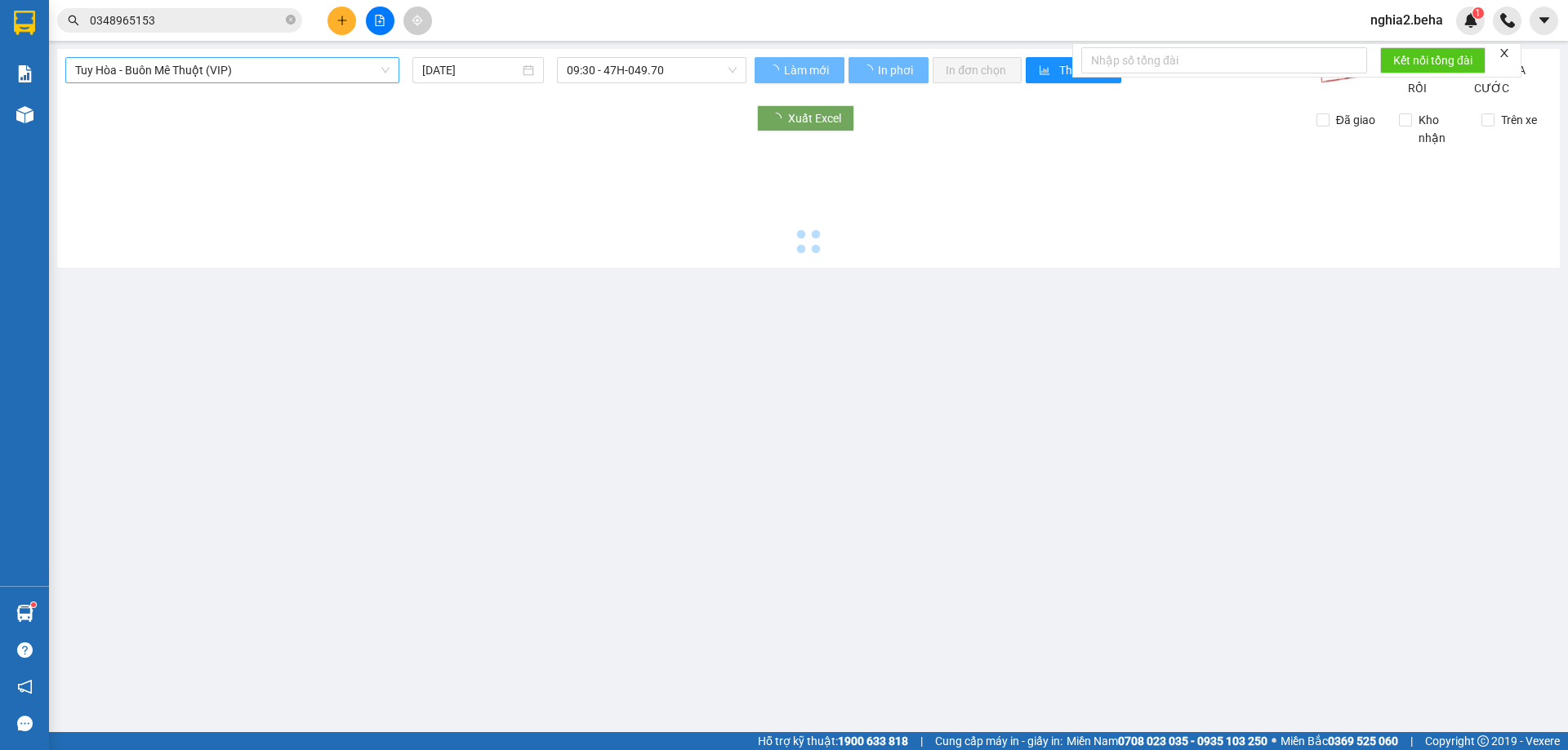
click at [313, 66] on span "Tuy Hòa - Buôn Mê Thuột (VIP)" at bounding box center [232, 70] width 315 height 24
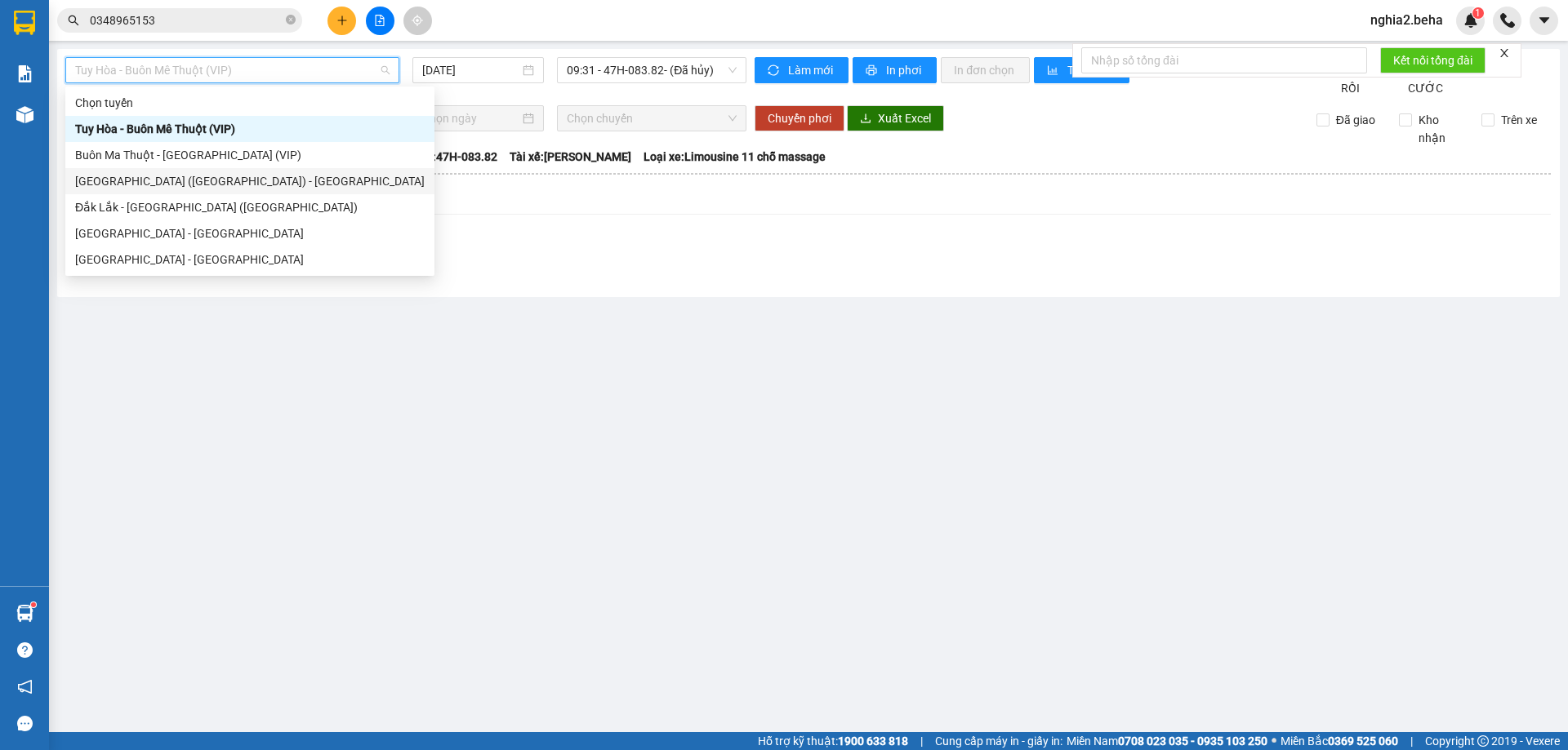
click at [184, 180] on div "[GEOGRAPHIC_DATA] ([GEOGRAPHIC_DATA]) - [GEOGRAPHIC_DATA]" at bounding box center [249, 181] width 350 height 18
type input "[DATE]"
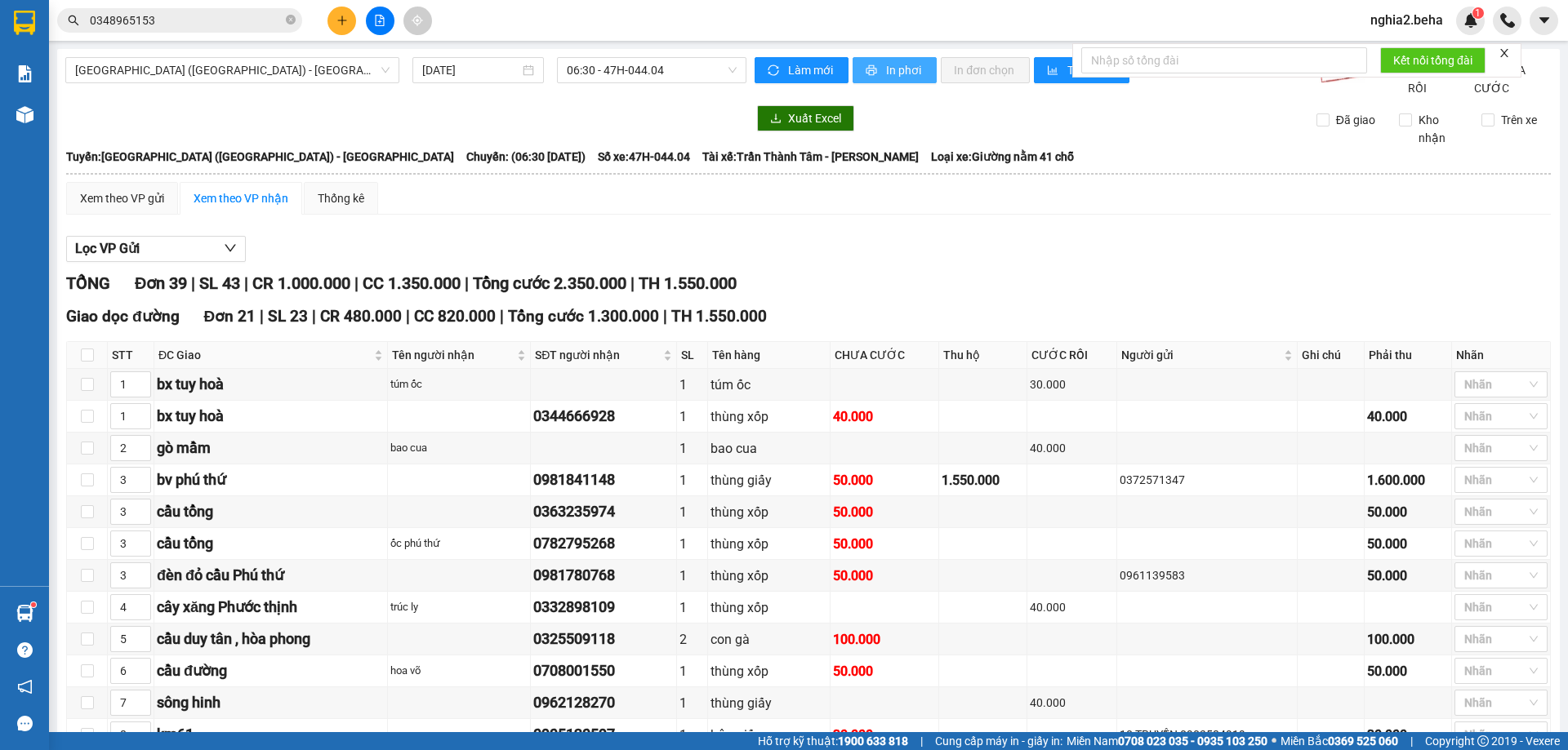
drag, startPoint x: 884, startPoint y: 72, endPoint x: 873, endPoint y: 117, distance: 46.3
click at [886, 72] on span "In phơi" at bounding box center [904, 70] width 38 height 18
click at [965, 255] on div "Lọc VP Gửi" at bounding box center [809, 249] width 1485 height 27
click at [1112, 323] on div "Giao dọc đường Đơn 21 | SL 23 | CR 480.000 | CC 820.000 | Tổng cước 1.300.000 |…" at bounding box center [809, 317] width 1485 height 24
click at [962, 296] on div "TỔNG Đơn 39 | SL 43 | CR 1.000.000 | CC 1.350.000 | Tổng cước 2.350.000 | TH 1.…" at bounding box center [809, 283] width 1485 height 25
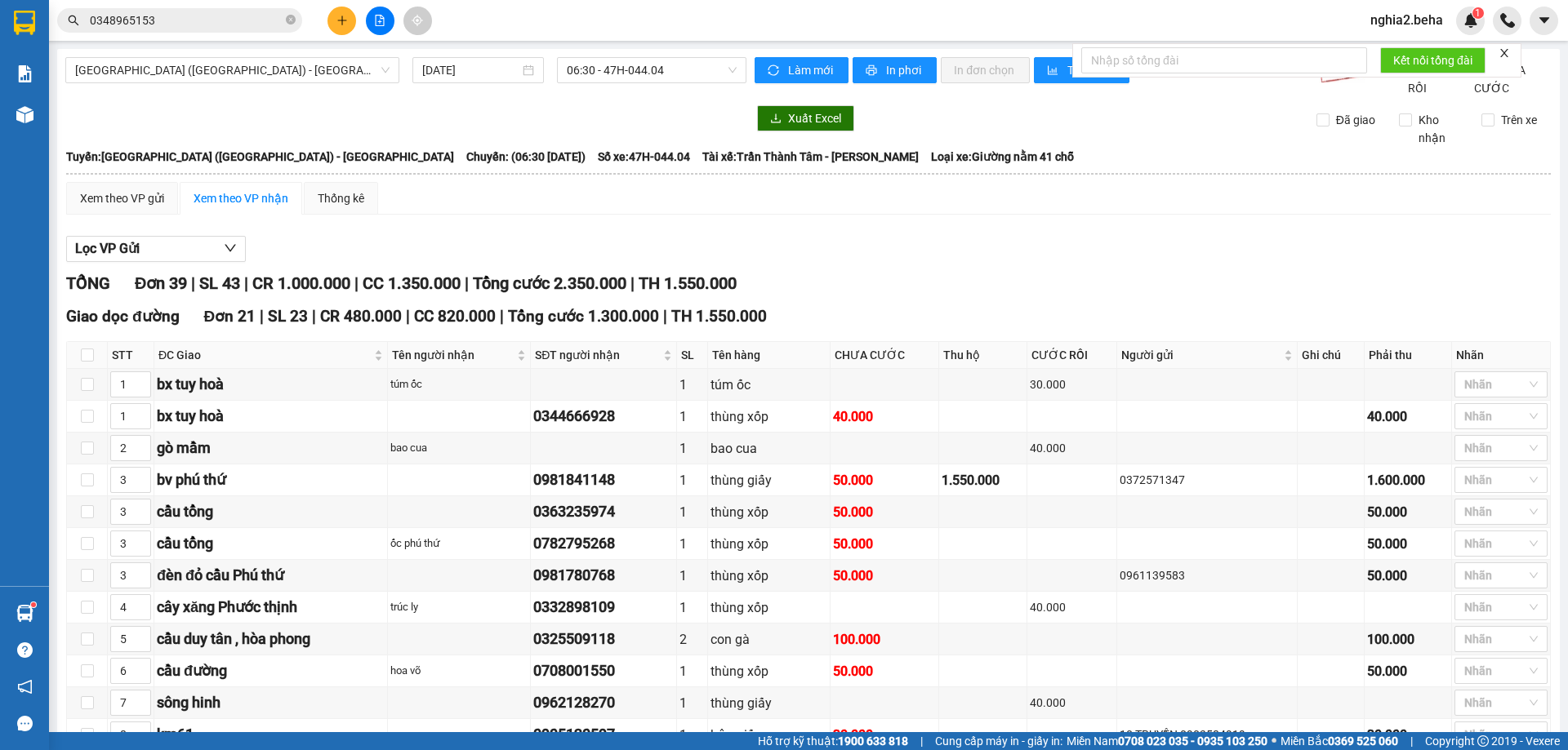
click at [229, 24] on input "0348965153" at bounding box center [186, 20] width 193 height 18
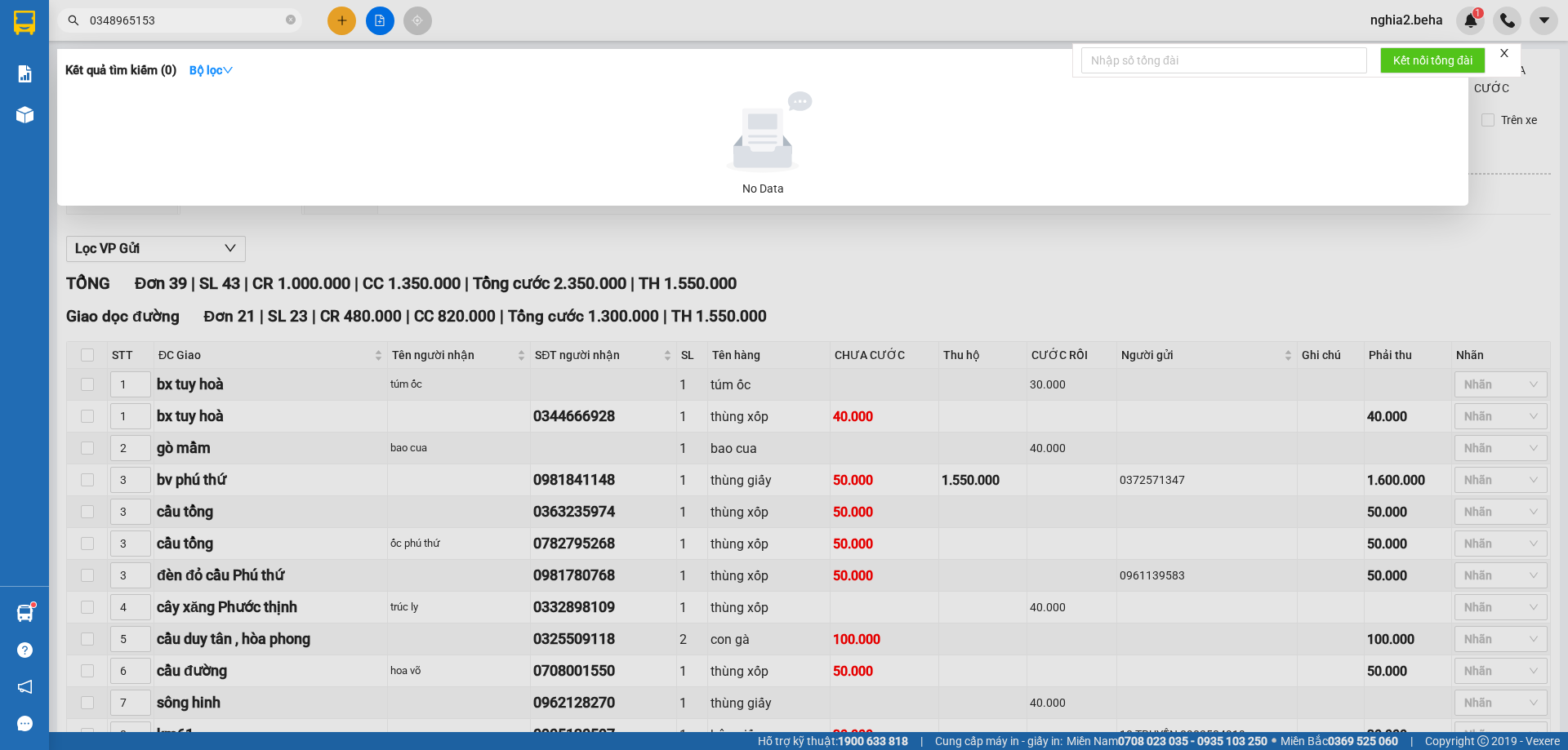
click at [229, 24] on input "0348965153" at bounding box center [186, 20] width 193 height 18
paste input "826973949"
type input "0826973949"
click at [287, 18] on icon "close-circle" at bounding box center [290, 19] width 10 height 10
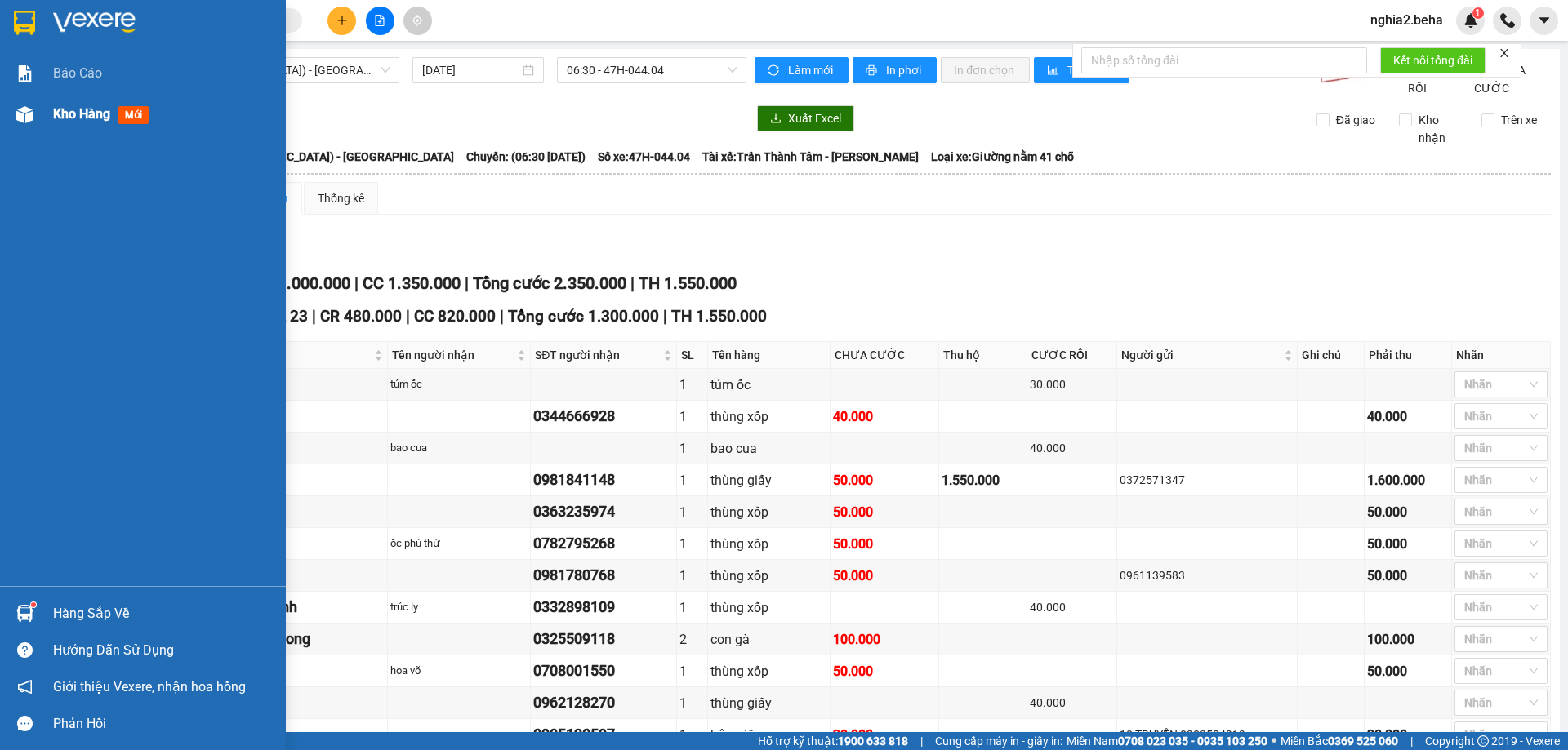
click at [94, 108] on span "Kho hàng" at bounding box center [81, 114] width 57 height 16
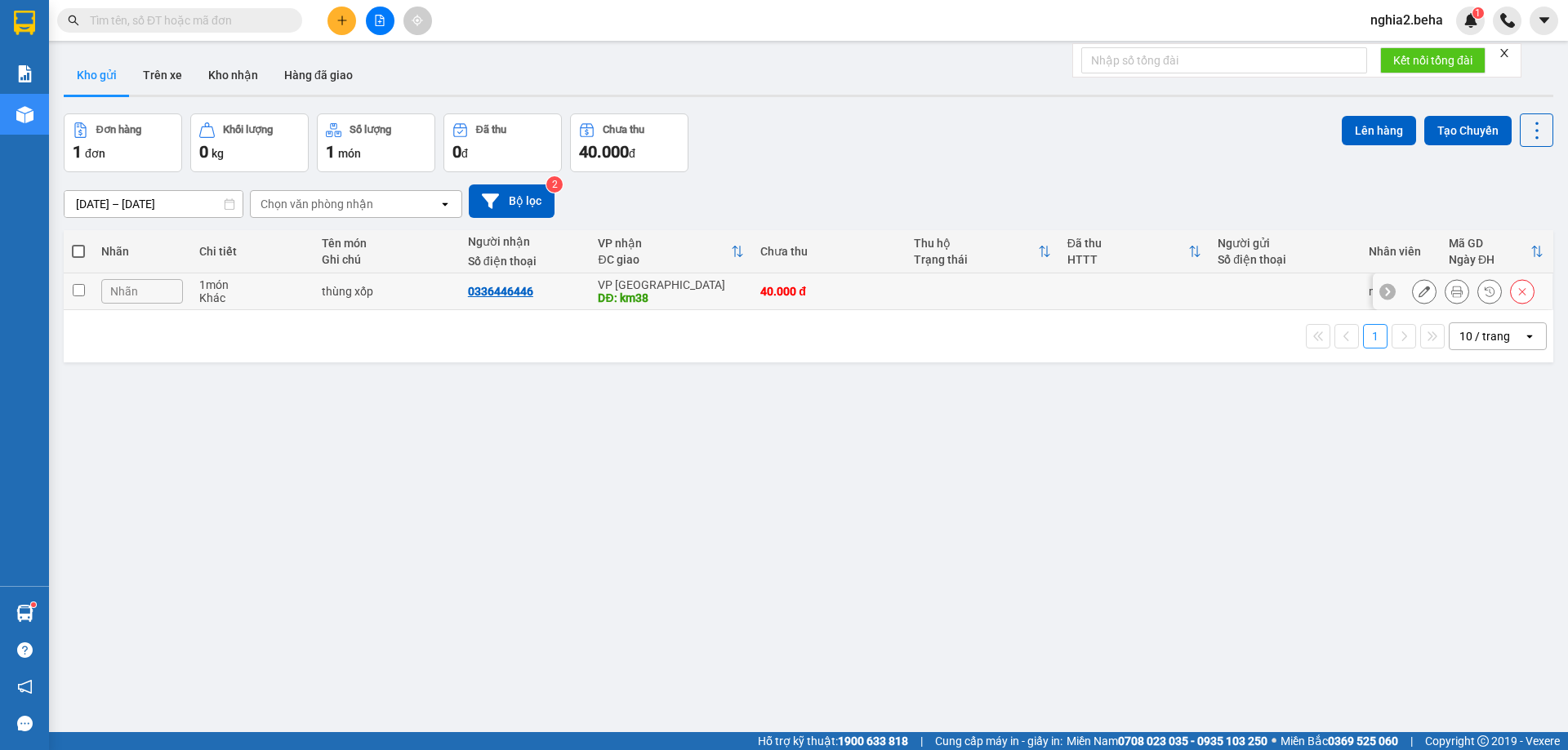
click at [78, 290] on input "checkbox" at bounding box center [79, 290] width 13 height 13
checkbox input "true"
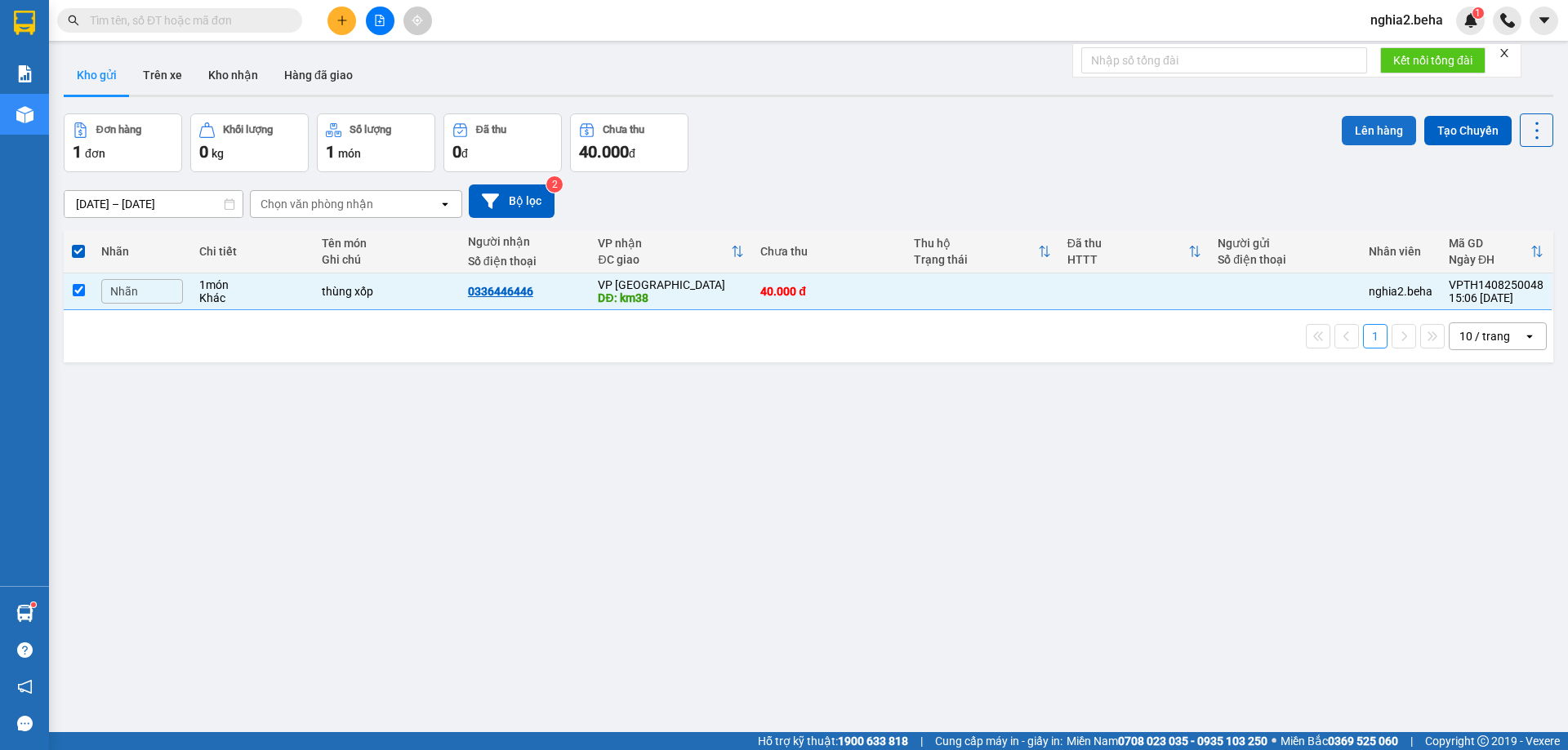
click at [1371, 125] on button "Lên hàng" at bounding box center [1379, 131] width 74 height 29
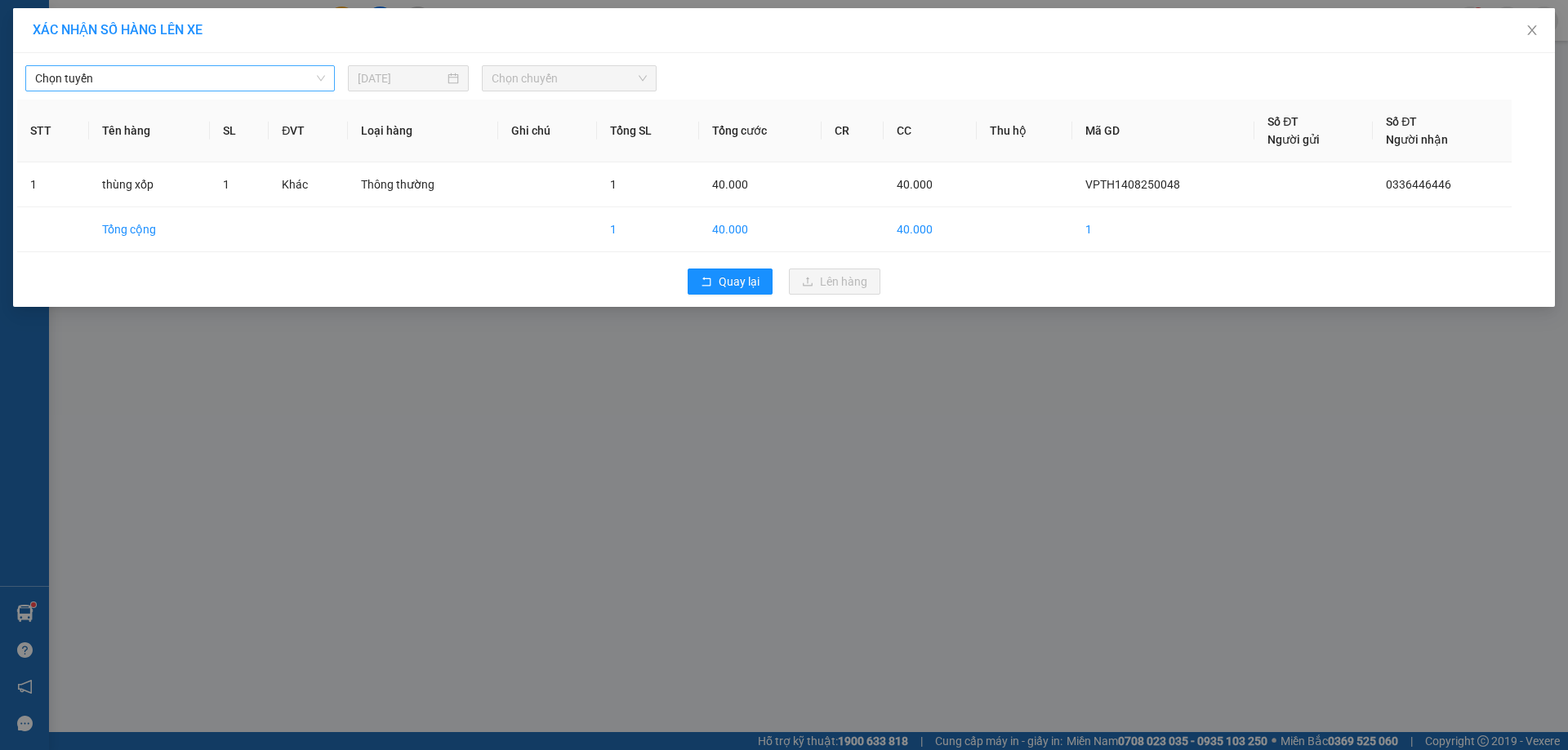
click at [310, 80] on span "Chọn tuyến" at bounding box center [180, 78] width 290 height 24
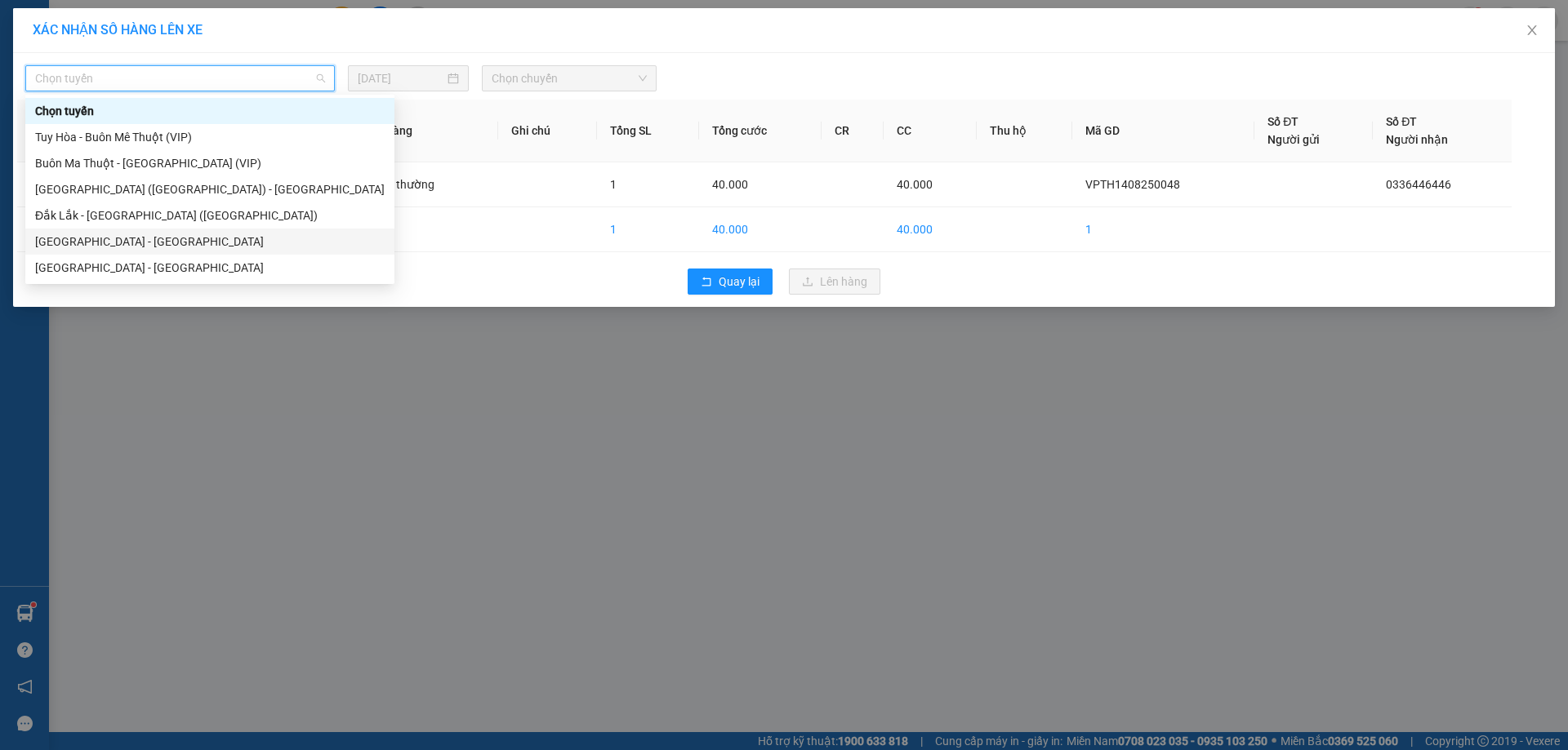
click at [145, 240] on div "[GEOGRAPHIC_DATA] - [GEOGRAPHIC_DATA]" at bounding box center [210, 242] width 350 height 18
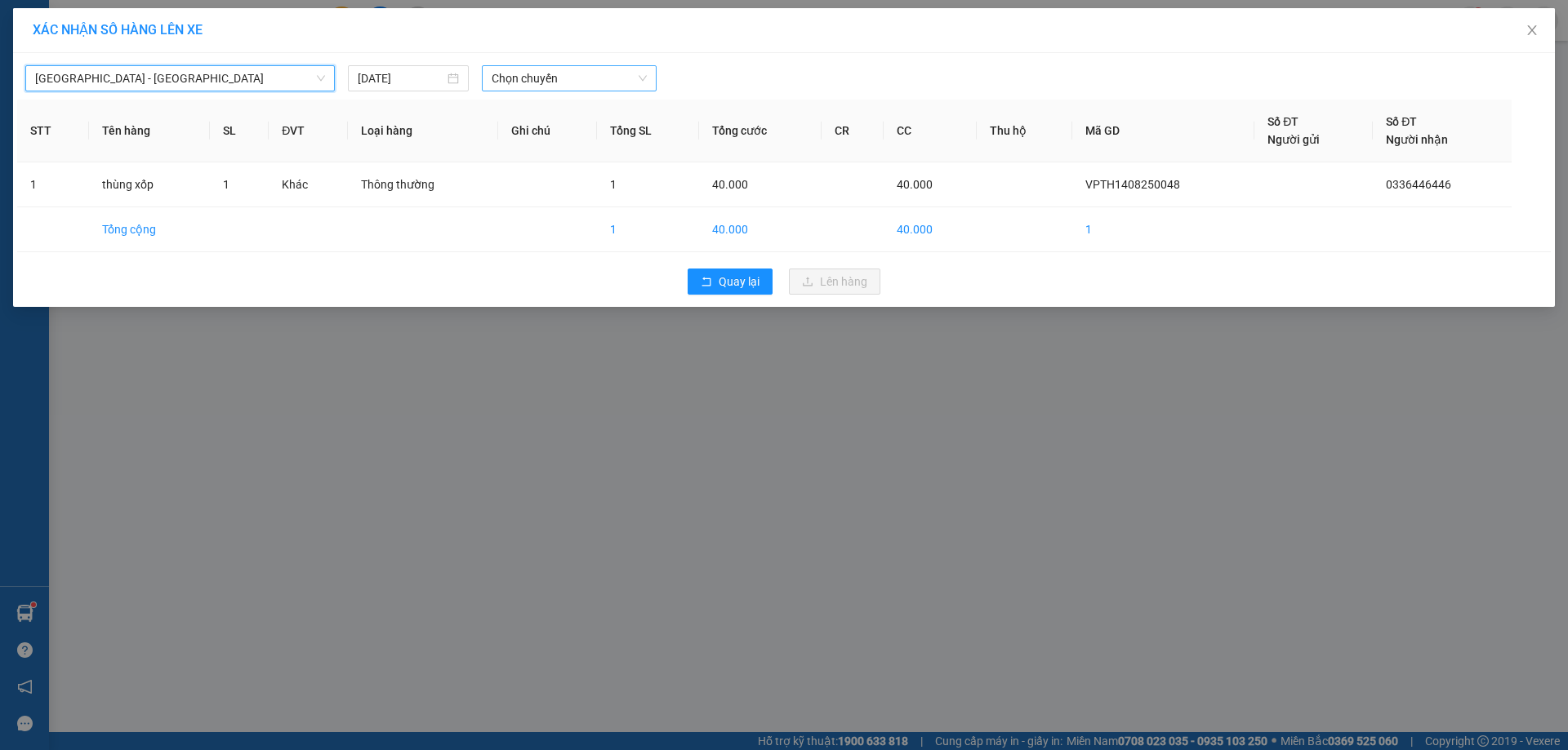
click at [608, 84] on span "Chọn chuyến" at bounding box center [569, 78] width 155 height 24
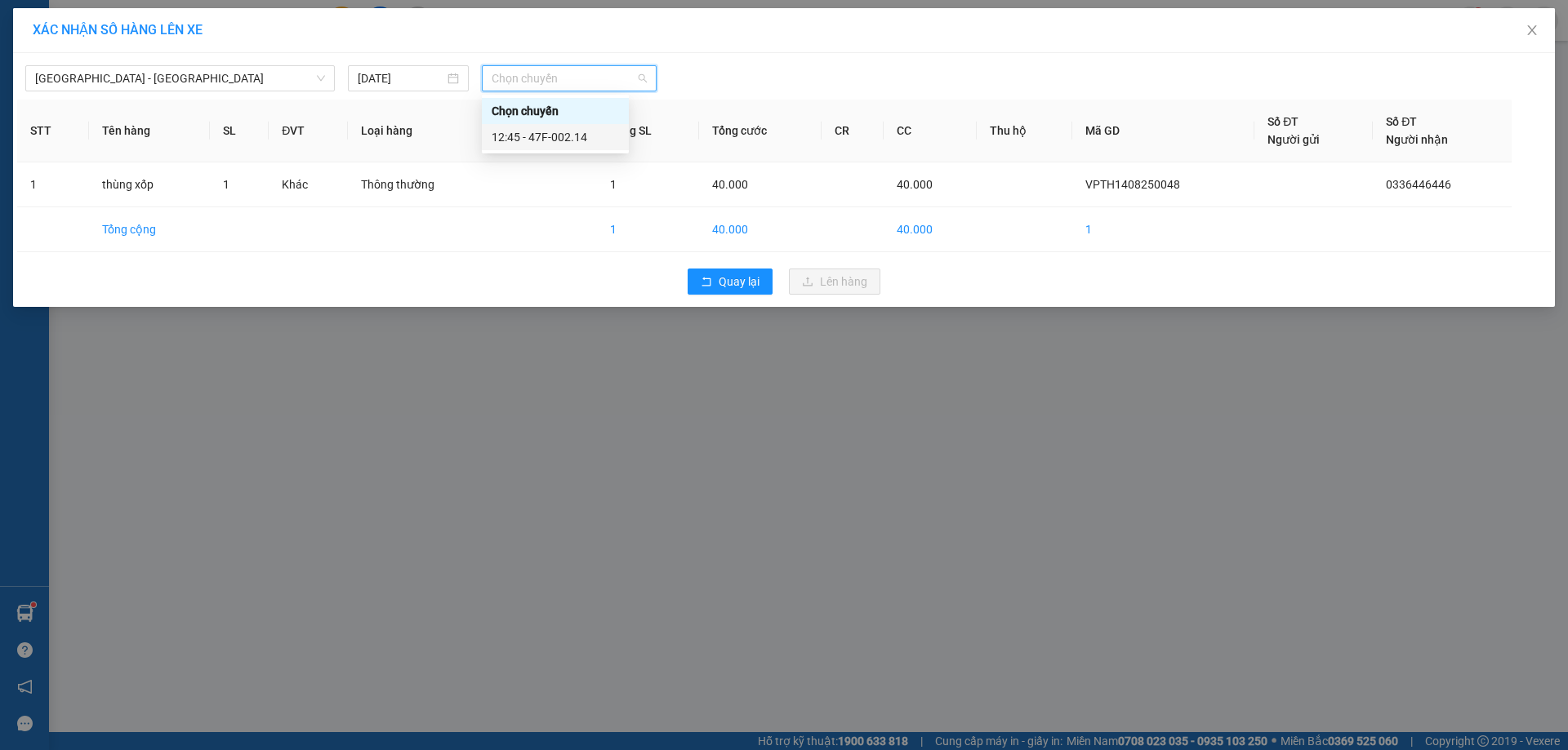
click at [572, 133] on div "12:45 - 47F-002.14" at bounding box center [555, 137] width 128 height 18
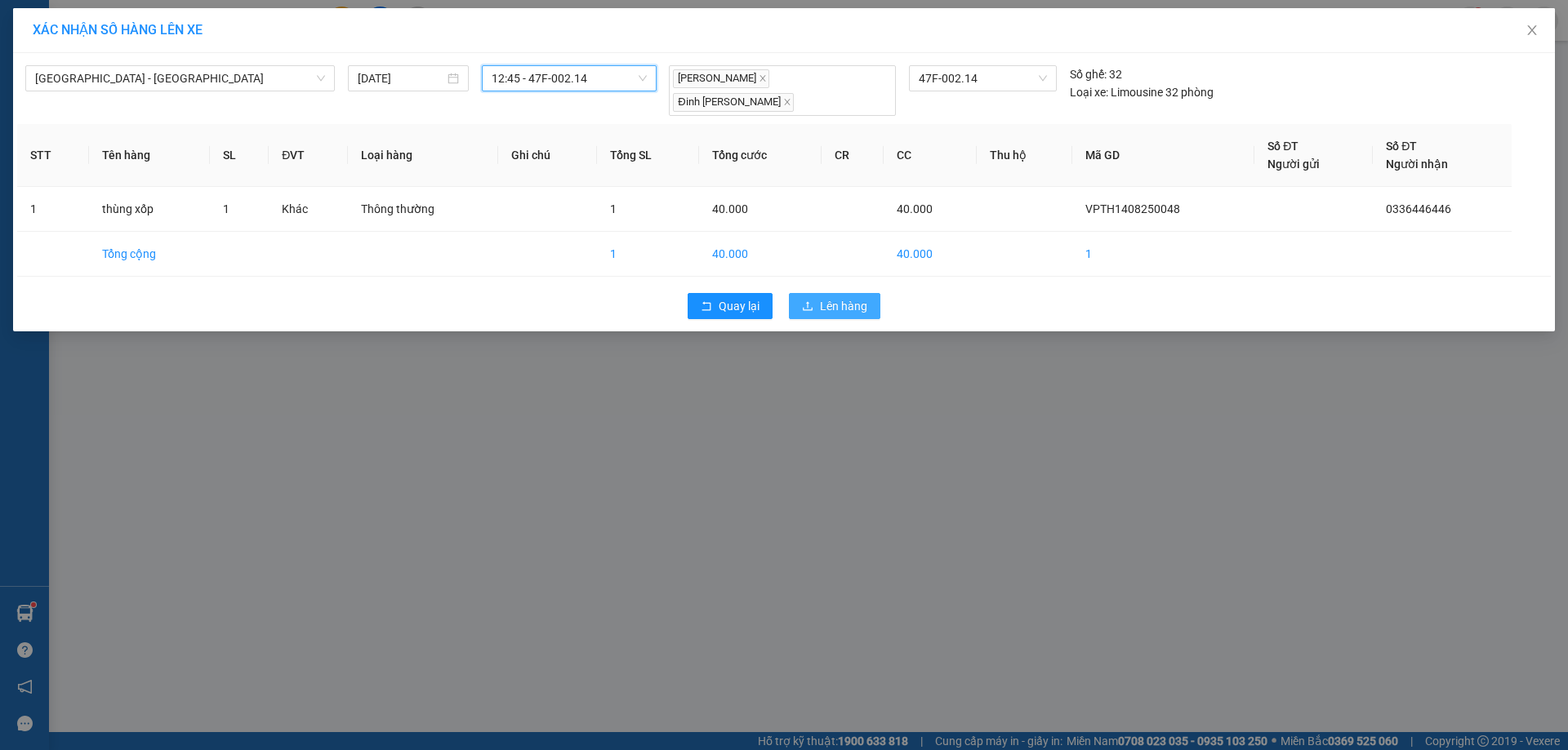
click at [862, 297] on span "Lên hàng" at bounding box center [843, 306] width 48 height 18
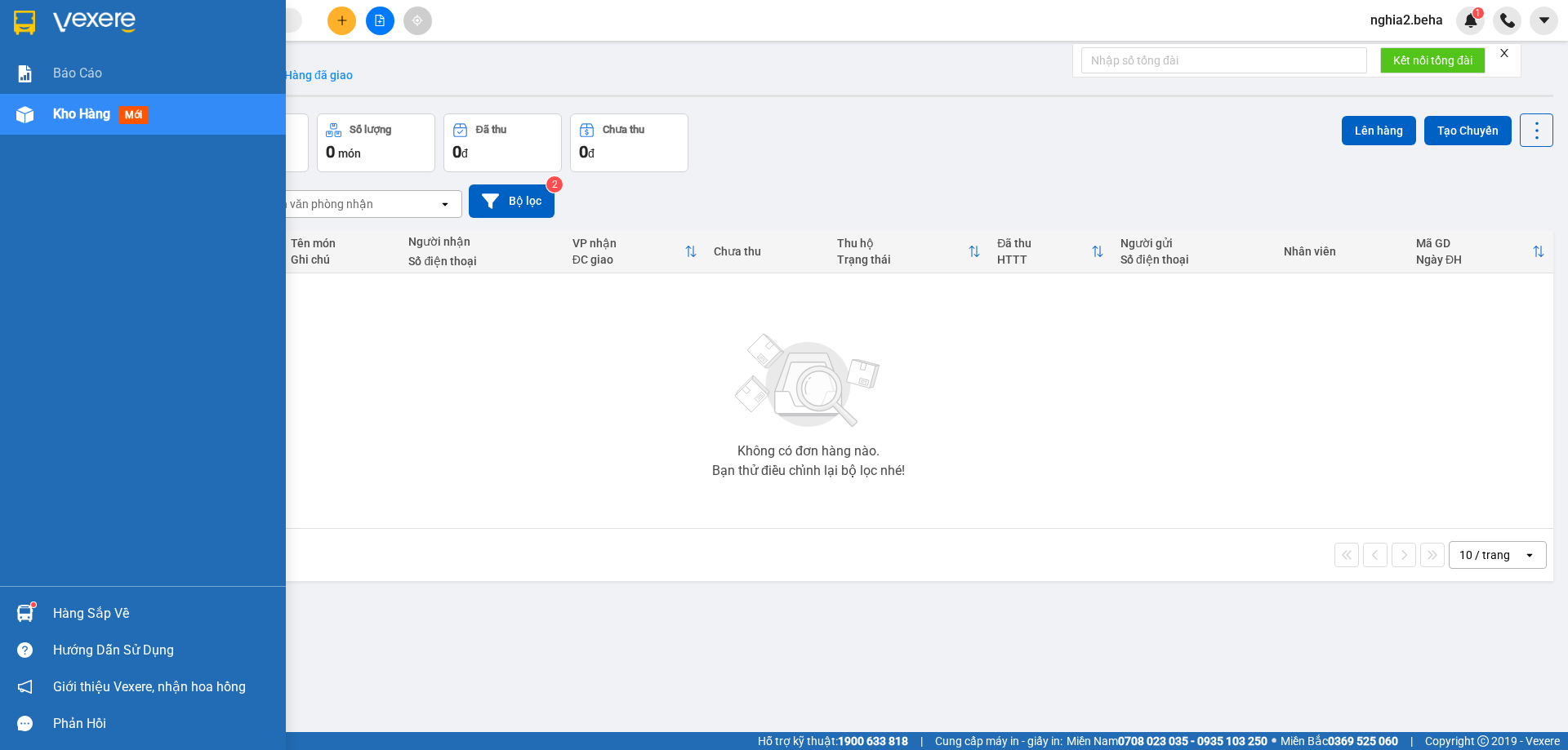
drag, startPoint x: 41, startPoint y: 98, endPoint x: 361, endPoint y: 77, distance: 320.7
click at [43, 98] on div "Kho hàng mới" at bounding box center [142, 114] width 286 height 41
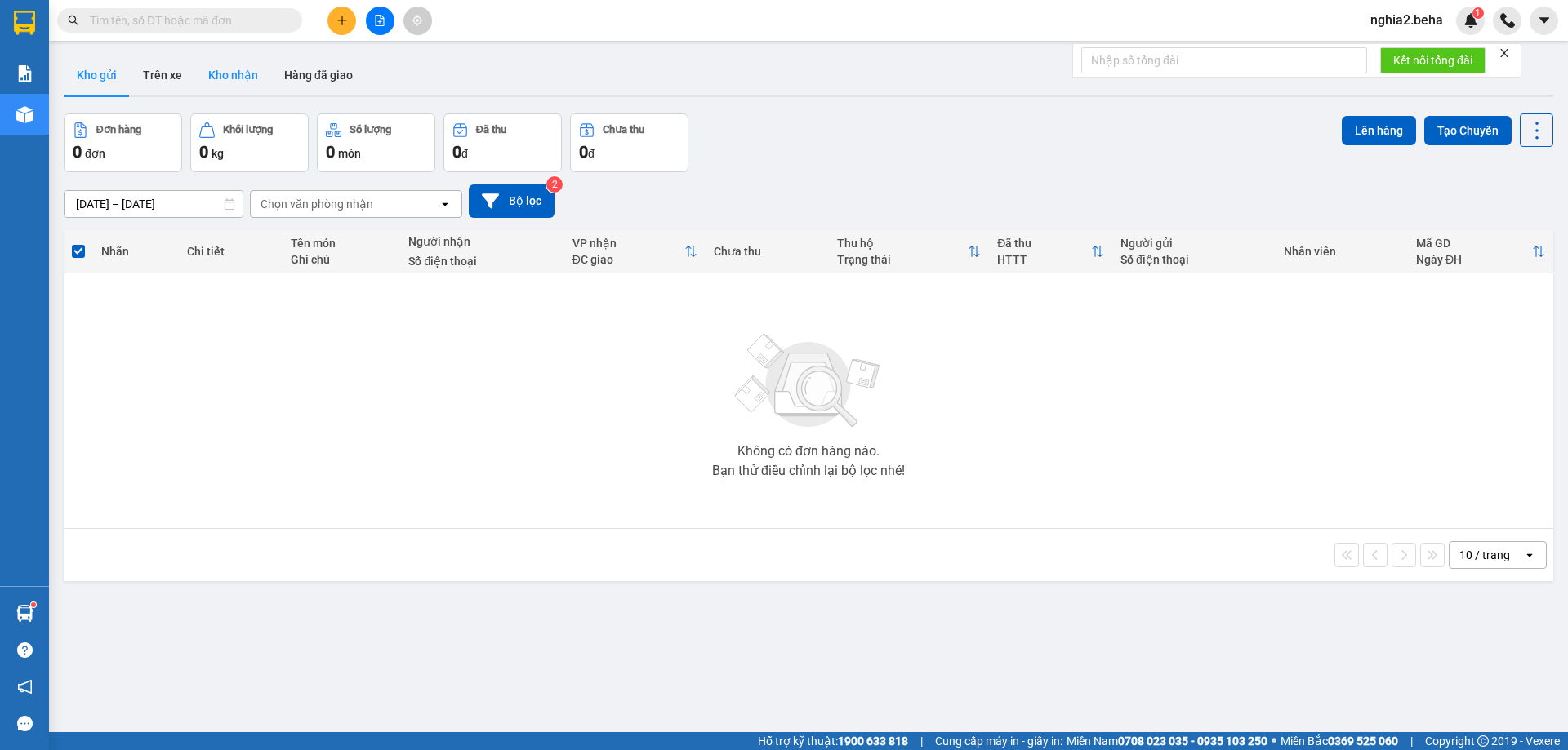
click at [231, 72] on button "Kho nhận" at bounding box center [233, 75] width 76 height 39
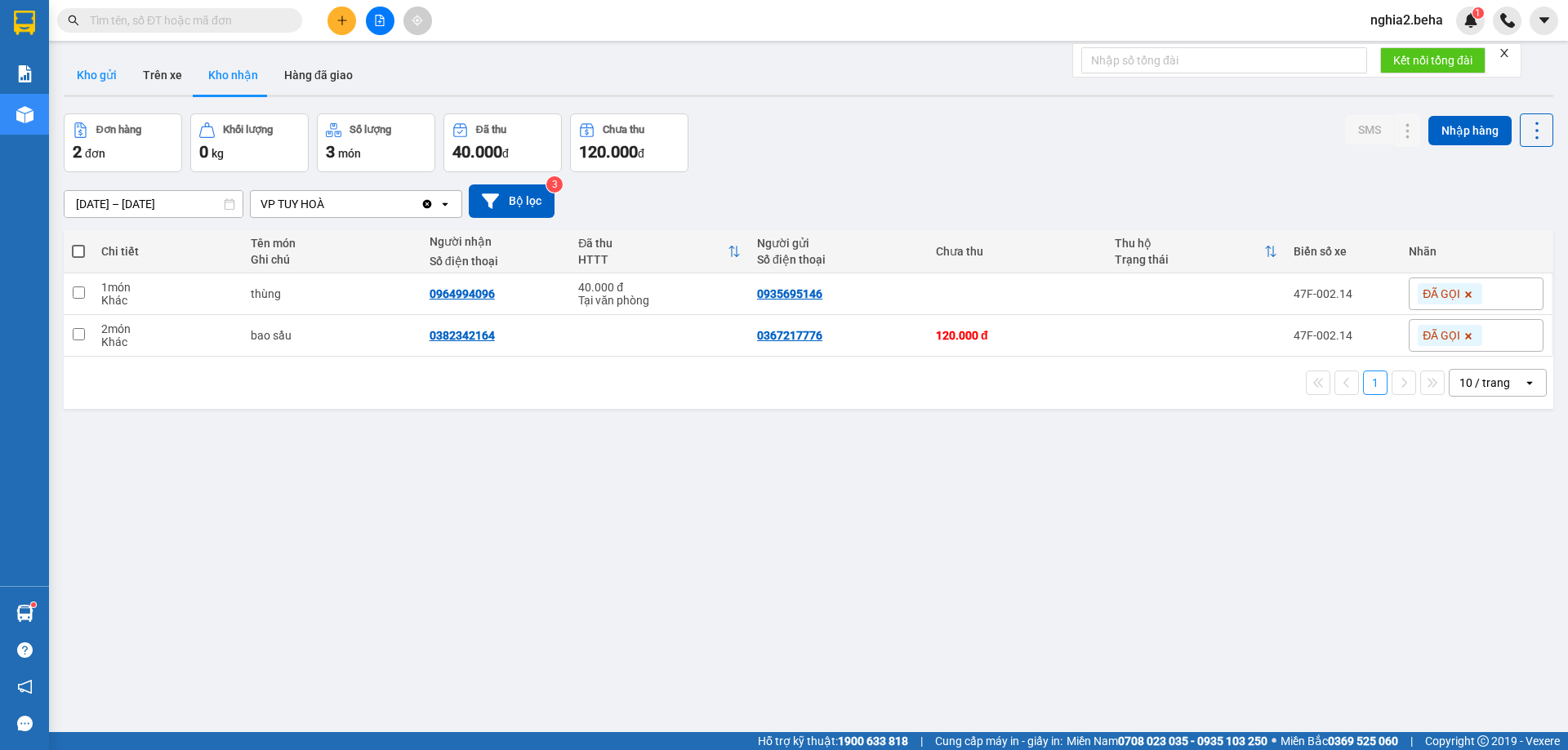
click at [103, 83] on button "Kho gửi" at bounding box center [96, 75] width 66 height 39
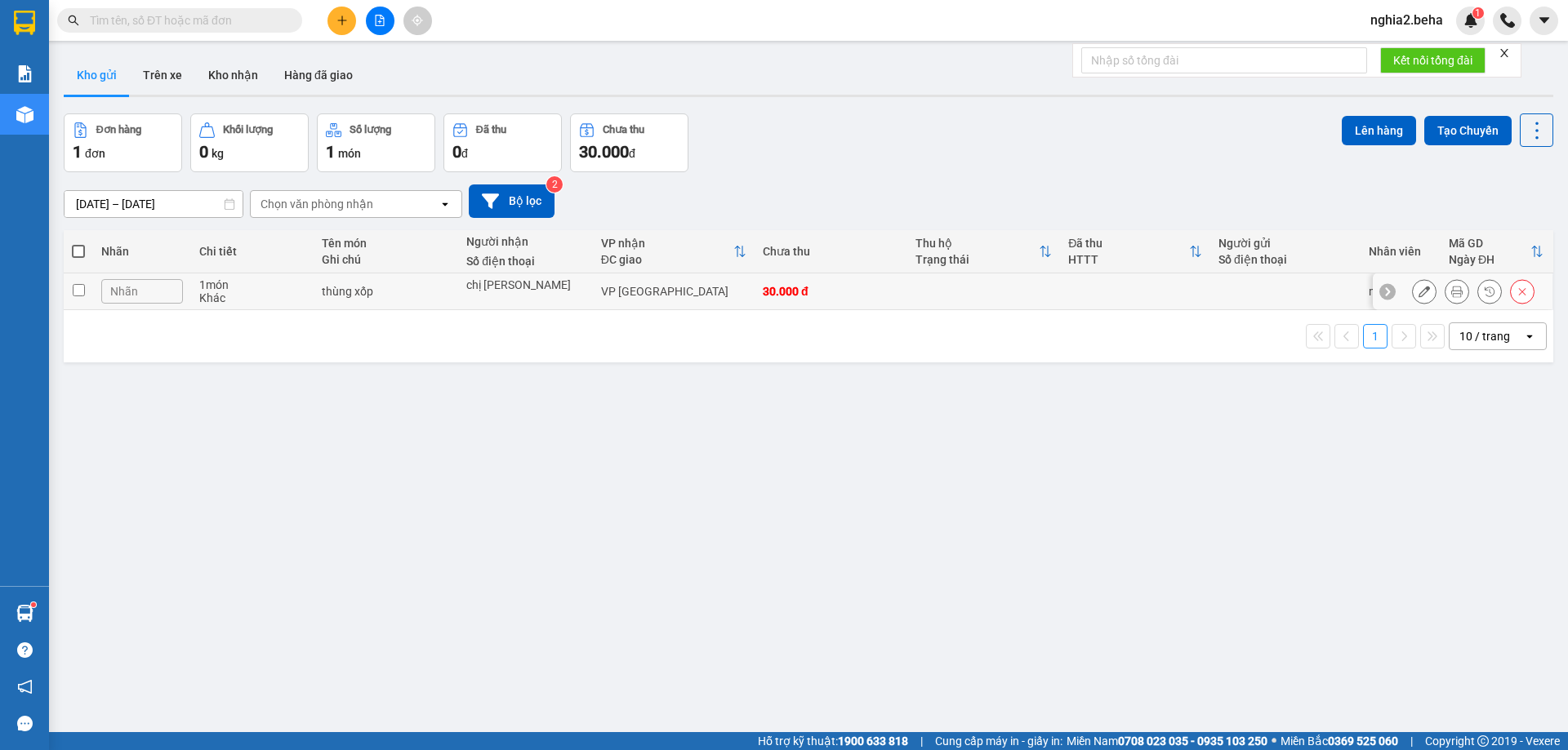
click at [80, 288] on input "checkbox" at bounding box center [79, 290] width 13 height 13
checkbox input "true"
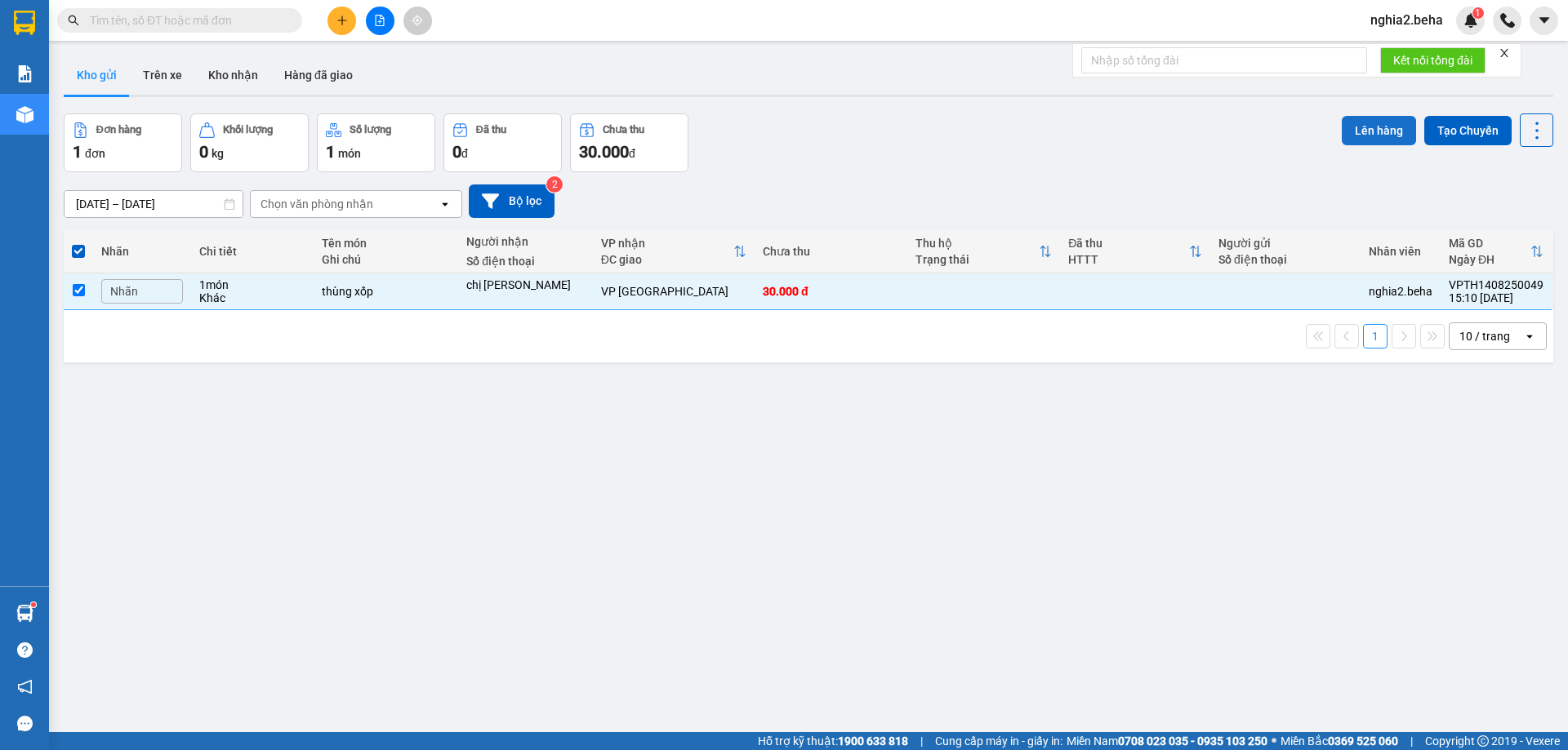
click at [1356, 123] on button "Lên hàng" at bounding box center [1379, 131] width 74 height 29
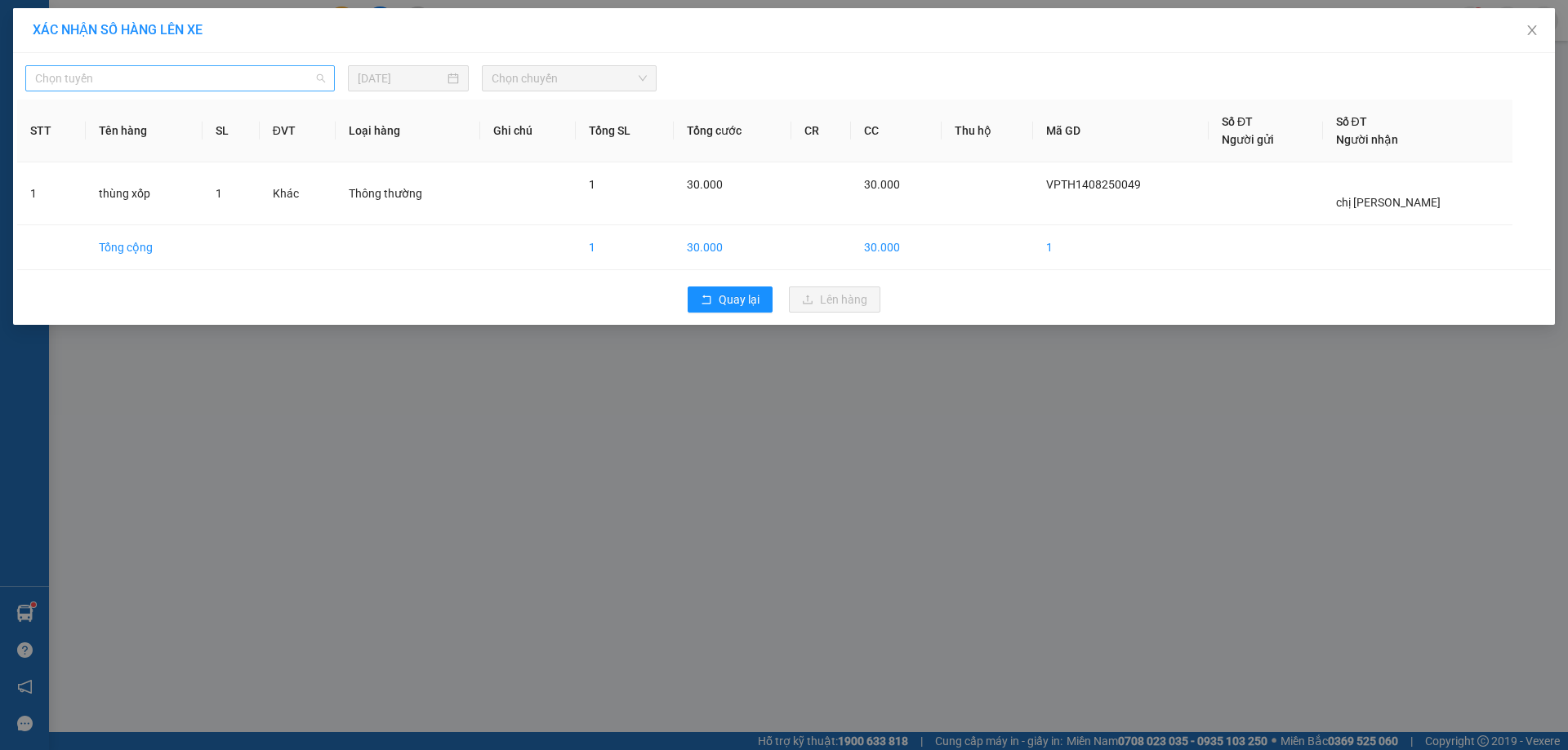
drag, startPoint x: 265, startPoint y: 77, endPoint x: 253, endPoint y: 90, distance: 17.7
click at [265, 78] on span "Chọn tuyến" at bounding box center [180, 78] width 290 height 24
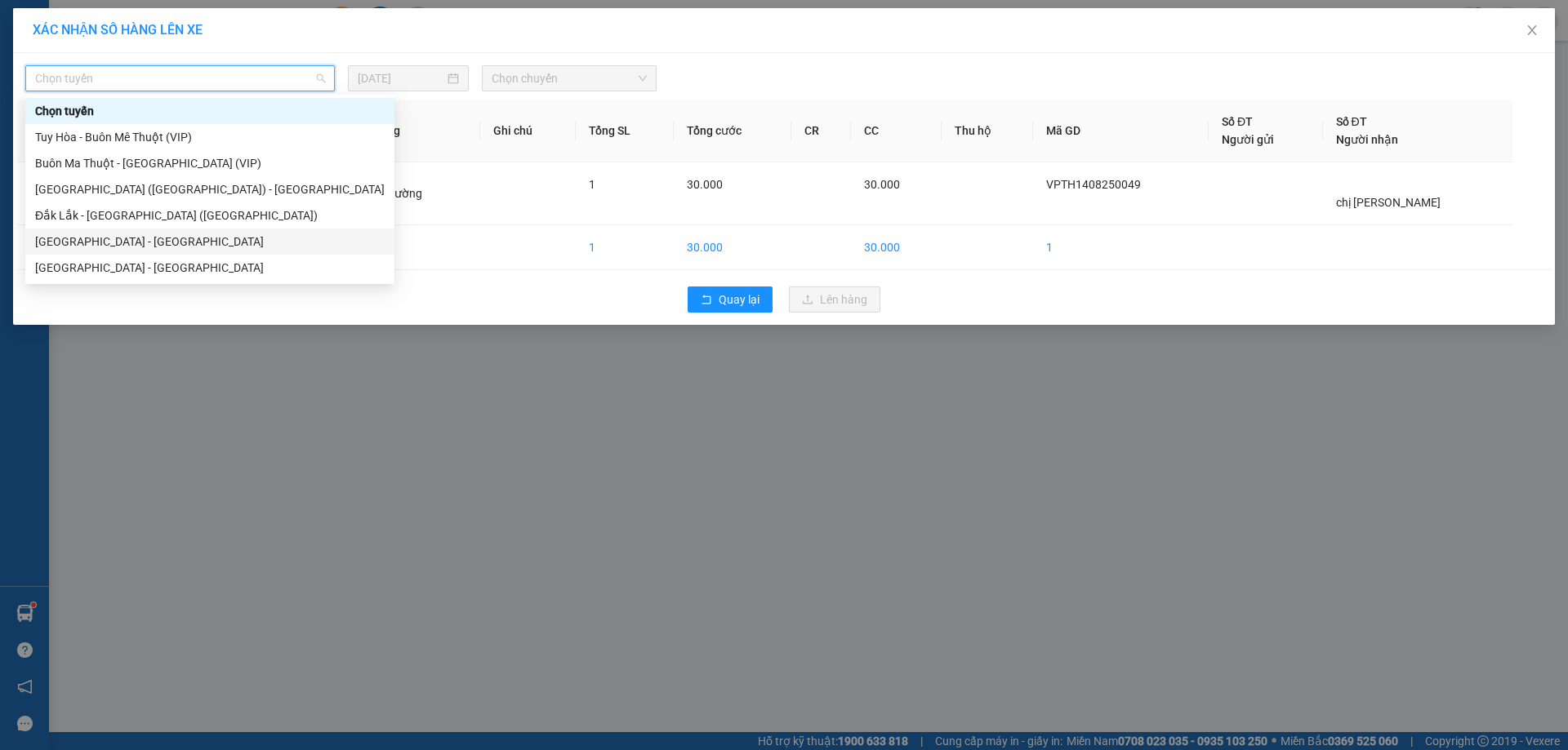
drag, startPoint x: 129, startPoint y: 244, endPoint x: 340, endPoint y: 157, distance: 228.2
click at [129, 244] on div "[GEOGRAPHIC_DATA] - [GEOGRAPHIC_DATA]" at bounding box center [210, 242] width 350 height 18
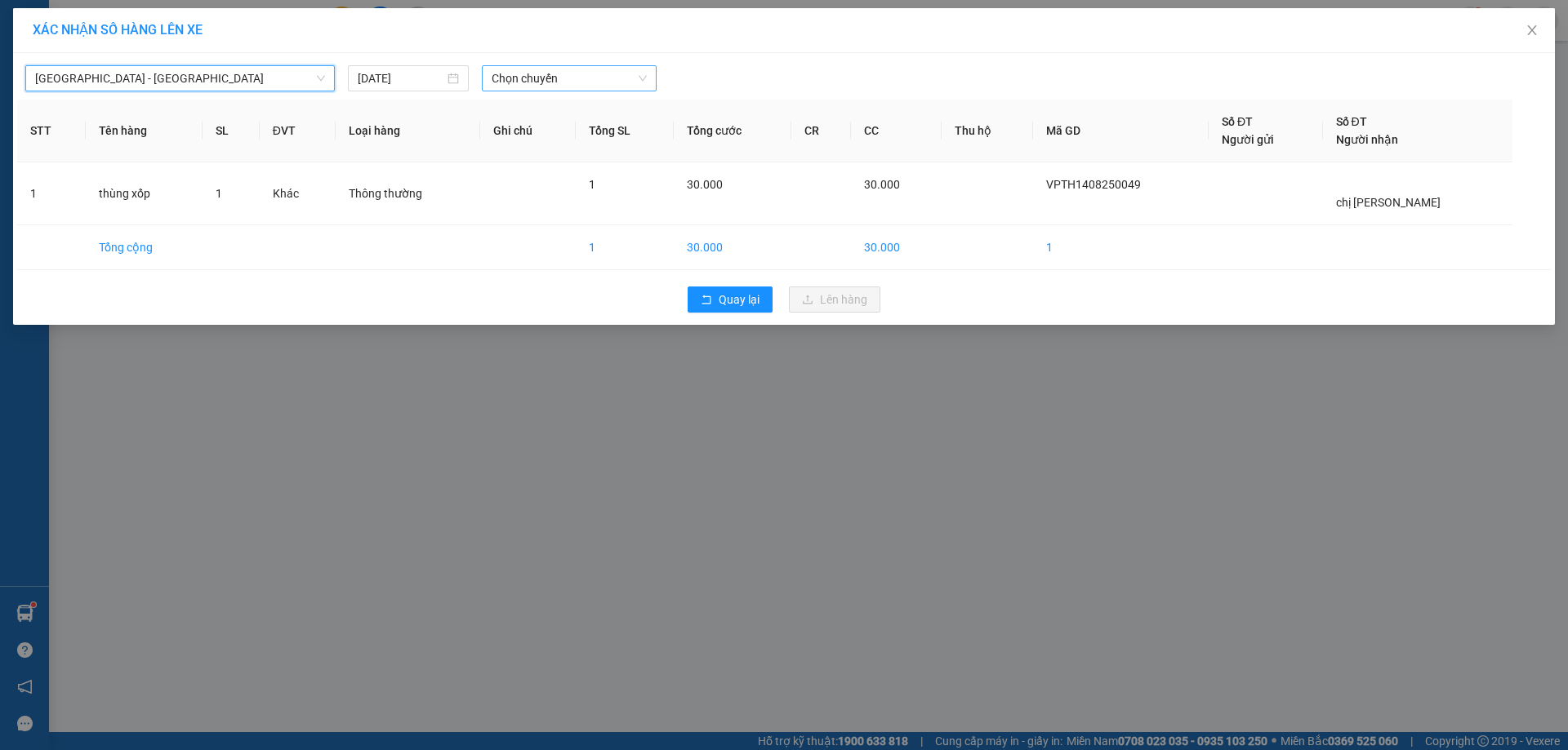
click at [594, 72] on span "Chọn chuyến" at bounding box center [569, 78] width 155 height 24
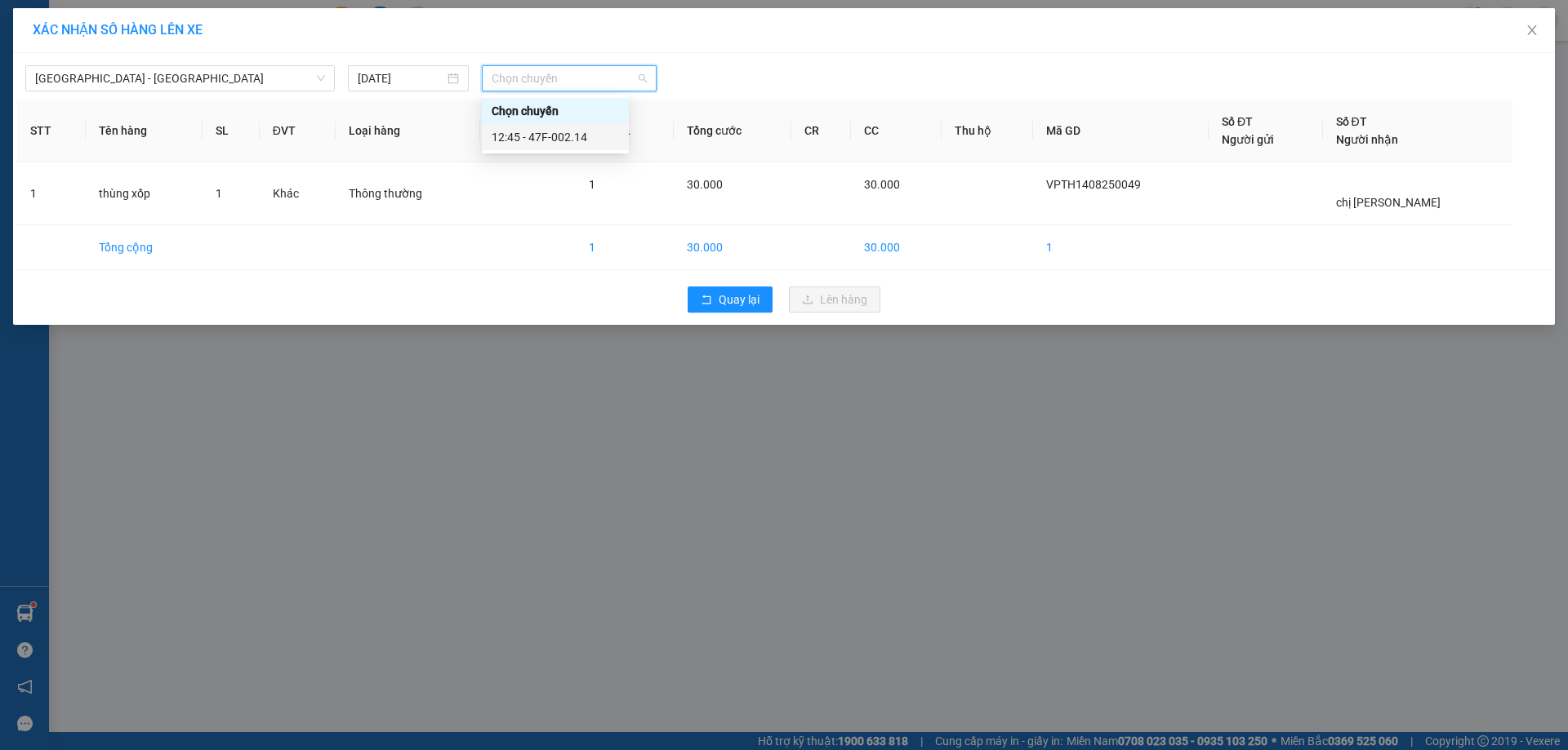
click at [557, 141] on div "12:45 - 47F-002.14" at bounding box center [555, 137] width 128 height 18
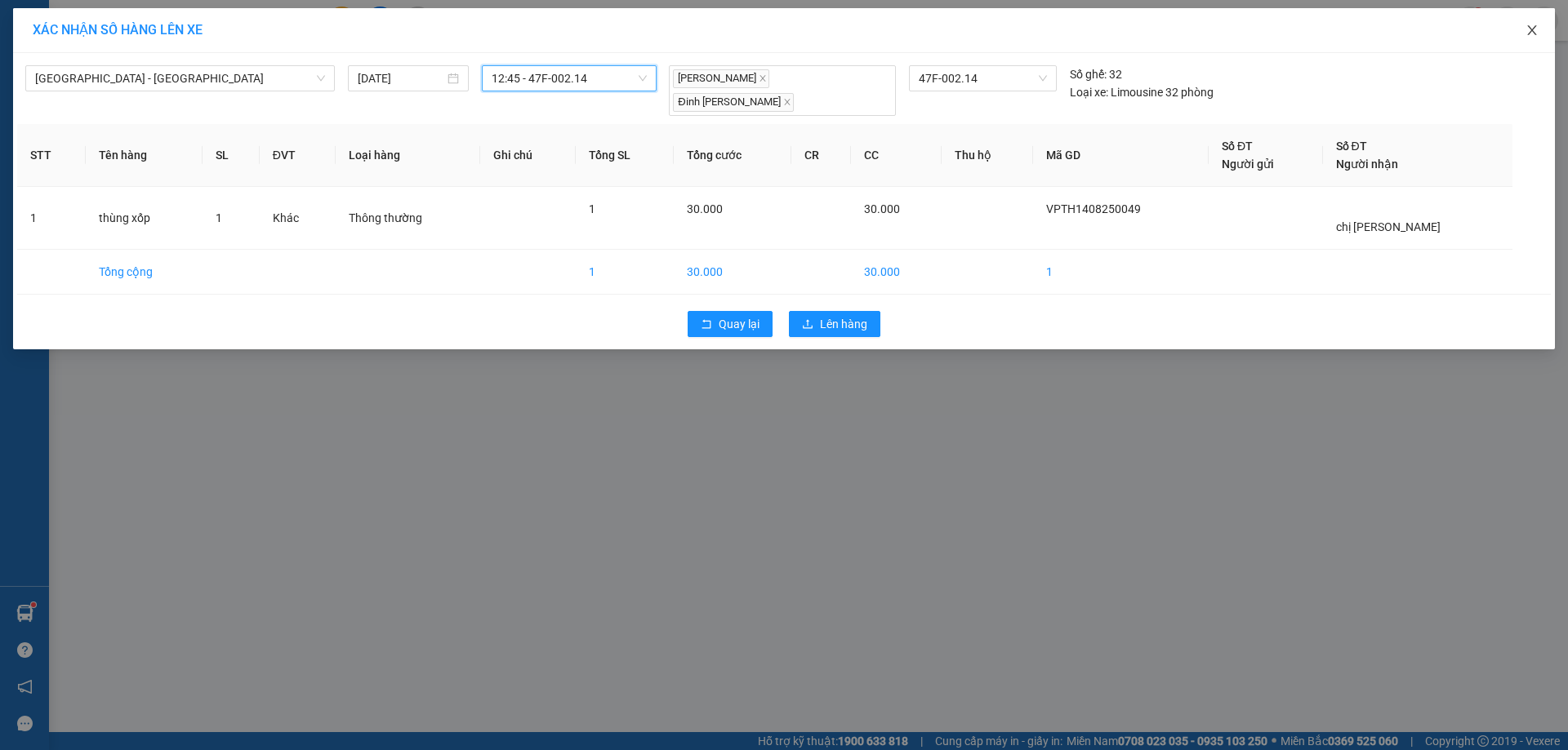
click at [1537, 34] on icon "close" at bounding box center [1532, 29] width 13 height 13
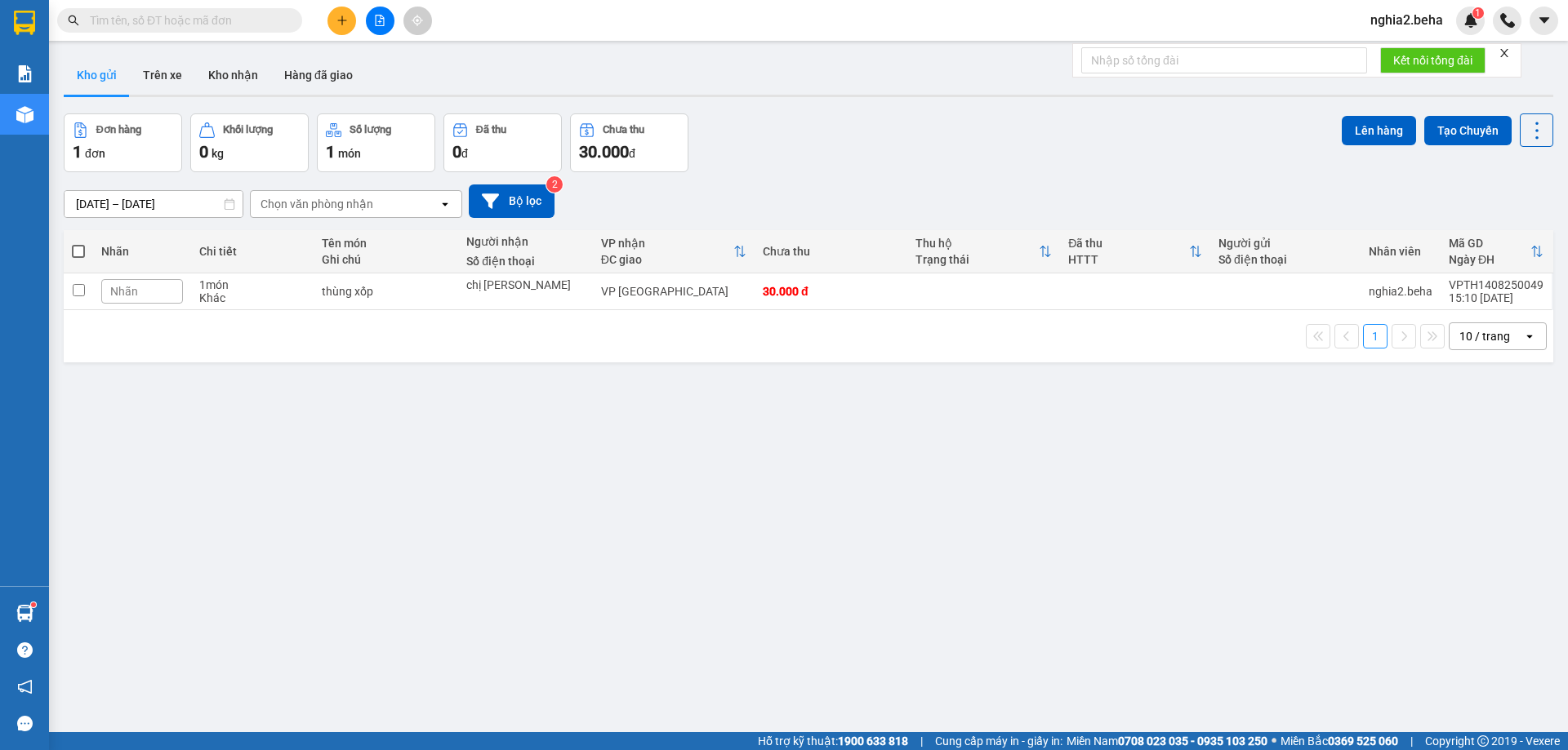
click at [219, 20] on input "text" at bounding box center [186, 20] width 193 height 18
paste input "0355378449"
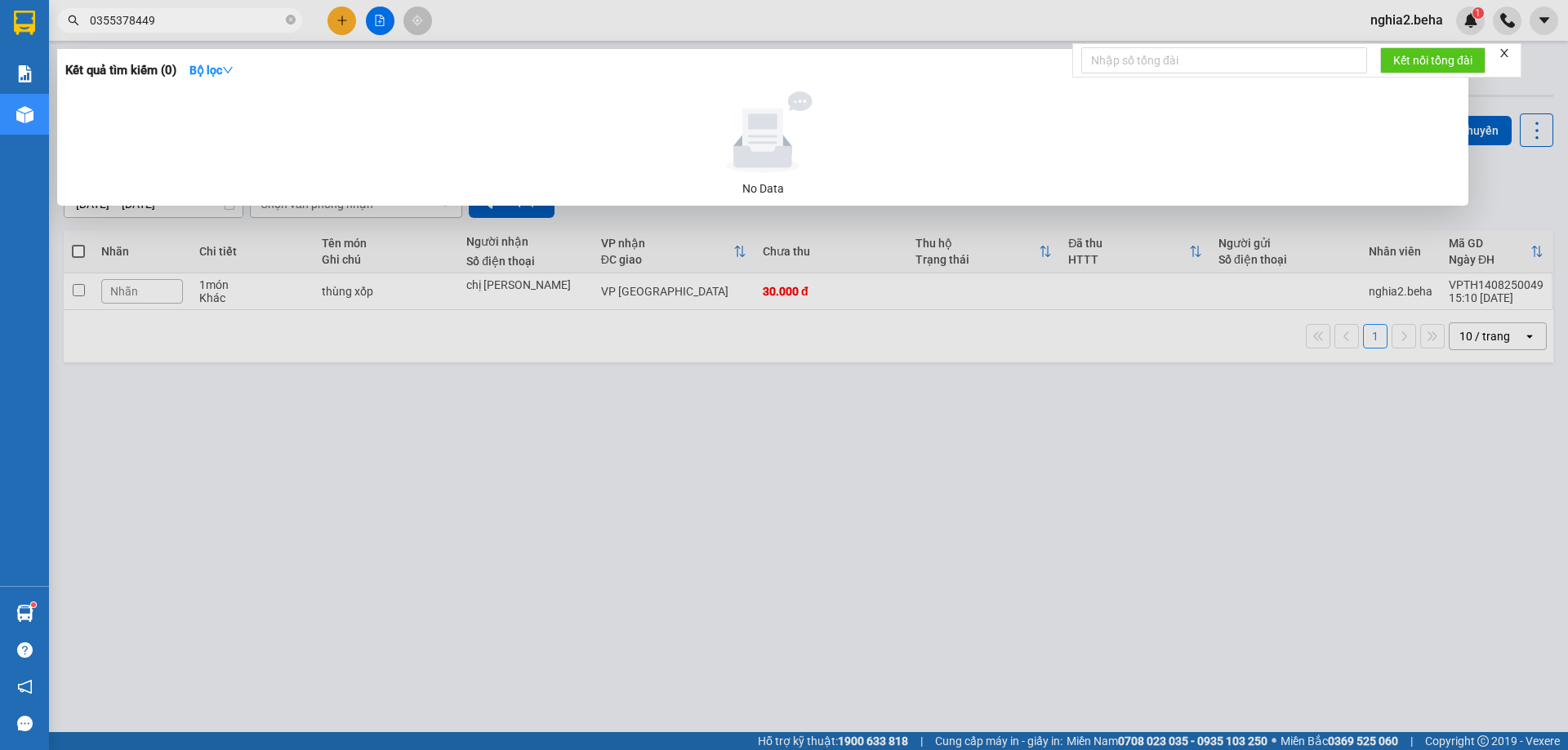
type input "0355378449"
click at [330, 436] on div at bounding box center [784, 375] width 1568 height 750
click at [287, 17] on icon "close-circle" at bounding box center [290, 19] width 10 height 10
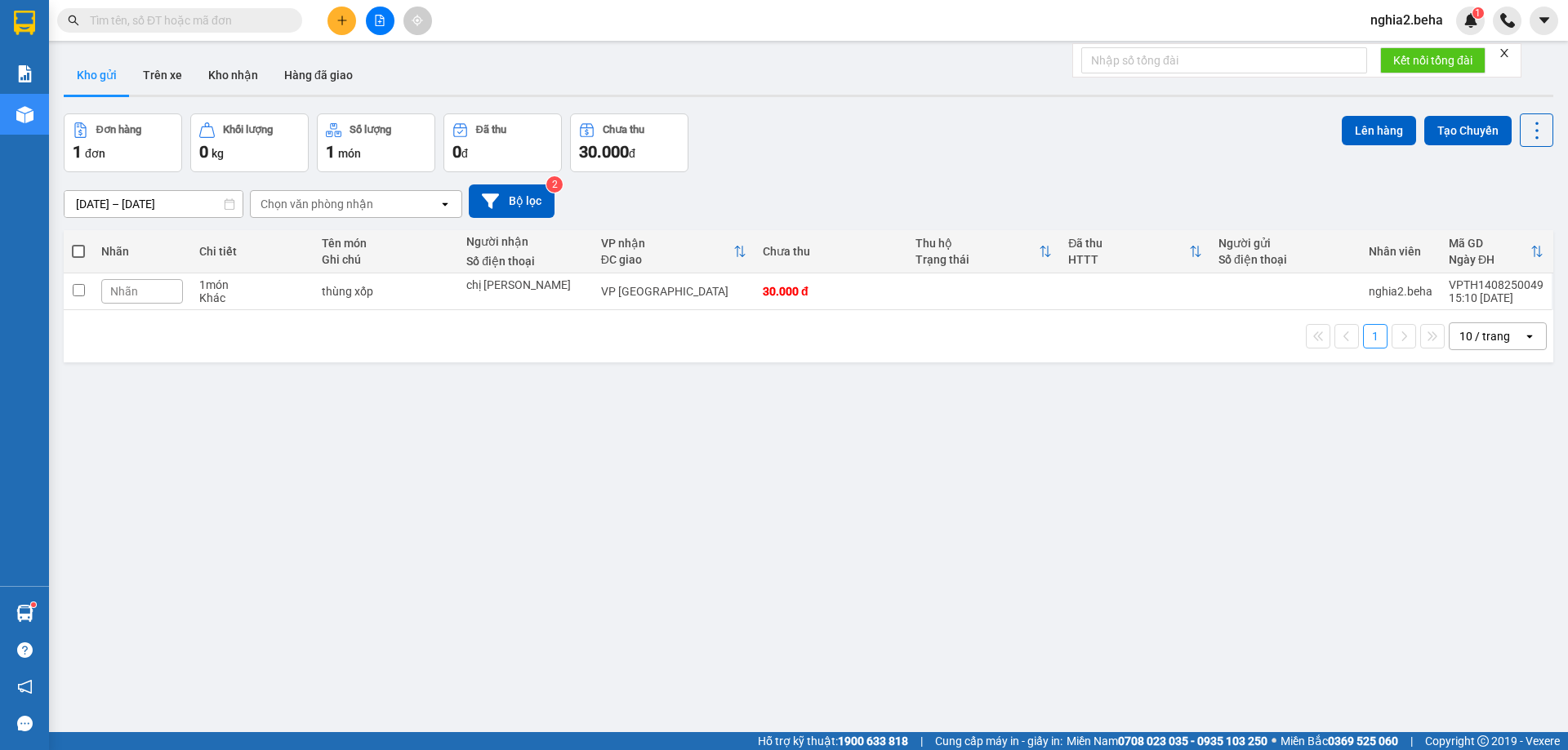
click at [230, 19] on input "text" at bounding box center [186, 20] width 193 height 18
click at [245, 23] on input "text" at bounding box center [186, 20] width 193 height 18
click at [247, 72] on button "Kho nhận" at bounding box center [233, 75] width 76 height 39
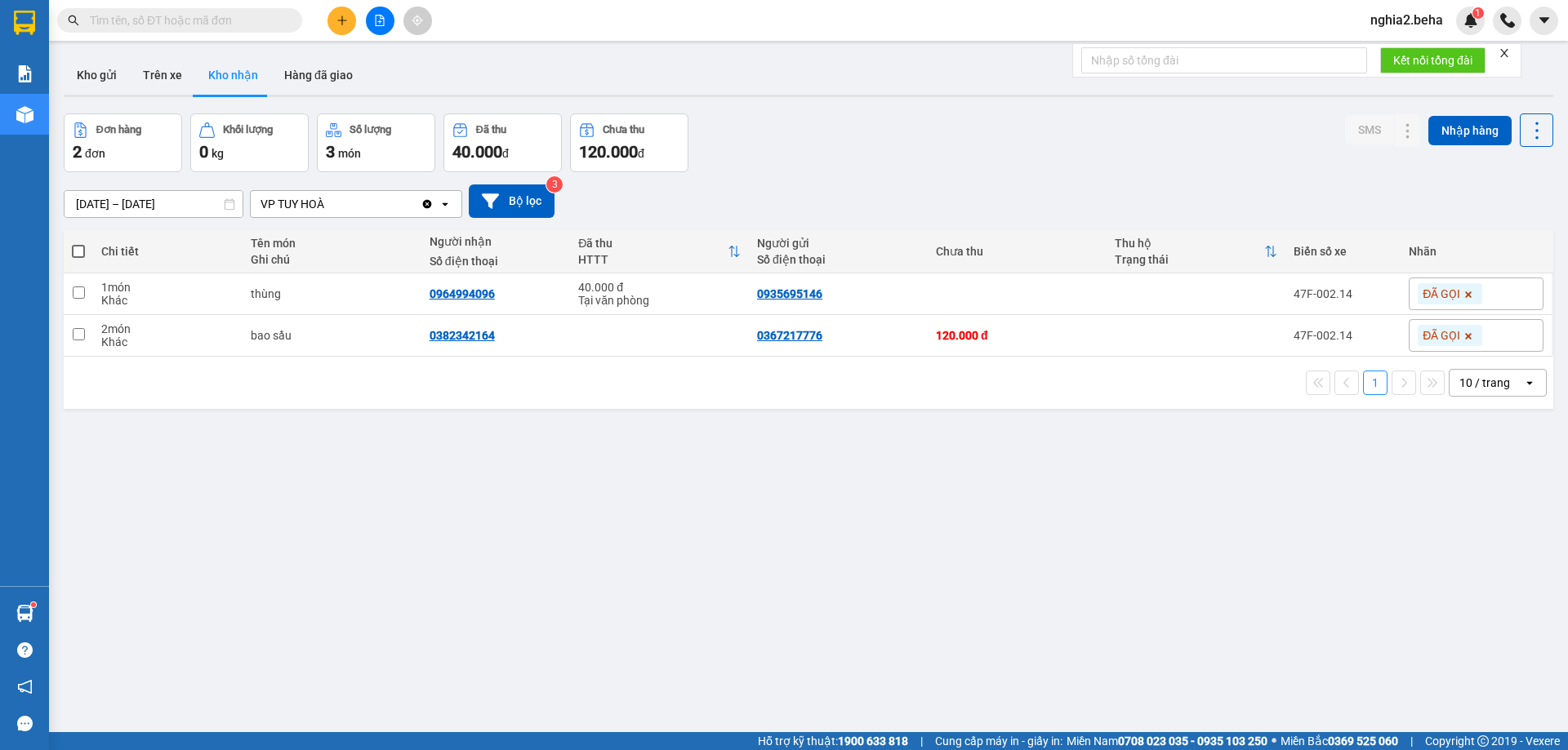
click at [194, 19] on input "text" at bounding box center [186, 20] width 193 height 18
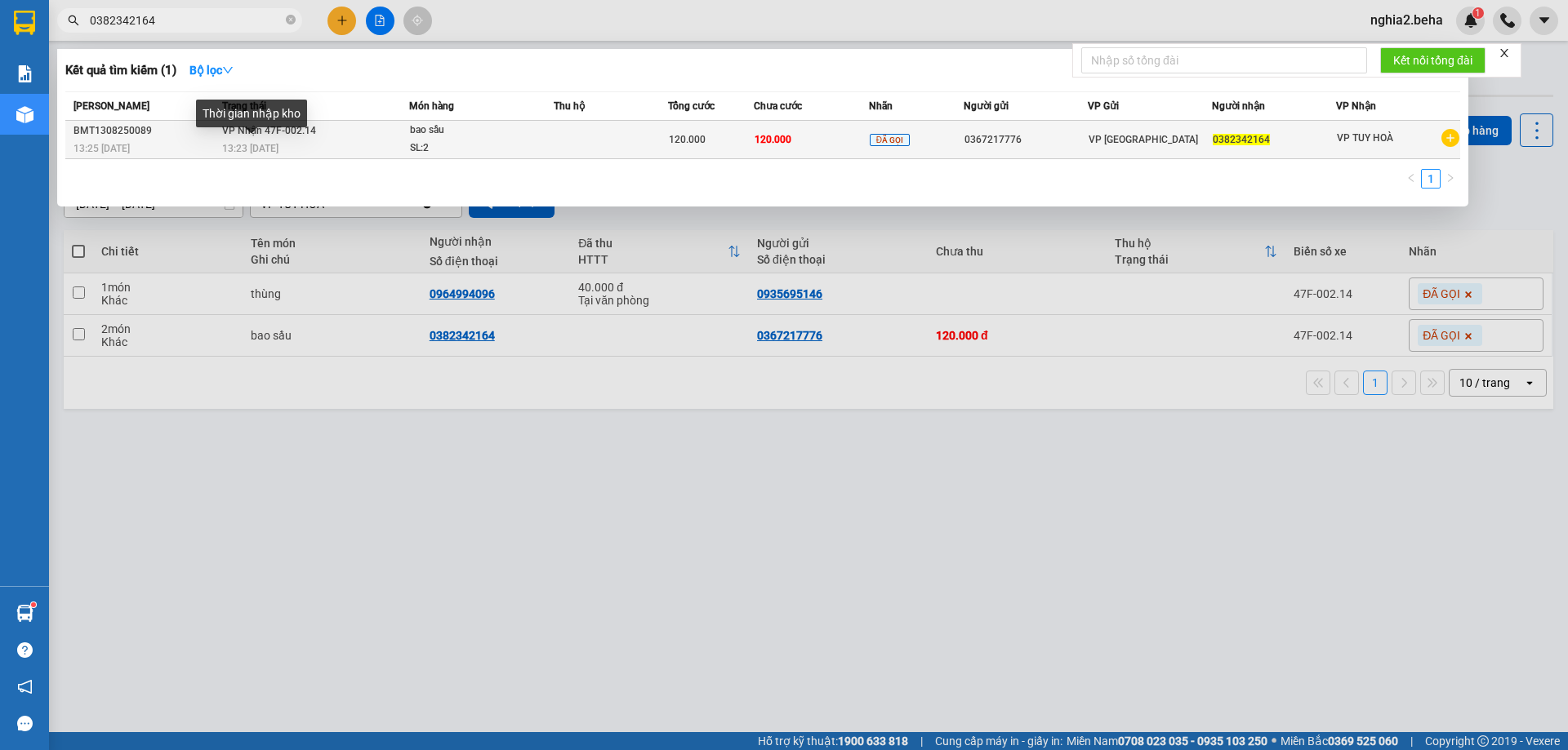
type input "0382342164"
click at [261, 141] on div "13:23 - 14/08" at bounding box center [315, 148] width 186 height 18
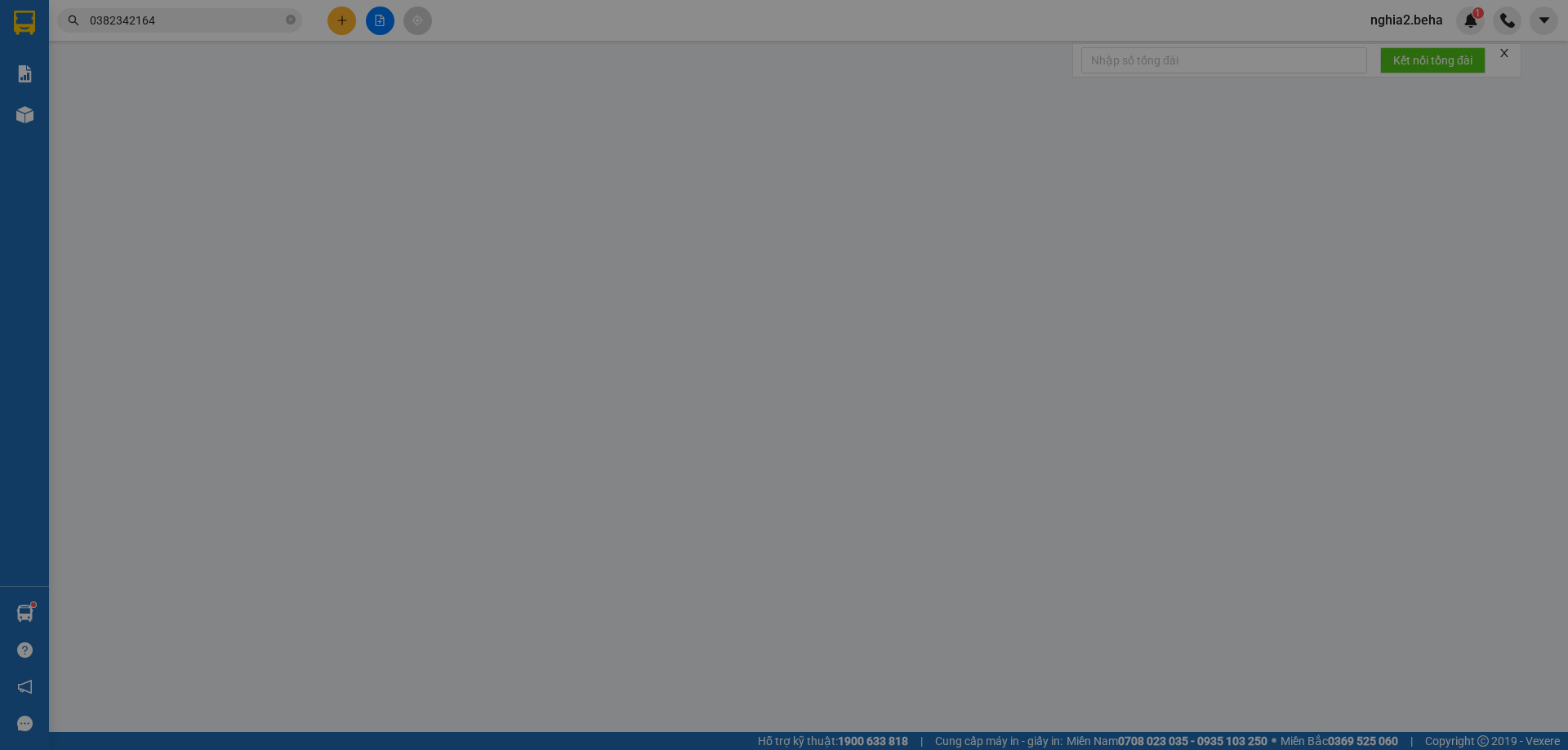
type input "0367217776"
type input "0382342164"
type input "120.000"
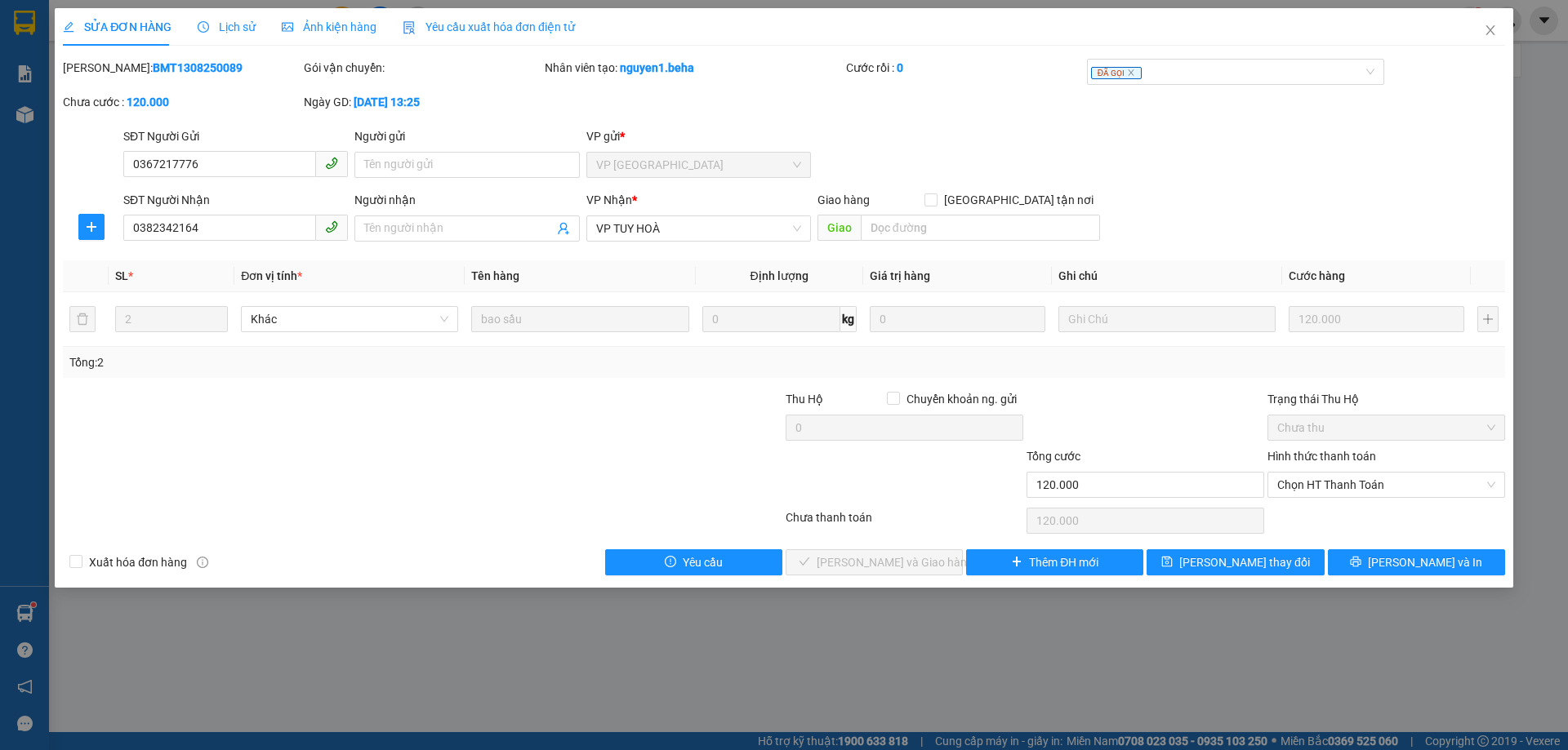
drag, startPoint x: 348, startPoint y: 22, endPoint x: 275, endPoint y: 30, distance: 73.4
click at [348, 23] on span "Ảnh kiện hàng" at bounding box center [328, 26] width 95 height 13
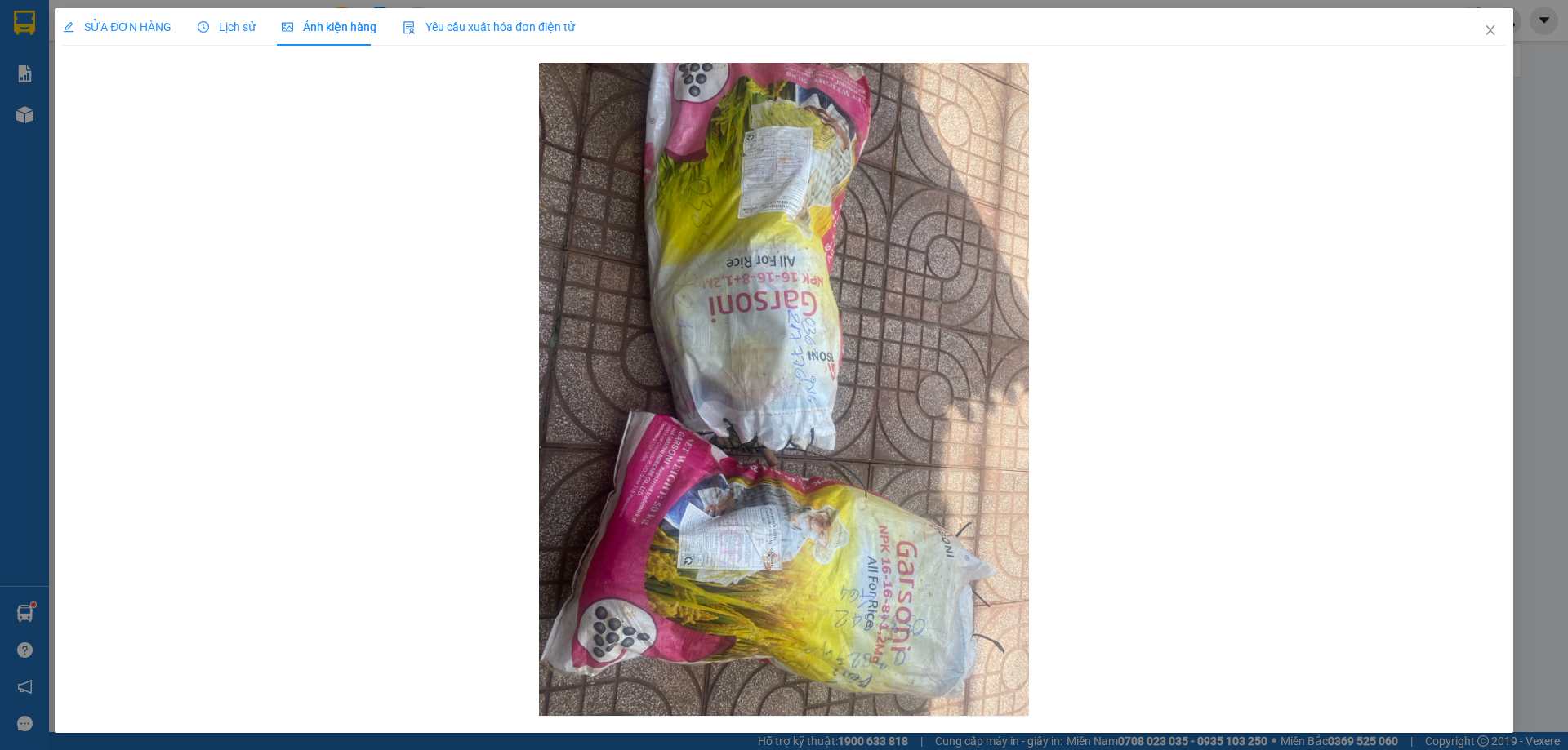
click at [134, 25] on span "SỬA ĐƠN HÀNG" at bounding box center [117, 26] width 108 height 13
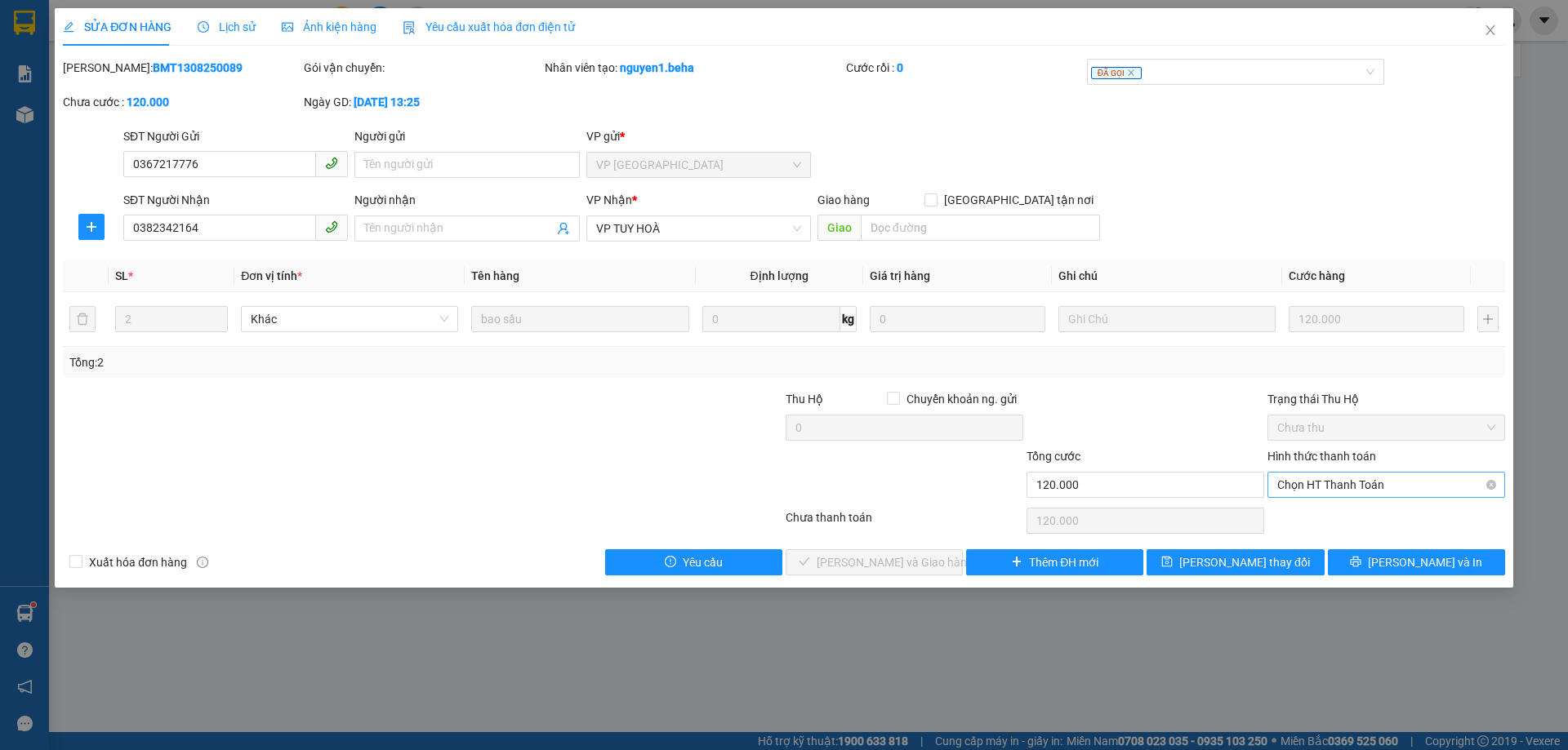
click at [1402, 477] on span "Chọn HT Thanh Toán" at bounding box center [1387, 484] width 218 height 24
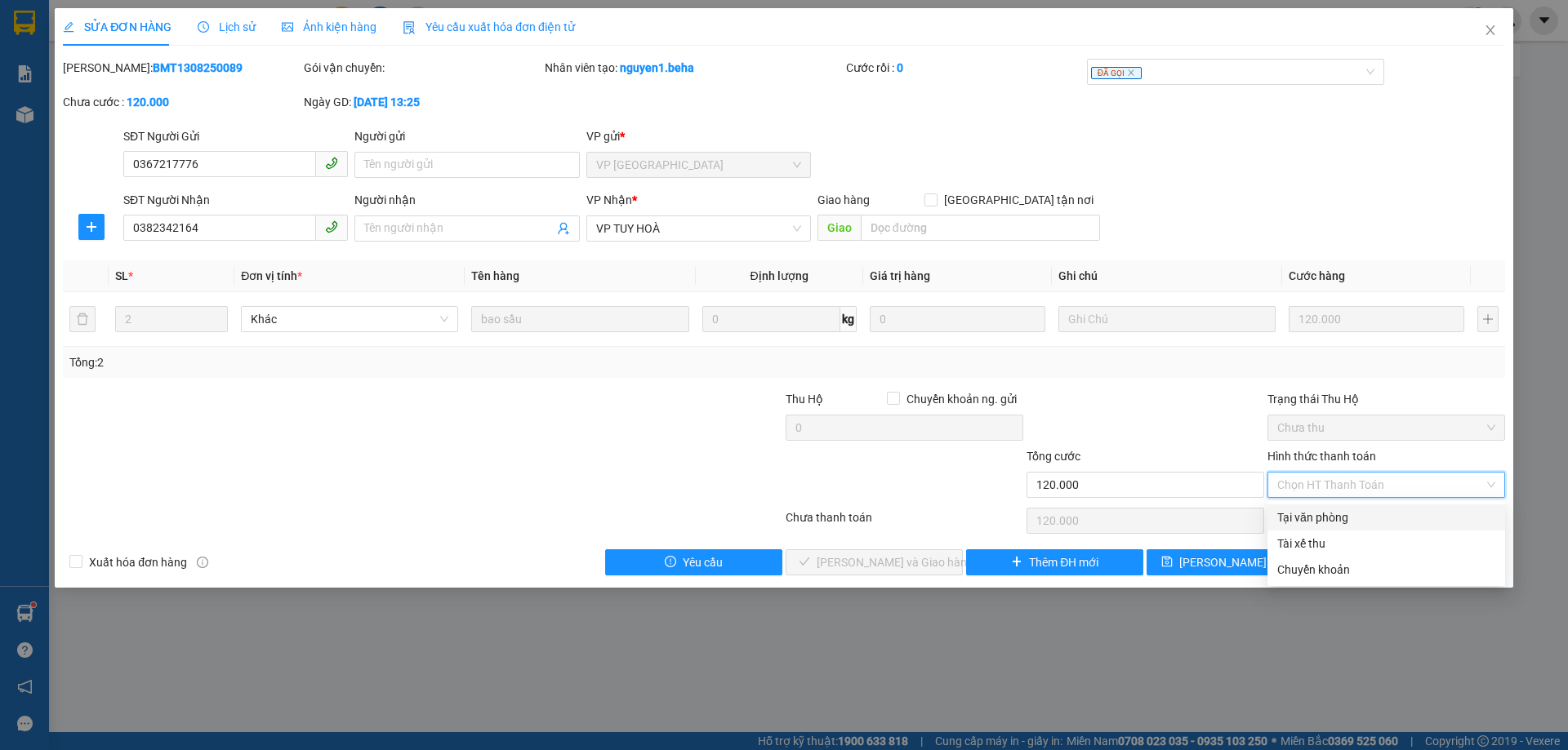
click at [1360, 517] on div "Tại văn phòng" at bounding box center [1387, 517] width 218 height 18
type input "0"
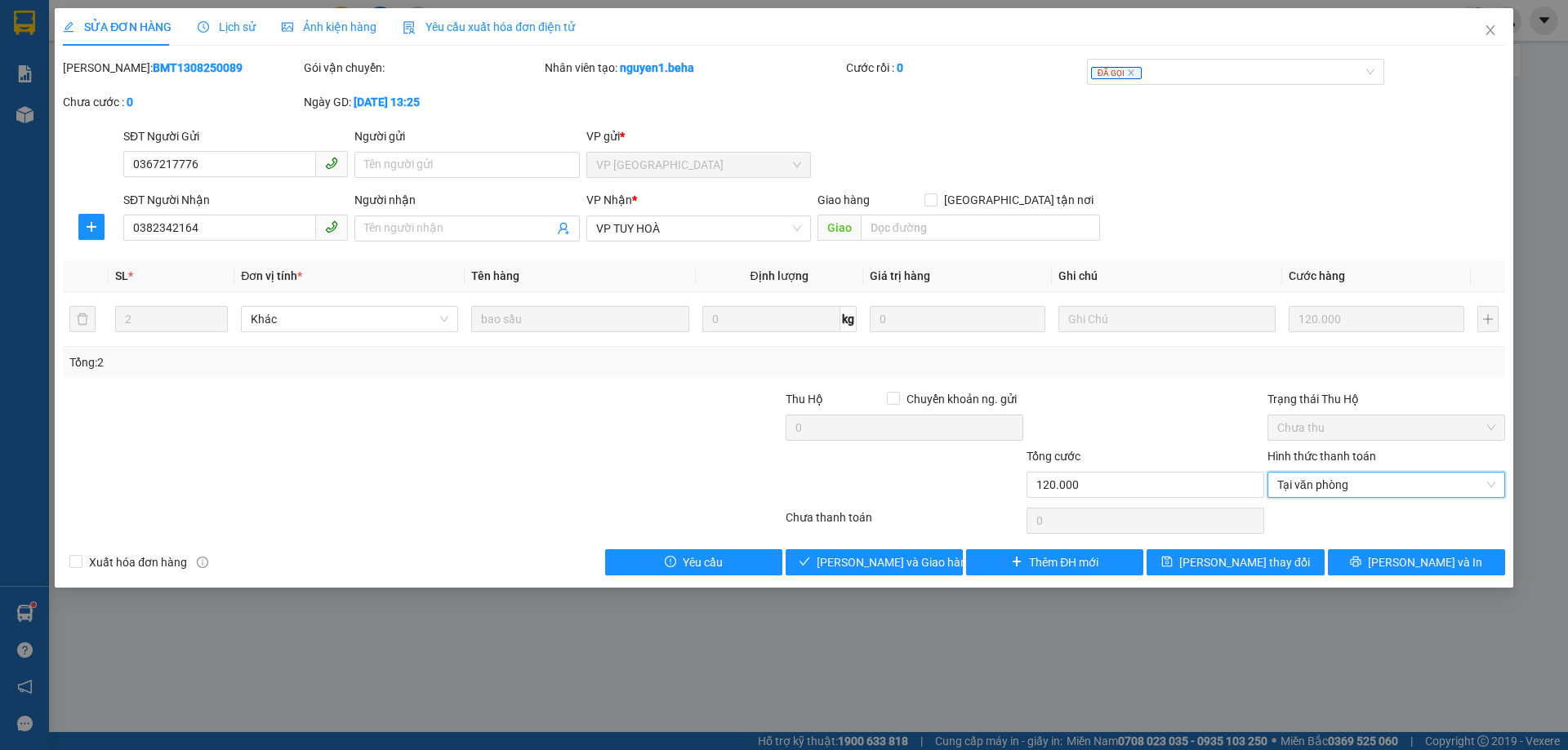
click at [1193, 418] on div at bounding box center [1145, 419] width 241 height 57
drag, startPoint x: 240, startPoint y: 231, endPoint x: 98, endPoint y: 247, distance: 142.9
click at [98, 247] on div "SĐT Người Nhận 0382342164 0382342164 Người nhận Tên người nhận VP Nhận * VP TUY…" at bounding box center [784, 219] width 1446 height 57
drag, startPoint x: 457, startPoint y: 456, endPoint x: 484, endPoint y: 451, distance: 27.5
click at [467, 453] on div at bounding box center [302, 475] width 482 height 57
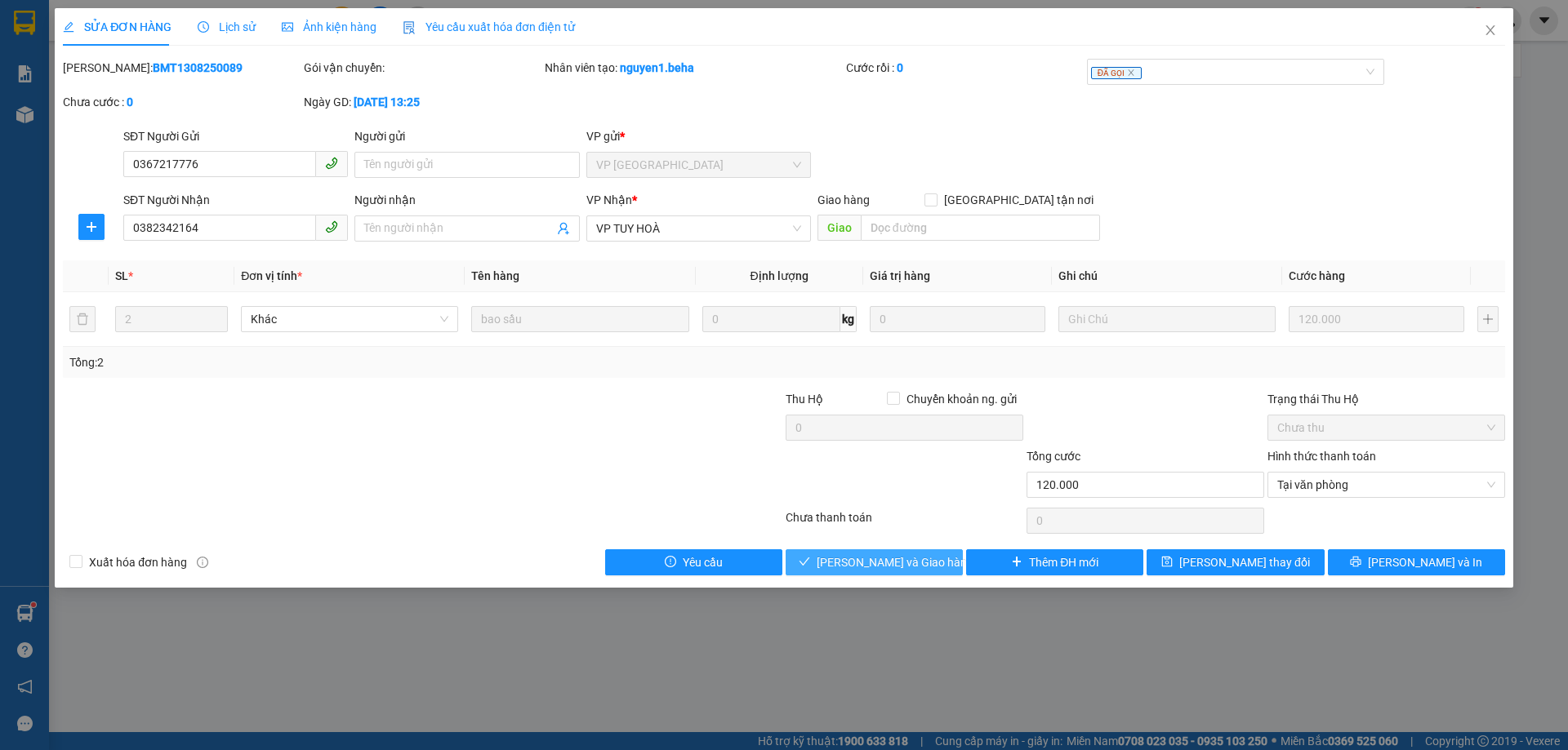
click at [879, 564] on span "Lưu và Giao hàng" at bounding box center [895, 562] width 157 height 18
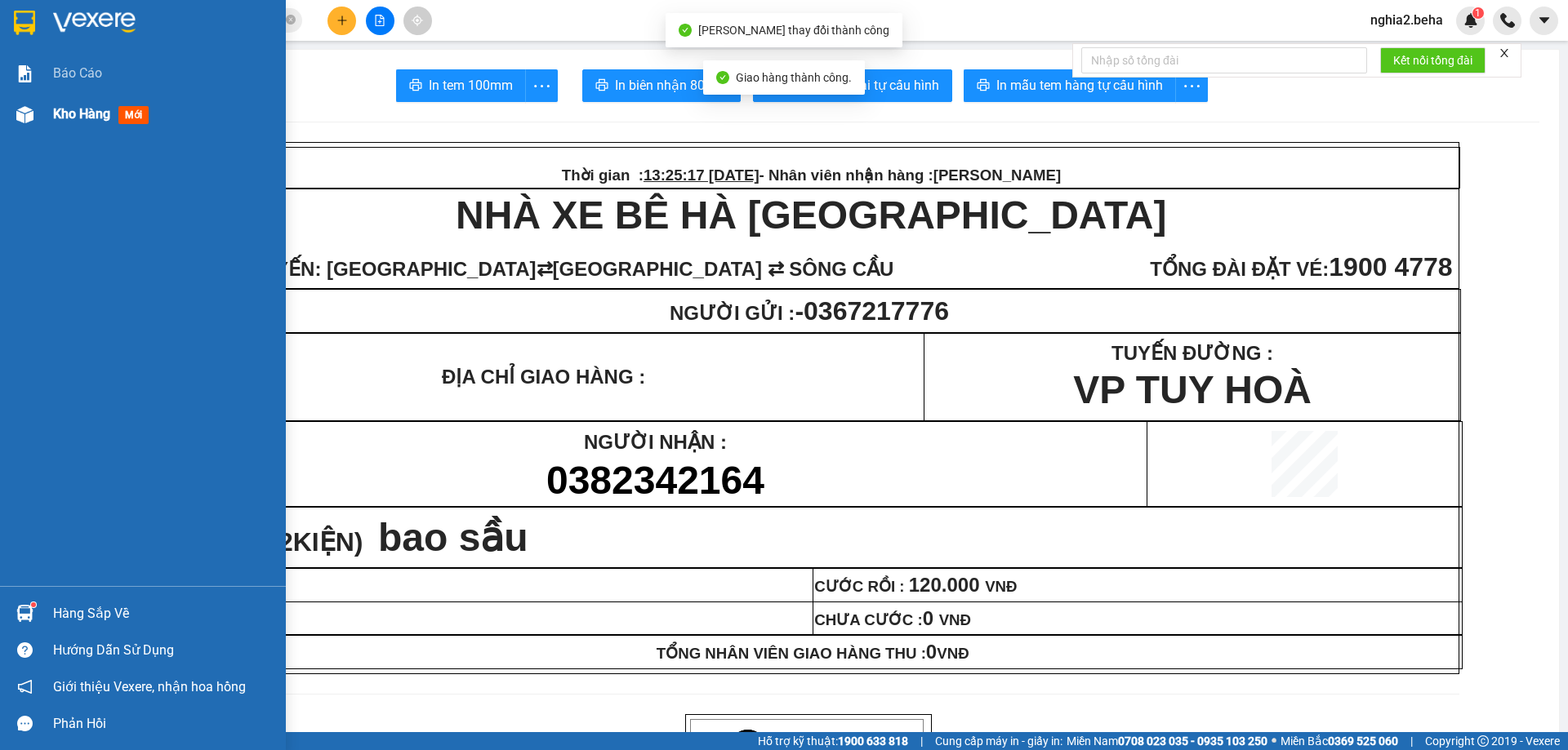
drag, startPoint x: 85, startPoint y: 104, endPoint x: 102, endPoint y: 106, distance: 17.1
click at [102, 106] on div "Kho hàng mới" at bounding box center [103, 113] width 102 height 20
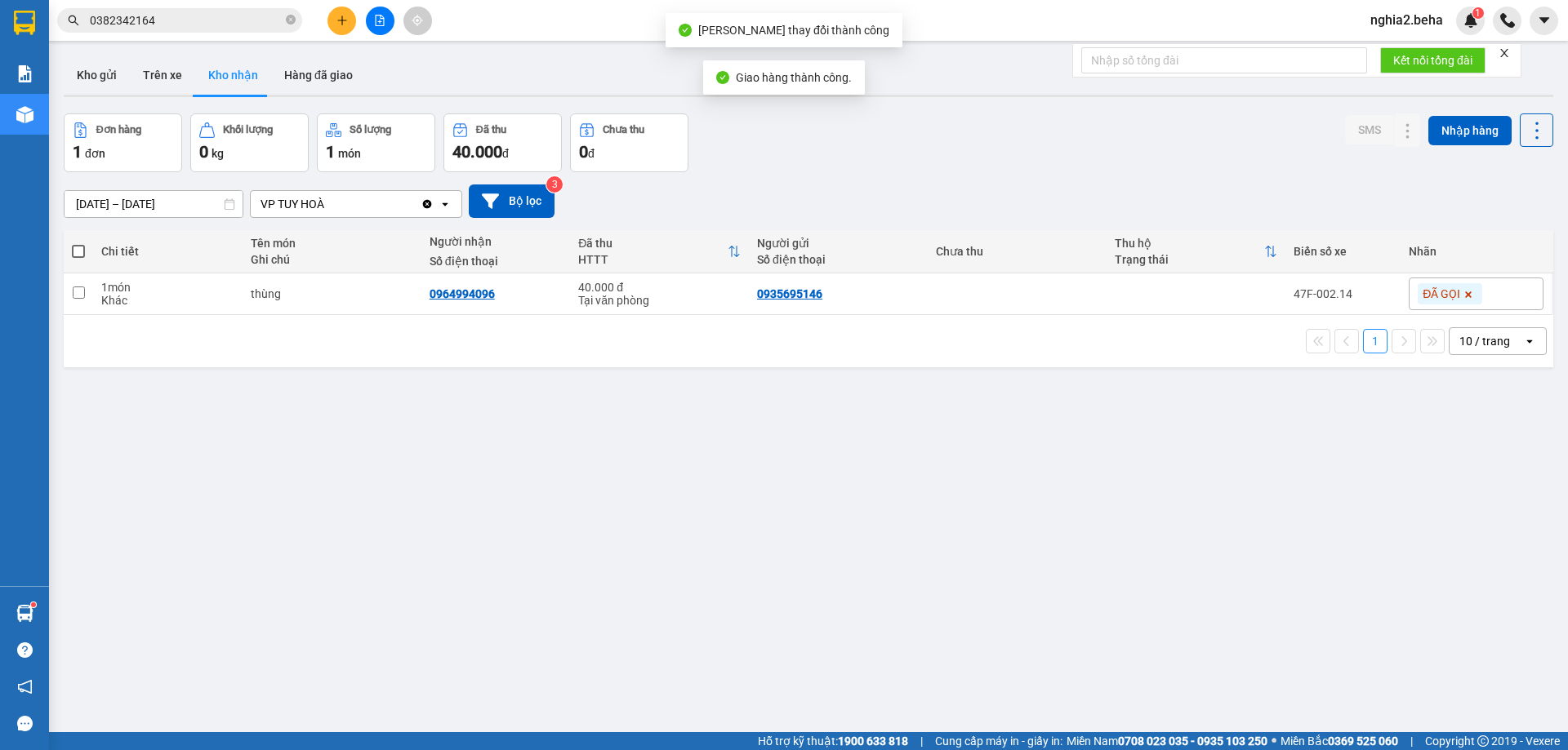
click at [1011, 430] on div "ver 1.8.138 Kho gửi Trên xe Kho nhận Hàng đã giao Đơn hàng 1 đơn Khối lượng 0 k…" at bounding box center [809, 424] width 1503 height 750
click at [919, 497] on div "ver 1.8.138 Kho gửi Trên xe Kho nhận Hàng đã giao Đơn hàng 1 đơn Khối lượng 0 k…" at bounding box center [809, 424] width 1503 height 750
click at [110, 71] on button "Kho gửi" at bounding box center [96, 75] width 66 height 39
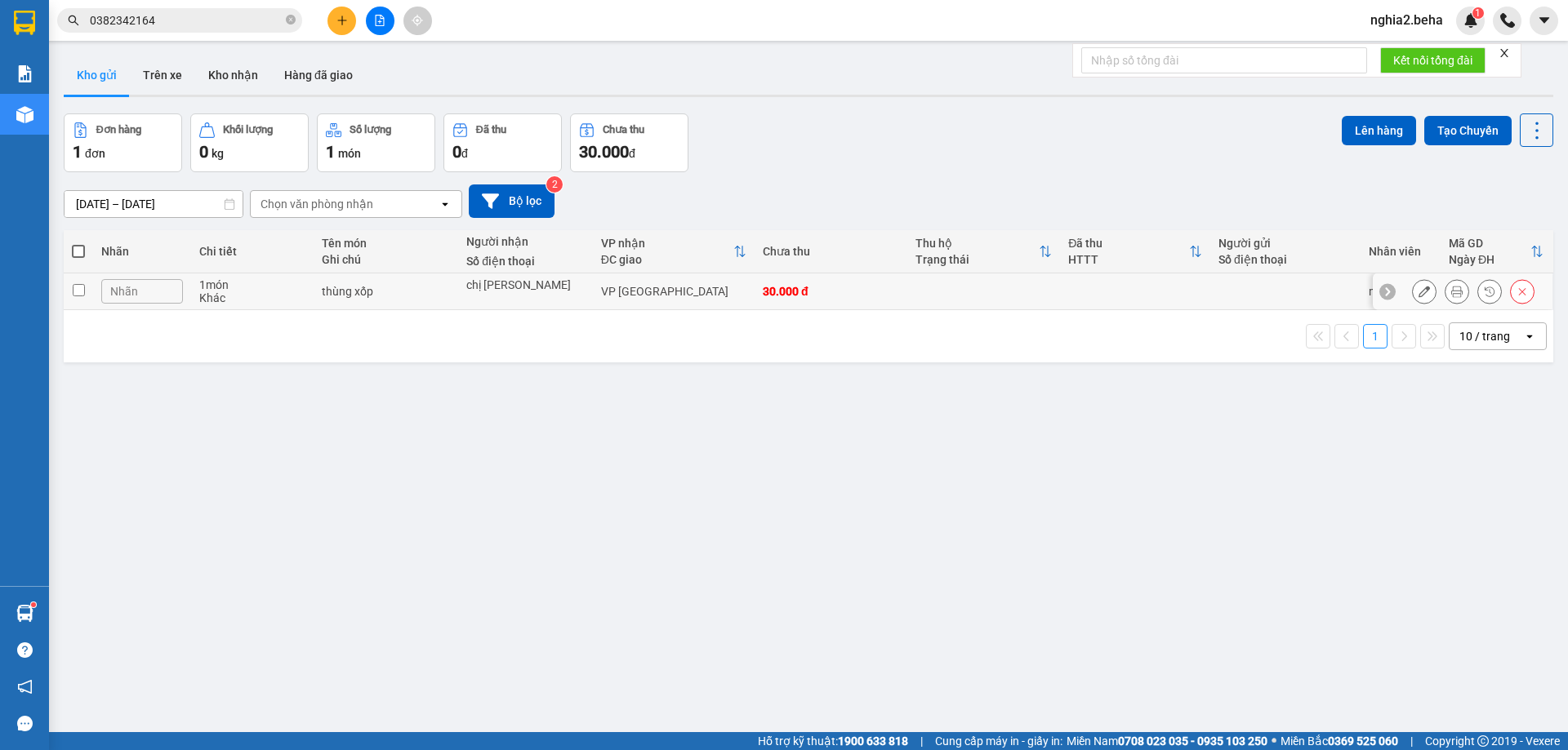
click at [83, 287] on input "checkbox" at bounding box center [79, 290] width 13 height 13
checkbox input "true"
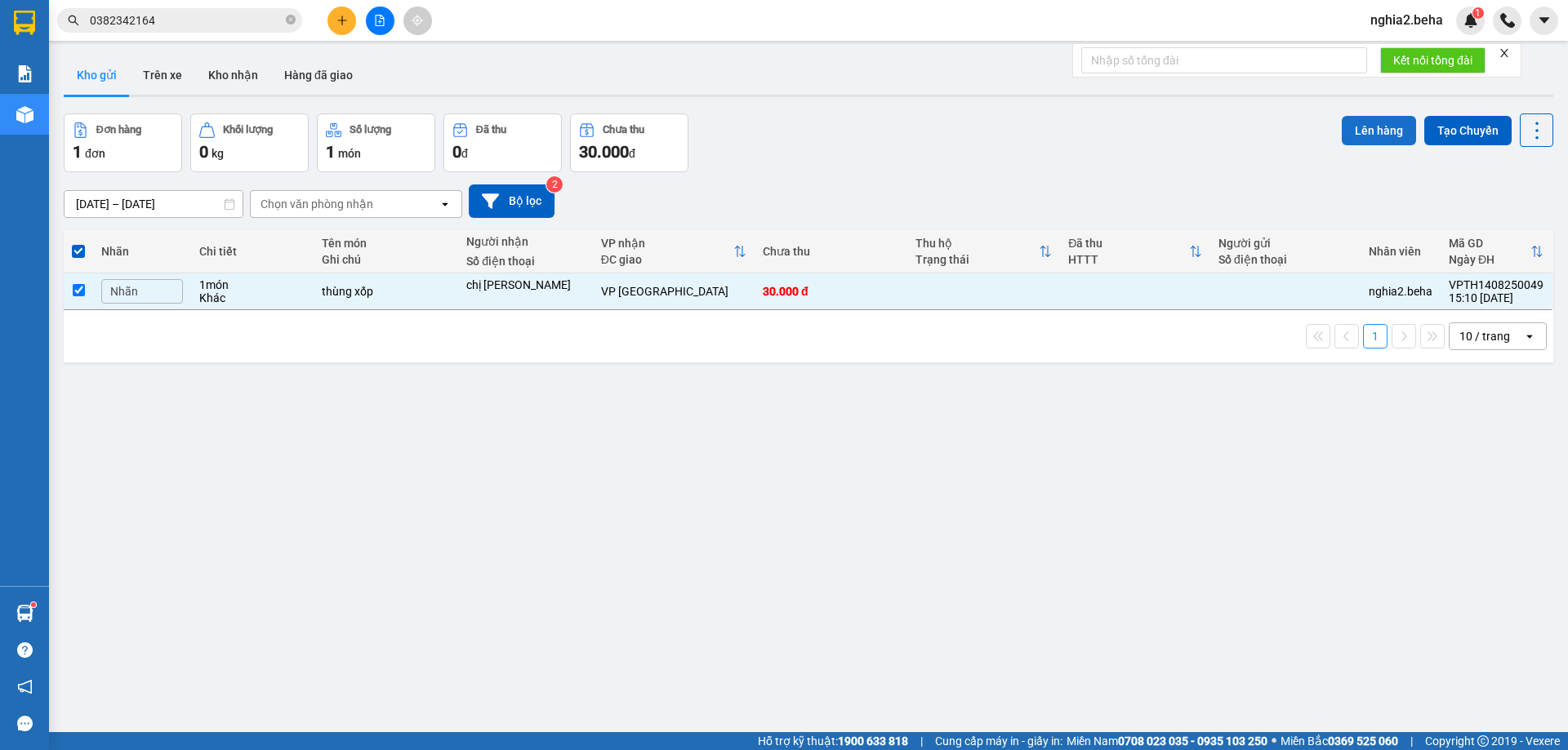
click at [1369, 129] on button "Lên hàng" at bounding box center [1379, 131] width 74 height 29
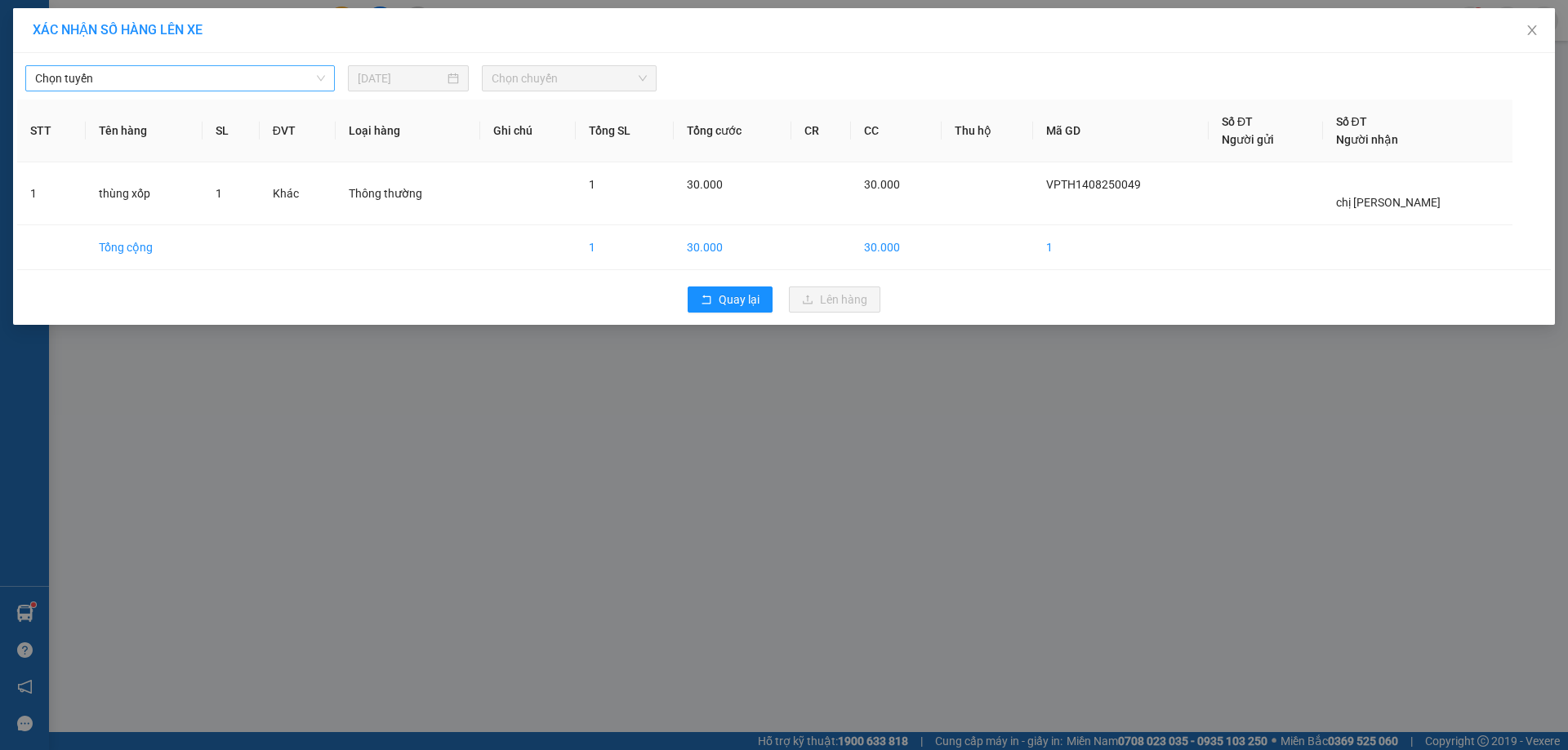
drag, startPoint x: 265, startPoint y: 76, endPoint x: 245, endPoint y: 94, distance: 26.9
click at [262, 78] on span "Chọn tuyến" at bounding box center [180, 78] width 290 height 24
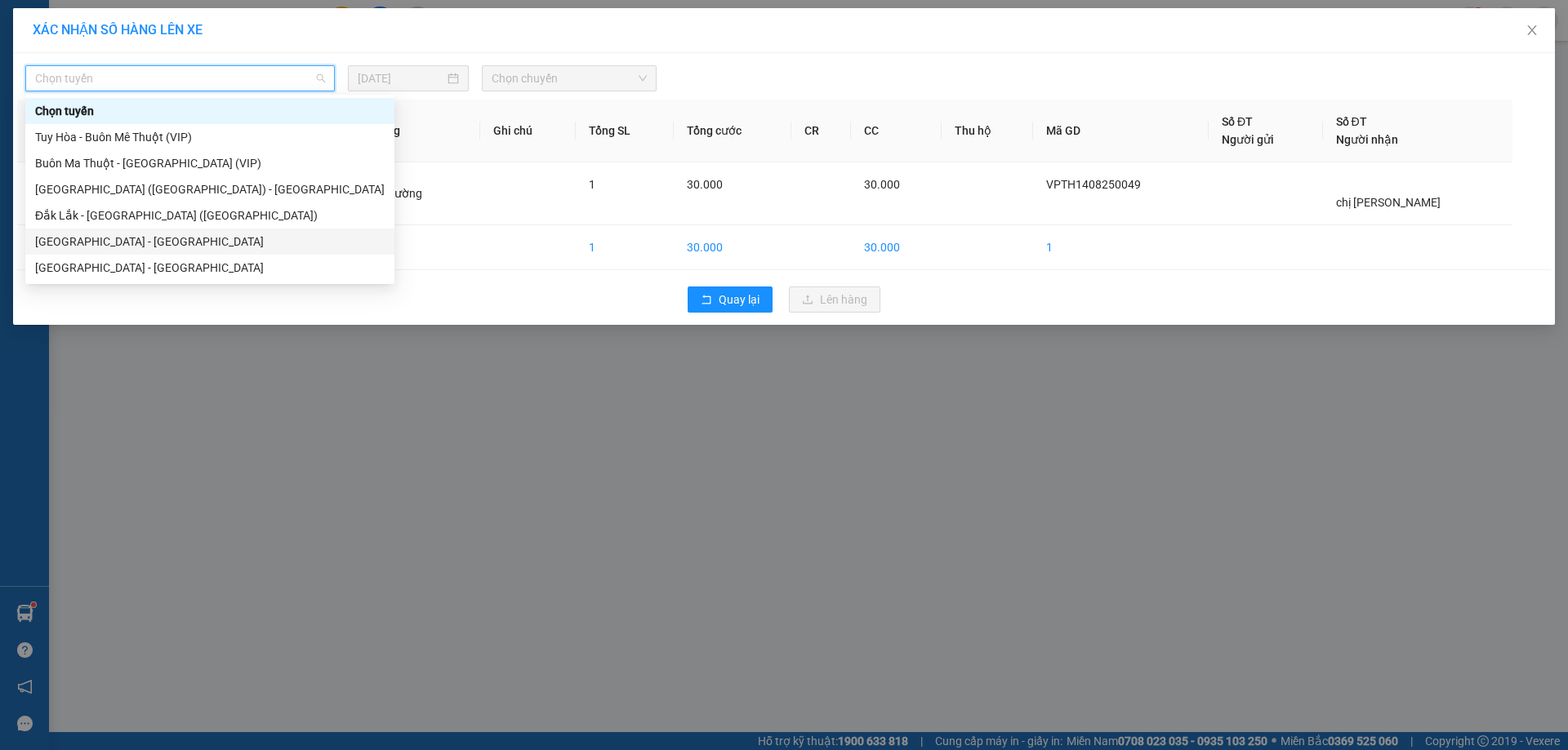
click at [174, 249] on div "[GEOGRAPHIC_DATA] - [GEOGRAPHIC_DATA]" at bounding box center [210, 242] width 350 height 18
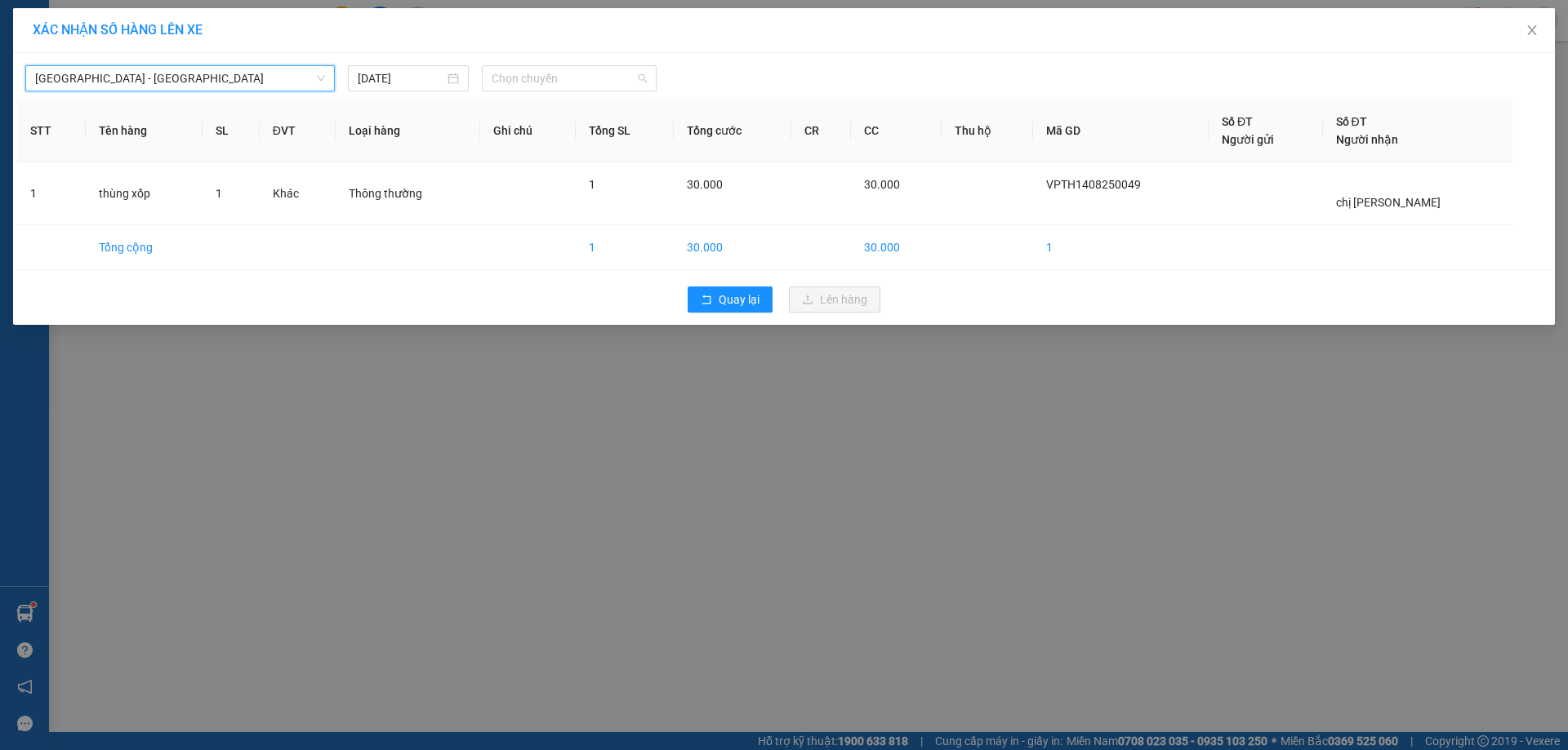
drag, startPoint x: 603, startPoint y: 68, endPoint x: 594, endPoint y: 117, distance: 49.8
click at [604, 68] on span "Chọn chuyến" at bounding box center [569, 78] width 155 height 24
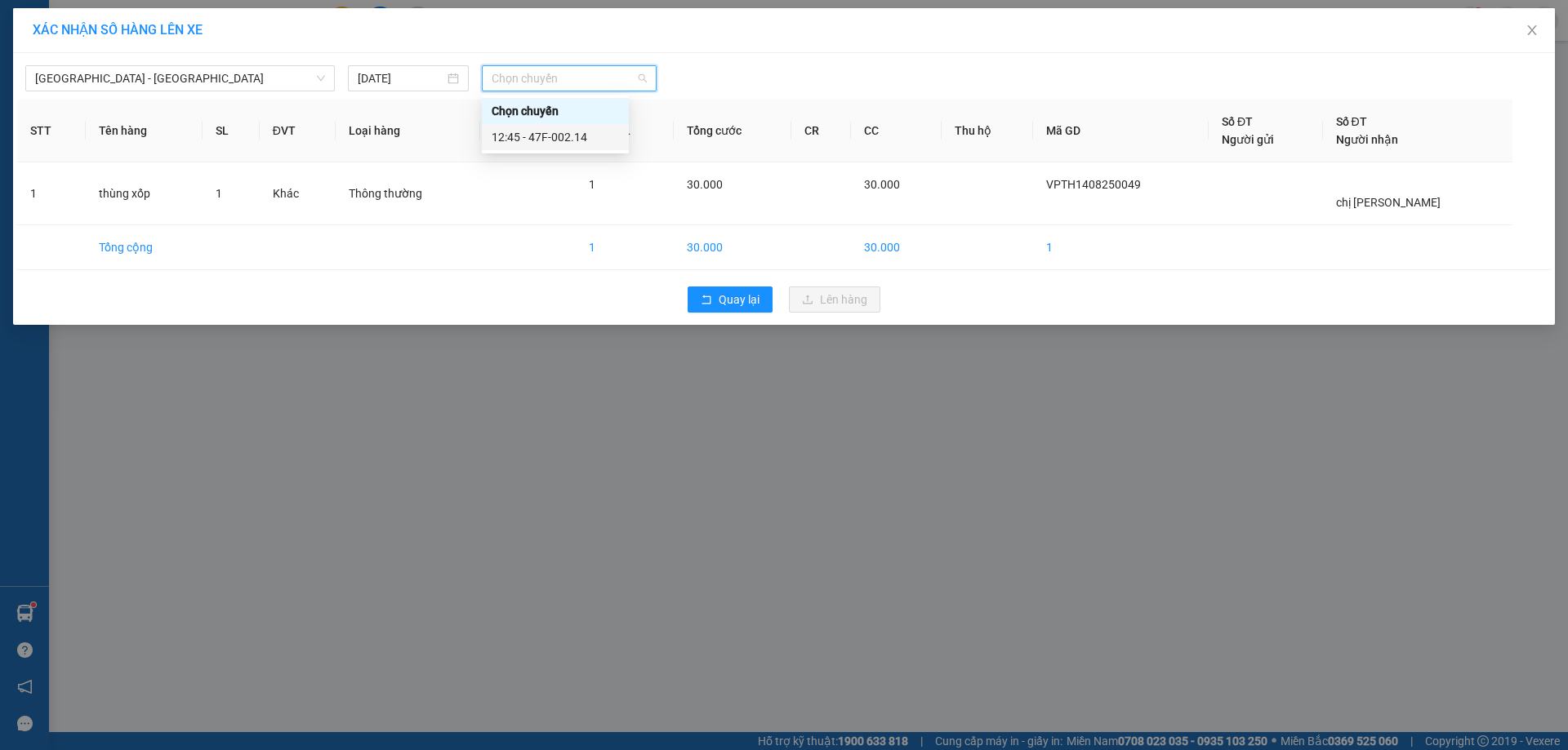
click at [573, 129] on div "12:45 - 47F-002.14" at bounding box center [555, 137] width 128 height 18
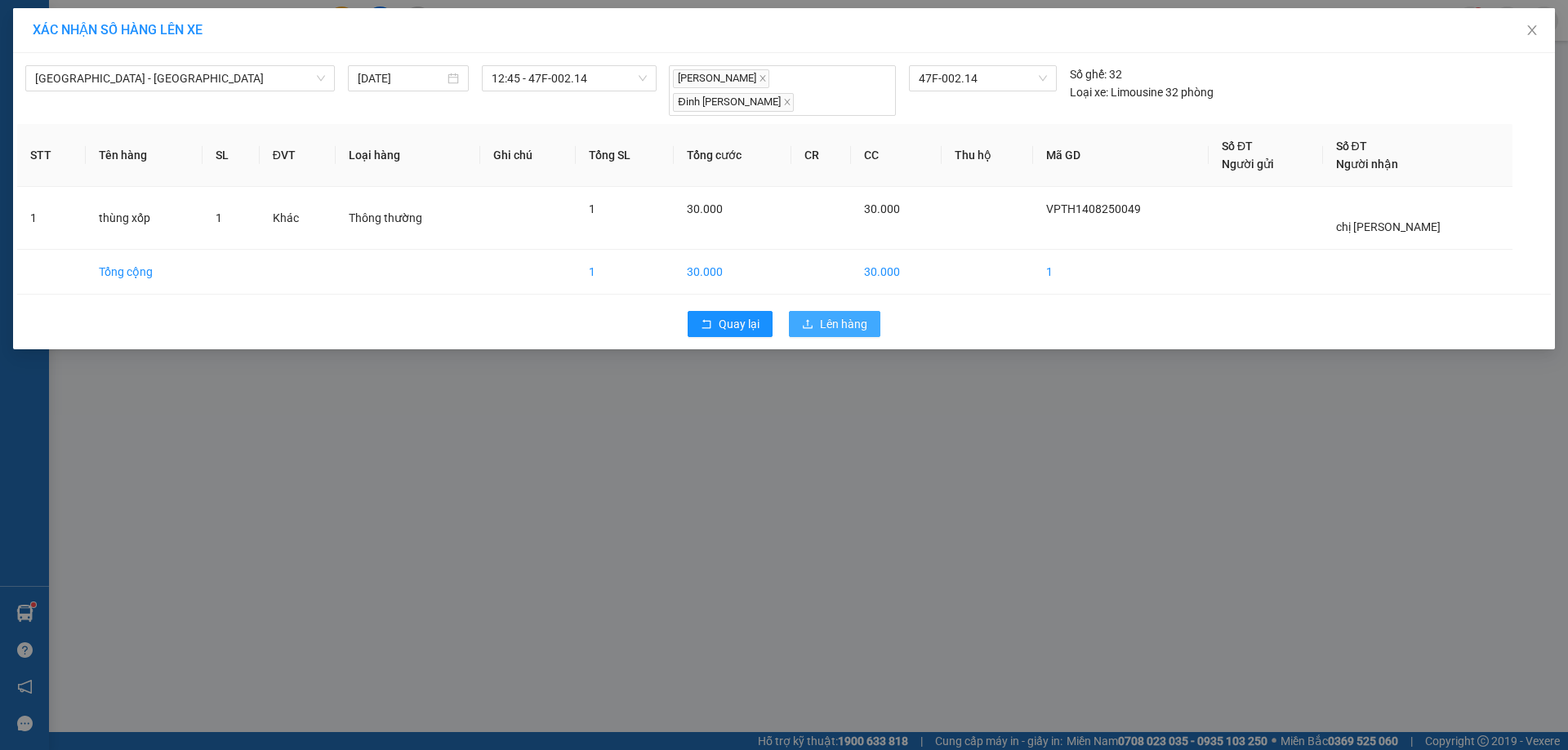
click at [838, 316] on span "Lên hàng" at bounding box center [843, 324] width 48 height 18
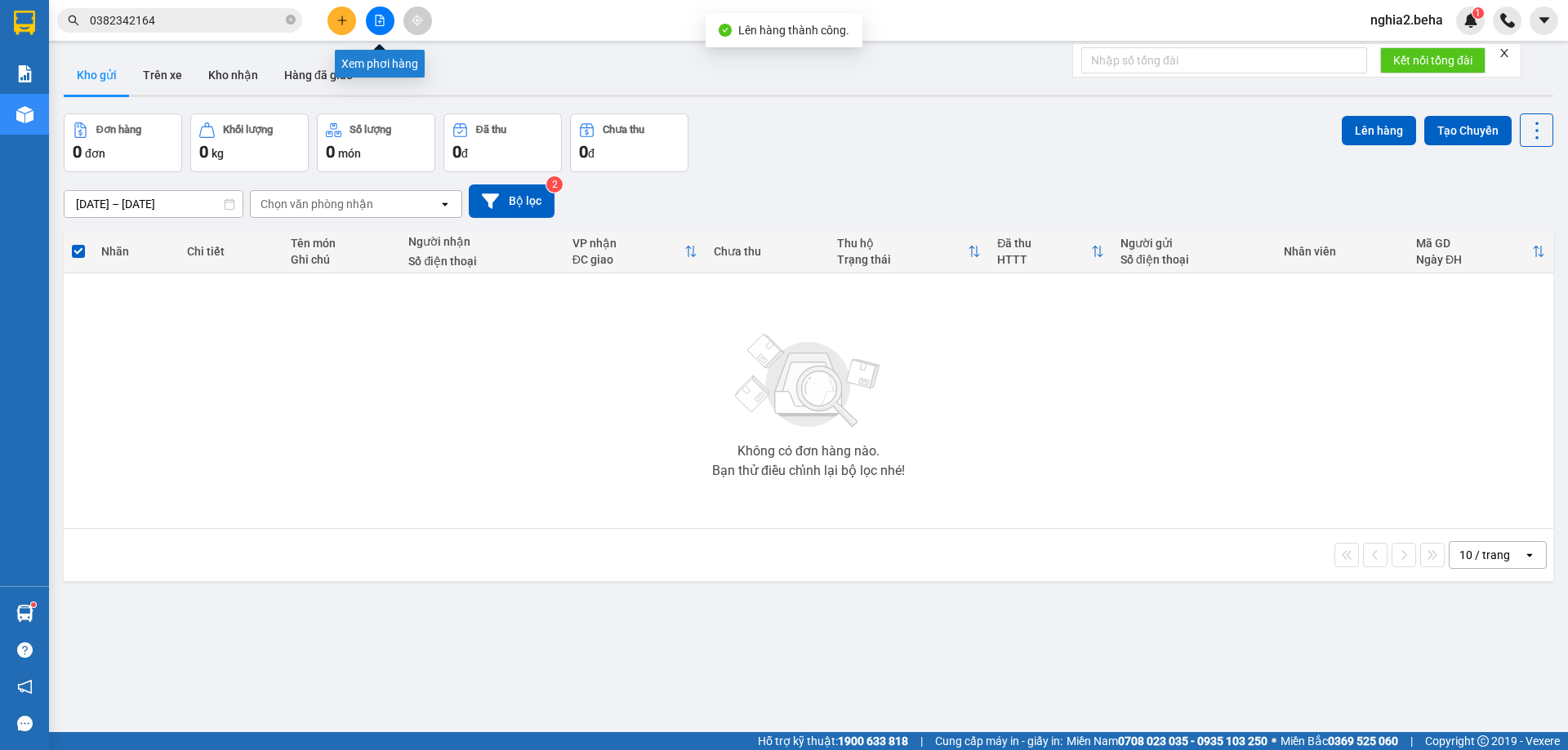
click at [373, 23] on button at bounding box center [379, 20] width 28 height 28
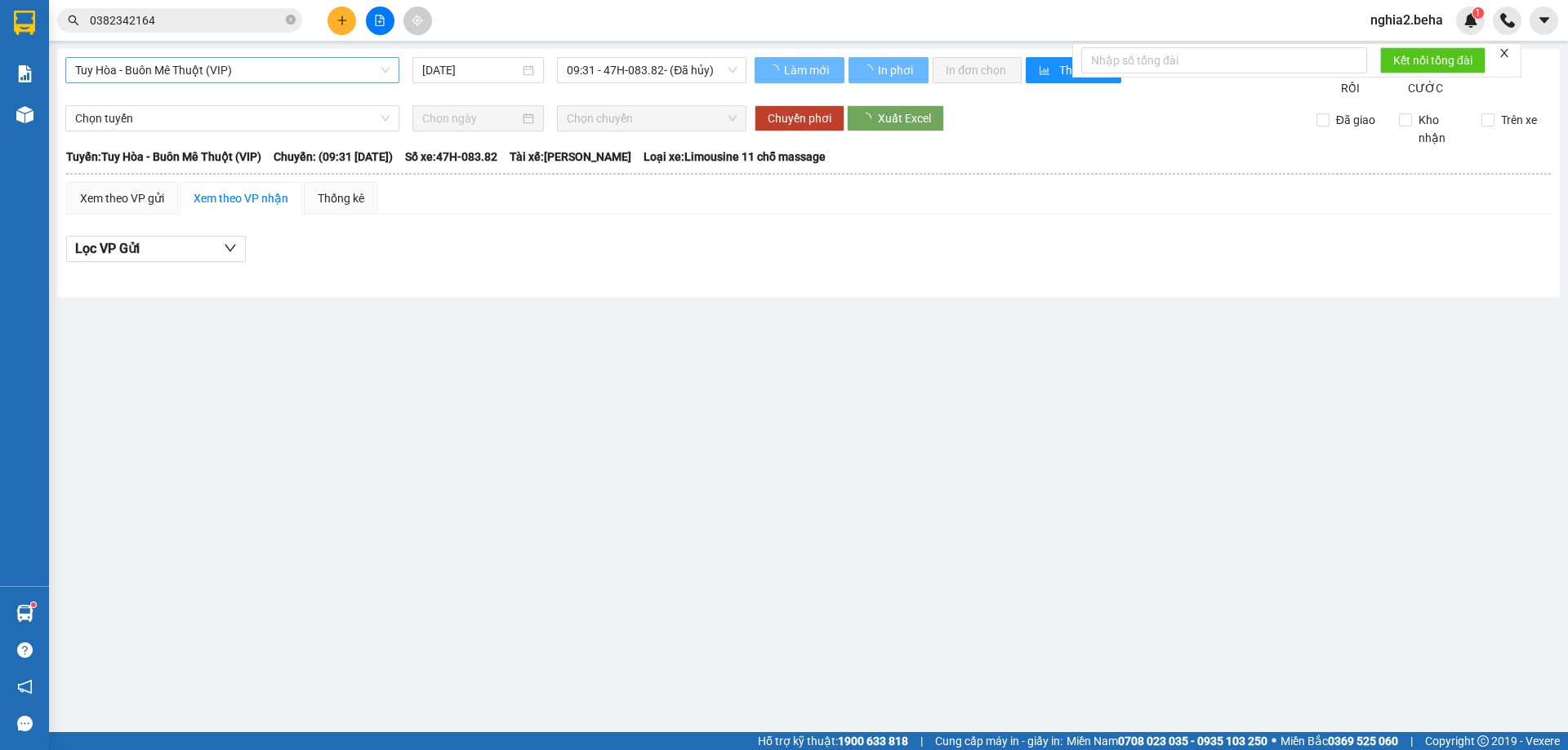
click at [373, 62] on span "Tuy Hòa - Buôn Mê Thuột (VIP)" at bounding box center [232, 70] width 315 height 24
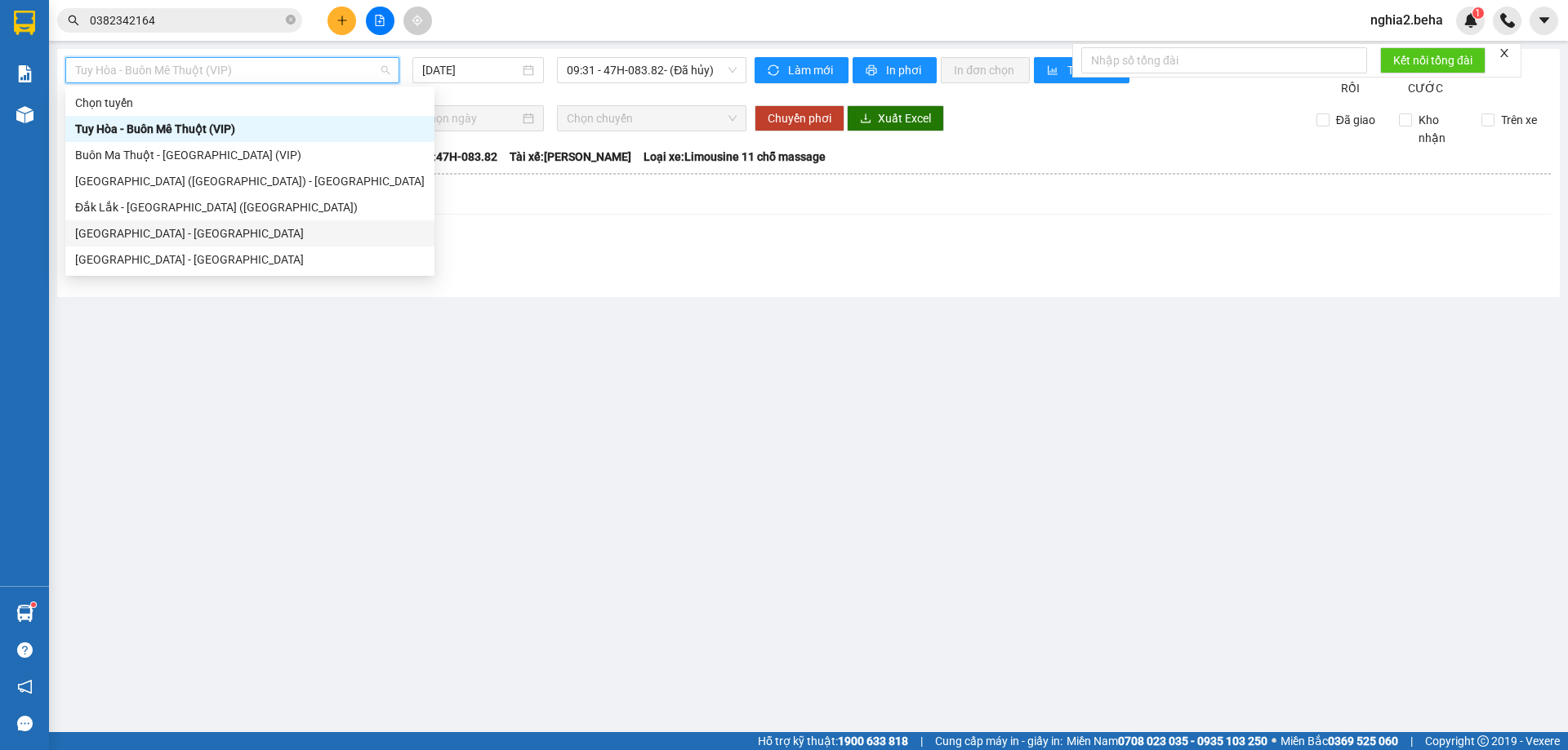
click at [196, 235] on div "[GEOGRAPHIC_DATA] - [GEOGRAPHIC_DATA]" at bounding box center [249, 233] width 350 height 18
type input "[DATE]"
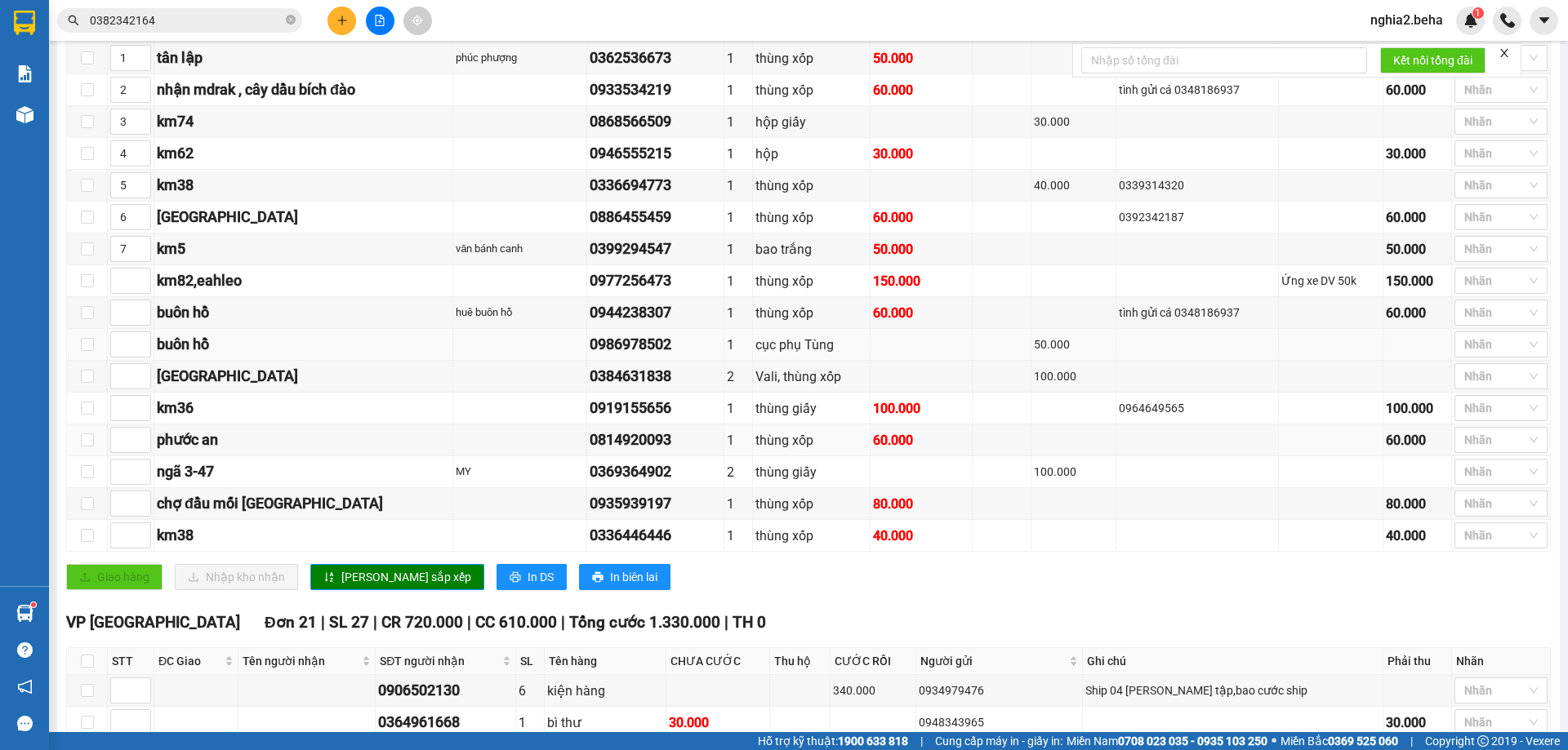
scroll to position [244, 0]
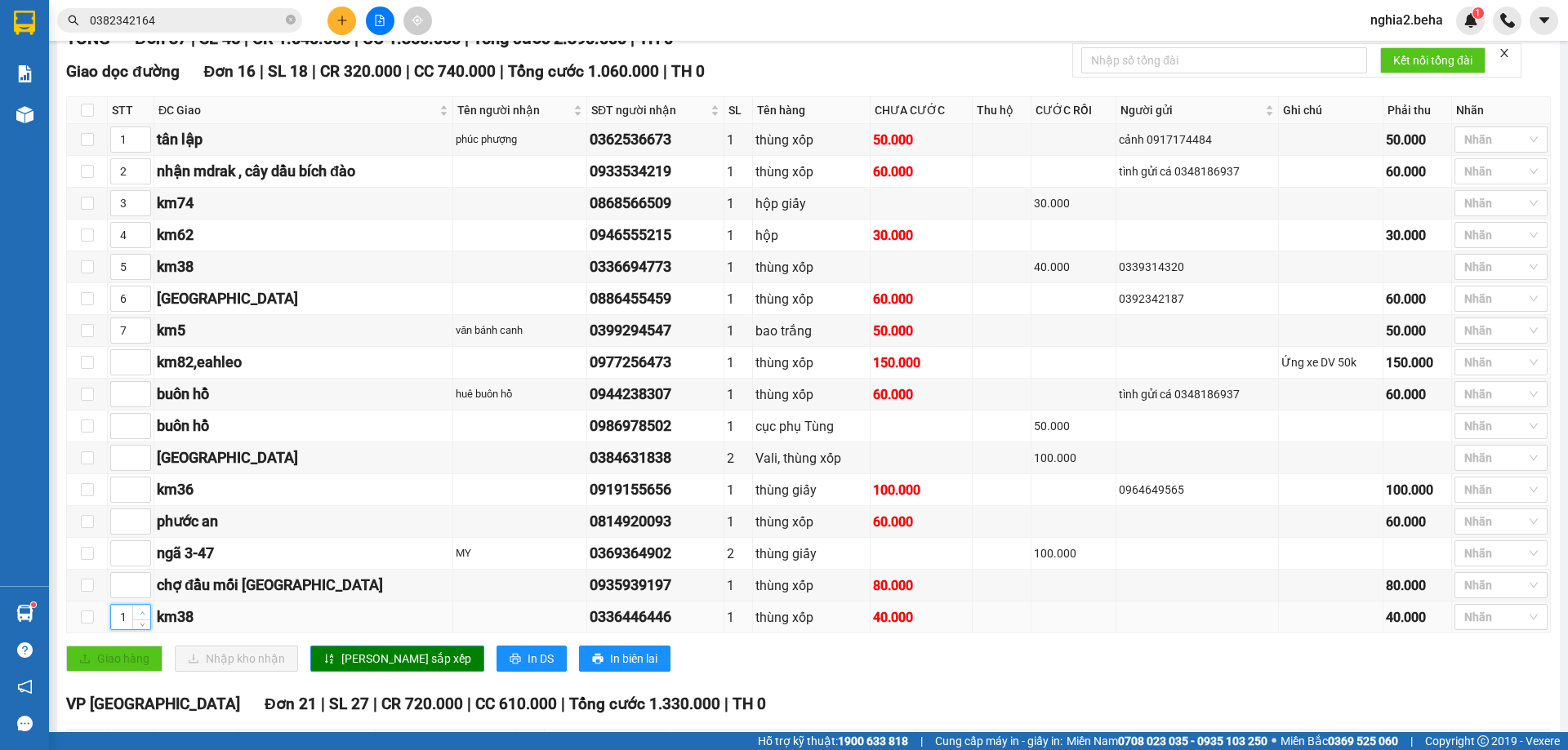
click at [145, 618] on span "up" at bounding box center [142, 613] width 10 height 10
type input "4"
click at [145, 618] on span "up" at bounding box center [142, 613] width 10 height 10
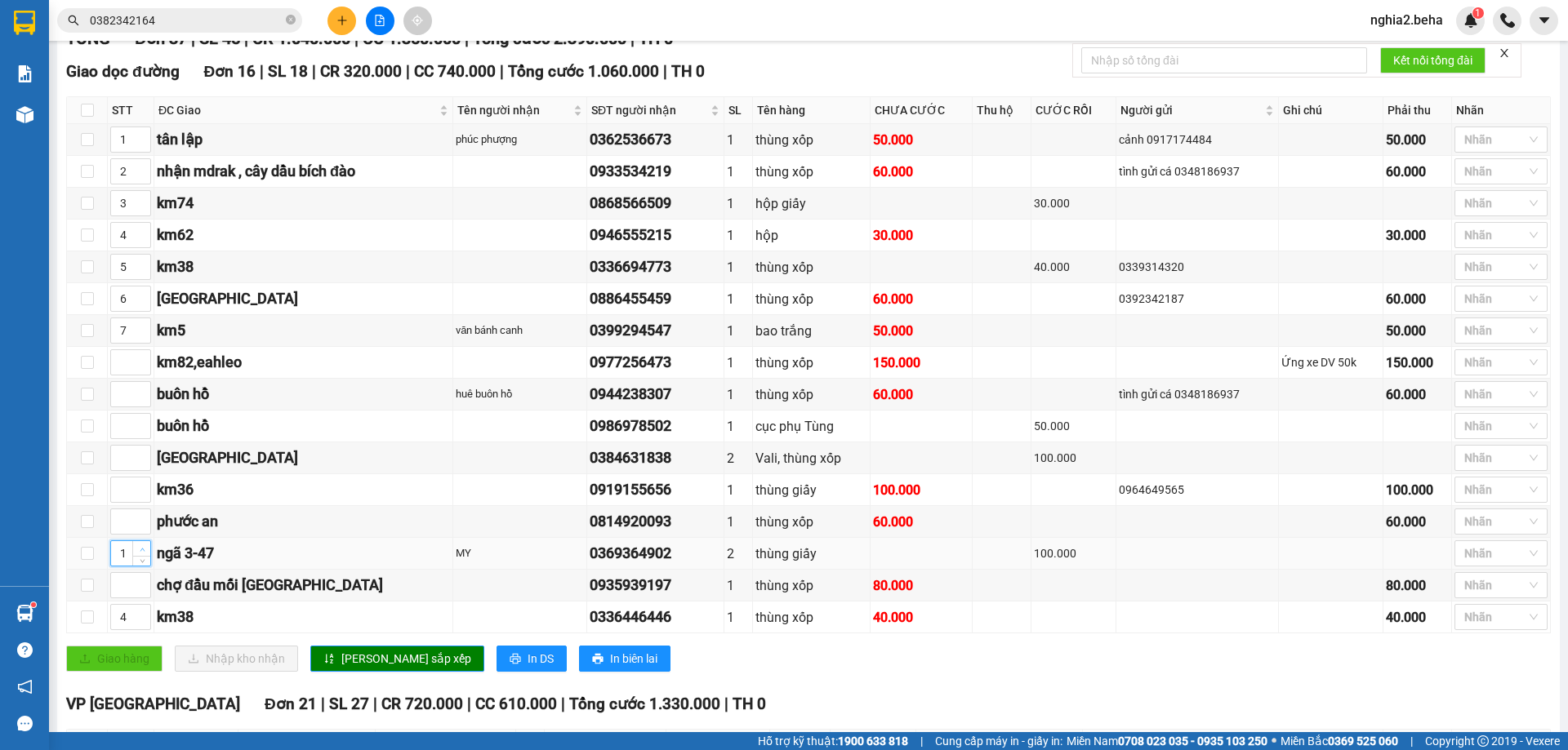
click at [143, 554] on span "up" at bounding box center [142, 549] width 10 height 10
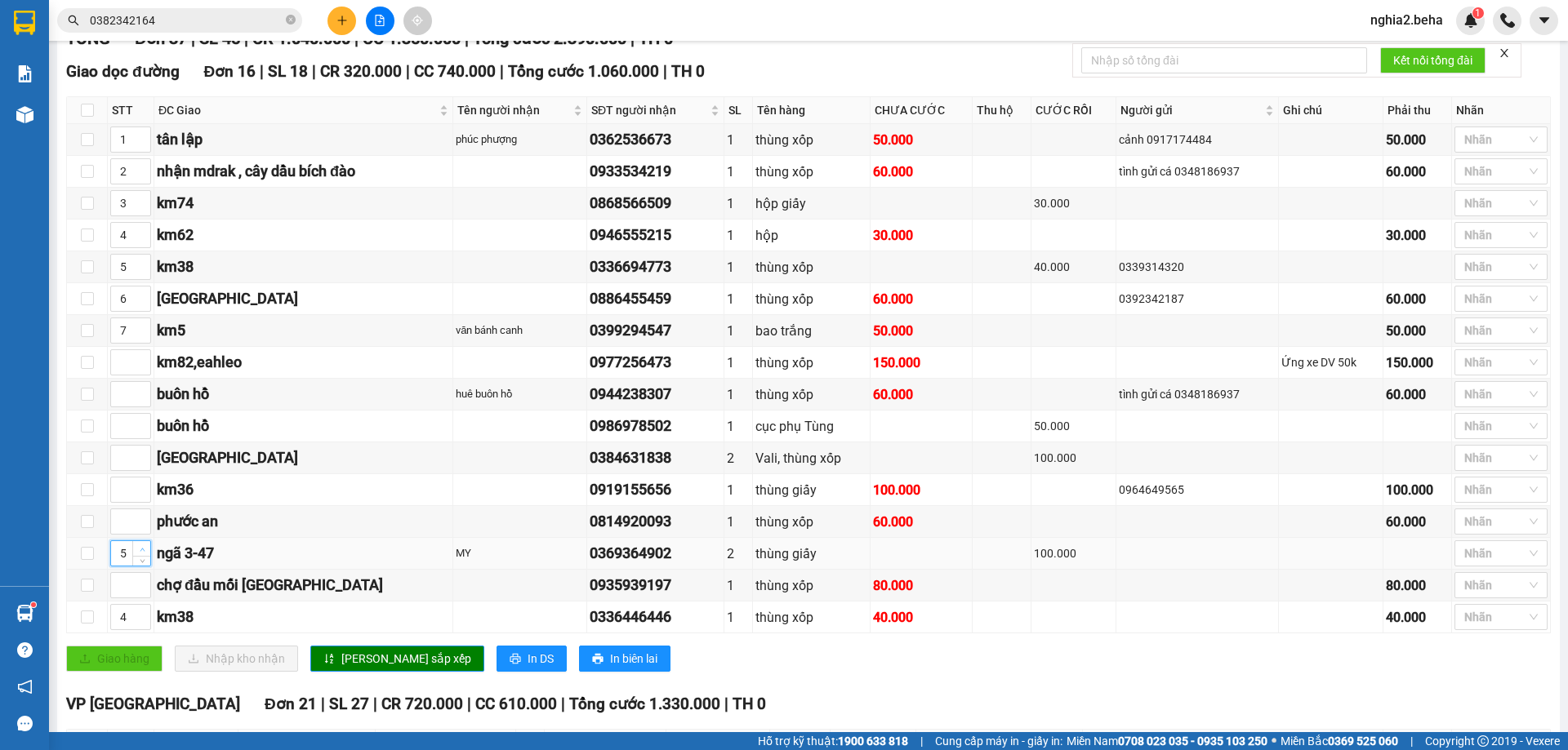
type input "6"
click at [143, 554] on span "up" at bounding box center [142, 549] width 10 height 10
type input "6"
click at [144, 266] on icon "up" at bounding box center [142, 263] width 6 height 6
click at [138, 622] on div "4" at bounding box center [131, 617] width 41 height 26
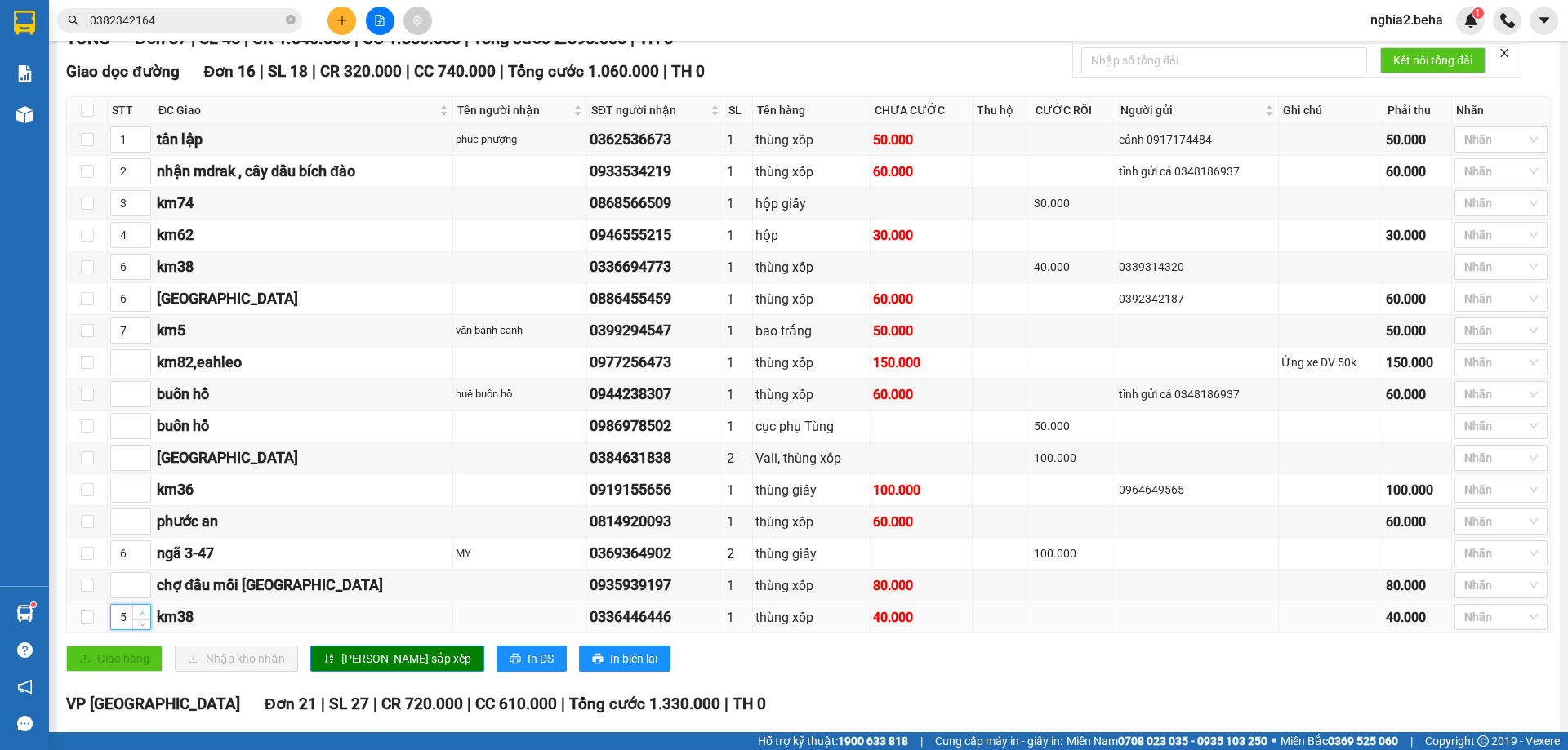
click at [142, 617] on icon "up" at bounding box center [142, 614] width 6 height 6
type input "6"
click at [142, 617] on icon "up" at bounding box center [142, 614] width 6 height 6
click at [149, 492] on span "Increase Value" at bounding box center [141, 484] width 18 height 15
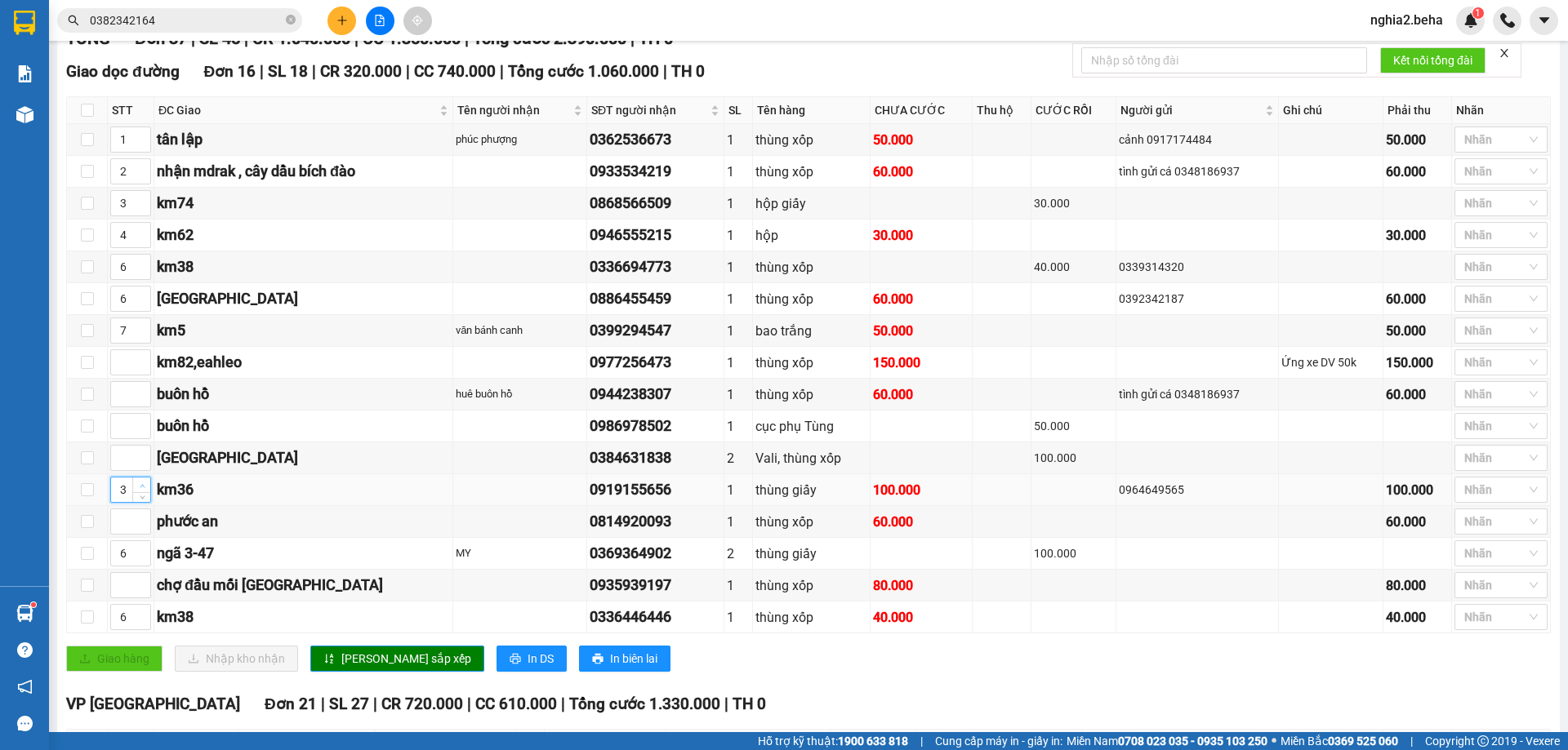
click at [149, 492] on span "Increase Value" at bounding box center [141, 484] width 18 height 15
type input "7"
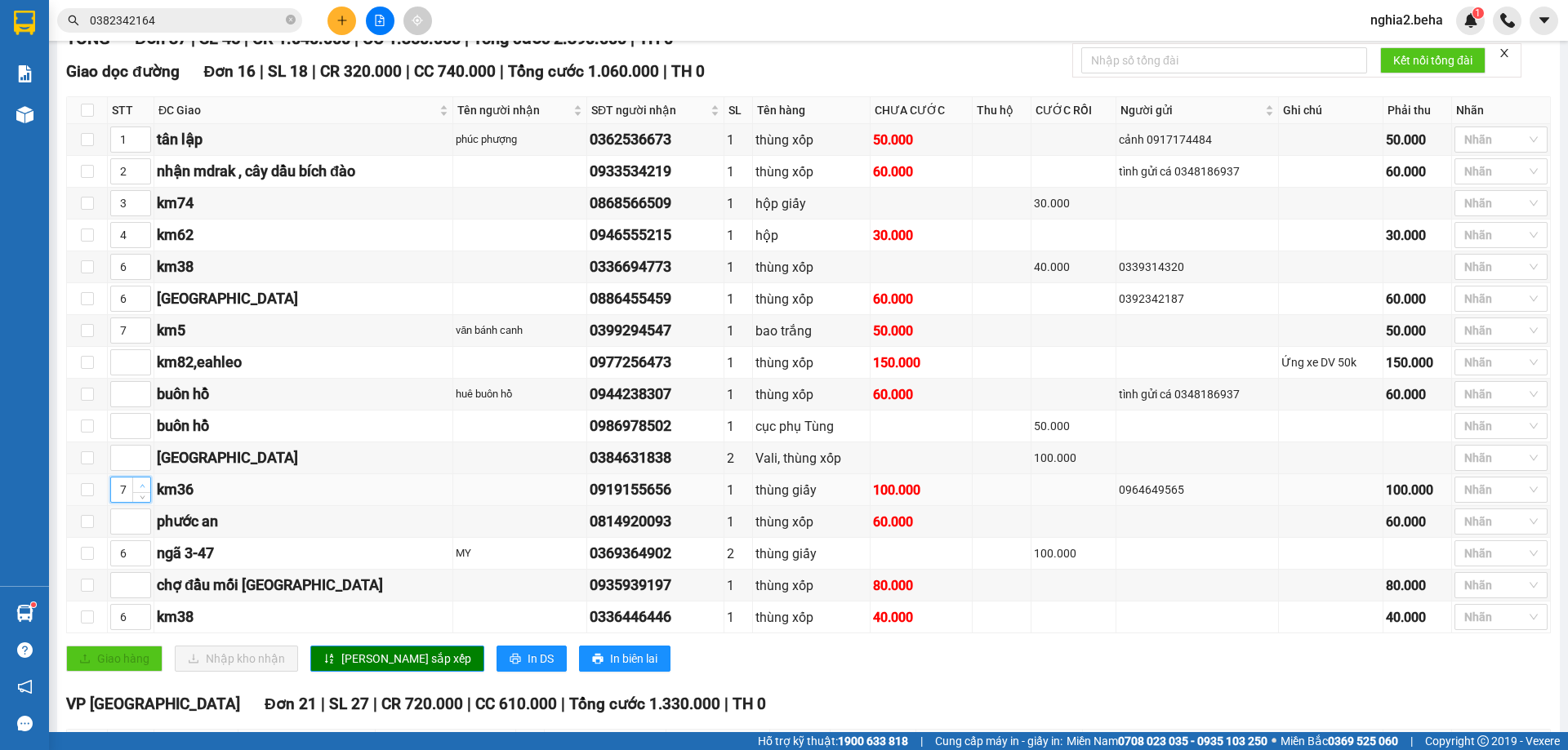
click at [149, 492] on span "Increase Value" at bounding box center [141, 484] width 18 height 15
click at [140, 298] on icon "up" at bounding box center [142, 295] width 6 height 6
type input "8"
click at [140, 298] on icon "up" at bounding box center [142, 295] width 6 height 6
click at [141, 527] on div at bounding box center [131, 521] width 41 height 26
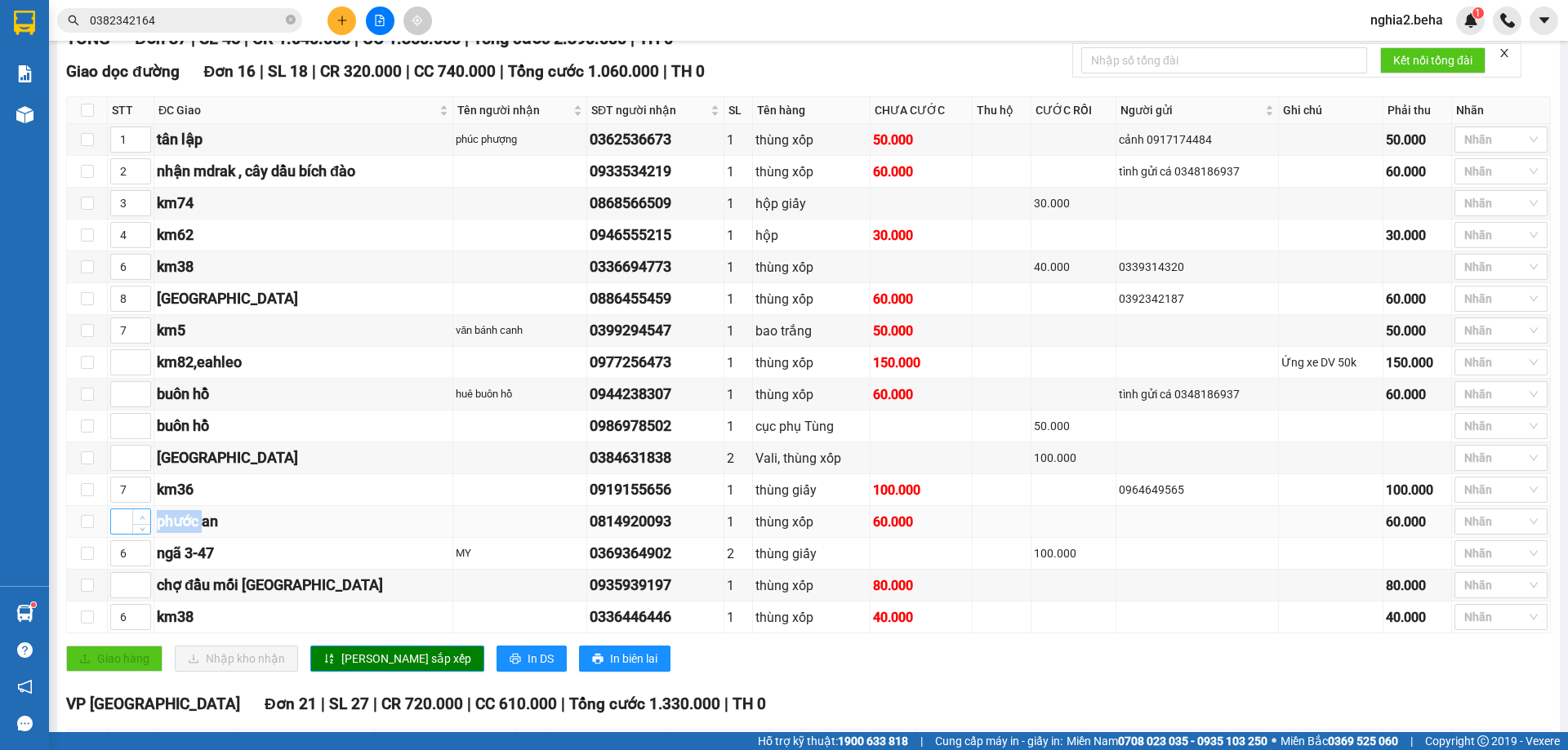
click at [141, 528] on div at bounding box center [131, 521] width 41 height 26
click at [140, 519] on icon "up" at bounding box center [141, 517] width 5 height 3
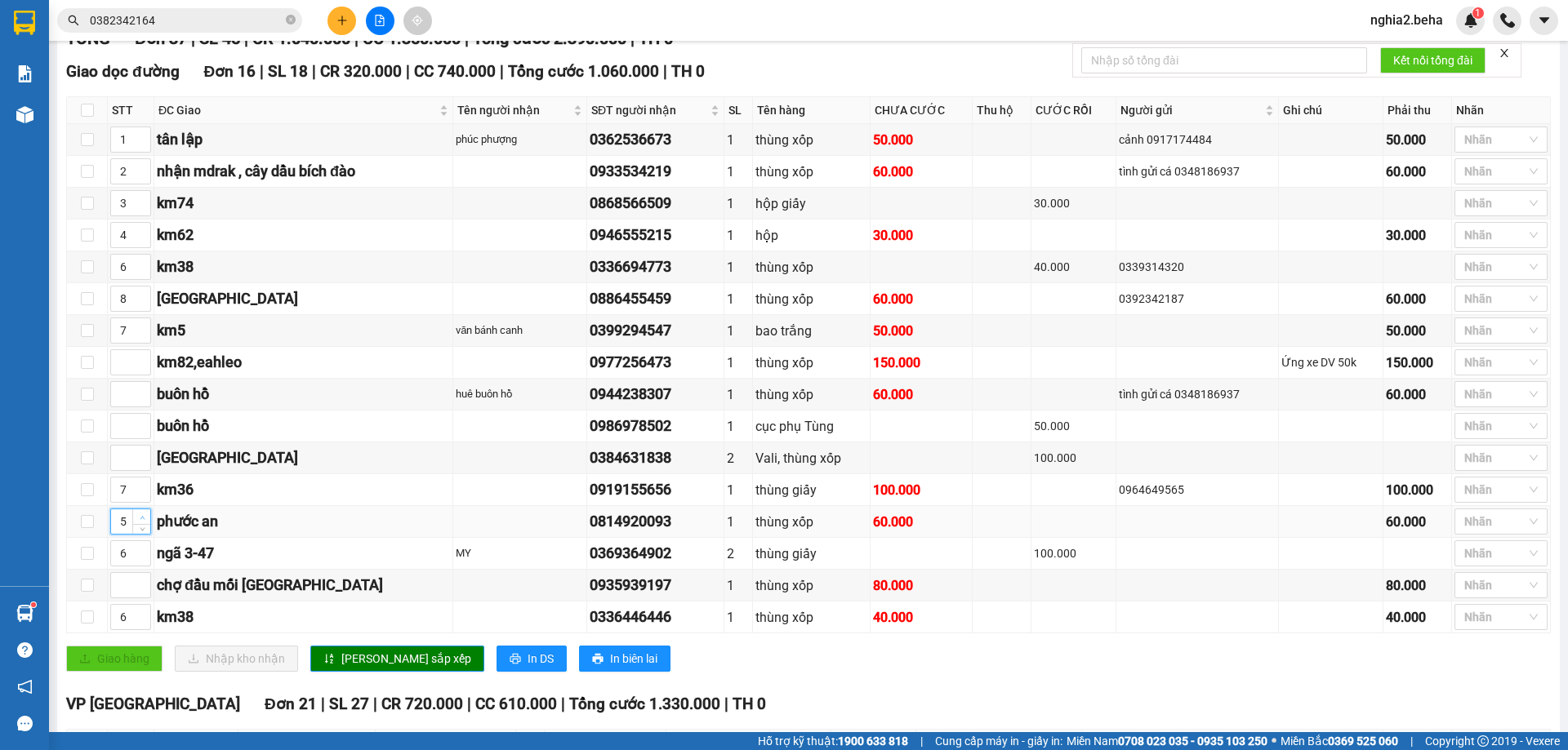
click at [140, 519] on icon "up" at bounding box center [141, 517] width 5 height 3
type input "8"
click at [139, 521] on icon "up" at bounding box center [142, 518] width 6 height 6
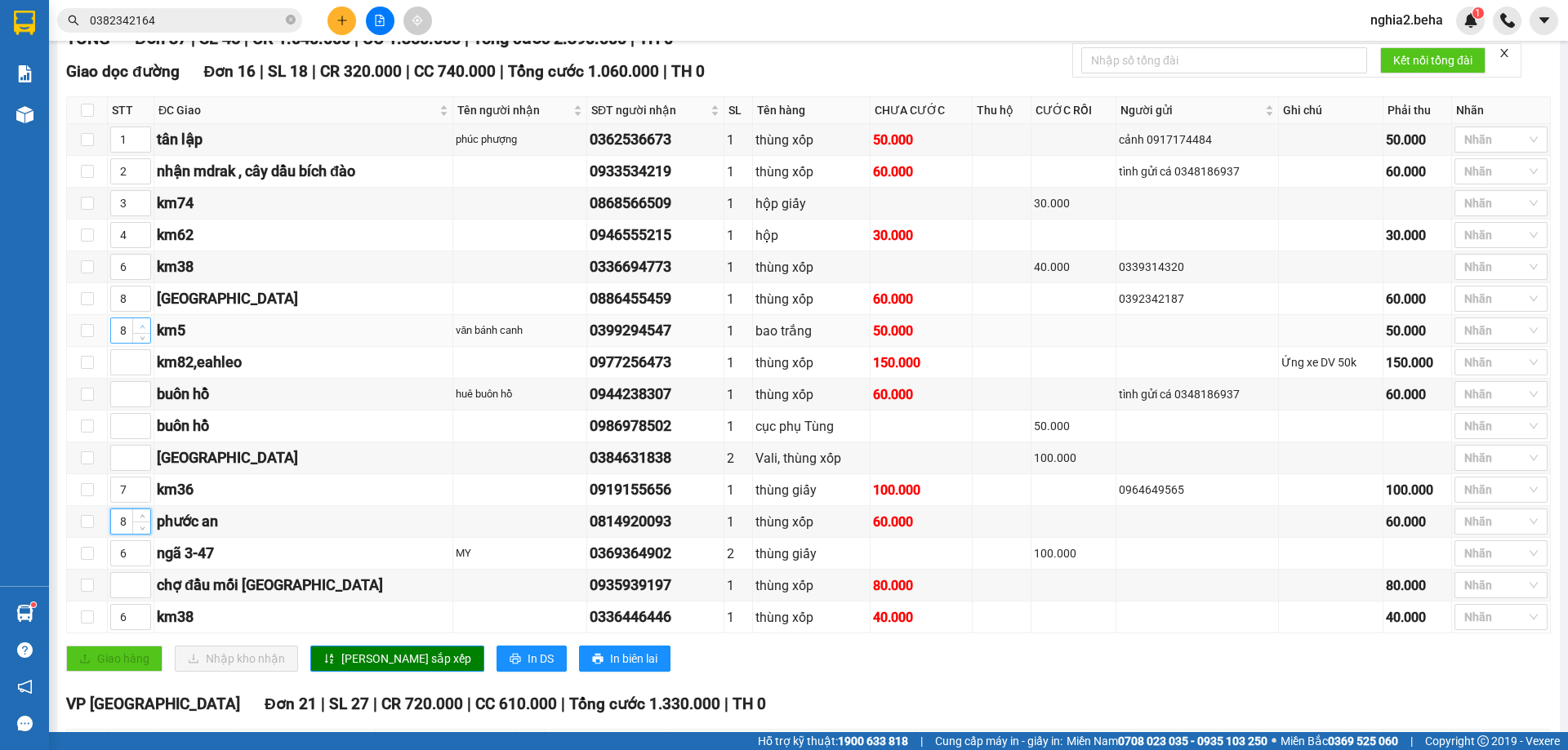
click at [144, 330] on icon "up" at bounding box center [142, 327] width 6 height 6
type input "9"
click at [144, 330] on icon "up" at bounding box center [142, 327] width 6 height 6
click at [140, 588] on td at bounding box center [132, 585] width 47 height 32
click at [138, 586] on span "up" at bounding box center [142, 581] width 10 height 10
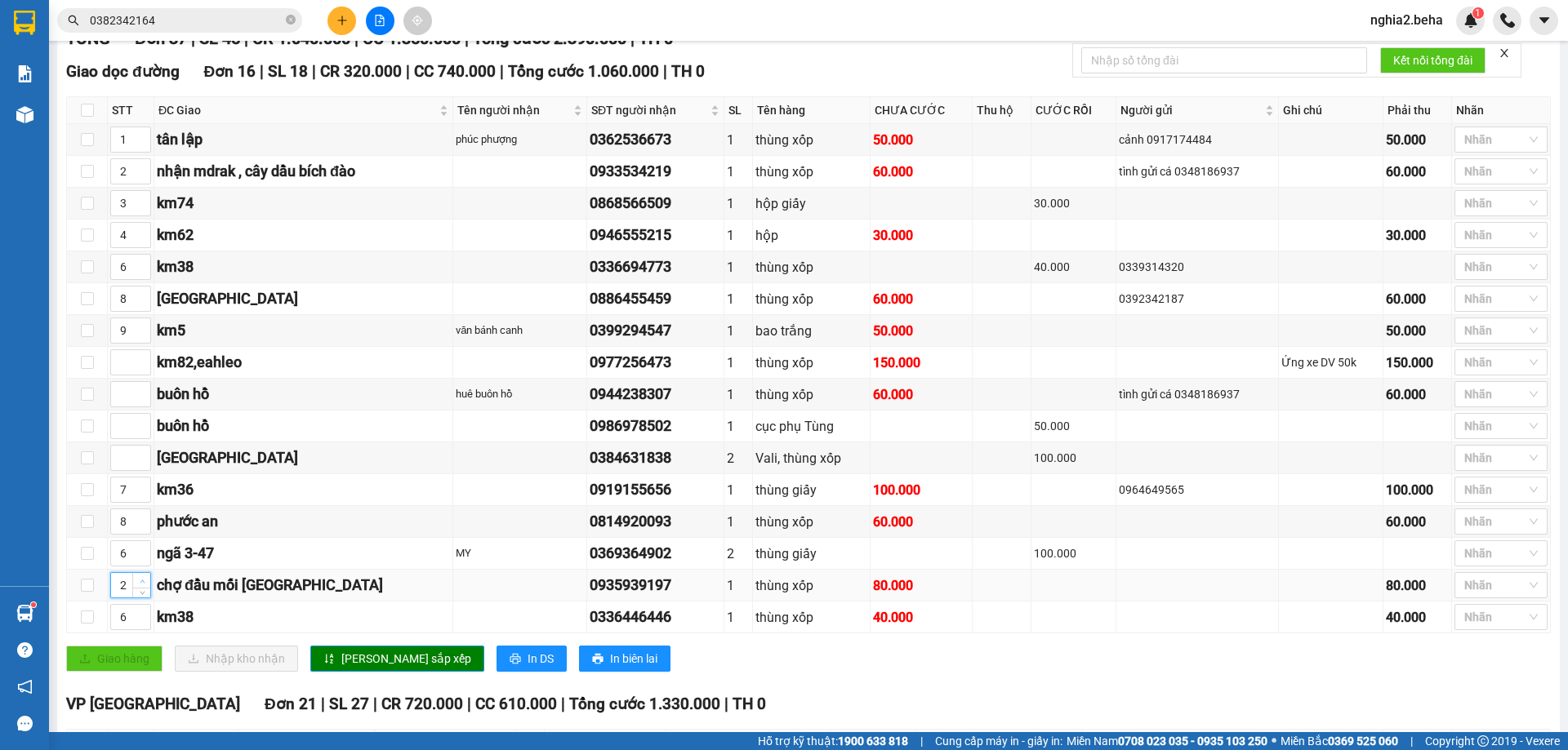
click at [138, 586] on span "up" at bounding box center [142, 581] width 10 height 10
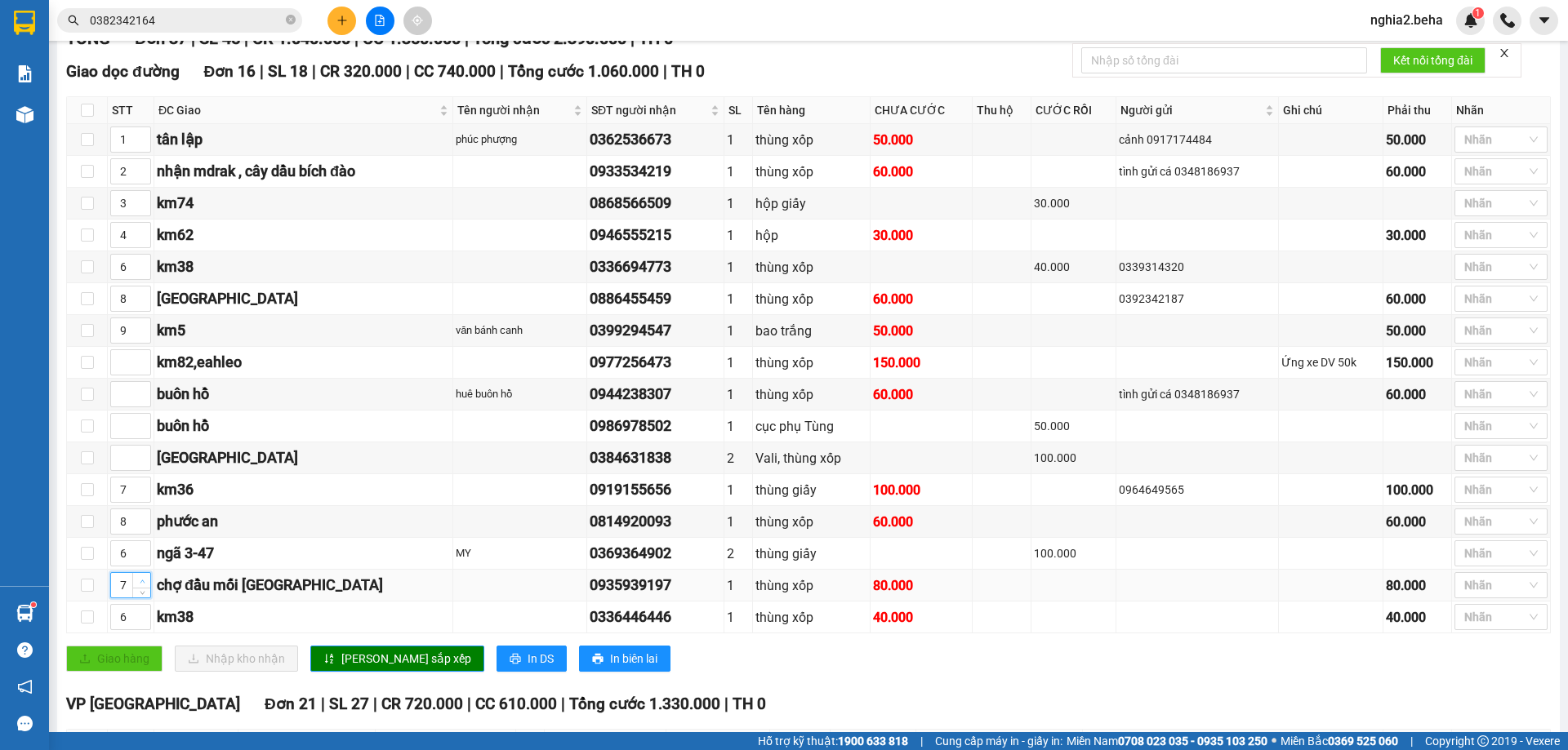
click at [138, 586] on span "up" at bounding box center [142, 581] width 10 height 10
type input "9"
click at [138, 586] on span "up" at bounding box center [142, 581] width 10 height 10
type input "10"
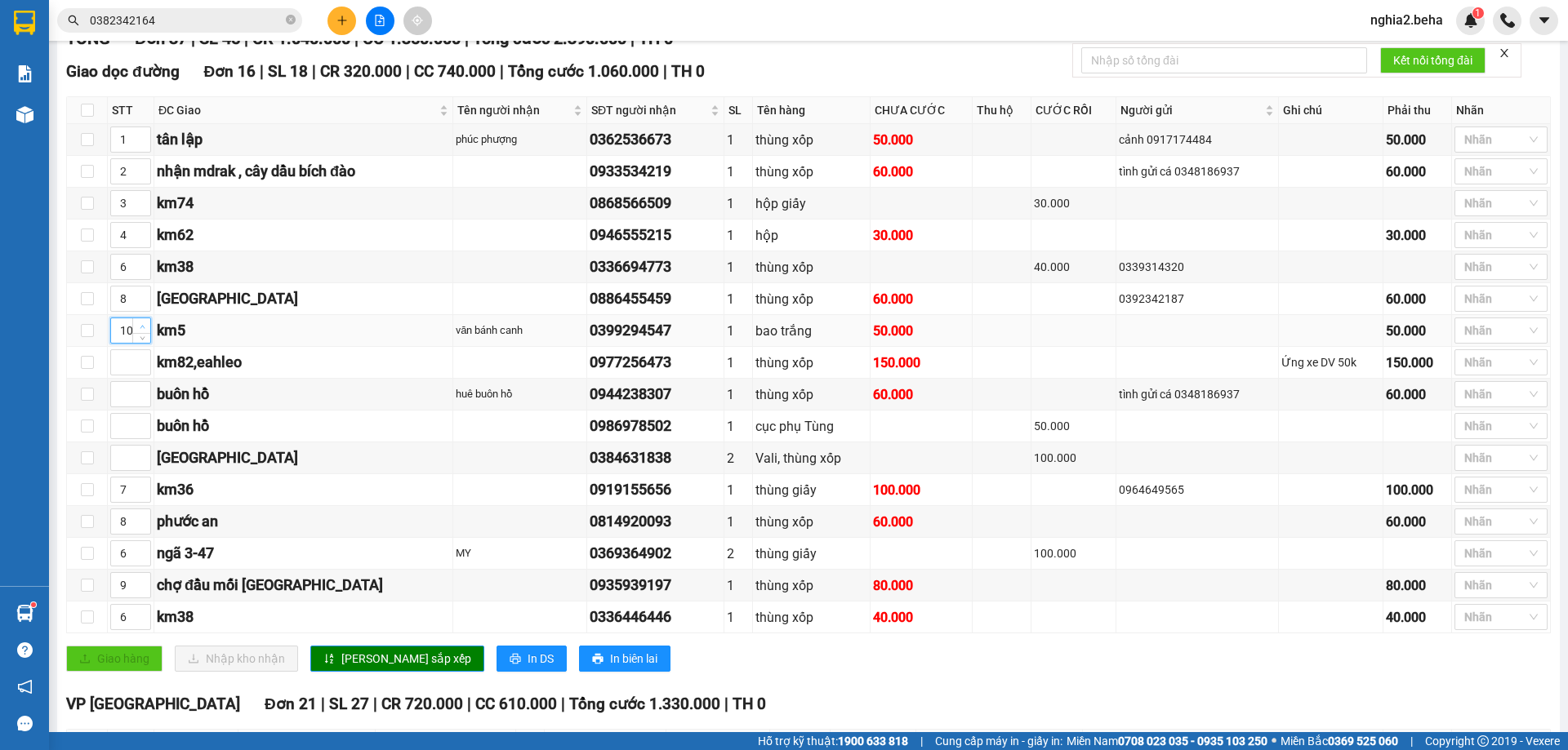
click at [139, 330] on icon "up" at bounding box center [142, 327] width 6 height 6
click at [391, 668] on span "[PERSON_NAME] sắp xếp" at bounding box center [405, 658] width 130 height 18
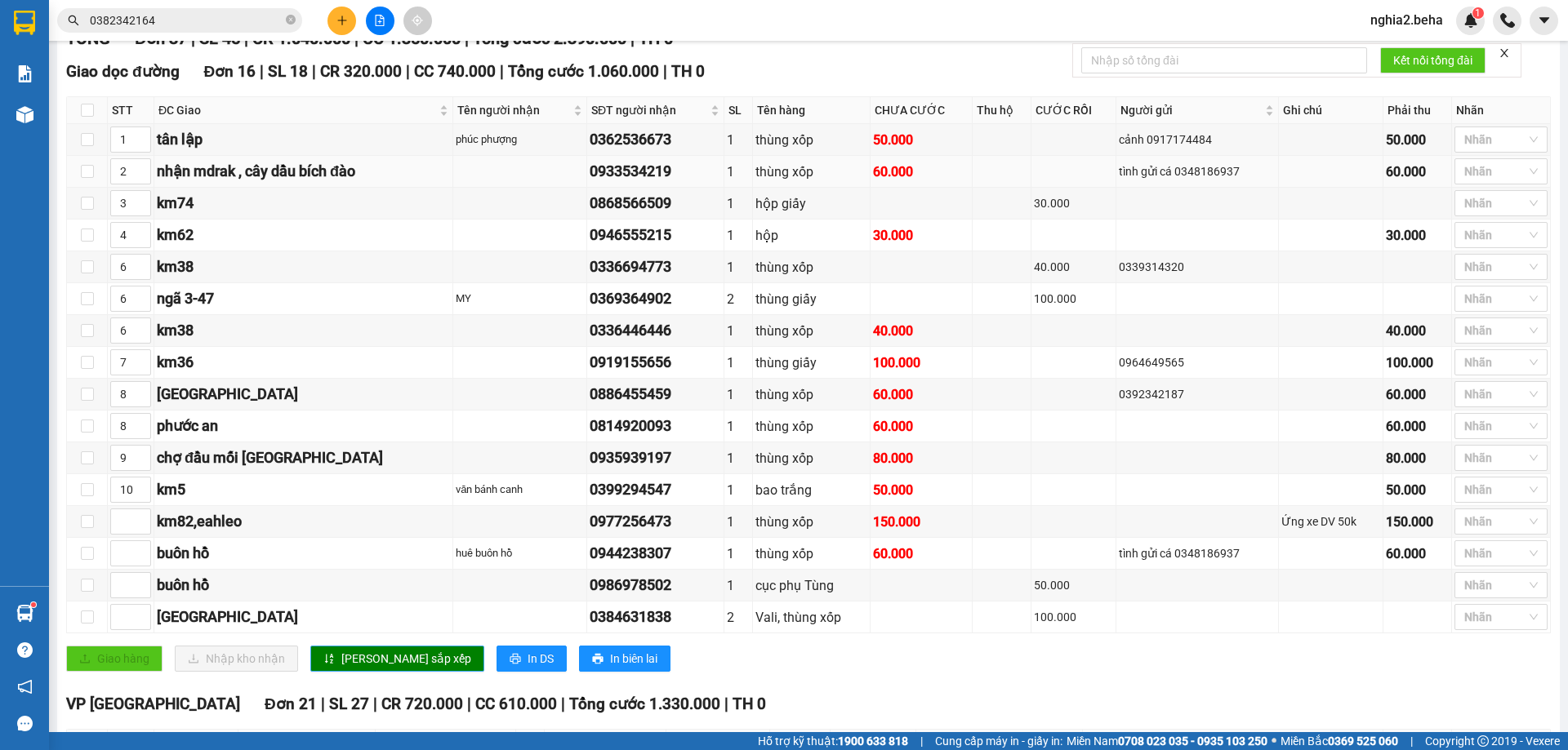
scroll to position [0, 0]
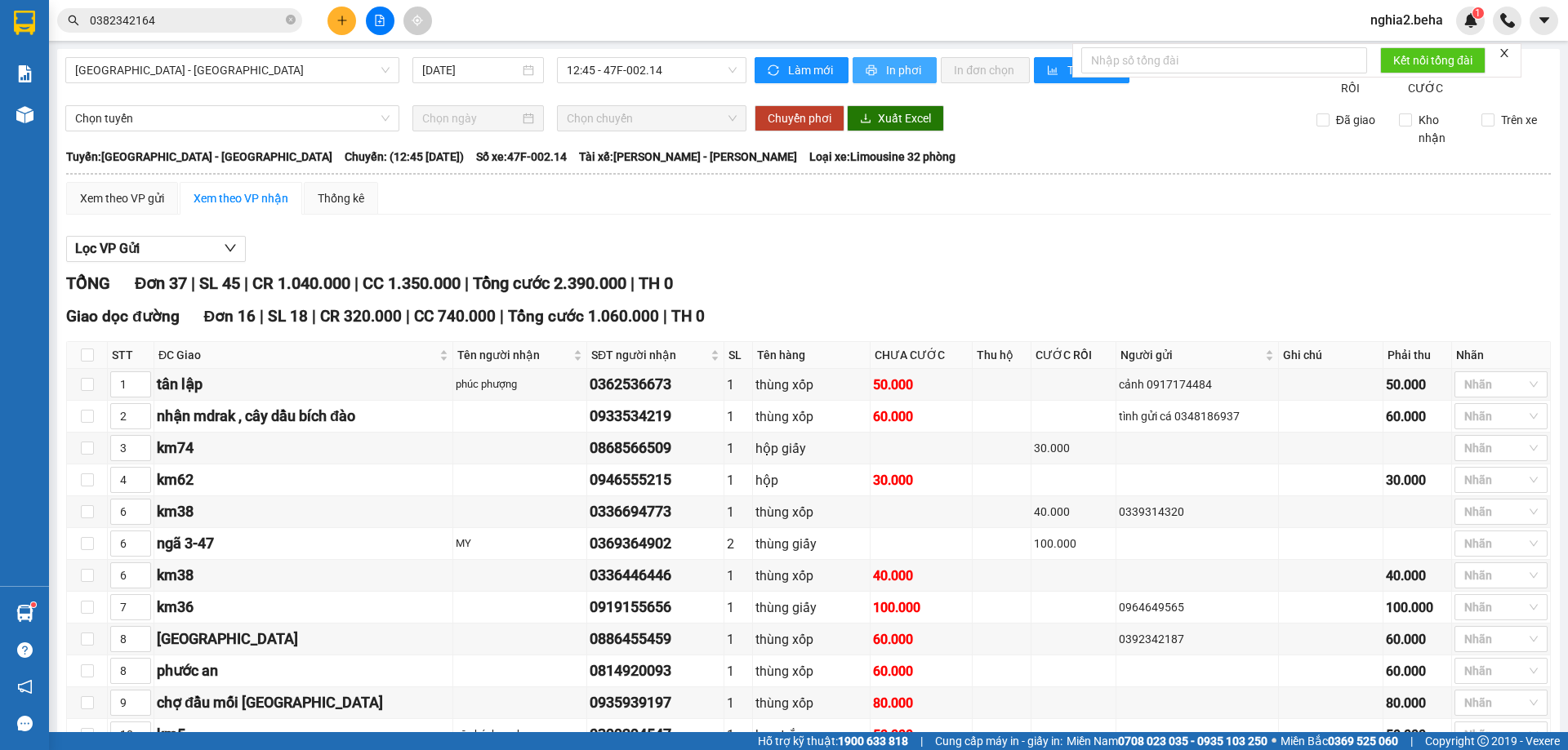
click at [893, 67] on span "In phơi" at bounding box center [904, 70] width 38 height 18
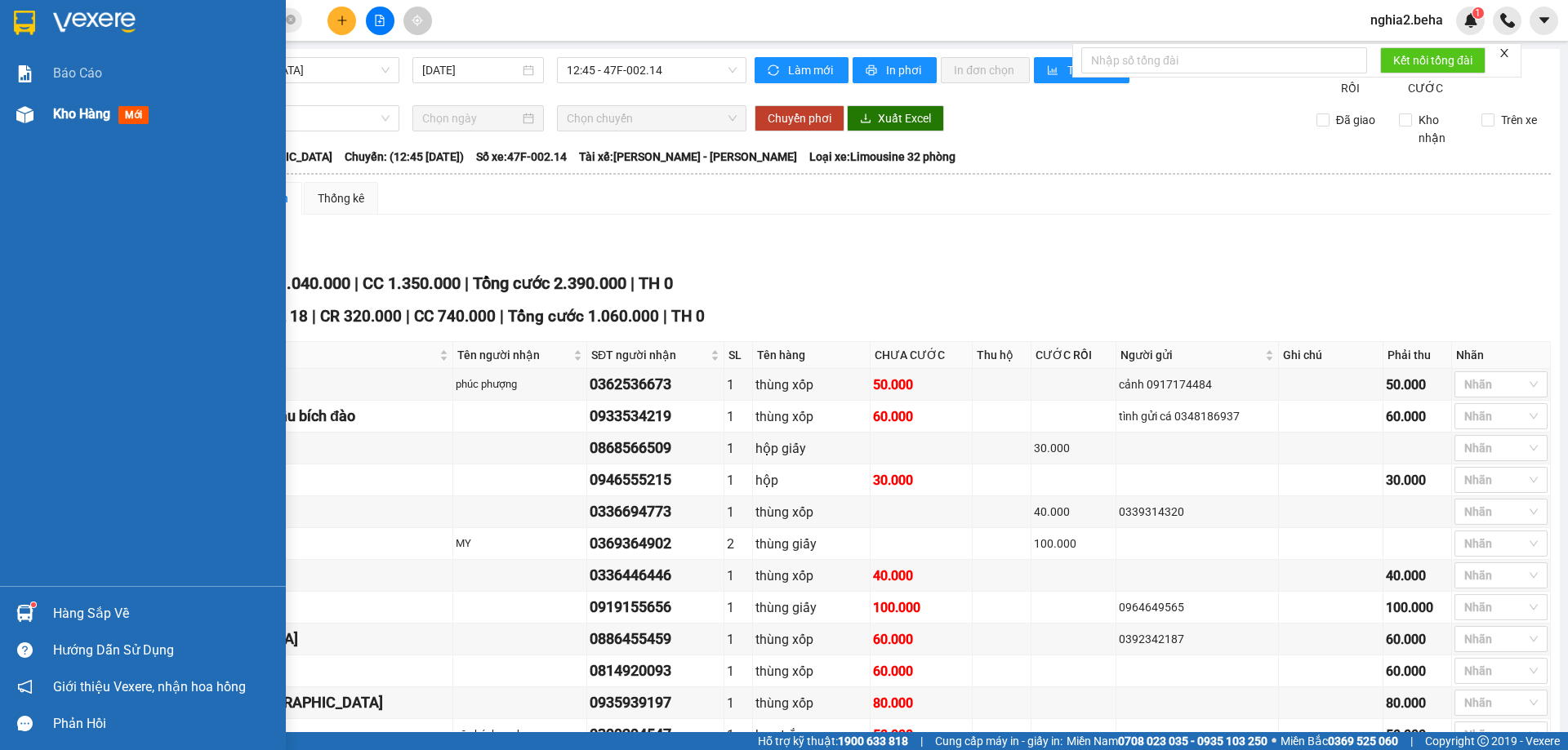
click at [18, 107] on img at bounding box center [25, 115] width 18 height 18
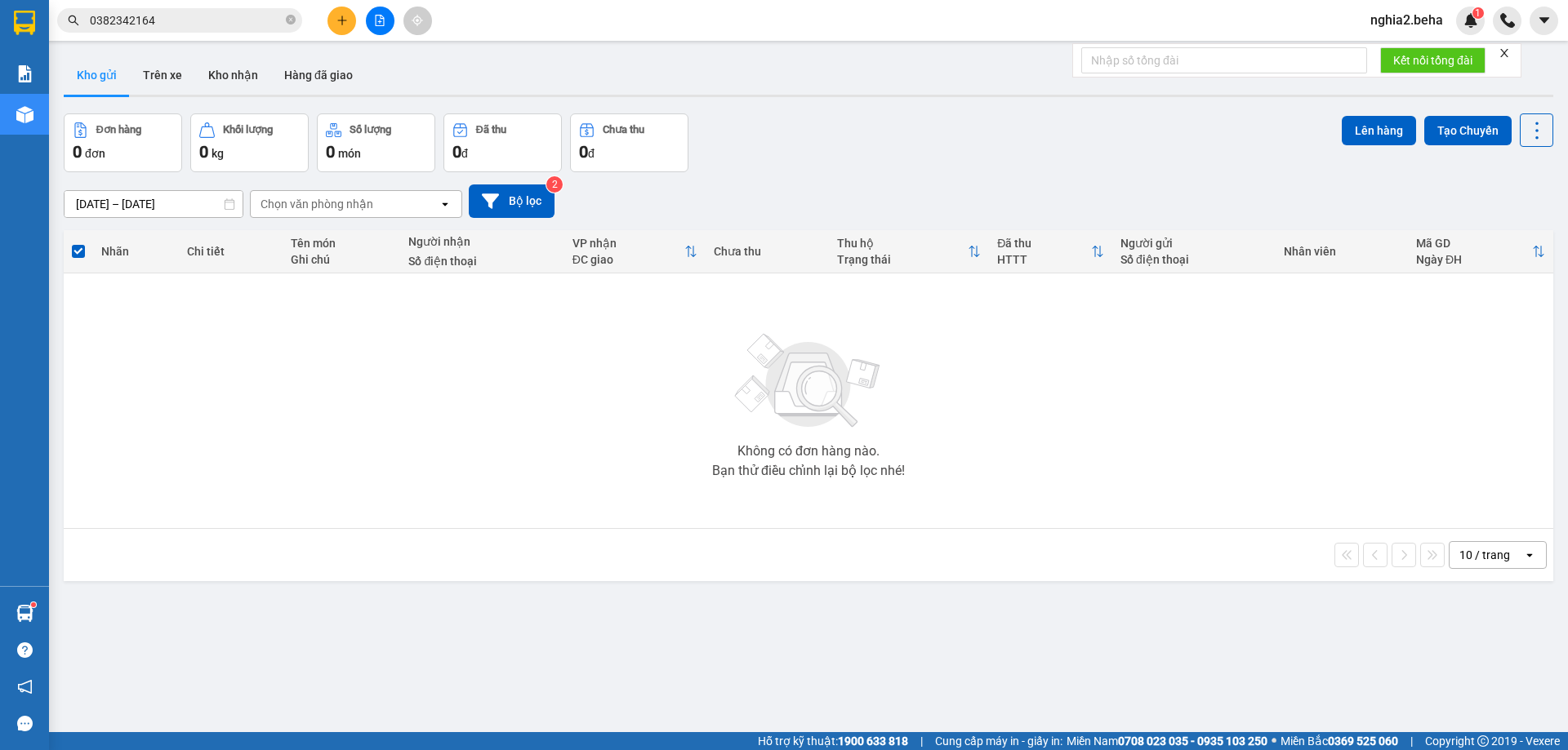
drag, startPoint x: 851, startPoint y: 678, endPoint x: 882, endPoint y: 669, distance: 32.3
click at [851, 678] on div "ver 1.8.138 Kho gửi Trên xe Kho nhận Hàng đã giao Đơn hàng 0 đơn Khối lượng 0 k…" at bounding box center [809, 424] width 1503 height 750
click at [521, 692] on div "ver 1.8.138 Kho gửi Trên xe Kho nhận Hàng đã giao Đơn hàng 0 đơn Khối lượng 0 k…" at bounding box center [809, 424] width 1503 height 750
click at [481, 698] on div "ver 1.8.138 Kho gửi Trên xe Kho nhận Hàng đã giao Đơn hàng 0 đơn Khối lượng 0 k…" at bounding box center [809, 424] width 1503 height 750
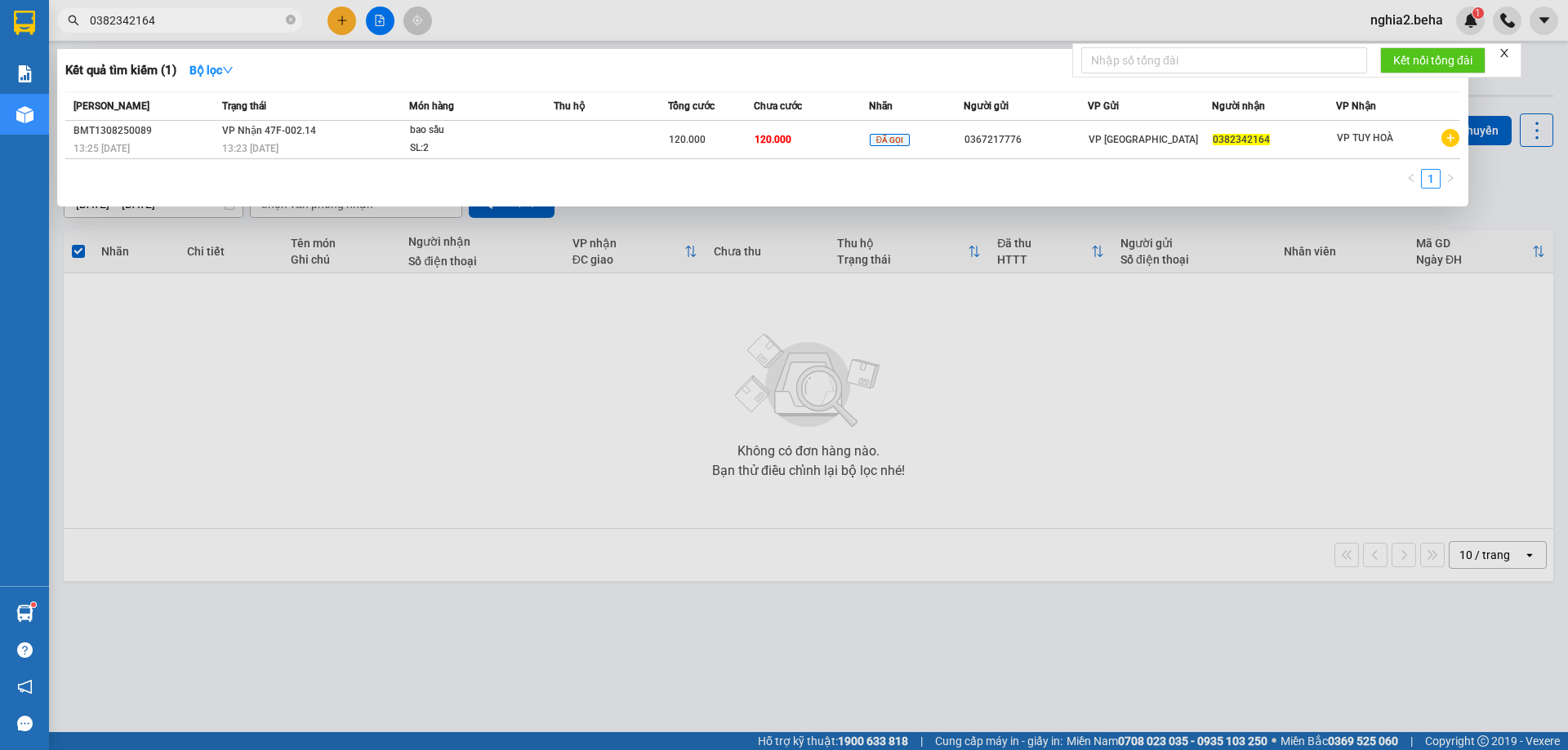
click at [210, 19] on input "0382342164" at bounding box center [186, 20] width 193 height 18
paste input "83284809"
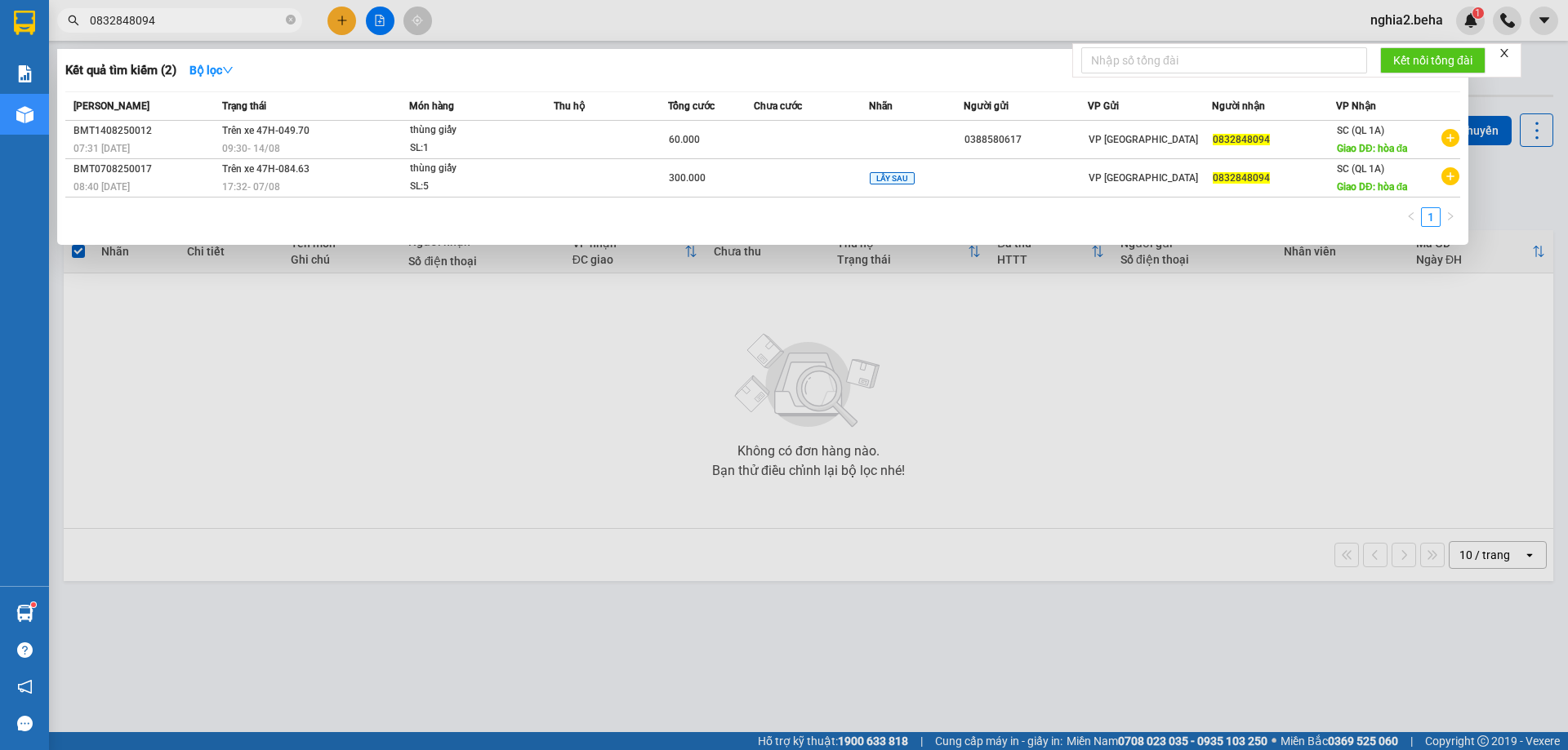
type input "0832848094"
click at [876, 299] on div at bounding box center [784, 375] width 1568 height 750
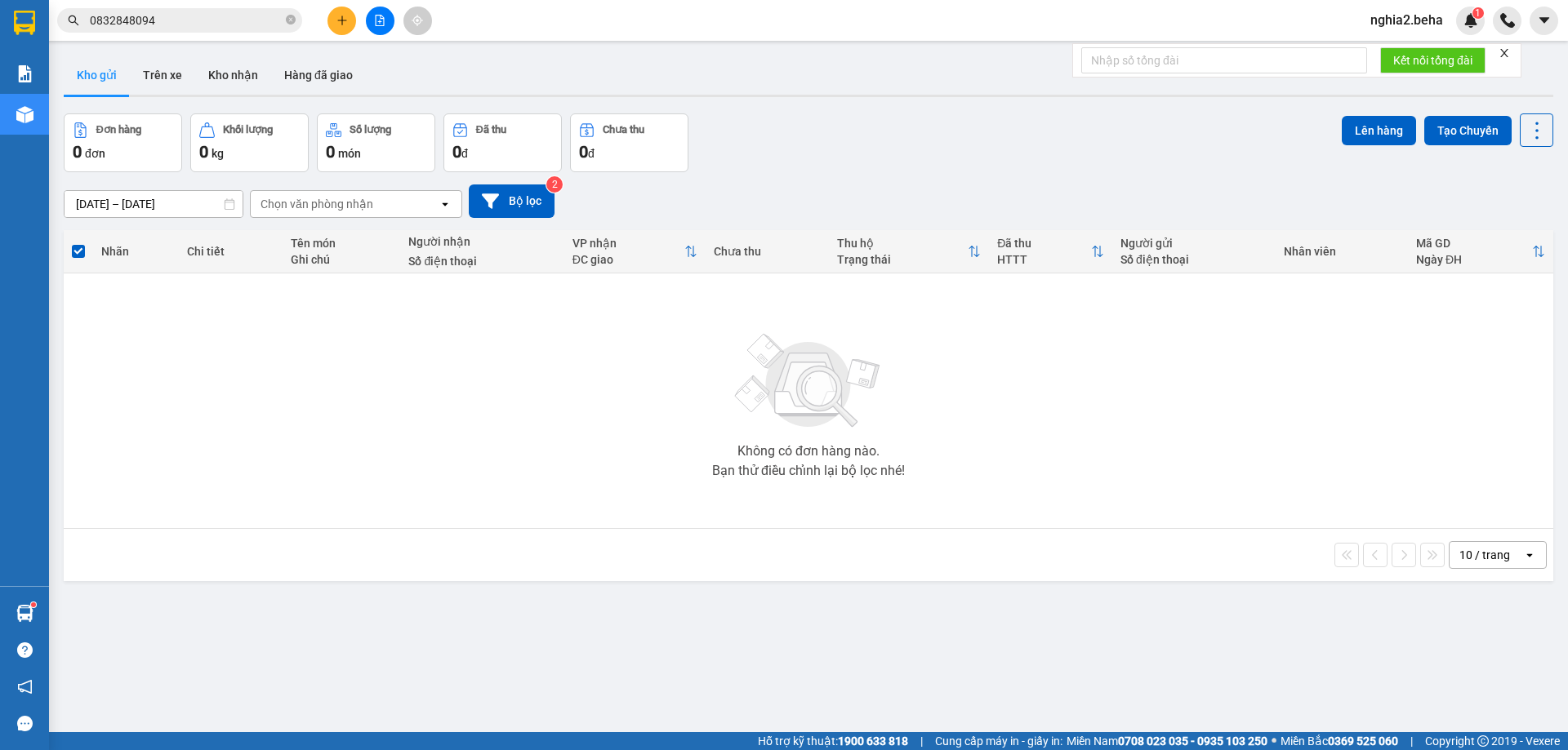
click at [239, 17] on input "0832848094" at bounding box center [186, 20] width 193 height 18
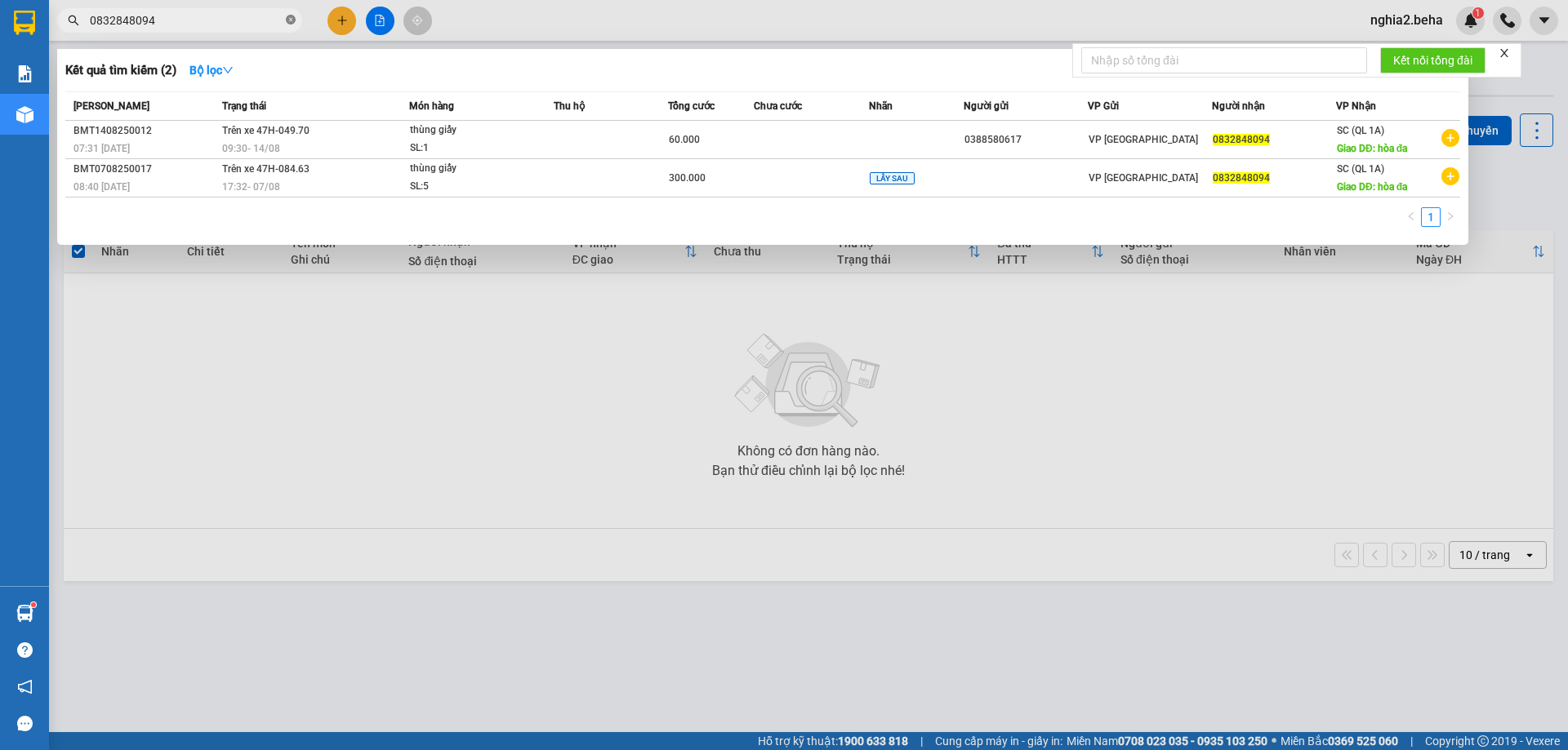
click at [289, 19] on icon "close-circle" at bounding box center [290, 19] width 10 height 10
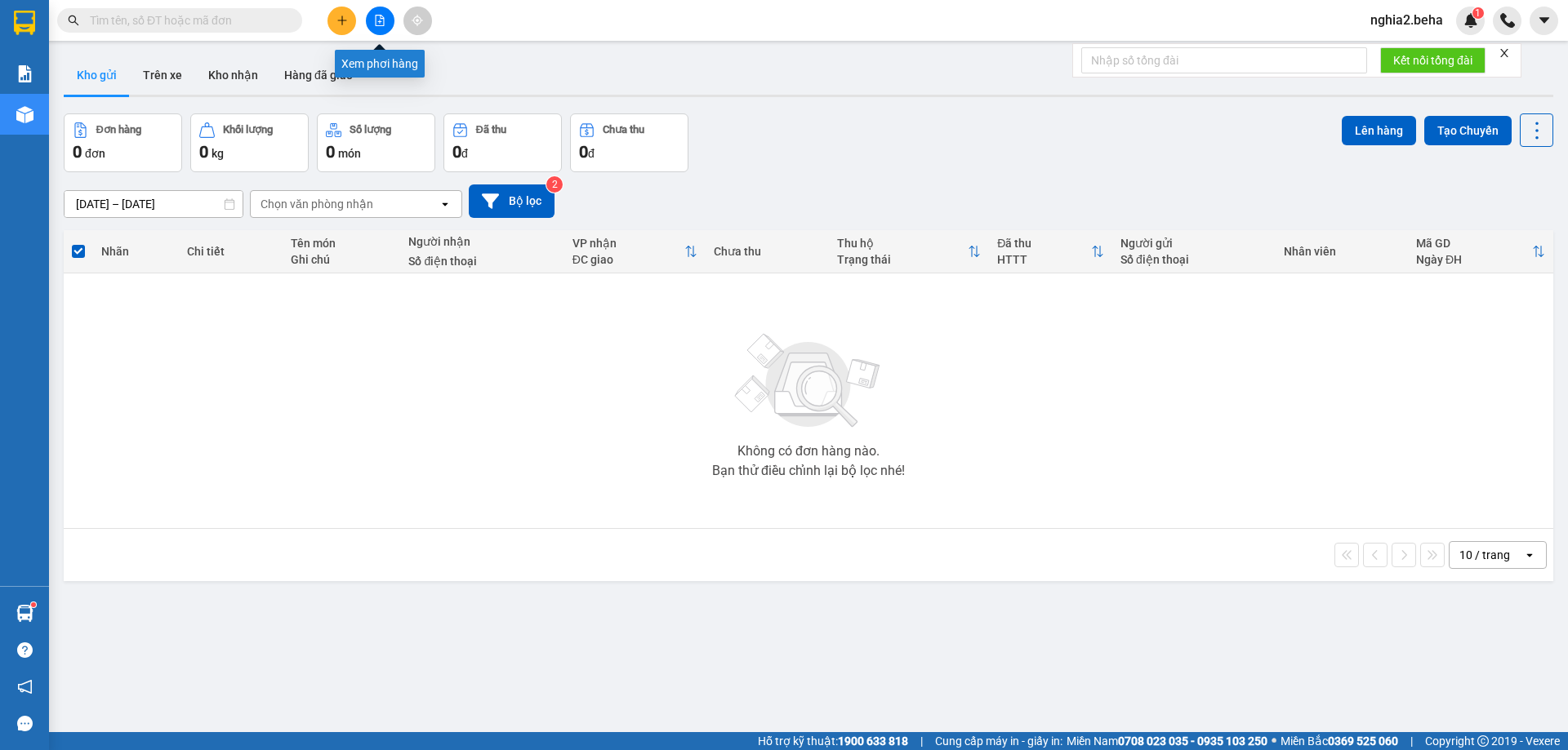
click at [382, 24] on icon "file-add" at bounding box center [380, 20] width 12 height 12
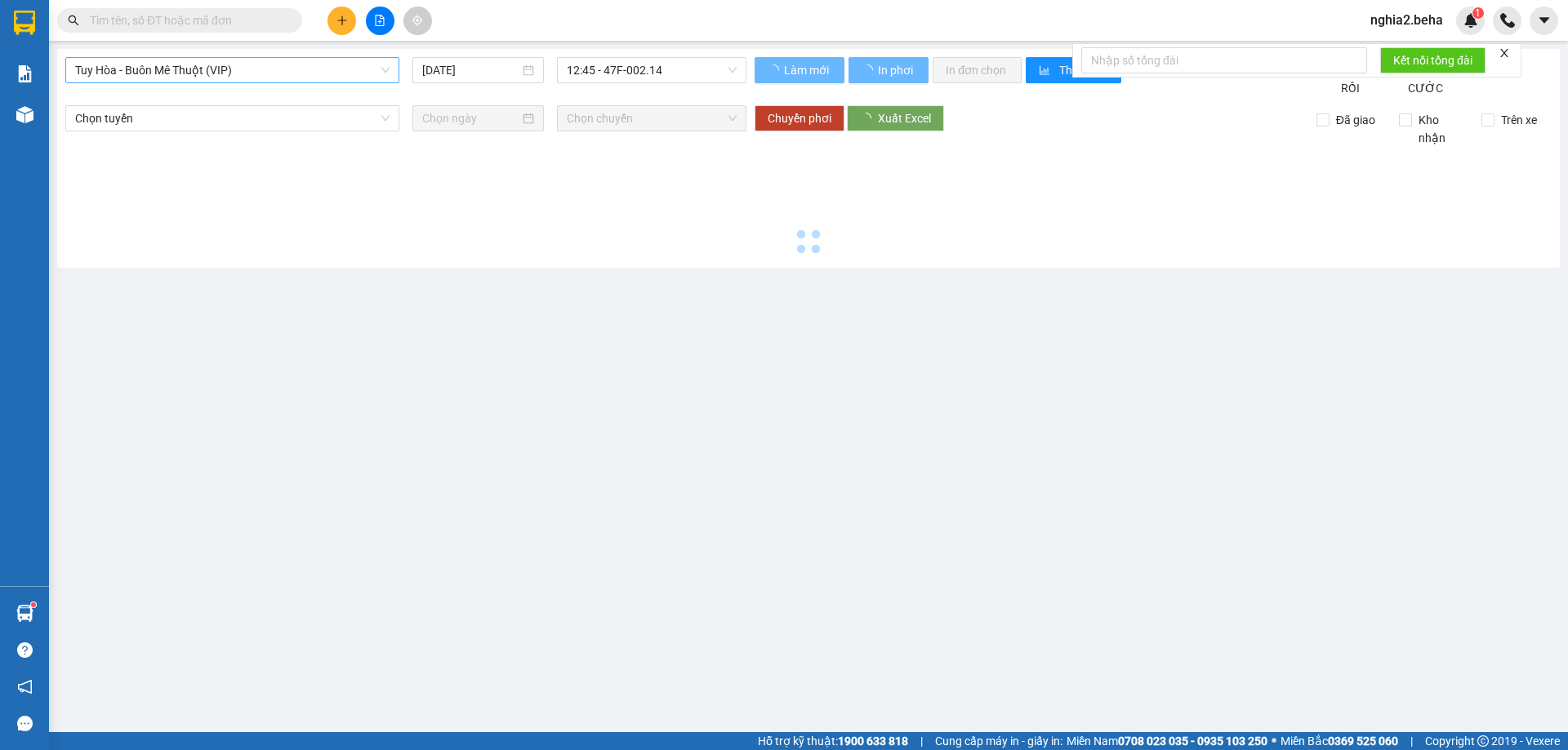
click at [205, 62] on span "Tuy Hòa - Buôn Mê Thuột (VIP)" at bounding box center [232, 70] width 315 height 24
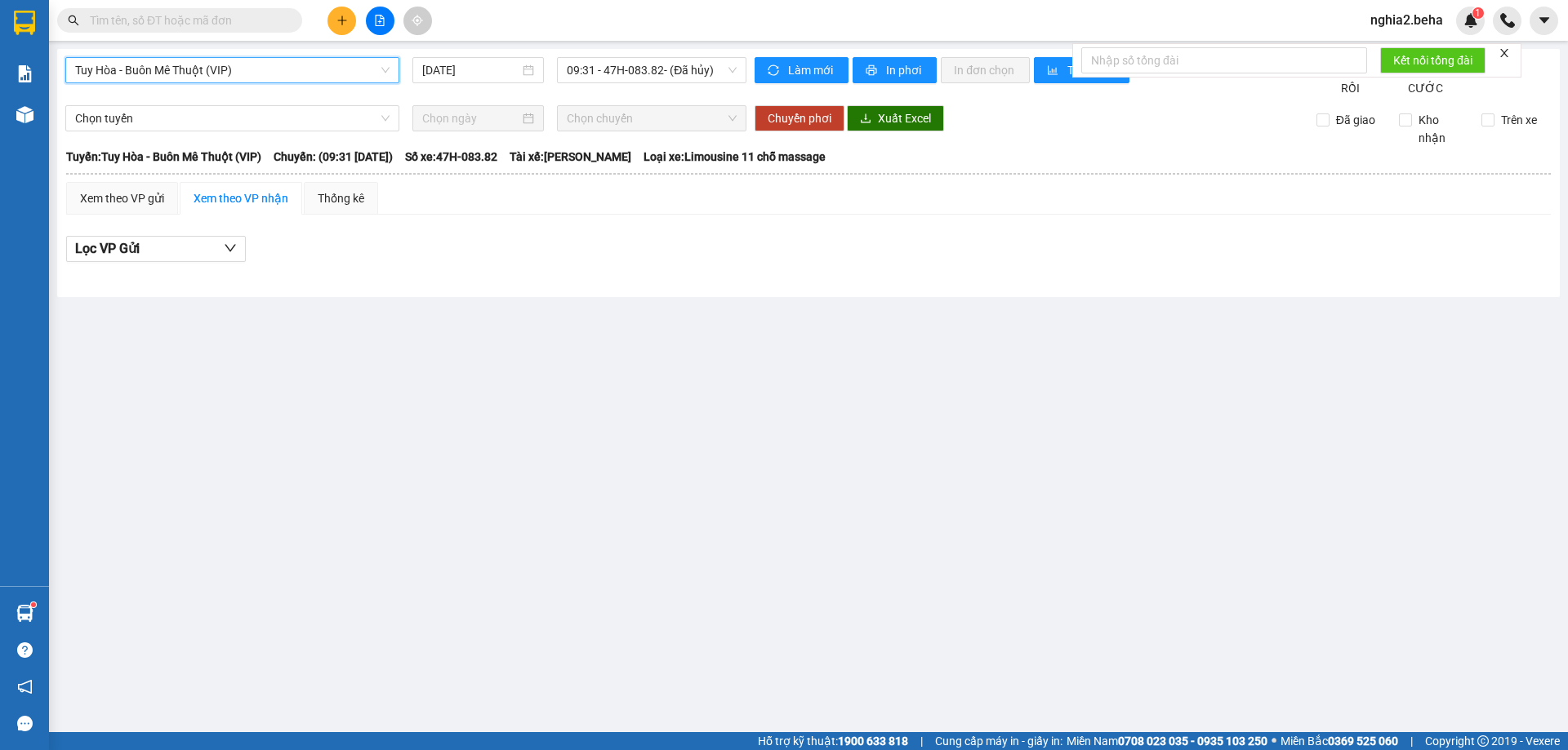
click at [265, 75] on span "Tuy Hòa - Buôn Mê Thuột (VIP)" at bounding box center [232, 70] width 315 height 24
click at [293, 73] on span "Tuy Hòa - Buôn Mê Thuột (VIP)" at bounding box center [232, 70] width 315 height 24
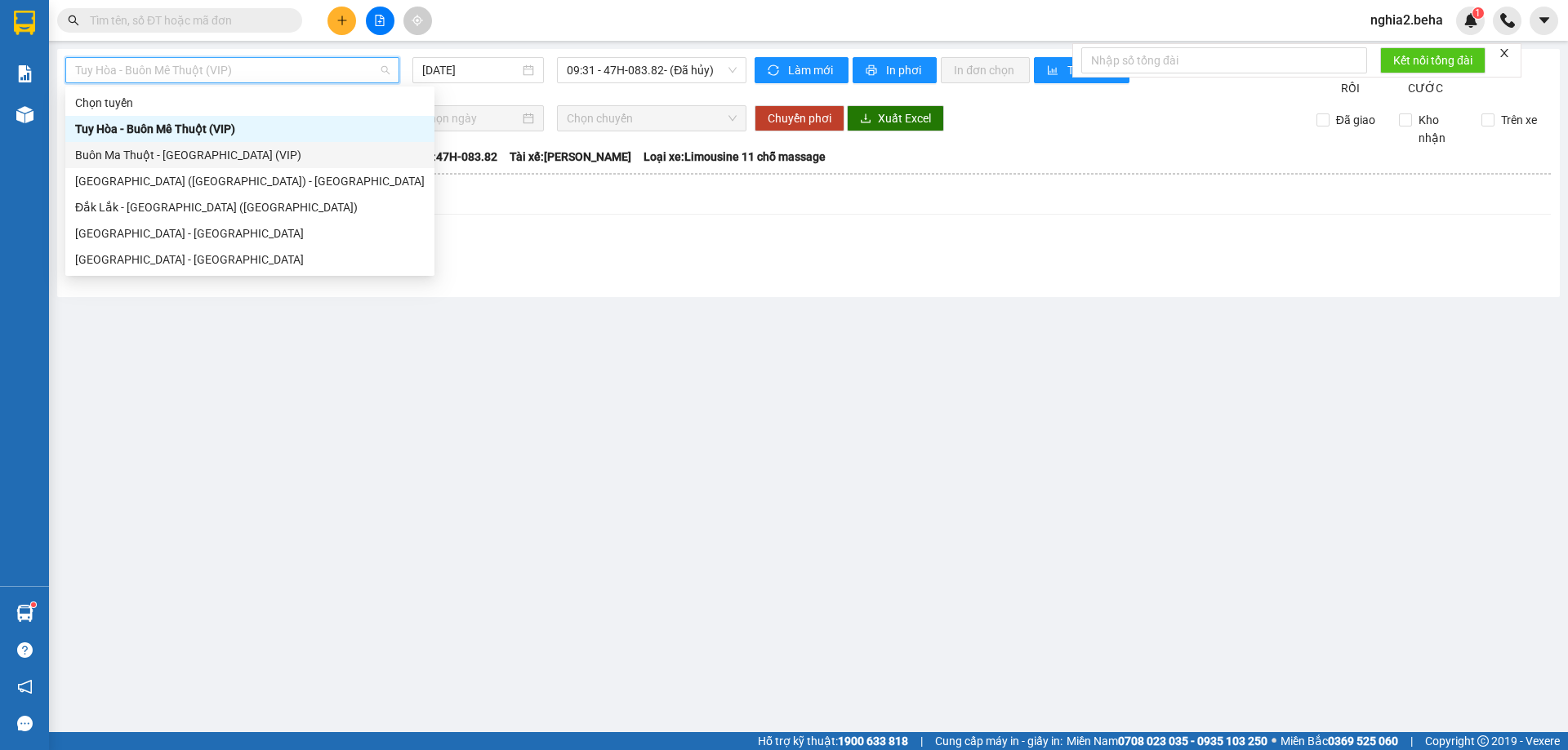
drag, startPoint x: 165, startPoint y: 154, endPoint x: 200, endPoint y: 144, distance: 36.4
click at [166, 154] on div "Buôn Ma Thuột - [GEOGRAPHIC_DATA] (VIP)" at bounding box center [249, 155] width 350 height 18
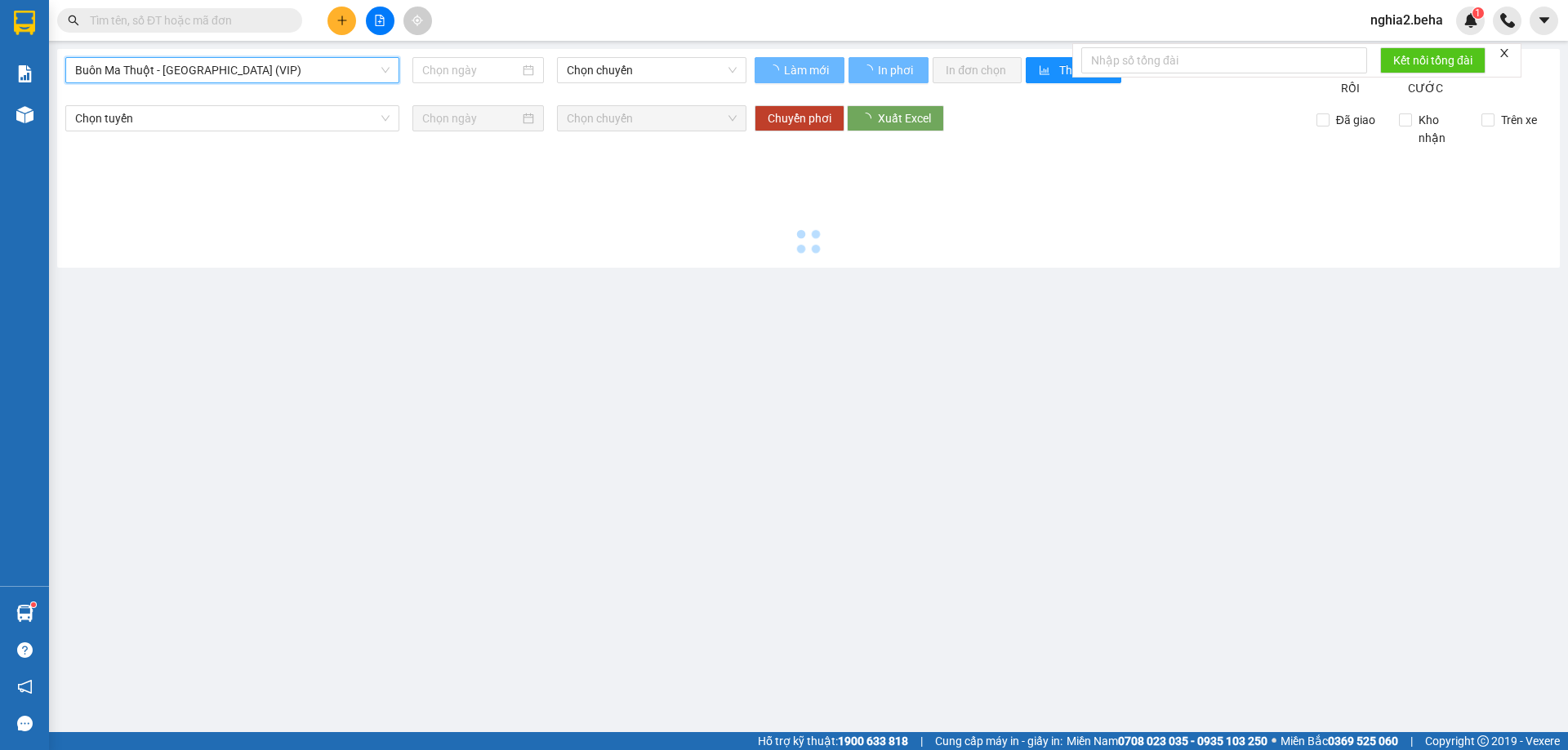
type input "[DATE]"
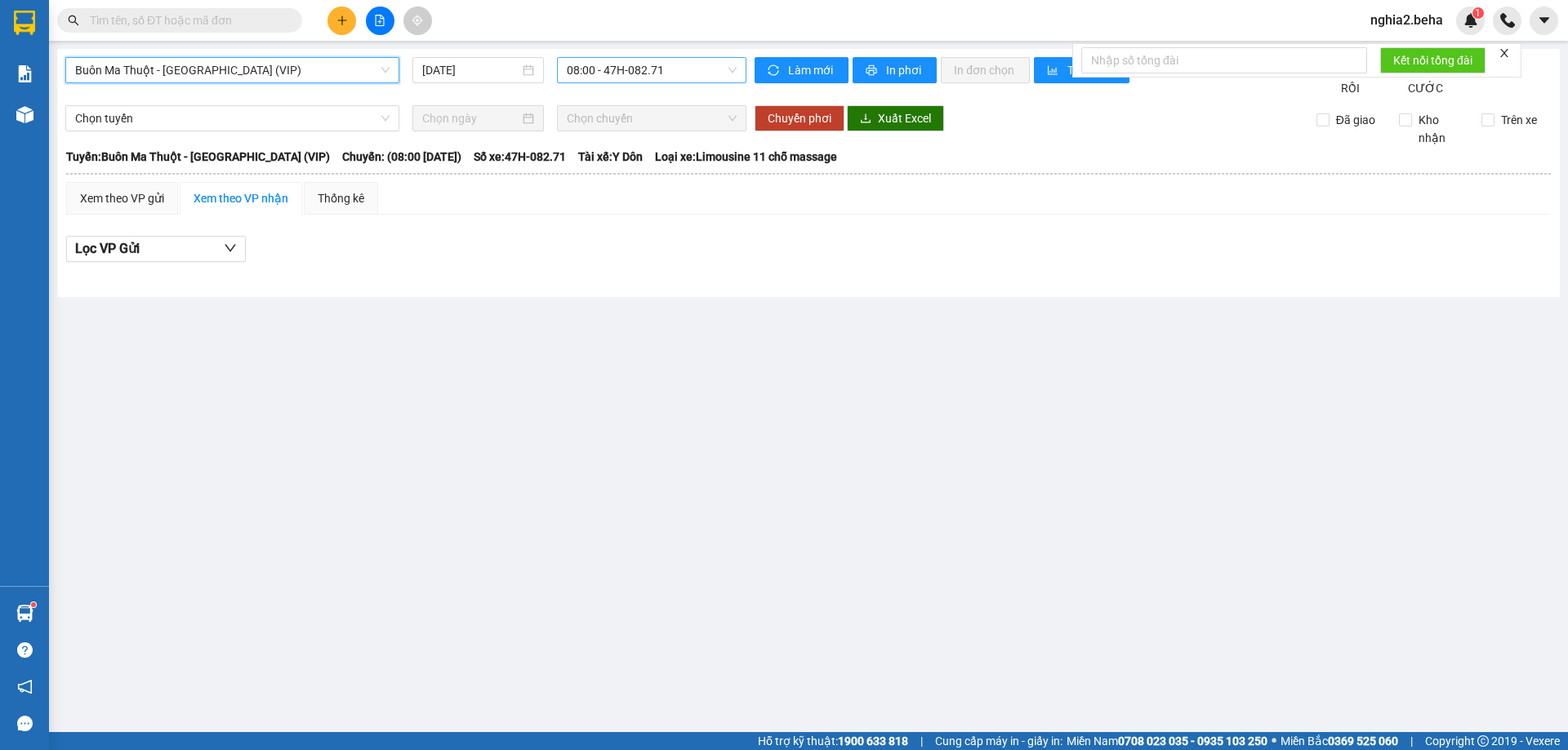
click at [604, 64] on span "08:00 - 47H-082.71" at bounding box center [652, 70] width 170 height 24
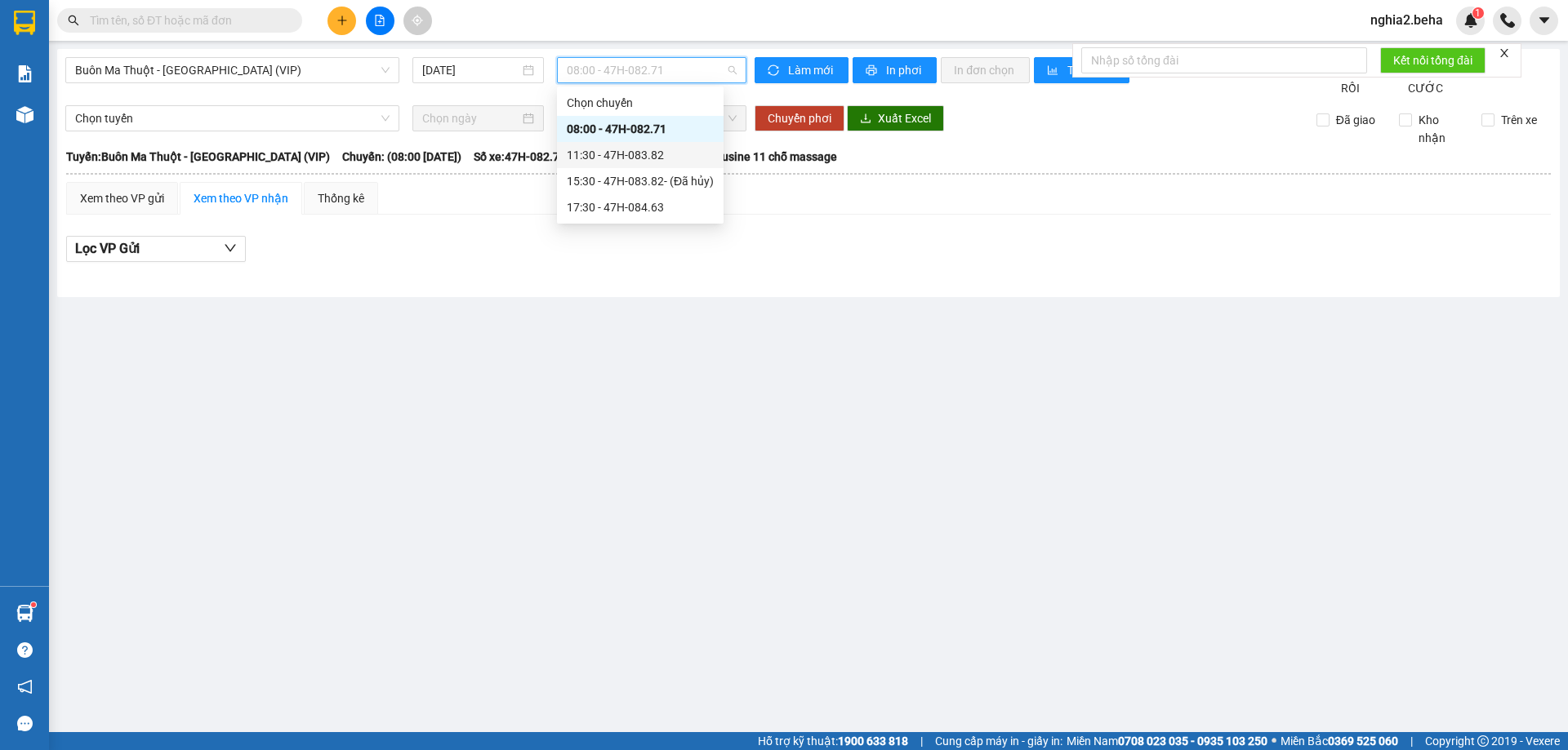
click at [632, 153] on div "11:30 - 47H-083.82" at bounding box center [640, 155] width 147 height 18
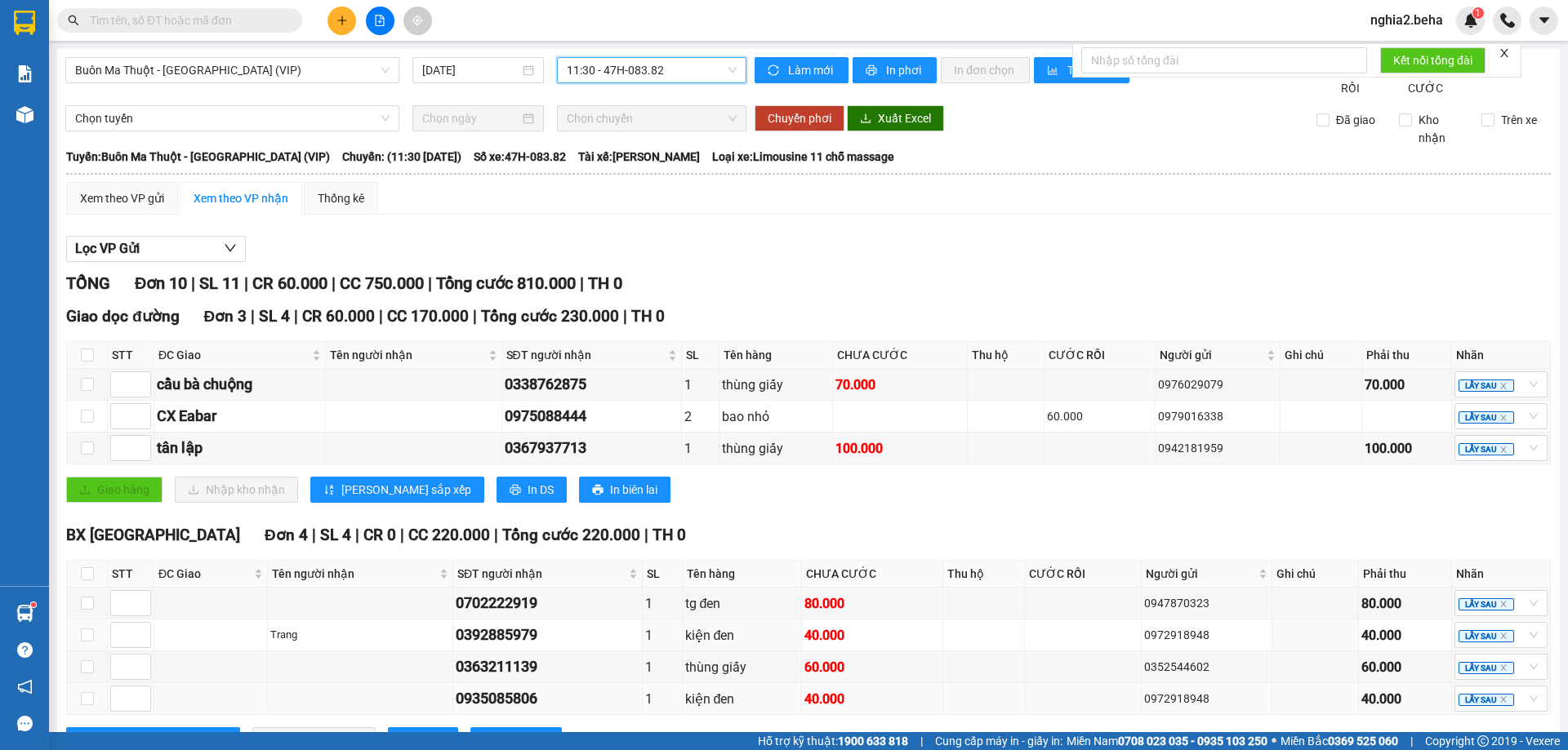
scroll to position [304, 0]
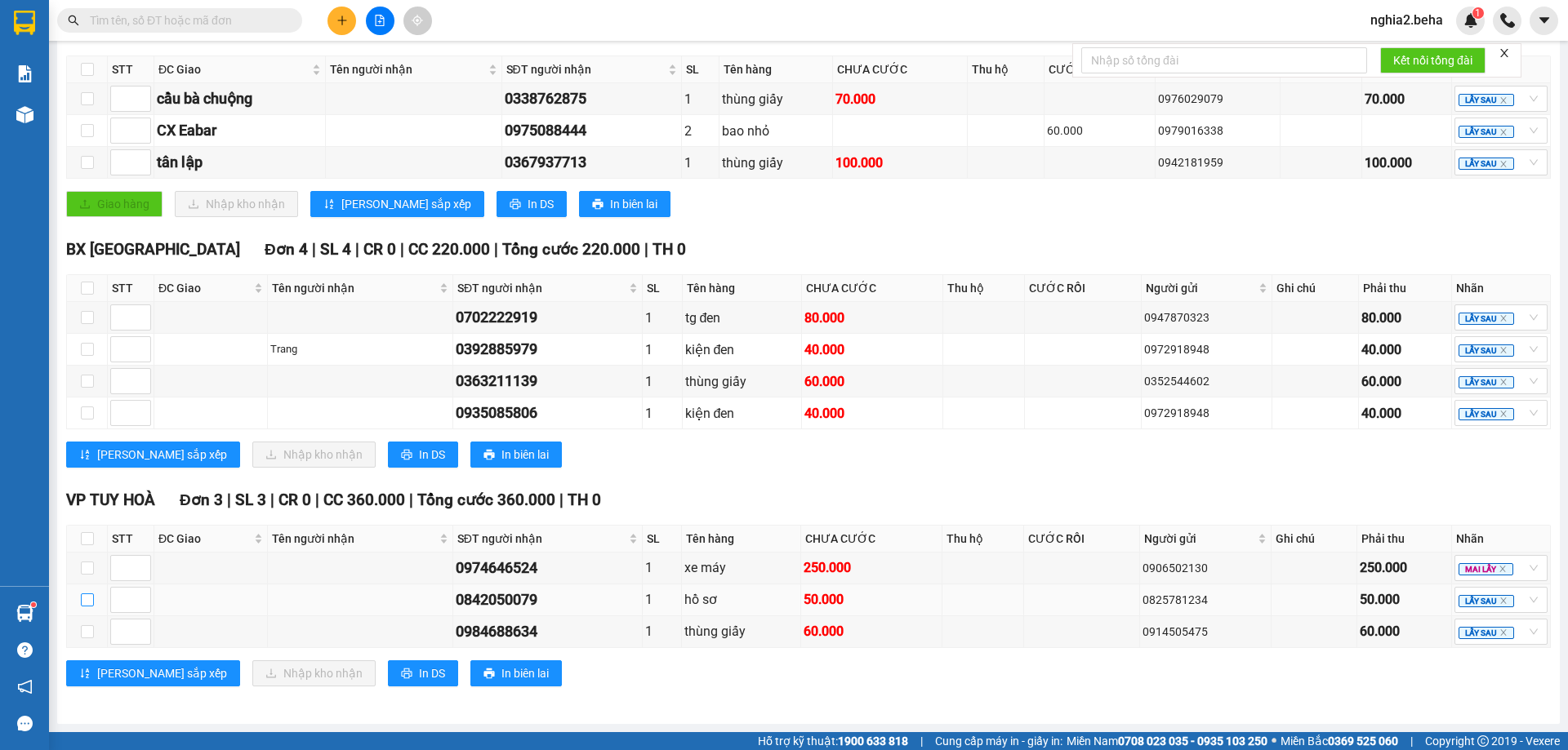
click at [81, 601] on input "checkbox" at bounding box center [87, 599] width 13 height 13
checkbox input "true"
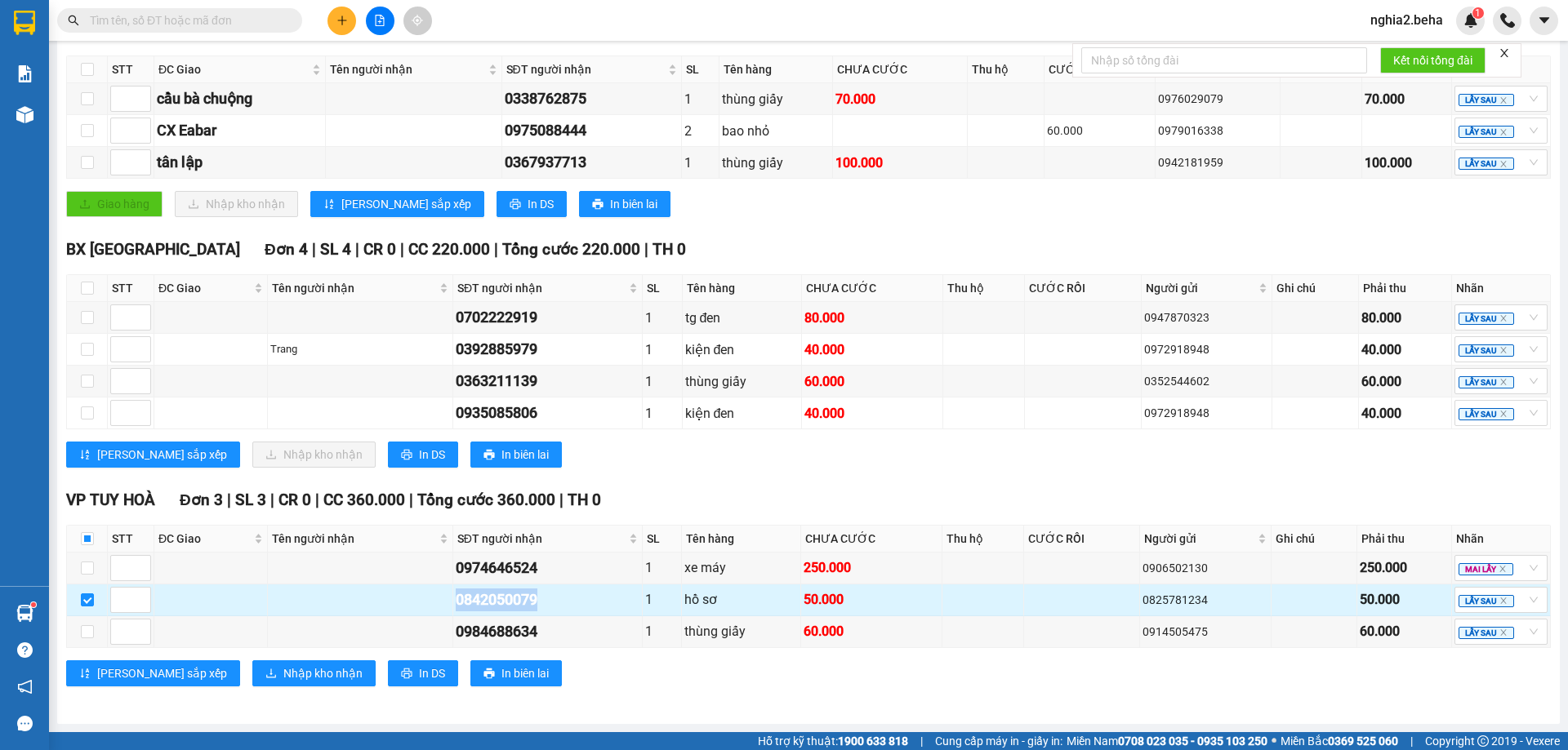
drag, startPoint x: 549, startPoint y: 598, endPoint x: 429, endPoint y: 603, distance: 120.1
click at [429, 602] on tr "0842050079 1 hồ sơ 50.000 0825781234 50.000 LẤY SAU" at bounding box center [809, 600] width 1484 height 32
copy div "0842050079"
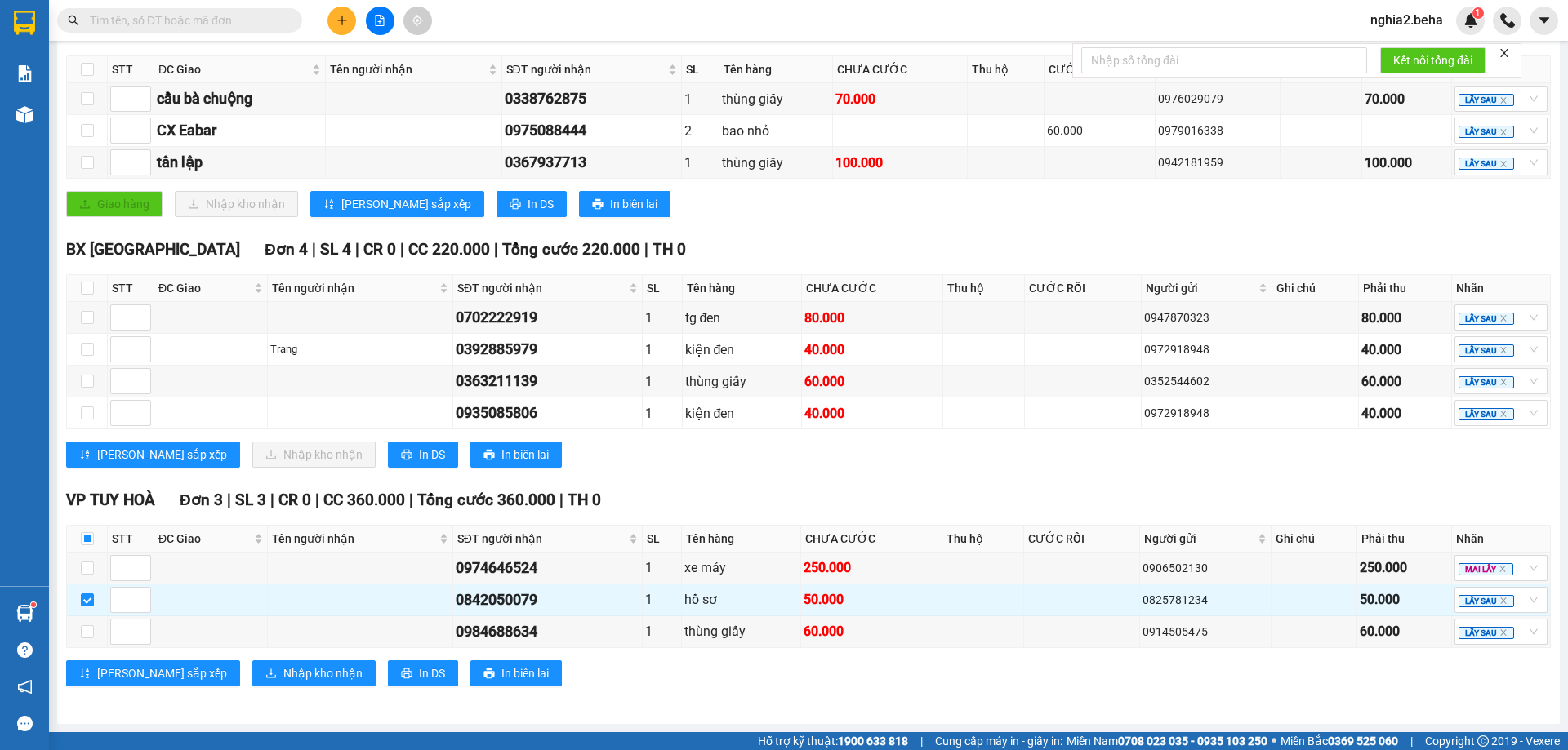
click at [780, 480] on div "BX PHÚ YÊN Đơn 4 | SL 4 | CR 0 | CC 220.000 | Tổng cước 220.000 | TH 0 STT ĐC G…" at bounding box center [809, 358] width 1485 height 243
click at [284, 666] on span "Nhập kho nhận" at bounding box center [323, 673] width 79 height 18
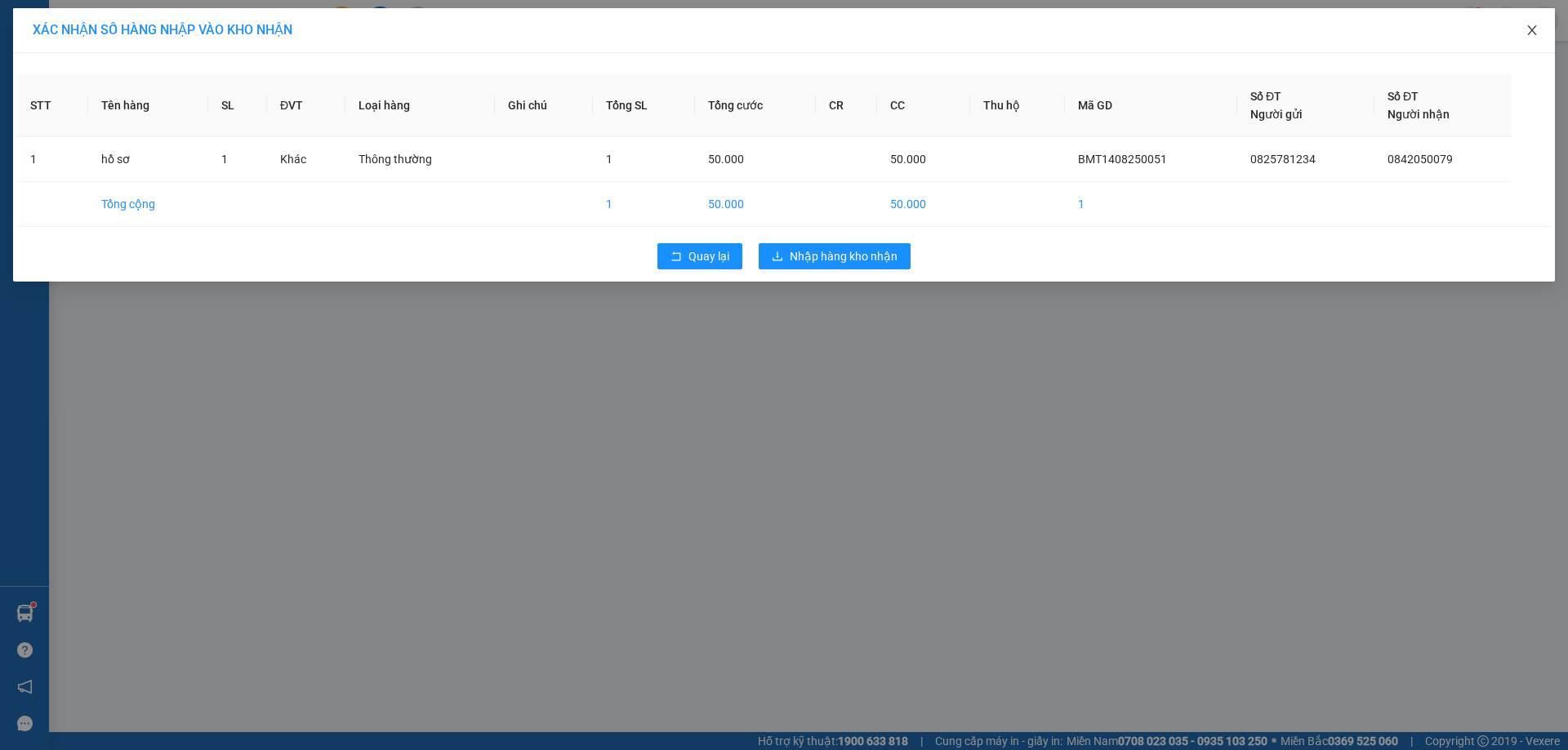
click at [1524, 27] on span "Close" at bounding box center [1532, 30] width 46 height 46
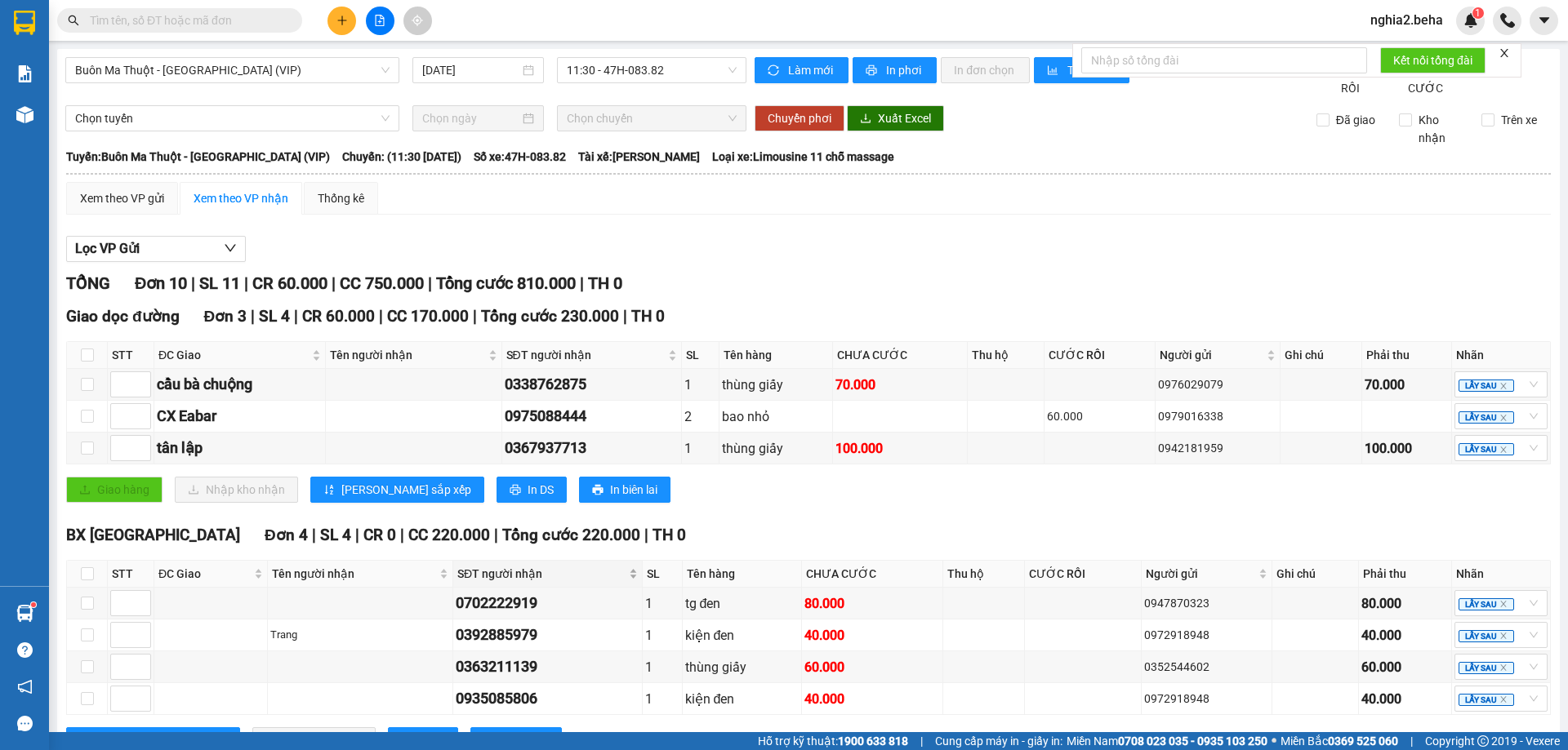
scroll to position [304, 0]
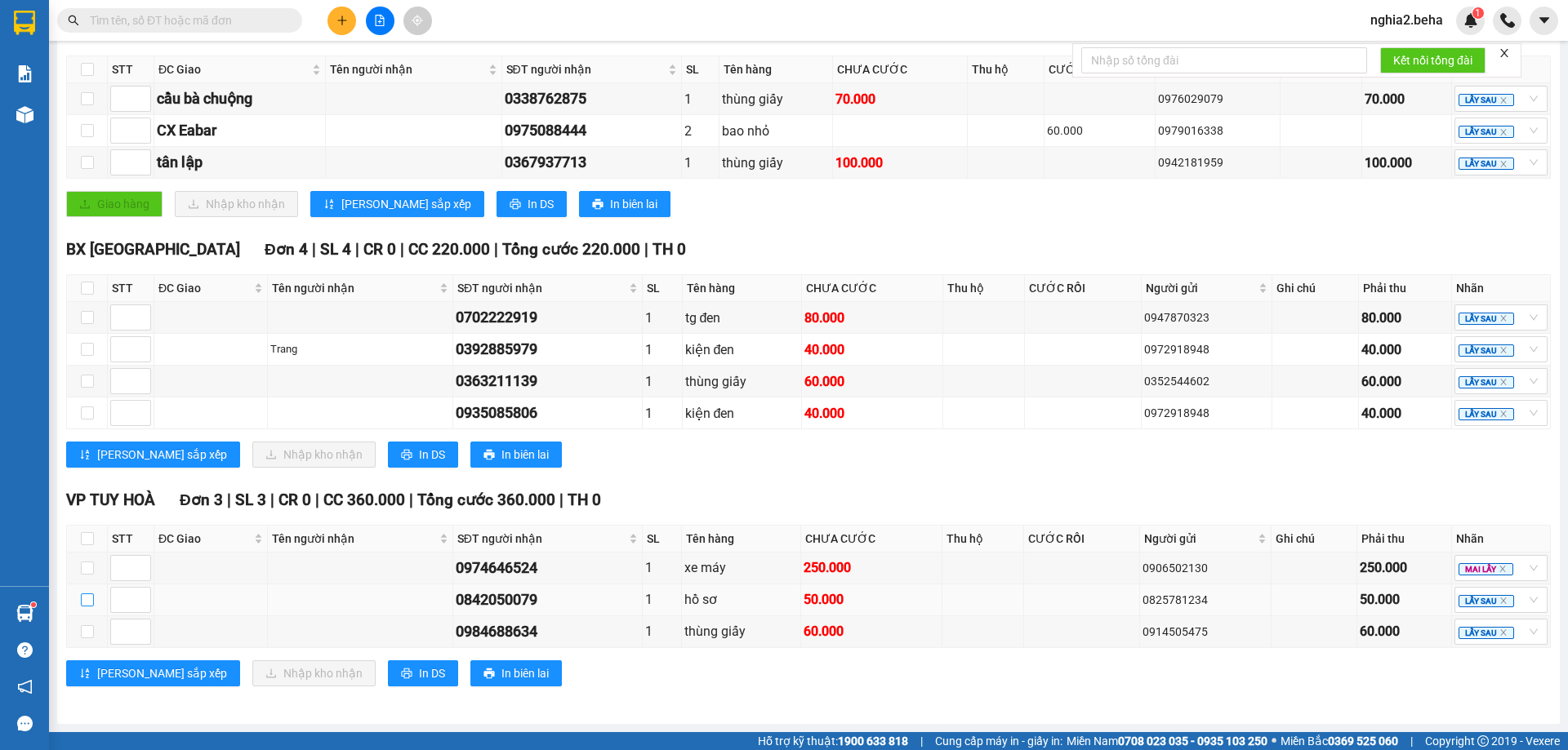
click at [89, 603] on input "checkbox" at bounding box center [87, 599] width 13 height 13
checkbox input "true"
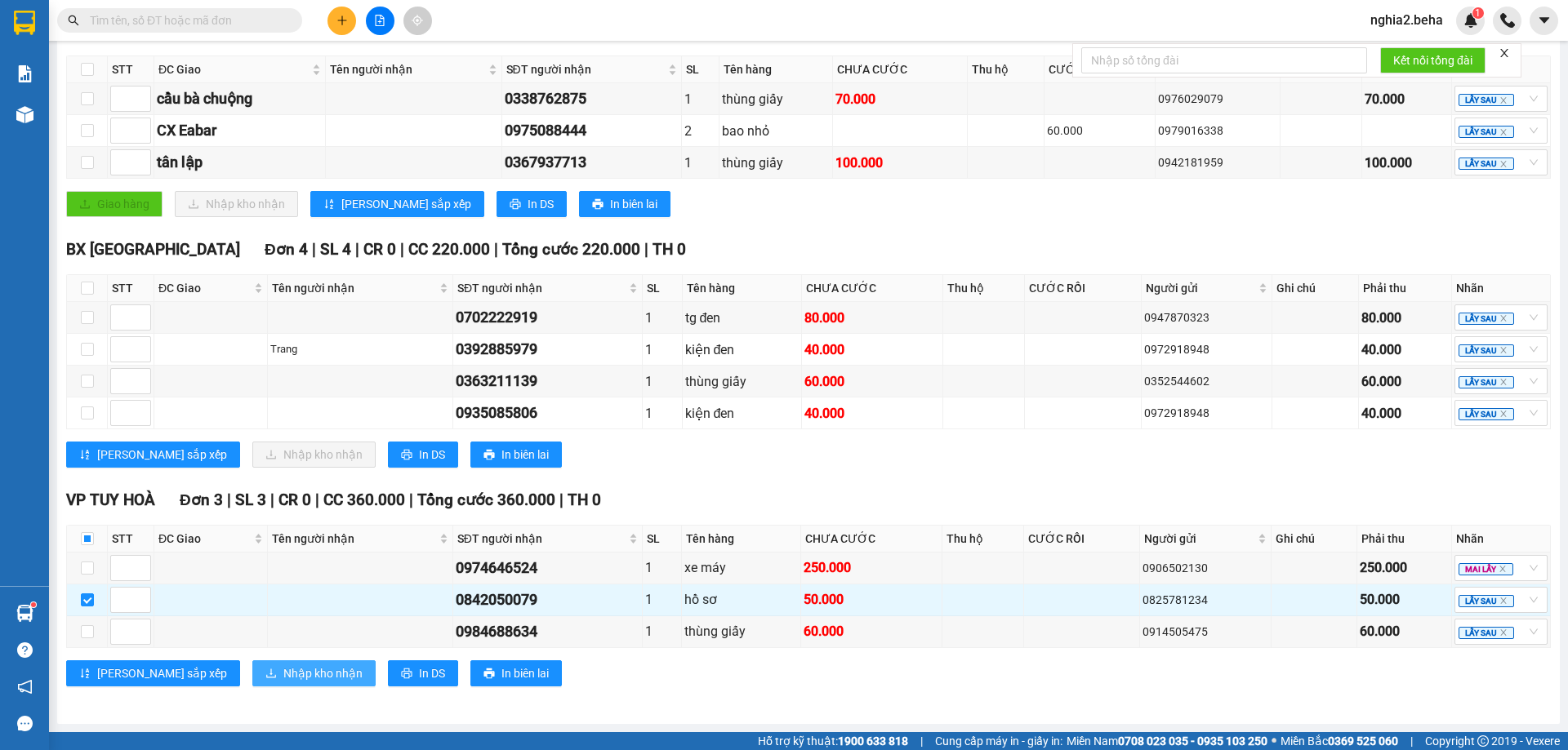
click at [284, 673] on span "Nhập kho nhận" at bounding box center [323, 673] width 79 height 18
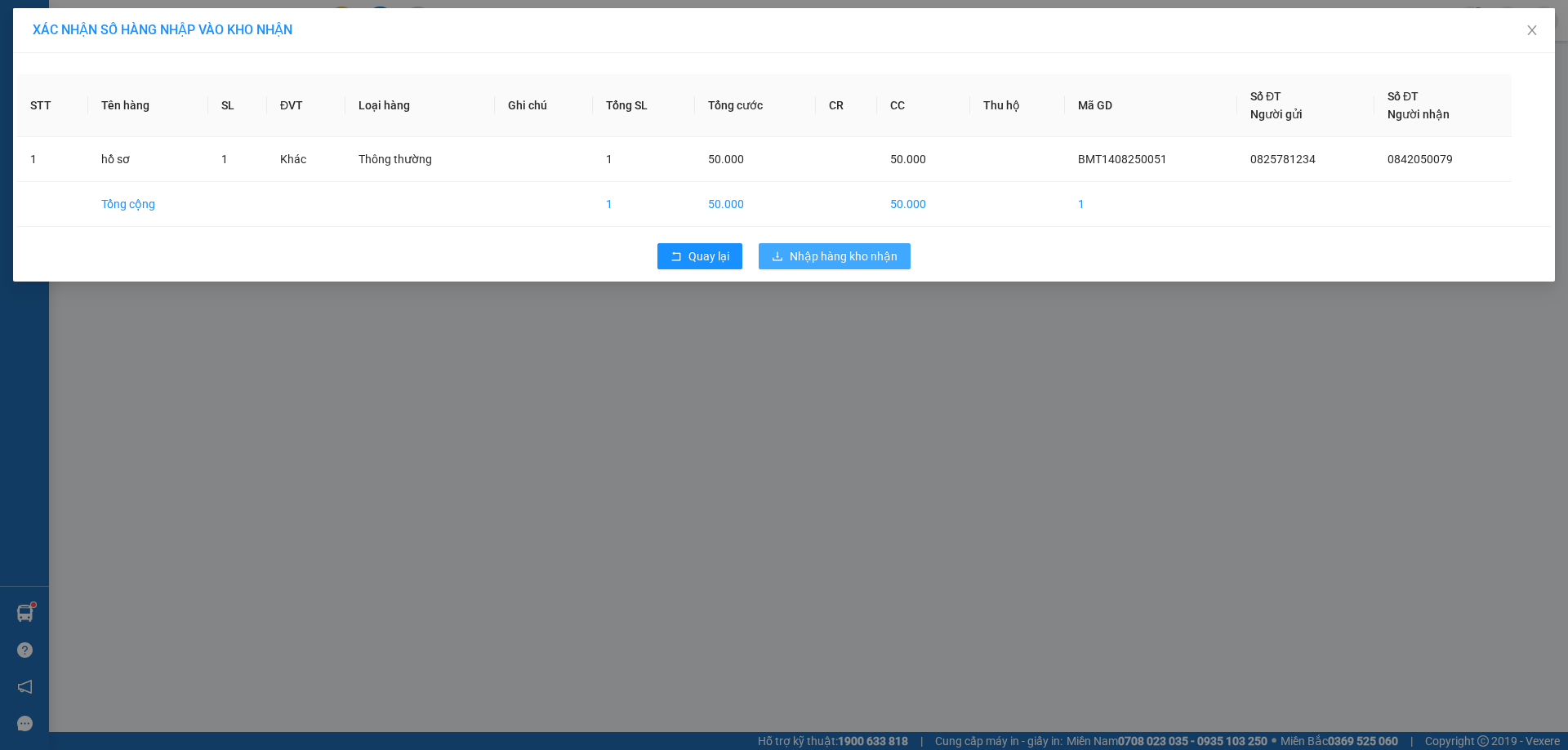
click at [860, 265] on span "Nhập hàng kho nhận" at bounding box center [843, 256] width 108 height 18
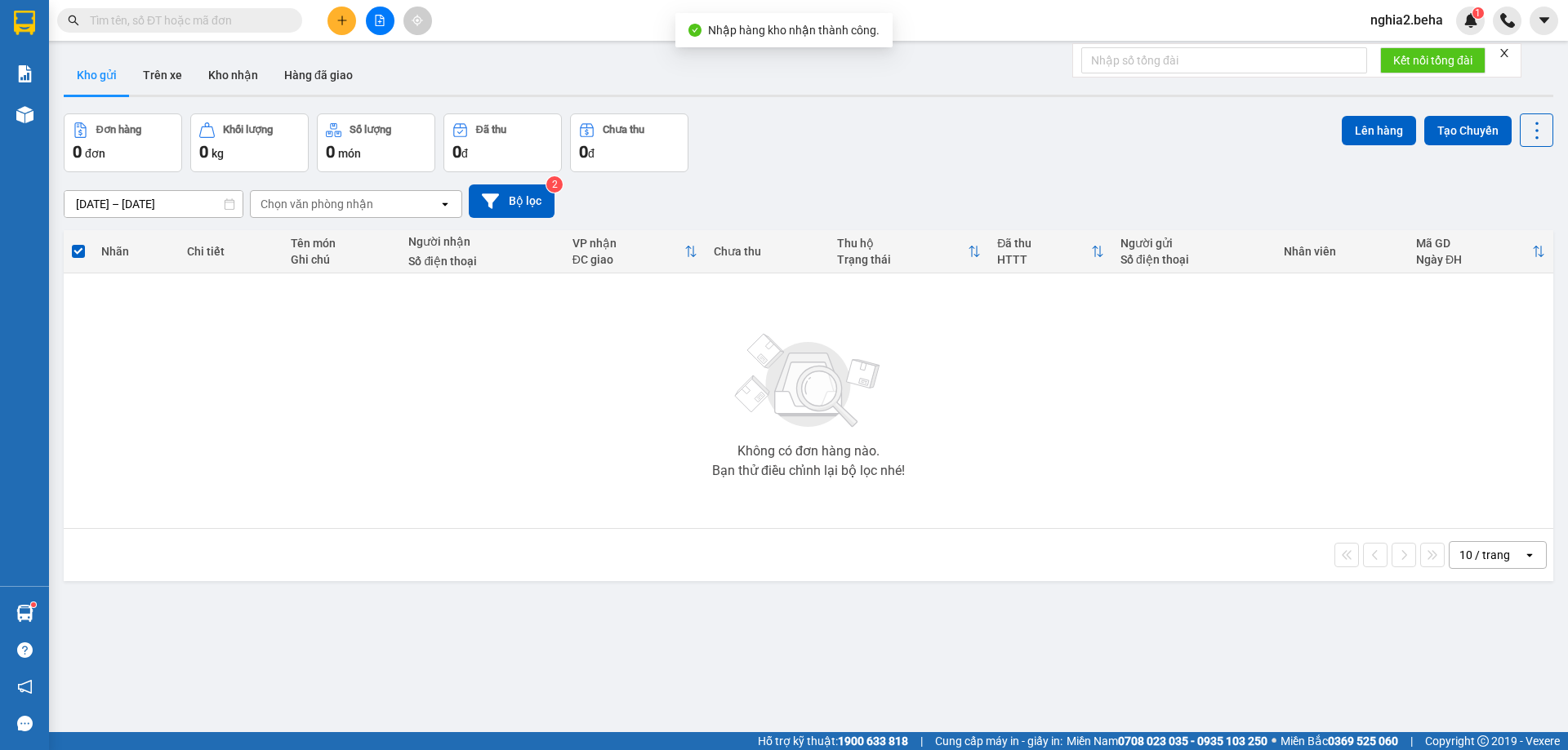
click at [992, 397] on div "Không có đơn hàng nào. Bạn thử điều chỉnh lại bộ lọc nhé!" at bounding box center [809, 400] width 1473 height 244
click at [235, 78] on button "Kho nhận" at bounding box center [233, 75] width 76 height 39
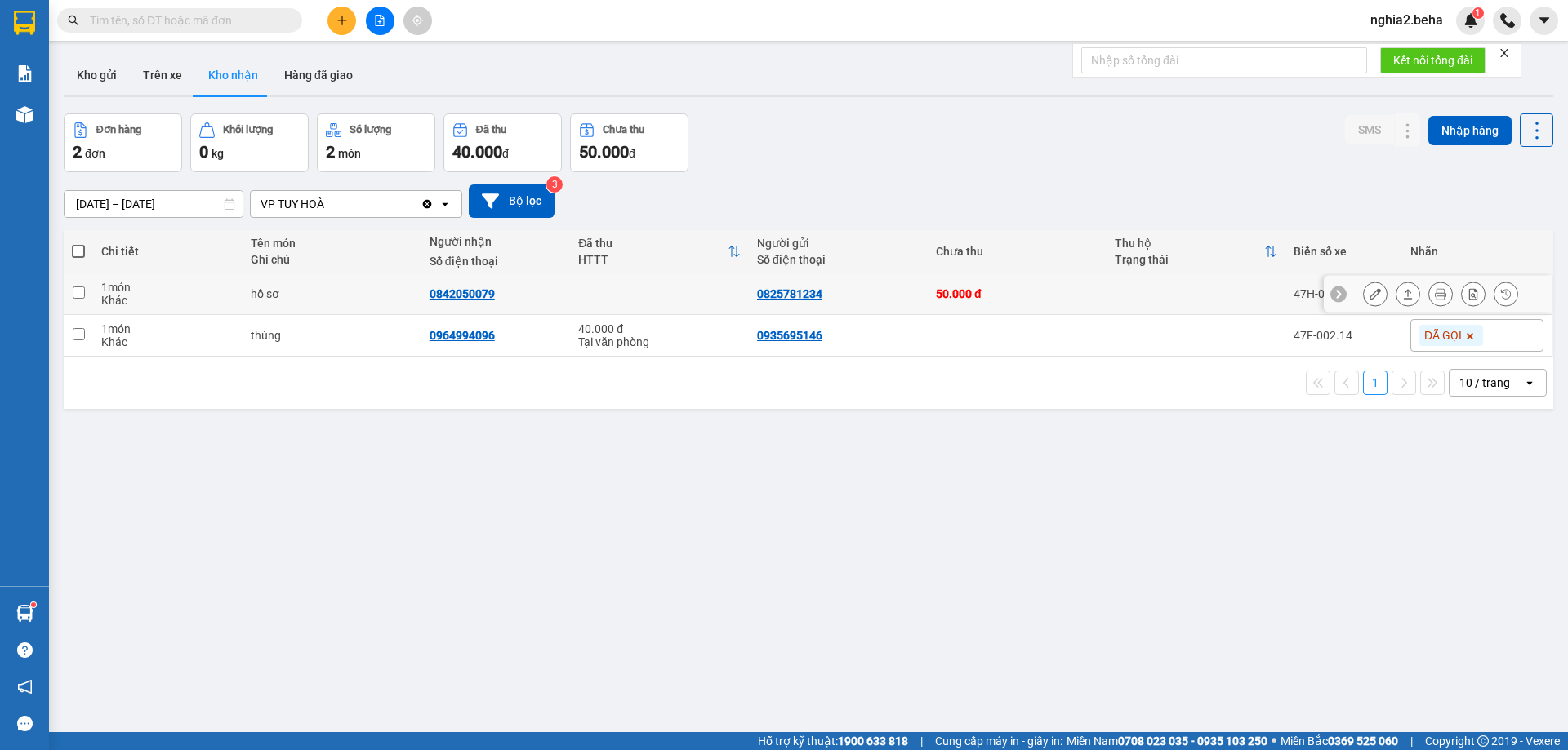
click at [803, 294] on div "0825781234" at bounding box center [789, 293] width 65 height 13
click at [801, 294] on div "0825781234" at bounding box center [789, 293] width 65 height 13
click at [789, 290] on div "0825781234" at bounding box center [789, 293] width 65 height 13
copy div "0825781234"
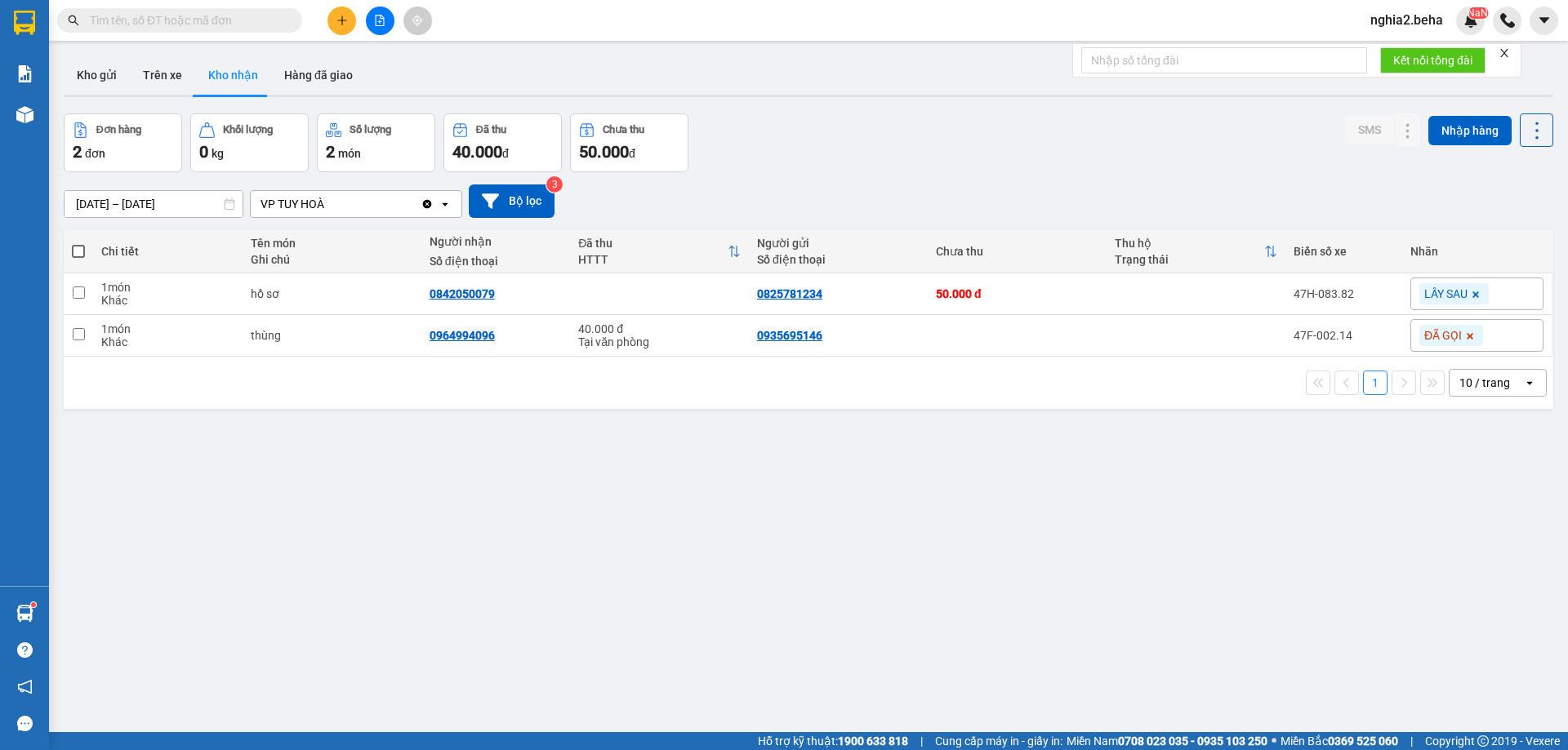
click at [647, 636] on div "ver 1.8.138 Kho gửi Trên xe Kho nhận Hàng đã giao Đơn hàng 2 đơn Khối lượng 0 k…" at bounding box center [809, 424] width 1503 height 750
click at [778, 595] on div "ver 1.8.138 Kho gửi Trên xe Kho nhận Hàng đã giao Đơn hàng 2 đơn Khối lượng 0 k…" at bounding box center [809, 424] width 1503 height 750
click at [382, 18] on icon "file-add" at bounding box center [380, 20] width 12 height 12
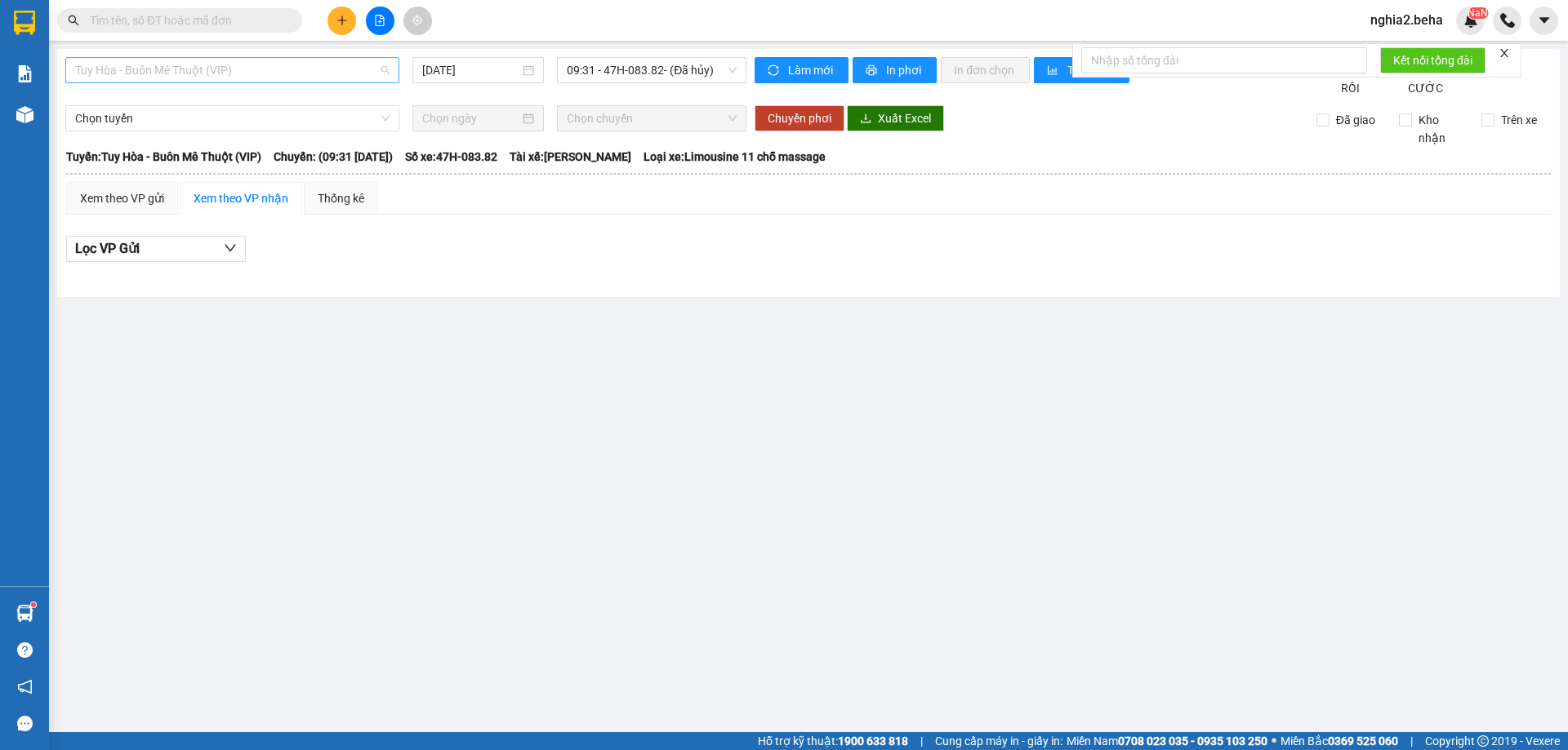
click at [362, 63] on span "Tuy Hòa - Buôn Mê Thuột (VIP)" at bounding box center [232, 70] width 315 height 24
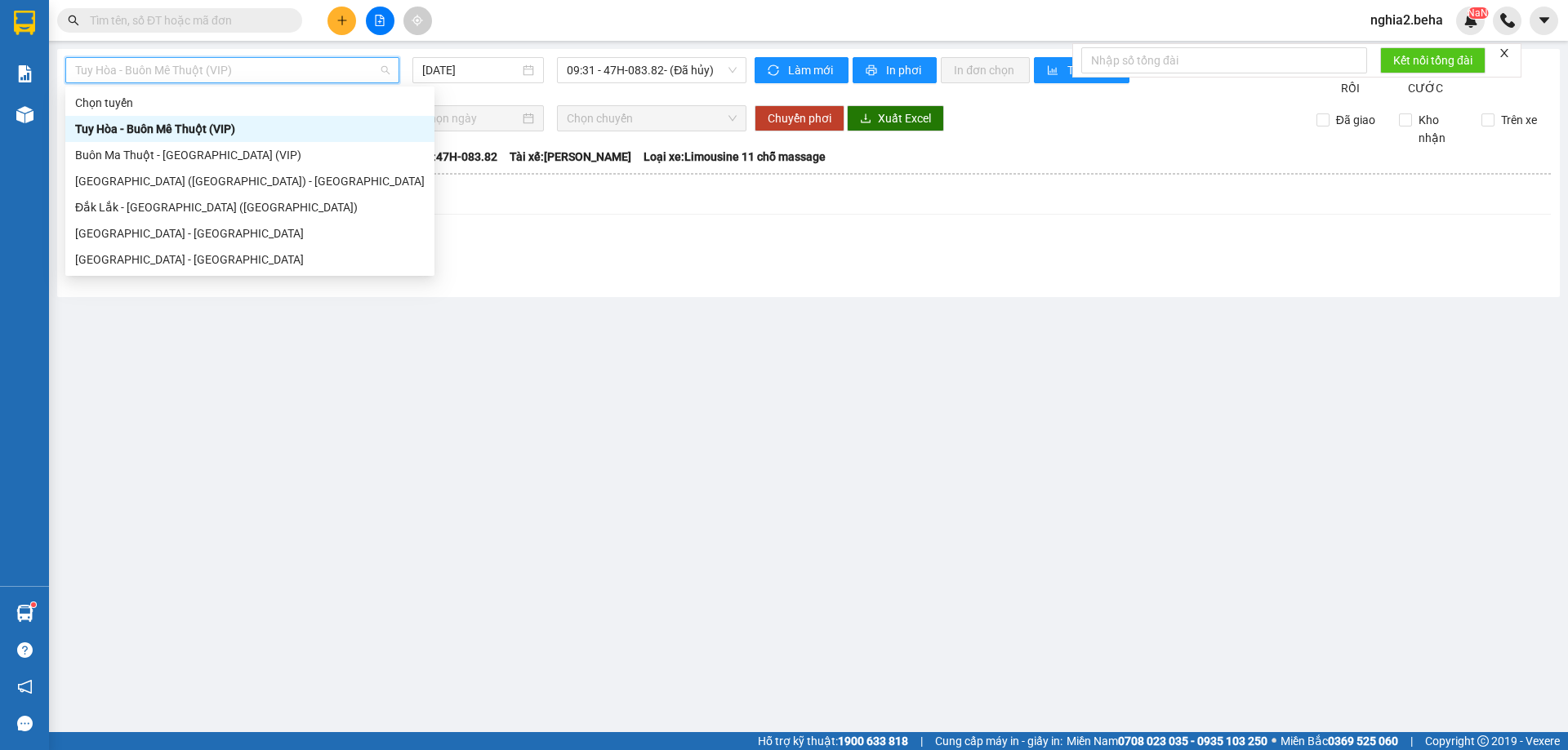
click at [251, 125] on div "Tuy Hòa - Buôn Mê Thuột (VIP)" at bounding box center [249, 129] width 350 height 18
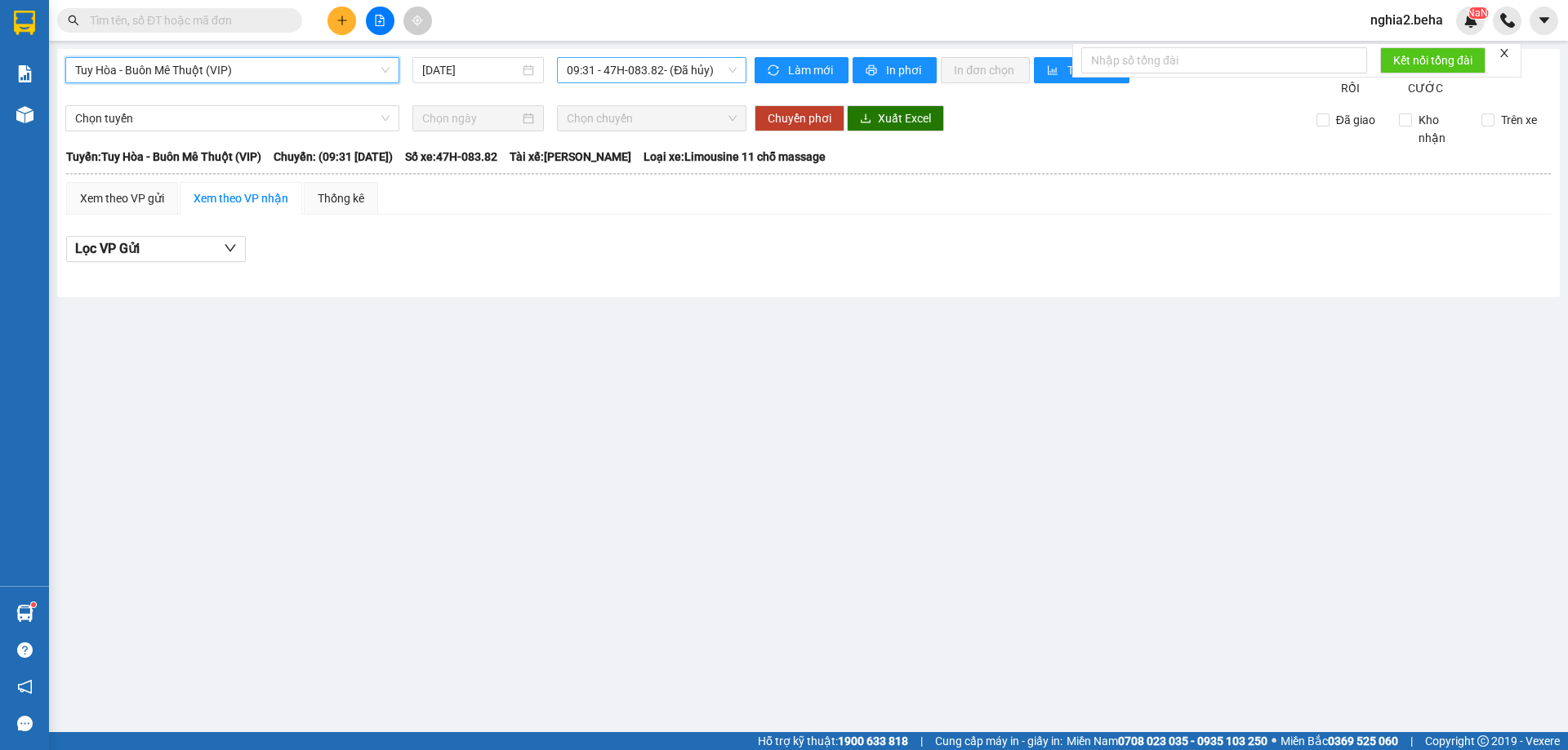
drag, startPoint x: 636, startPoint y: 65, endPoint x: 652, endPoint y: 76, distance: 19.4
click at [638, 67] on span "09:31 - 47H-083.82 - (Đã hủy)" at bounding box center [652, 70] width 170 height 24
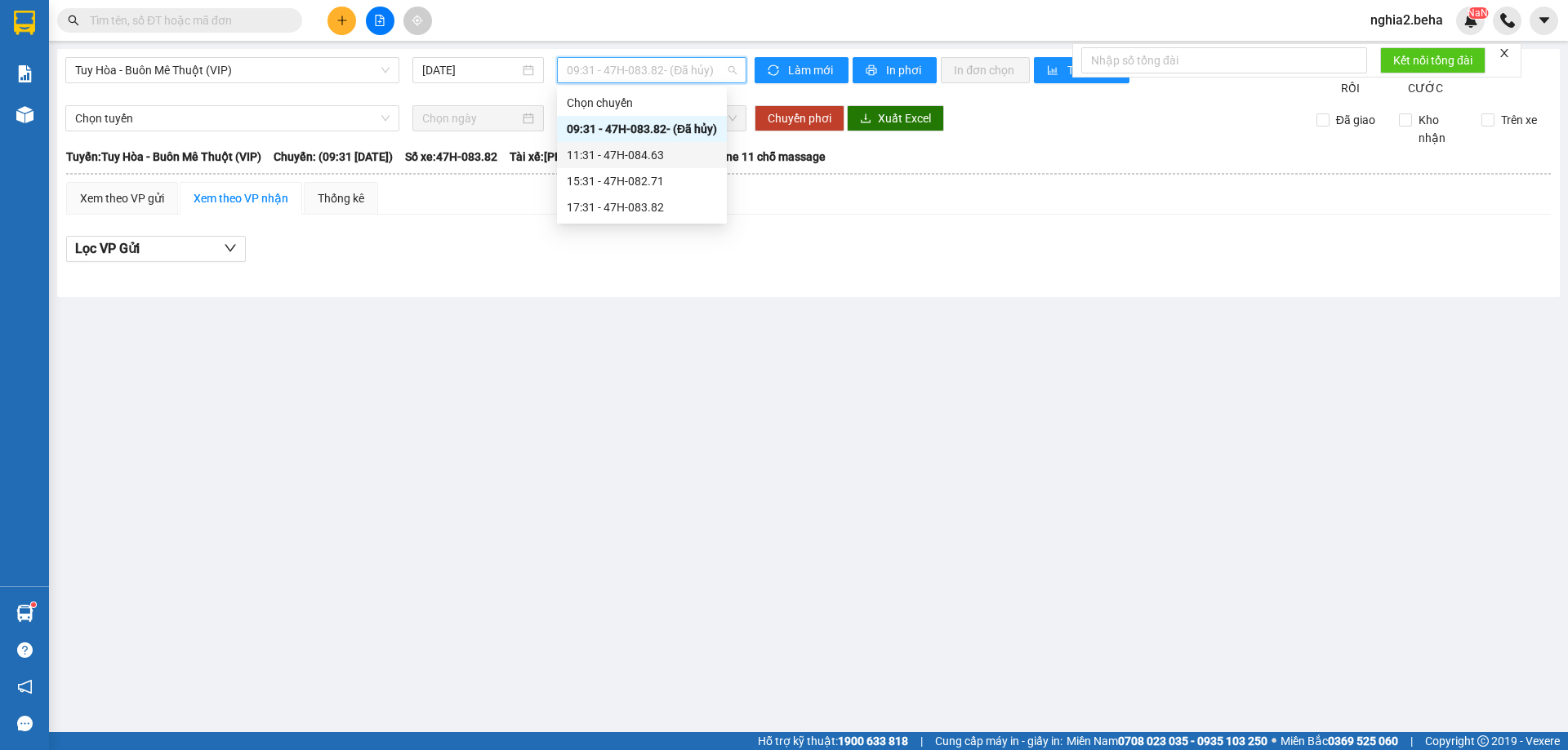
click at [652, 154] on div "11:31 - 47H-084.63" at bounding box center [642, 155] width 150 height 18
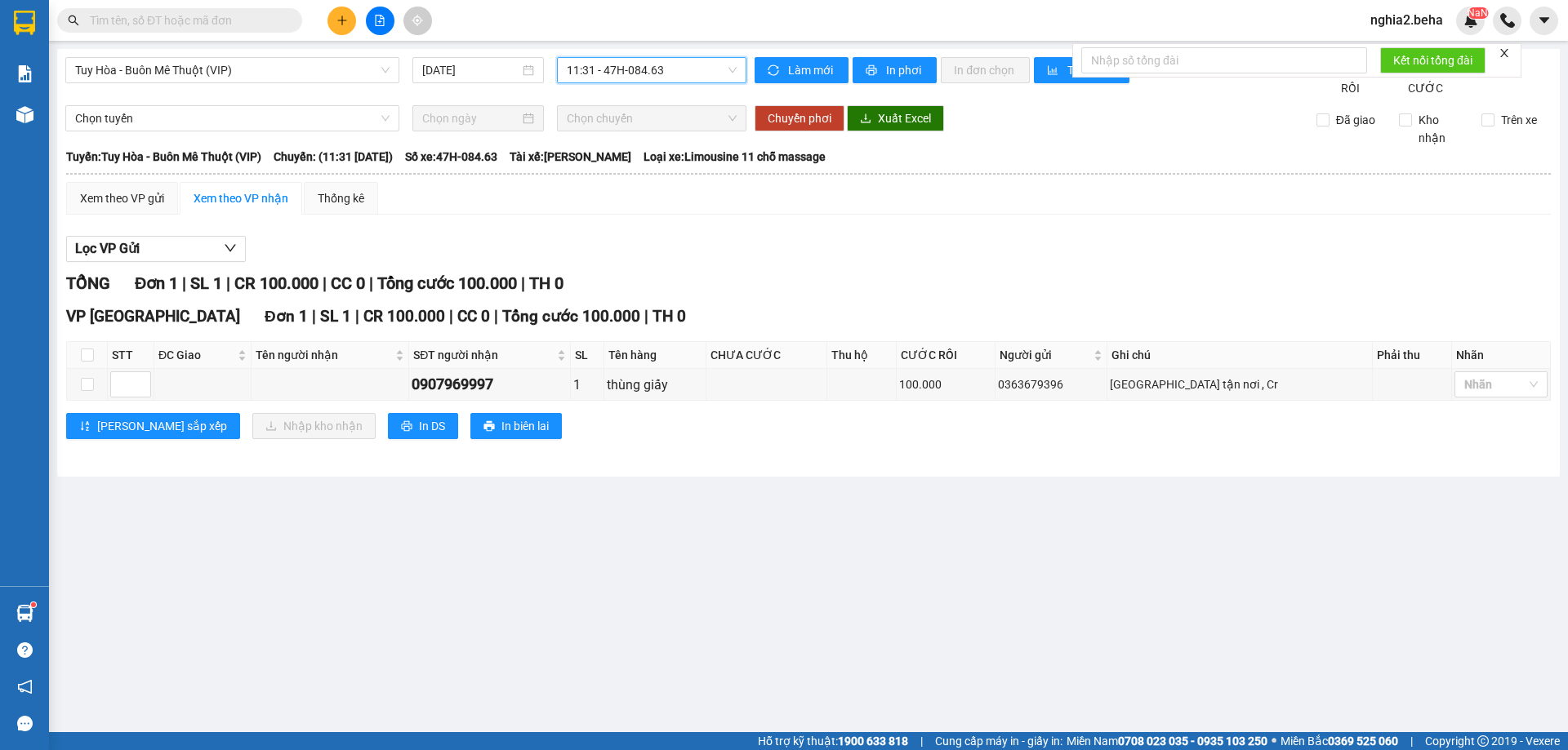
click at [682, 68] on span "11:31 - 47H-084.63" at bounding box center [652, 70] width 170 height 24
click at [320, 70] on span "Tuy Hòa - Buôn Mê Thuột (VIP)" at bounding box center [232, 70] width 315 height 24
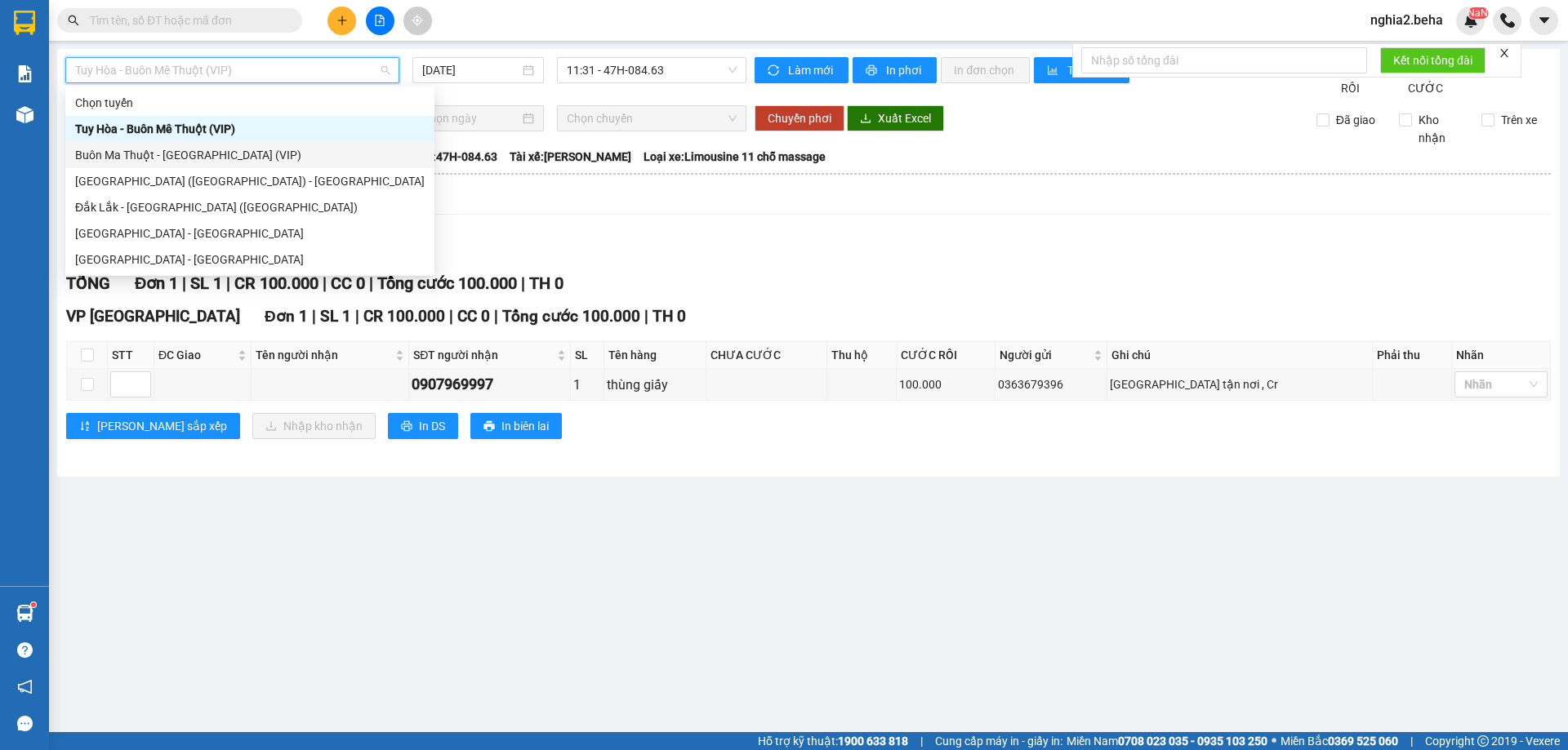
drag, startPoint x: 199, startPoint y: 154, endPoint x: 245, endPoint y: 154, distance: 46.0
click at [200, 154] on div "Buôn Ma Thuột - [GEOGRAPHIC_DATA] (VIP)" at bounding box center [249, 155] width 350 height 18
type input "[DATE]"
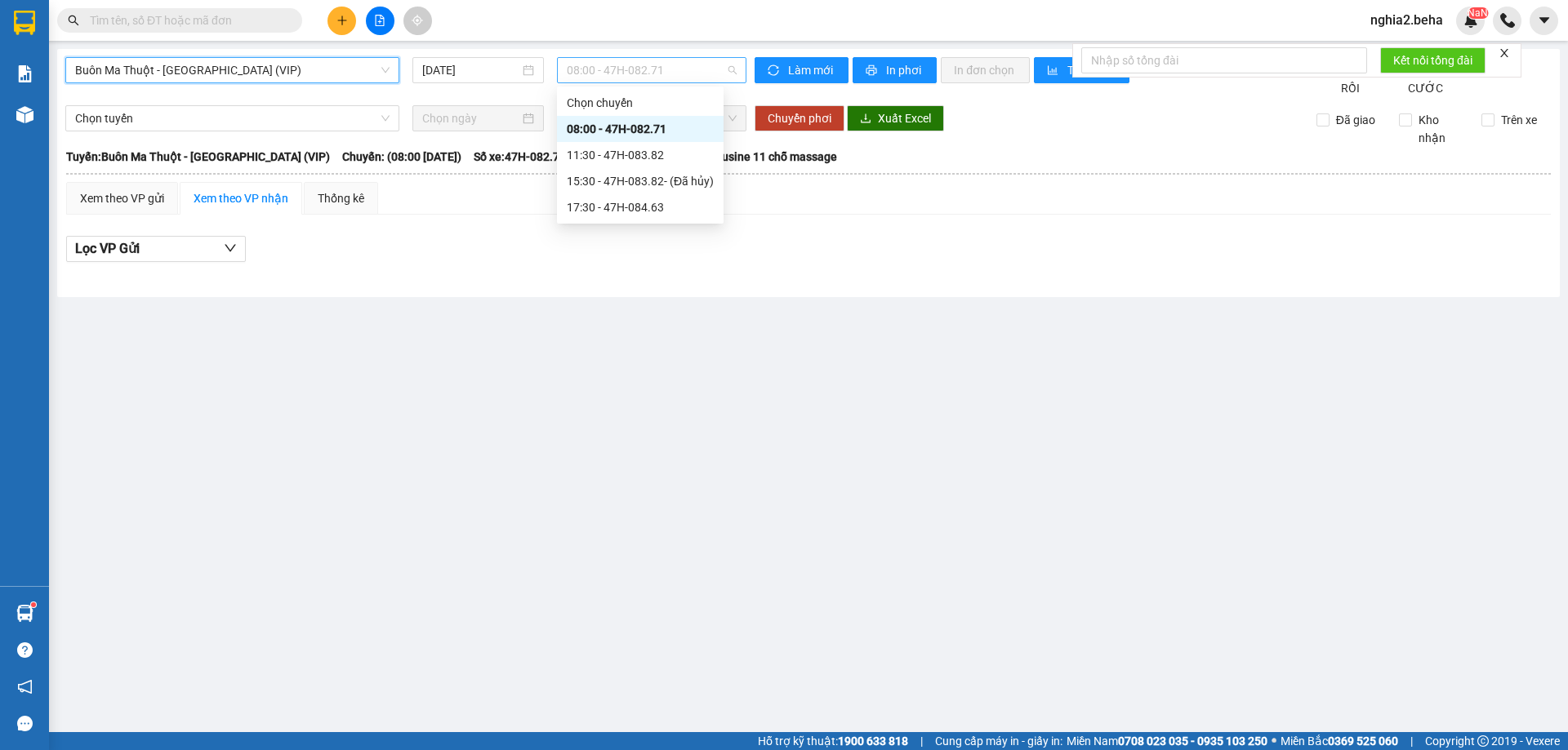
click at [661, 61] on span "08:00 - 47H-082.71" at bounding box center [652, 70] width 170 height 24
click at [638, 159] on div "11:30 - 47H-083.82" at bounding box center [640, 155] width 147 height 18
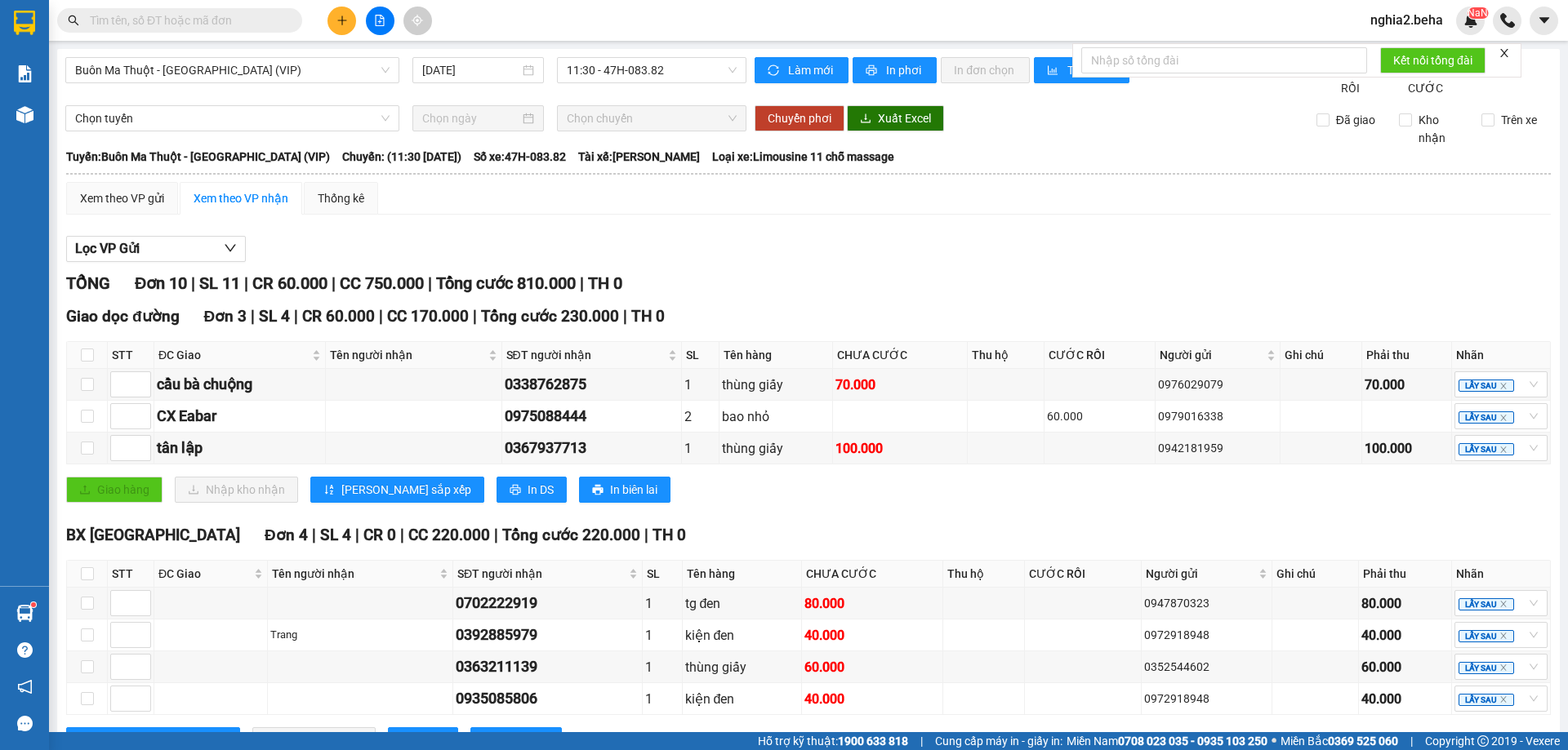
click at [1052, 263] on div "Lọc VP Gửi" at bounding box center [809, 249] width 1485 height 27
click at [244, 14] on input "text" at bounding box center [186, 20] width 193 height 18
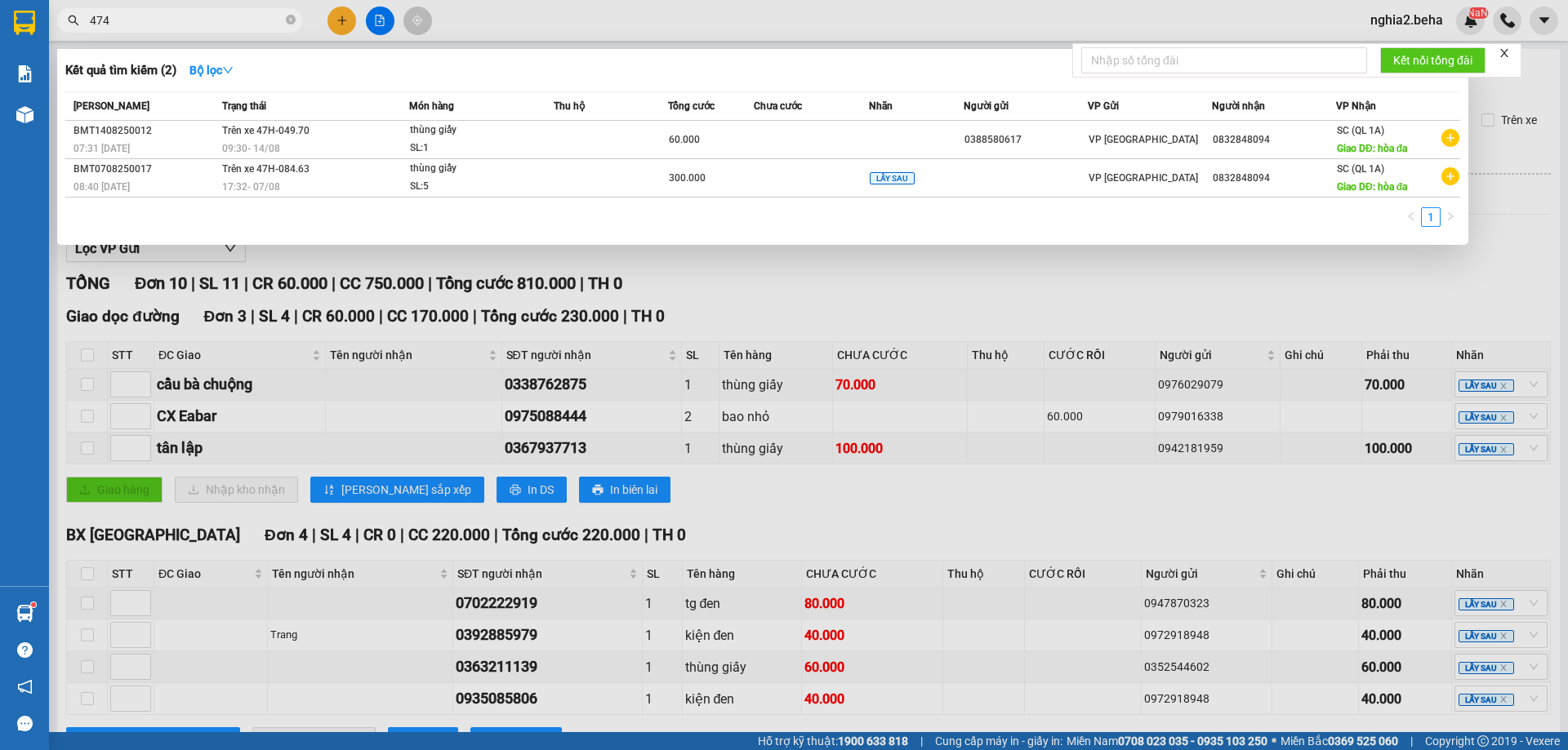
type input "4747"
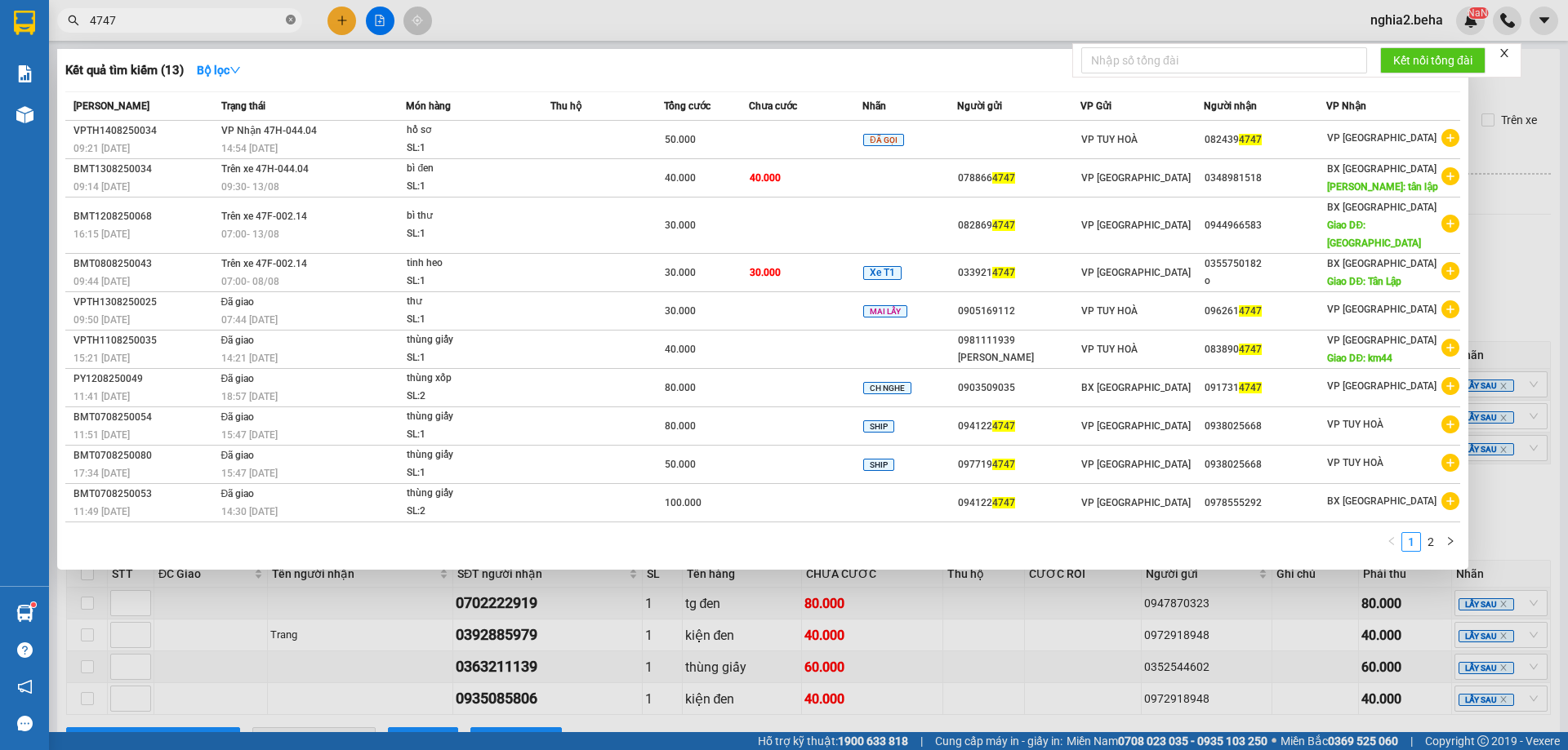
click at [291, 22] on icon "close-circle" at bounding box center [290, 19] width 10 height 10
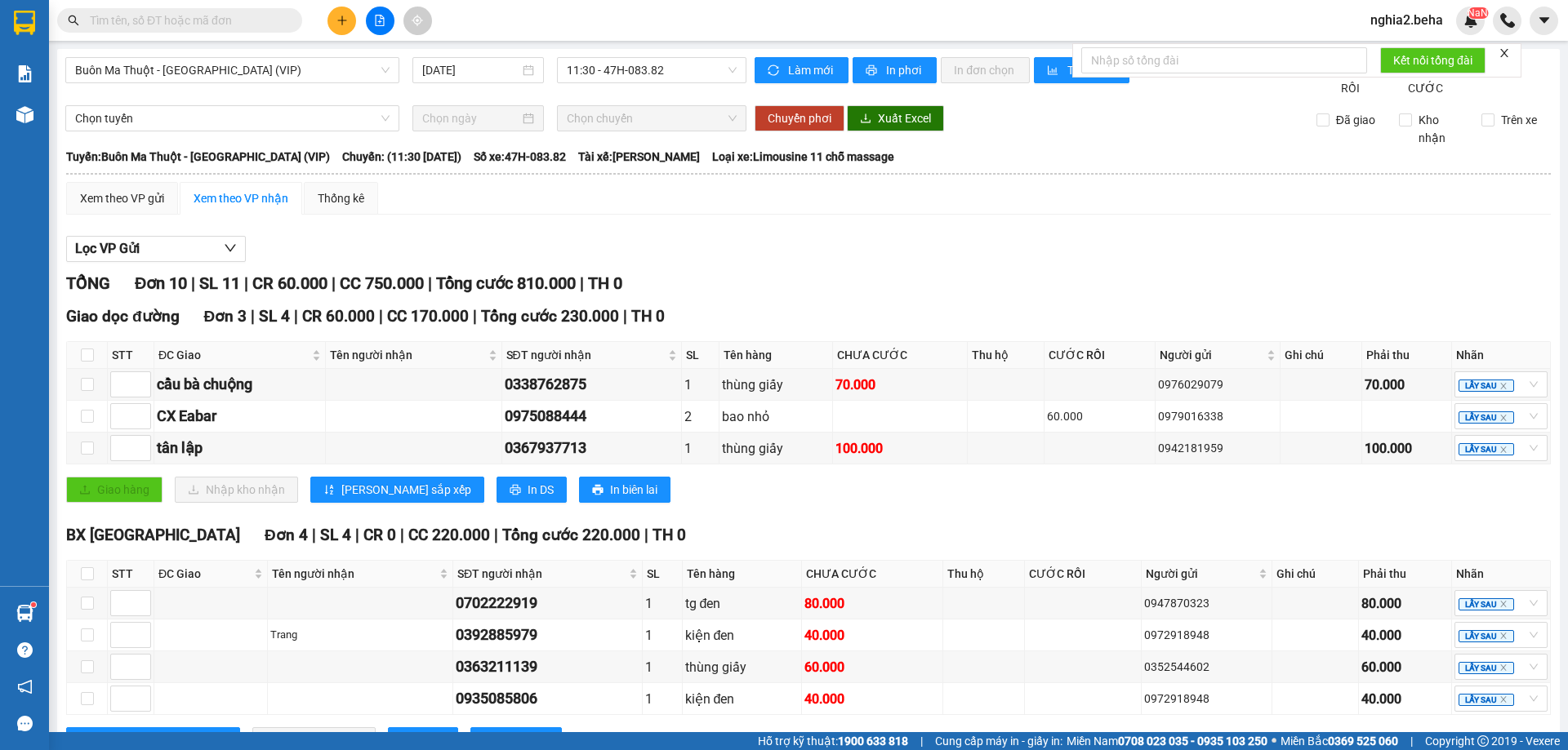
click at [236, 16] on input "text" at bounding box center [186, 20] width 193 height 18
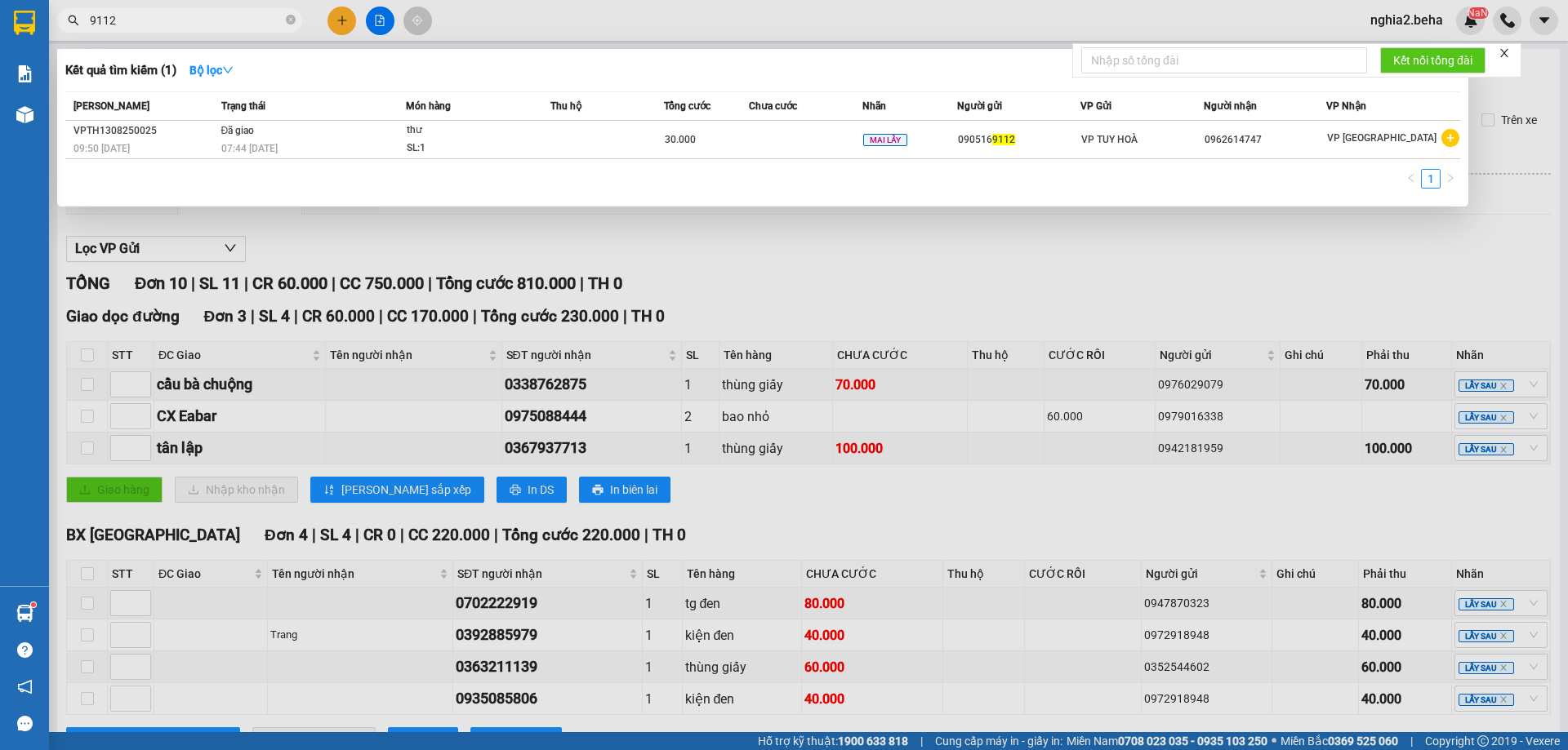
drag, startPoint x: 174, startPoint y: 29, endPoint x: 91, endPoint y: 24, distance: 83.2
click at [91, 24] on span "9112" at bounding box center [179, 19] width 245 height 24
drag, startPoint x: 124, startPoint y: 18, endPoint x: 85, endPoint y: 22, distance: 39.2
click at [85, 22] on span "9112" at bounding box center [179, 19] width 245 height 24
type input "5079"
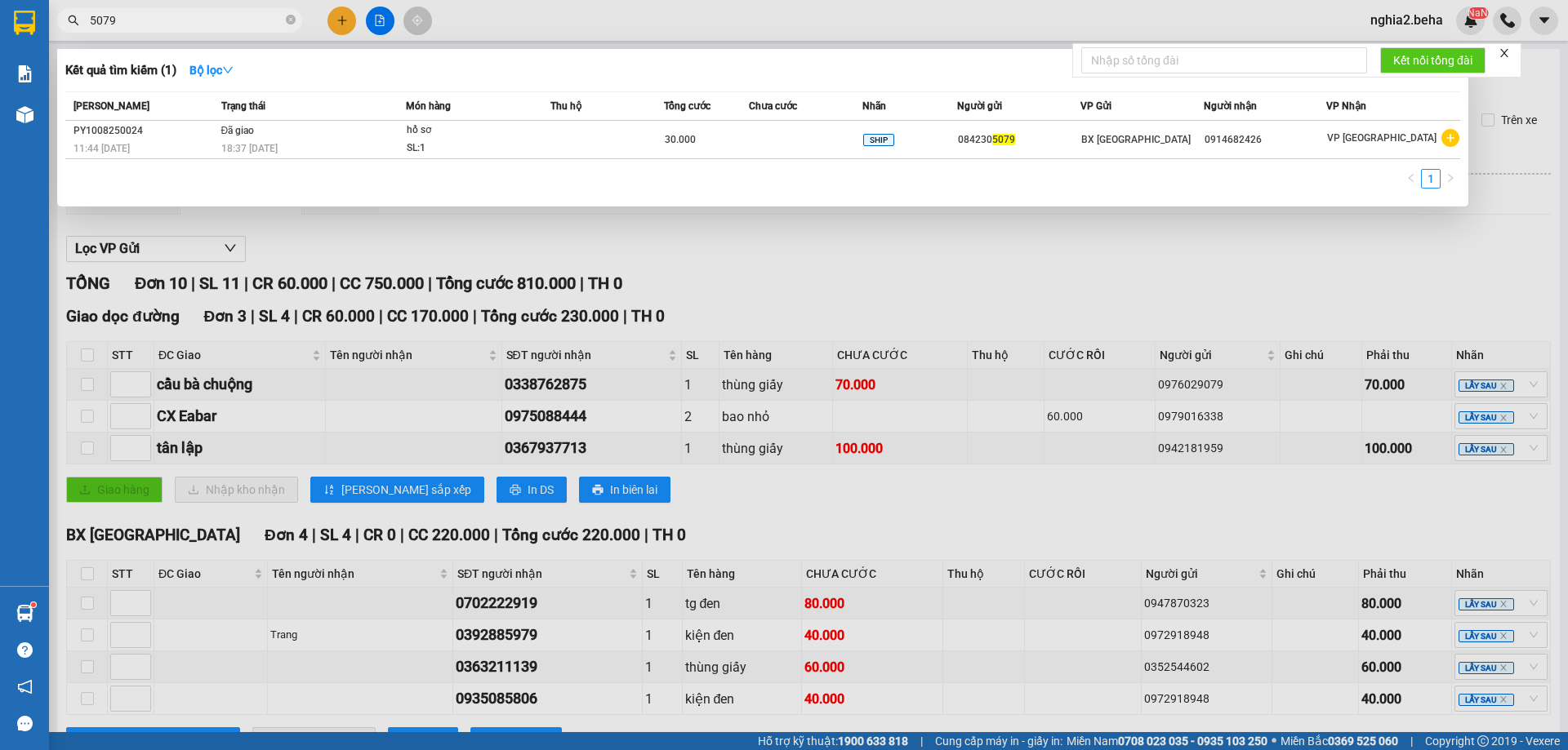
click at [960, 303] on div at bounding box center [784, 375] width 1568 height 750
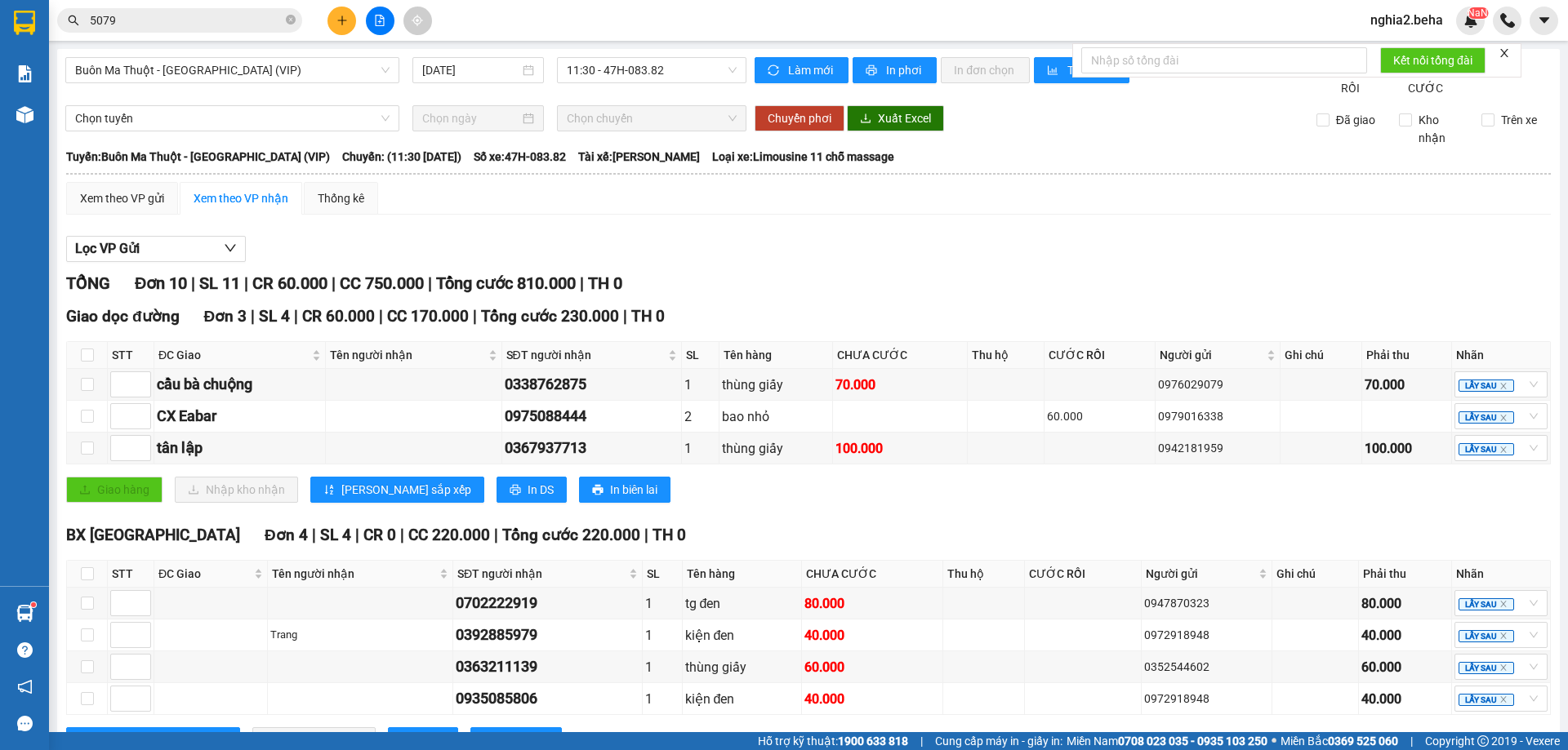
click at [194, 22] on input "5079" at bounding box center [186, 20] width 193 height 18
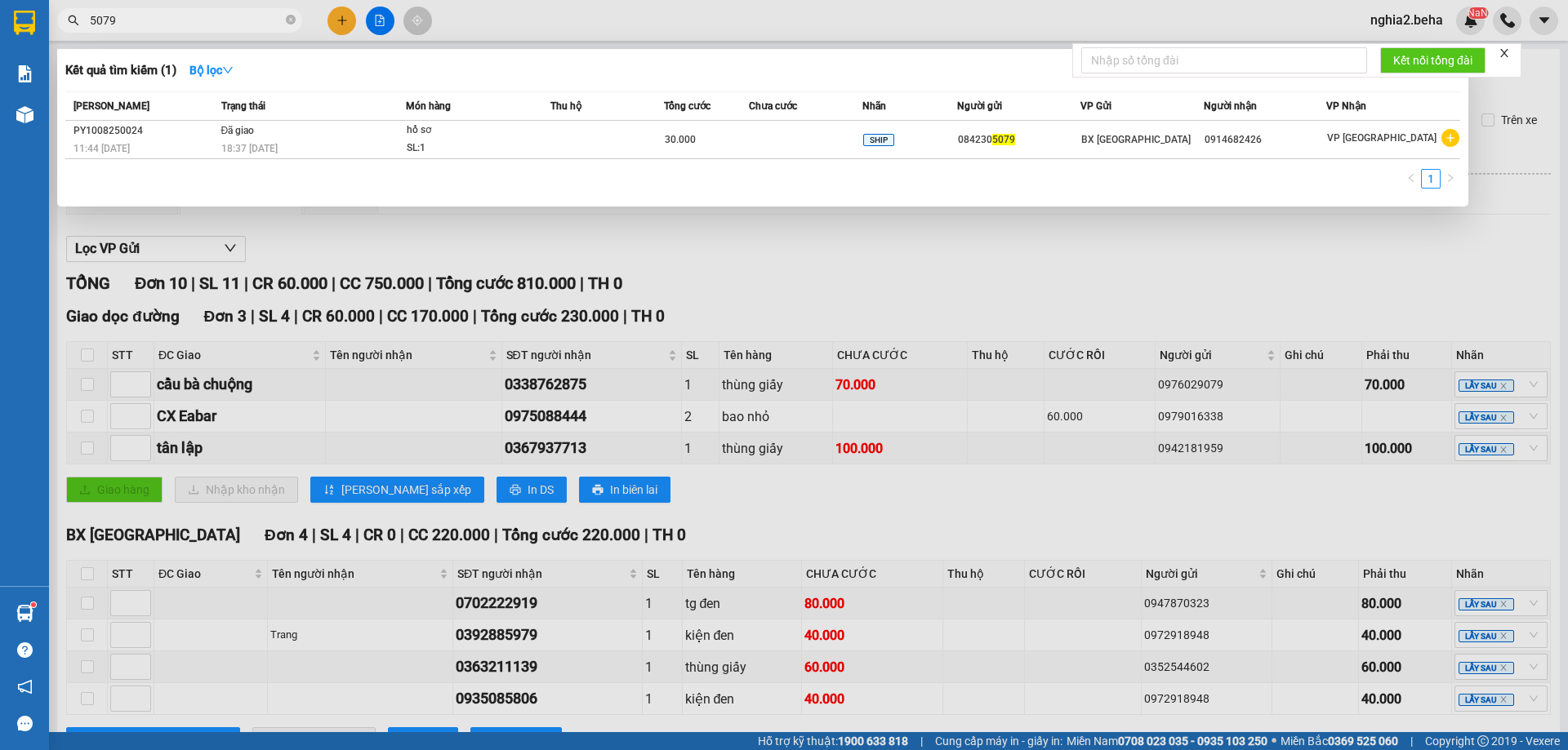
drag, startPoint x: 194, startPoint y: 22, endPoint x: 82, endPoint y: 22, distance: 112.0
click at [82, 22] on span "5079" at bounding box center [179, 19] width 245 height 24
click at [584, 260] on div at bounding box center [784, 375] width 1568 height 750
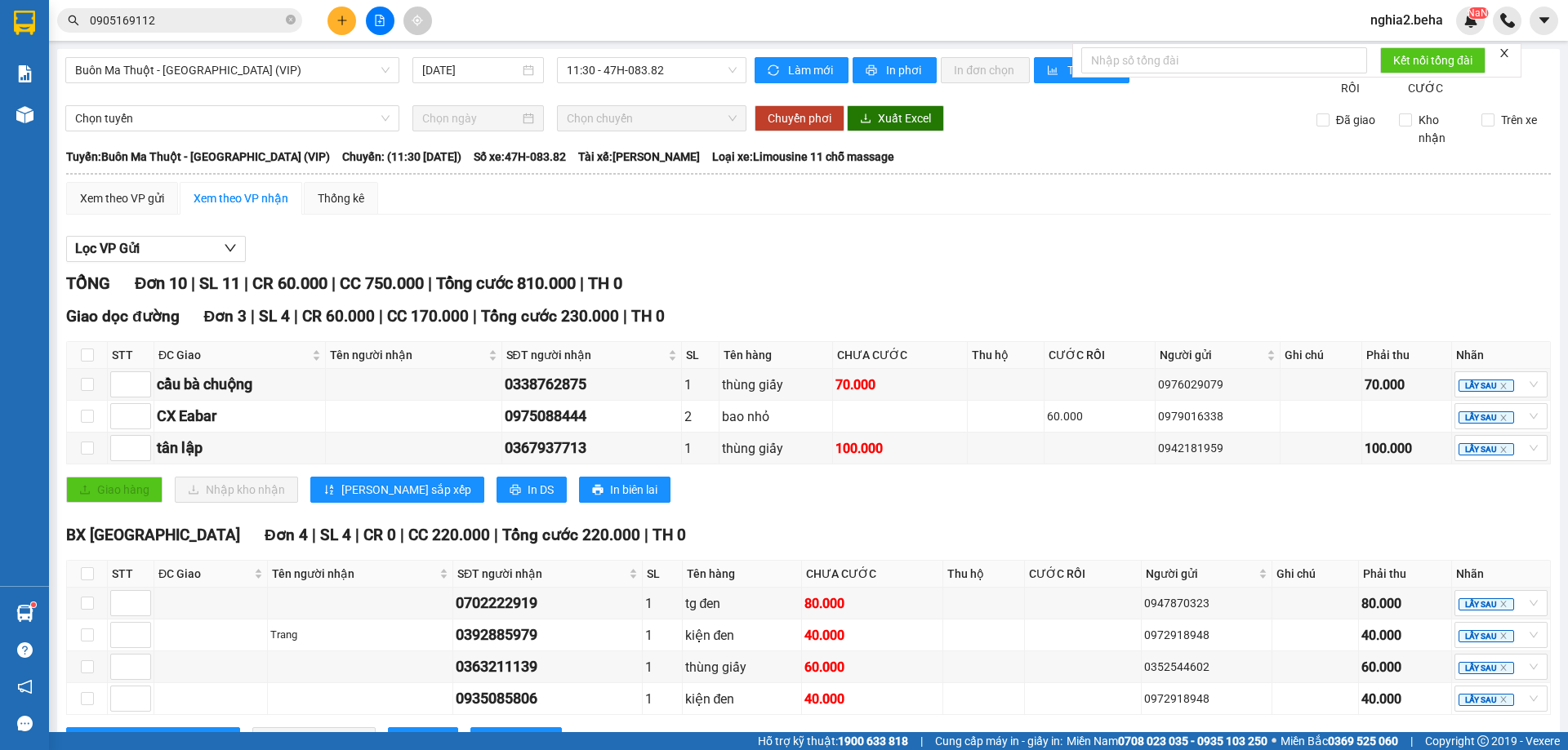
click at [975, 263] on div at bounding box center [809, 262] width 1485 height 1
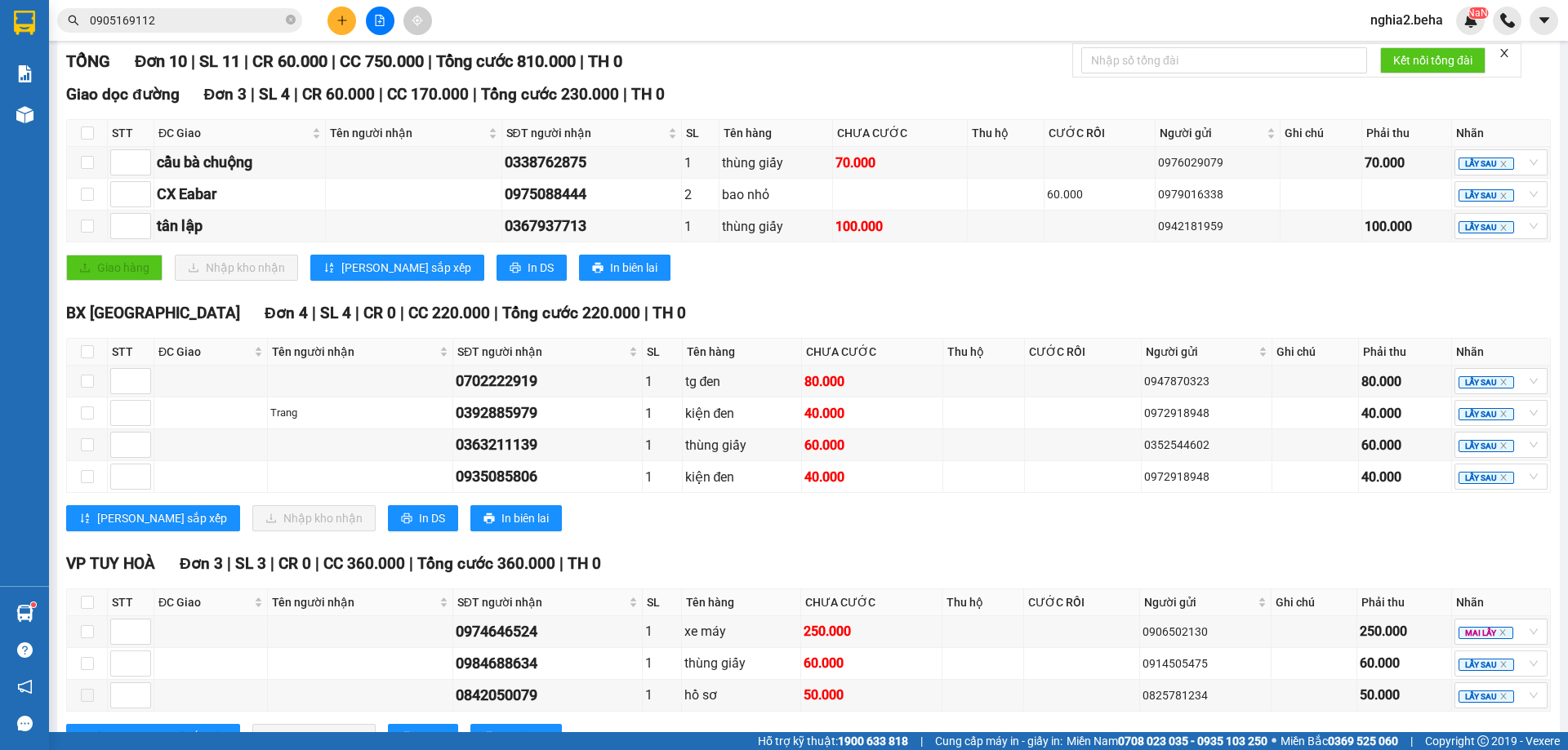
scroll to position [304, 0]
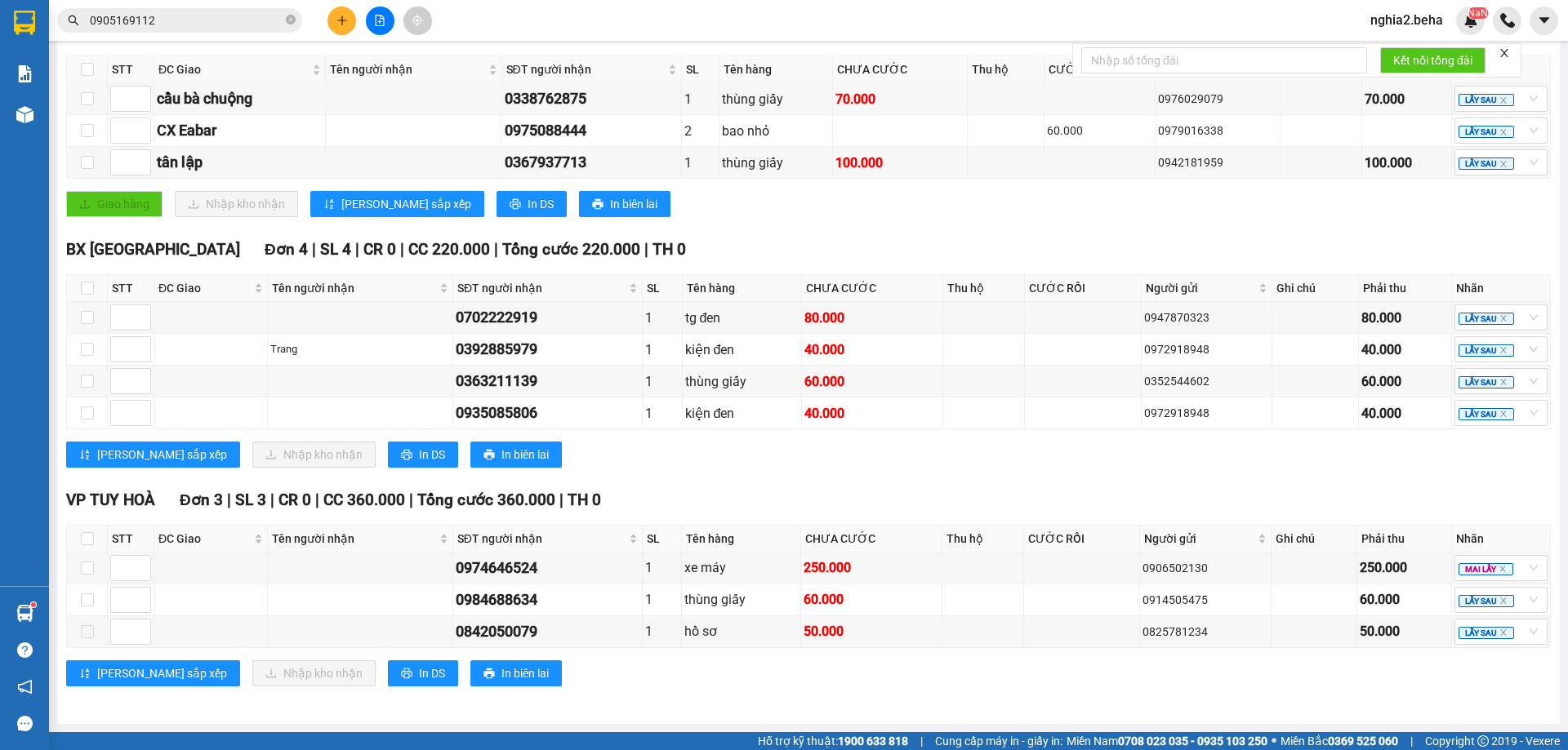
click at [593, 468] on div "[PERSON_NAME] sắp xếp Nhập kho nhận In DS In biên lai" at bounding box center [809, 454] width 1485 height 26
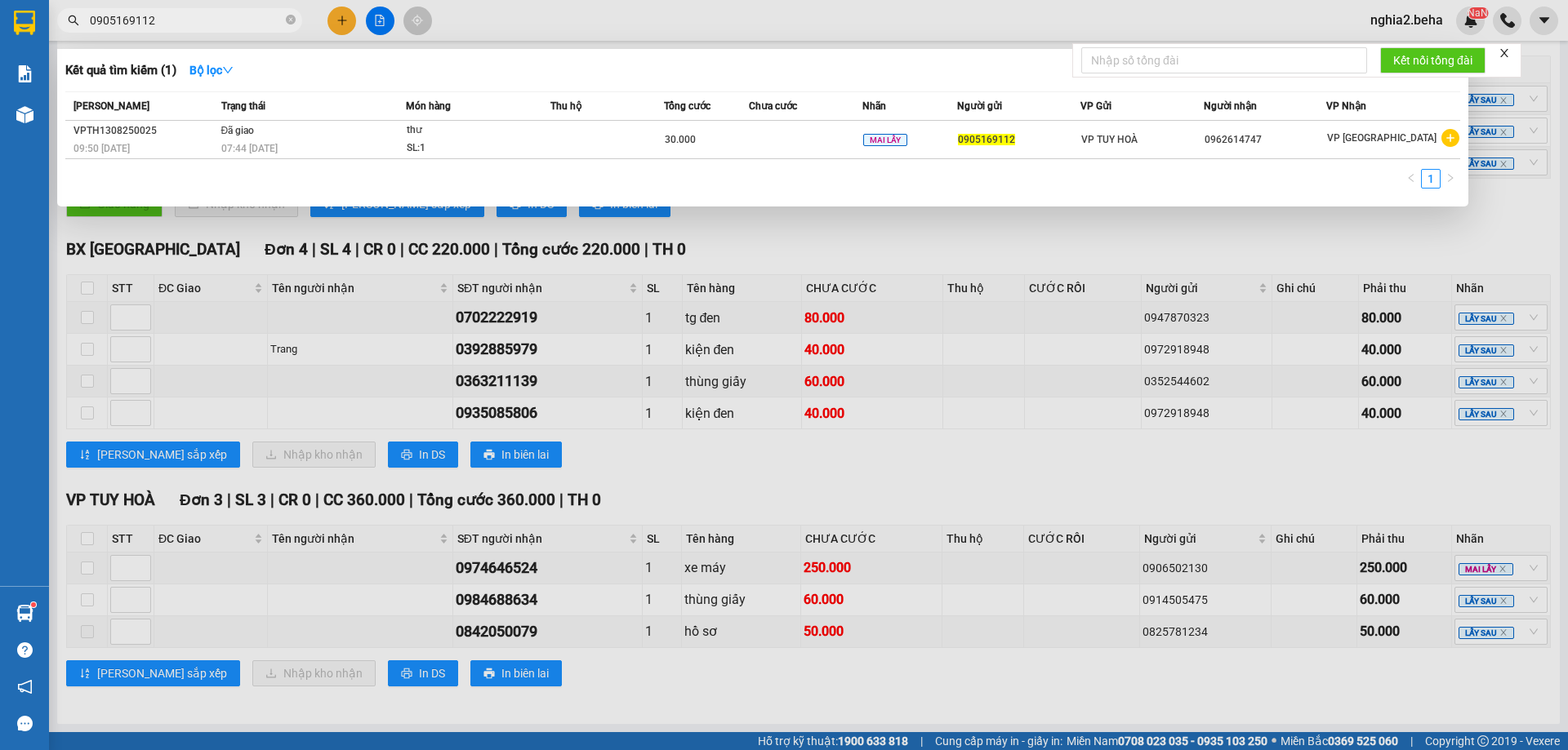
click at [223, 17] on input "0905169112" at bounding box center [186, 20] width 193 height 18
type input "6816"
click at [289, 18] on icon "close-circle" at bounding box center [290, 19] width 10 height 10
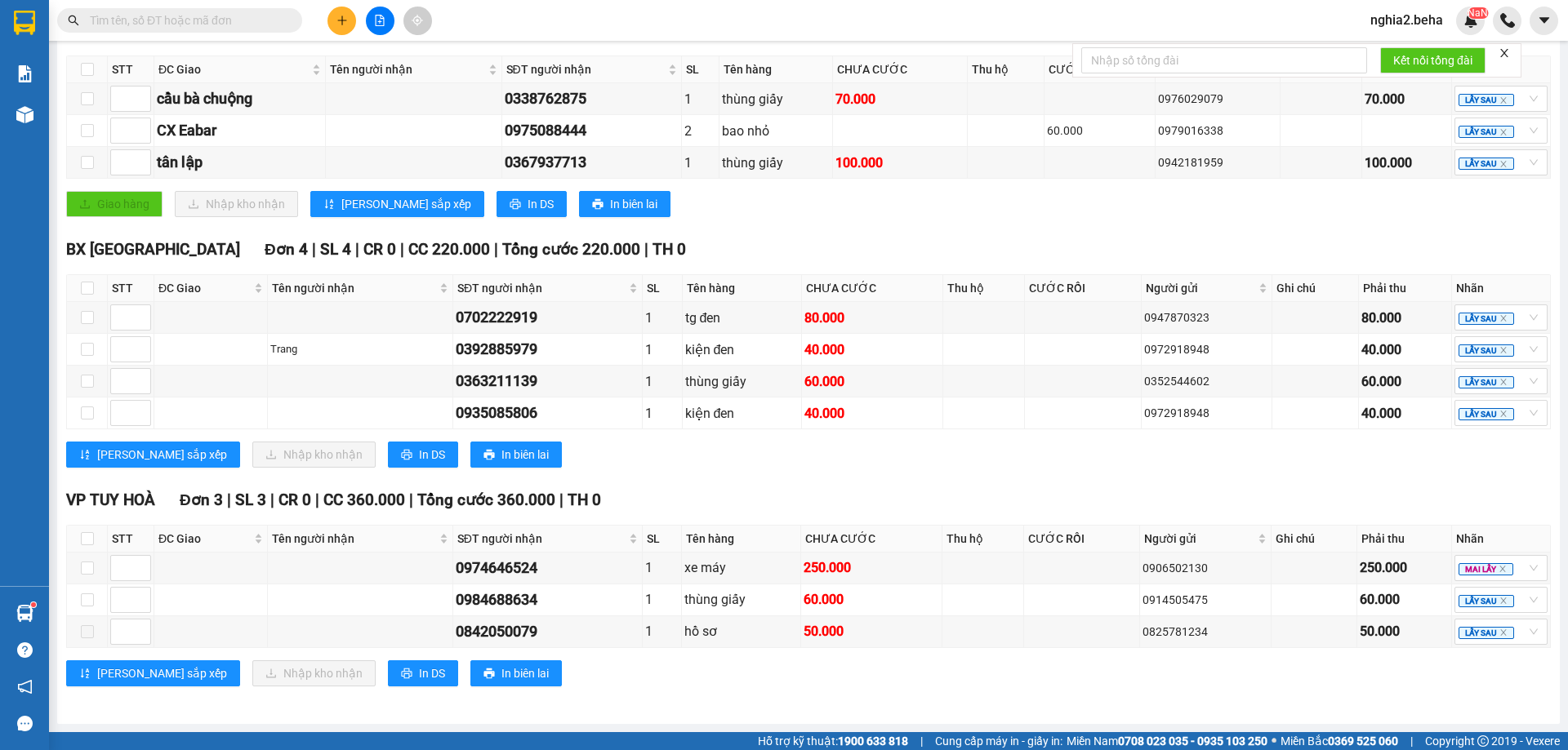
click at [250, 22] on input "text" at bounding box center [186, 20] width 193 height 18
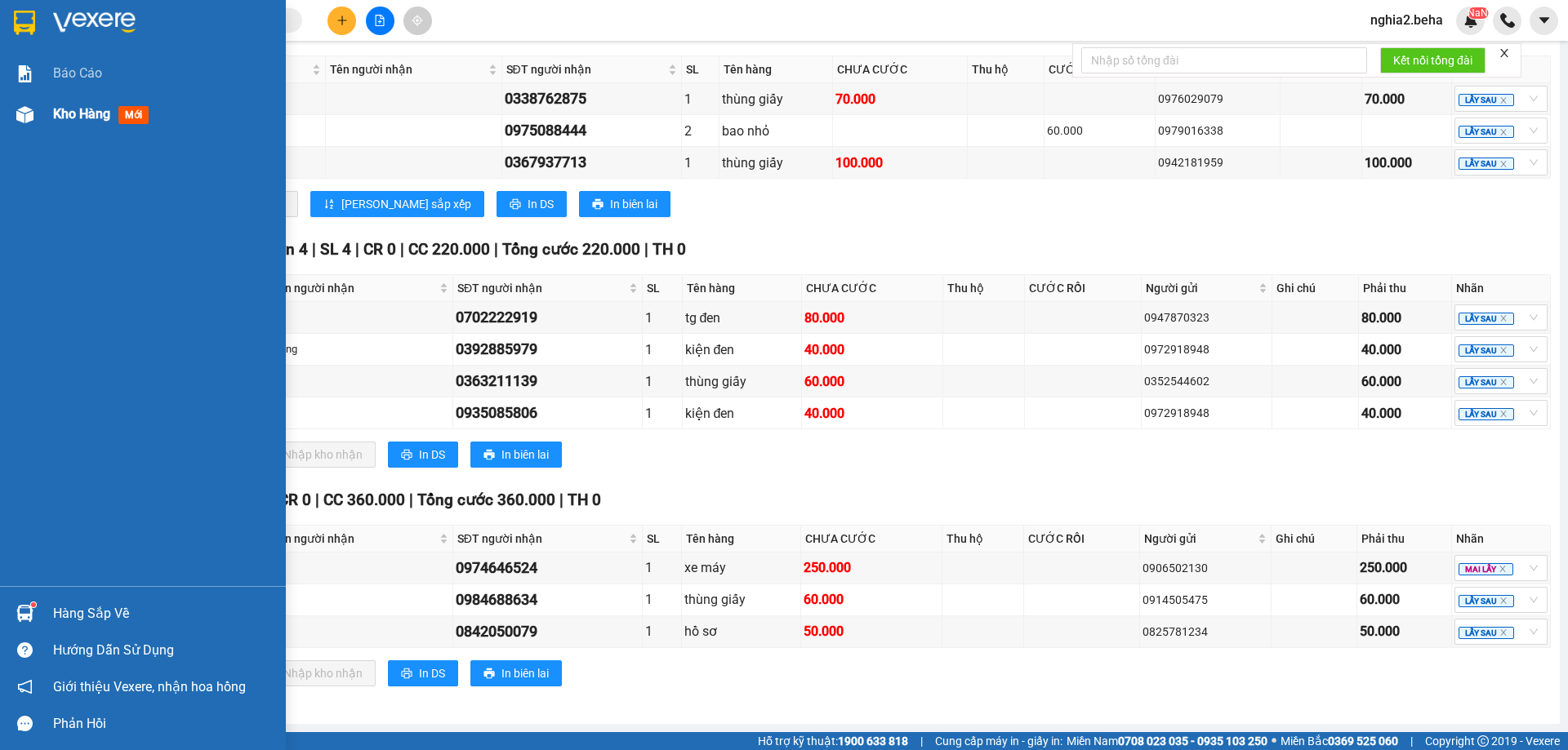
click at [27, 119] on img at bounding box center [25, 115] width 18 height 18
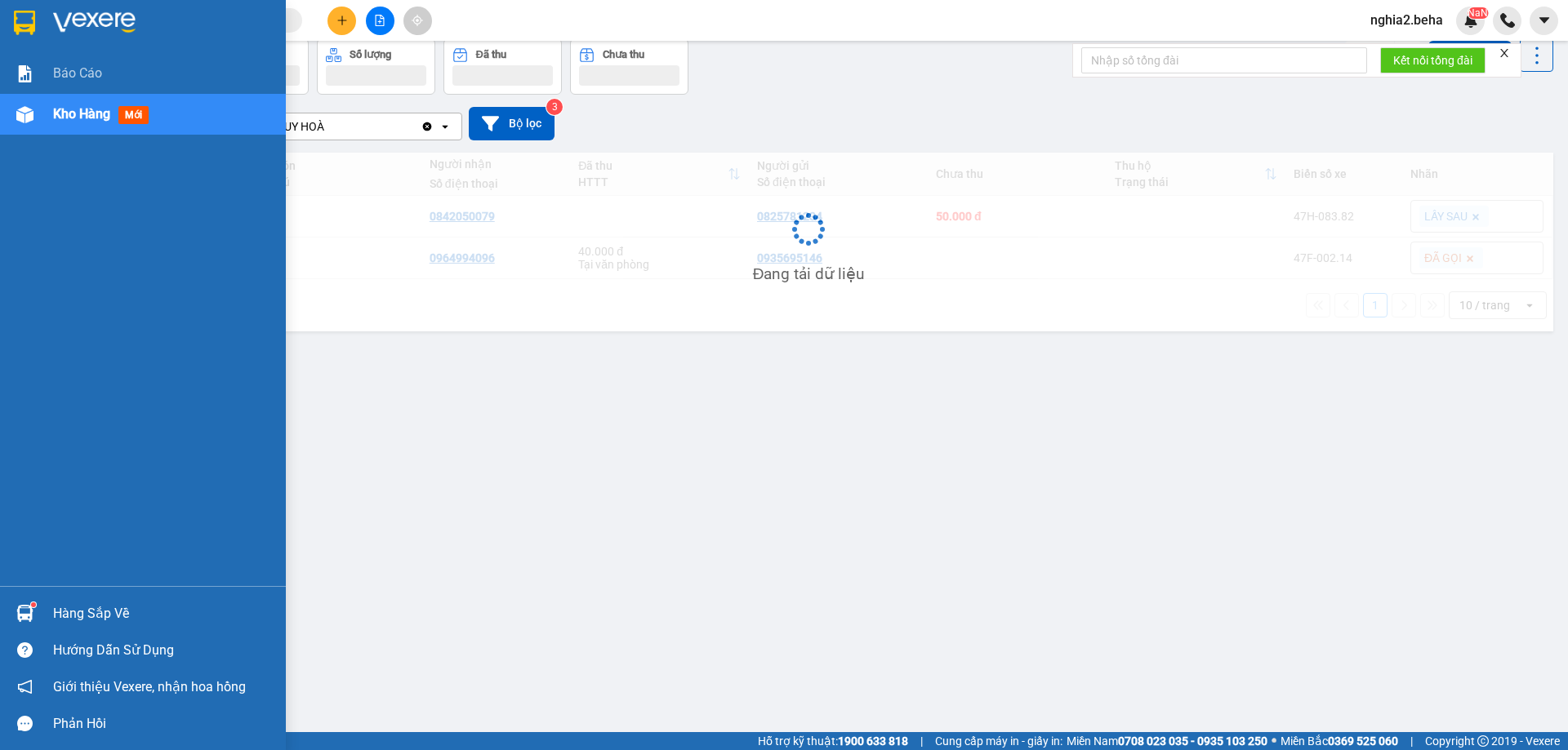
scroll to position [75, 0]
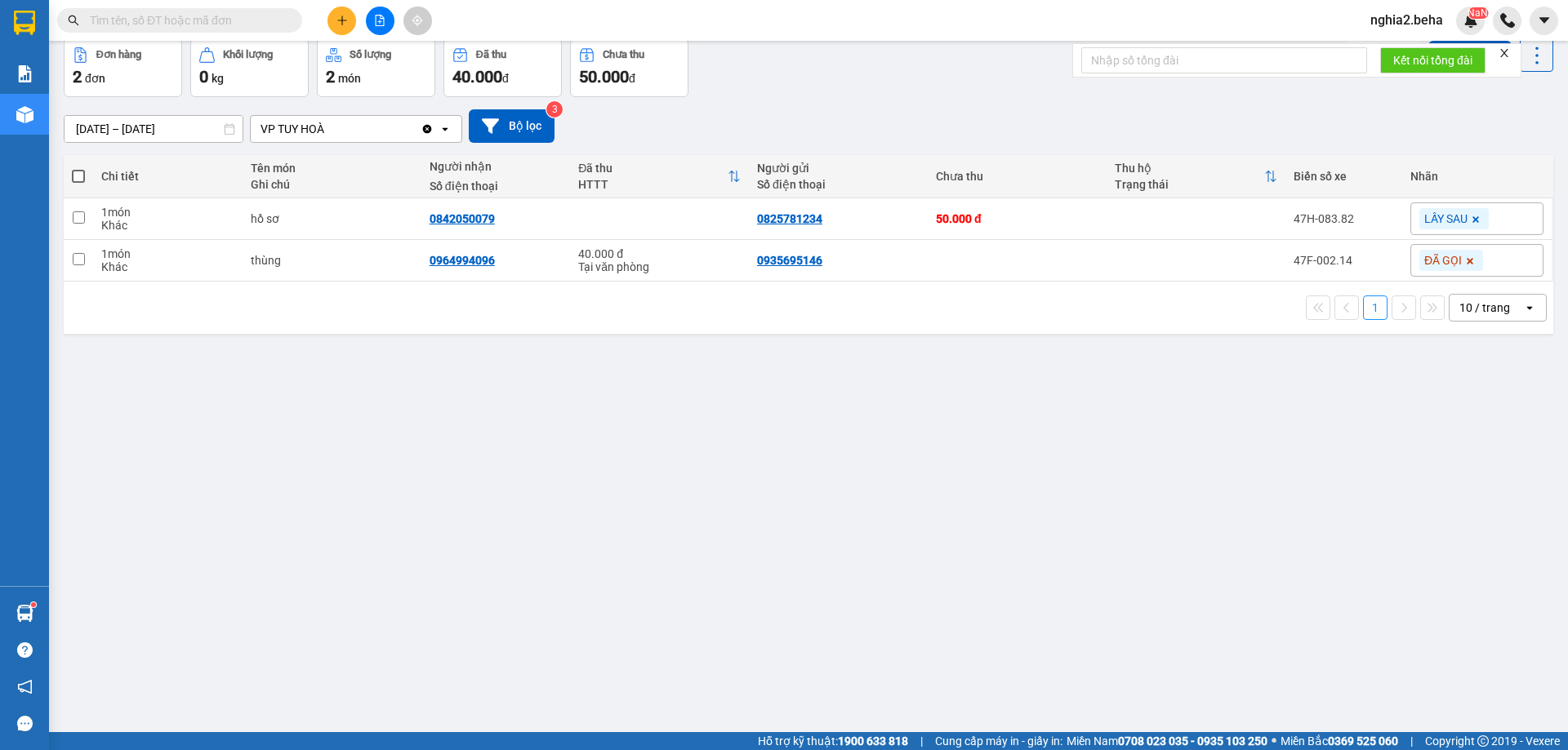
click at [335, 27] on button at bounding box center [341, 20] width 28 height 28
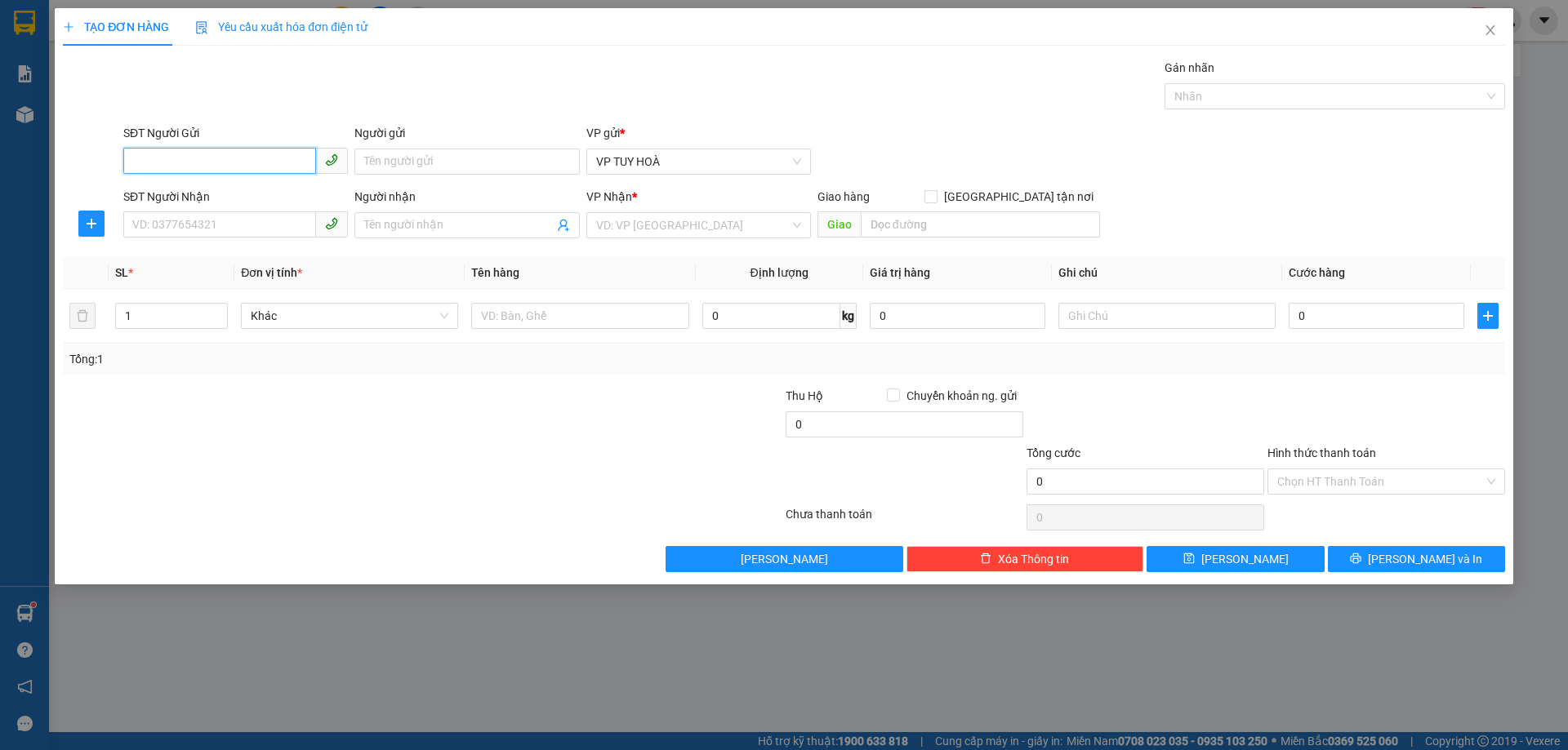
click at [235, 169] on input "SĐT Người Gửi" at bounding box center [220, 161] width 193 height 26
click at [226, 224] on input "SĐT Người Nhận" at bounding box center [220, 224] width 193 height 26
type input "0914683738"
click at [477, 231] on input "Người nhận" at bounding box center [459, 225] width 189 height 18
type input "anh giáp"
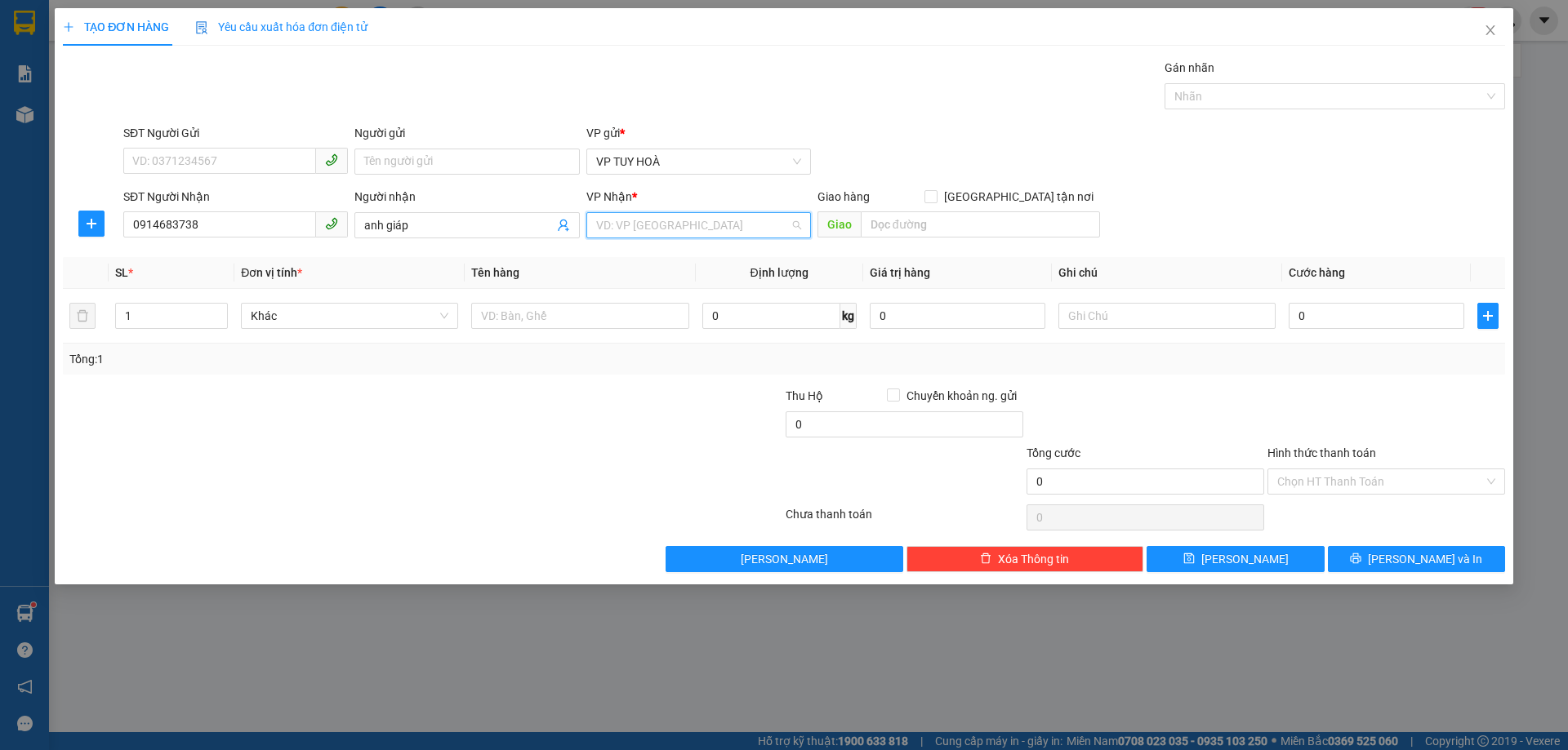
click at [768, 220] on input "search" at bounding box center [693, 225] width 194 height 24
click at [687, 263] on div "VP [GEOGRAPHIC_DATA]" at bounding box center [699, 258] width 205 height 18
click at [231, 145] on div "SĐT Người Gửi" at bounding box center [236, 135] width 224 height 24
click at [231, 165] on input "SĐT Người Gửi" at bounding box center [220, 161] width 193 height 26
type input "0903091244"
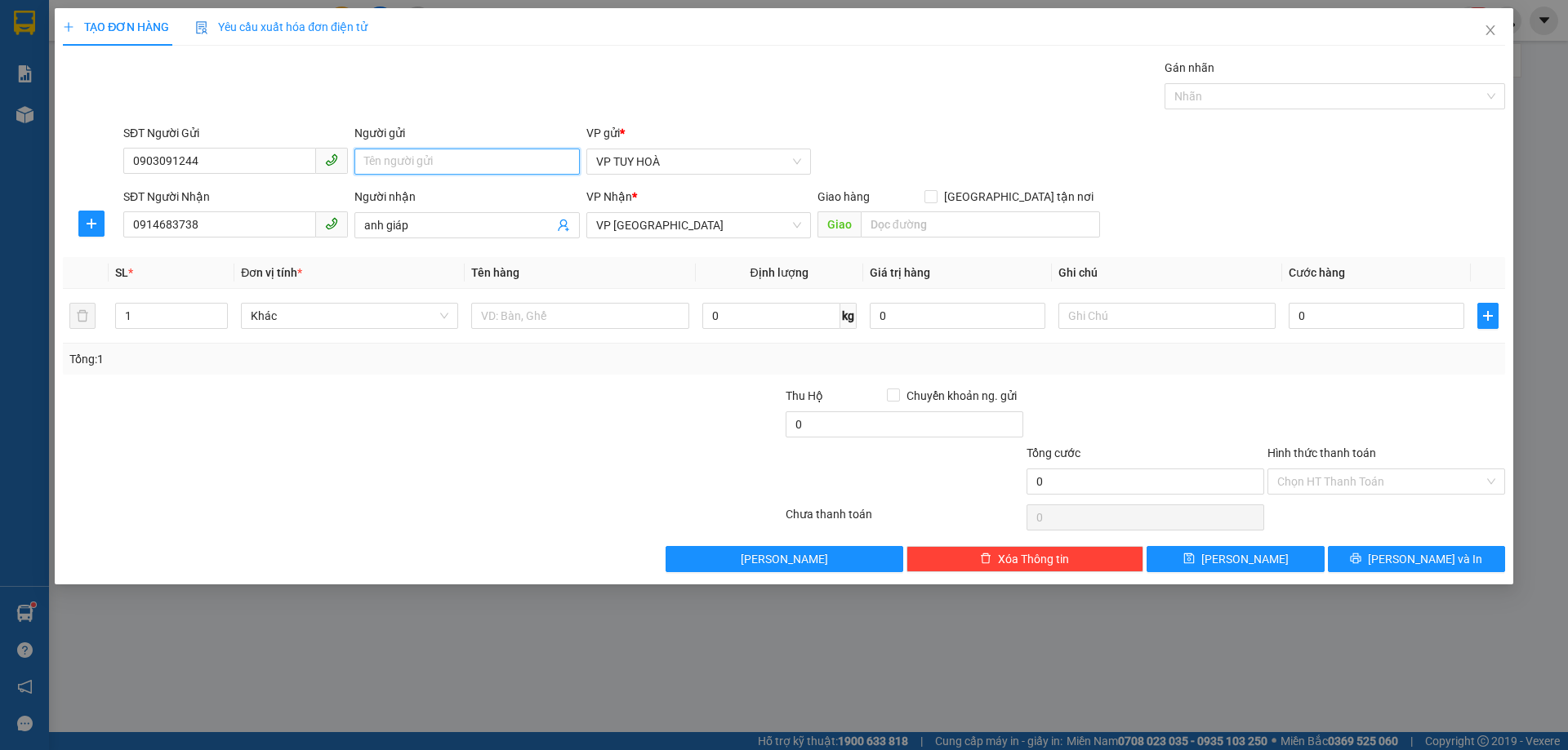
drag, startPoint x: 395, startPoint y: 162, endPoint x: 414, endPoint y: 163, distance: 19.0
click at [396, 163] on input "Người gửi" at bounding box center [467, 162] width 224 height 26
type input "anh cương"
click at [1177, 399] on div at bounding box center [1145, 415] width 241 height 57
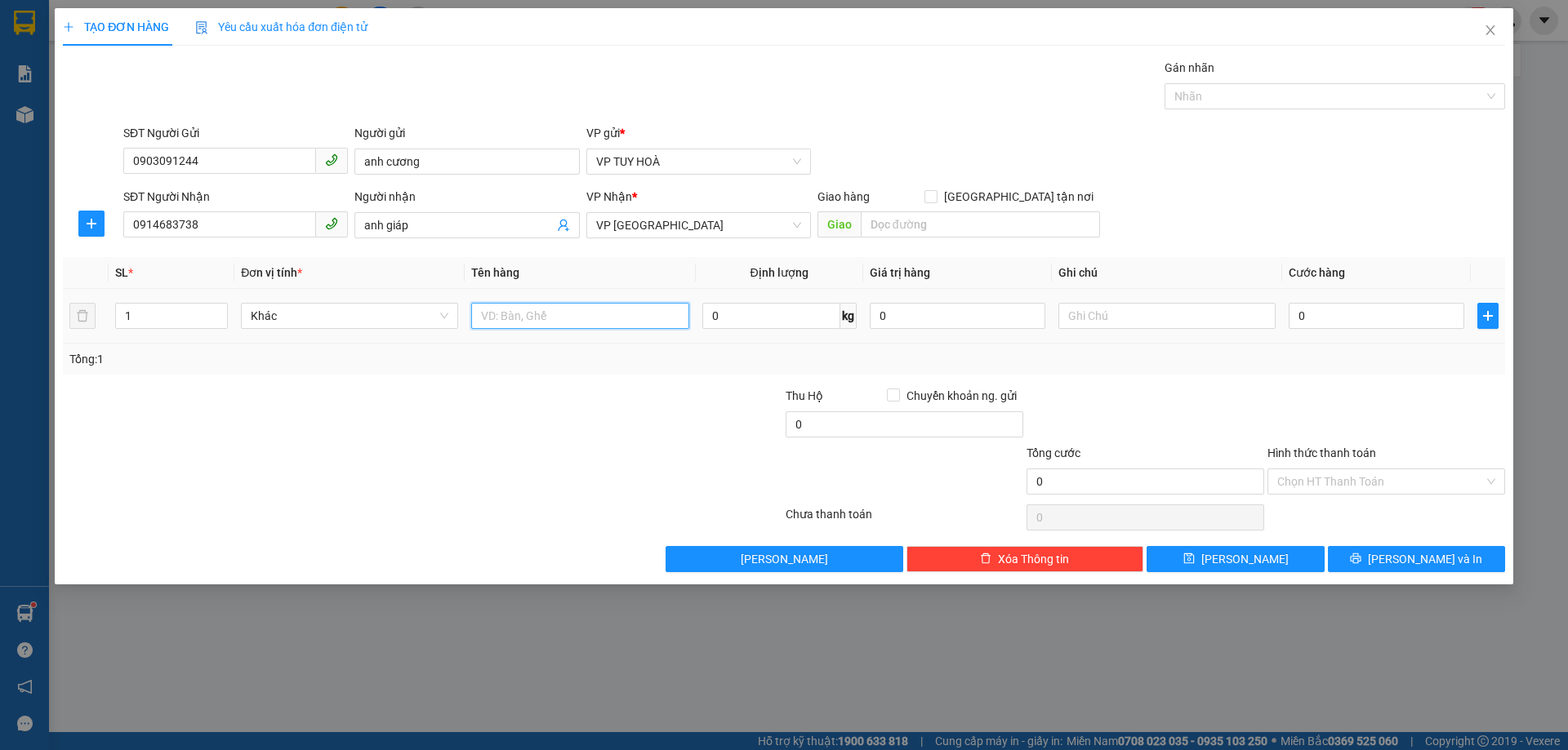
click at [629, 315] on input "text" at bounding box center [580, 316] width 217 height 26
type input "2"
click at [218, 312] on icon "up" at bounding box center [219, 313] width 6 height 6
click at [649, 325] on input "text" at bounding box center [580, 316] width 217 height 26
type input "xe máy"
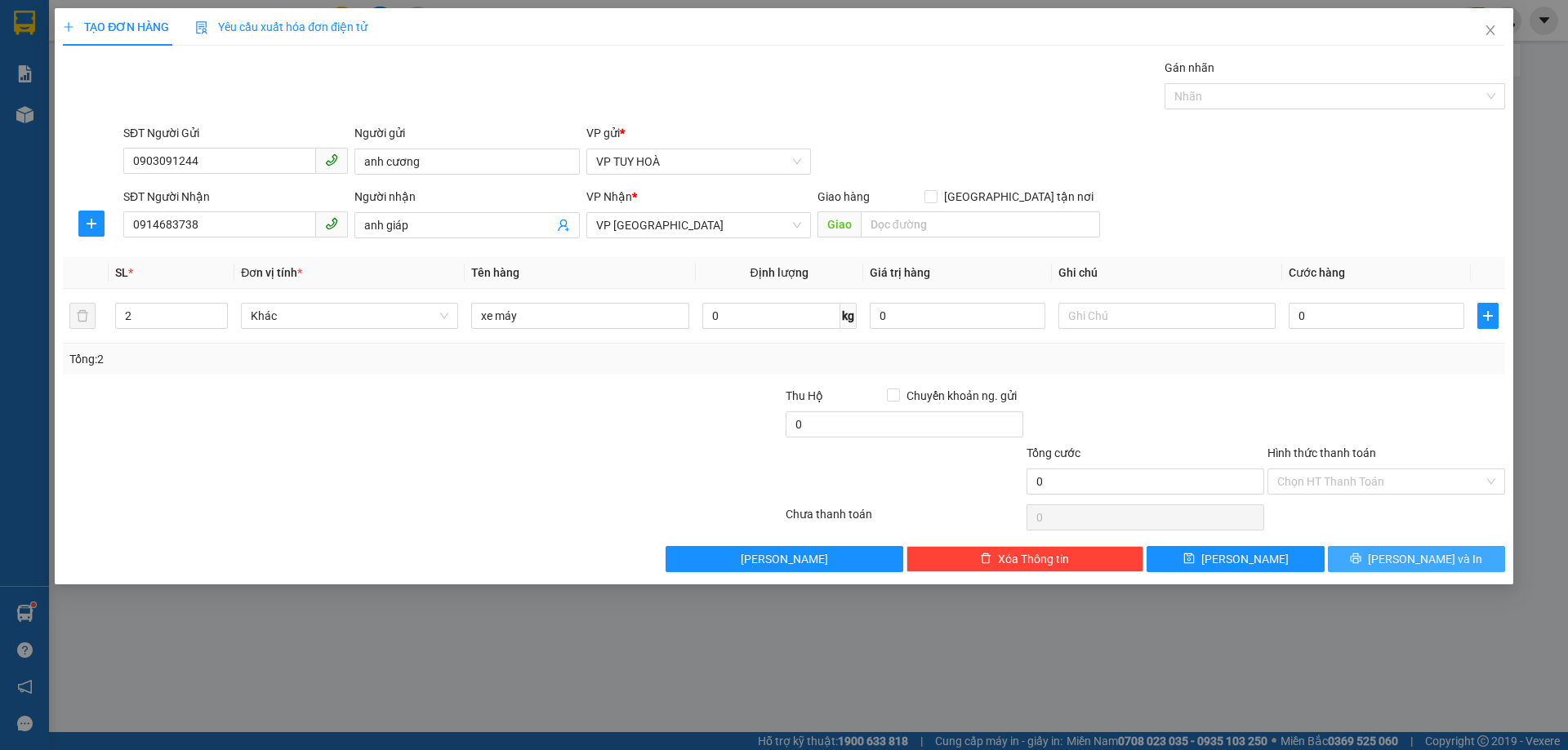
click at [1371, 556] on button "[PERSON_NAME] và In" at bounding box center [1417, 559] width 177 height 26
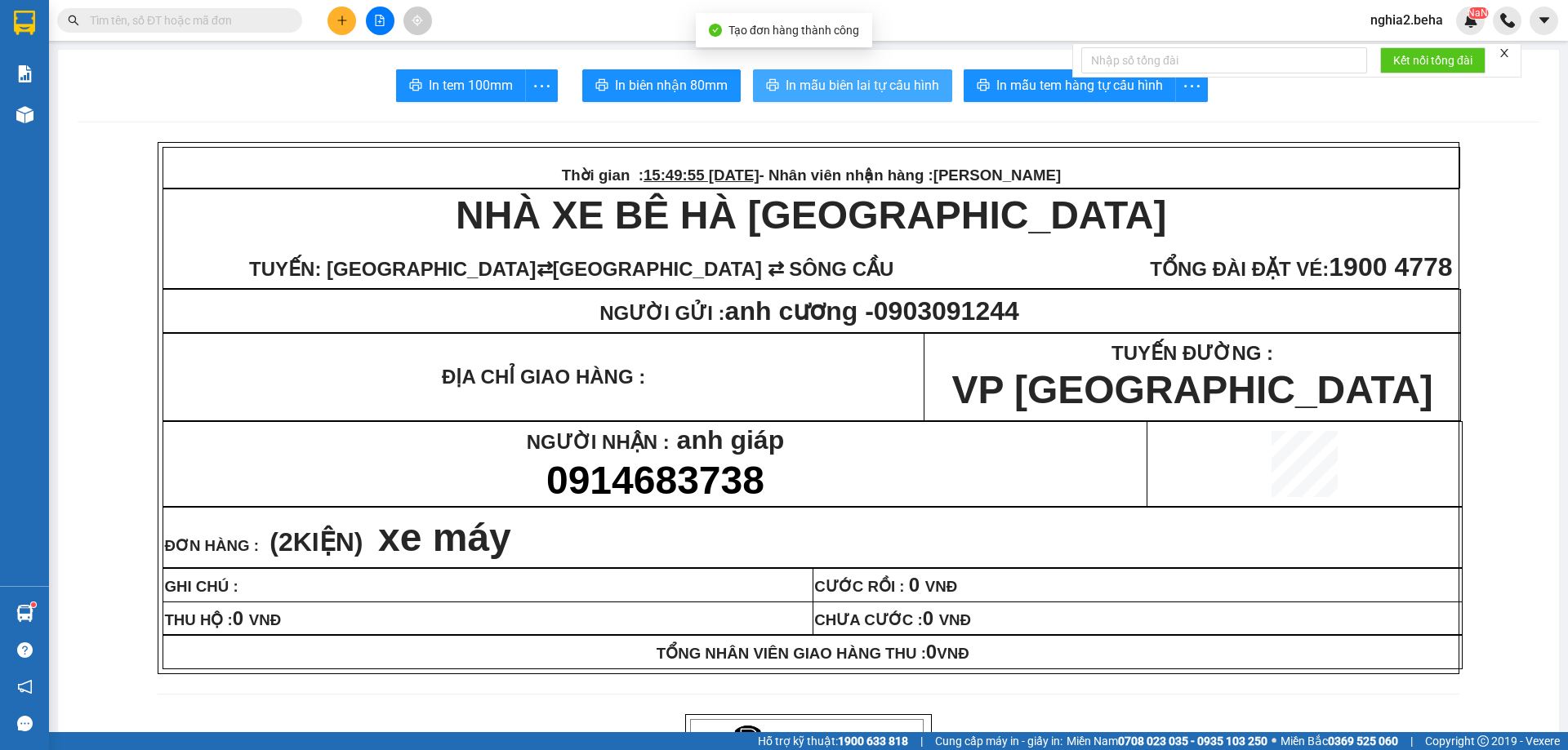
click at [865, 78] on span "In mẫu biên lai tự cấu hình" at bounding box center [862, 85] width 154 height 20
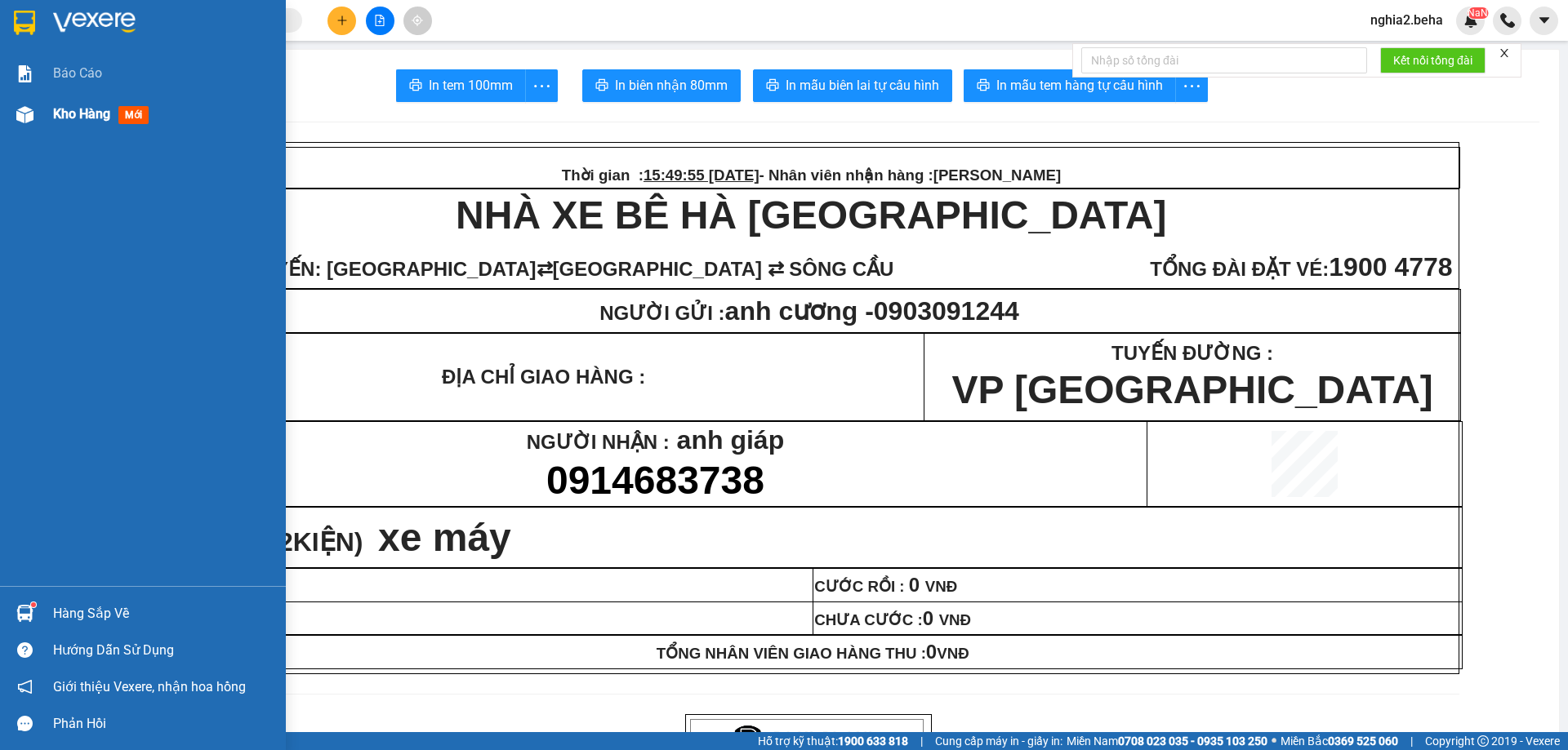
click at [42, 123] on div "Kho hàng mới" at bounding box center [142, 114] width 286 height 41
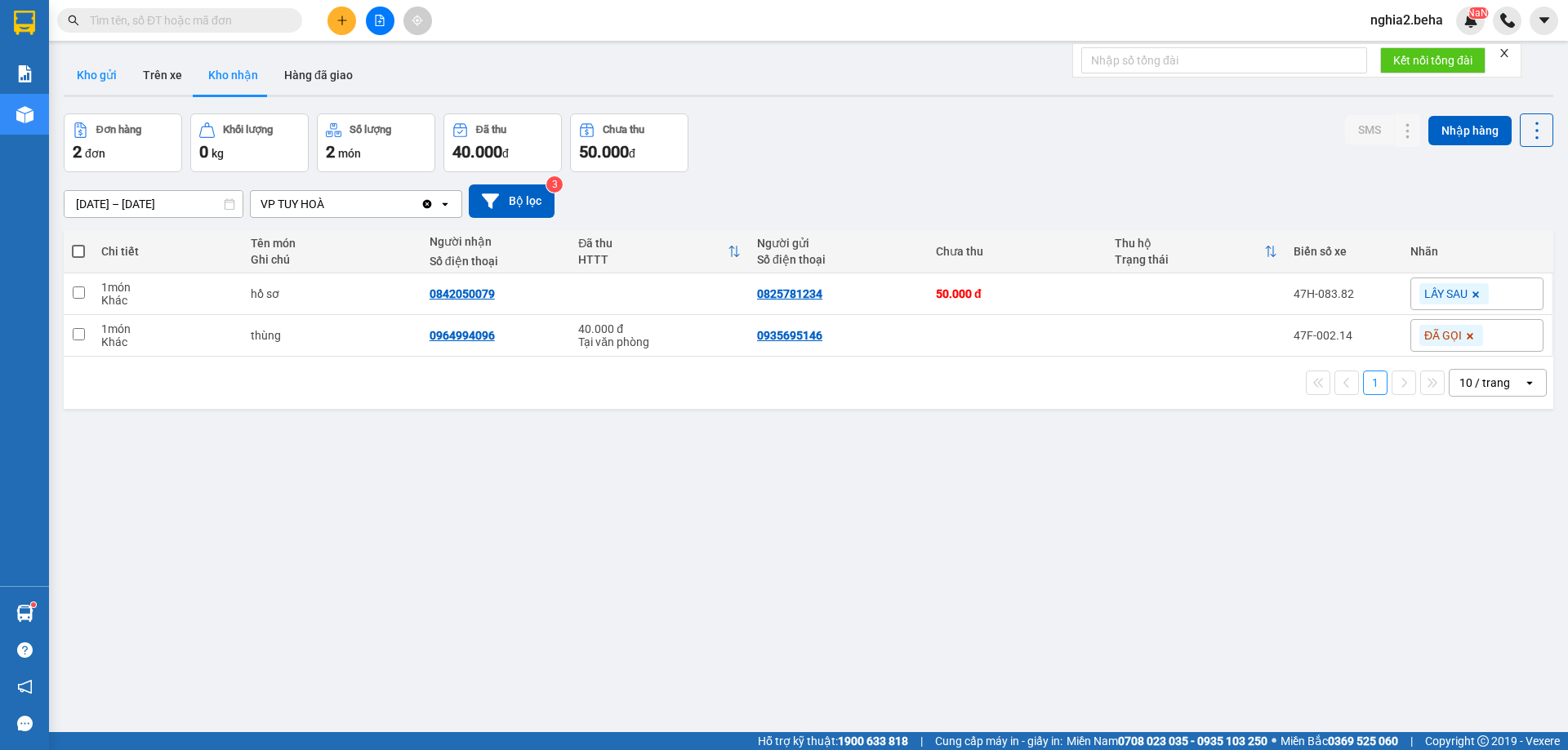
click at [108, 69] on button "Kho gửi" at bounding box center [96, 75] width 66 height 39
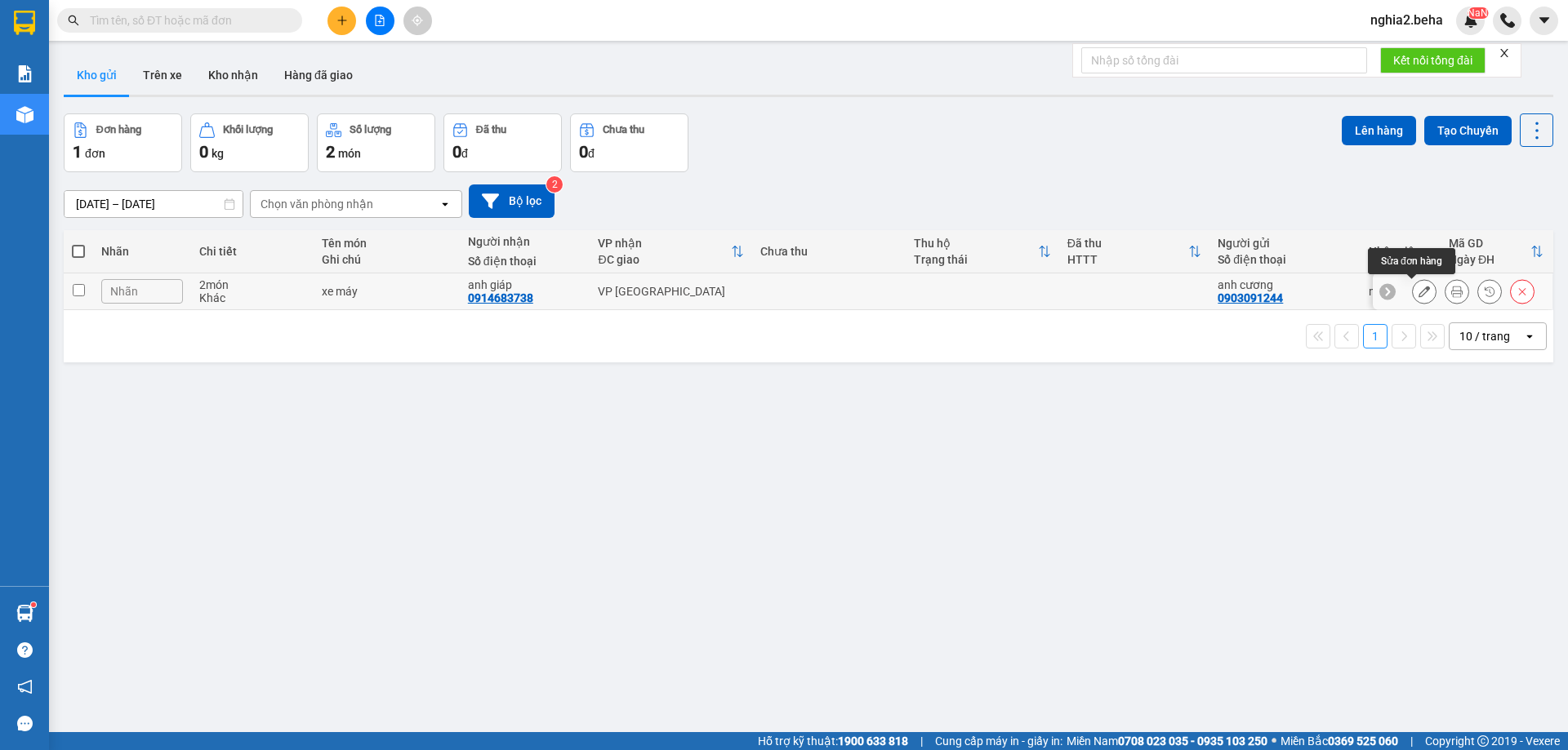
click at [1419, 290] on icon at bounding box center [1425, 291] width 12 height 12
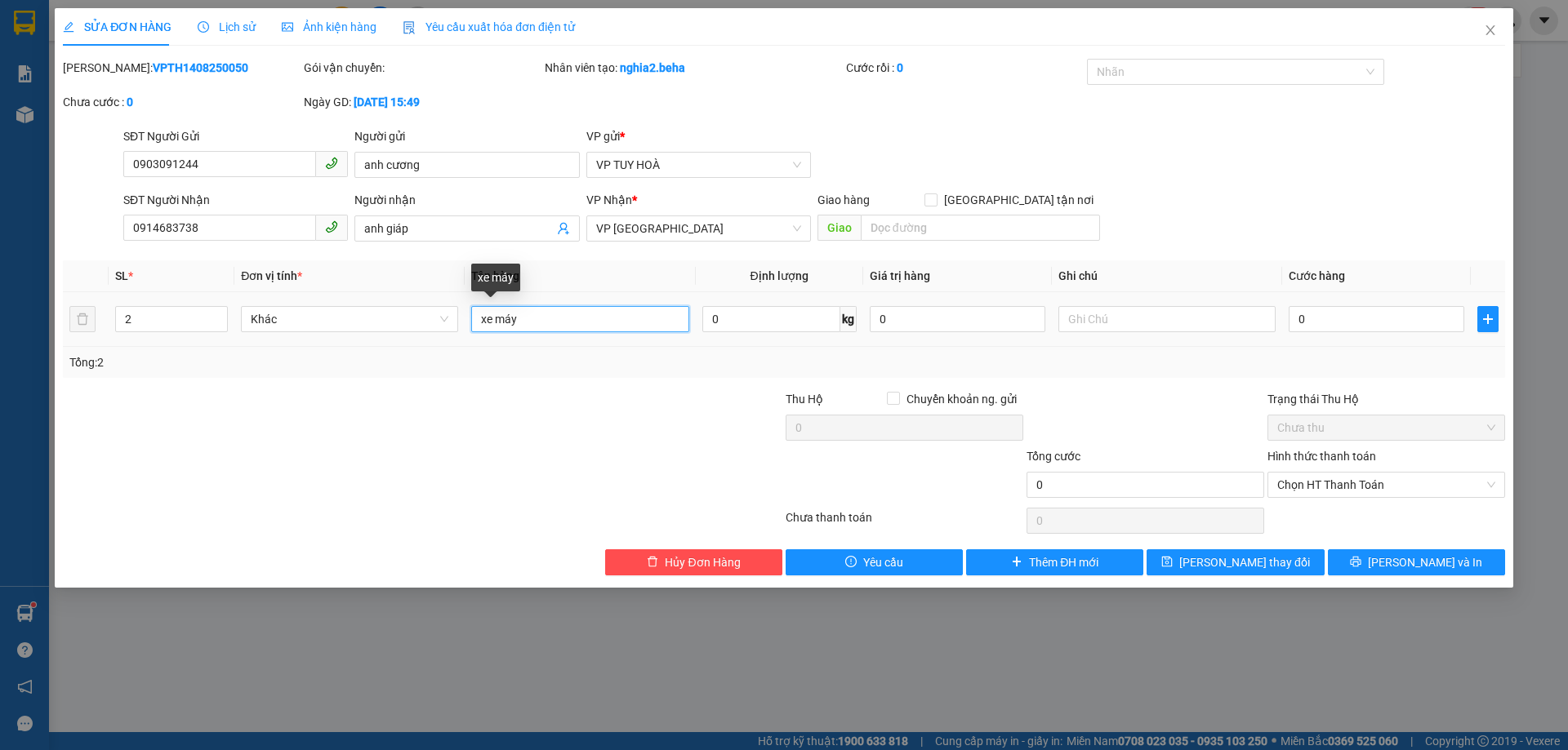
click at [529, 320] on input "xe máy" at bounding box center [580, 319] width 217 height 26
type input "xe máy 78c1-08826"
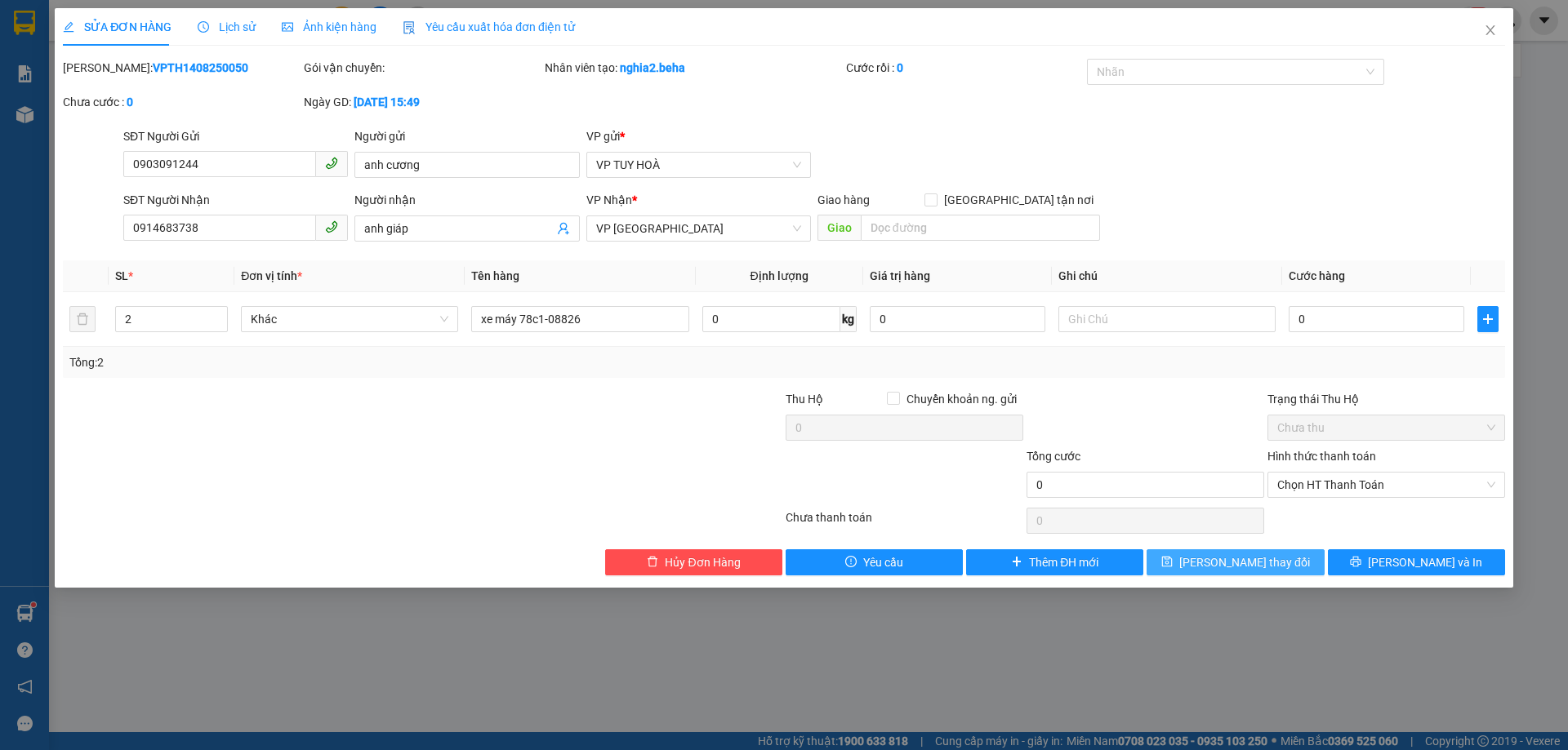
click at [1256, 555] on span "[PERSON_NAME] thay đổi" at bounding box center [1244, 562] width 131 height 18
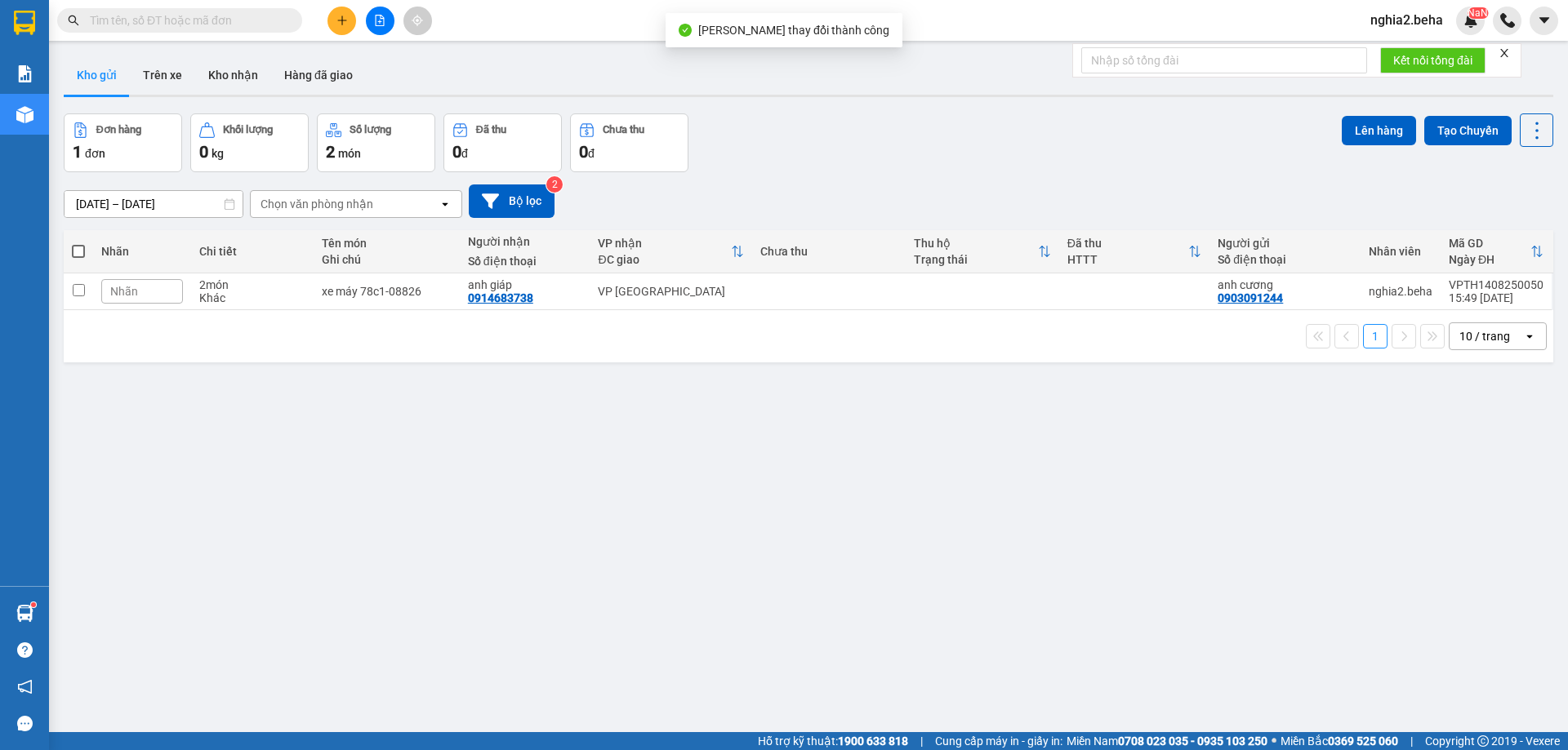
drag, startPoint x: 230, startPoint y: 74, endPoint x: 305, endPoint y: 100, distance: 79.4
click at [232, 76] on button "Kho nhận" at bounding box center [233, 75] width 76 height 39
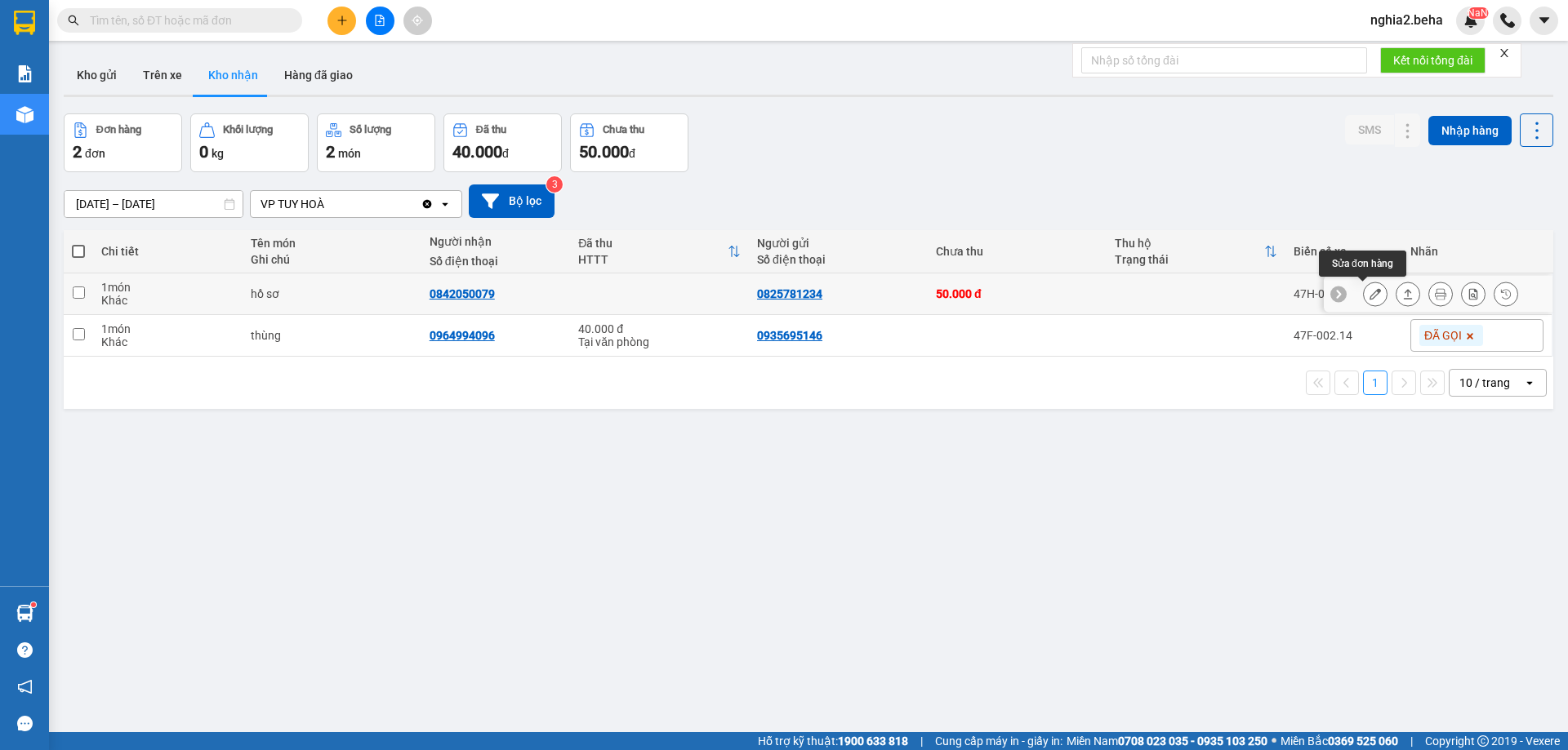
click at [1370, 290] on icon at bounding box center [1376, 294] width 12 height 12
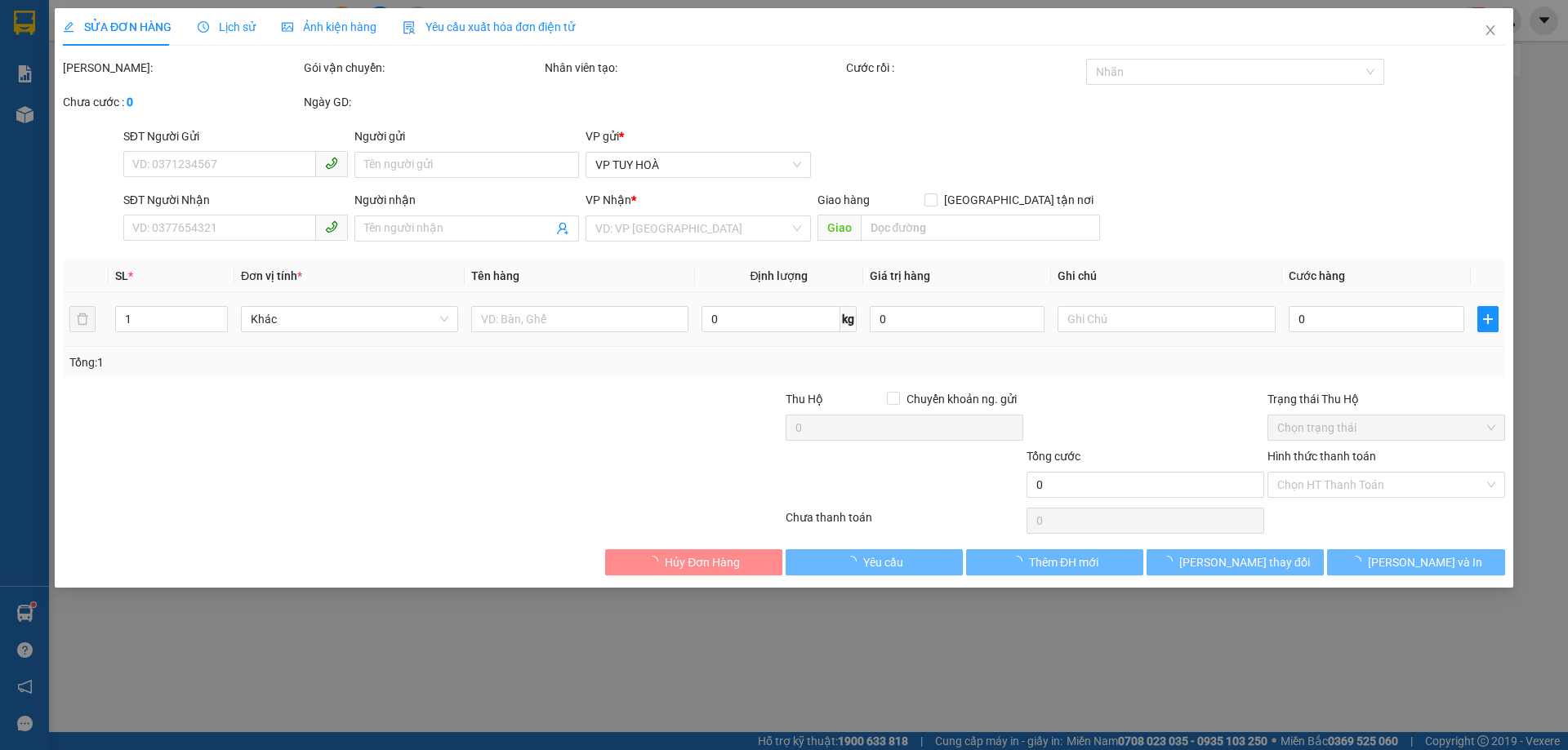
type input "0825781234"
type input "0842050079"
type input "50.000"
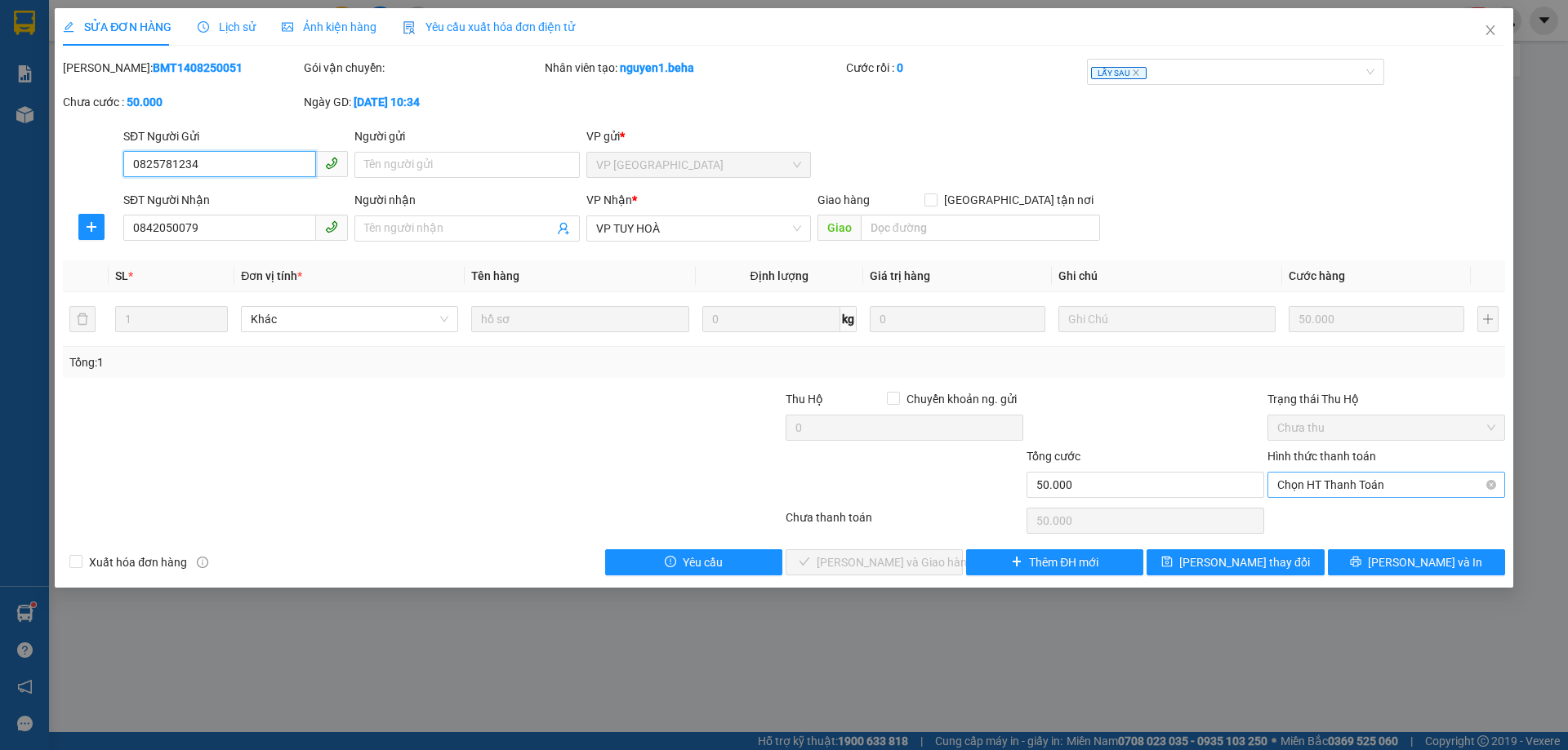
drag, startPoint x: 1449, startPoint y: 479, endPoint x: 1430, endPoint y: 487, distance: 20.6
click at [1446, 479] on span "Chọn HT Thanh Toán" at bounding box center [1387, 484] width 218 height 24
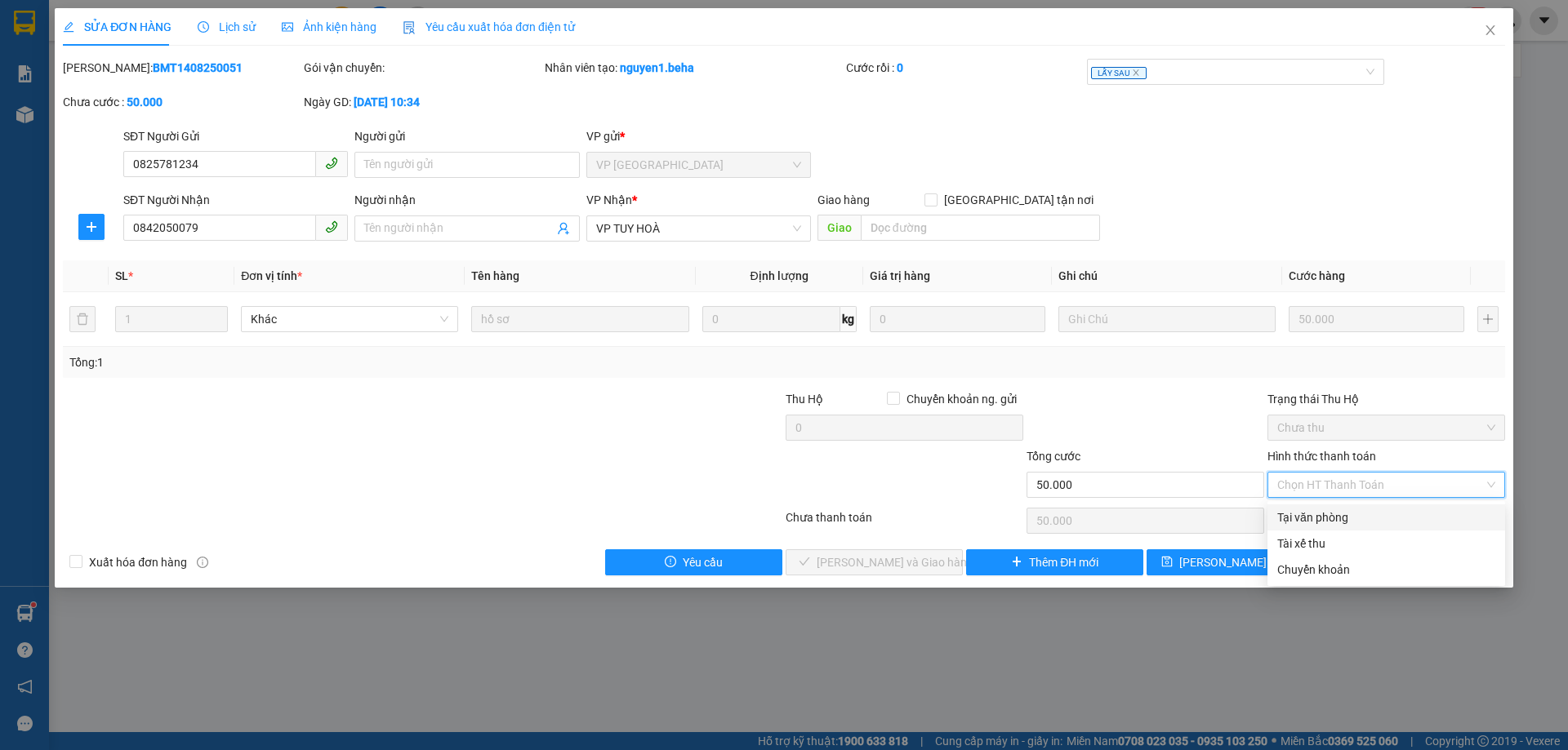
click at [1352, 512] on div "Tại văn phòng" at bounding box center [1387, 517] width 218 height 18
type input "0"
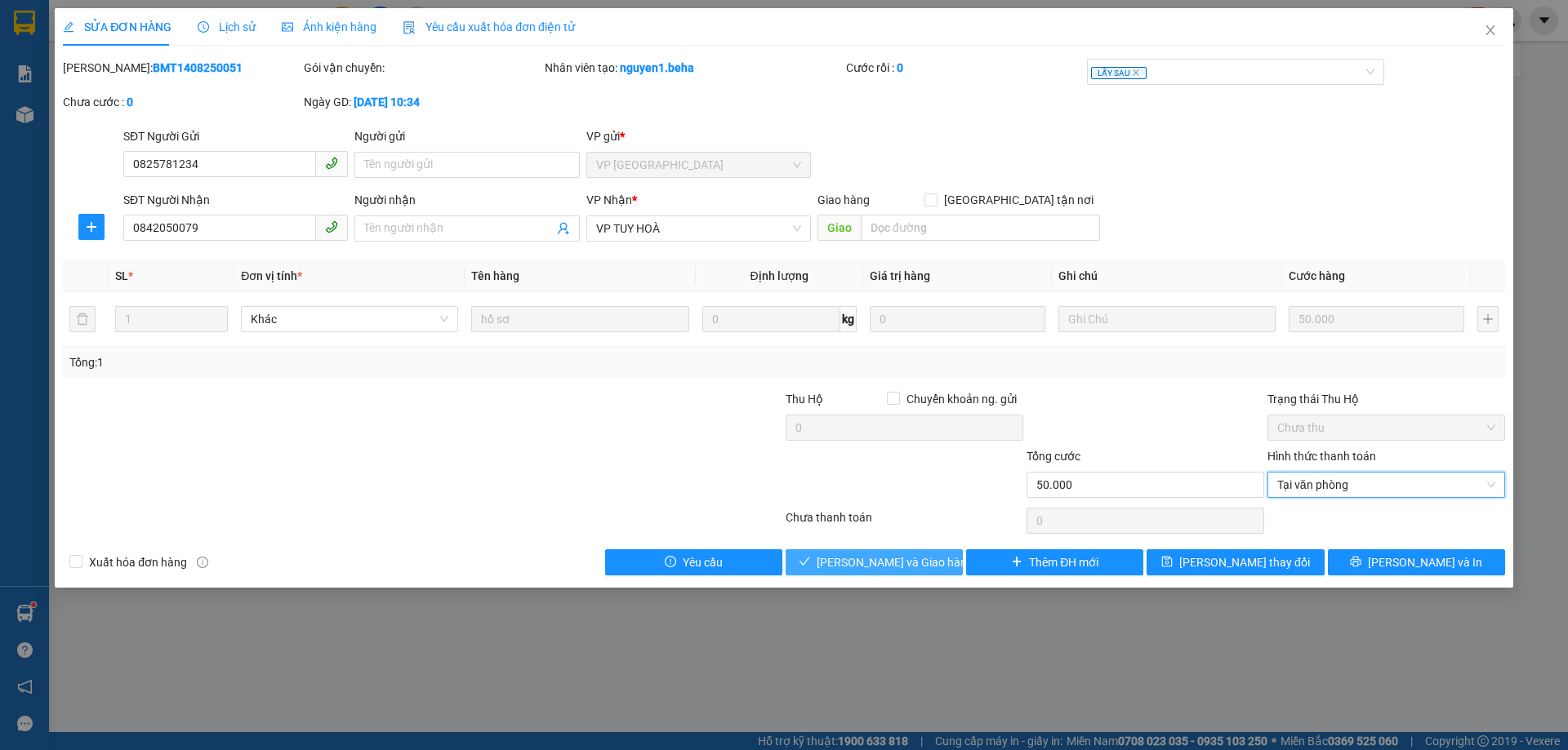
click at [912, 557] on span "Lưu và Giao hàng" at bounding box center [895, 562] width 157 height 18
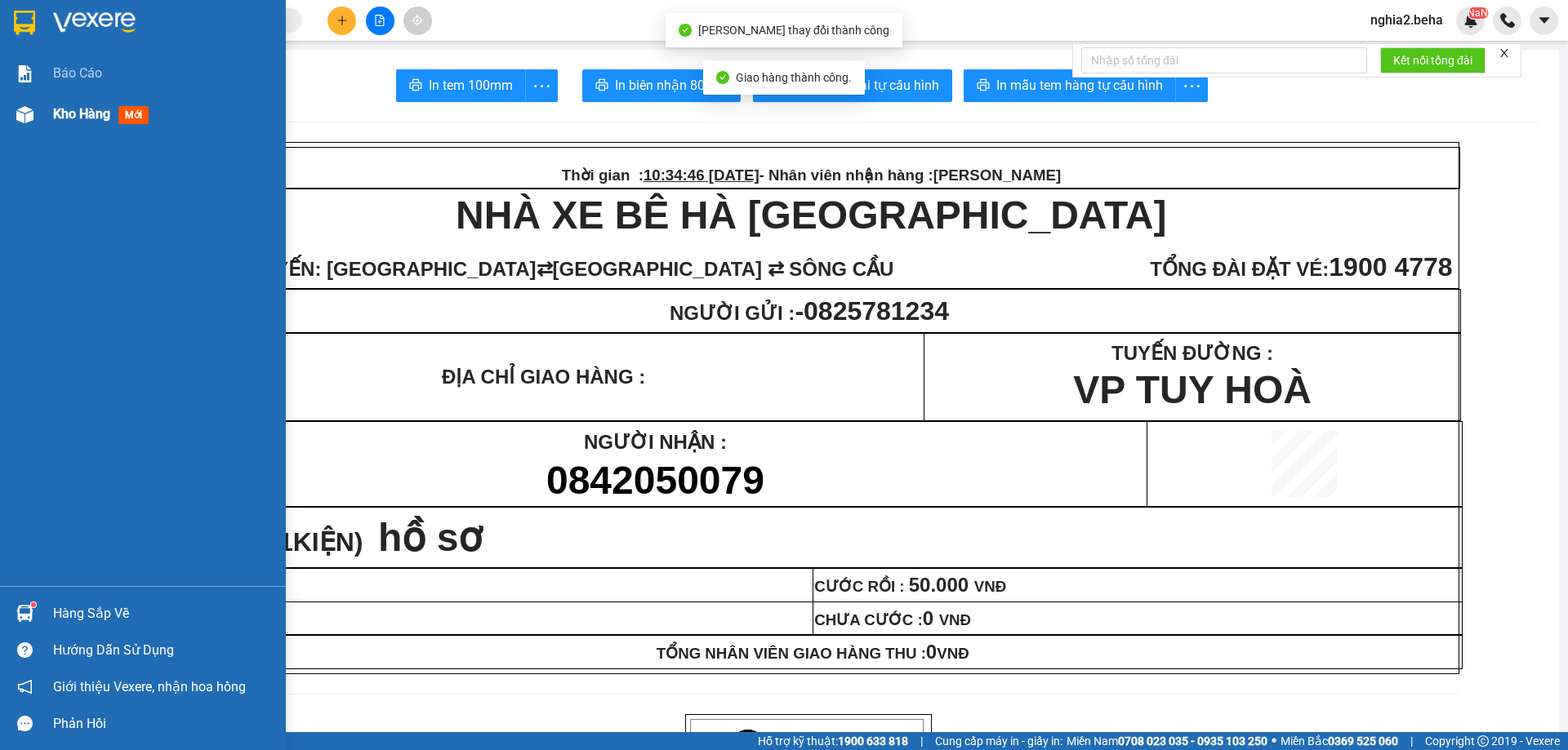
click at [12, 119] on div at bounding box center [24, 114] width 28 height 28
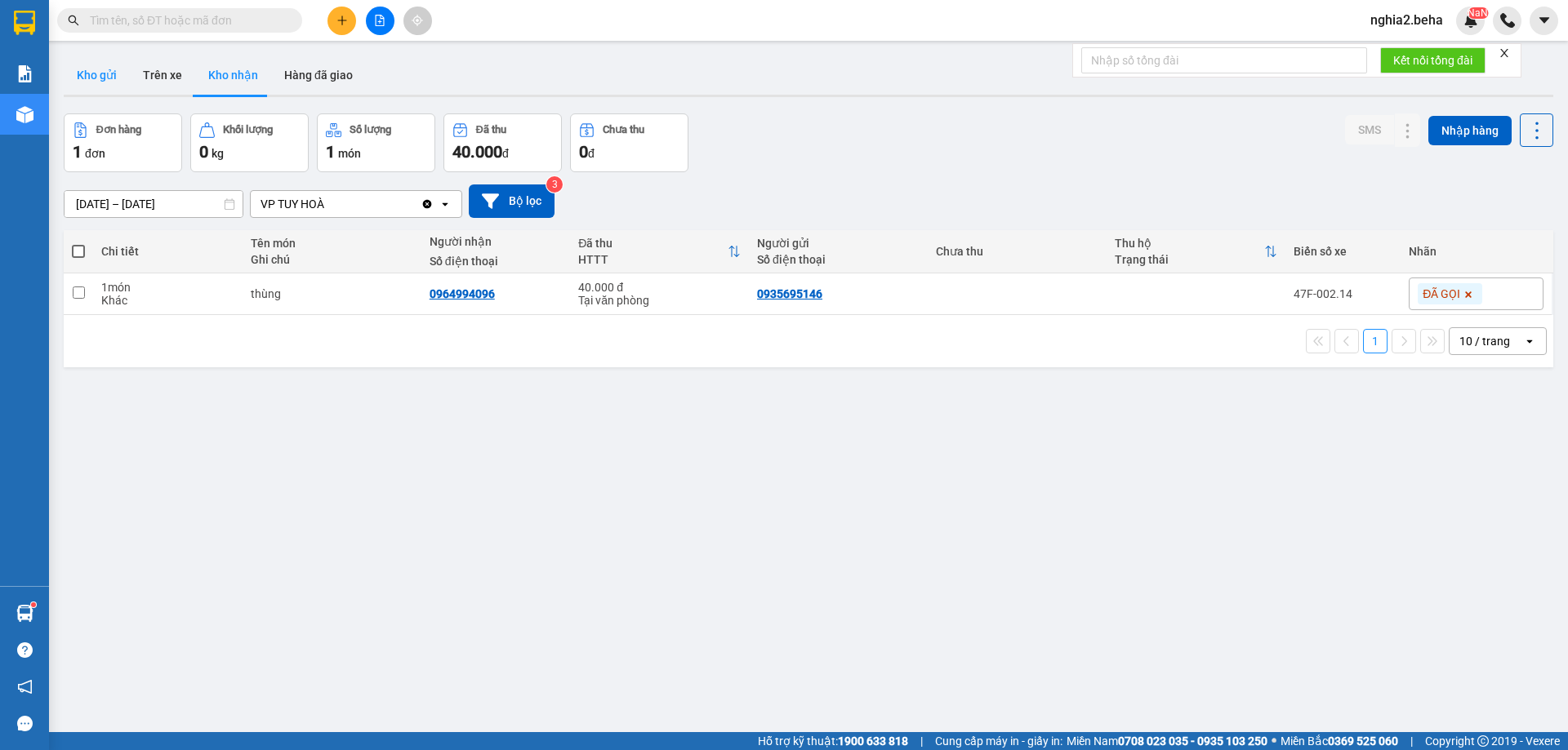
drag, startPoint x: 117, startPoint y: 78, endPoint x: 99, endPoint y: 79, distance: 18.0
click at [98, 78] on button "Kho gửi" at bounding box center [96, 75] width 66 height 39
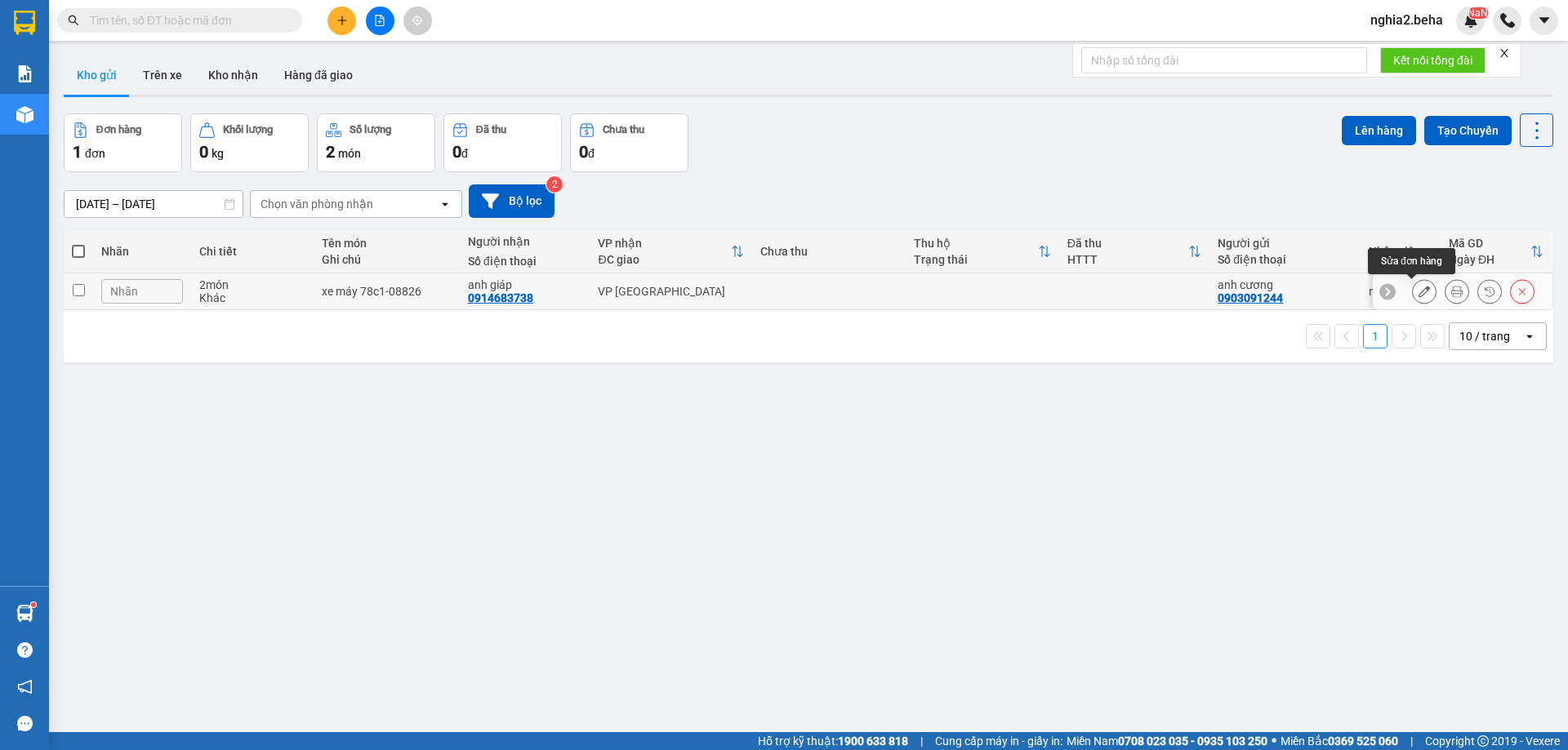
click at [1419, 292] on icon at bounding box center [1425, 291] width 12 height 12
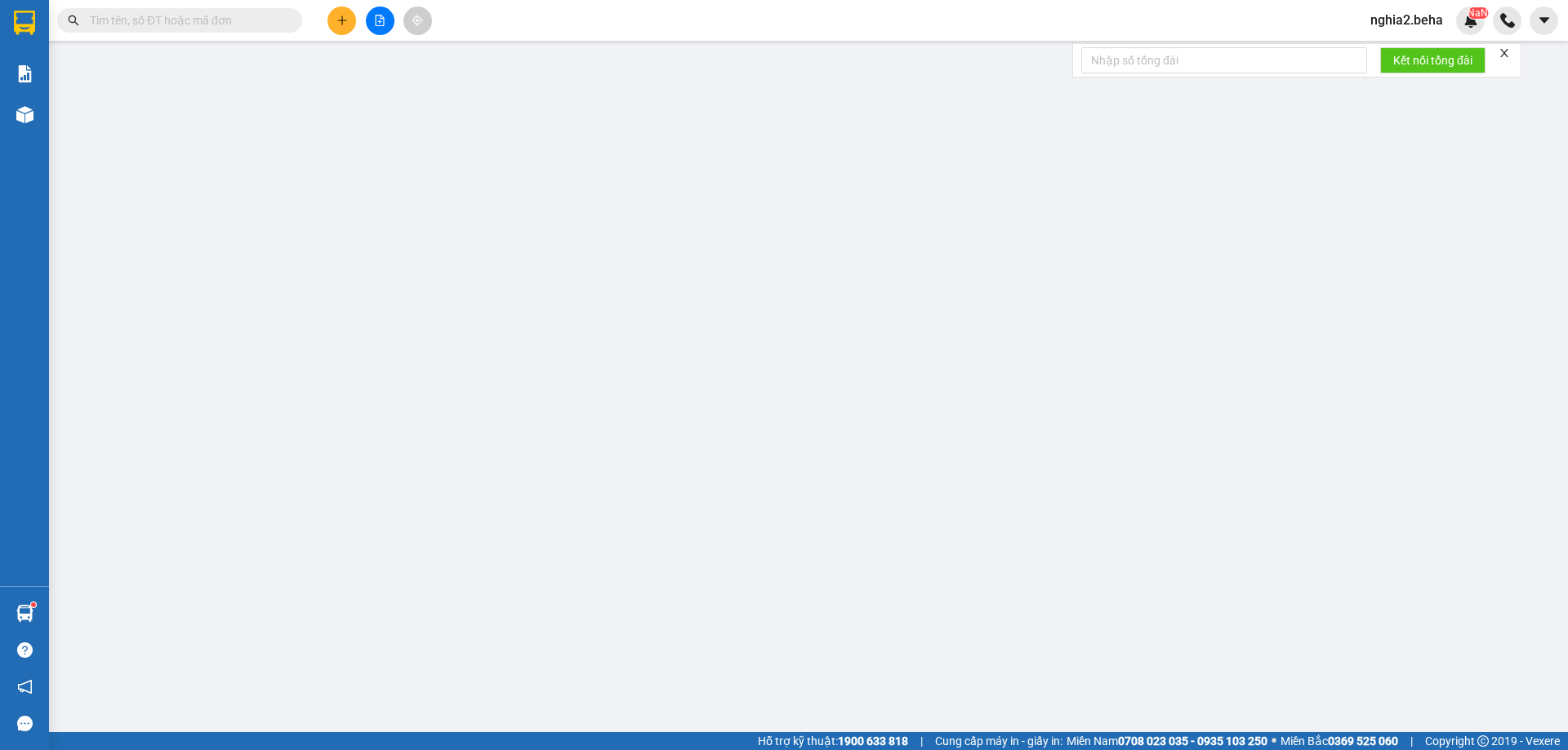
type input "0903091244"
type input "anh cương"
type input "0914683738"
type input "anh giáp"
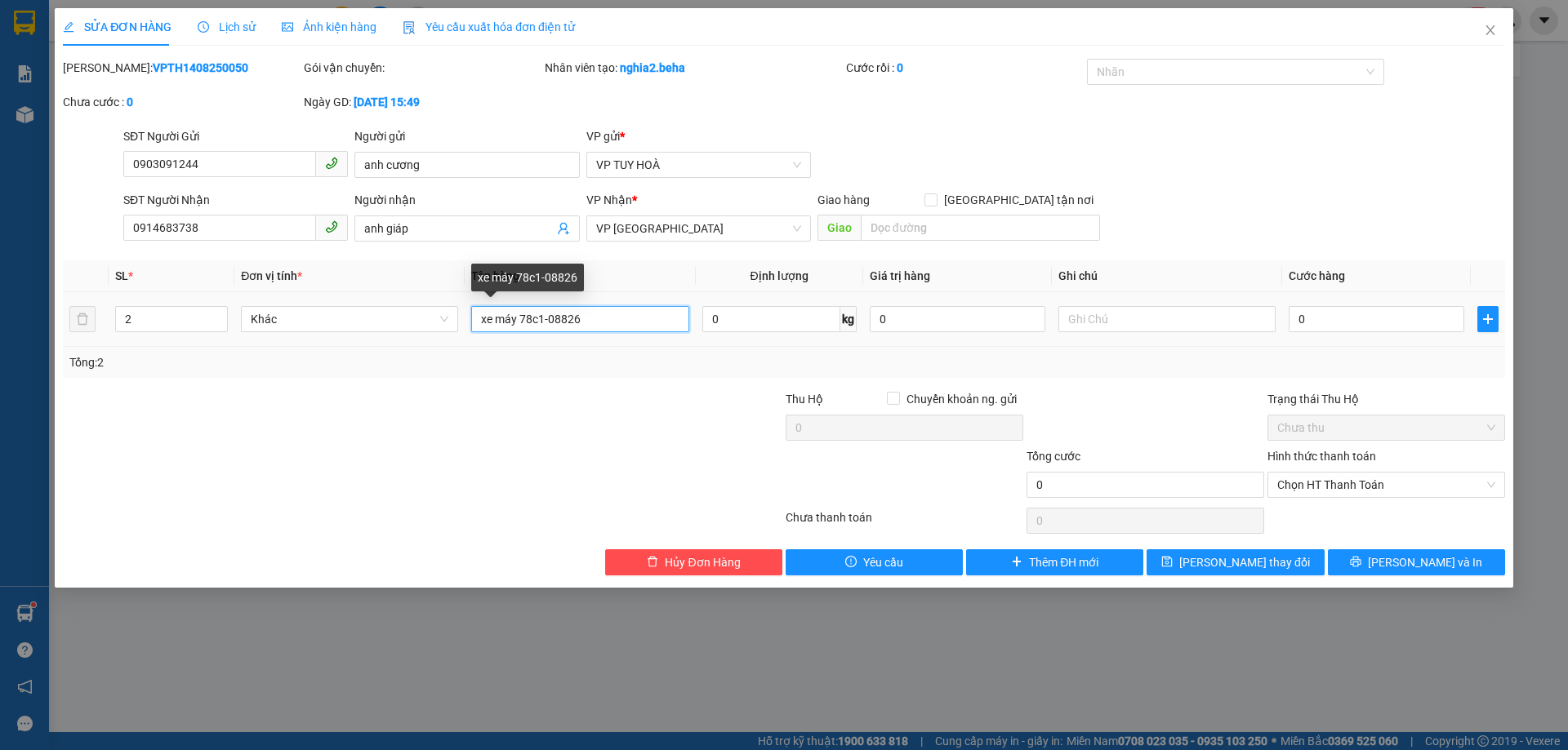
click at [620, 313] on input "xe máy 78c1-08826" at bounding box center [580, 319] width 217 height 26
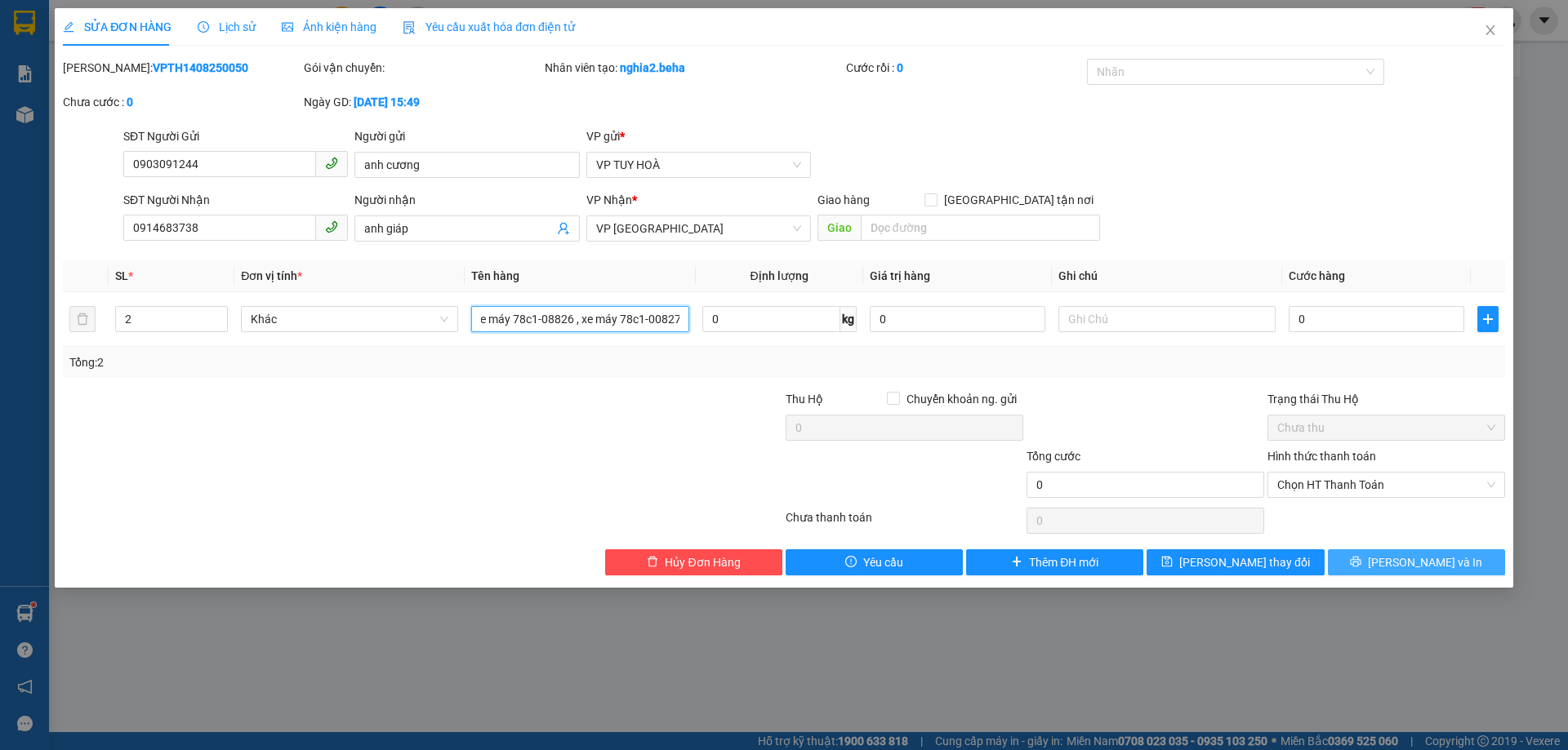
type input "xe máy 78c1-08826 , xe máy 78c1-00827"
click at [1361, 557] on icon "printer" at bounding box center [1356, 562] width 11 height 11
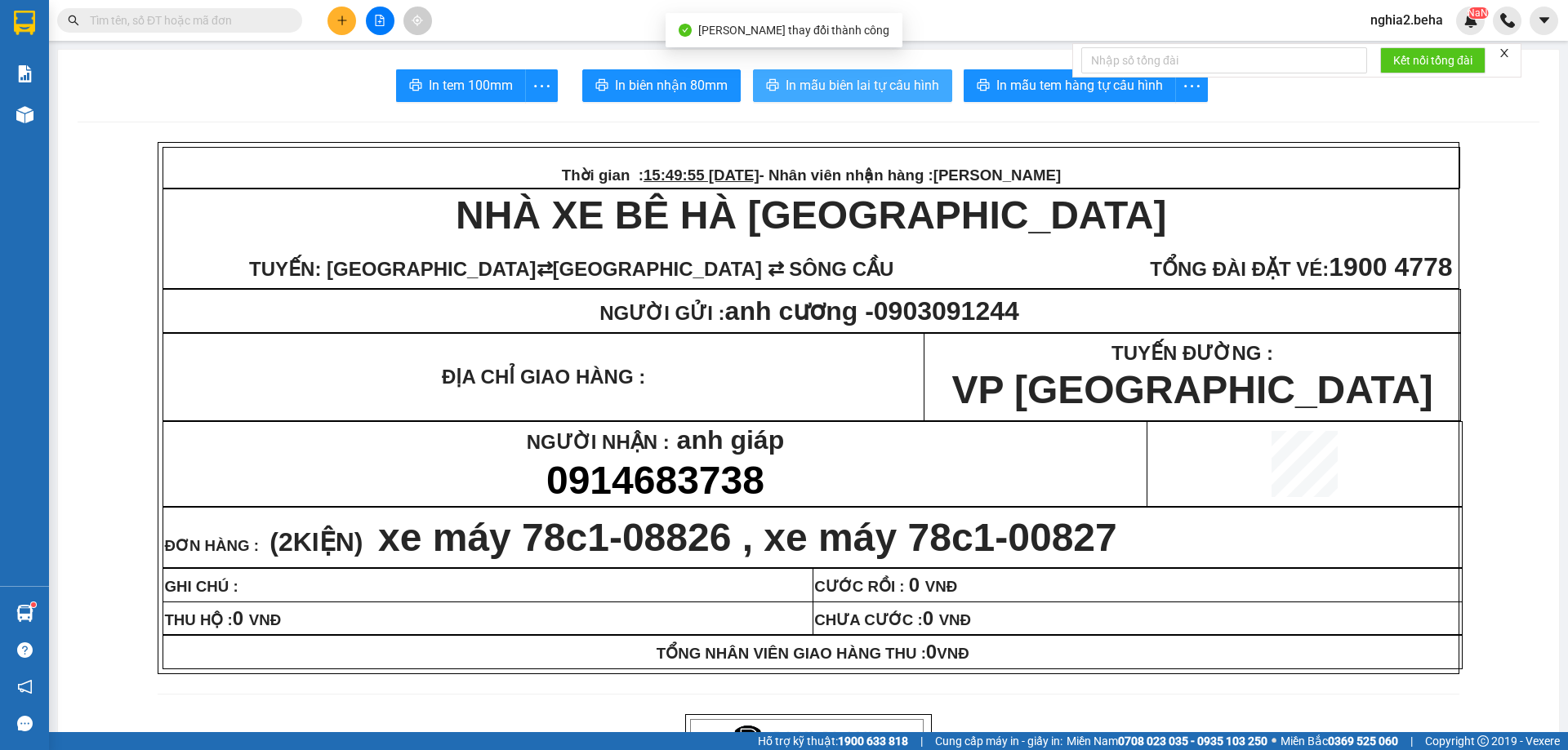
click at [860, 89] on span "In mẫu biên lai tự cấu hình" at bounding box center [862, 85] width 154 height 20
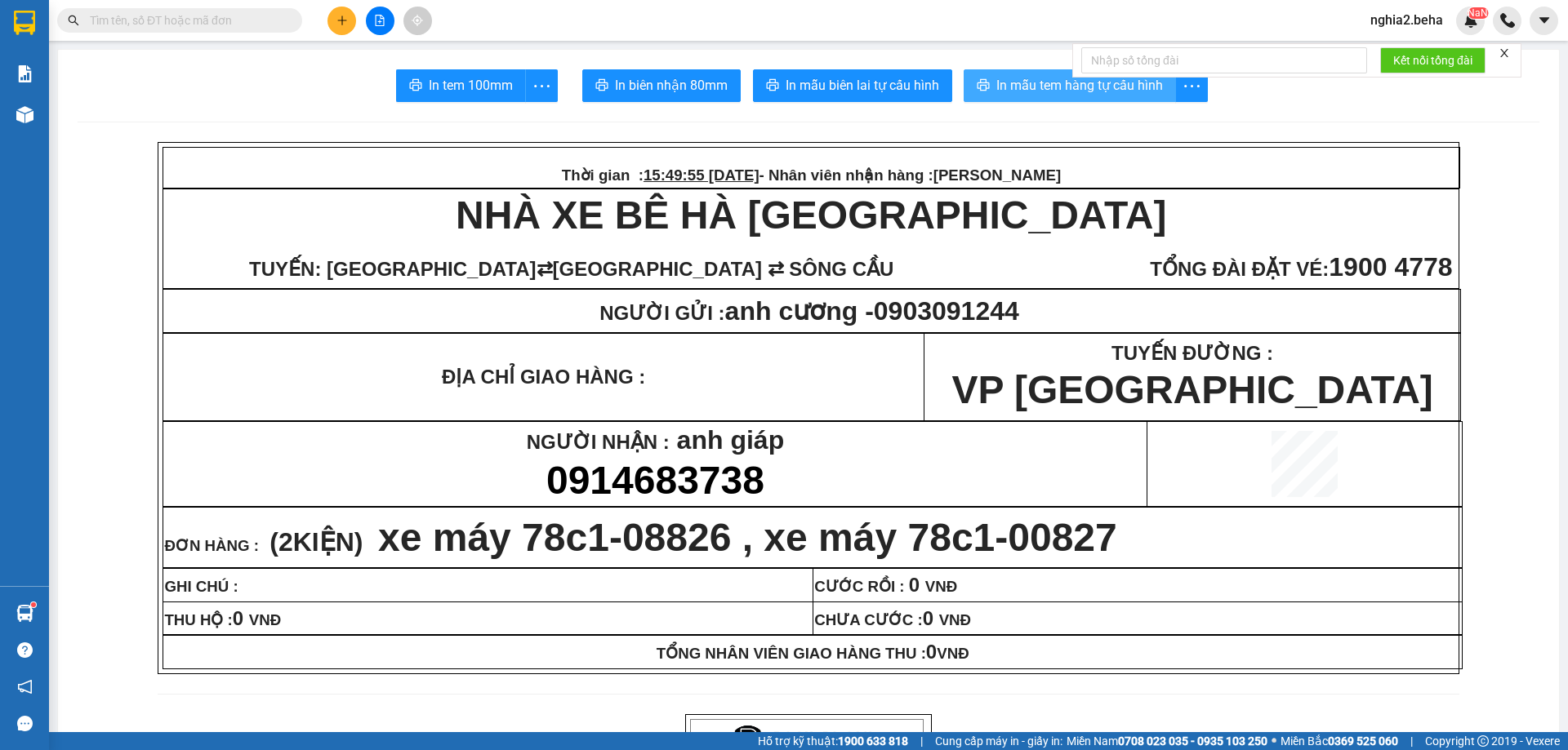
click at [1038, 81] on span "In mẫu tem hàng tự cấu hình" at bounding box center [1080, 85] width 167 height 20
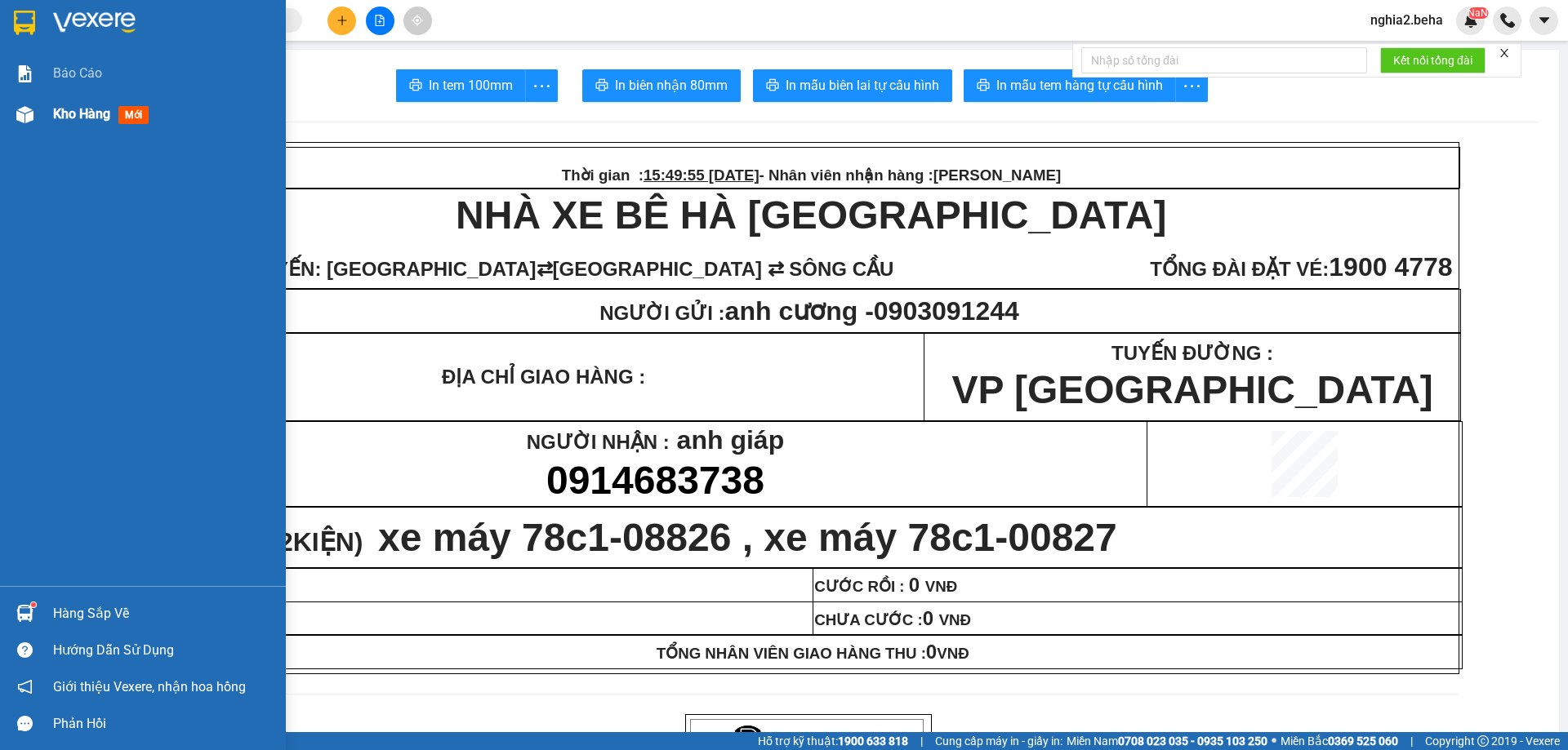
click at [0, 130] on div "Kho hàng mới" at bounding box center [142, 114] width 286 height 41
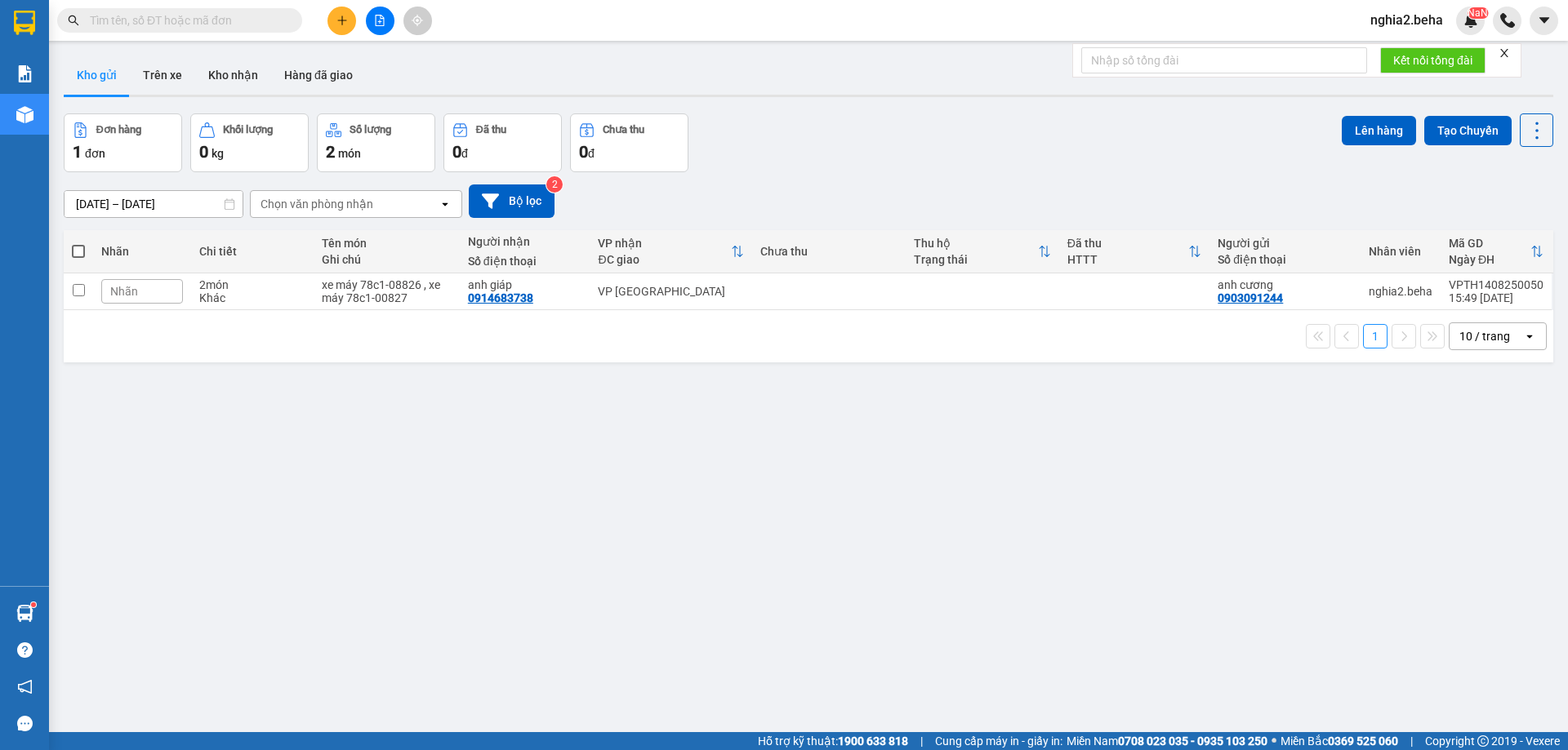
click at [664, 434] on div "ver 1.8.138 Kho gửi Trên xe Kho nhận Hàng đã giao Đơn hàng 1 đơn Khối lượng 0 k…" at bounding box center [809, 424] width 1503 height 750
click at [1451, 292] on icon at bounding box center [1457, 291] width 12 height 12
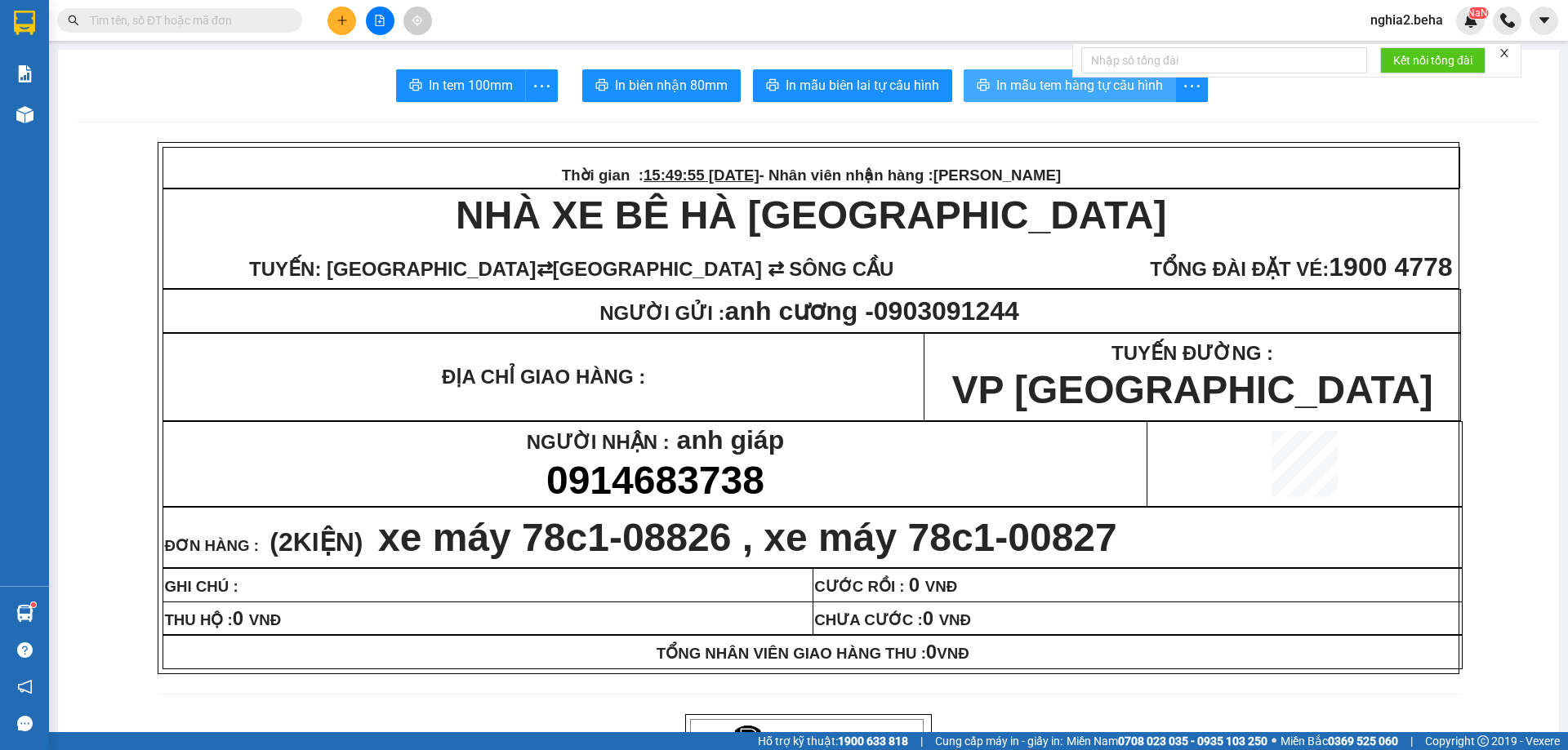
click at [1015, 84] on span "In mẫu tem hàng tự cấu hình" at bounding box center [1080, 85] width 167 height 20
click at [801, 389] on p "ĐỊA CHỈ GIAO HÀNG :" at bounding box center [543, 376] width 759 height 22
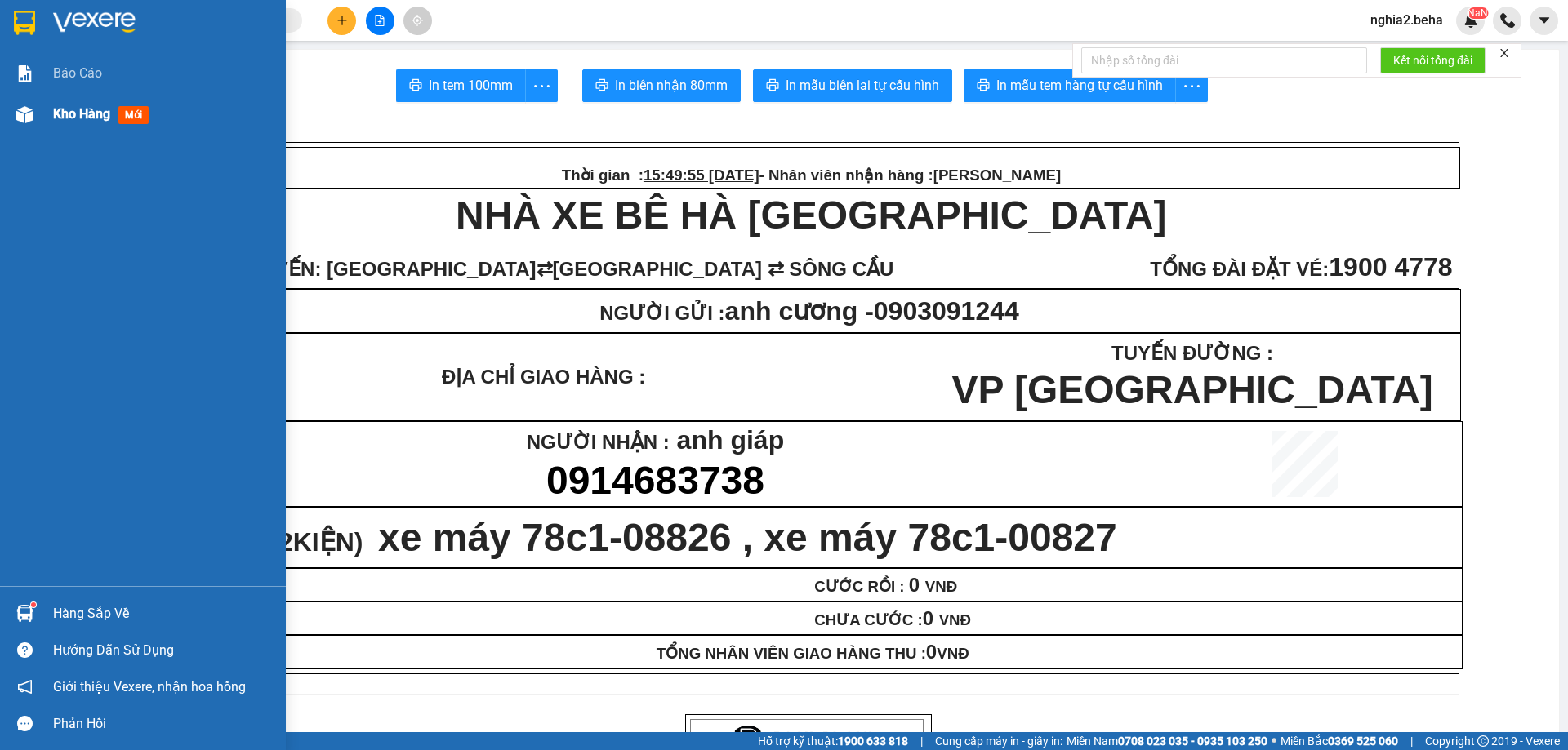
click at [39, 121] on div "Kho hàng mới" at bounding box center [142, 114] width 286 height 41
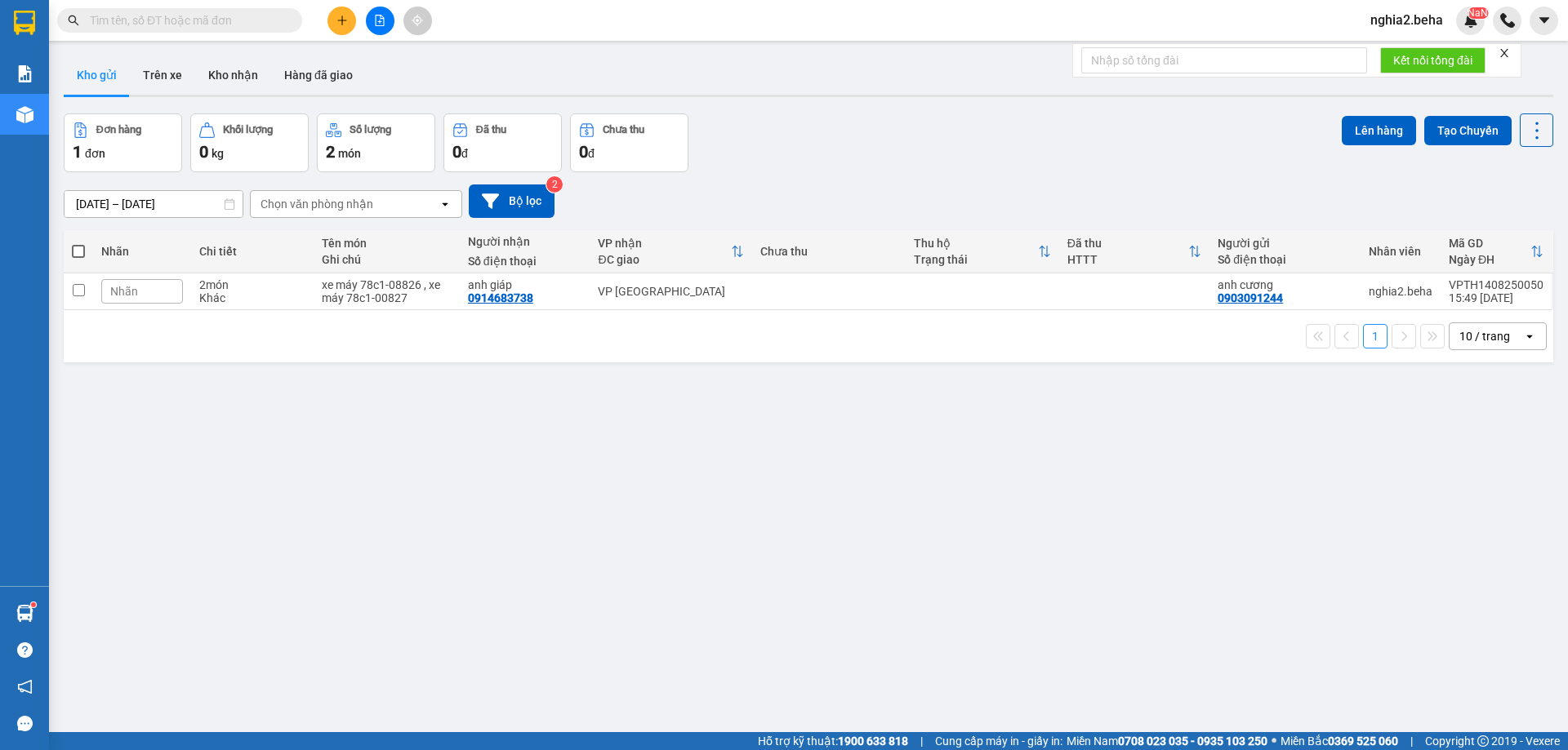
click at [724, 564] on div "ver 1.8.138 Kho gửi Trên xe Kho nhận Hàng đã giao Đơn hàng 1 đơn Khối lượng 0 k…" at bounding box center [809, 424] width 1503 height 750
click at [1013, 175] on div "13/08/2025 – 14/08/2025 Press the down arrow key to interact with the calendar …" at bounding box center [808, 202] width 1490 height 58
click at [215, 22] on input "text" at bounding box center [186, 20] width 193 height 18
click at [224, 25] on input "text" at bounding box center [186, 20] width 193 height 18
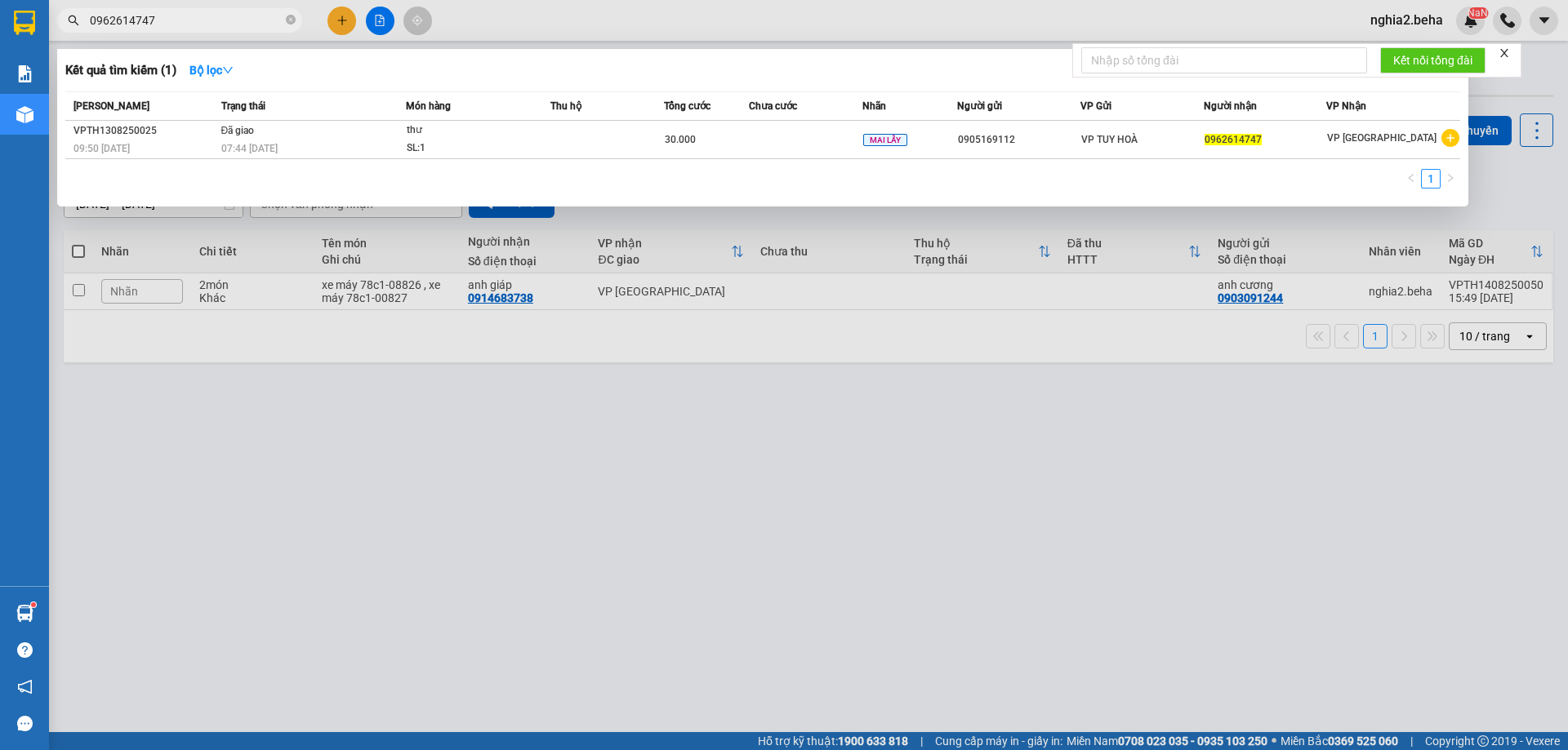
type input "0962614747"
click at [773, 557] on div at bounding box center [784, 375] width 1568 height 750
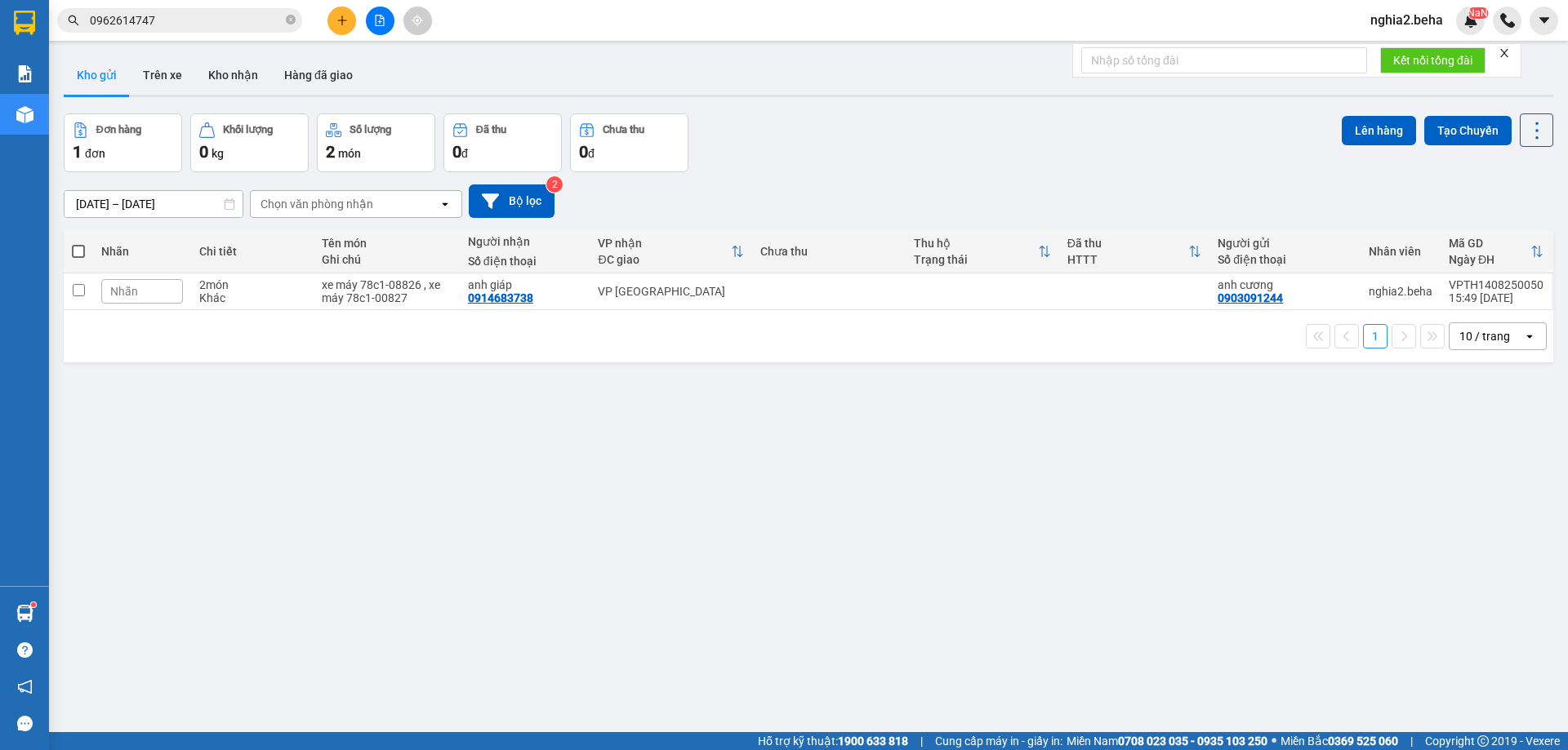
click at [921, 431] on div "ver 1.8.138 Kho gửi Trên xe Kho nhận Hàng đã giao Đơn hàng 1 đơn Khối lượng 0 k…" at bounding box center [809, 424] width 1503 height 750
click at [227, 83] on button "Kho nhận" at bounding box center [233, 75] width 76 height 39
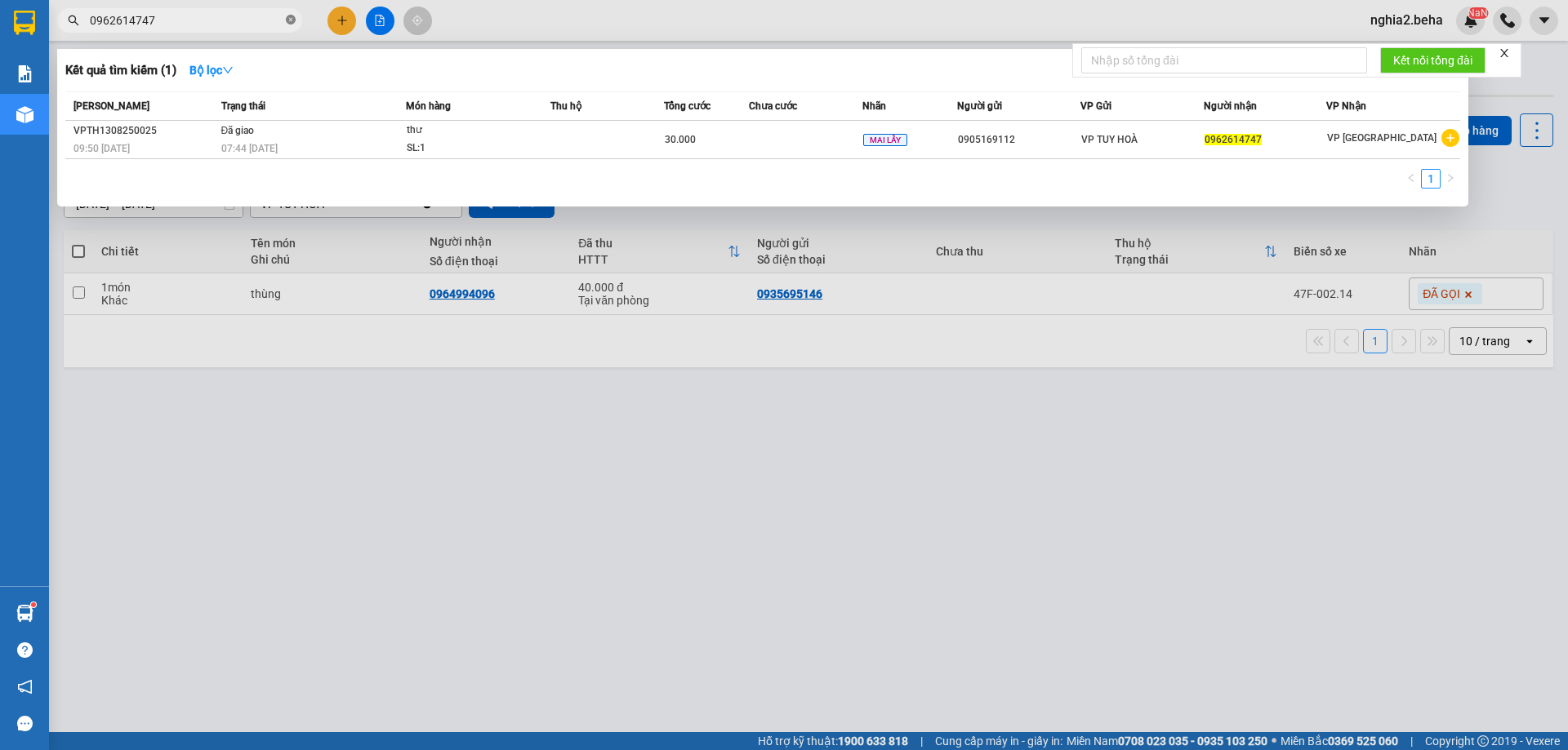
click at [294, 18] on icon "close-circle" at bounding box center [290, 19] width 10 height 10
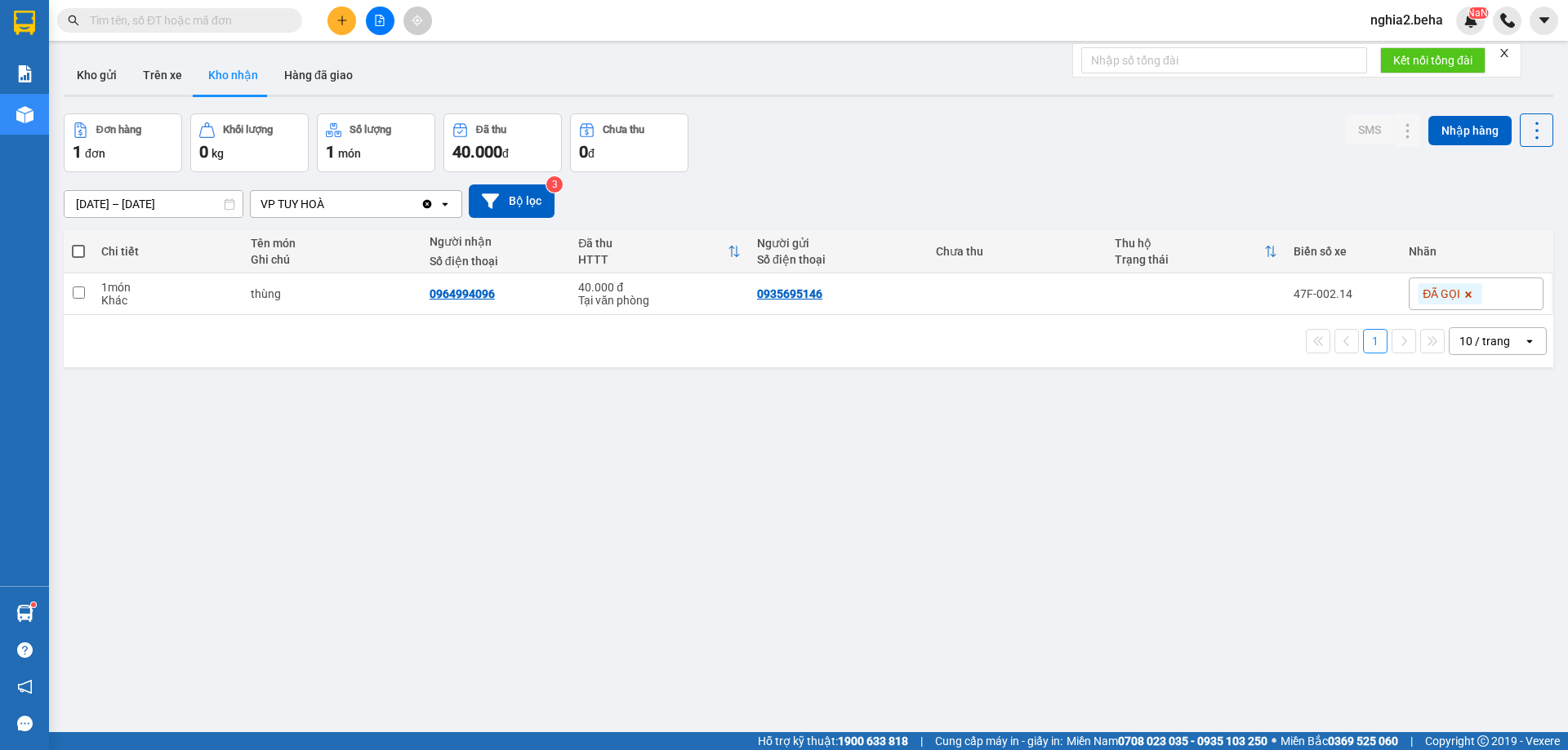
click at [871, 134] on div "Đơn hàng 1 đơn Khối lượng 0 kg Số lượng 1 món Đã thu 40.000 đ Chưa thu 0 đ SMS …" at bounding box center [808, 143] width 1490 height 58
click at [924, 99] on div "ver 1.8.138 Kho gửi Trên xe Kho nhận Hàng đã giao Đơn hàng 1 đơn Khối lượng 0 k…" at bounding box center [809, 424] width 1503 height 750
click at [1370, 296] on icon at bounding box center [1376, 294] width 12 height 12
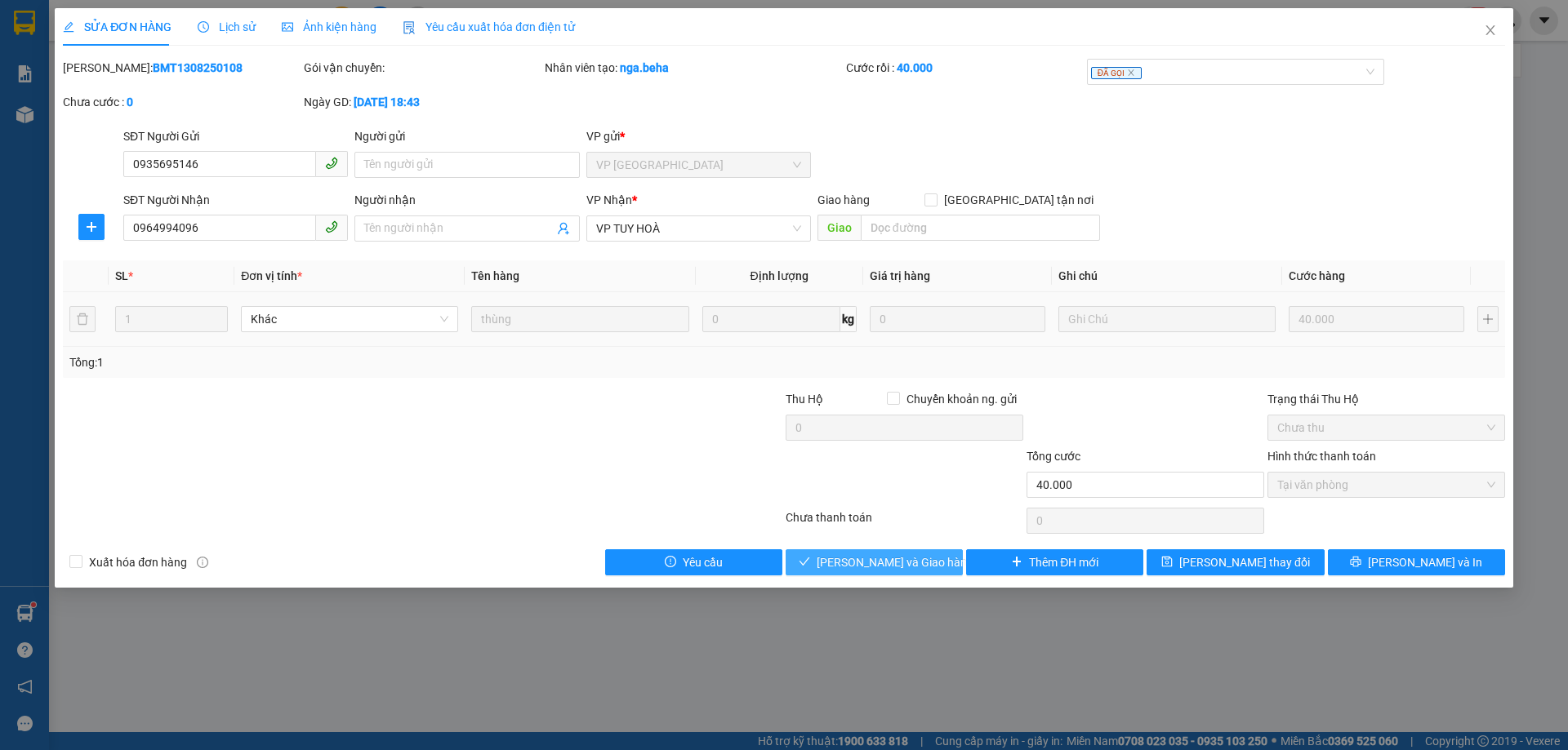
click at [865, 566] on span "Lưu và Giao hàng" at bounding box center [895, 562] width 157 height 18
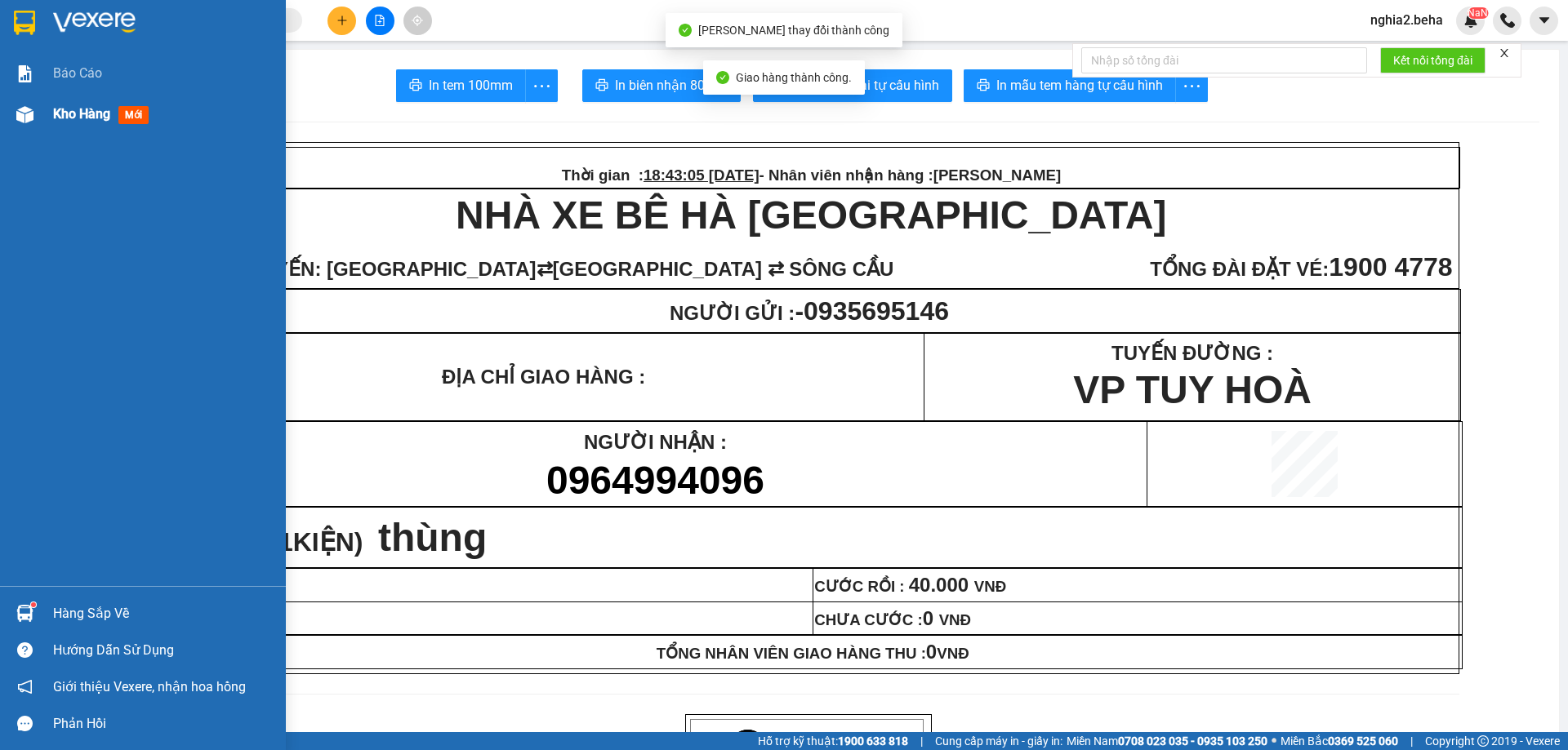
click at [26, 121] on img at bounding box center [25, 115] width 18 height 18
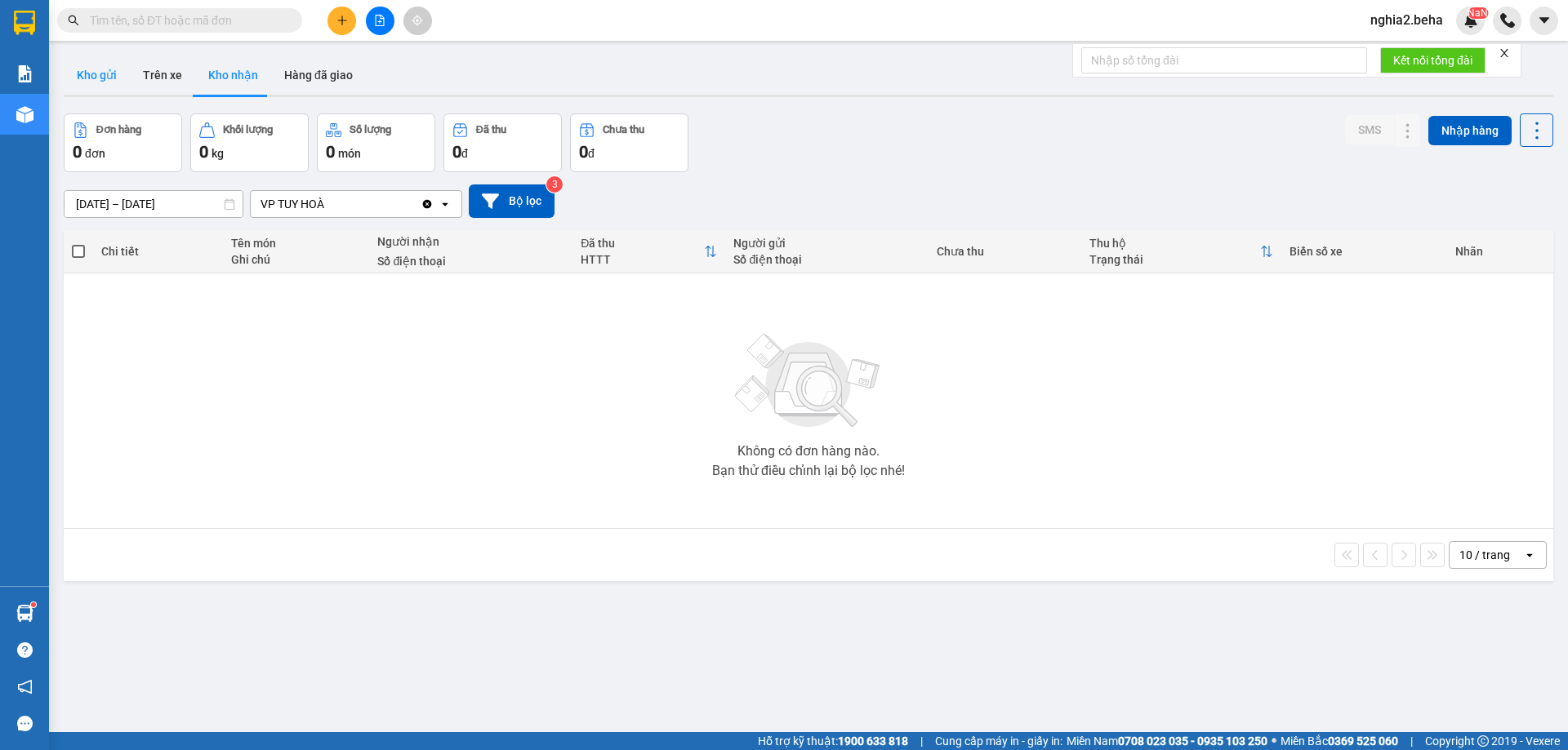
click at [76, 75] on button "Kho gửi" at bounding box center [96, 75] width 66 height 39
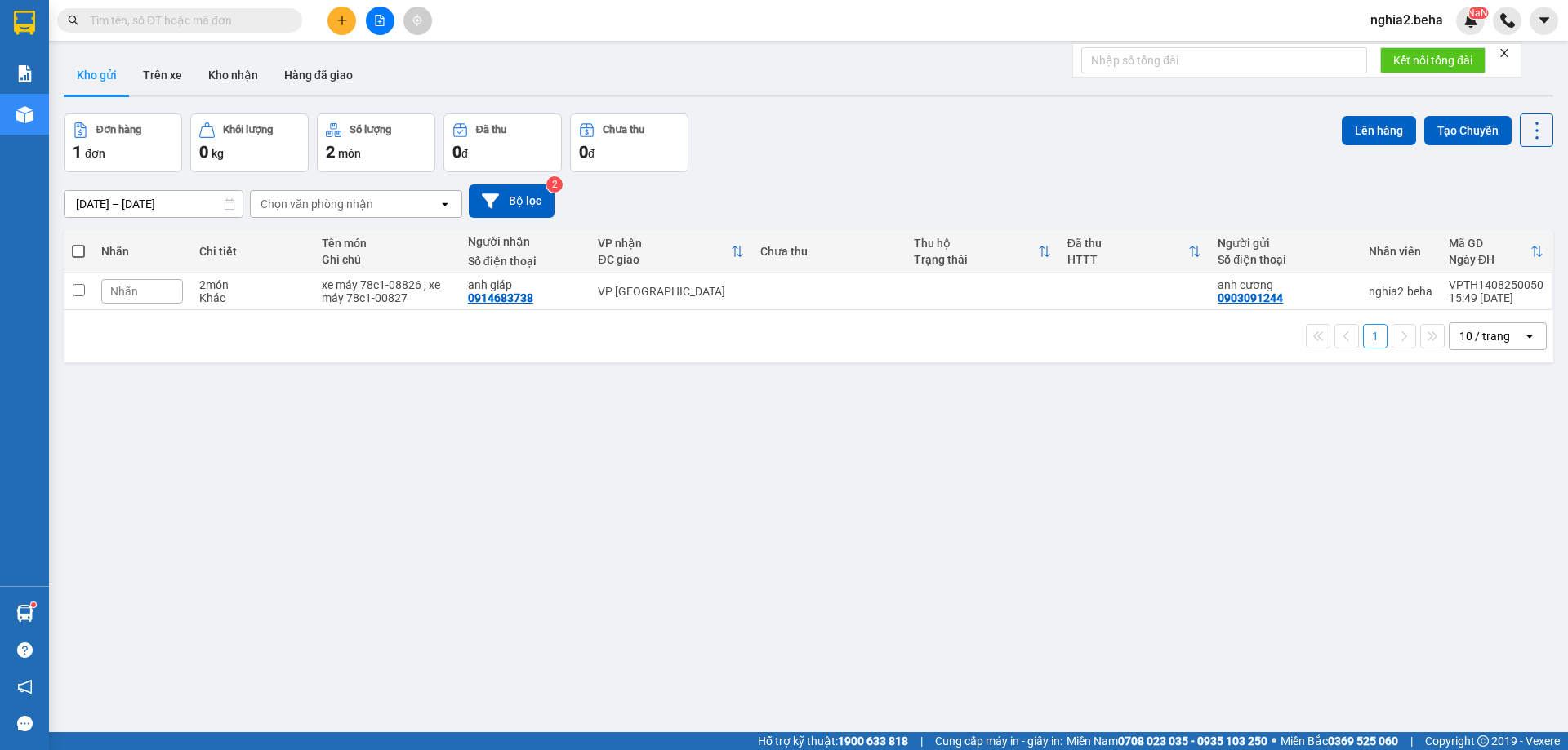
click at [836, 472] on div "ver 1.8.138 Kho gửi Trên xe Kho nhận Hàng đã giao Đơn hàng 1 đơn Khối lượng 0 k…" at bounding box center [809, 424] width 1503 height 750
click at [930, 450] on div "ver 1.8.138 Kho gửi Trên xe Kho nhận Hàng đã giao Đơn hàng 1 đơn Khối lượng 0 k…" at bounding box center [809, 424] width 1503 height 750
click at [807, 406] on div "ver 1.8.138 Kho gửi Trên xe Kho nhận Hàng đã giao Đơn hàng 1 đơn Khối lượng 0 k…" at bounding box center [809, 424] width 1503 height 750
click at [256, 78] on button "Kho nhận" at bounding box center [233, 75] width 76 height 39
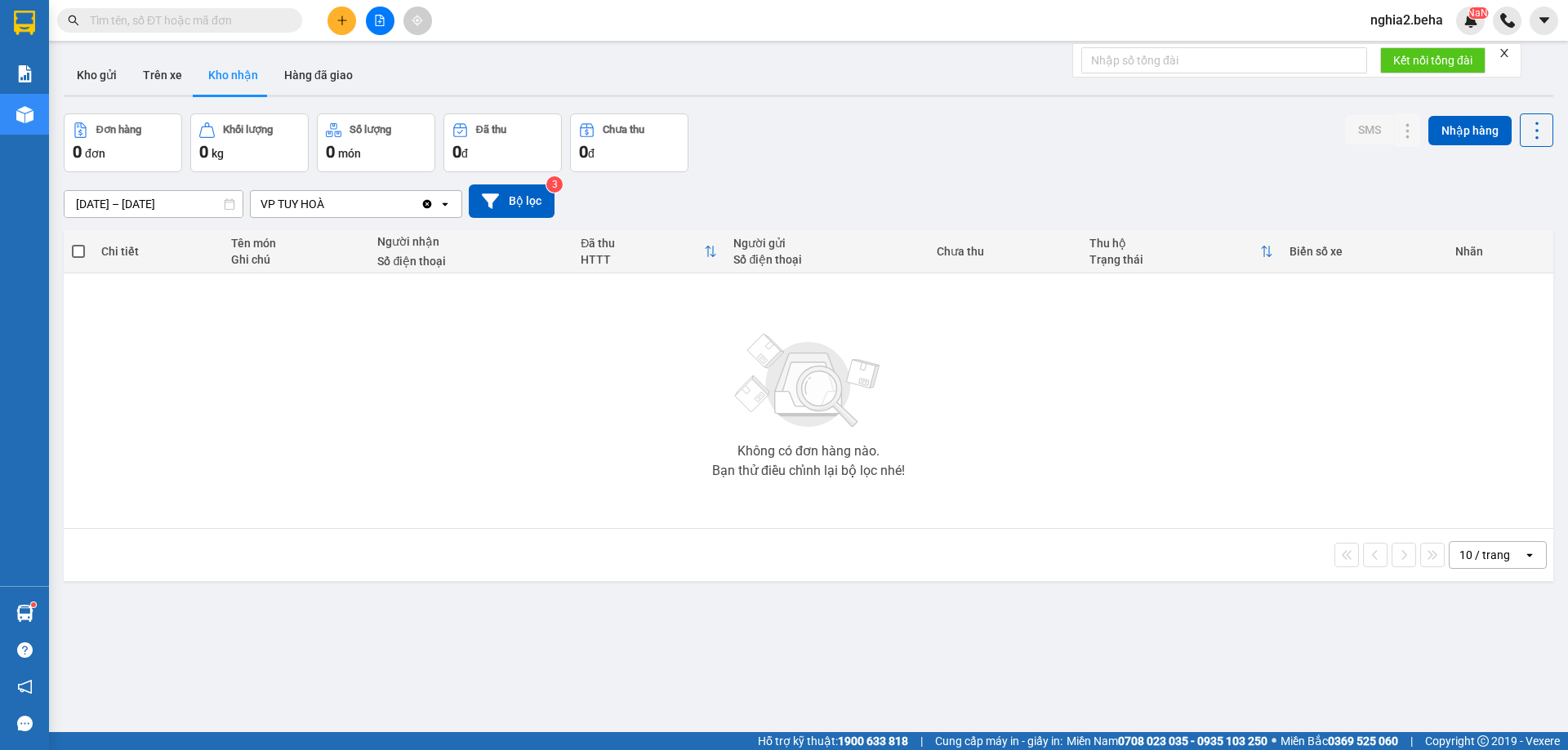
click at [1049, 179] on div "[DATE] – [DATE] Press the down arrow key to interact with the calendar and sele…" at bounding box center [808, 202] width 1490 height 58
click at [336, 82] on button "Hàng đã giao" at bounding box center [318, 75] width 95 height 39
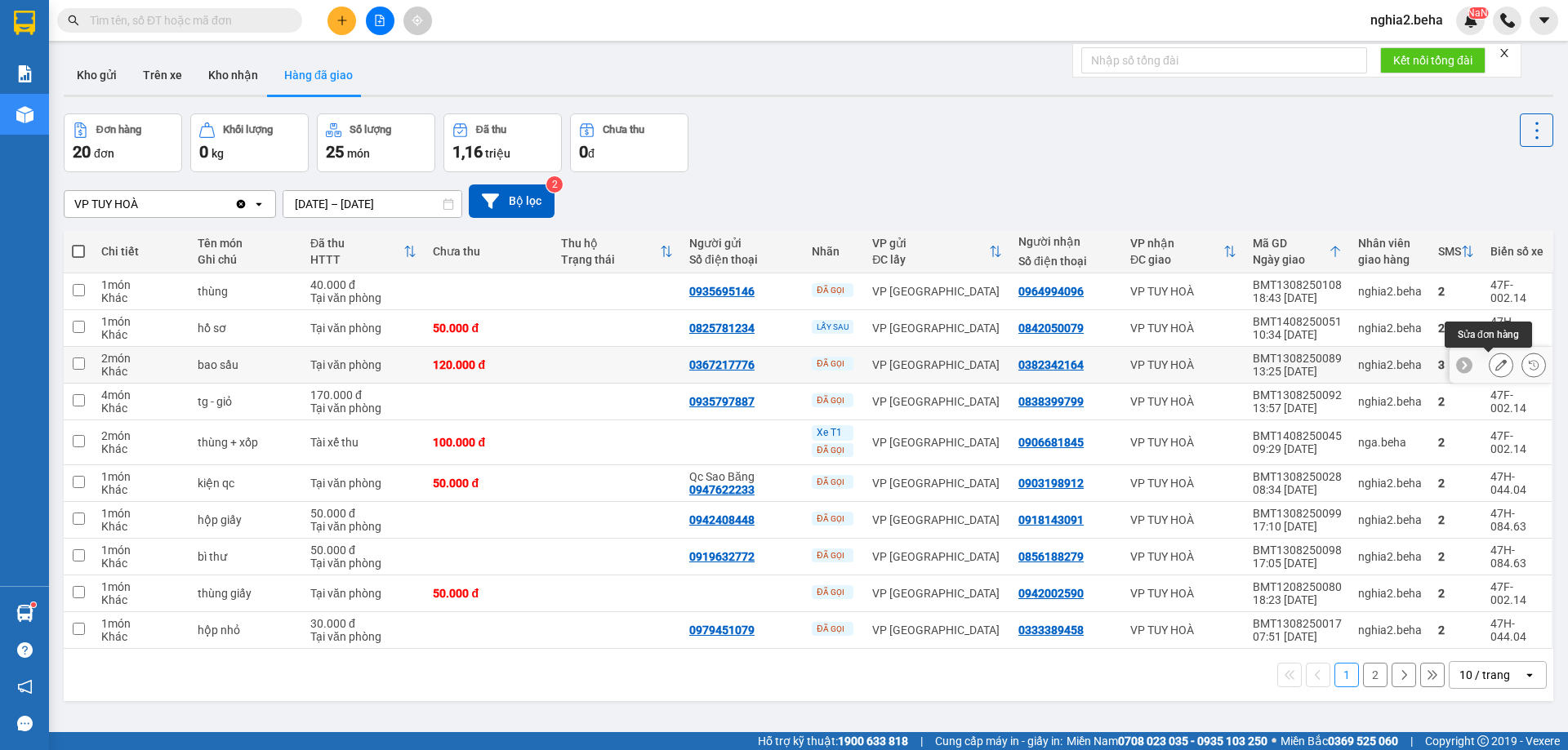
click at [1496, 363] on icon at bounding box center [1502, 365] width 12 height 12
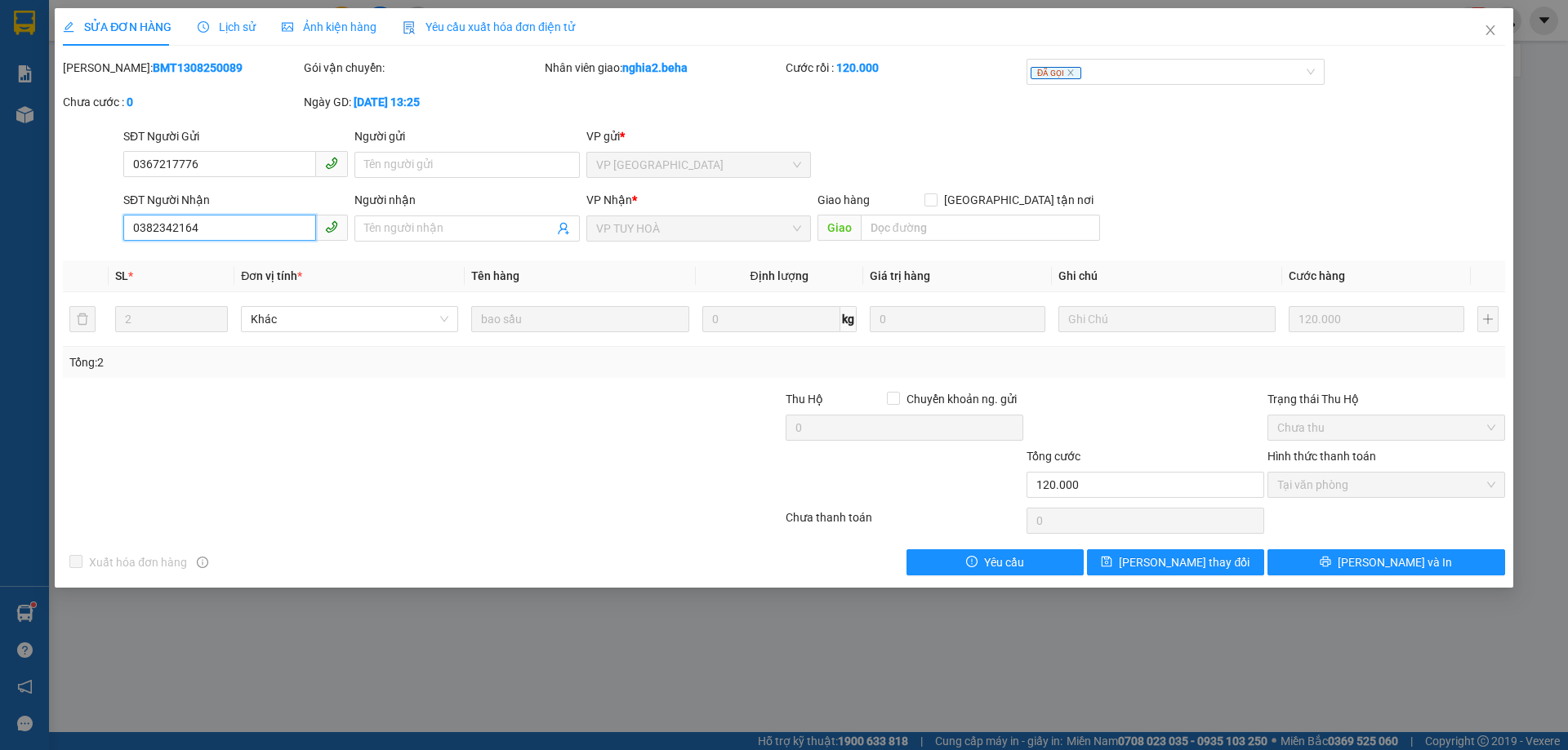
drag, startPoint x: 256, startPoint y: 228, endPoint x: 124, endPoint y: 226, distance: 132.0
click at [124, 226] on input "0382342164" at bounding box center [220, 227] width 193 height 26
click at [1490, 26] on icon "close" at bounding box center [1490, 29] width 13 height 13
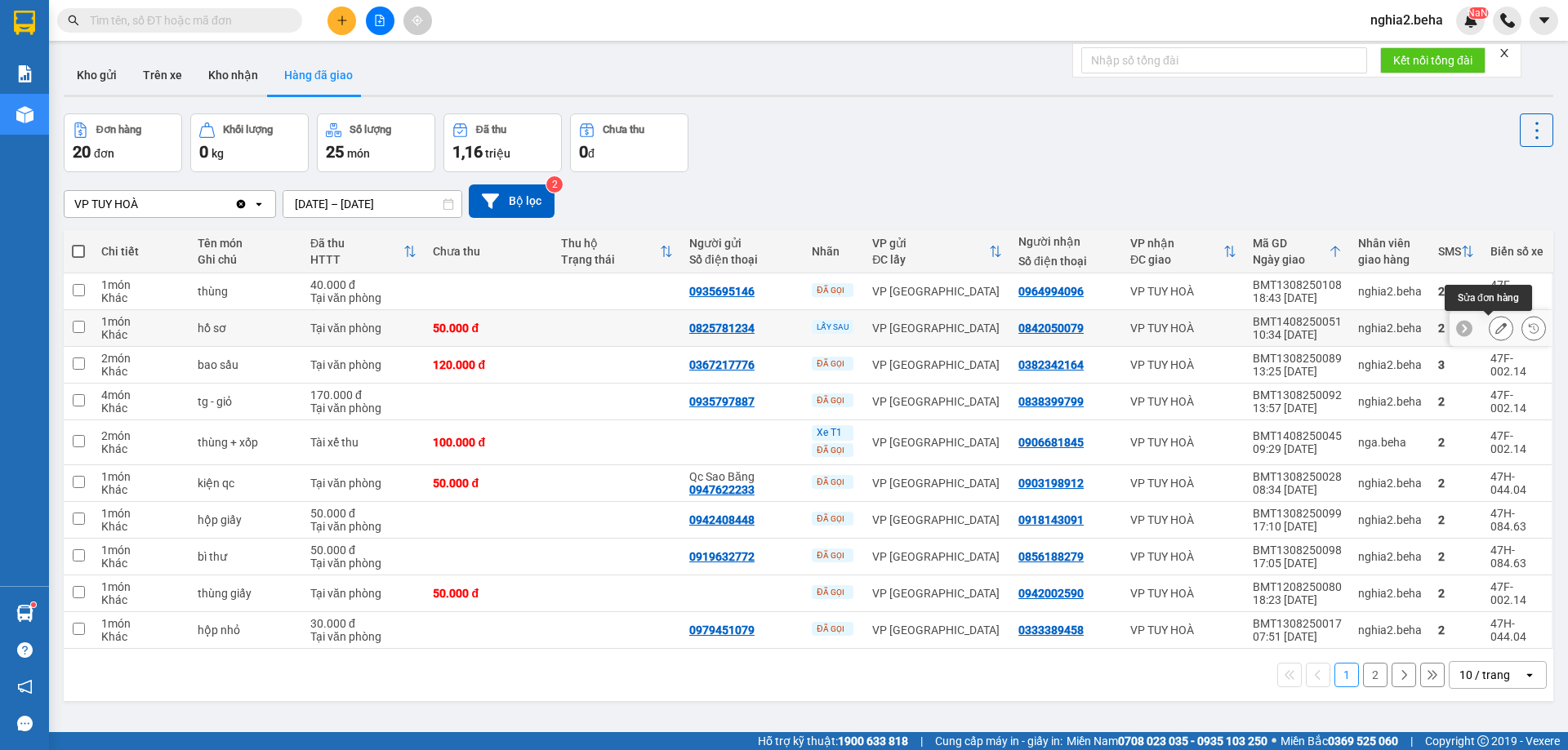
click at [1496, 330] on icon at bounding box center [1502, 328] width 12 height 12
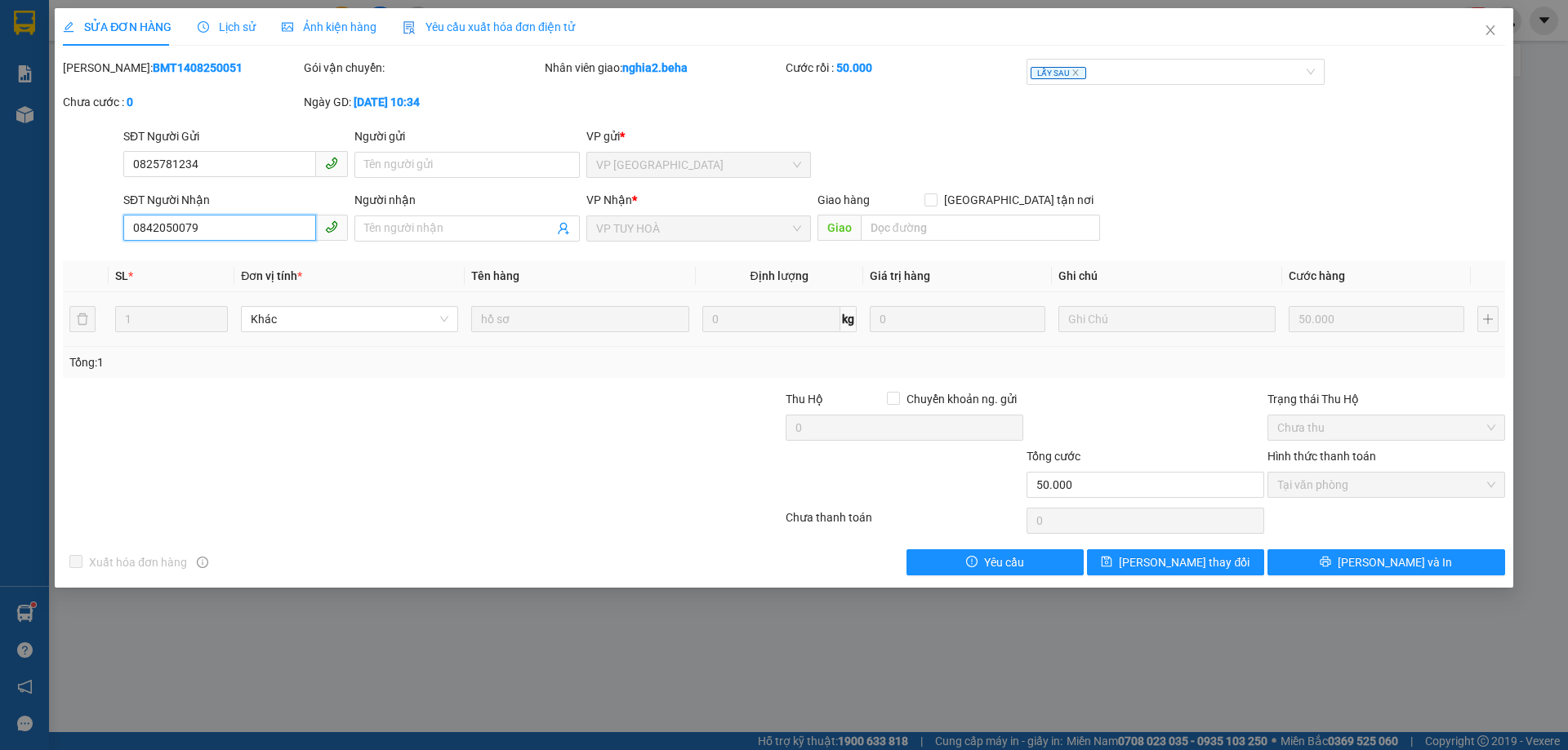
drag, startPoint x: 228, startPoint y: 227, endPoint x: 72, endPoint y: 227, distance: 156.0
click at [72, 227] on div "SĐT Người Nhận 0842050079 0842050079 Người nhận Tên người nhận VP Nhận * VP TUY…" at bounding box center [784, 219] width 1446 height 57
click at [1490, 24] on span "Close" at bounding box center [1490, 30] width 46 height 46
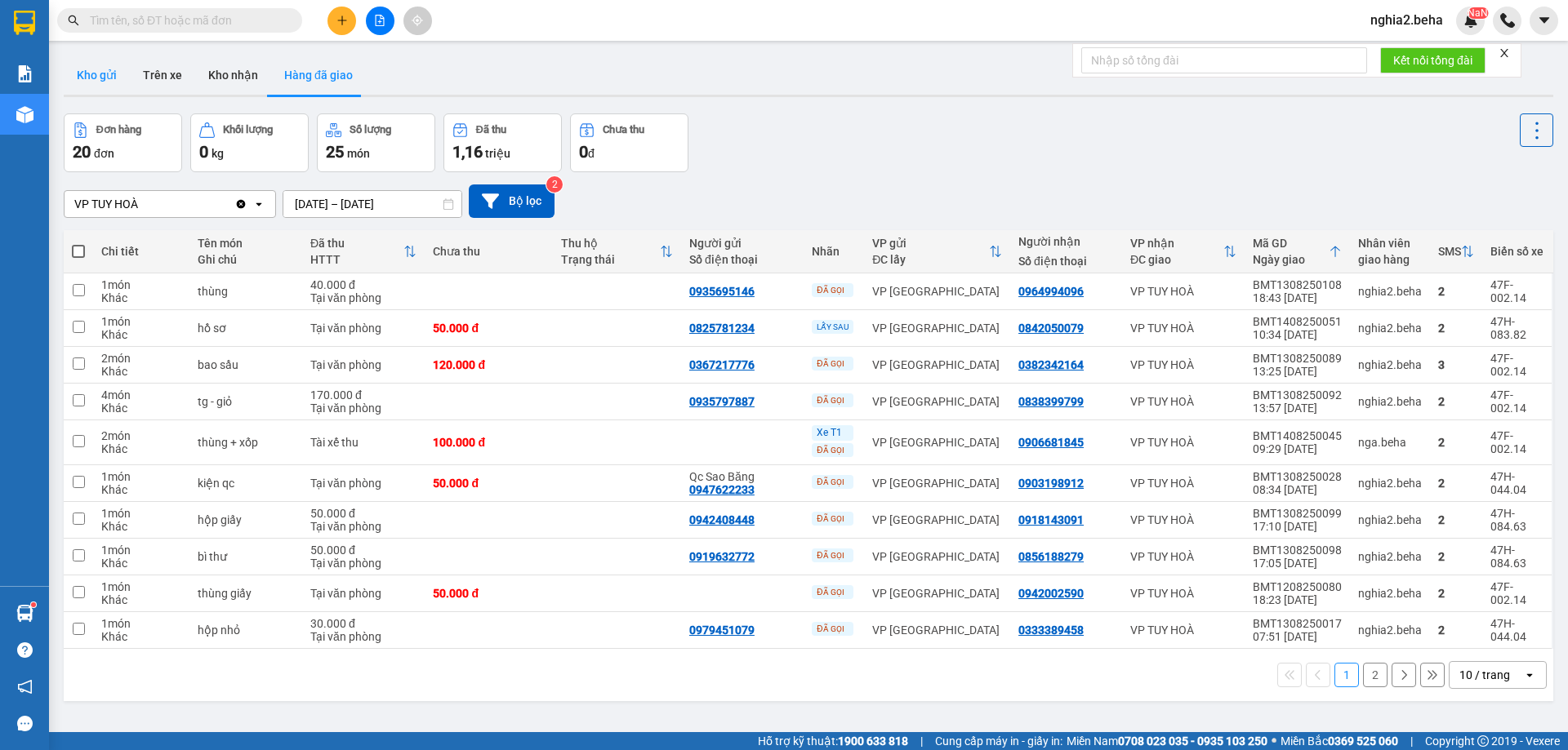
click at [80, 68] on button "Kho gửi" at bounding box center [96, 75] width 66 height 39
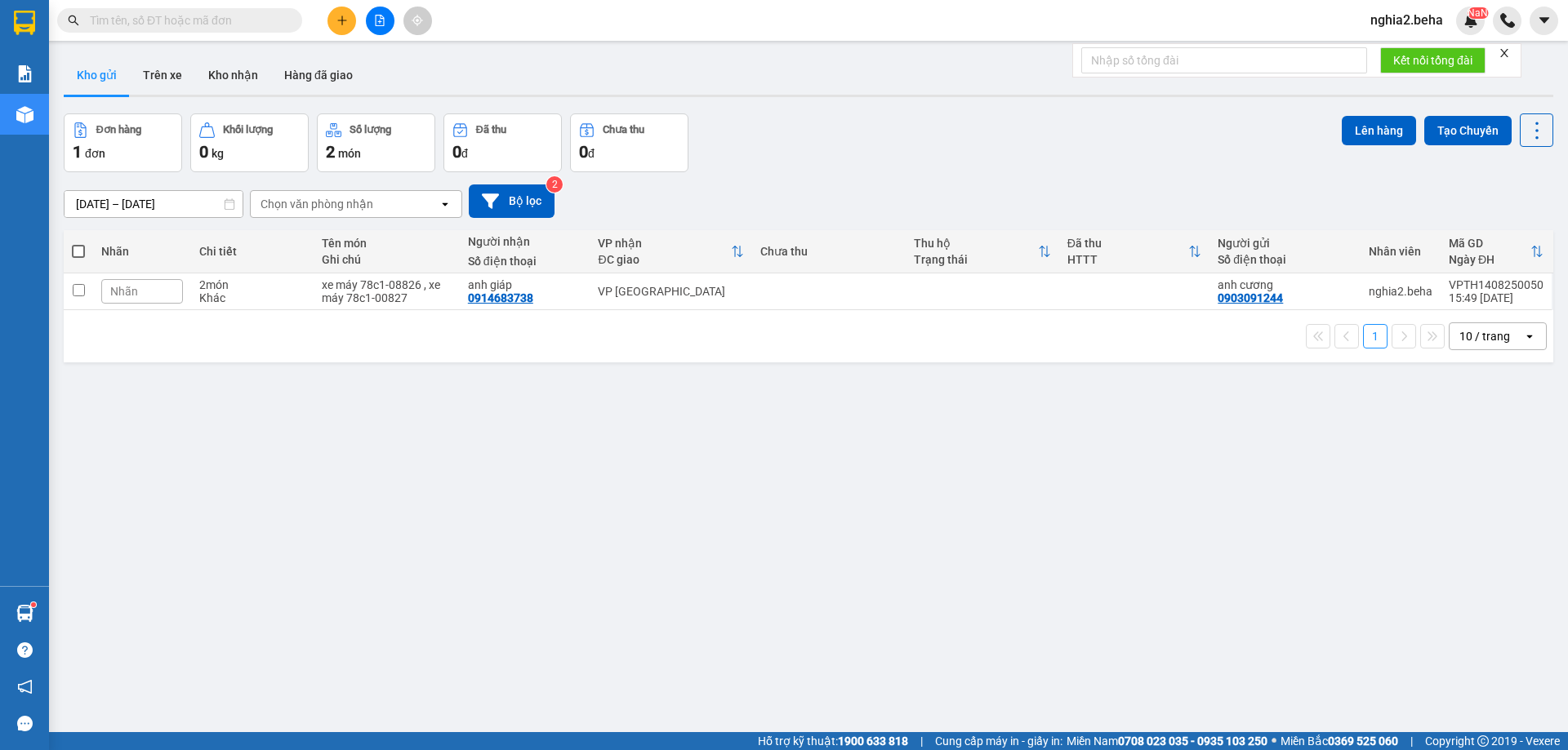
click at [878, 218] on div "[DATE] – [DATE] Press the down arrow key to interact with the calendar and sele…" at bounding box center [808, 202] width 1490 height 58
click at [265, 23] on input "text" at bounding box center [186, 20] width 193 height 18
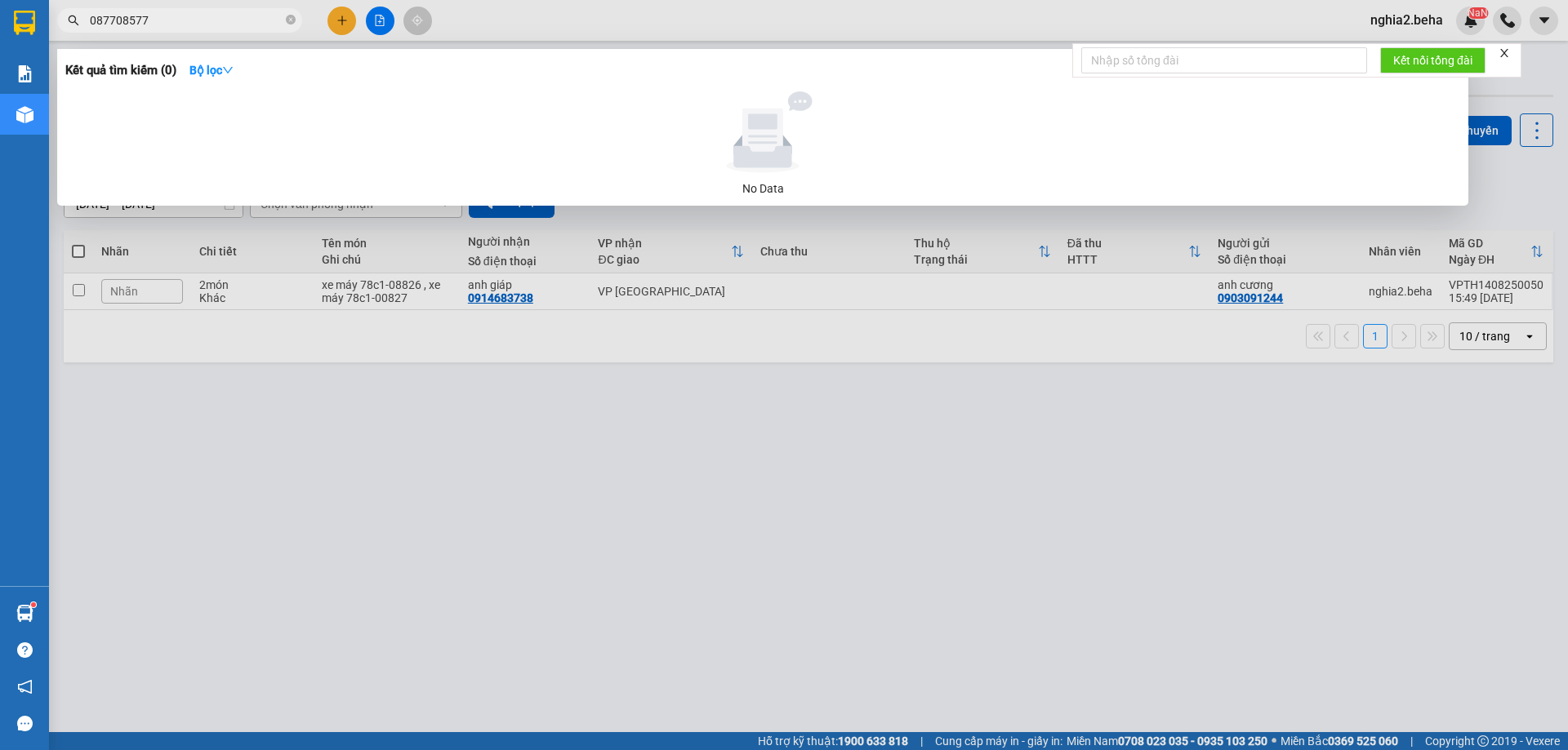
type input "0877085779"
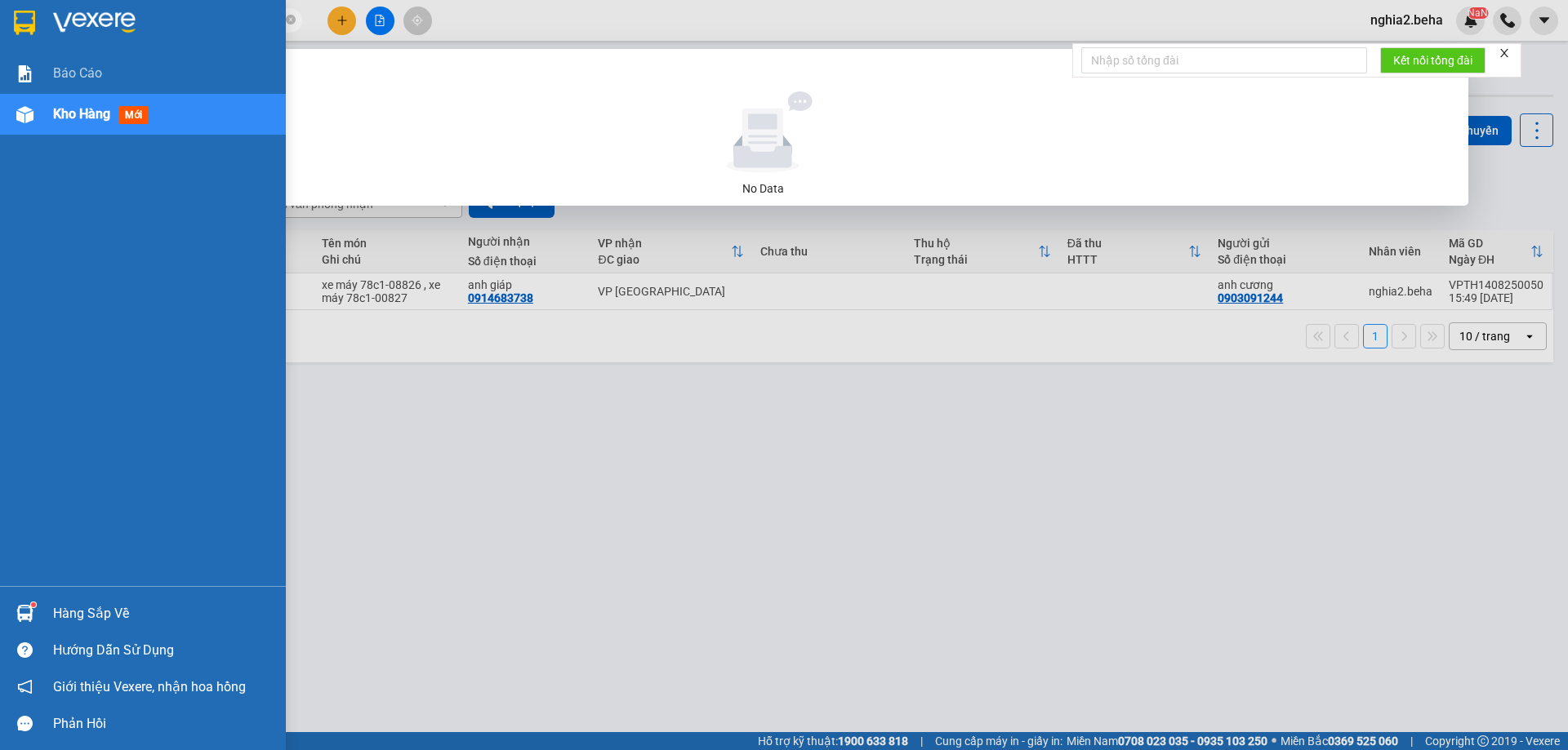
drag, startPoint x: 191, startPoint y: 13, endPoint x: 25, endPoint y: 31, distance: 167.0
click at [25, 31] on section "Kết quả tìm kiếm ( 0 ) Bộ lọc No Data 0877085779 nghia2.[PERSON_NAME] cáo Kho h…" at bounding box center [784, 375] width 1568 height 750
type input "779"
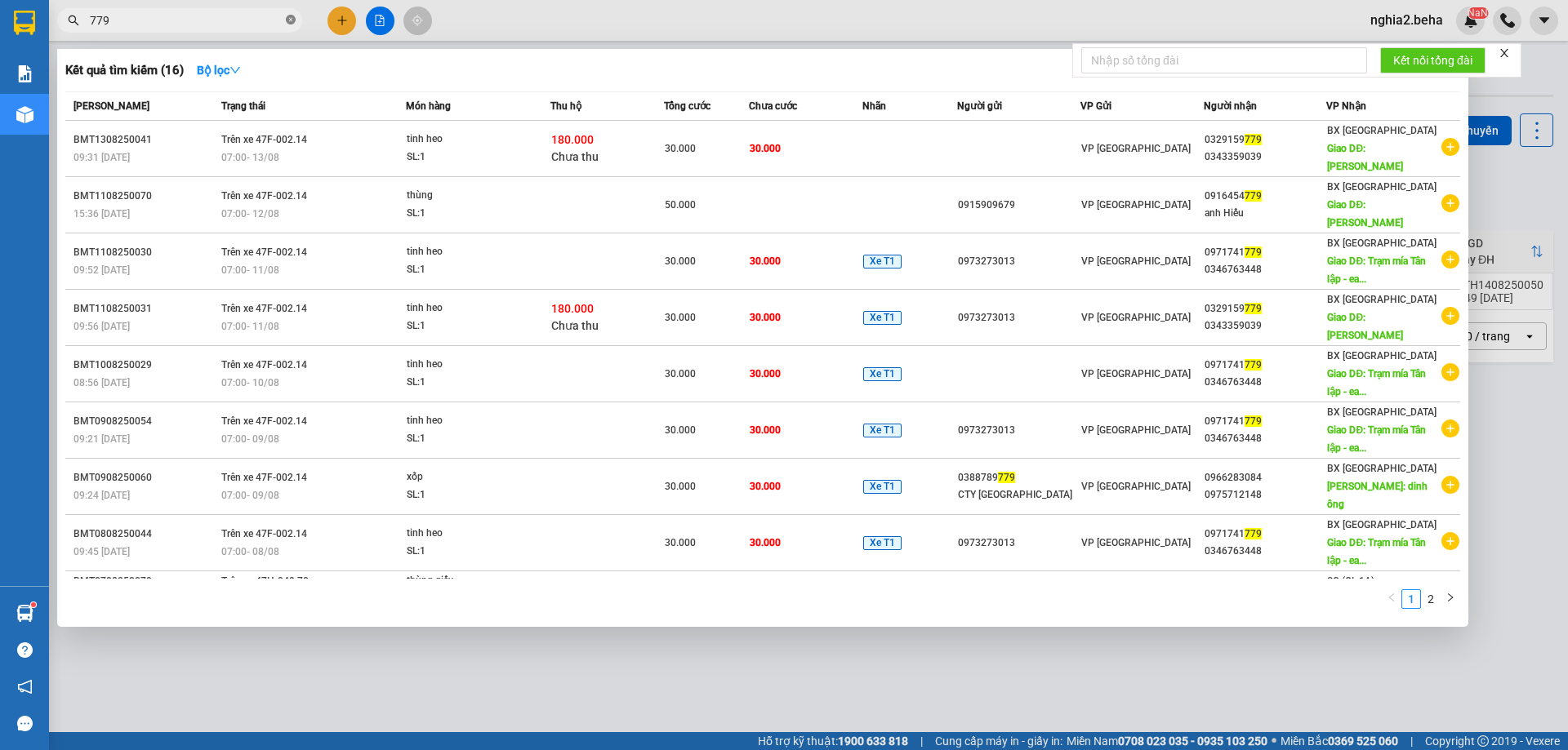
click at [287, 19] on icon "close-circle" at bounding box center [290, 19] width 10 height 10
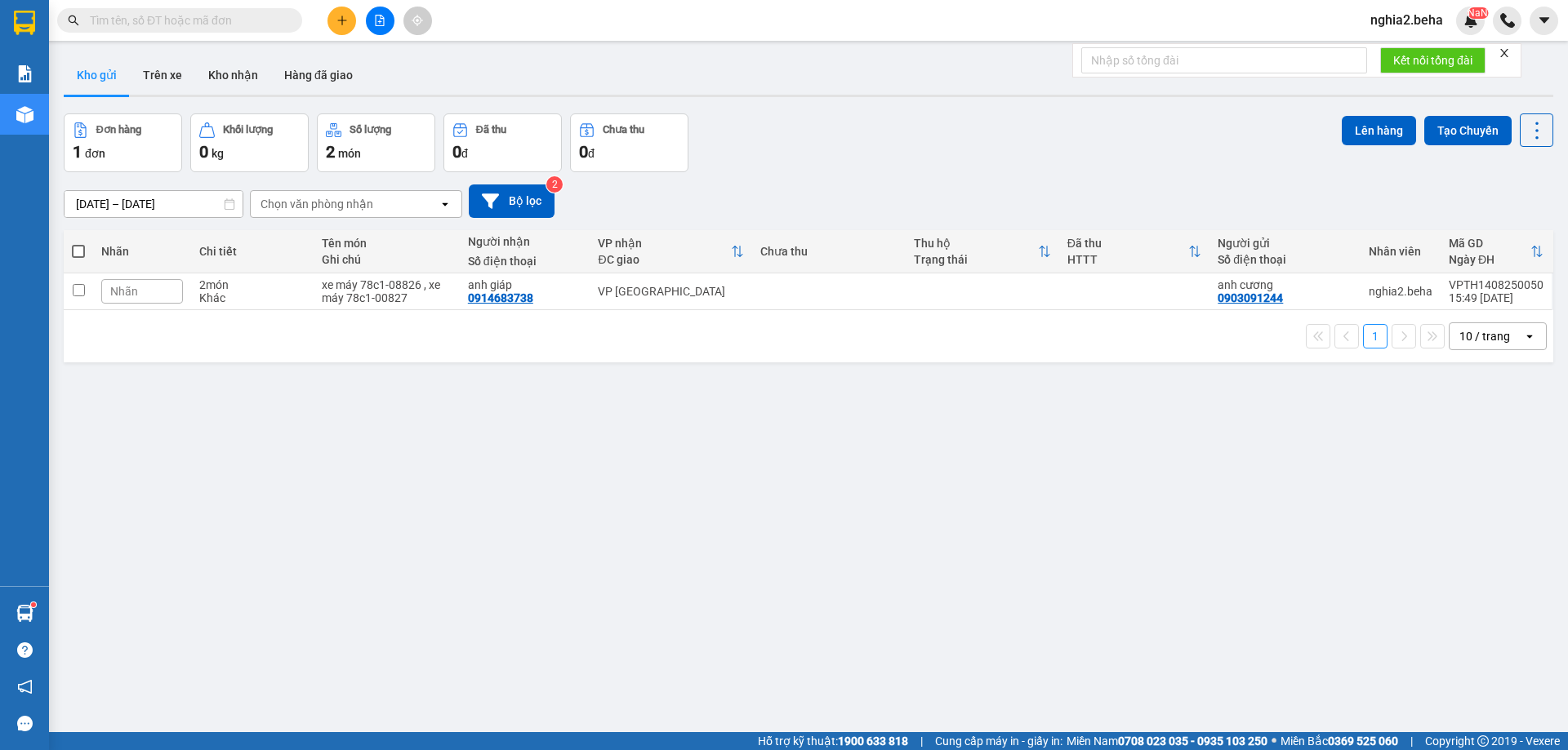
click at [218, 18] on input "text" at bounding box center [186, 20] width 193 height 18
click at [267, 22] on input "text" at bounding box center [186, 20] width 193 height 18
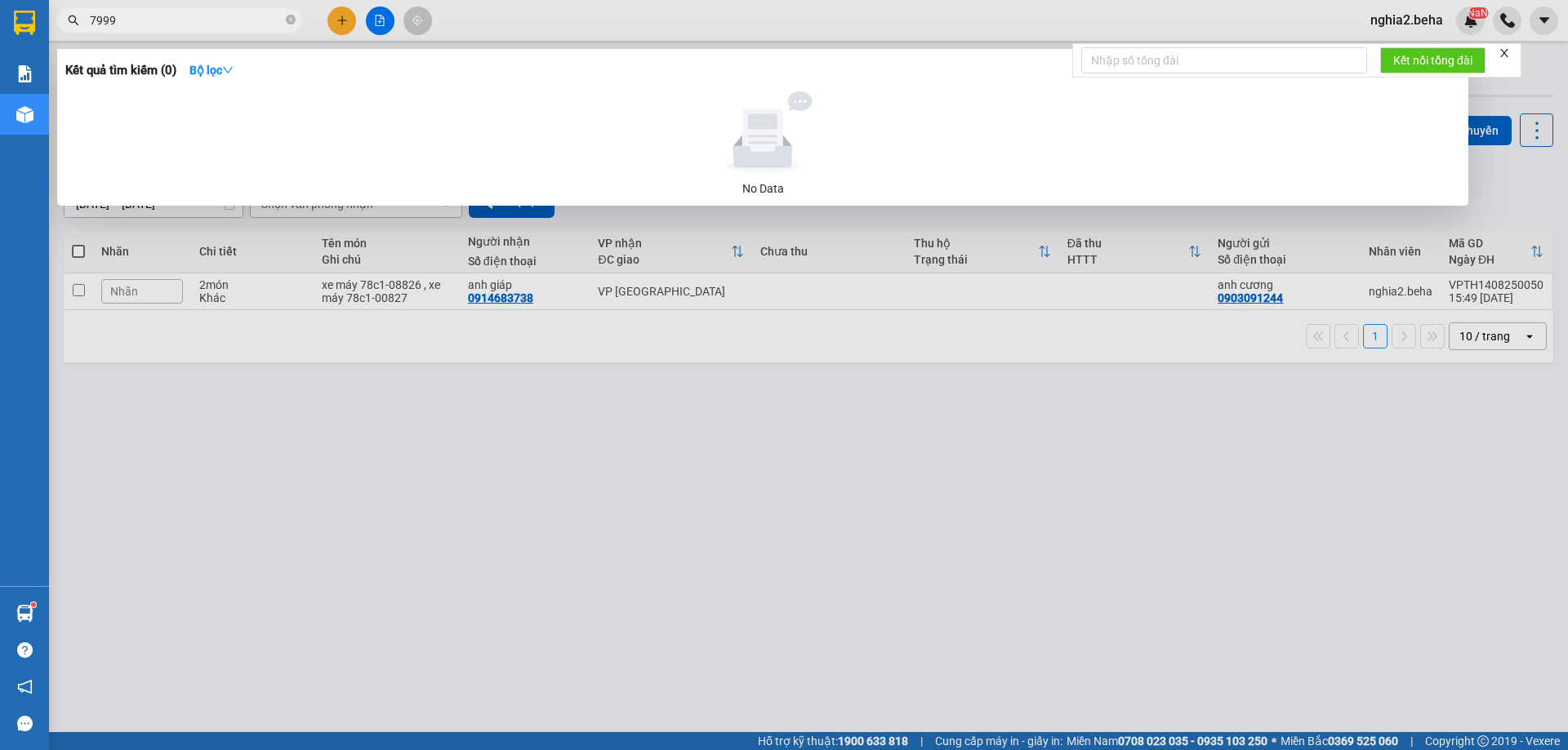
type input "799"
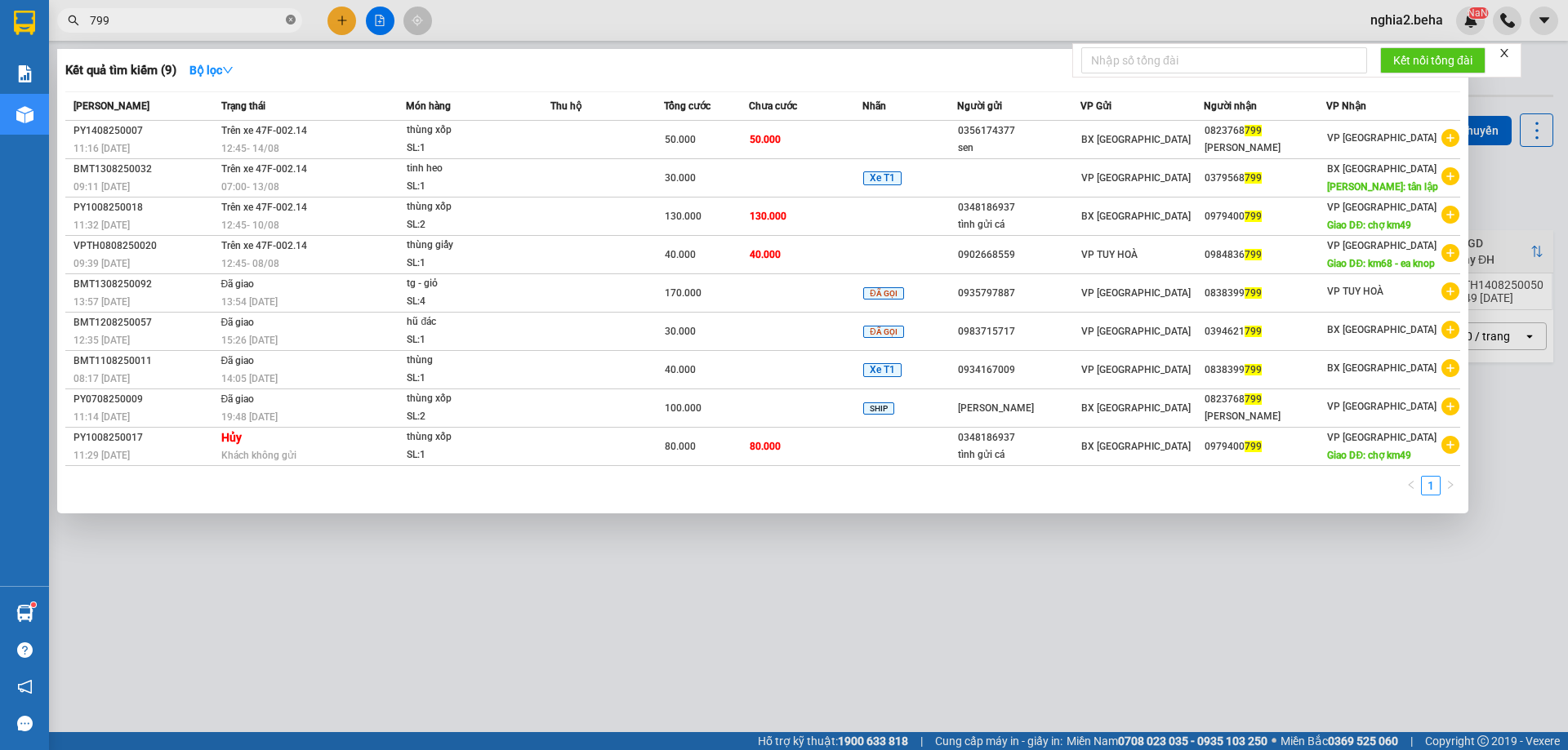
click at [287, 19] on icon "close-circle" at bounding box center [290, 19] width 10 height 10
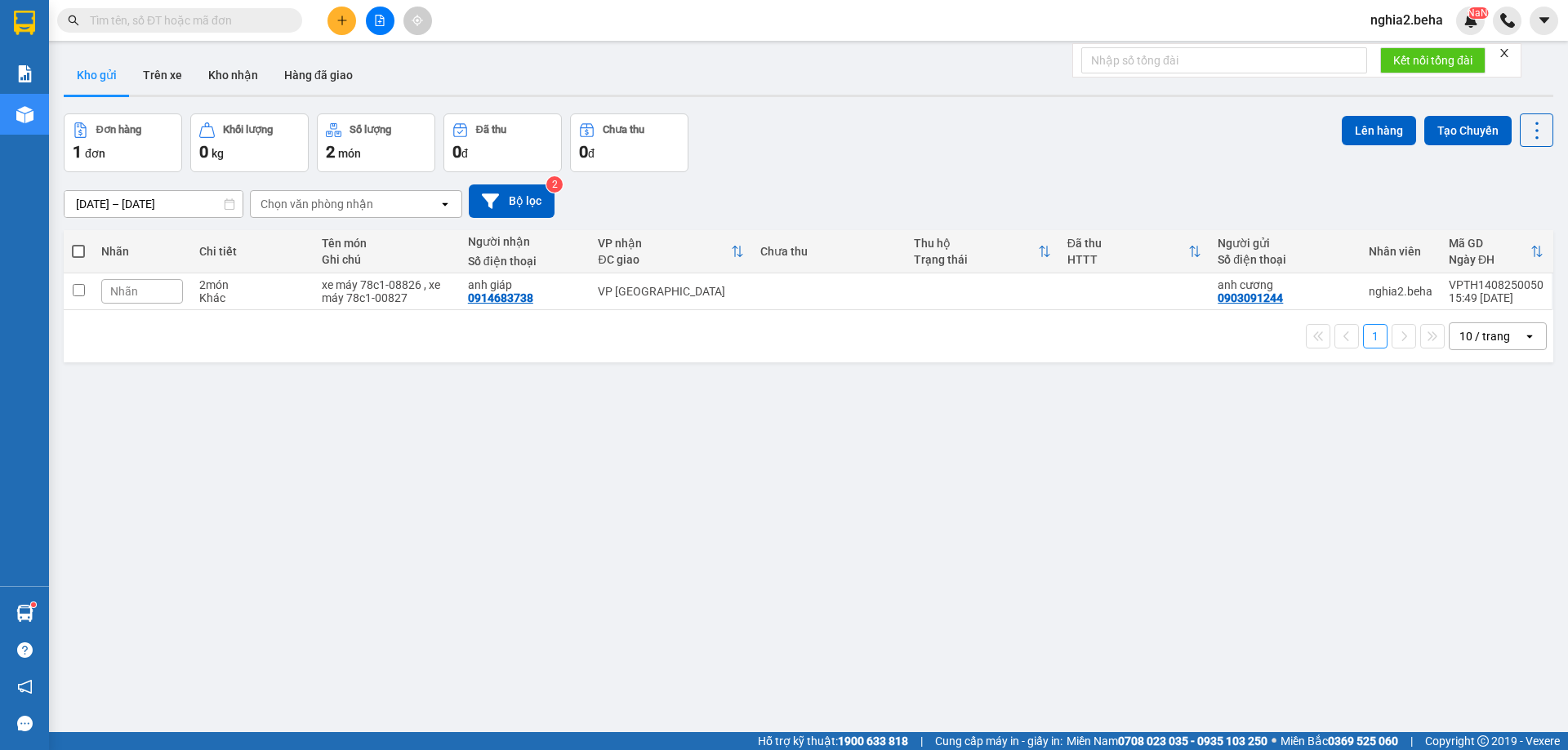
click at [210, 17] on input "text" at bounding box center [186, 20] width 193 height 18
click at [380, 20] on icon "file-add" at bounding box center [380, 20] width 9 height 12
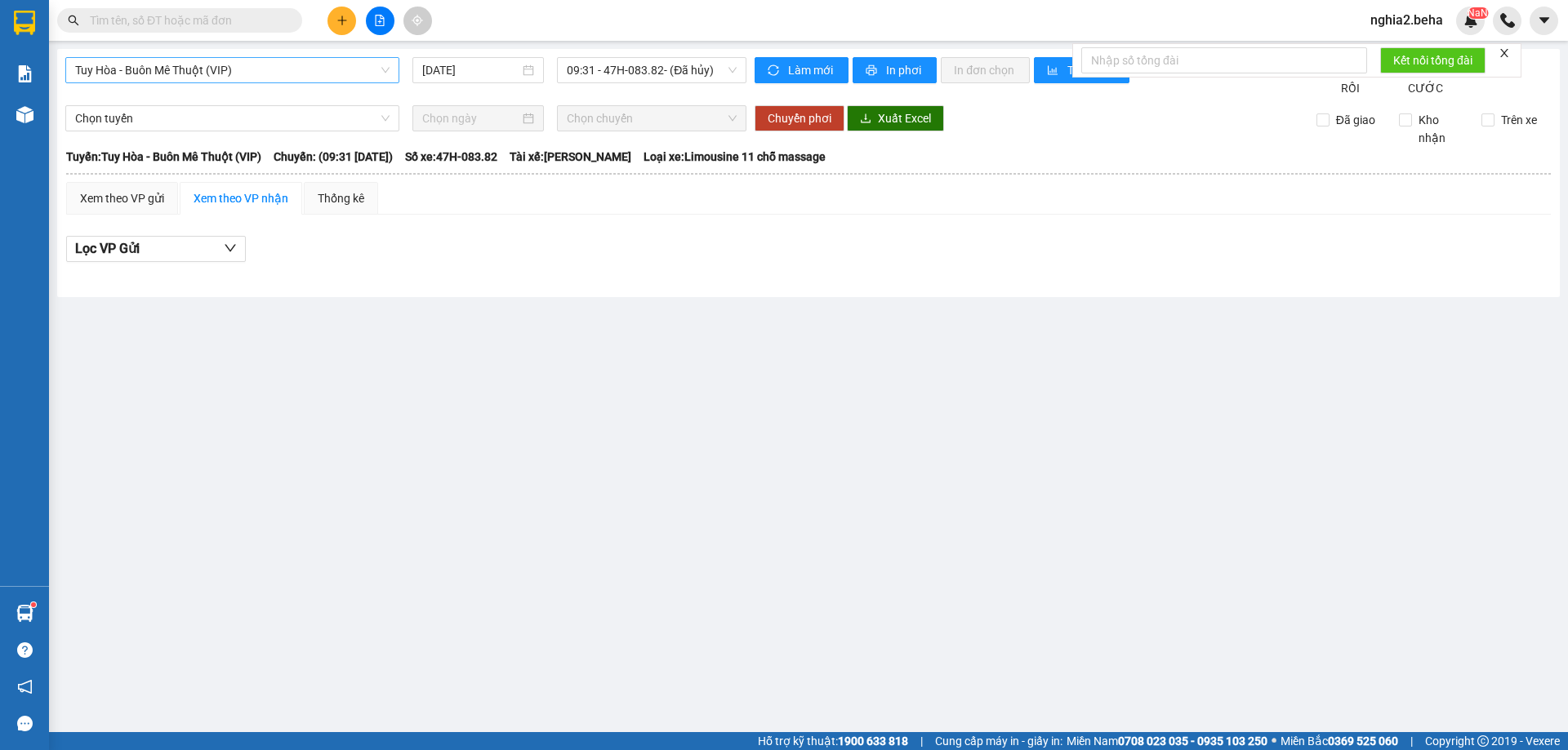
click at [336, 69] on span "Tuy Hòa - Buôn Mê Thuột (VIP)" at bounding box center [232, 70] width 315 height 24
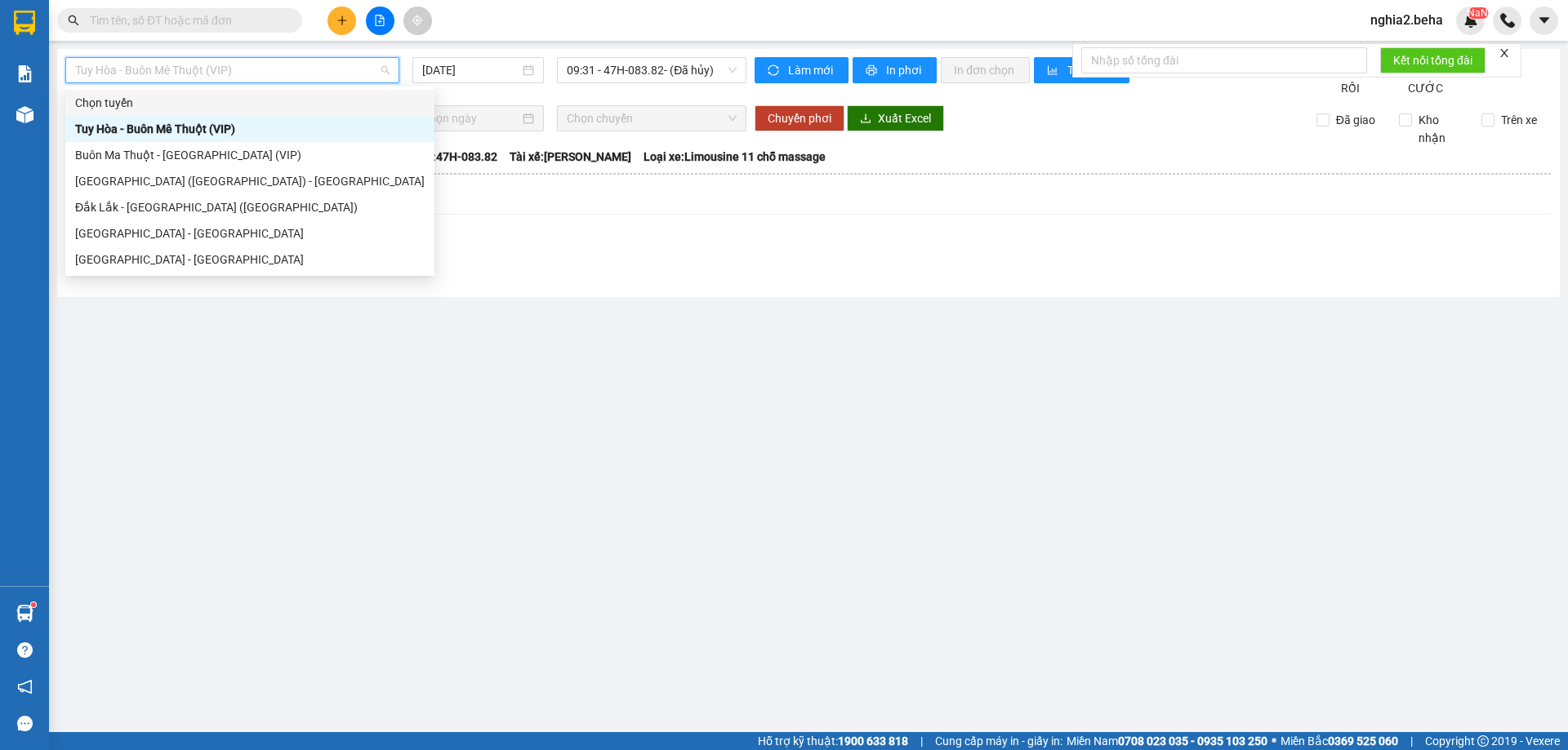
click at [207, 22] on input "text" at bounding box center [186, 20] width 193 height 18
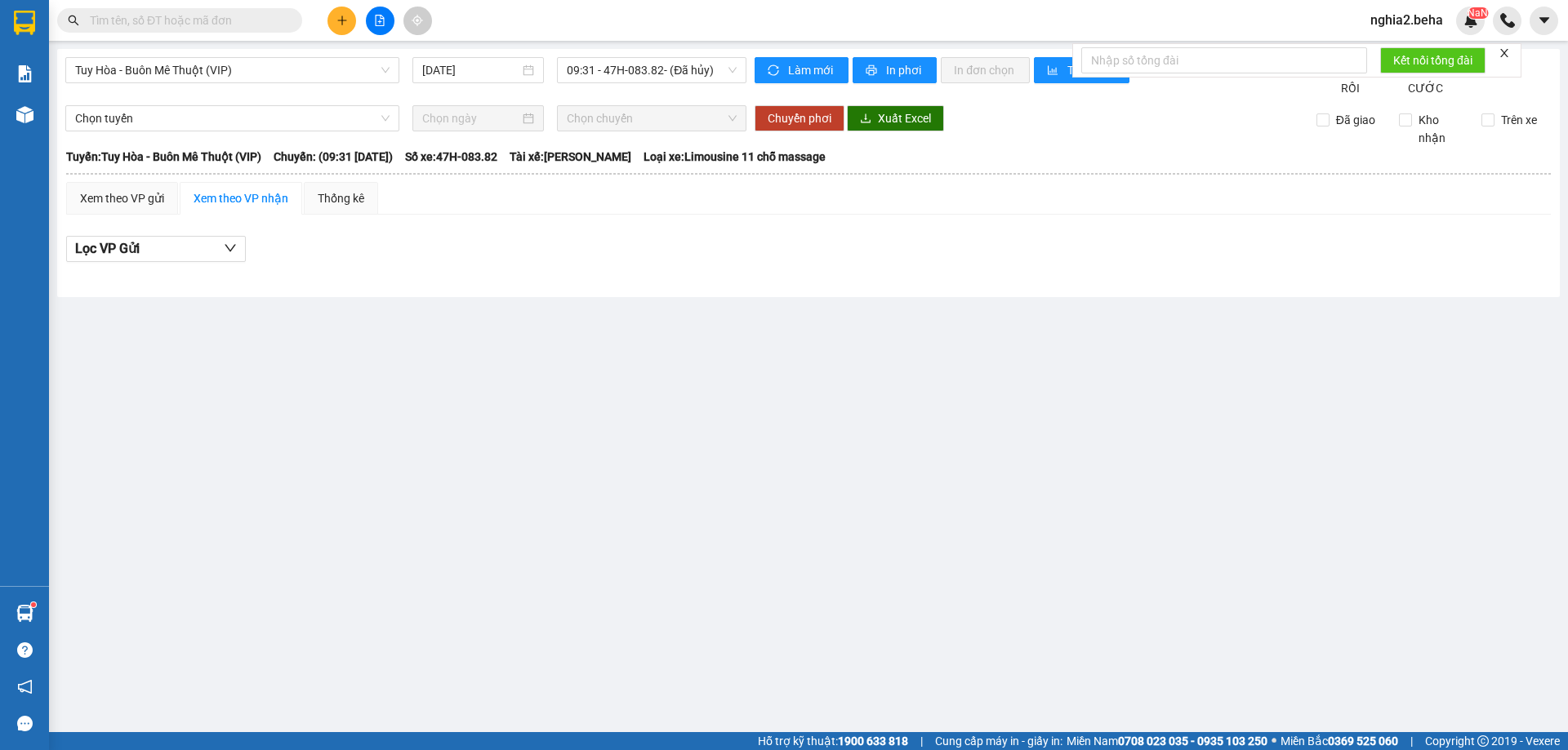
click at [214, 23] on input "text" at bounding box center [186, 20] width 193 height 18
click at [708, 77] on span "09:31 - 47H-083.82 - (Đã hủy)" at bounding box center [652, 70] width 170 height 24
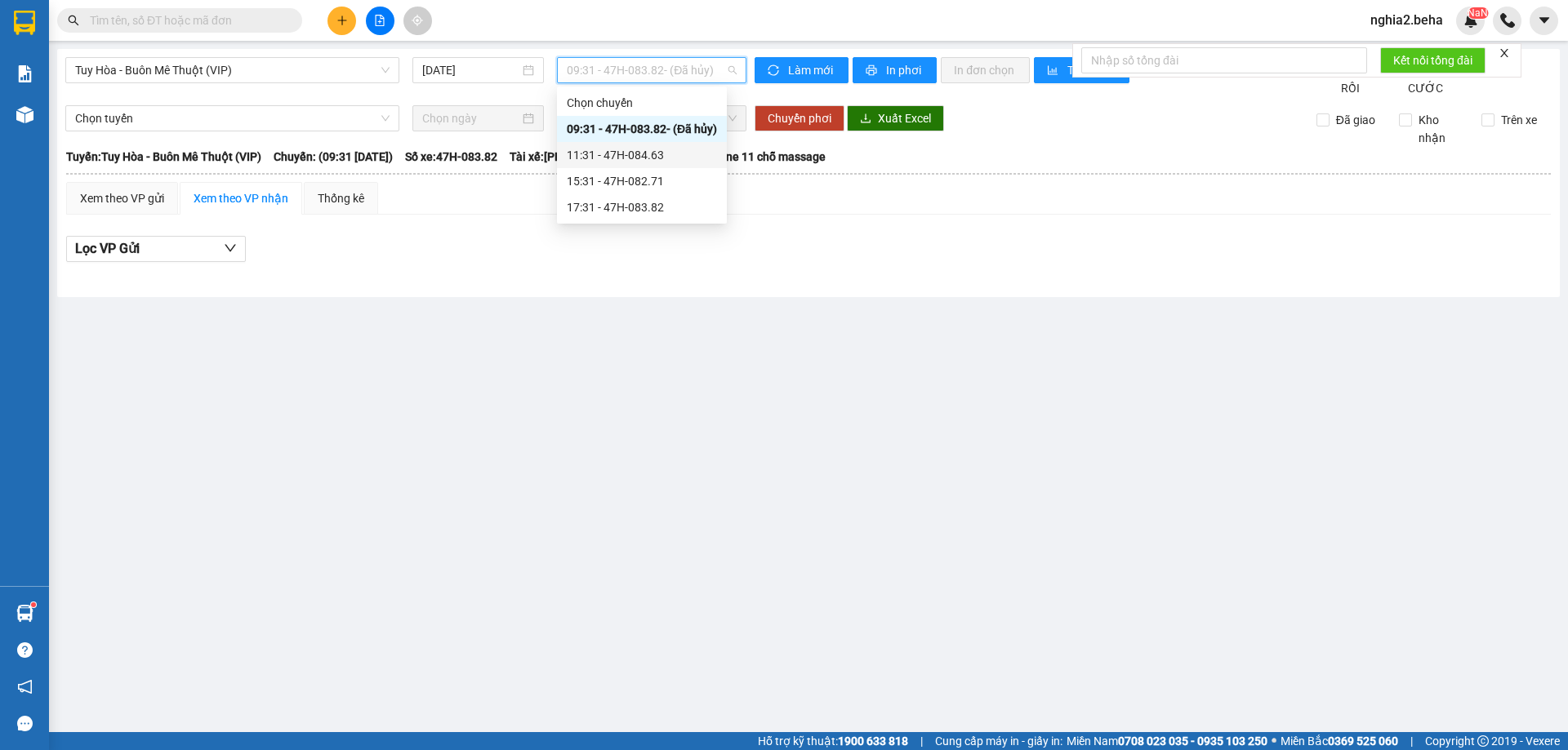
click at [673, 167] on div "11:31 - 47H-084.63" at bounding box center [642, 155] width 170 height 26
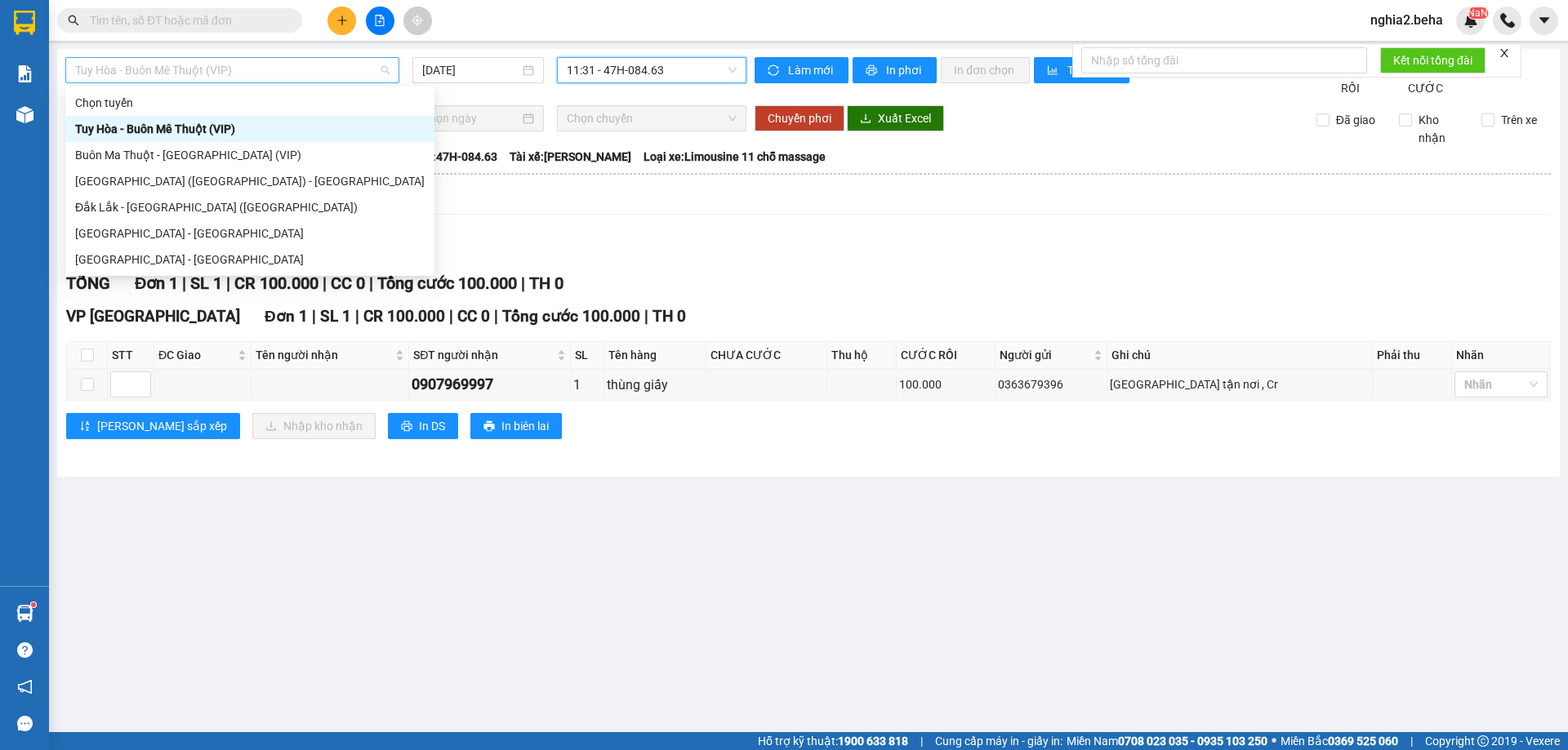
click at [330, 63] on span "Tuy Hòa - Buôn Mê Thuột (VIP)" at bounding box center [232, 70] width 315 height 24
click at [194, 150] on div "Buôn Ma Thuột - [GEOGRAPHIC_DATA] (VIP)" at bounding box center [249, 155] width 350 height 18
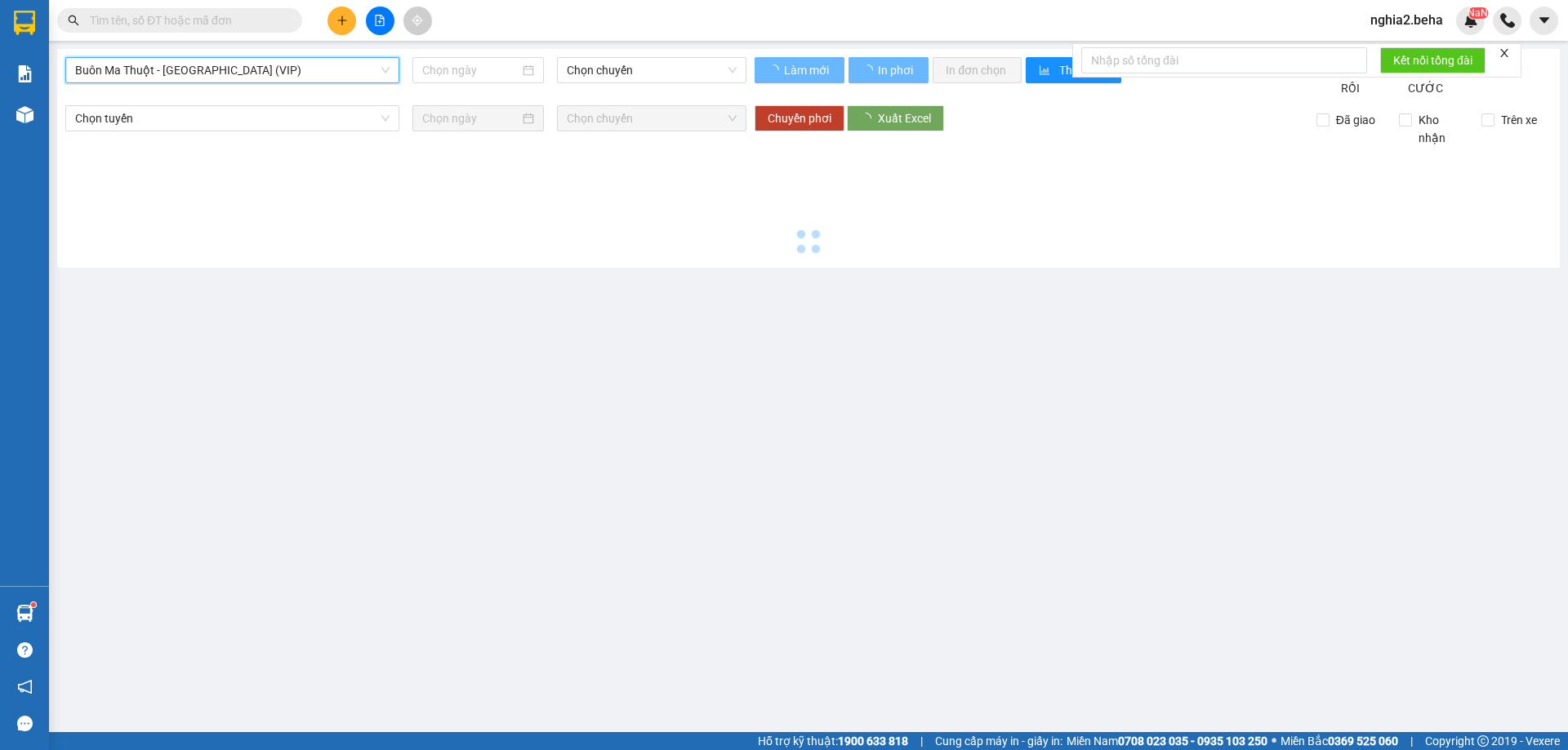
type input "[DATE]"
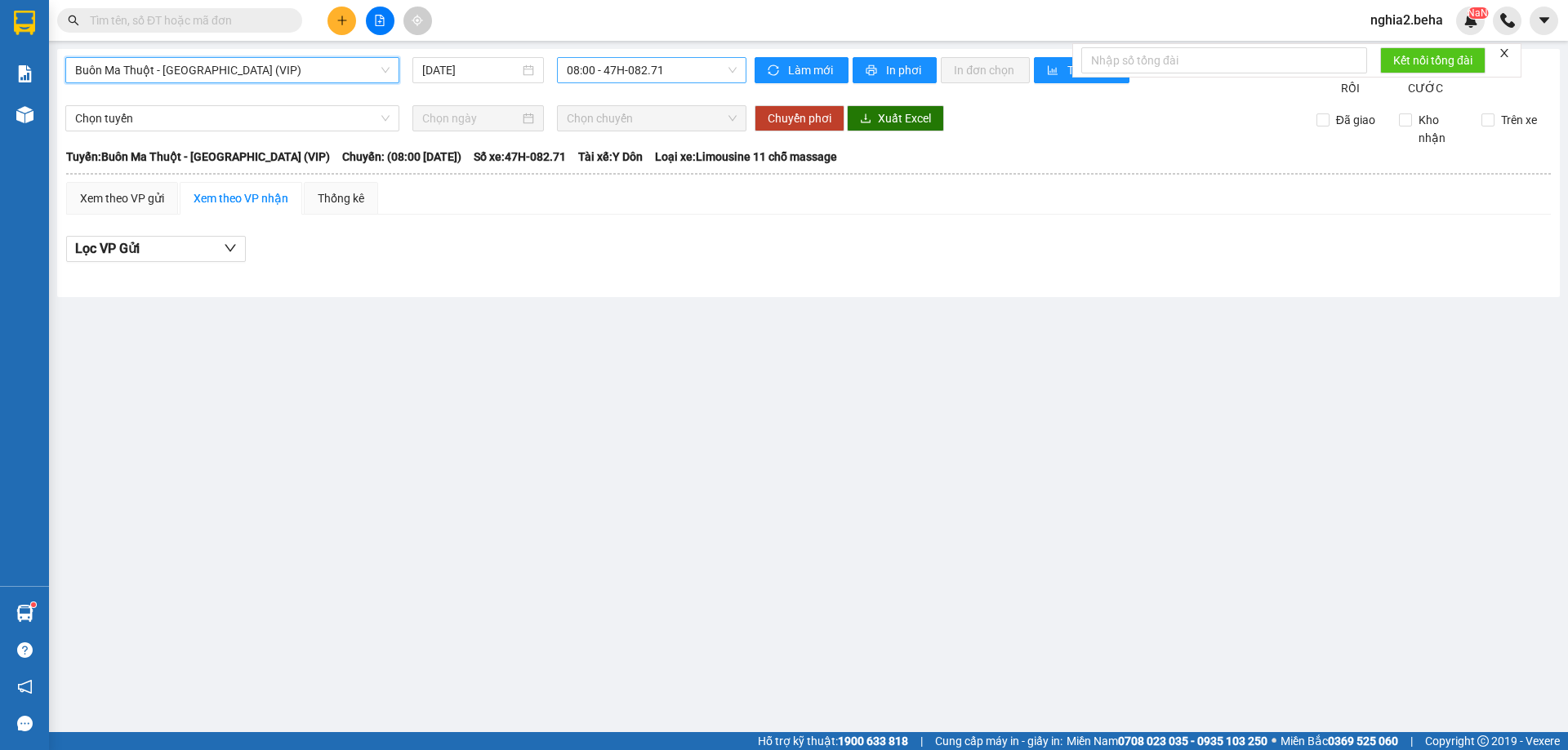
click at [667, 65] on span "08:00 - 47H-082.71" at bounding box center [652, 70] width 170 height 24
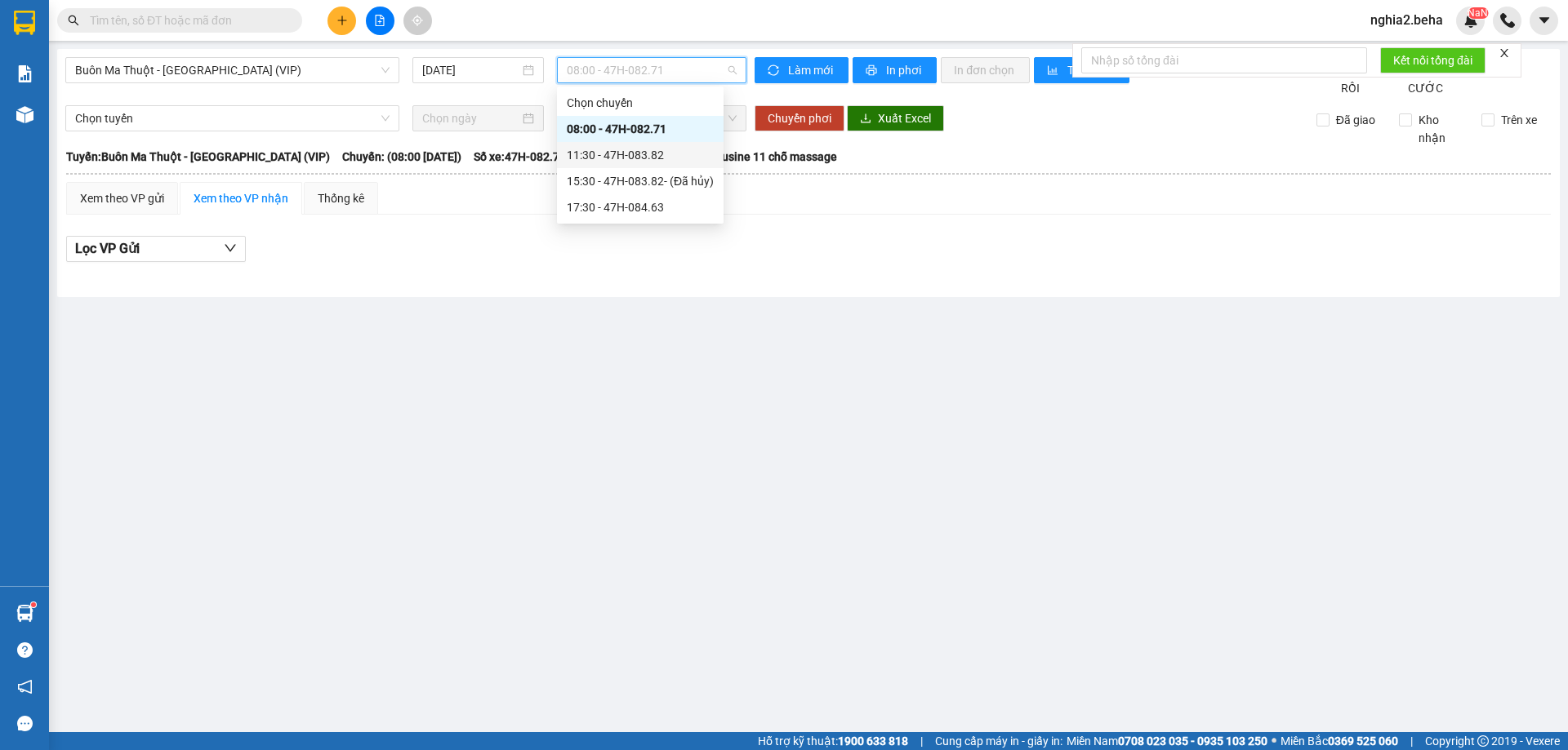
click at [663, 158] on div "11:30 - 47H-083.82" at bounding box center [640, 155] width 147 height 18
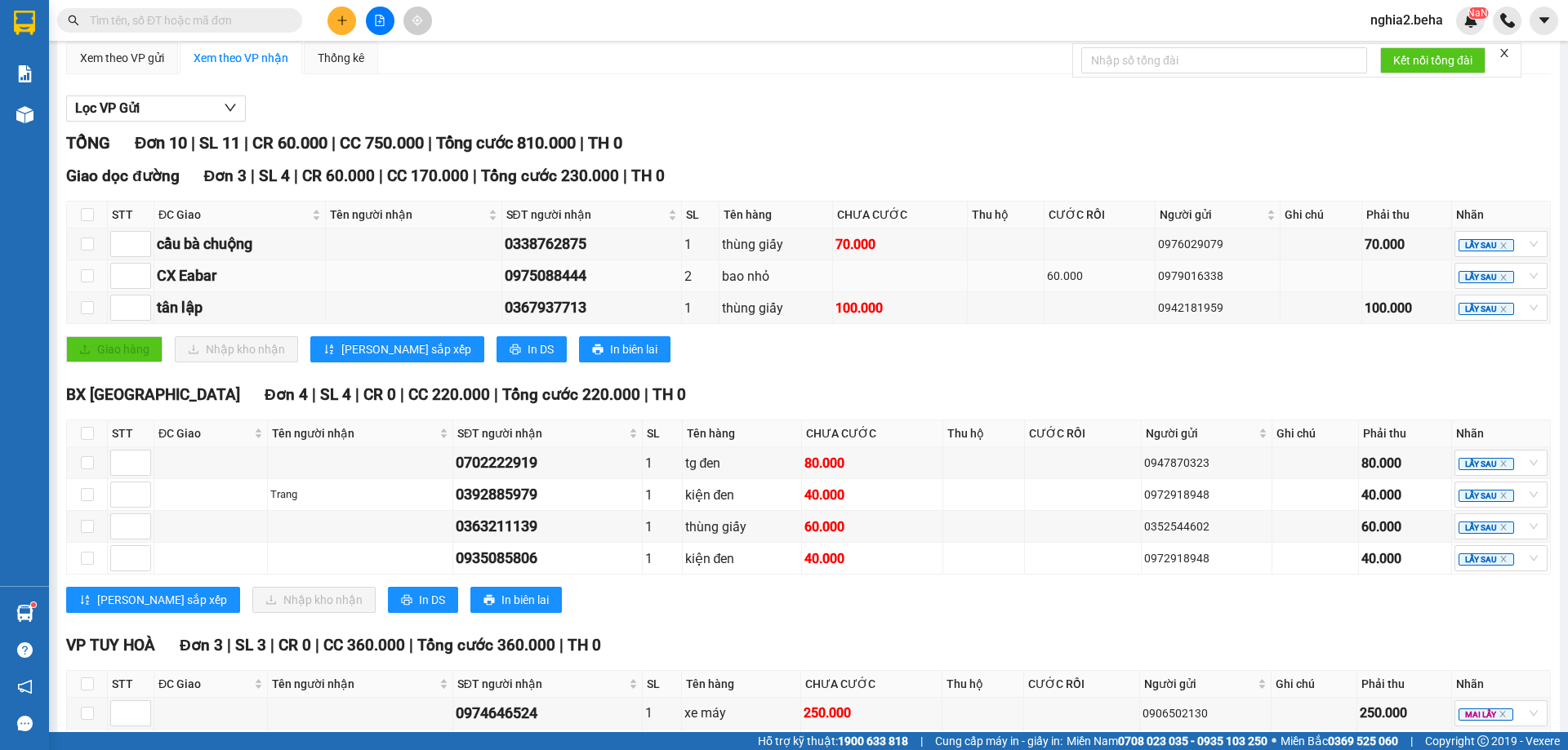
scroll to position [304, 0]
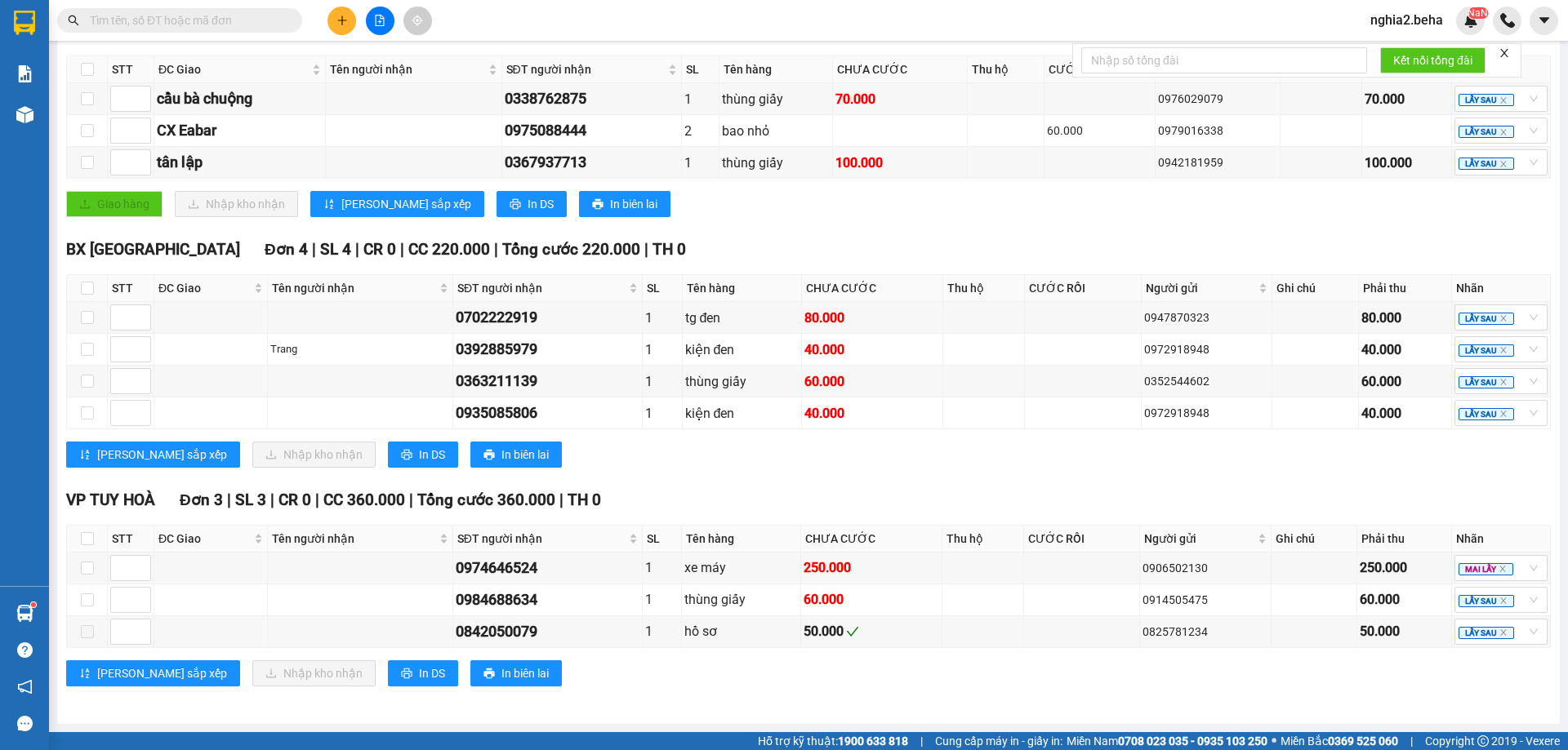
click at [173, 19] on input "text" at bounding box center [186, 20] width 193 height 18
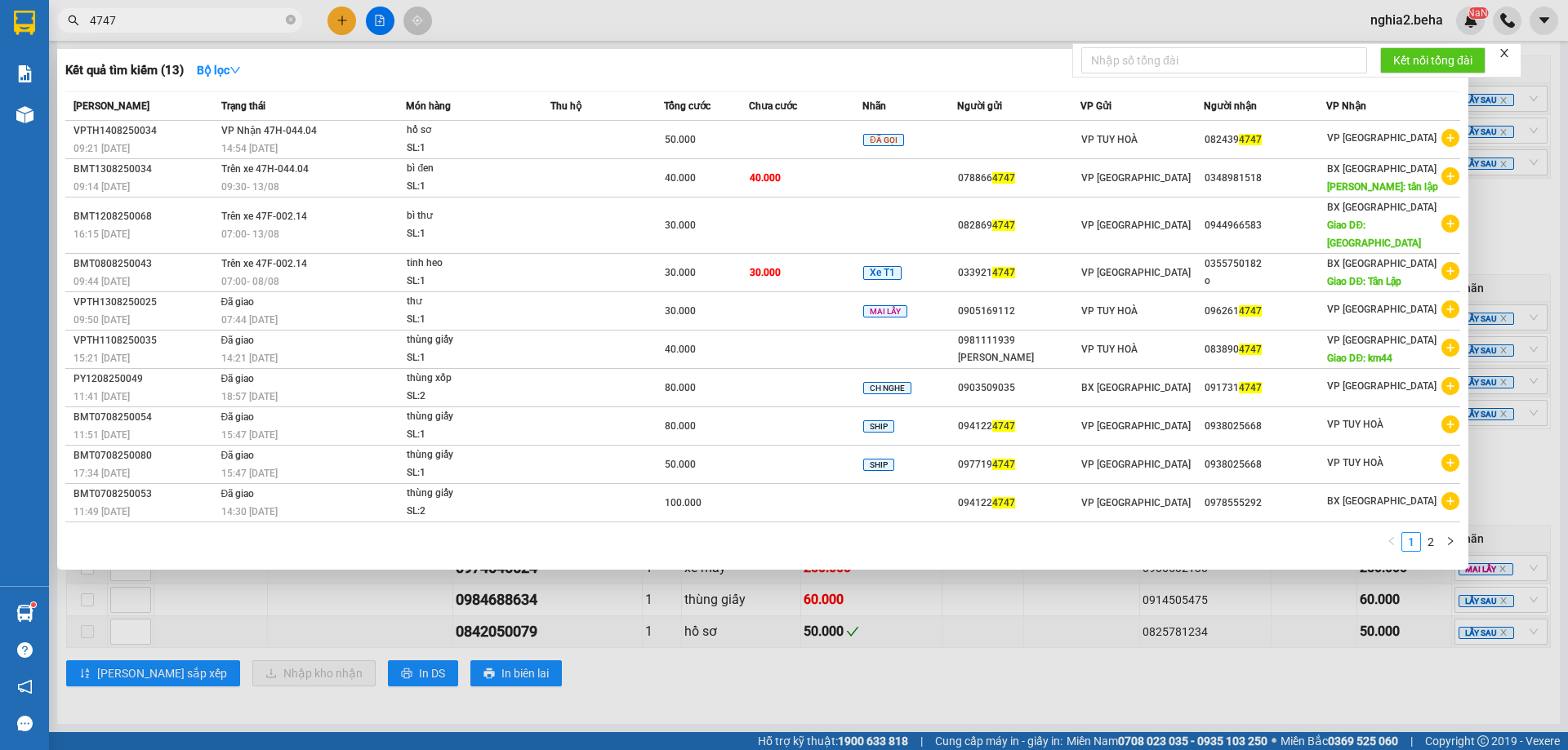
click at [281, 17] on input "4747" at bounding box center [186, 20] width 193 height 18
drag, startPoint x: 157, startPoint y: 19, endPoint x: 66, endPoint y: 19, distance: 91.0
click at [66, 19] on span "4747" at bounding box center [179, 19] width 245 height 24
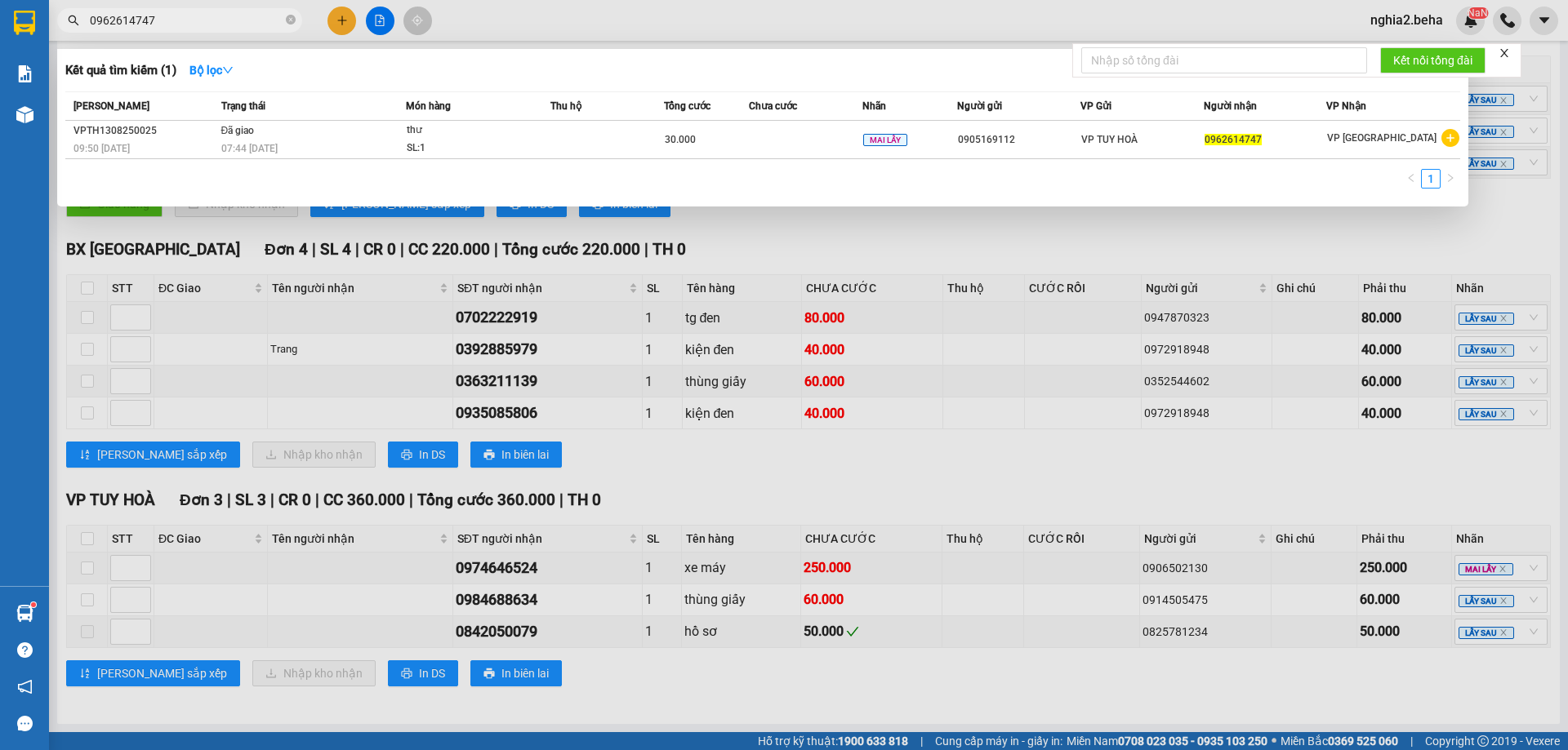
click at [820, 508] on div at bounding box center [784, 375] width 1568 height 750
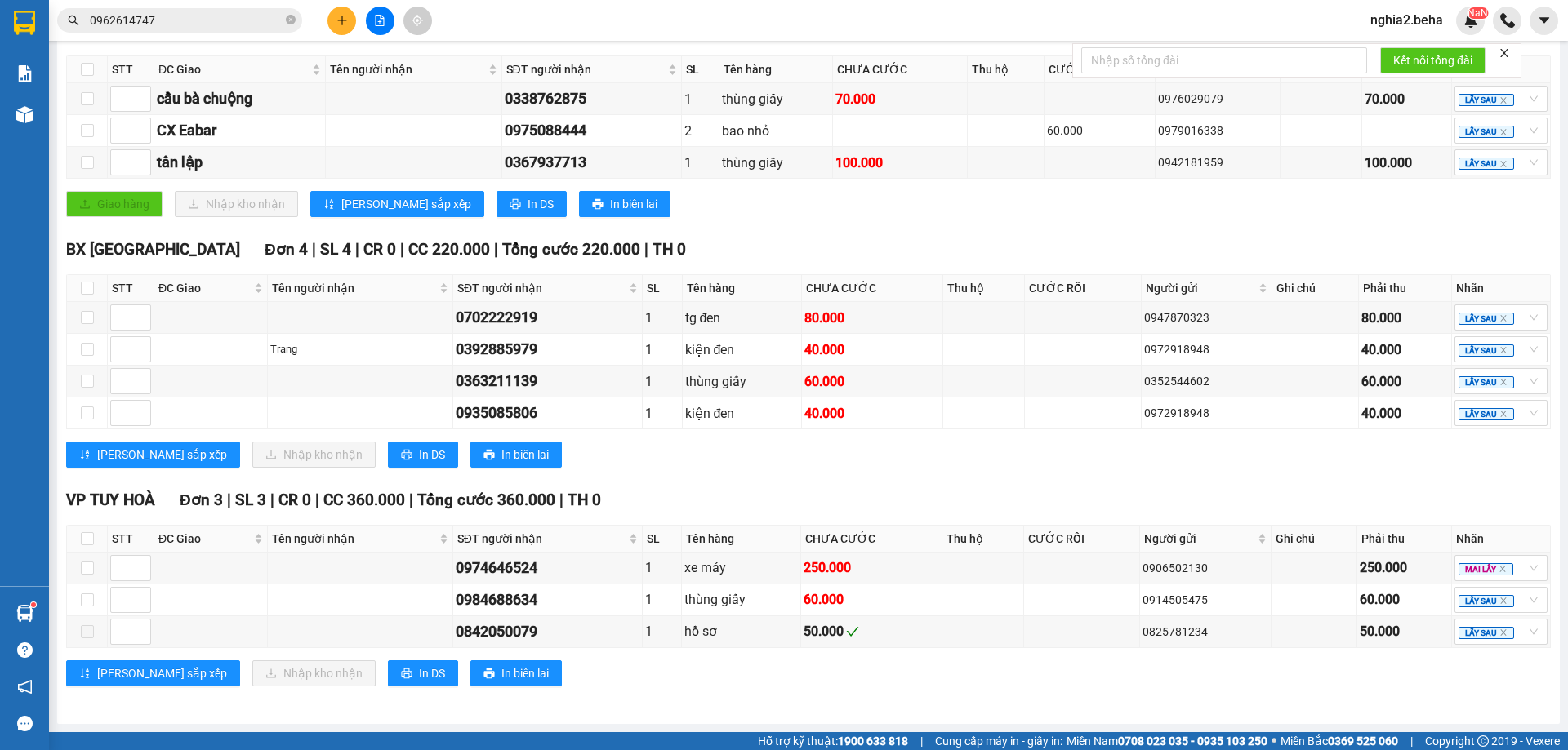
click at [891, 479] on div "BX PHÚ YÊN Đơn 4 | SL 4 | CR 0 | CC 220.000 | Tổng cước 220.000 | TH 0 STT ĐC G…" at bounding box center [809, 358] width 1485 height 243
click at [951, 469] on div "BX PHÚ YÊN Đơn 4 | SL 4 | CR 0 | CC 220.000 | Tổng cước 220.000 | TH 0 STT ĐC G…" at bounding box center [809, 358] width 1485 height 243
click at [833, 468] on div "[PERSON_NAME] sắp xếp Nhập kho nhận In DS In biên lai" at bounding box center [809, 454] width 1485 height 26
click at [1132, 227] on div "Giao dọc đường Đơn 3 | SL 4 | CR 60.000 | CC 170.000 | Tổng cước 230.000 | TH 0…" at bounding box center [809, 124] width 1485 height 210
click at [224, 20] on input "0962614747" at bounding box center [186, 20] width 193 height 18
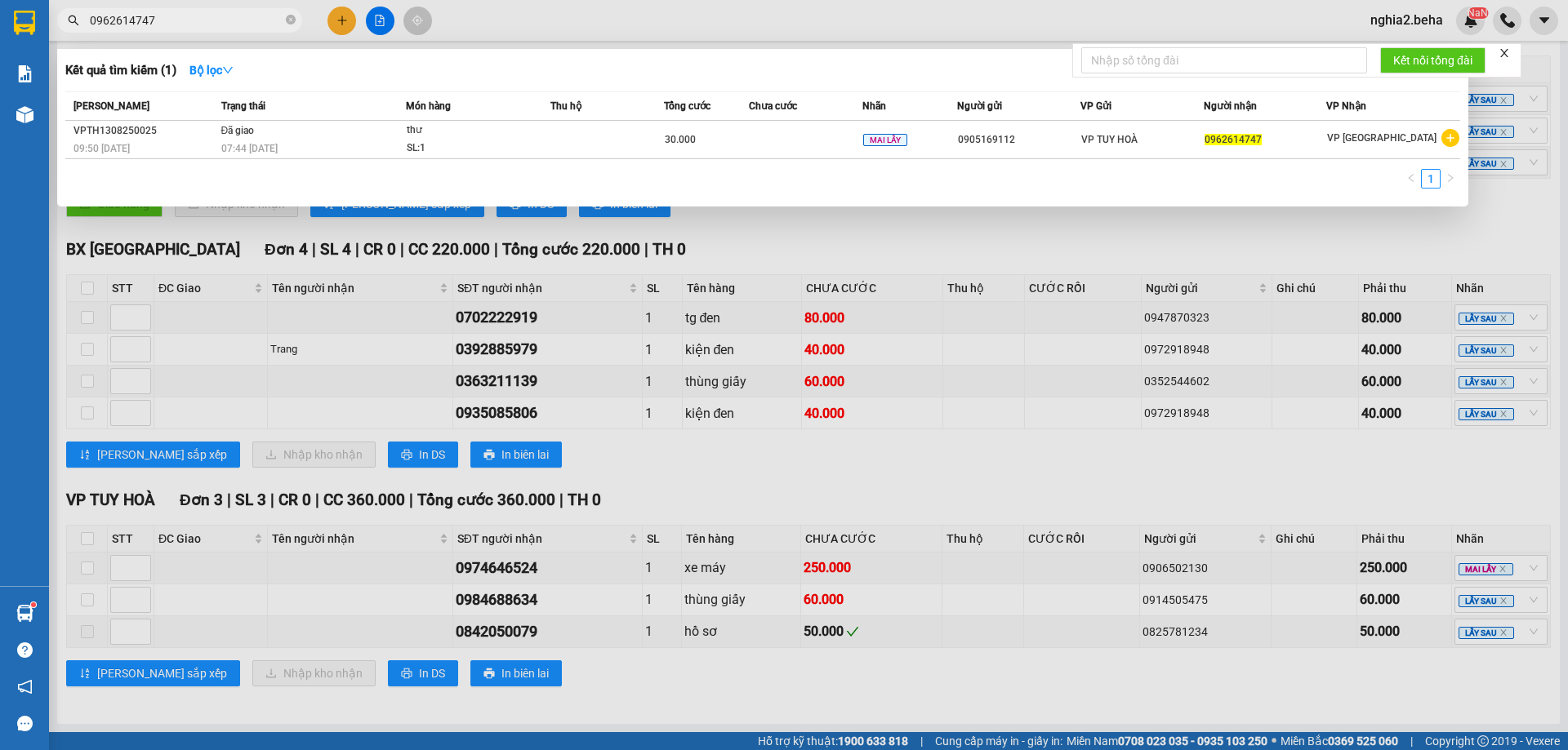
click at [224, 20] on input "0962614747" at bounding box center [186, 20] width 193 height 18
paste input "886058445"
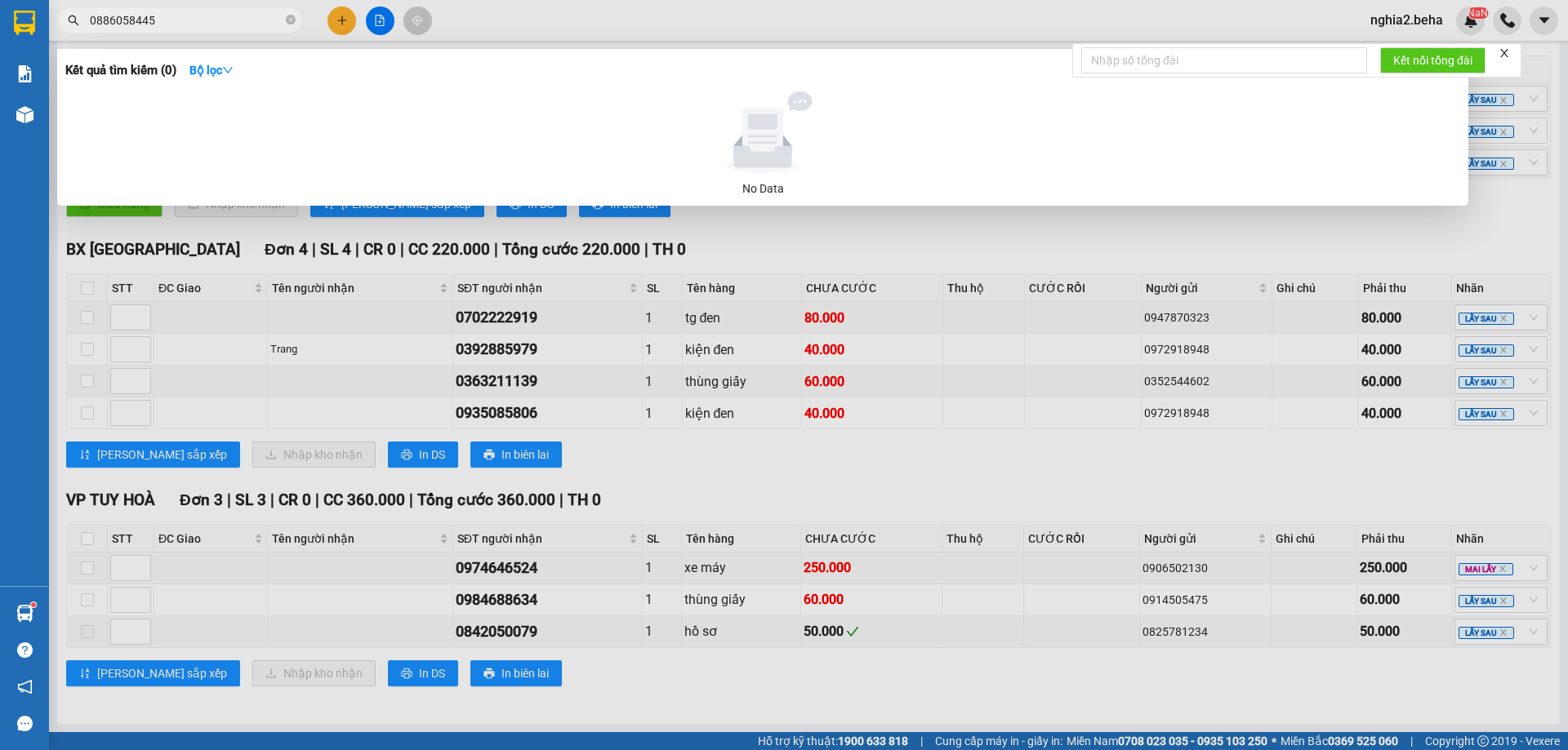
type input "0886058445"
click at [870, 454] on div at bounding box center [784, 375] width 1568 height 750
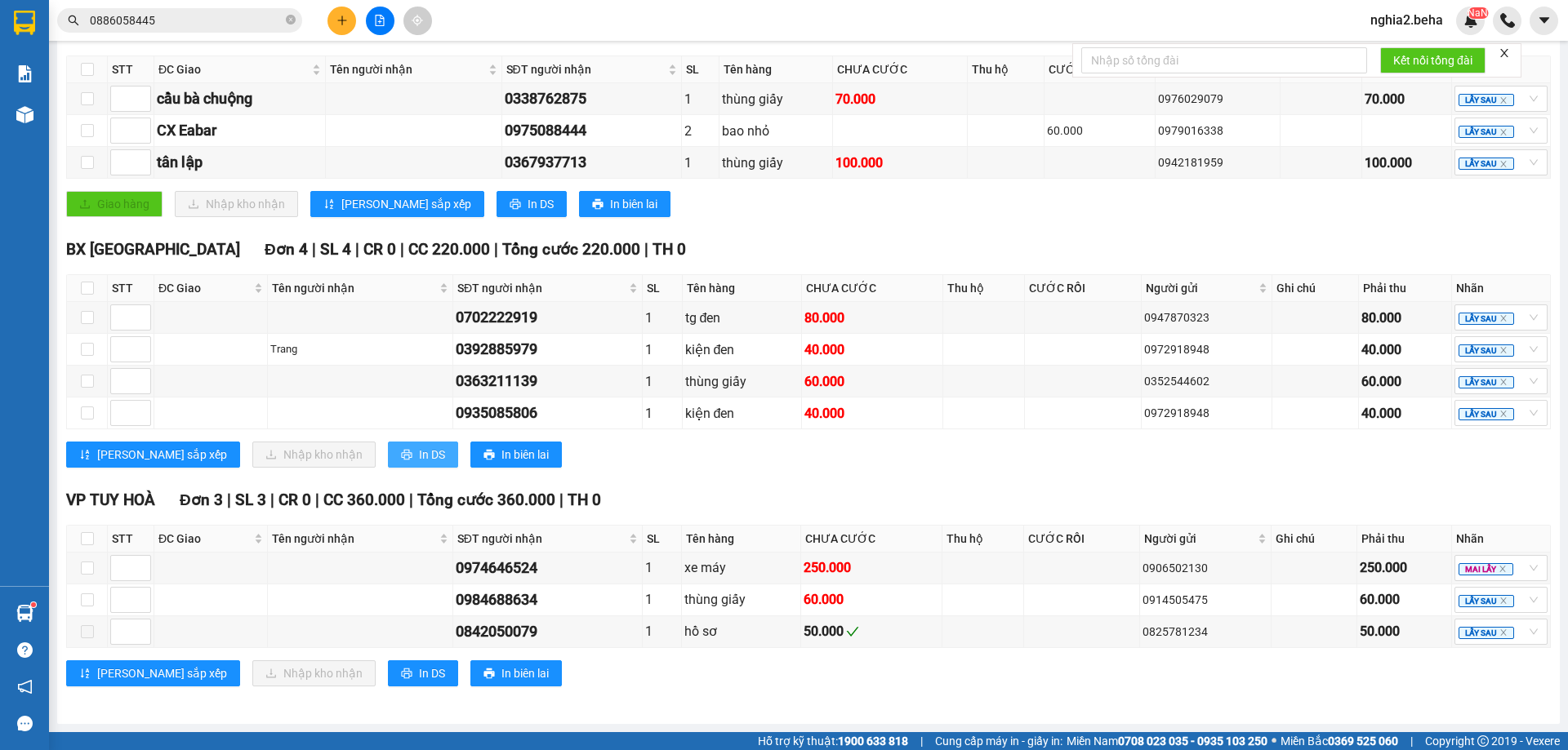
click at [419, 453] on span "In DS" at bounding box center [432, 455] width 26 height 18
click at [419, 674] on span "In DS" at bounding box center [432, 673] width 26 height 18
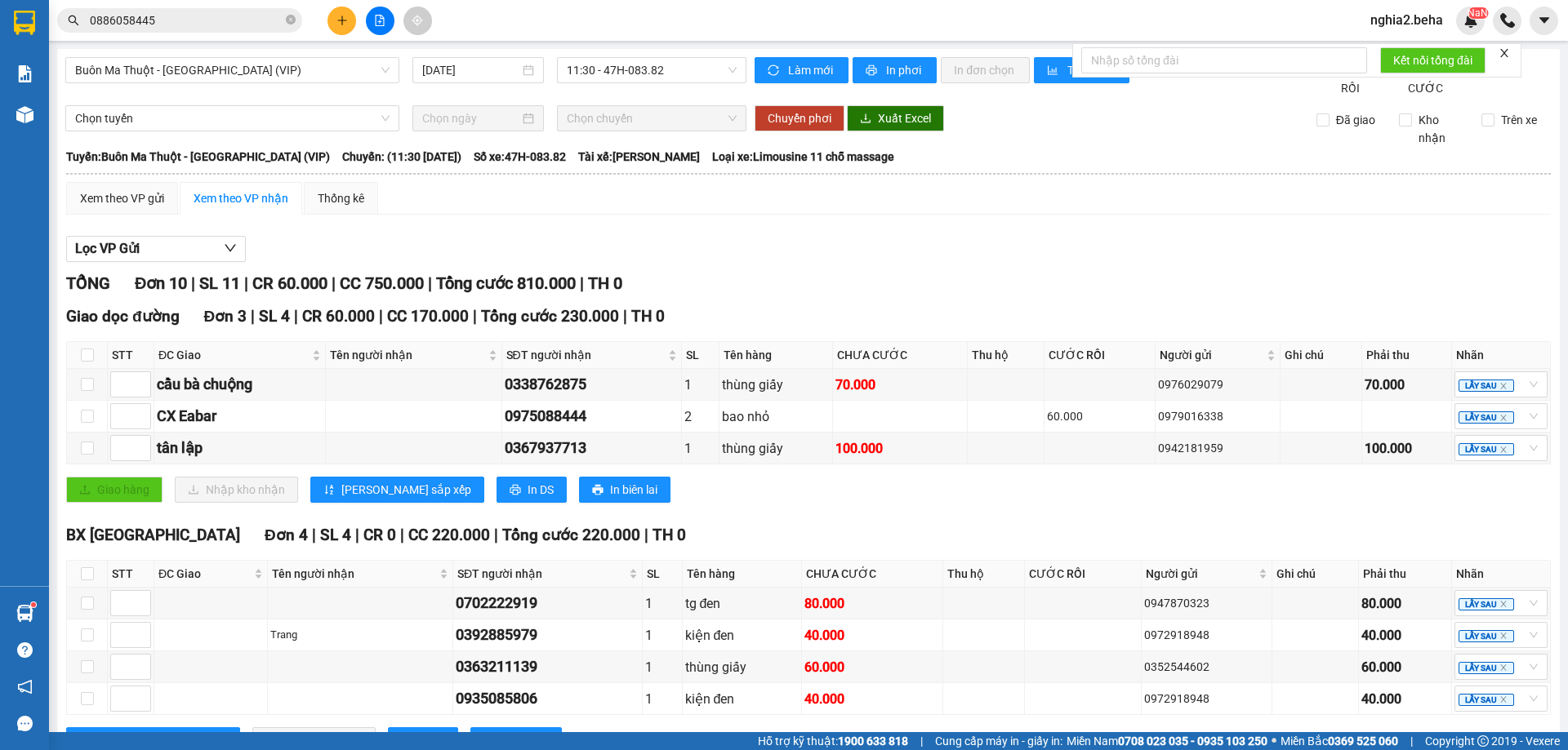
scroll to position [304, 0]
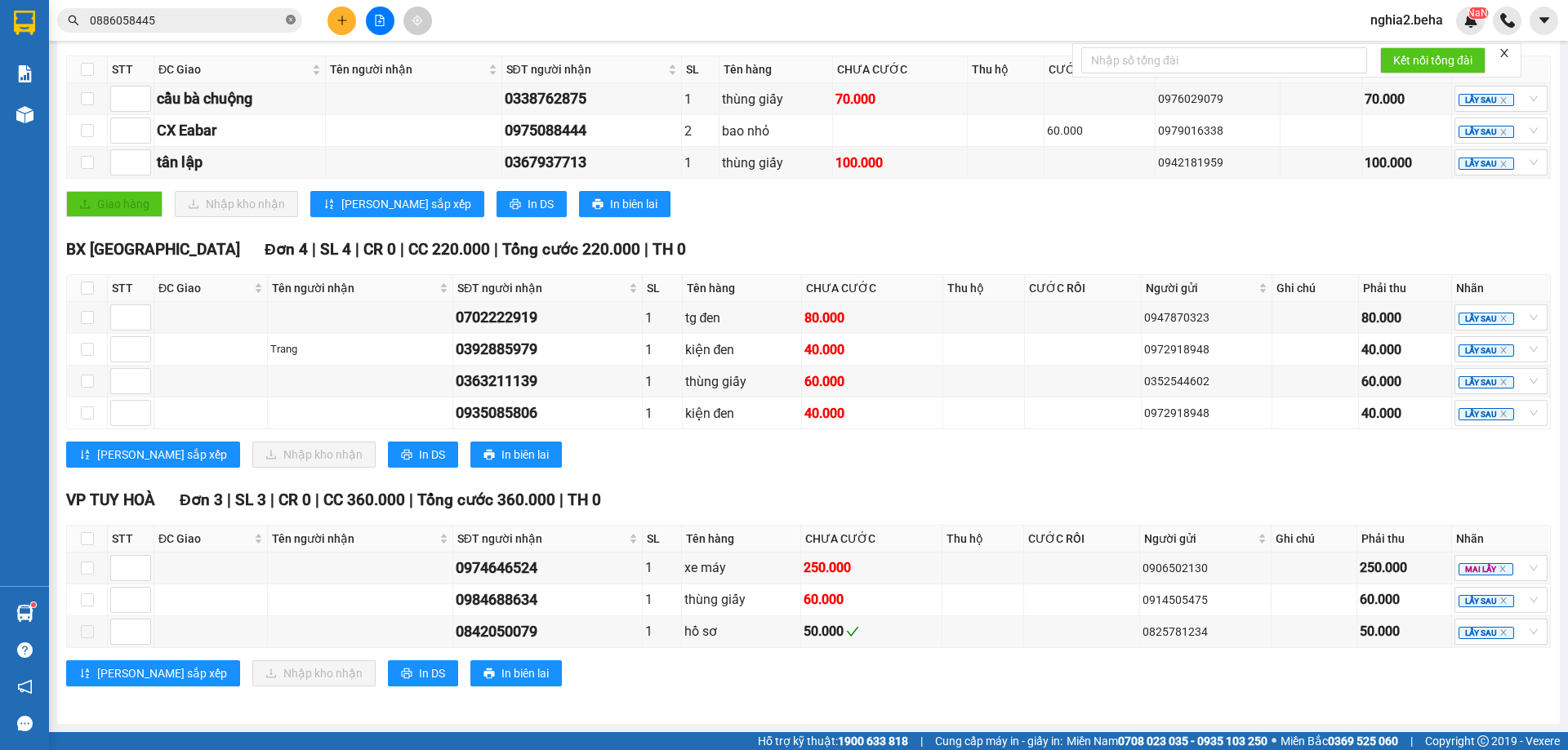
click at [288, 19] on icon "close-circle" at bounding box center [290, 19] width 10 height 10
click at [765, 256] on div "BX PHÚ YÊN Đơn 4 | SL 4 | CR 0 | CC 220.000 | Tổng cước 220.000 | TH 0" at bounding box center [809, 249] width 1485 height 24
drag, startPoint x: 1170, startPoint y: 470, endPoint x: 1108, endPoint y: 471, distance: 62.0
click at [1162, 470] on div "BX PHÚ YÊN Đơn 4 | SL 4 | CR 0 | CC 220.000 | Tổng cước 220.000 | TH 0 STT ĐC G…" at bounding box center [809, 358] width 1485 height 243
click at [881, 481] on div "TỔNG Đơn 10 | SL 11 | CR 60.000 | CC 750.000 | Tổng cước 810.000 | TH 0 Giao dọ…" at bounding box center [809, 346] width 1485 height 722
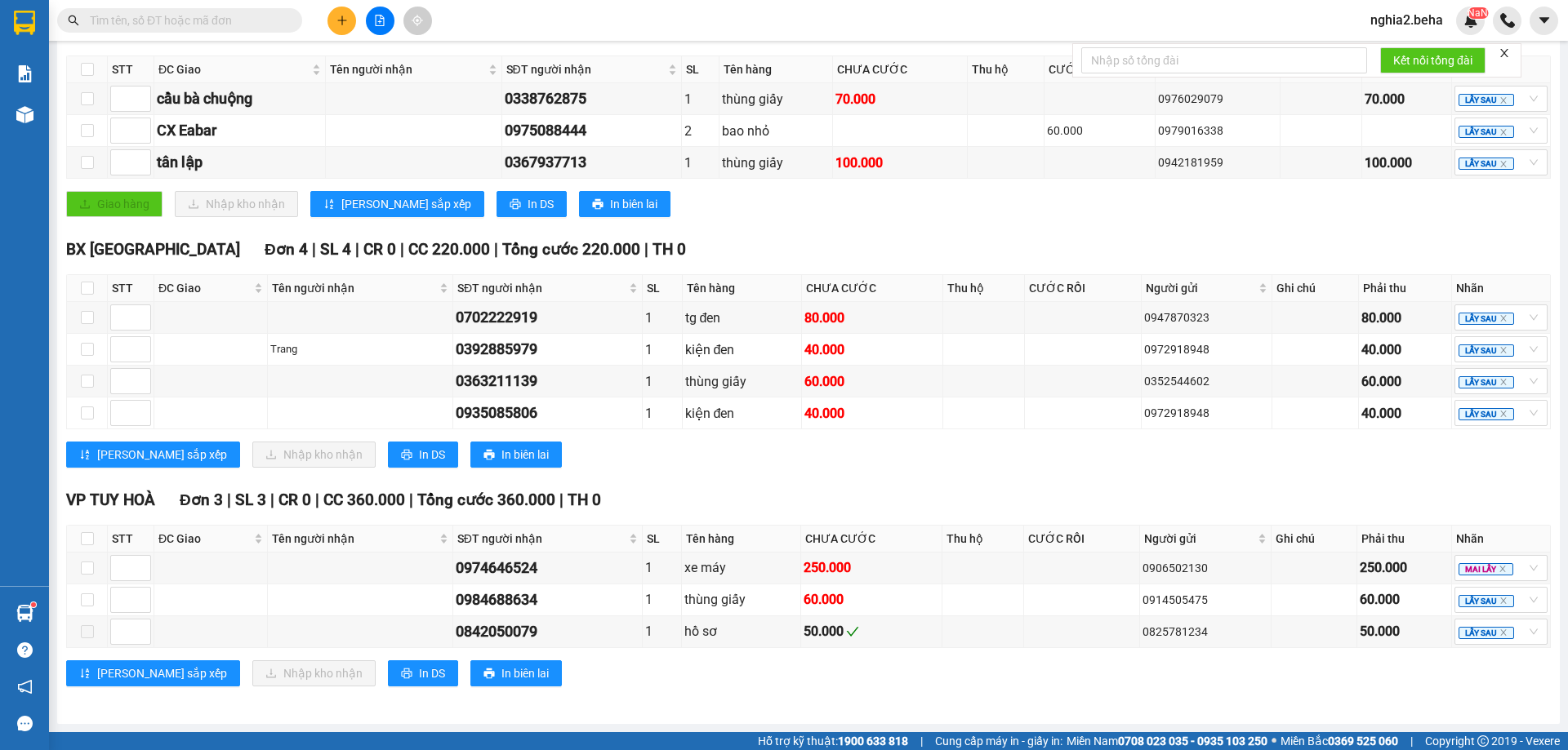
click at [885, 512] on div "VP TUY HOÀ Đơn 3 | SL 3 | CR 0 | CC 360.000 | Tổng cước 360.000 | TH 0" at bounding box center [809, 500] width 1485 height 24
click at [490, 319] on div "0702222919" at bounding box center [548, 317] width 184 height 22
copy div "0702222919"
click at [714, 331] on td "tg đen" at bounding box center [743, 318] width 119 height 32
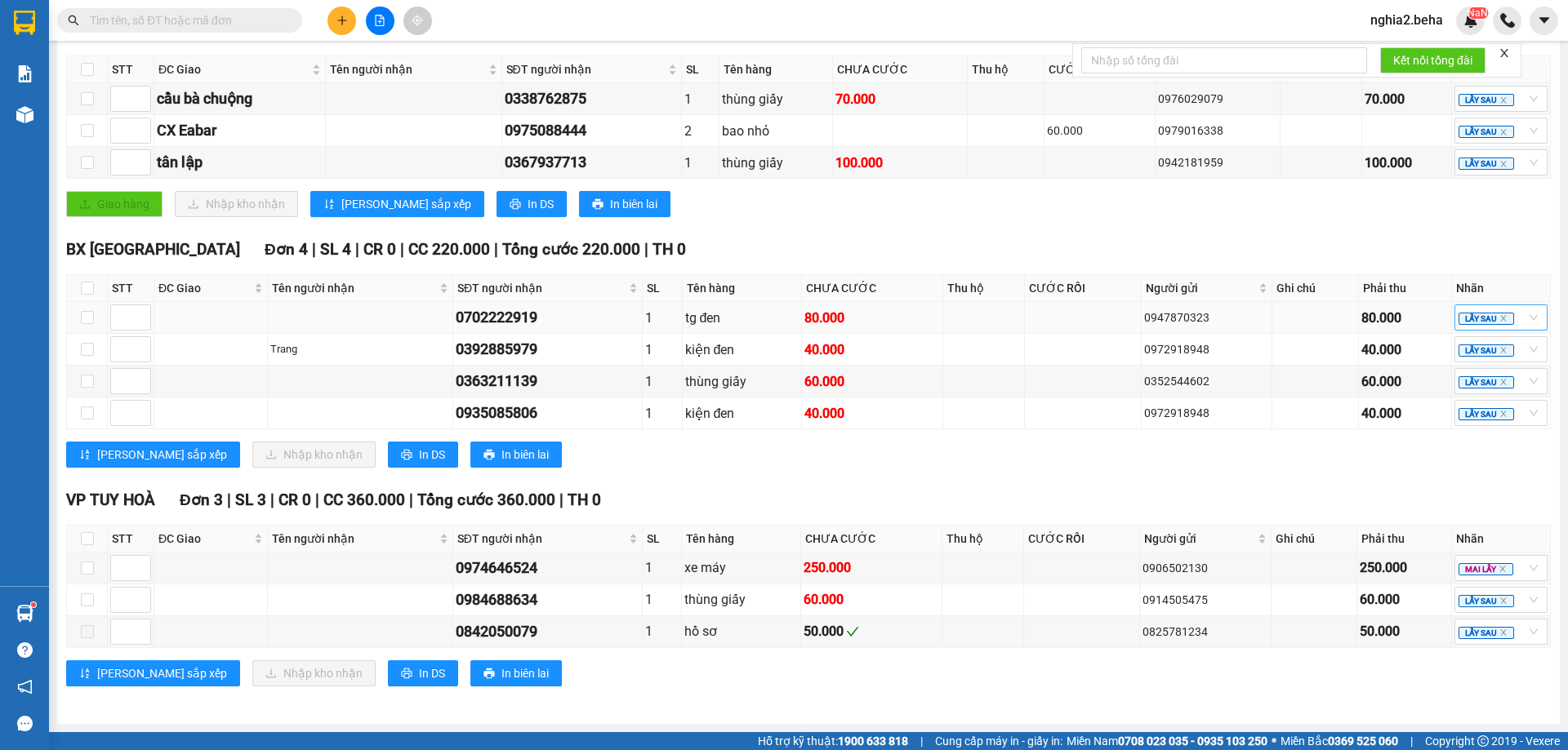
click at [1516, 316] on div "LẤY SAU" at bounding box center [1502, 318] width 94 height 26
click at [1486, 459] on div "ĐÃ GỌI" at bounding box center [1488, 455] width 73 height 18
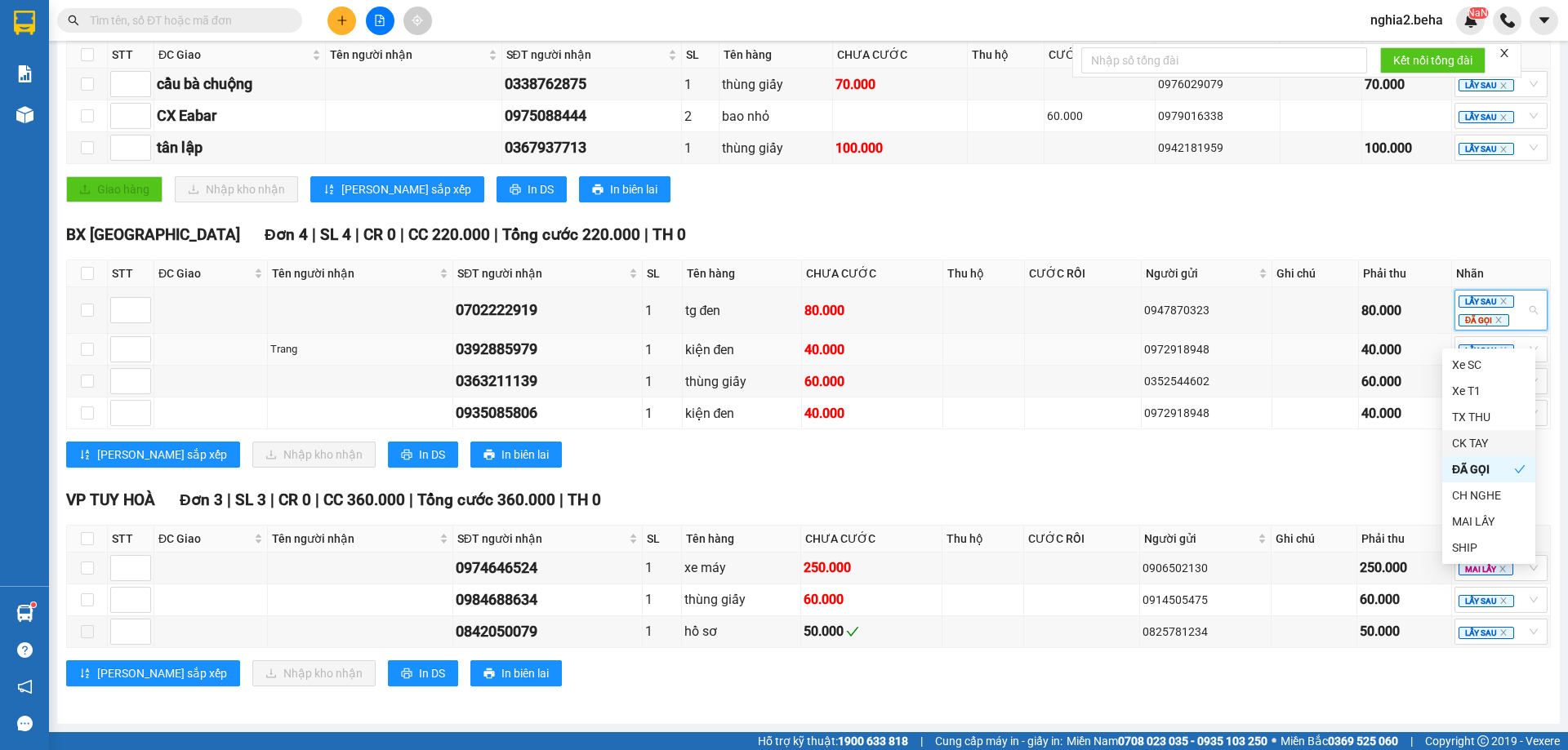
click at [507, 360] on div "0392885979" at bounding box center [548, 349] width 184 height 22
click at [511, 360] on div "0392885979" at bounding box center [548, 349] width 184 height 22
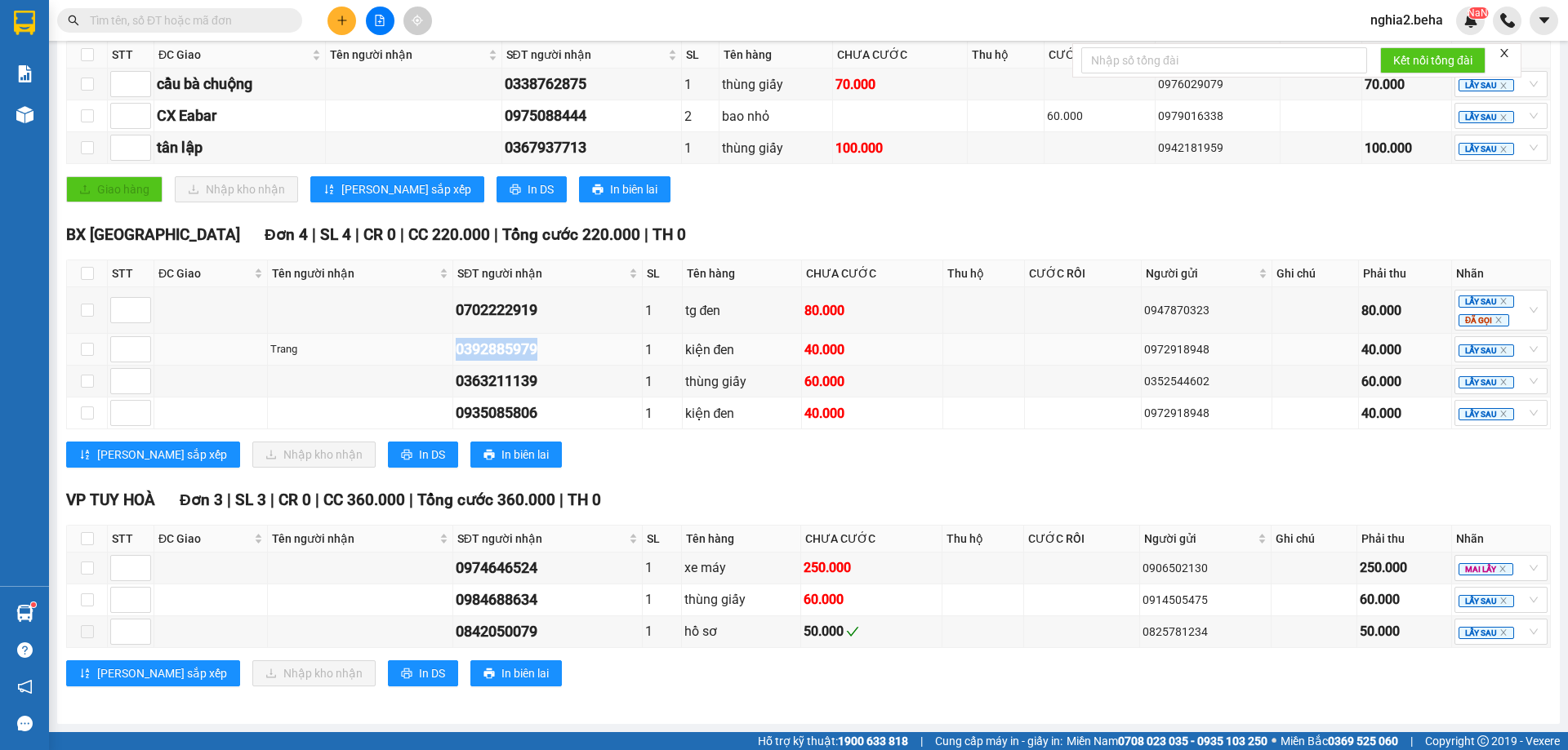
click at [511, 360] on div "0392885979" at bounding box center [548, 349] width 184 height 22
copy div "0392885979"
click at [578, 360] on div "0392885979" at bounding box center [548, 349] width 184 height 22
click at [1521, 362] on div "LẤY SAU" at bounding box center [1502, 349] width 94 height 26
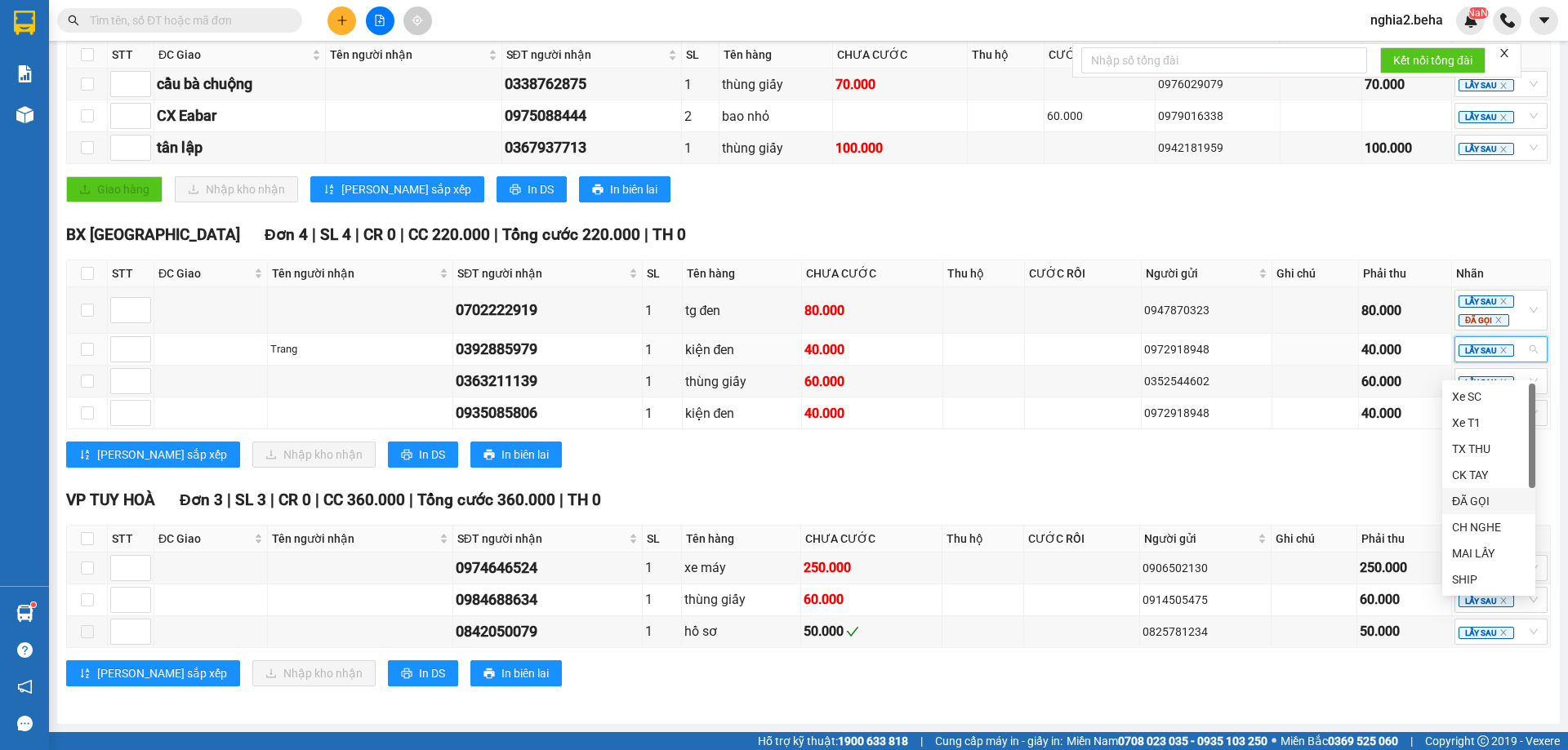
click at [1499, 497] on div "ĐÃ GỌI" at bounding box center [1488, 501] width 73 height 18
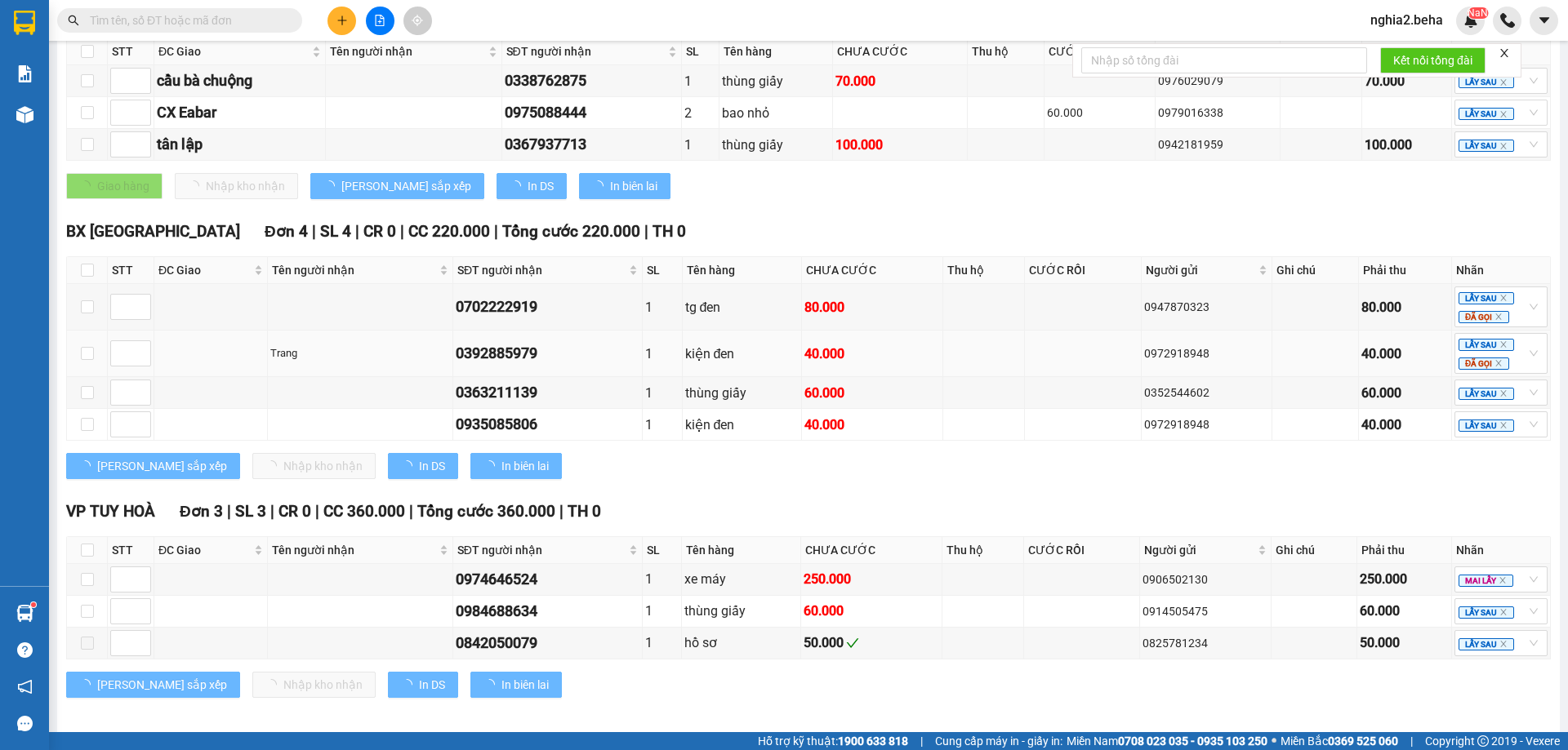
click at [482, 365] on div "0392885979" at bounding box center [548, 353] width 184 height 22
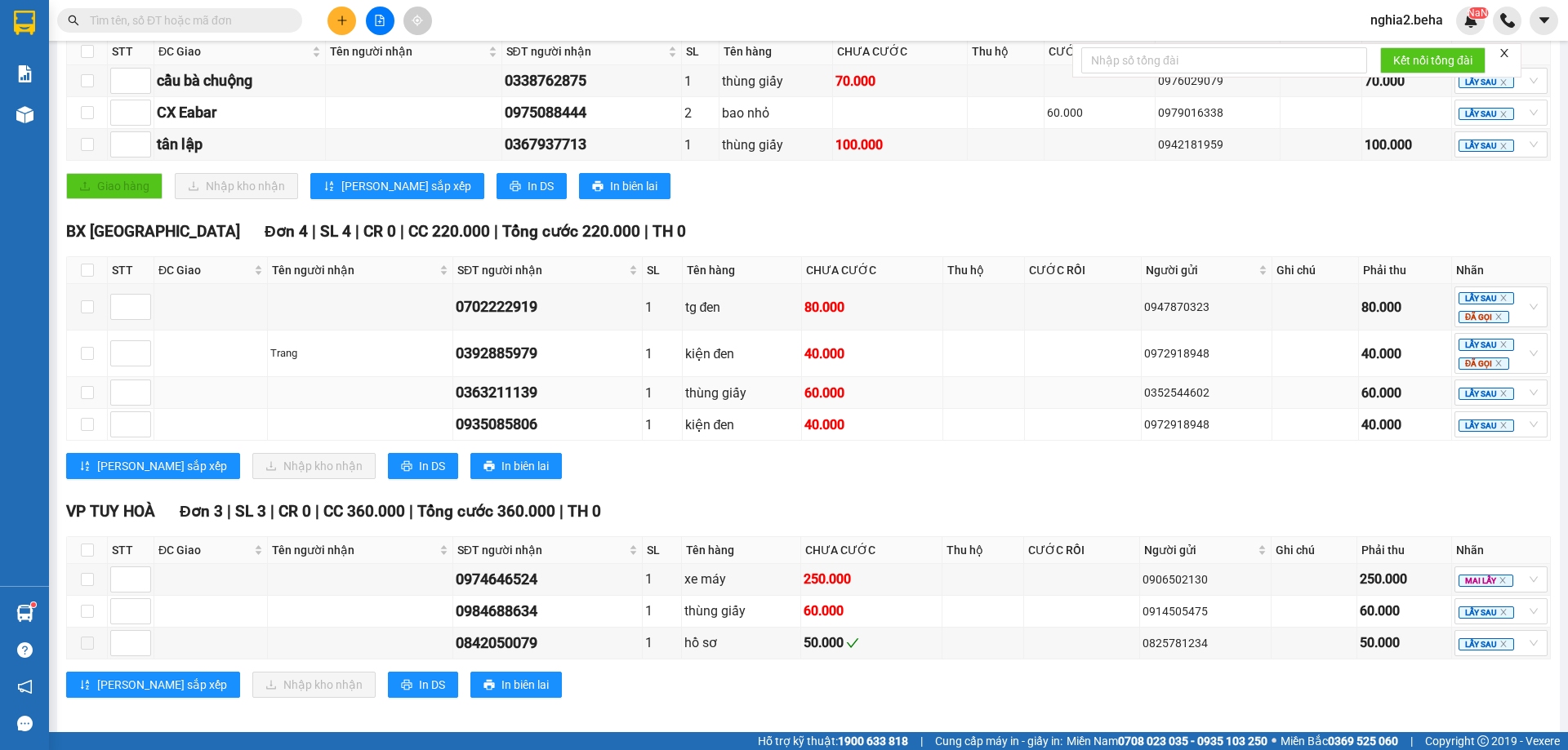
click at [516, 404] on div "0363211139" at bounding box center [548, 392] width 184 height 22
copy div "0363211139"
click at [1519, 406] on div "LẤY SAU" at bounding box center [1502, 393] width 94 height 26
click at [1472, 541] on div "ĐÃ GỌI" at bounding box center [1488, 547] width 73 height 18
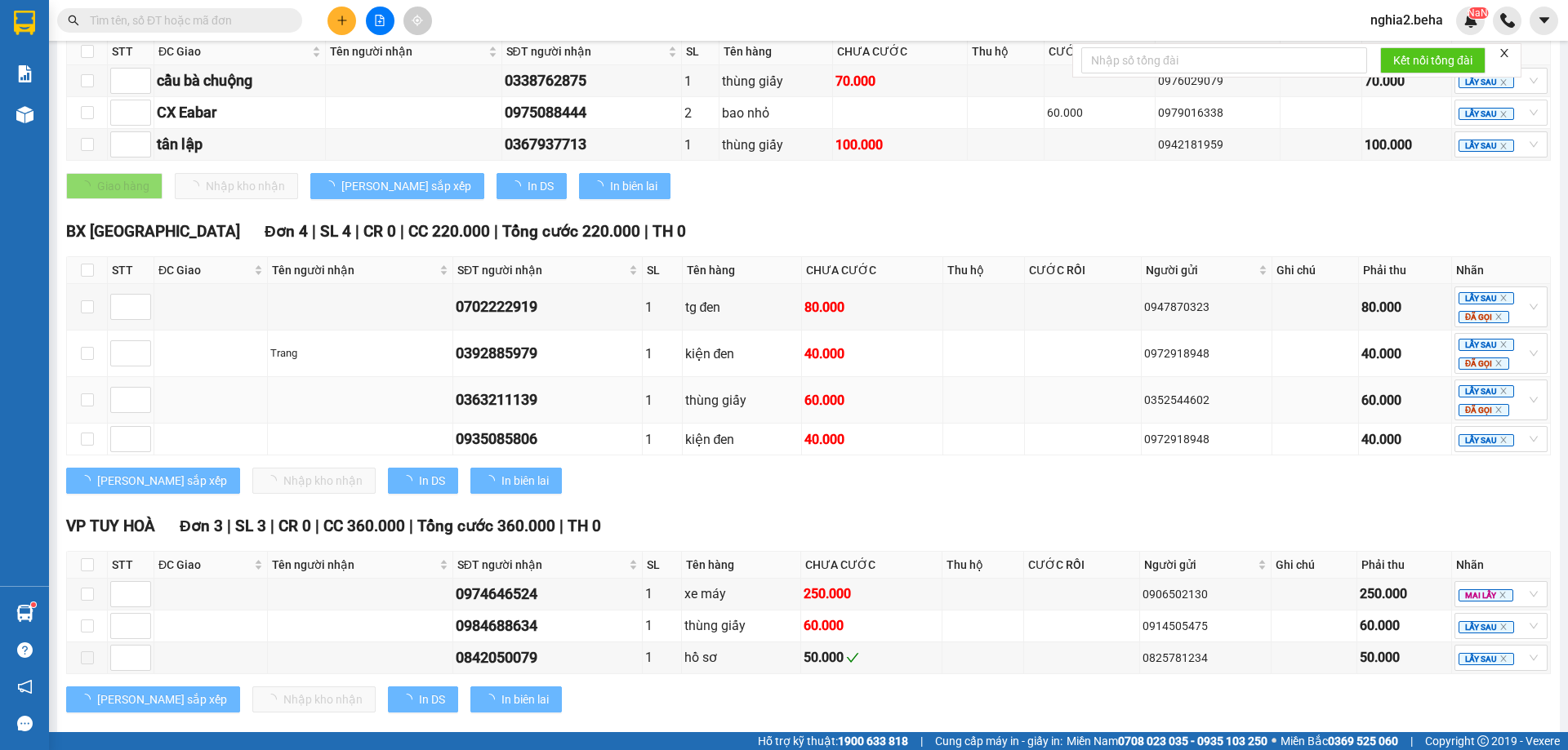
click at [492, 411] on div "0363211139" at bounding box center [548, 399] width 184 height 22
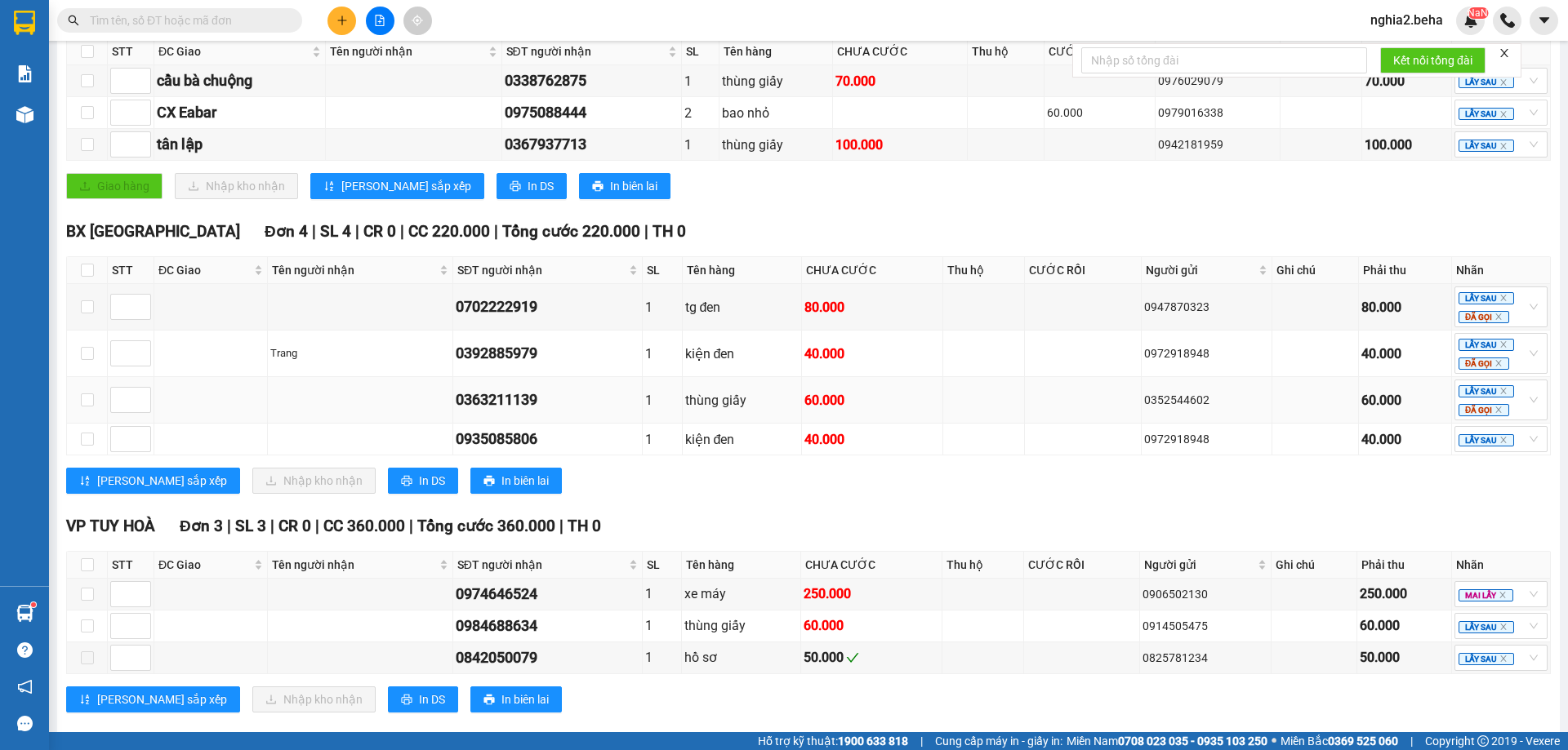
click at [532, 411] on div "0363211139" at bounding box center [548, 399] width 184 height 22
click at [525, 451] on div "0935085806" at bounding box center [548, 438] width 184 height 22
copy div "0935085806"
click at [1526, 449] on div "LẤY SAU" at bounding box center [1502, 439] width 94 height 26
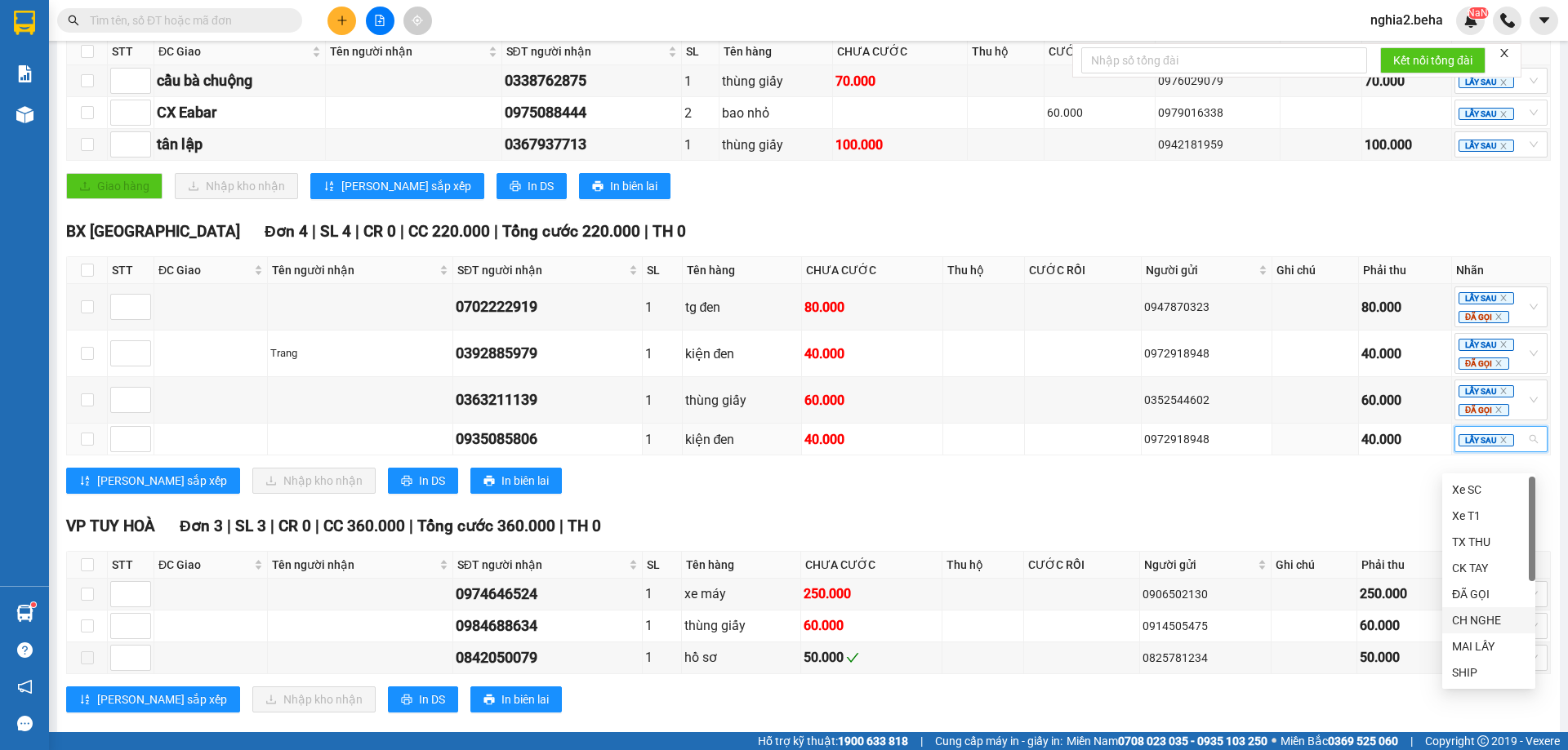
drag, startPoint x: 1477, startPoint y: 613, endPoint x: 1359, endPoint y: 574, distance: 124.3
click at [1473, 612] on div "CH NGHE" at bounding box center [1488, 620] width 73 height 18
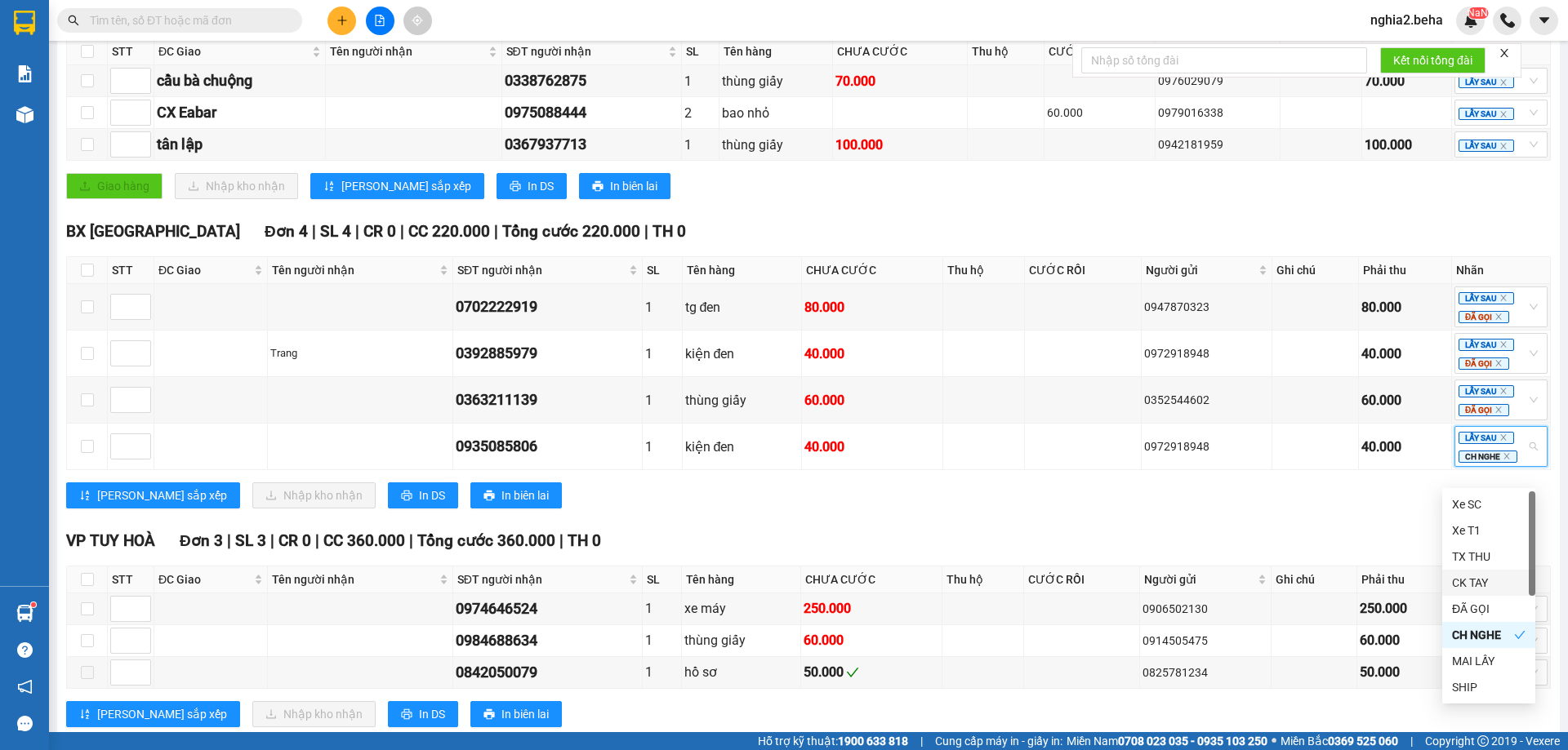
click at [1208, 553] on div "VP TUY HOÀ Đơn 3 | SL 3 | CR 0 | CC 360.000 | Tổng cước 360.000 | TH 0" at bounding box center [809, 541] width 1485 height 24
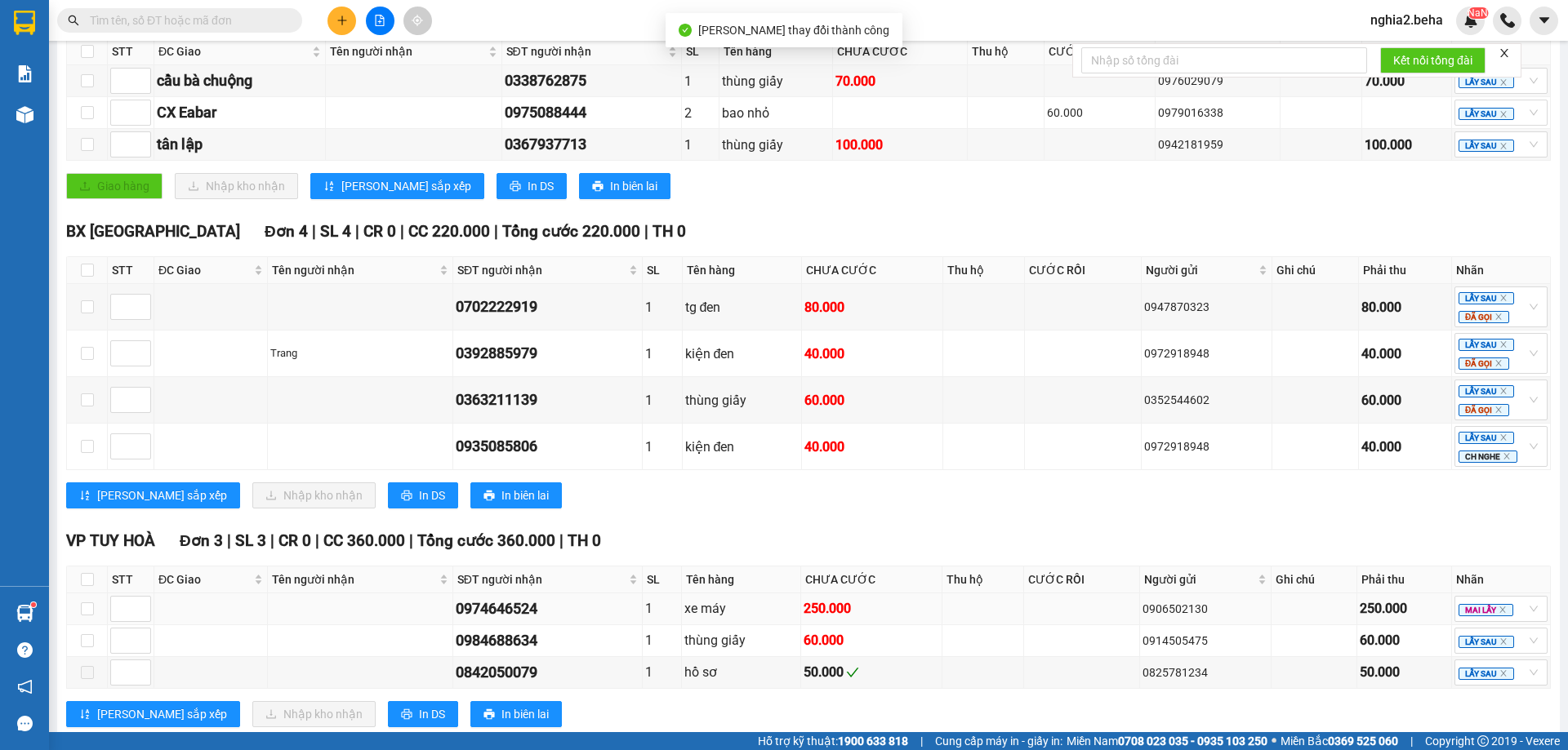
click at [507, 620] on div "0974646524" at bounding box center [548, 609] width 184 height 22
copy div "0974646524"
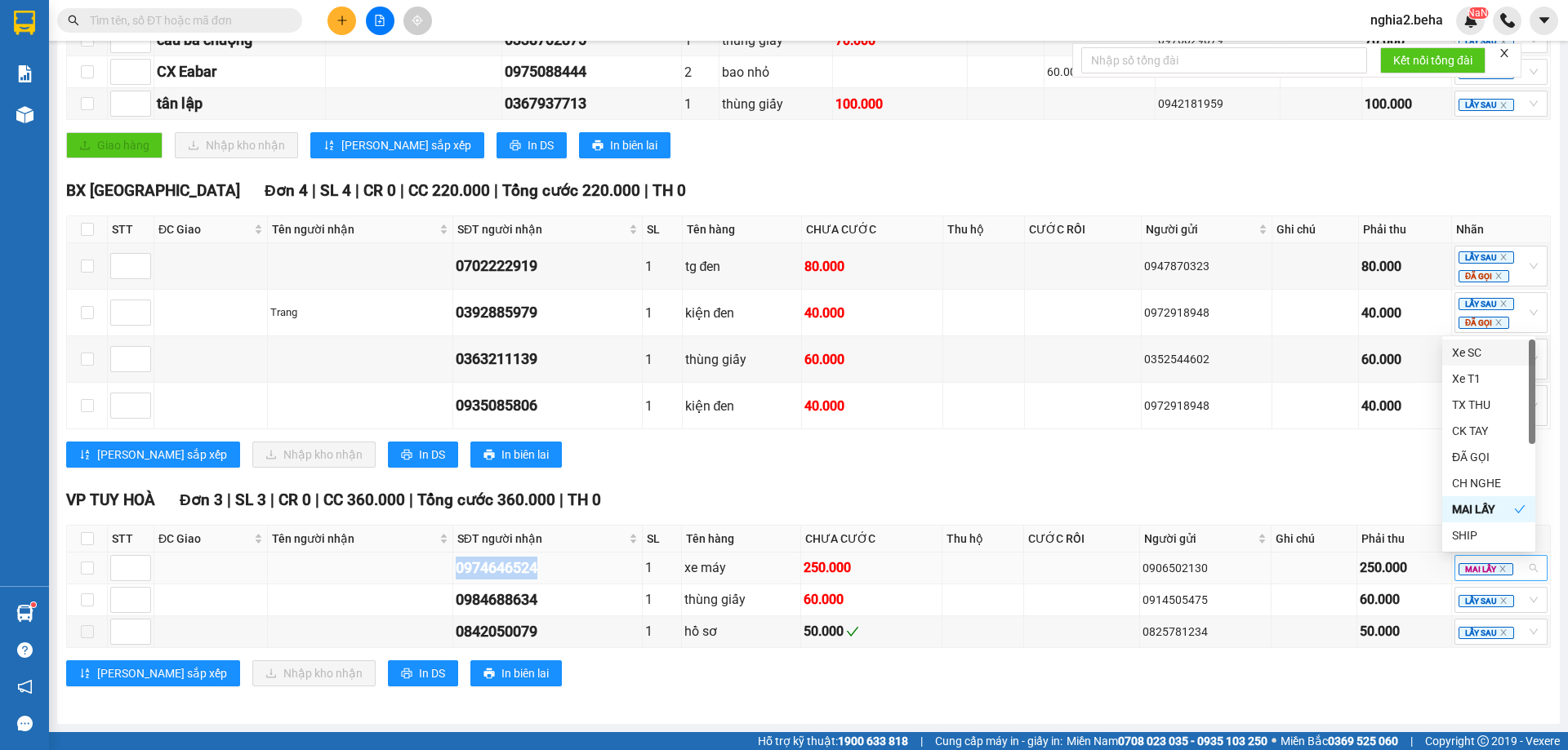
click at [1523, 568] on div "MAI LẤY" at bounding box center [1502, 568] width 94 height 26
click at [1476, 457] on div "ĐÃ GỌI" at bounding box center [1488, 457] width 73 height 18
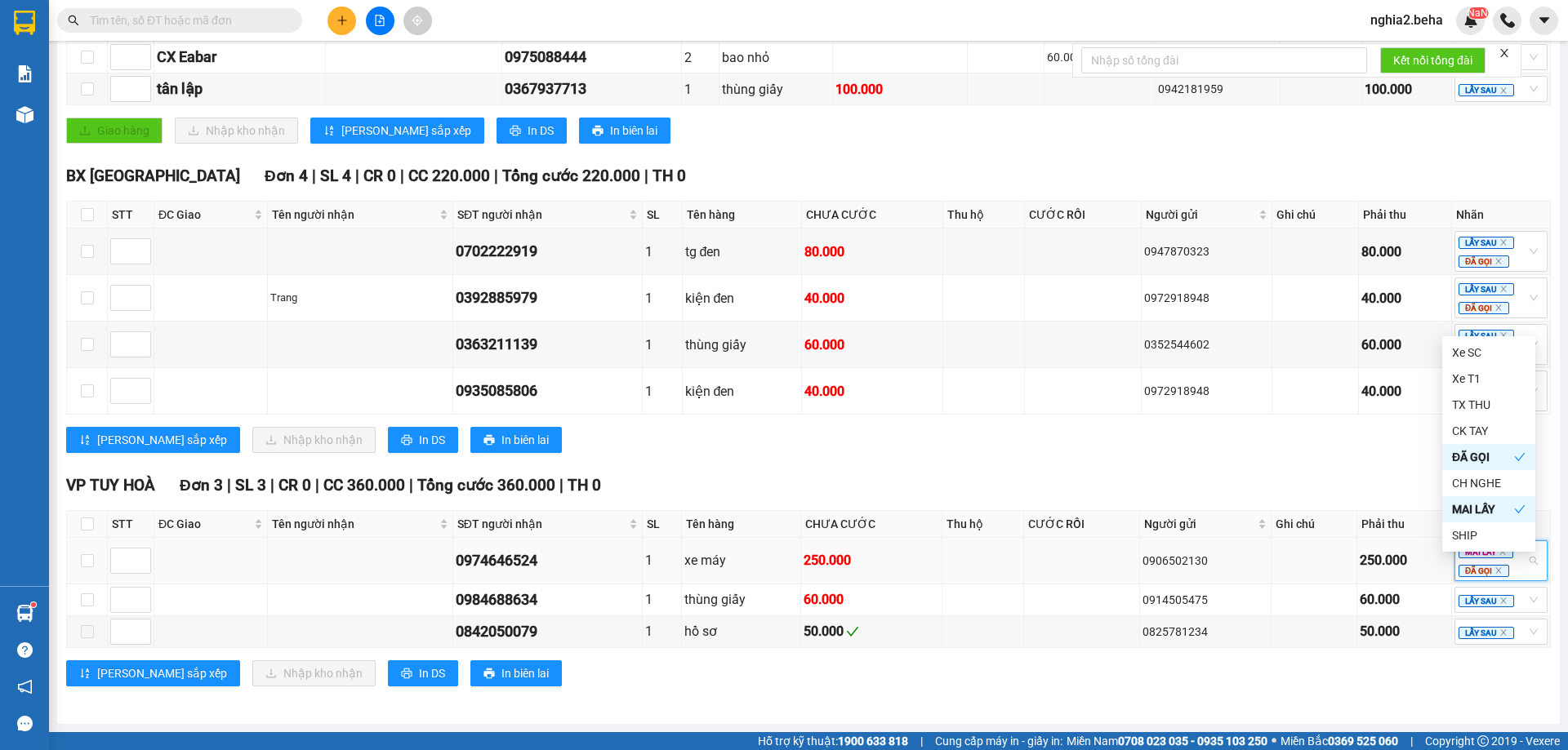
click at [846, 571] on div "250.000" at bounding box center [871, 560] width 135 height 20
click at [1495, 575] on icon "close" at bounding box center [1499, 571] width 8 height 8
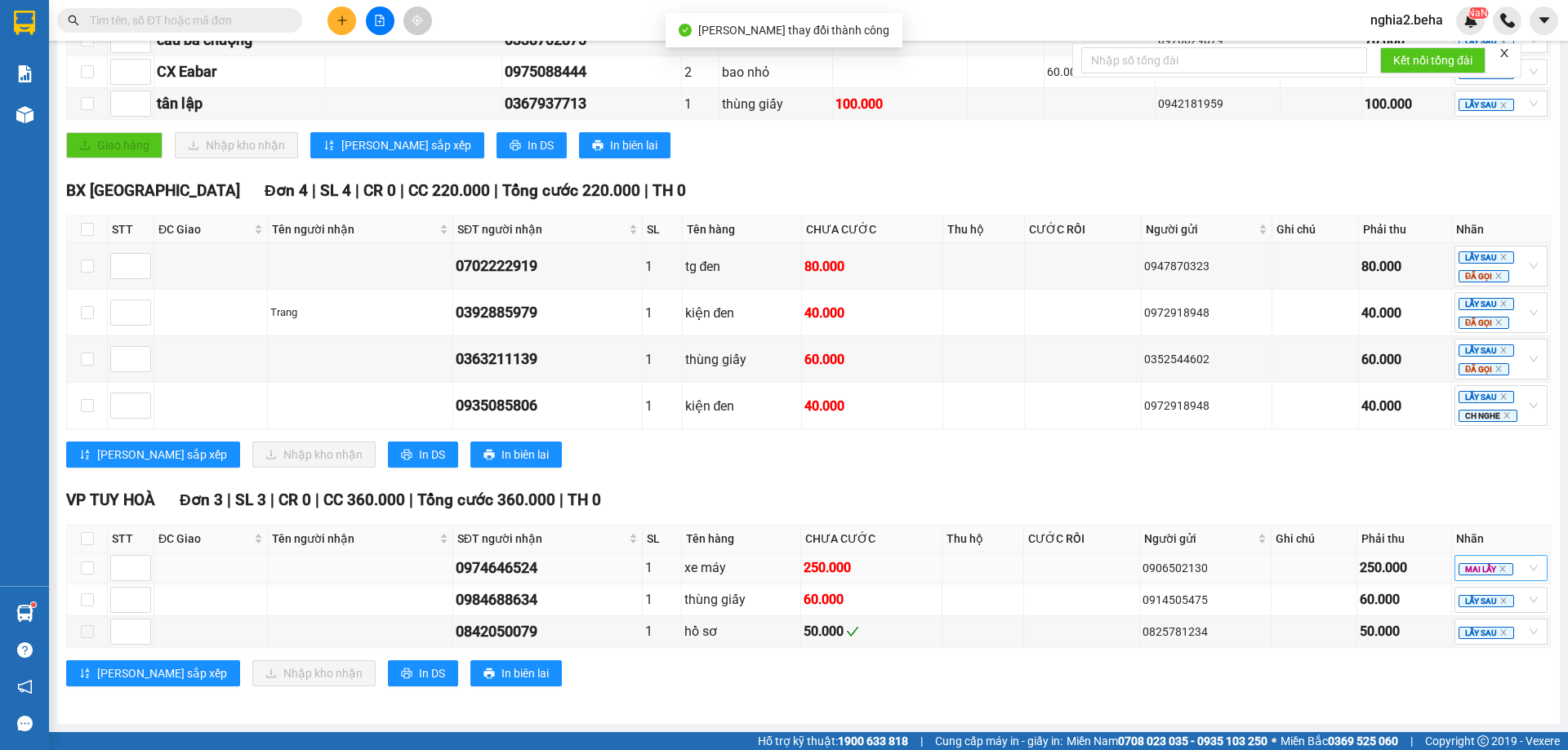
click at [1157, 469] on div "BX PHÚ YÊN Đơn 4 | SL 4 | CR 0 | CC 220.000 | Tổng cước 220.000 | TH 0 STT ĐC G…" at bounding box center [809, 329] width 1485 height 301
click at [940, 442] on div "[PERSON_NAME] sắp xếp Nhập kho nhận In DS In biên lai" at bounding box center [809, 454] width 1485 height 26
click at [492, 593] on div "0984688634" at bounding box center [548, 599] width 184 height 22
copy div "0984688634"
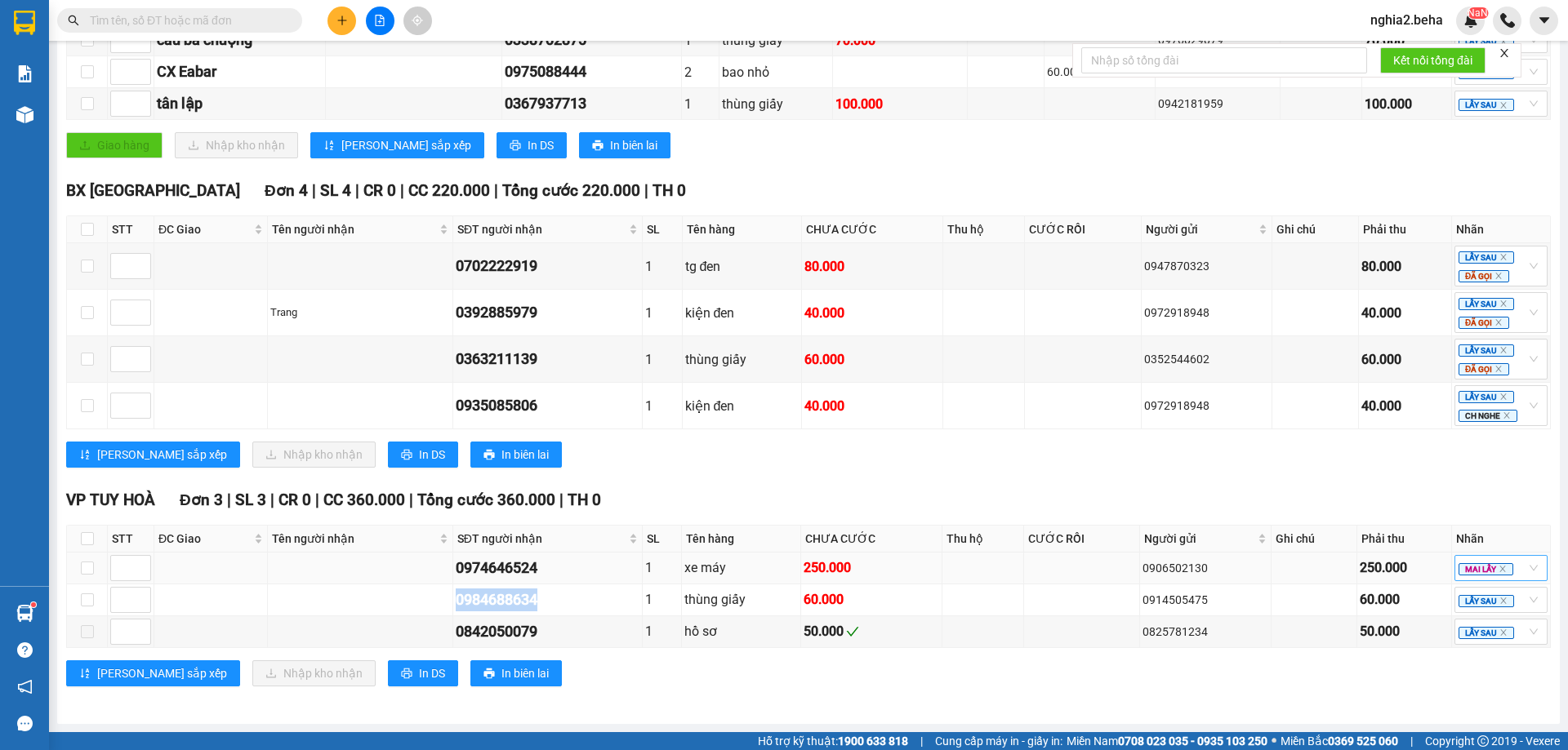
click at [1518, 564] on div "MAI LẤY" at bounding box center [1502, 568] width 94 height 26
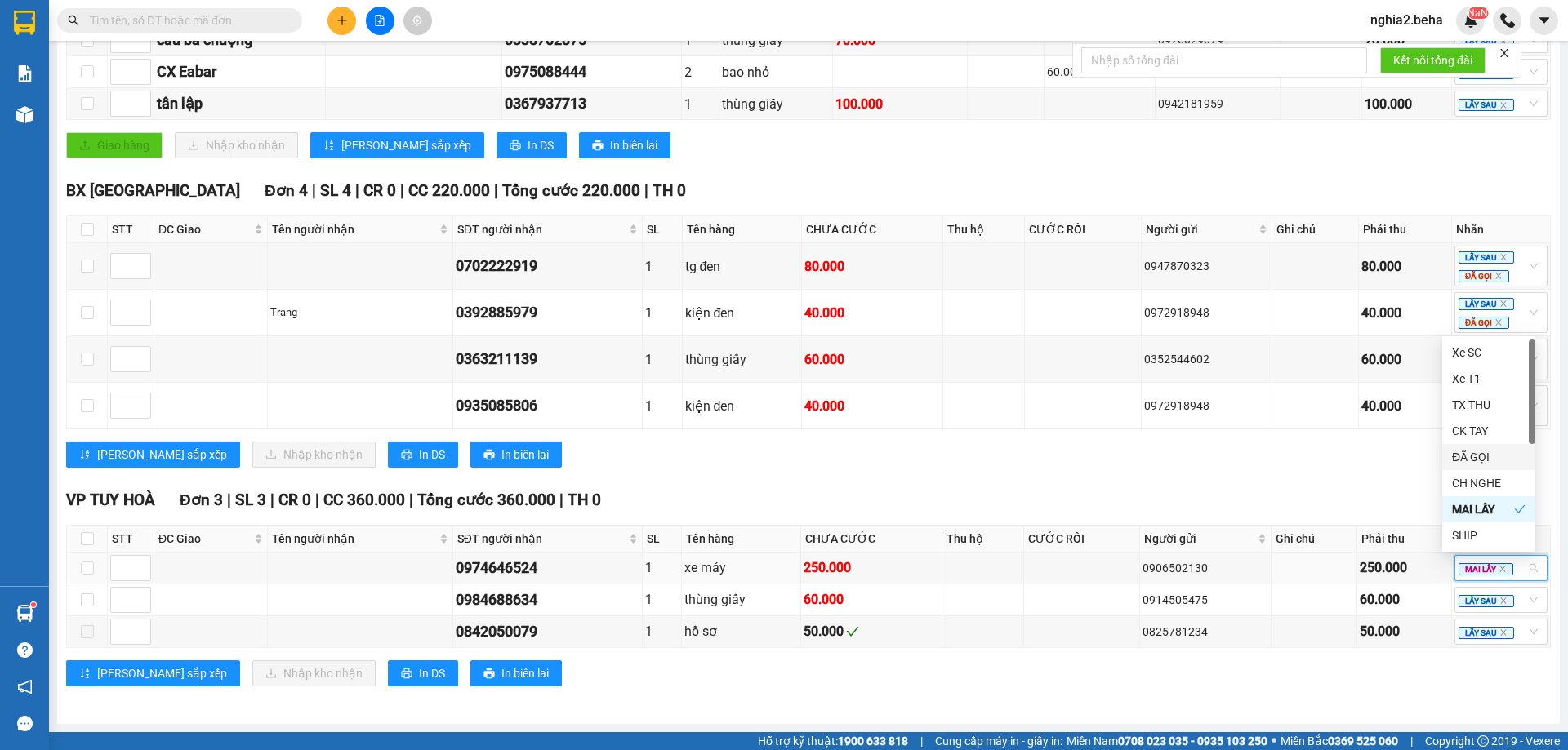
click at [1462, 454] on div "ĐÃ GỌI" at bounding box center [1488, 457] width 73 height 18
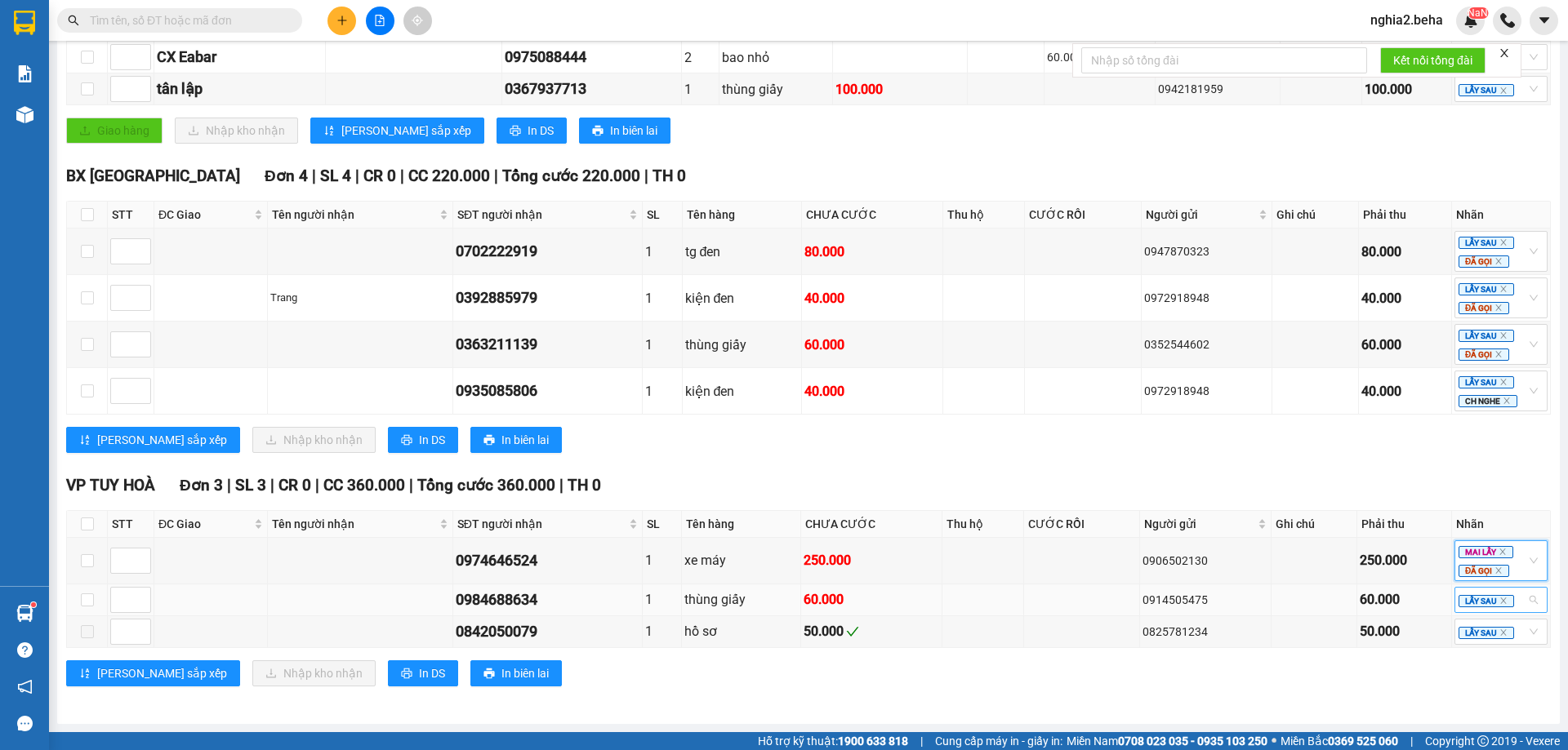
click at [1521, 613] on div "LẤY SAU" at bounding box center [1502, 600] width 94 height 26
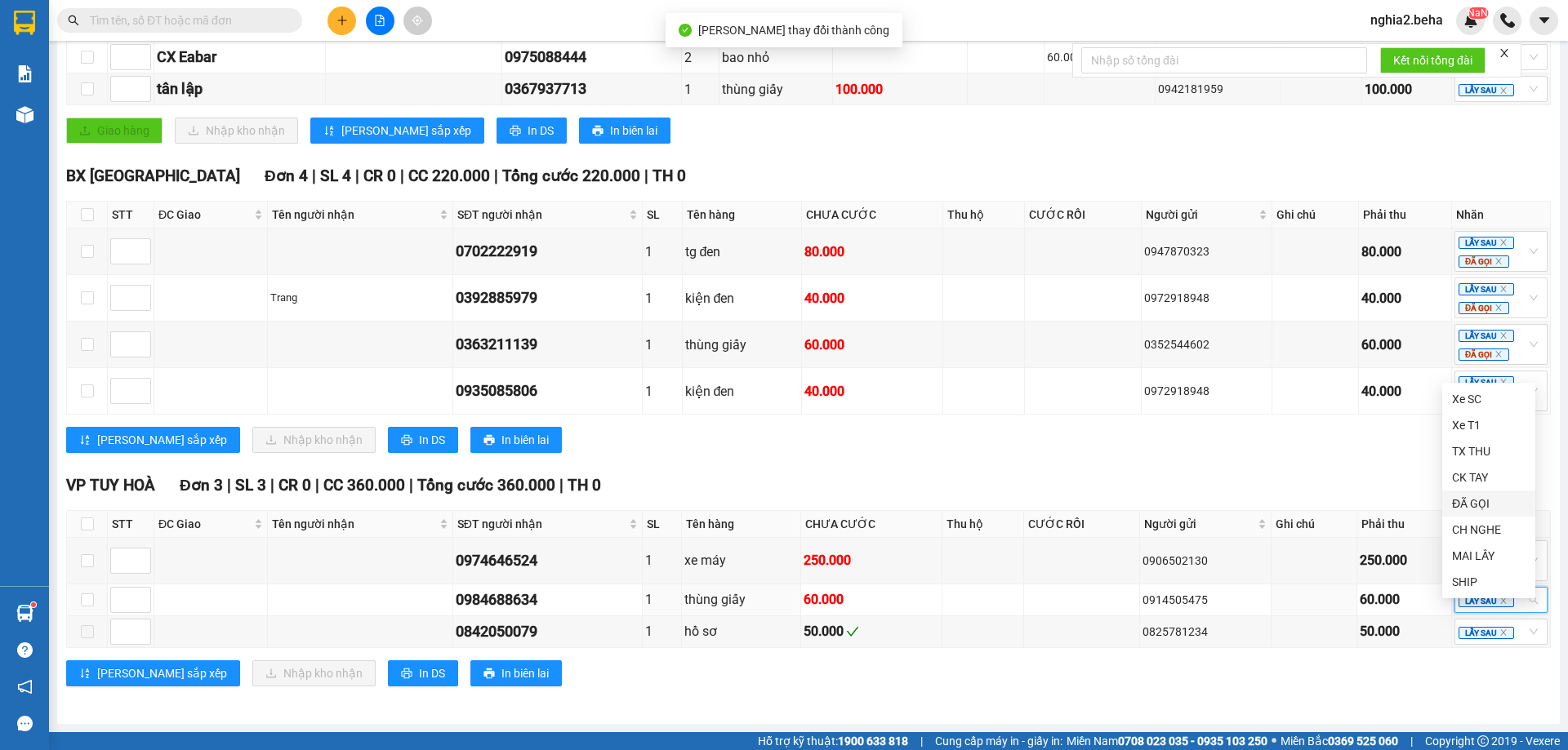
click at [1482, 500] on div "ĐÃ GỌI" at bounding box center [1488, 504] width 73 height 18
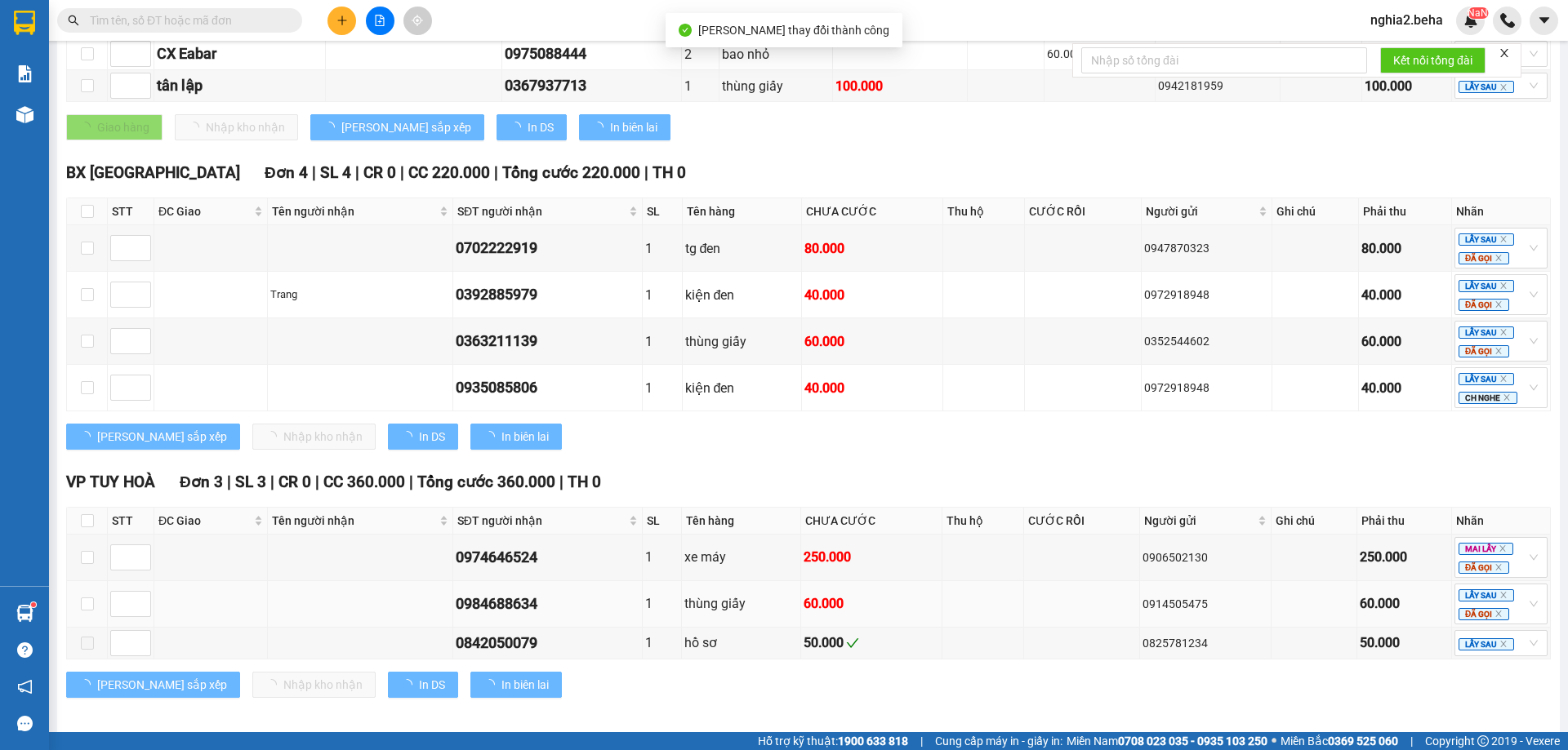
click at [804, 614] on div "60.000" at bounding box center [871, 603] width 135 height 20
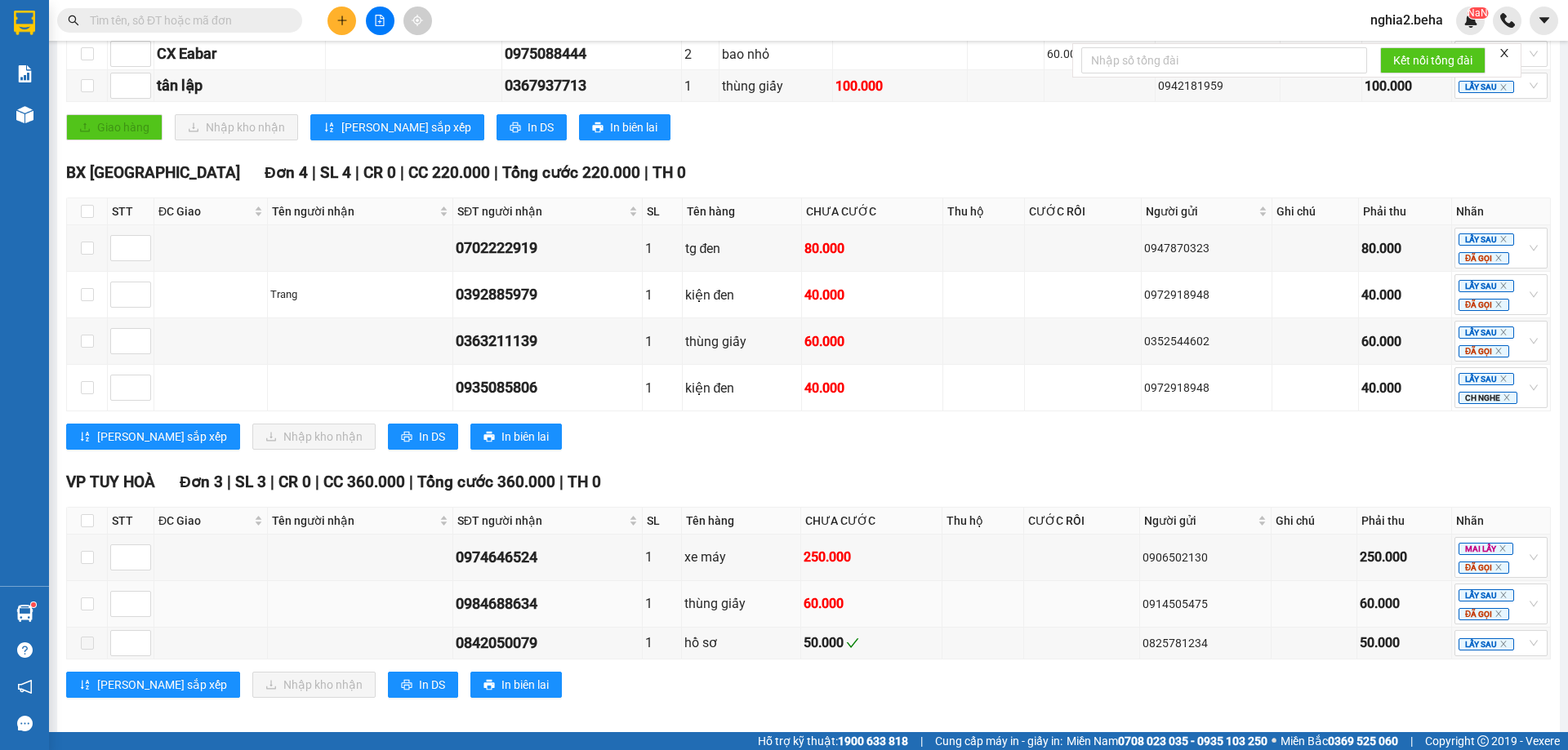
click at [813, 614] on div "60.000" at bounding box center [871, 603] width 135 height 20
click at [822, 614] on div "60.000" at bounding box center [871, 603] width 135 height 20
click at [833, 614] on div "60.000" at bounding box center [871, 603] width 135 height 20
drag, startPoint x: 896, startPoint y: 465, endPoint x: 1055, endPoint y: 522, distance: 168.9
click at [897, 450] on div "[PERSON_NAME] sắp xếp Nhập kho nhận In DS In biên lai" at bounding box center [809, 436] width 1485 height 26
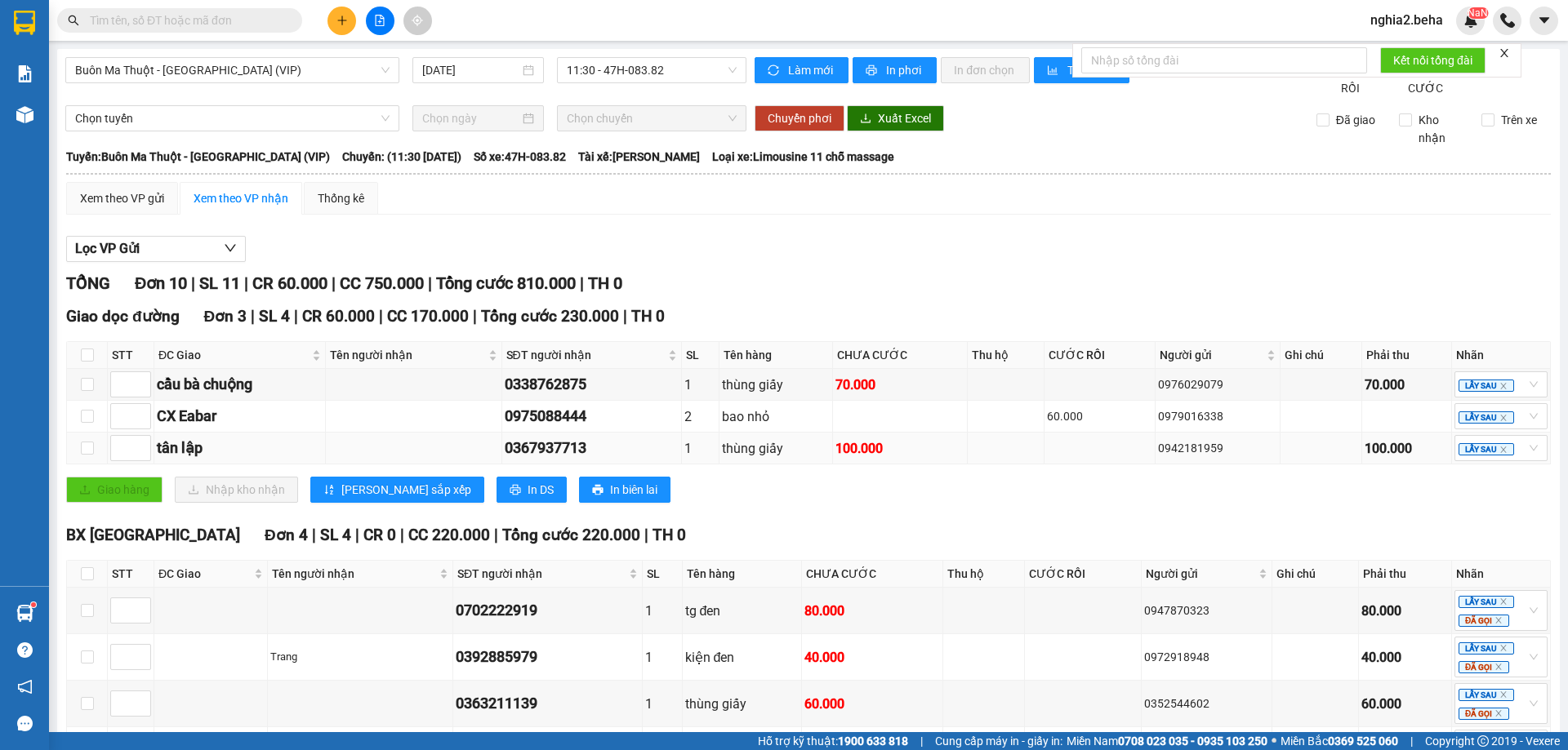
scroll to position [392, 0]
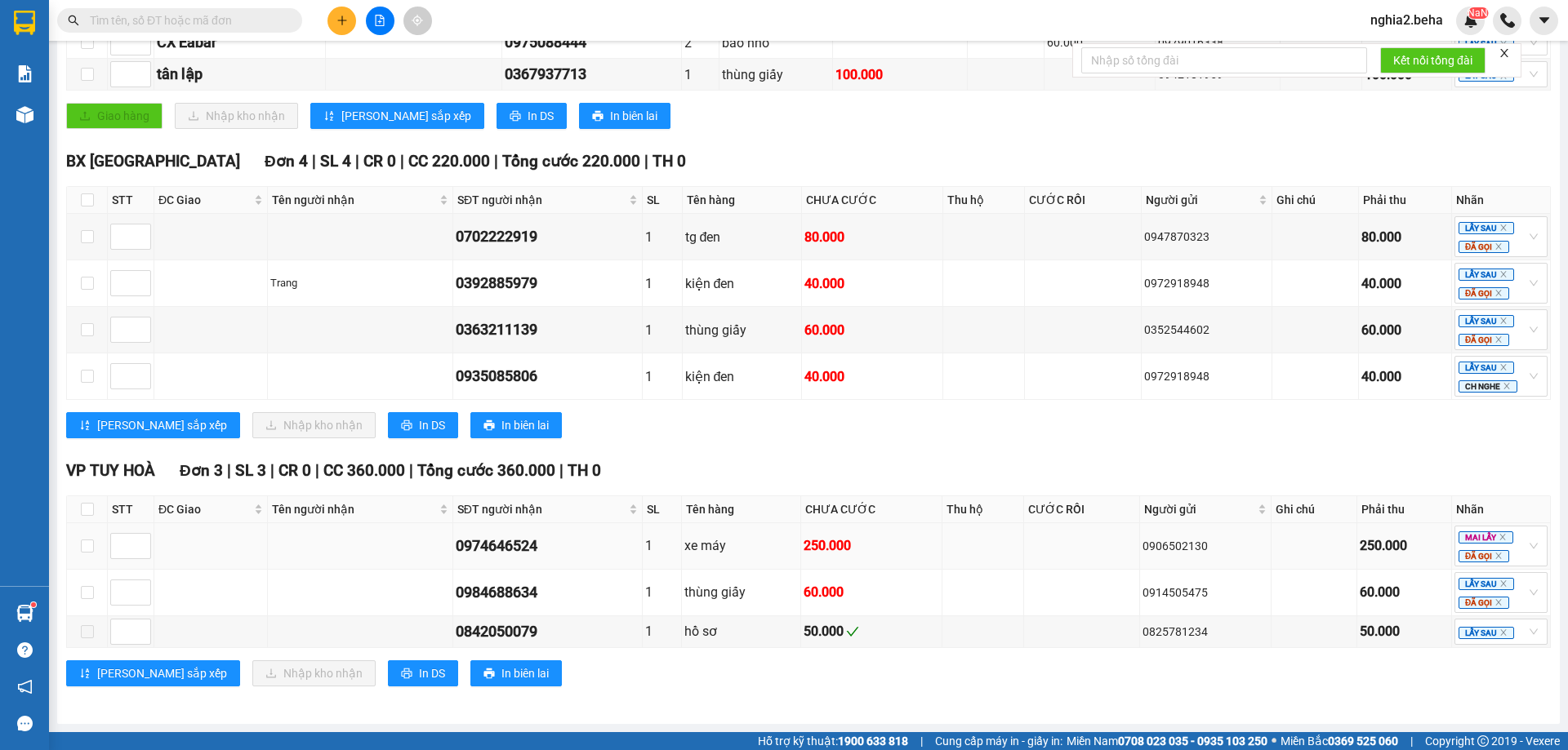
click at [527, 546] on div "0974646524" at bounding box center [548, 545] width 184 height 22
copy div "0974646524"
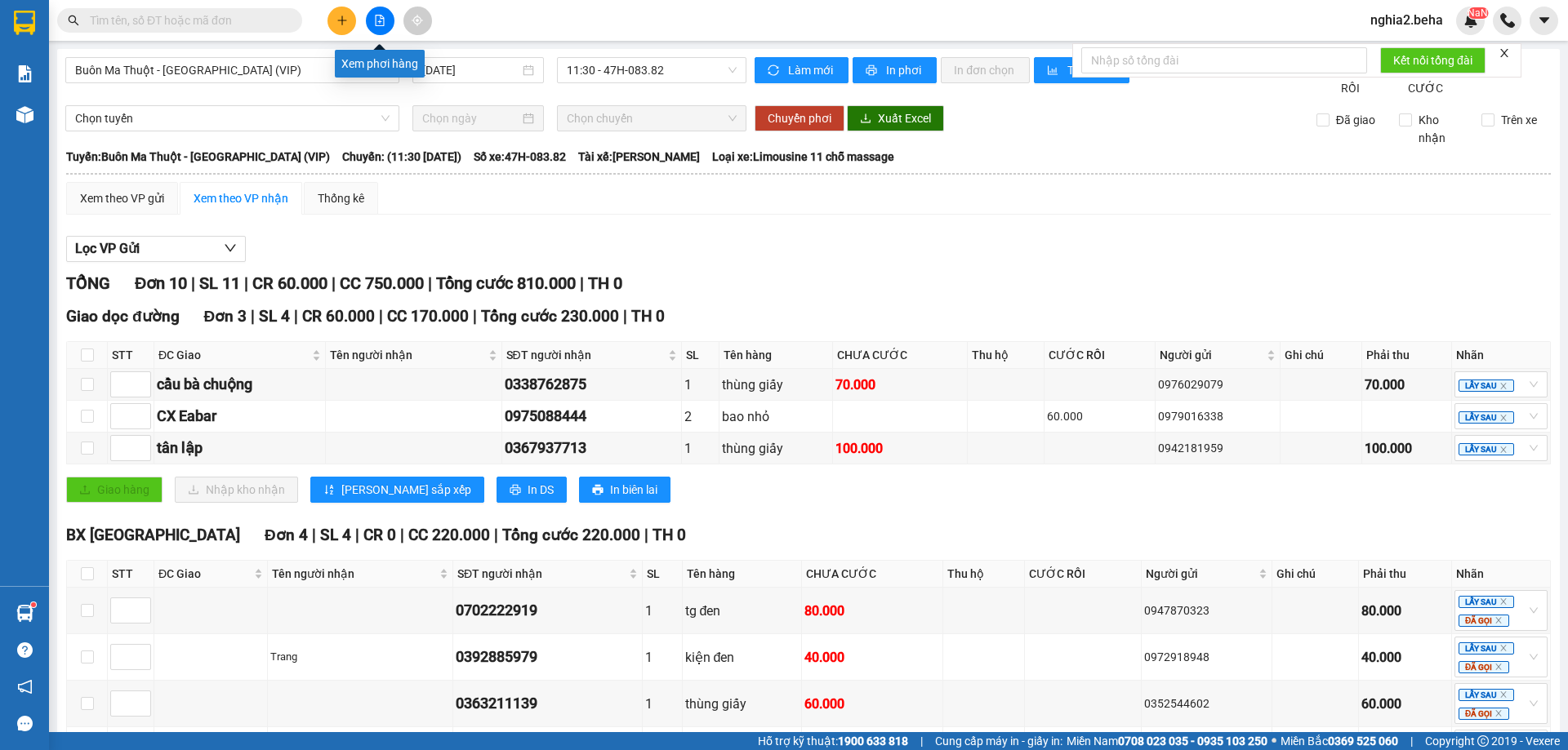
click at [391, 17] on button at bounding box center [379, 20] width 28 height 28
click at [378, 20] on icon "file-add" at bounding box center [380, 20] width 12 height 12
drag, startPoint x: 353, startPoint y: 63, endPoint x: 341, endPoint y: 73, distance: 15.6
click at [352, 63] on span "Buôn Ma Thuột - [GEOGRAPHIC_DATA] (VIP)" at bounding box center [232, 70] width 315 height 24
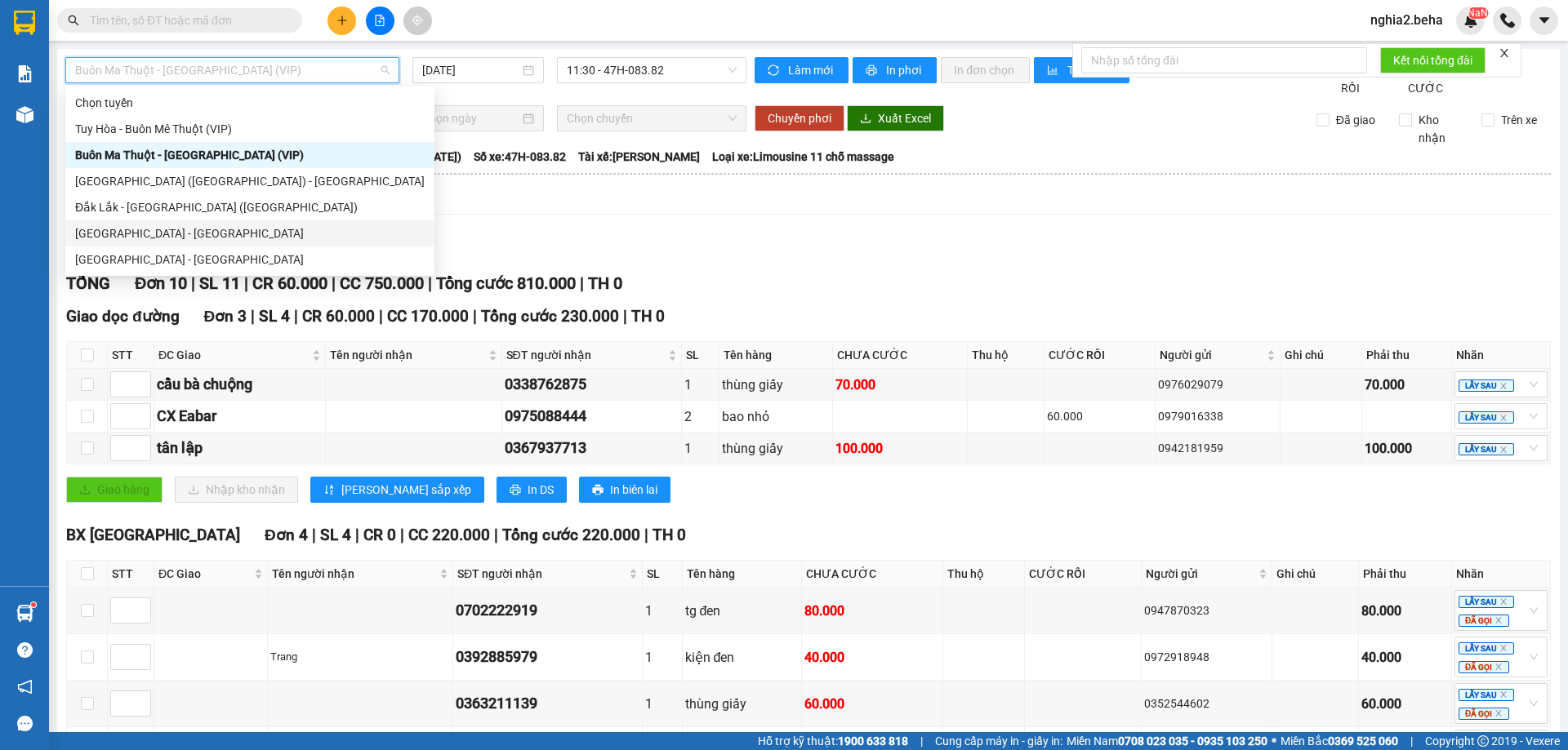
click at [184, 232] on div "[GEOGRAPHIC_DATA] - [GEOGRAPHIC_DATA]" at bounding box center [249, 233] width 350 height 18
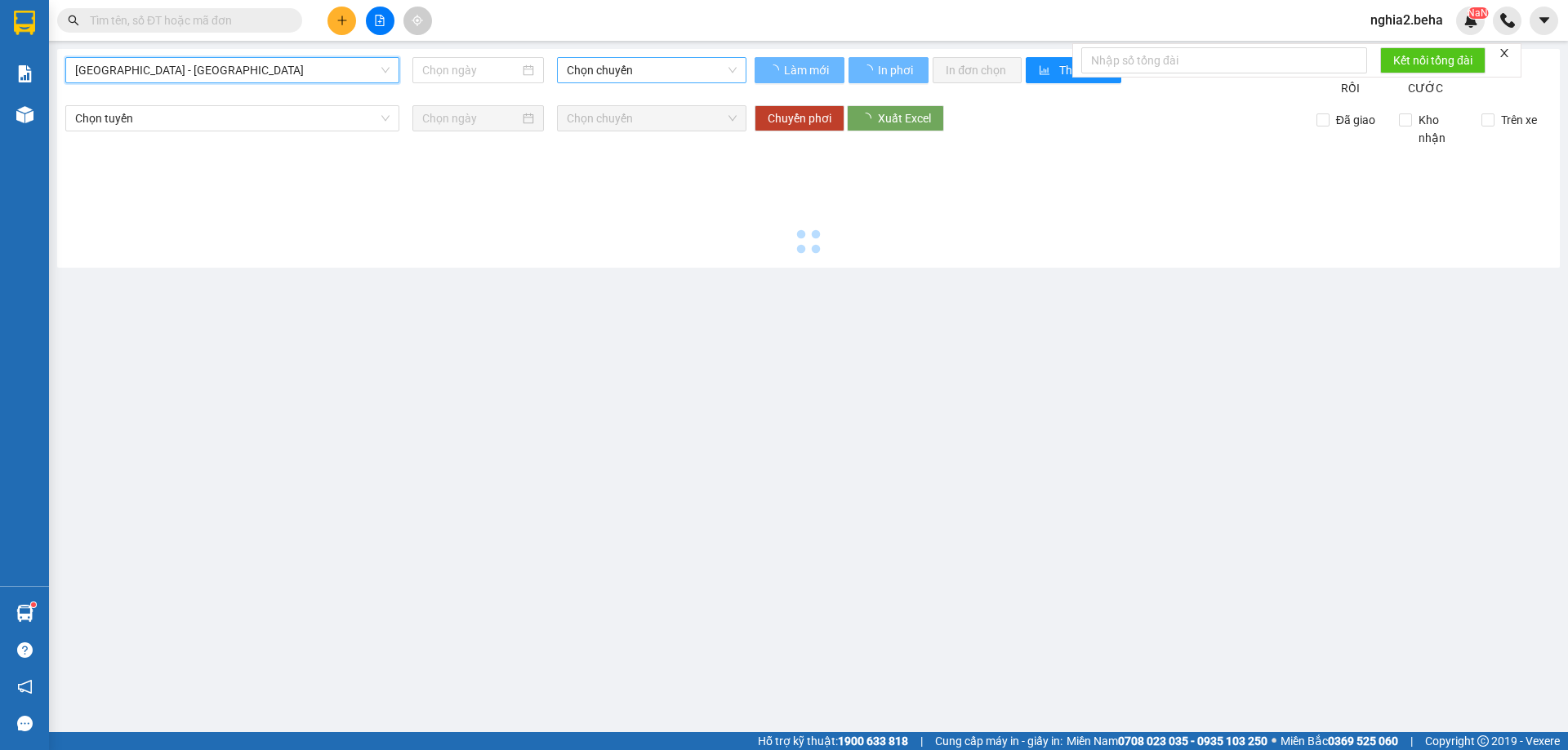
click at [669, 70] on span "Chọn chuyến" at bounding box center [652, 70] width 170 height 24
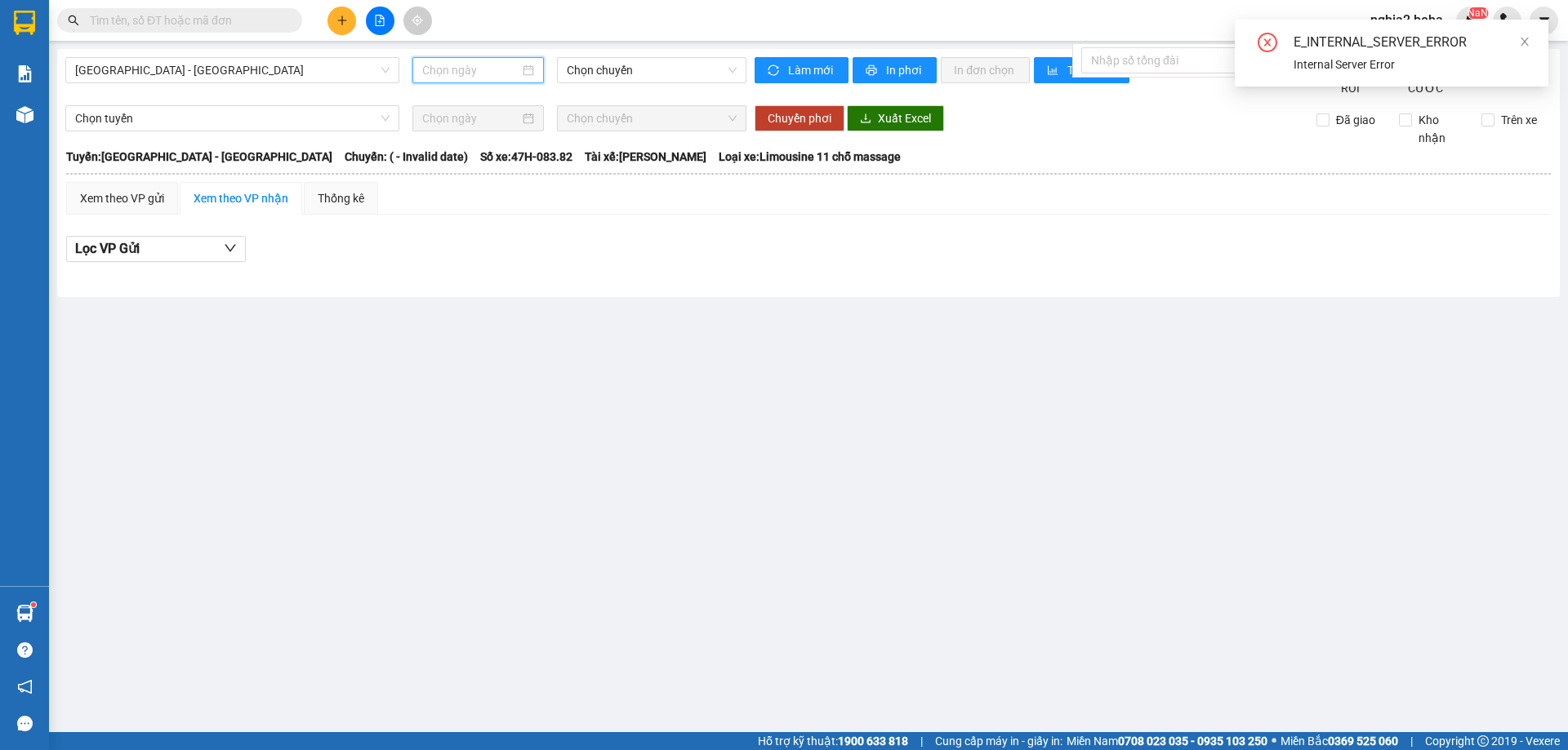
click at [502, 70] on input at bounding box center [471, 70] width 97 height 18
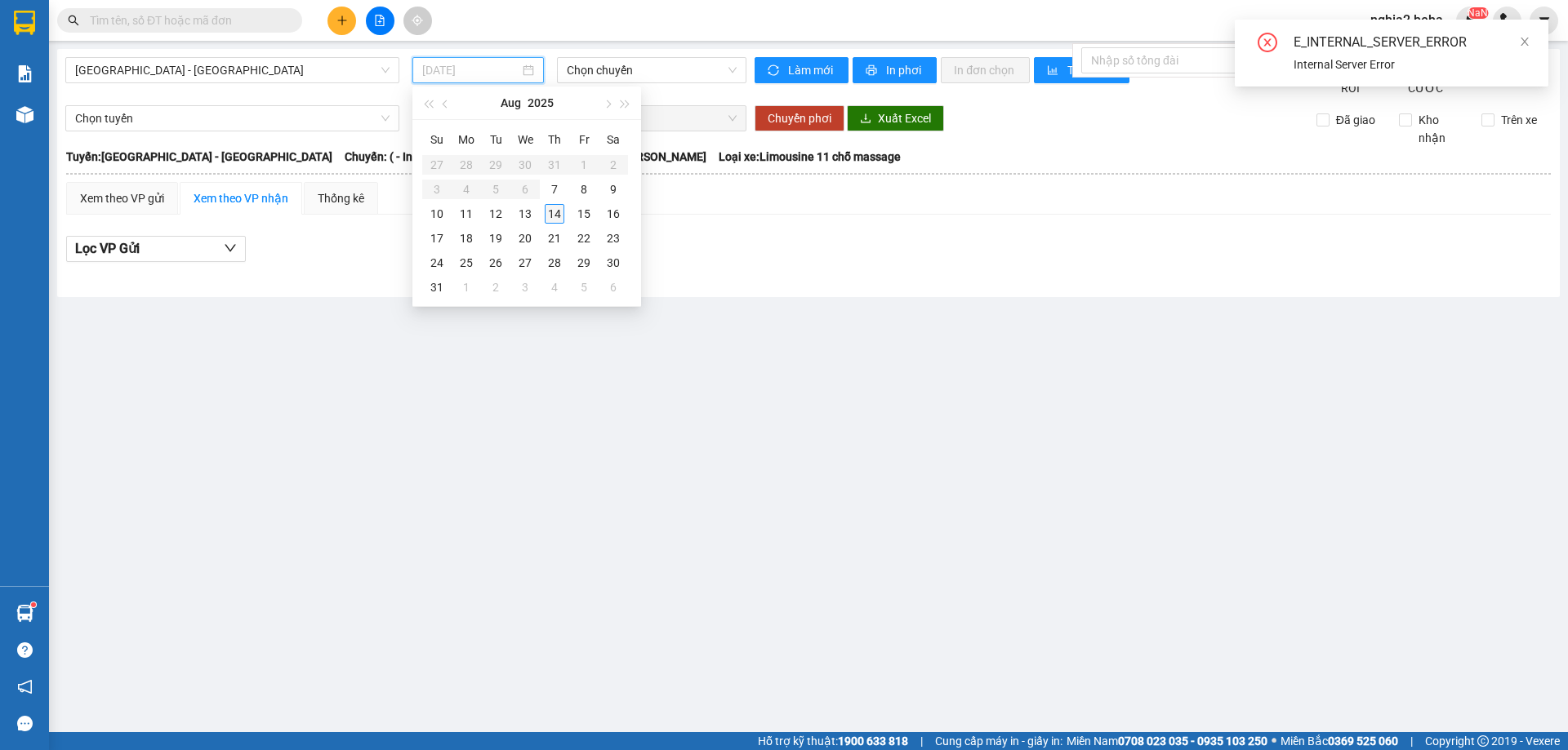
type input "[DATE]"
click at [560, 209] on div "14" at bounding box center [555, 214] width 19 height 19
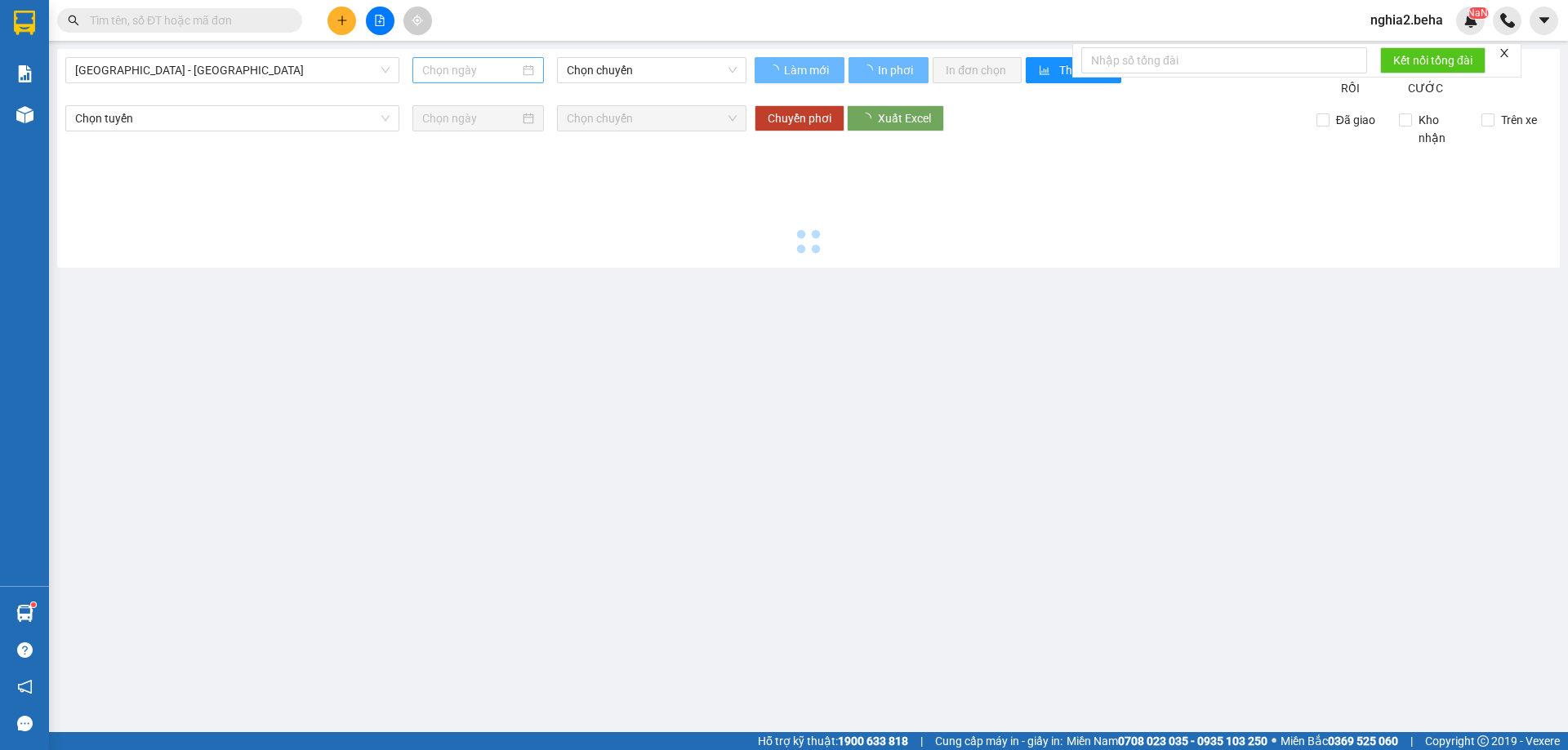
click at [520, 65] on div at bounding box center [478, 70] width 112 height 18
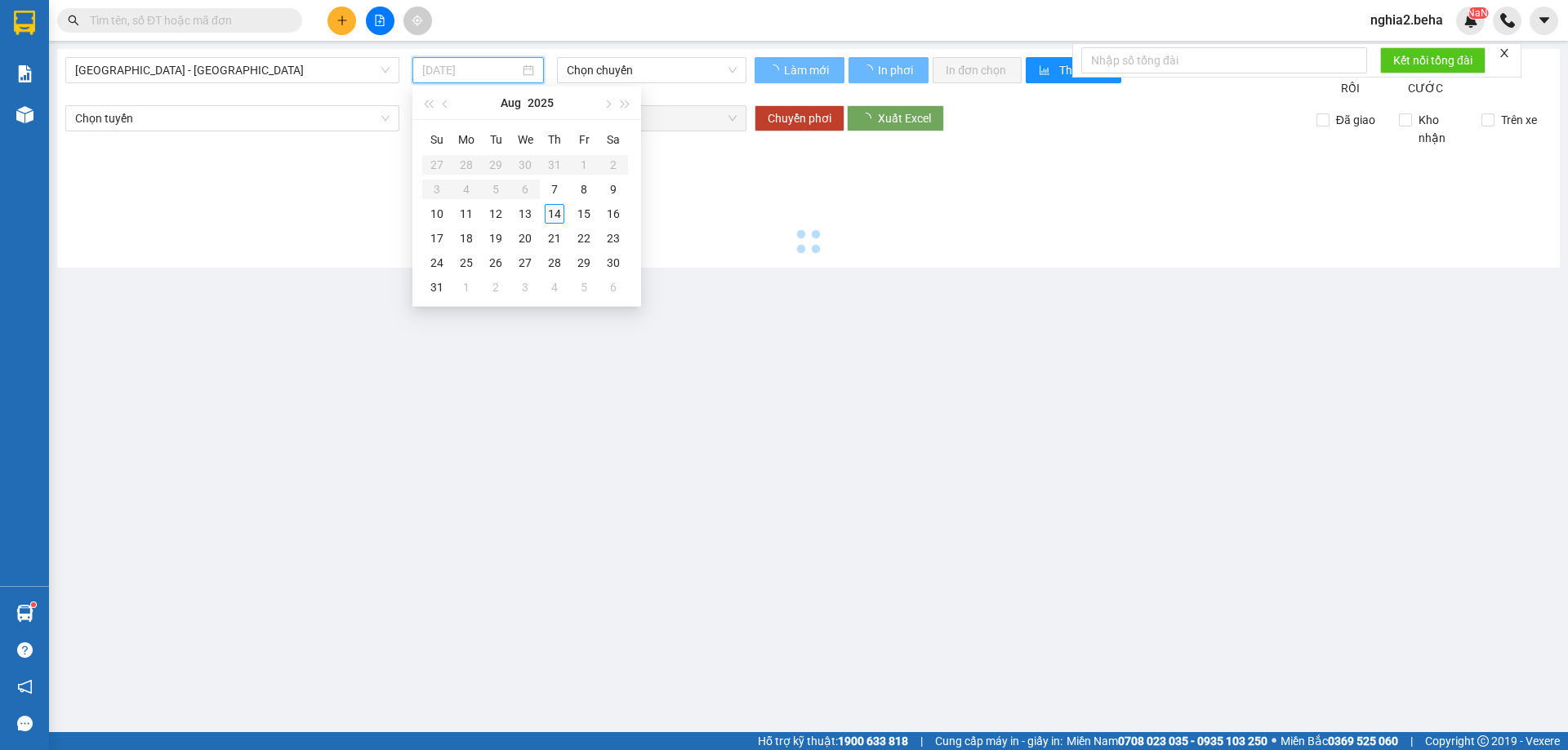
type input "[DATE]"
click at [559, 209] on div "14" at bounding box center [555, 214] width 19 height 19
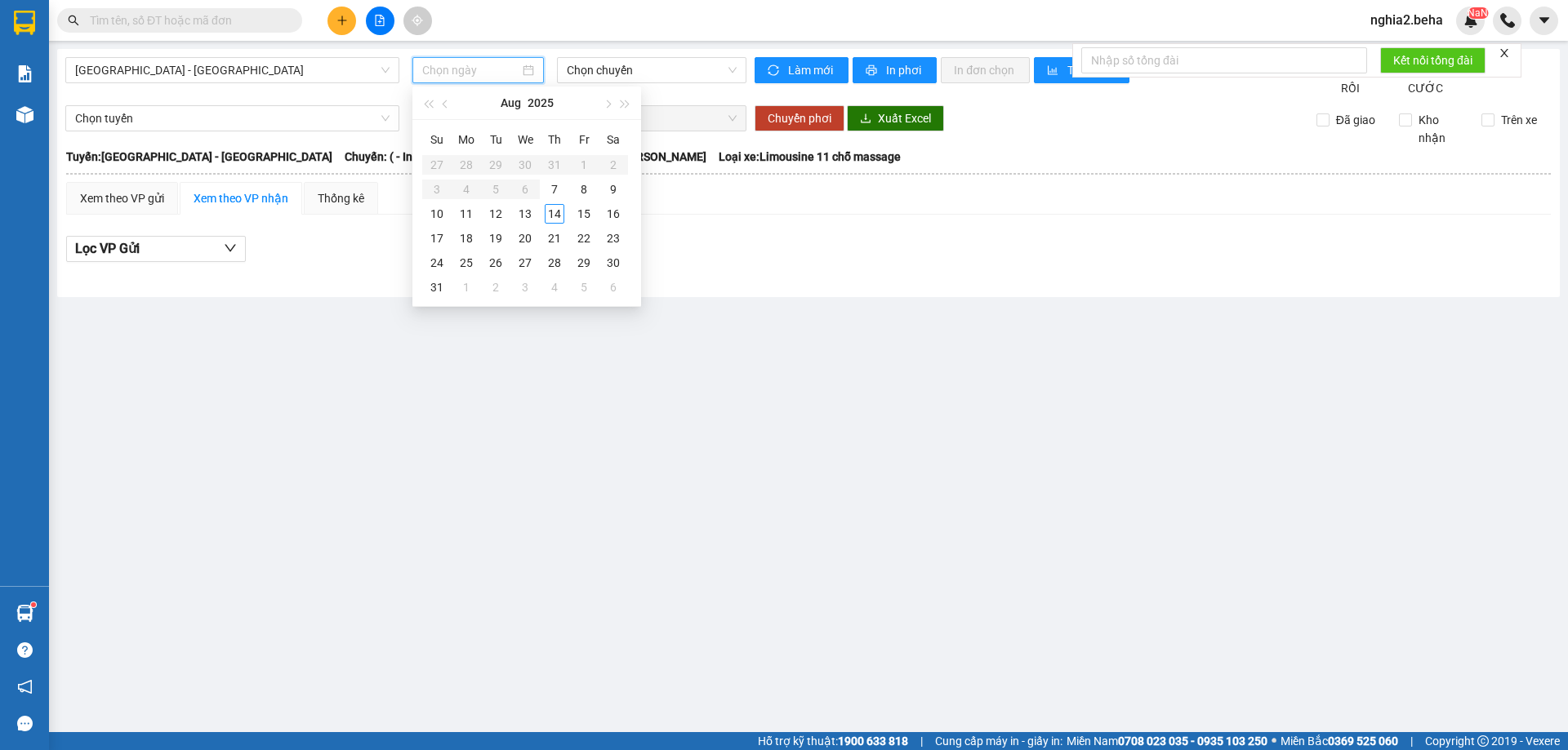
click at [720, 537] on main "Phú Yên - Đắk Lắk Chọn chuyến Làm mới In phơi In đơn chọn Thống kê Lọc CƯỚC RỒI…" at bounding box center [784, 366] width 1568 height 732
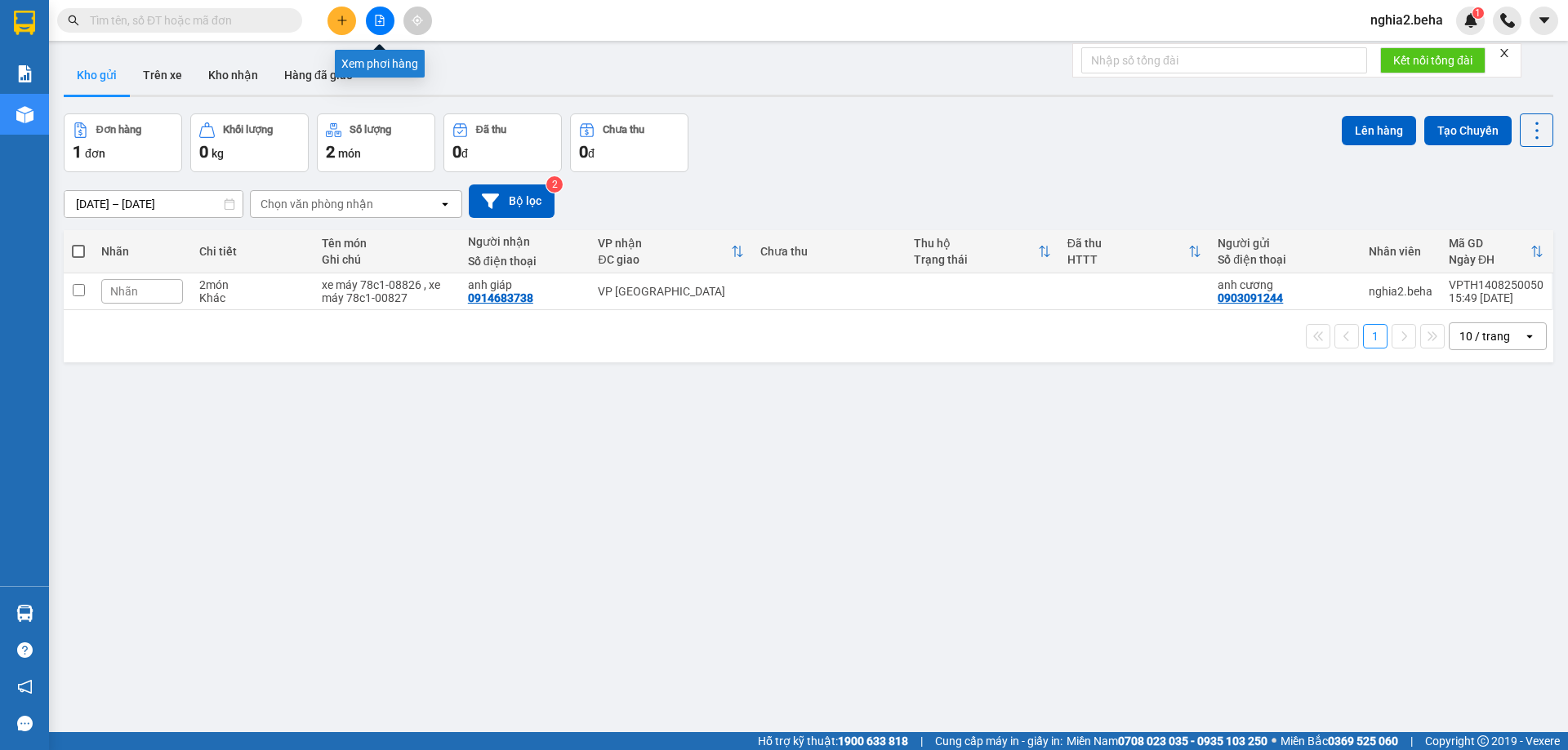
click at [385, 11] on button at bounding box center [379, 20] width 28 height 28
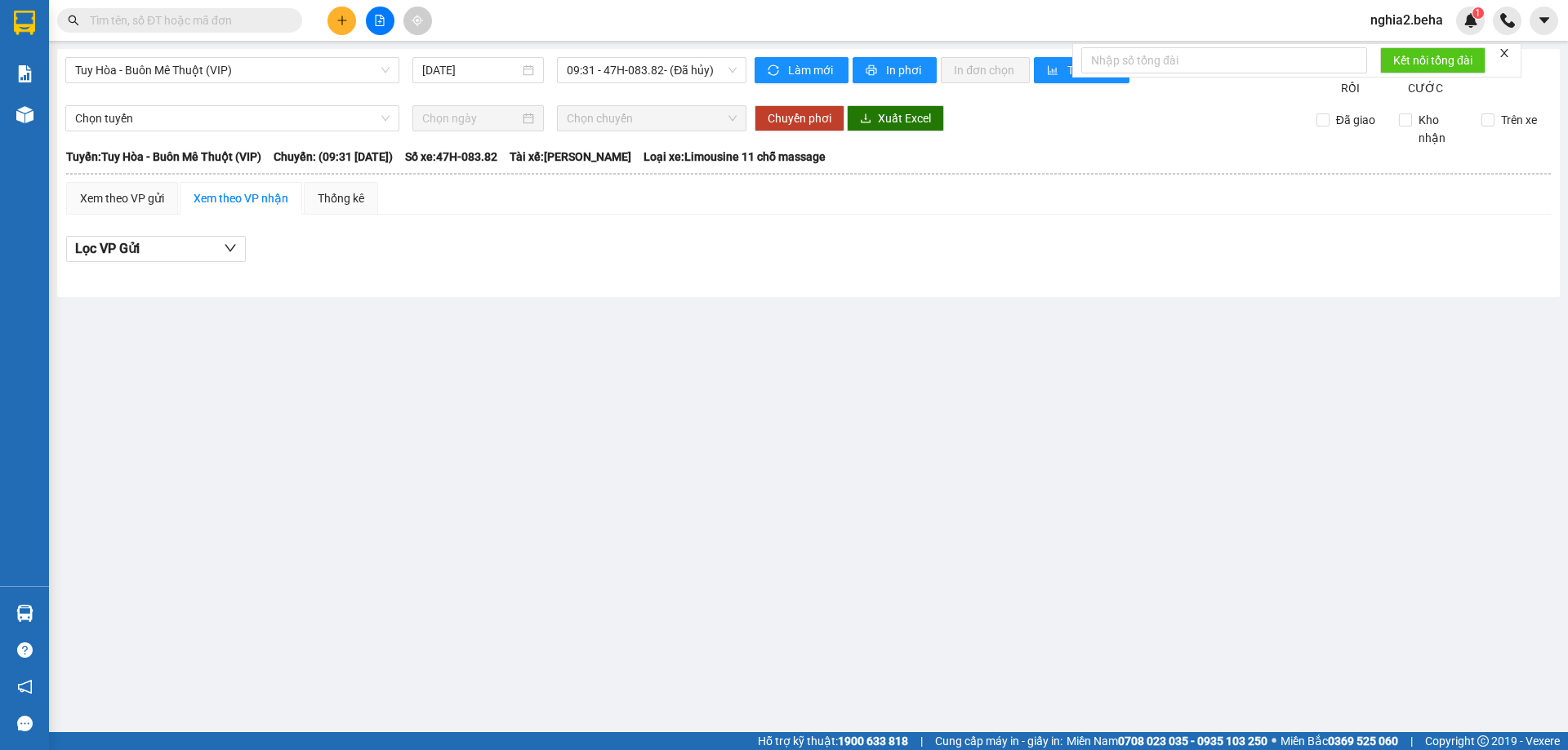
click at [311, 55] on div "Tuy Hòa - Buôn Mê Thuột (VIP) [DATE] 09:31 - 47H-083.82 - (Đã hủy) Làm mới In p…" at bounding box center [809, 172] width 1503 height 248
drag, startPoint x: 259, startPoint y: 65, endPoint x: 237, endPoint y: 121, distance: 60.2
click at [260, 65] on span "Tuy Hòa - Buôn Mê Thuột (VIP)" at bounding box center [232, 70] width 315 height 24
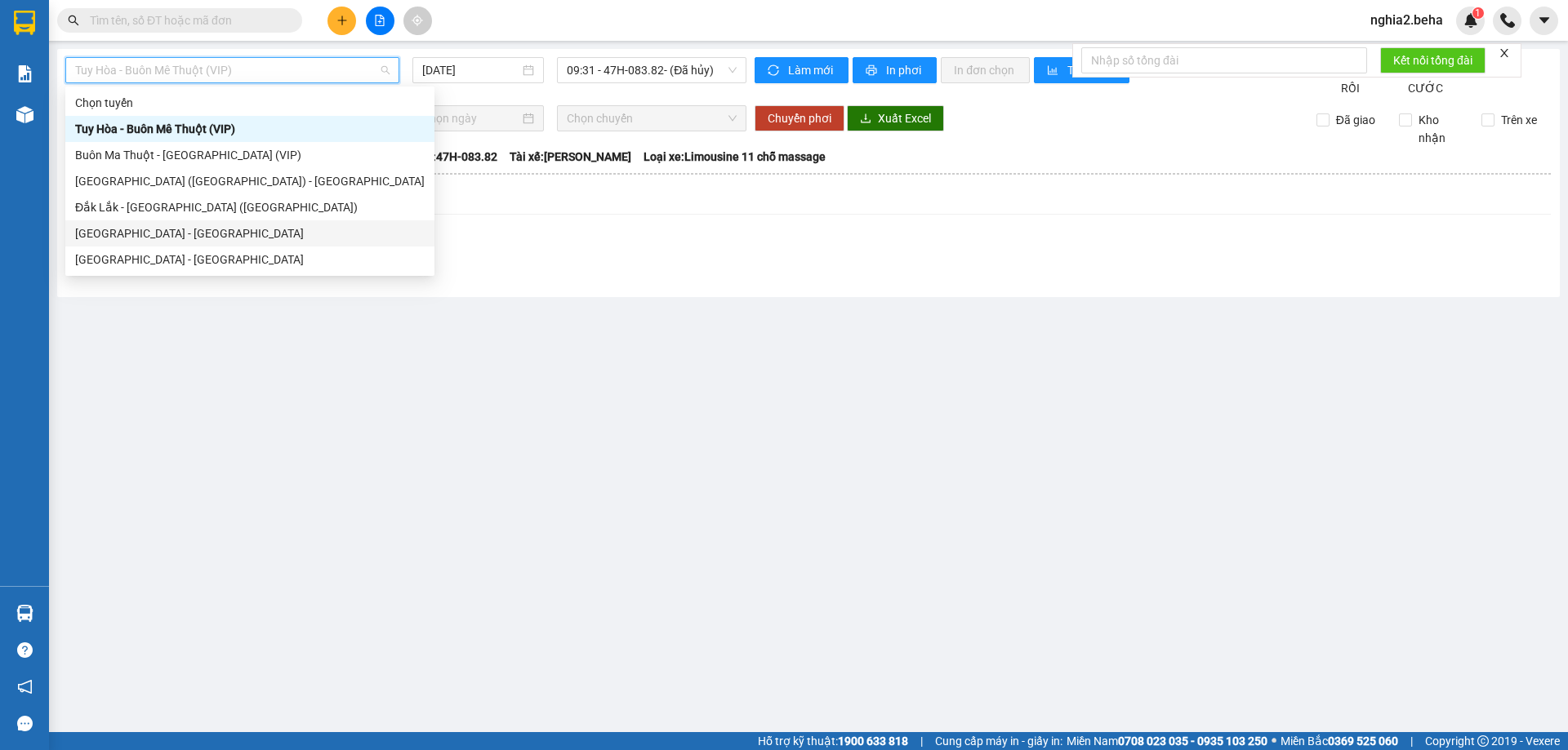
click at [165, 230] on div "[GEOGRAPHIC_DATA] - [GEOGRAPHIC_DATA]" at bounding box center [249, 233] width 350 height 18
type input "[DATE]"
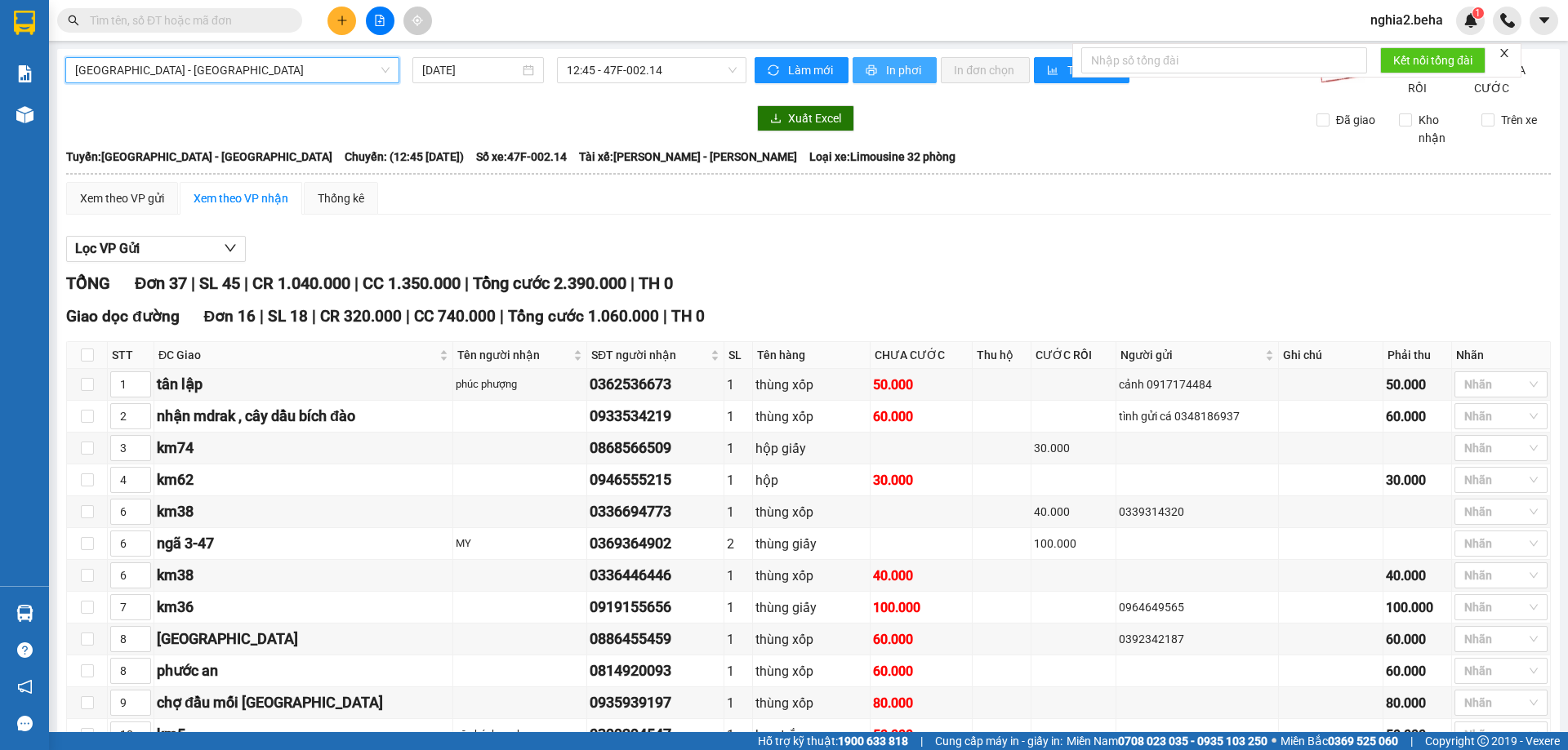
click at [886, 66] on span "In phơi" at bounding box center [904, 70] width 38 height 18
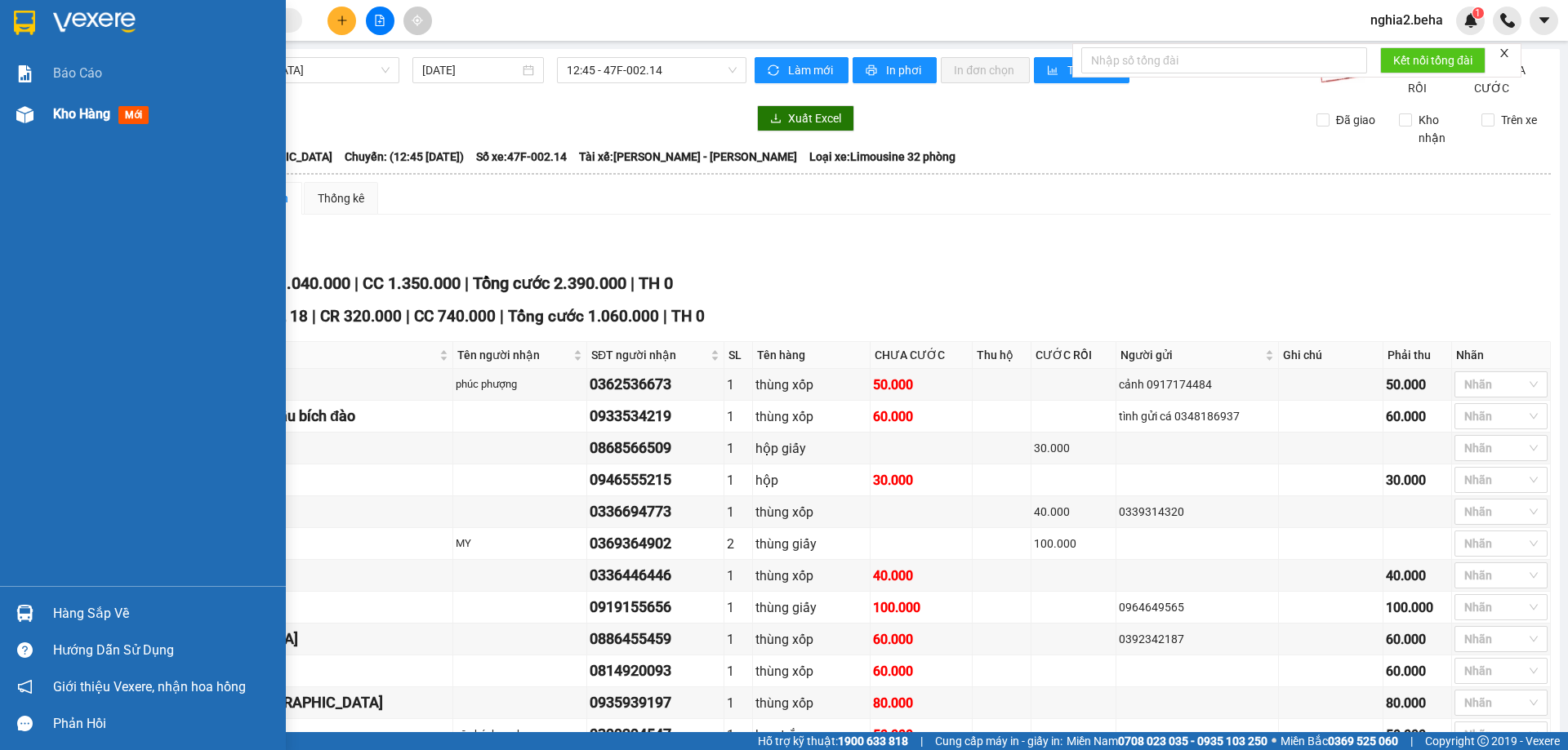
click at [40, 110] on div "Kho hàng mới" at bounding box center [142, 114] width 286 height 41
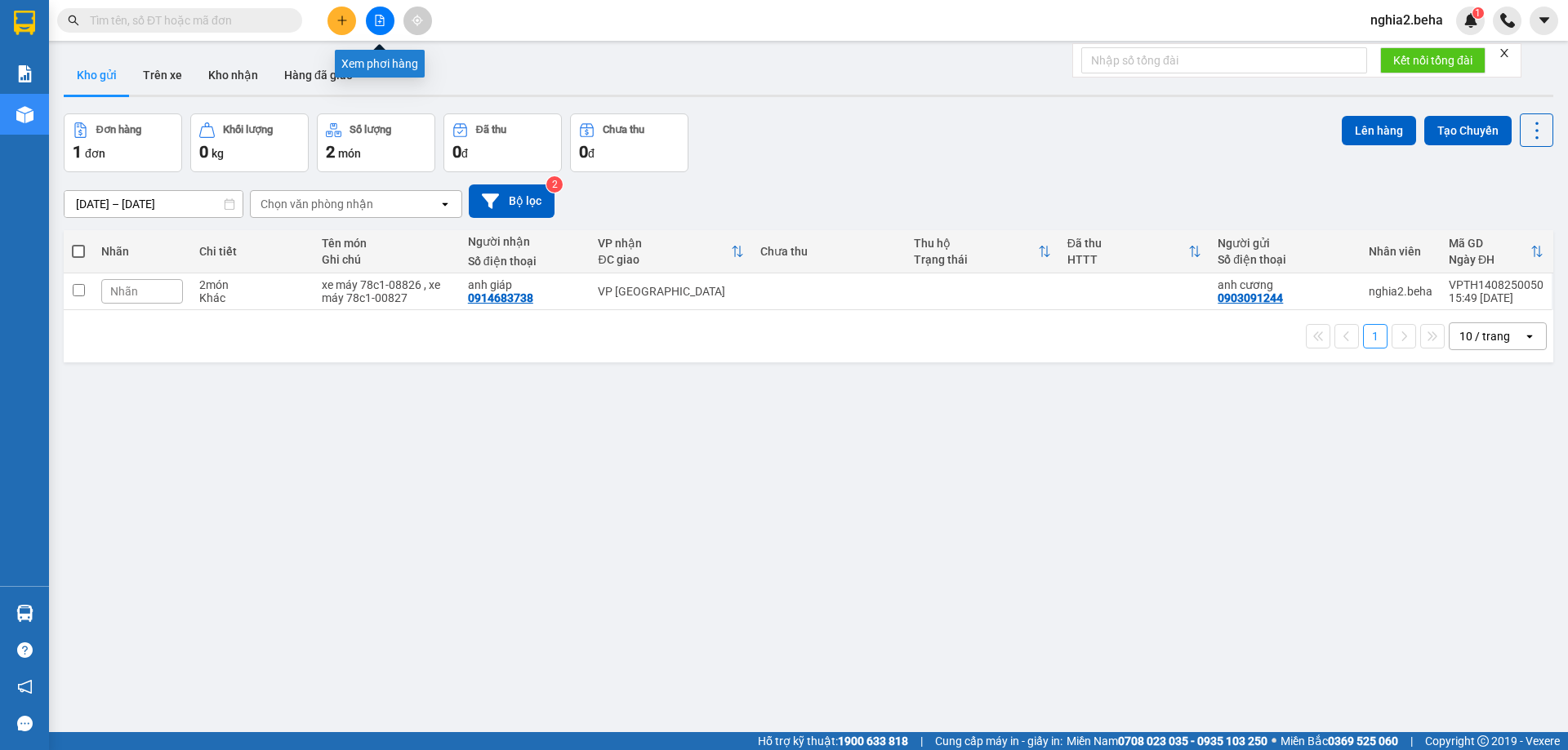
click at [383, 22] on icon "file-add" at bounding box center [380, 20] width 12 height 12
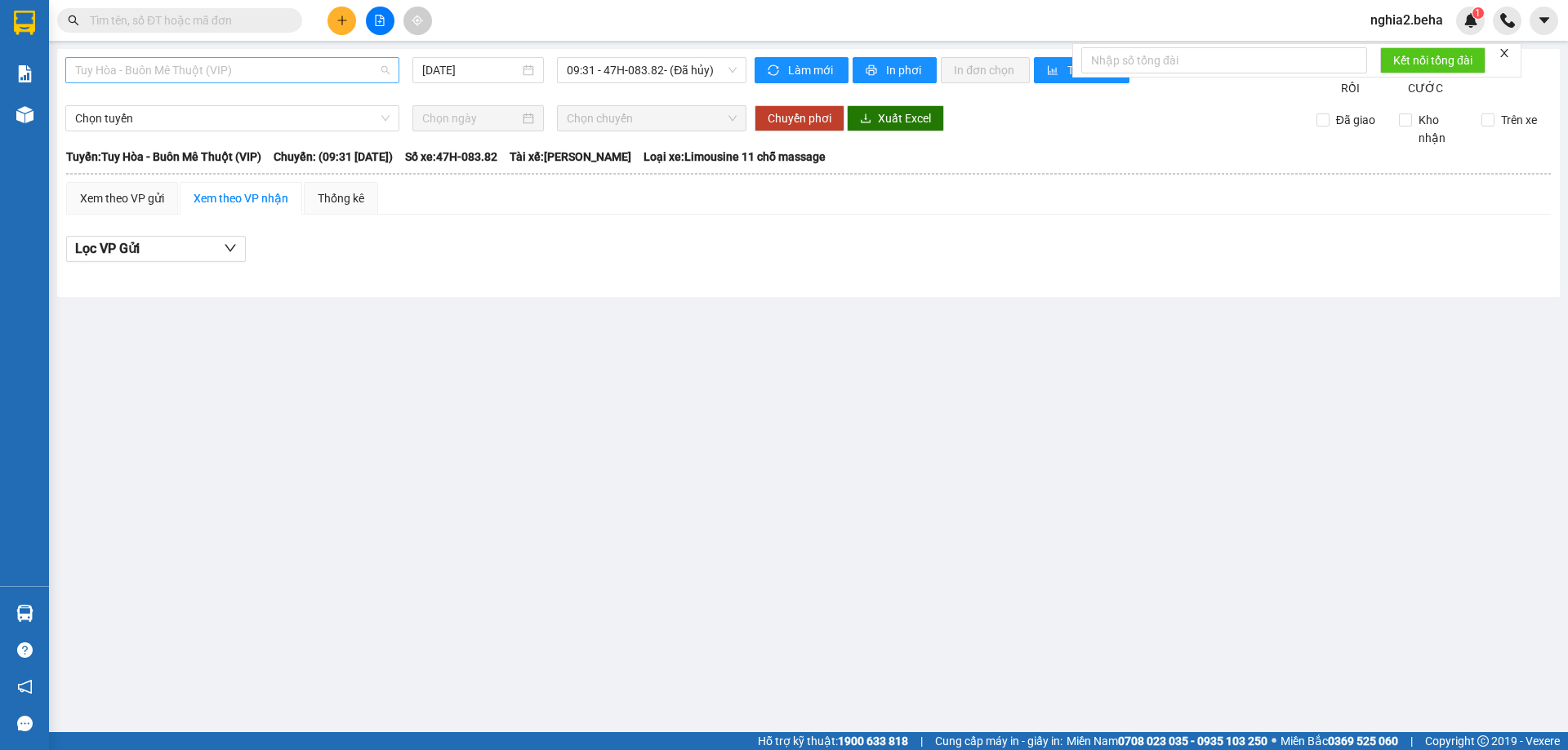
drag, startPoint x: 322, startPoint y: 61, endPoint x: 322, endPoint y: 76, distance: 15.0
click at [322, 63] on span "Tuy Hòa - Buôn Mê Thuột (VIP)" at bounding box center [232, 70] width 315 height 24
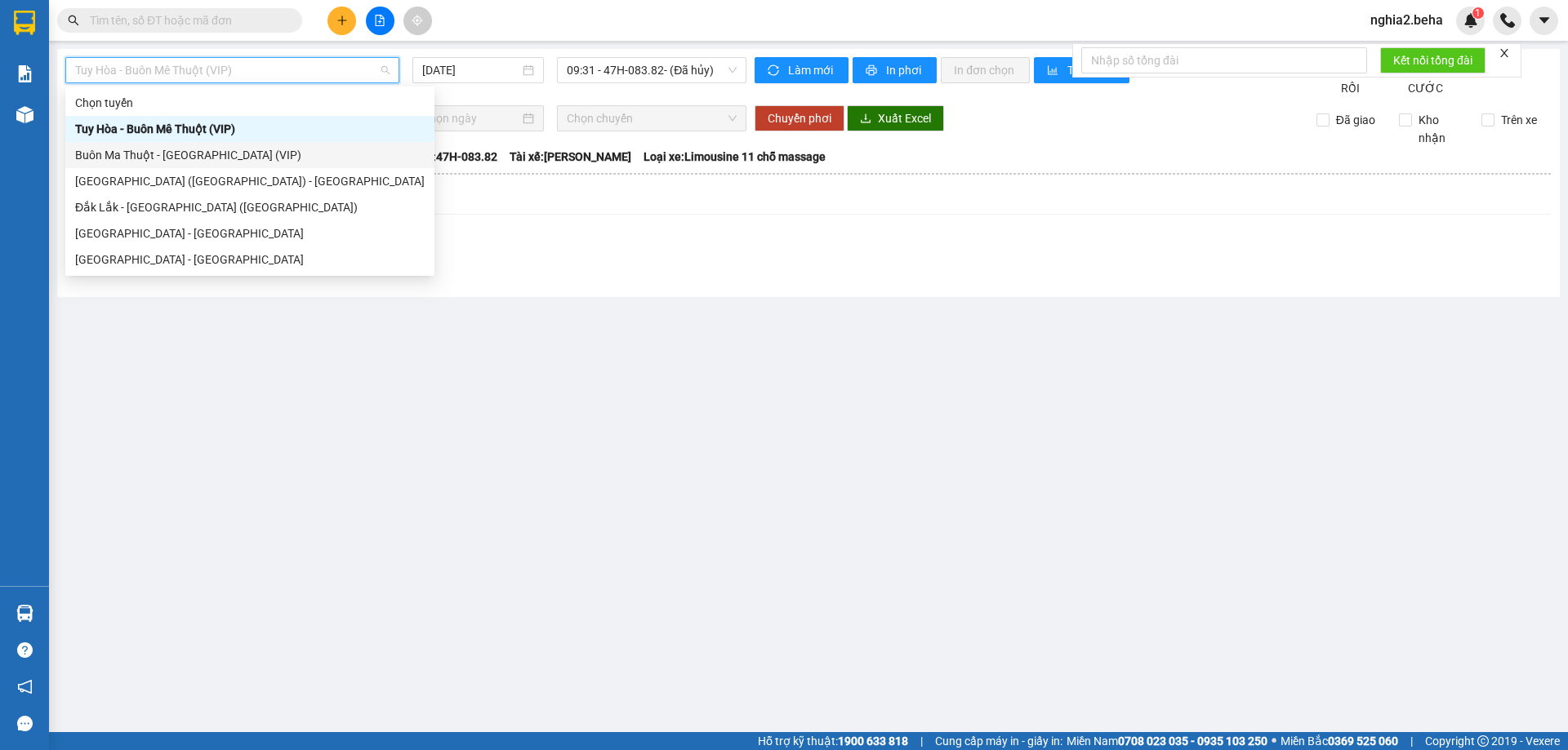
click at [204, 148] on div "Buôn Ma Thuột - [GEOGRAPHIC_DATA] (VIP)" at bounding box center [249, 155] width 350 height 18
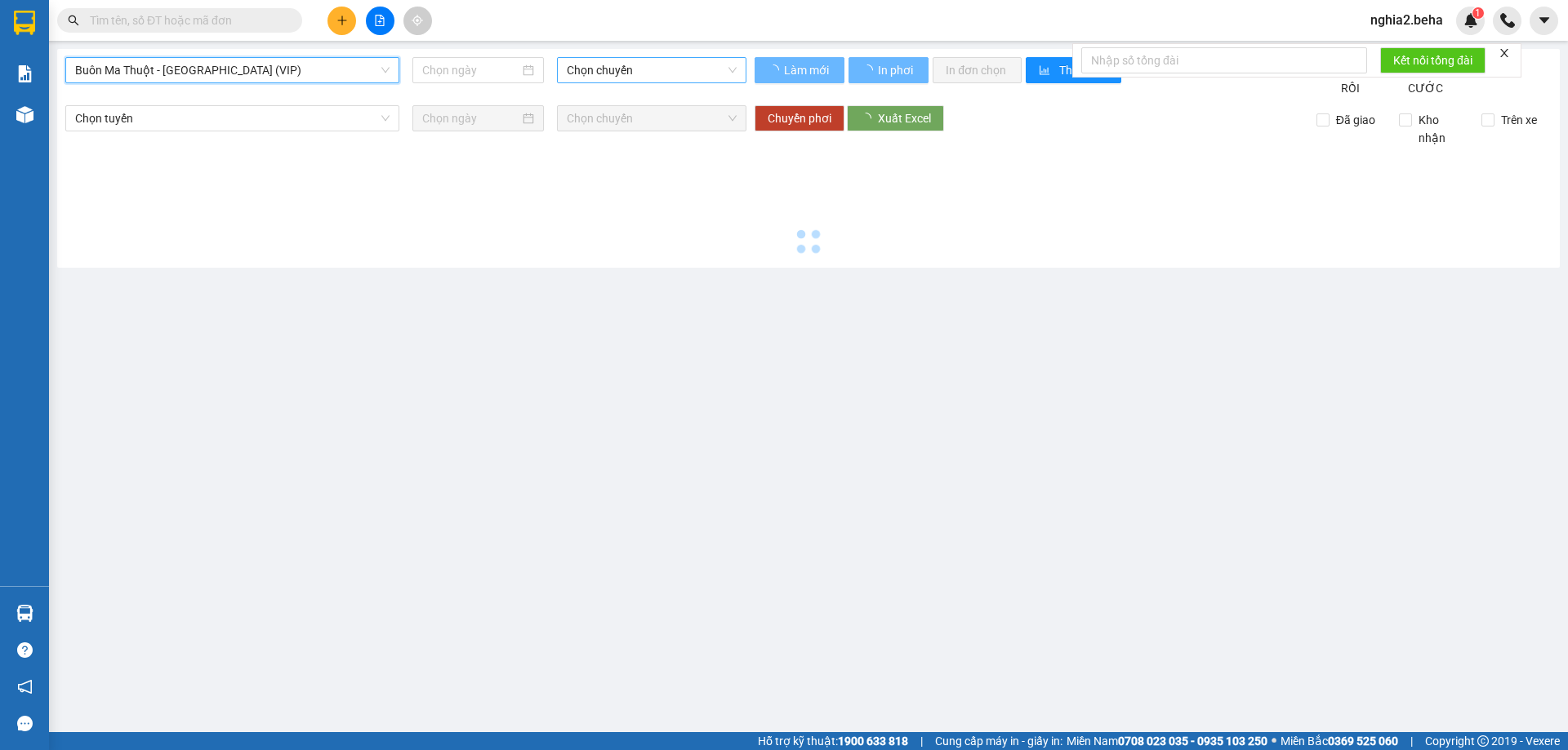
type input "[DATE]"
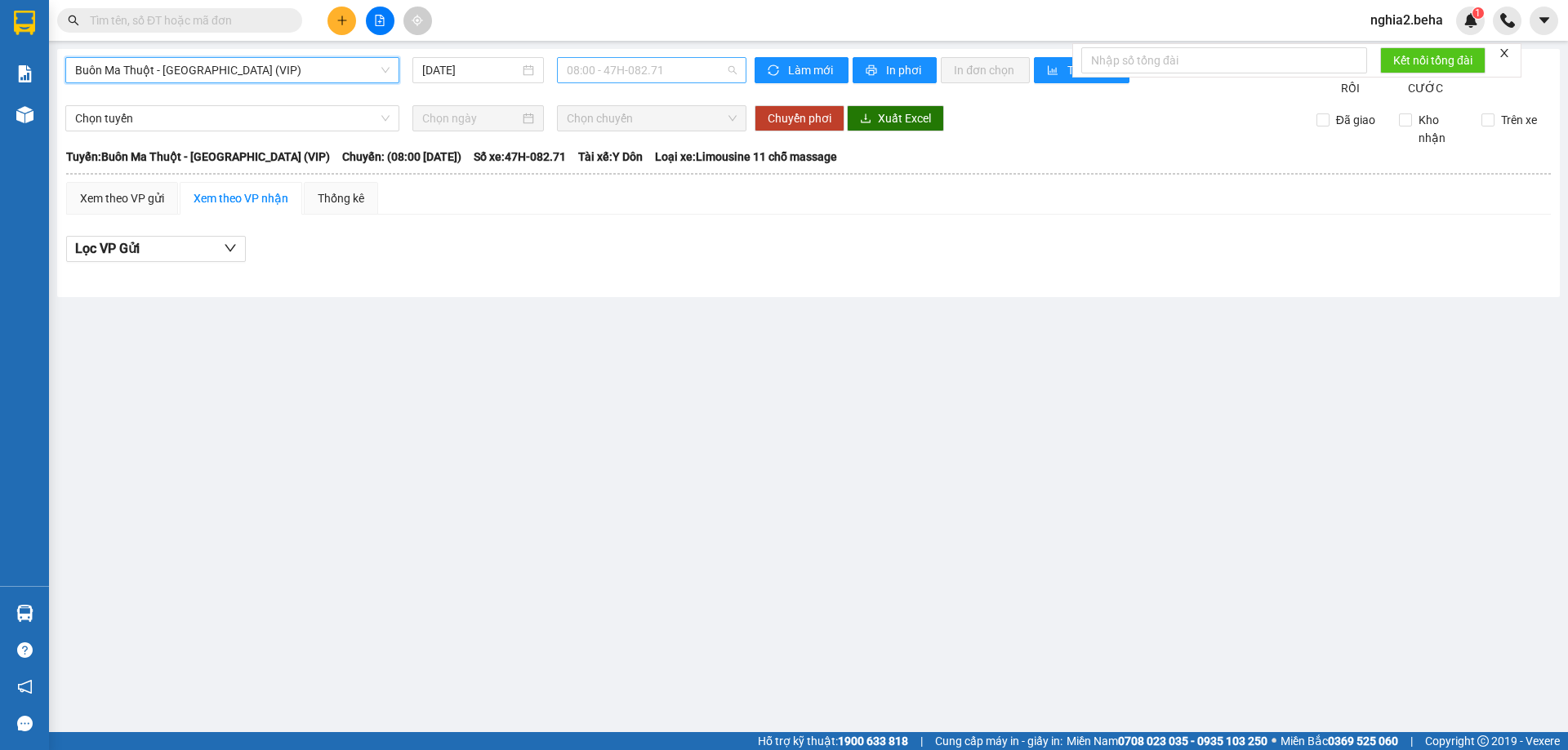
click at [636, 63] on span "08:00 - 47H-082.71" at bounding box center [652, 70] width 170 height 24
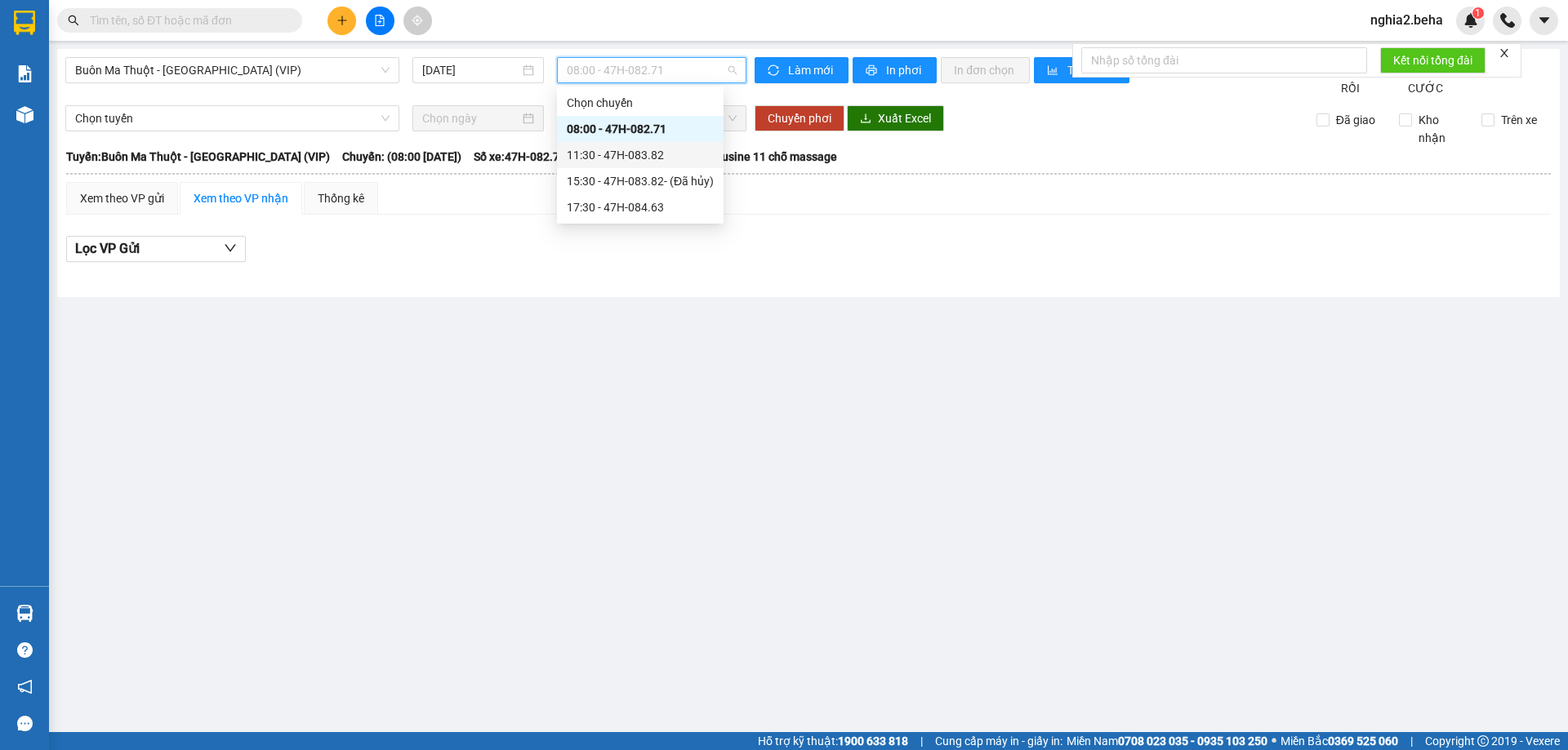
click at [673, 160] on div "11:30 - 47H-083.82" at bounding box center [640, 155] width 147 height 18
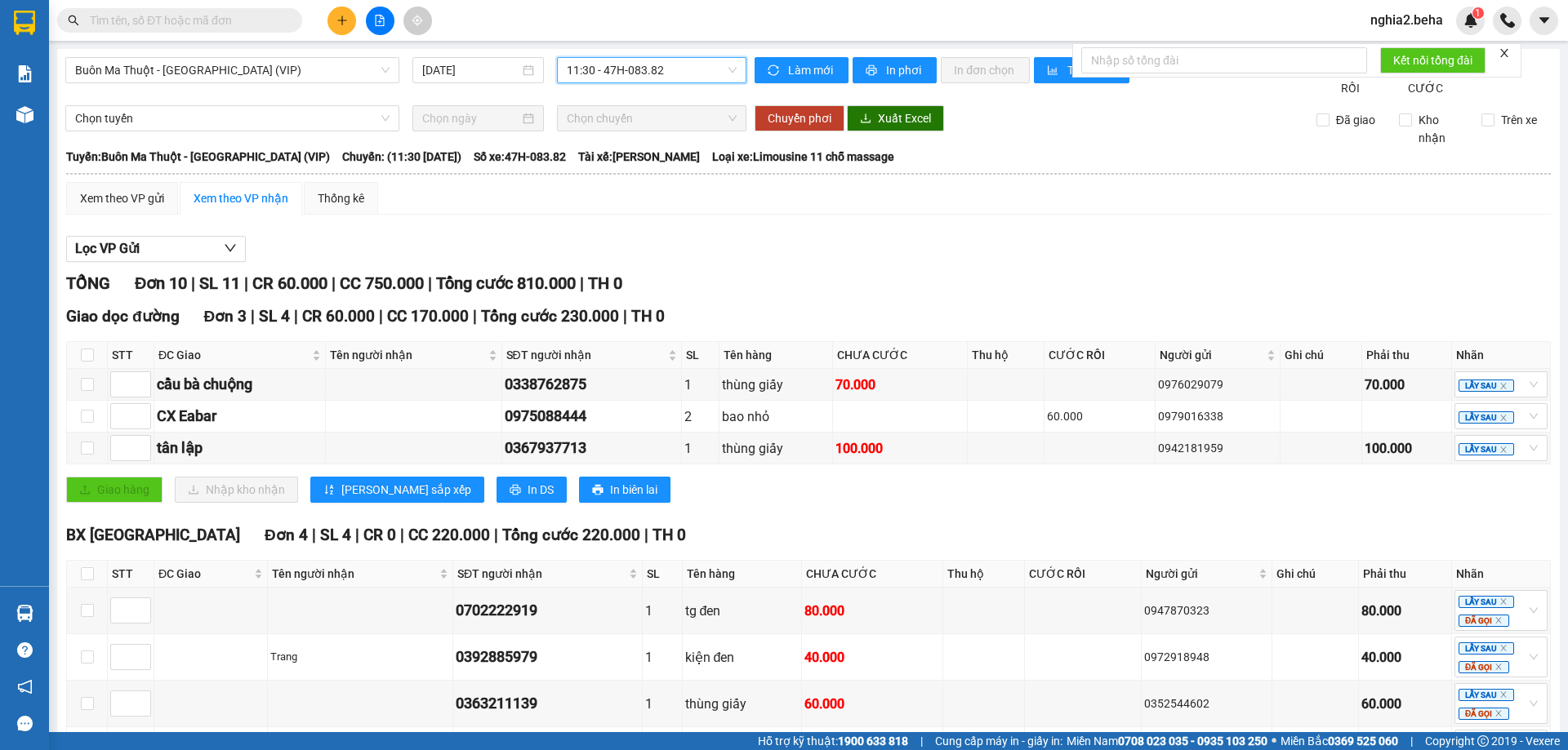
scroll to position [392, 0]
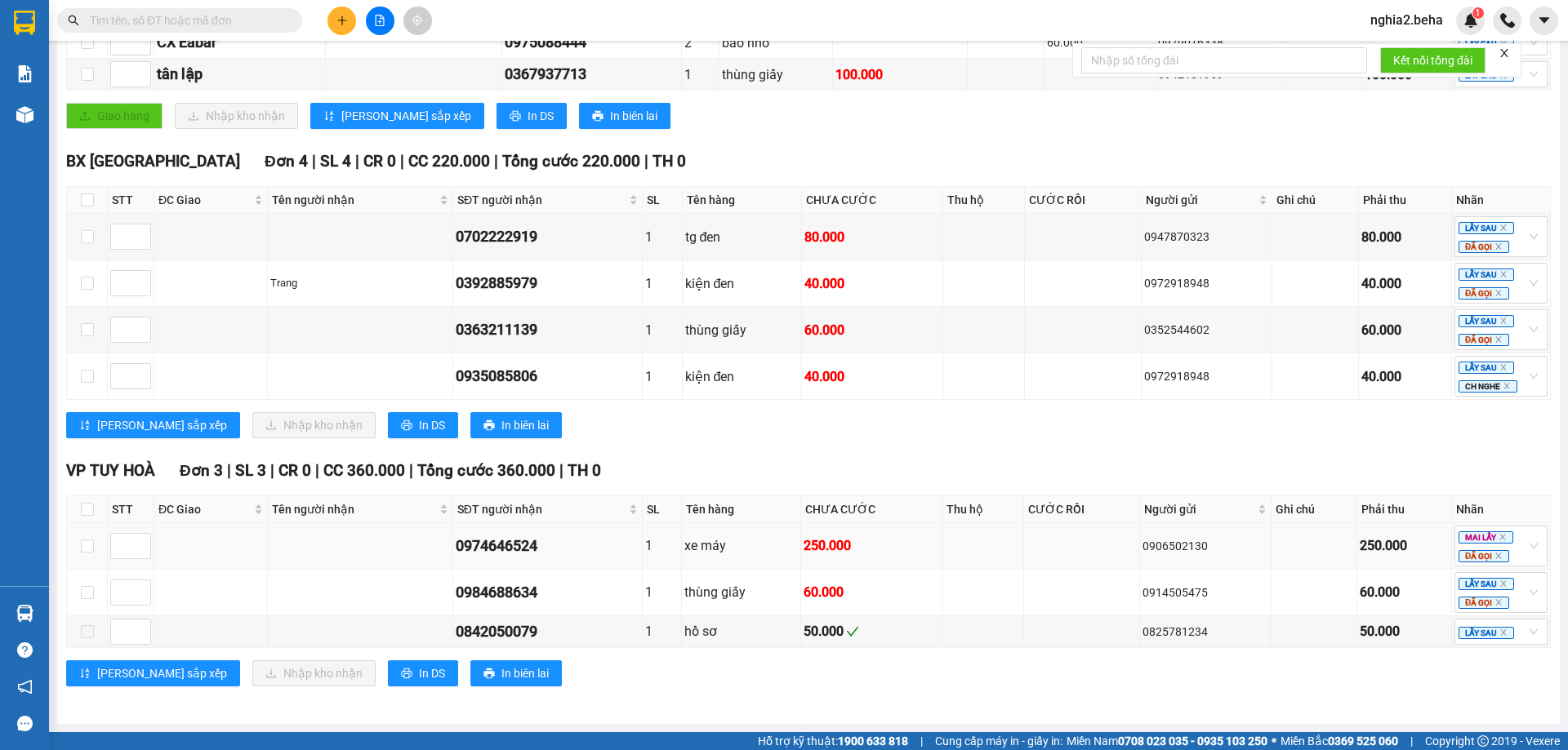
click at [512, 548] on div "0974646524" at bounding box center [548, 545] width 184 height 22
copy div "0974646524"
click at [877, 427] on div "[PERSON_NAME] sắp xếp Nhập kho nhận In DS In biên lai" at bounding box center [809, 425] width 1485 height 26
click at [919, 452] on div "TỔNG Đơn 10 | SL 11 | CR 60.000 | CC 750.000 | Tổng cước 810.000 | TH 0 Giao dọ…" at bounding box center [809, 301] width 1485 height 809
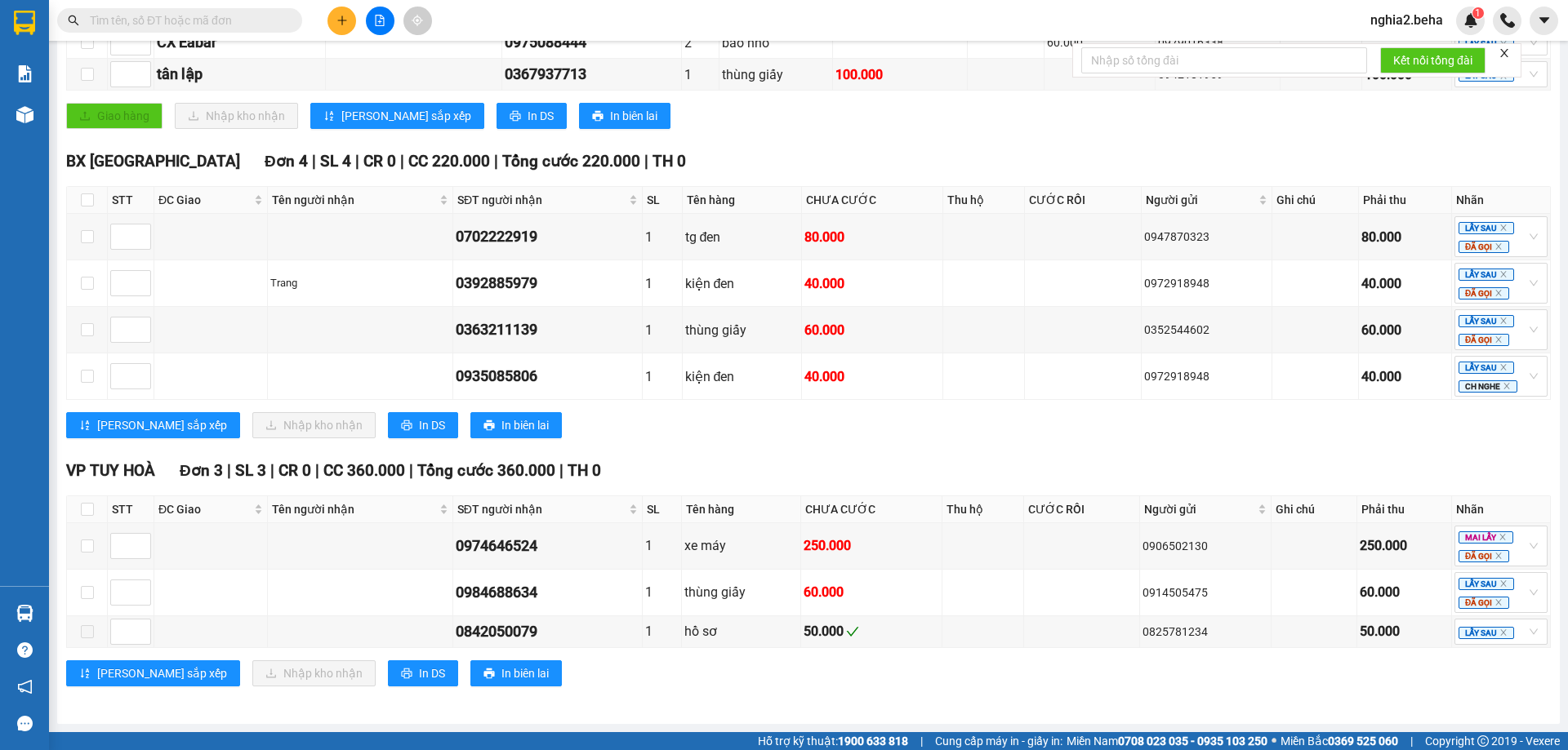
click at [852, 125] on div "Giao hàng Nhập kho nhận Lưu sắp xếp In DS In biên lai" at bounding box center [809, 116] width 1485 height 26
click at [170, 14] on input "text" at bounding box center [186, 20] width 193 height 18
paste input "0363211139"
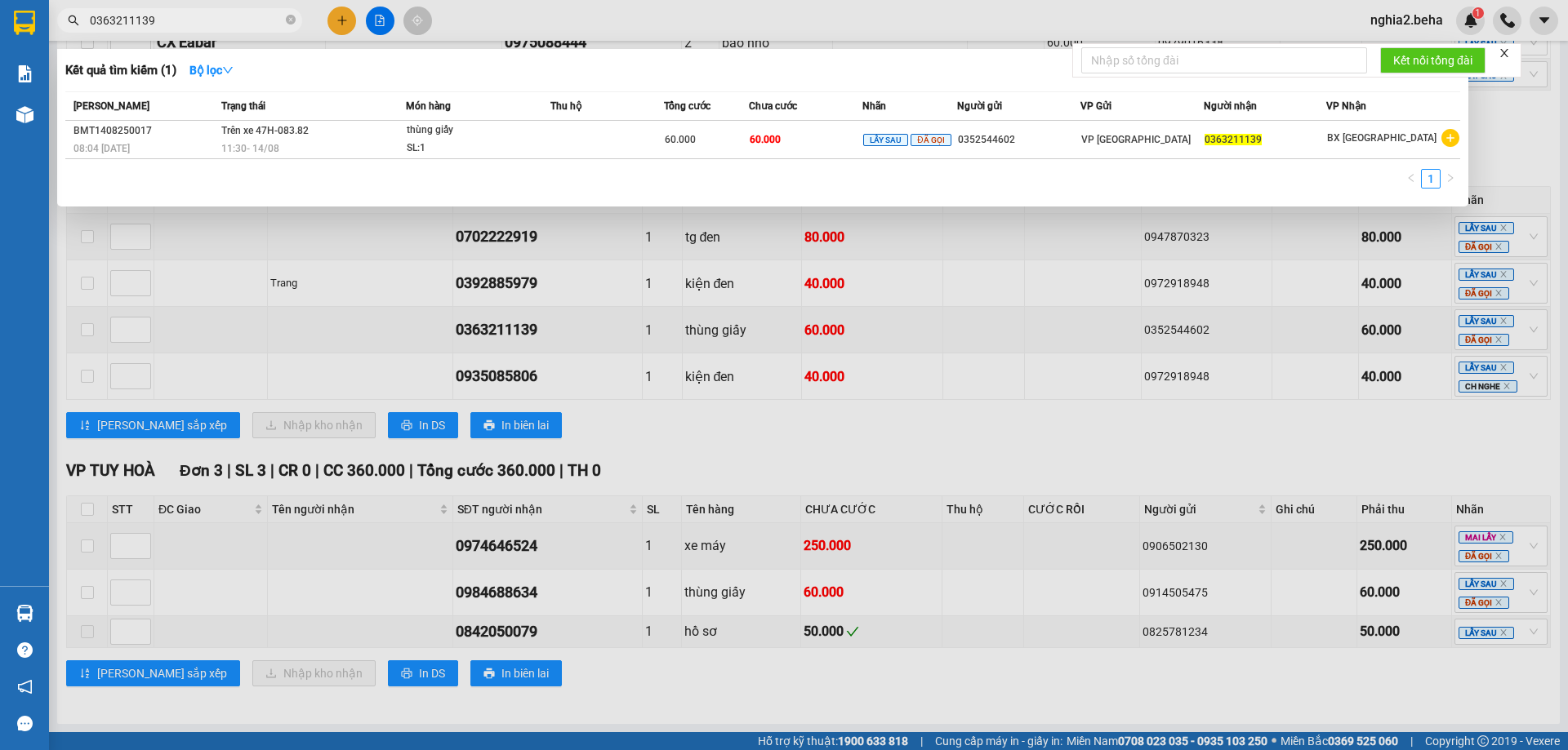
type input "0363211139"
click at [526, 81] on div "Kết quả tìm kiếm ( 1 ) Bộ lọc" at bounding box center [763, 70] width 1396 height 26
click at [972, 153] on td "0352544602" at bounding box center [1018, 139] width 124 height 38
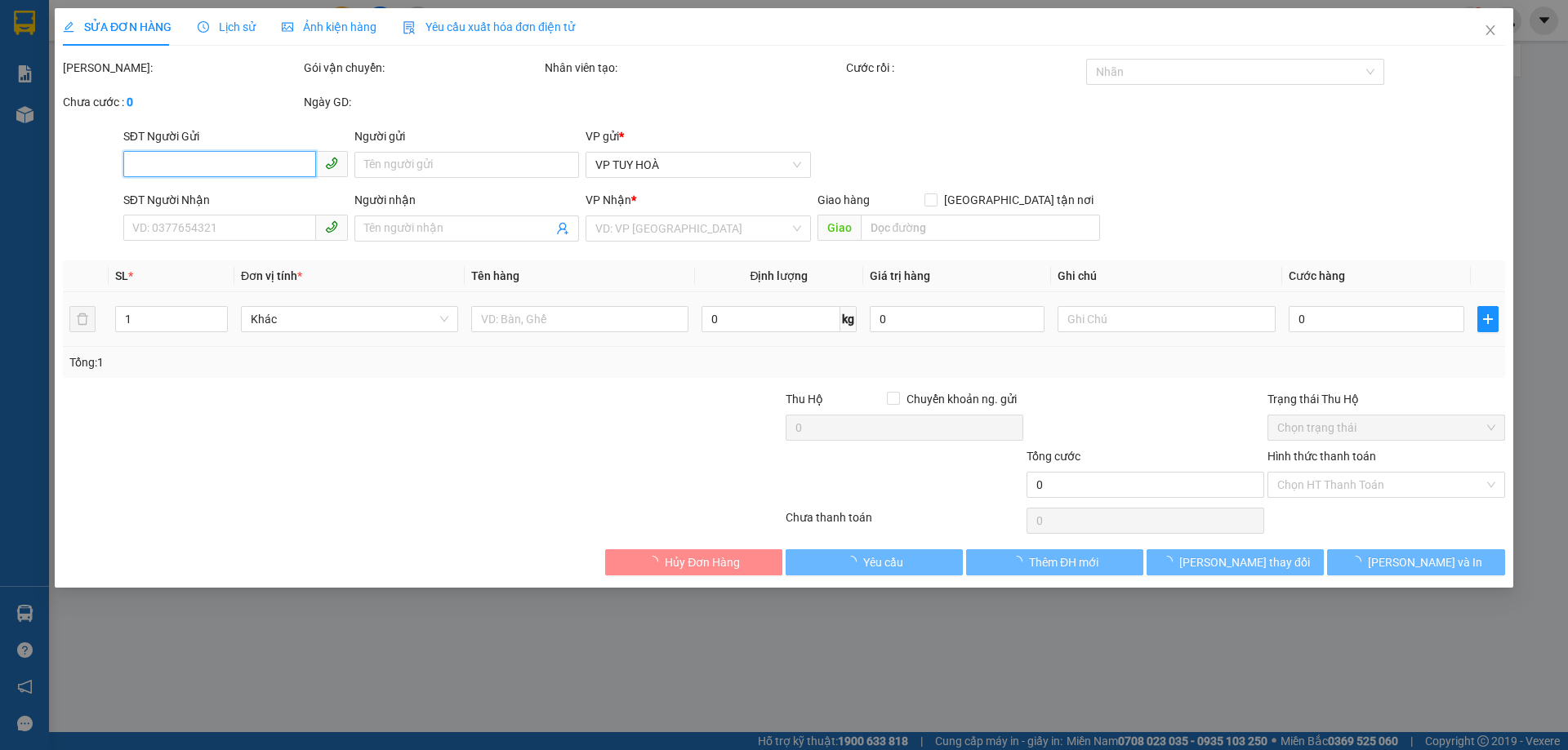
type input "0352544602"
type input "0363211139"
type input "60.000"
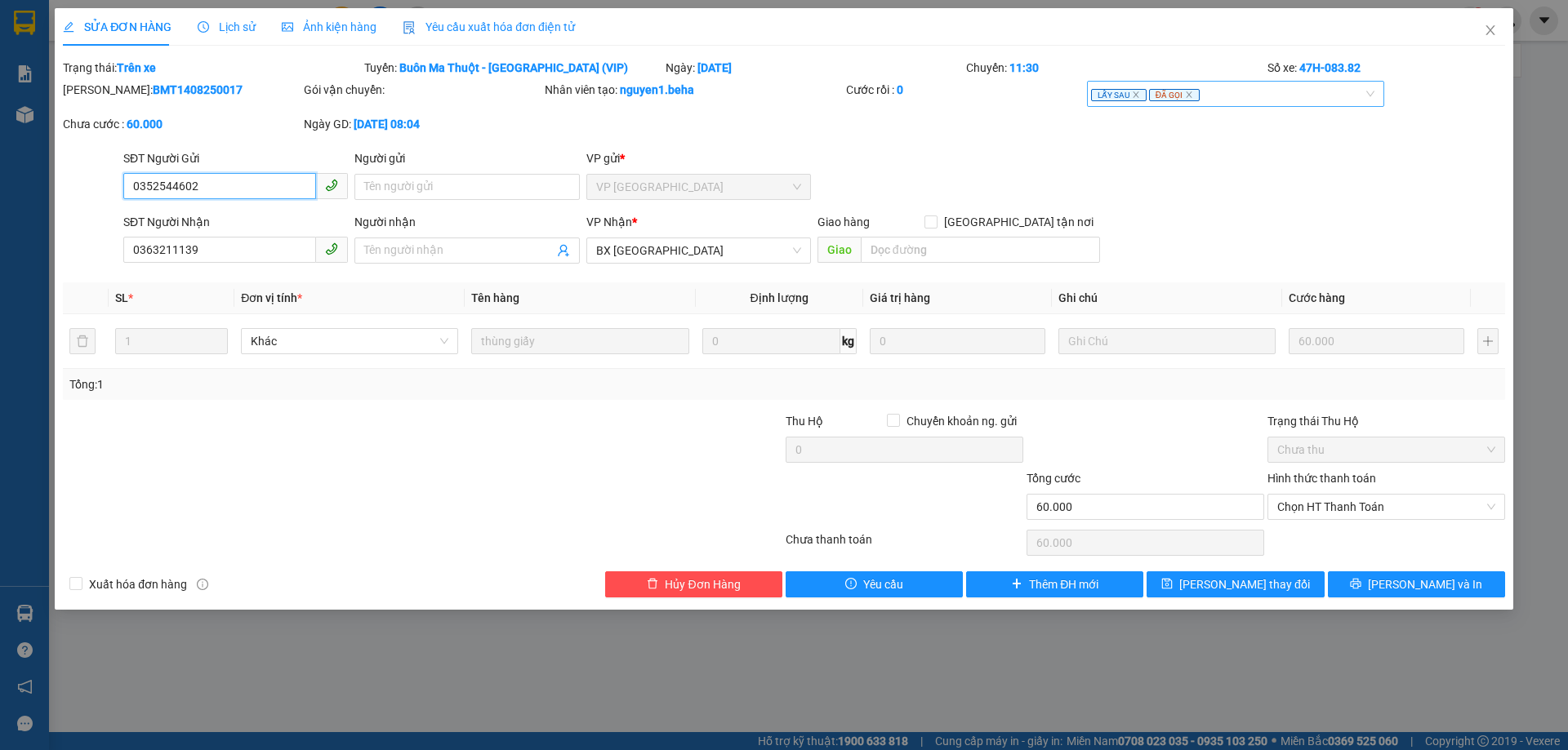
click at [1234, 98] on div "LẤY SAU ĐÃ GỌI" at bounding box center [1228, 94] width 274 height 19
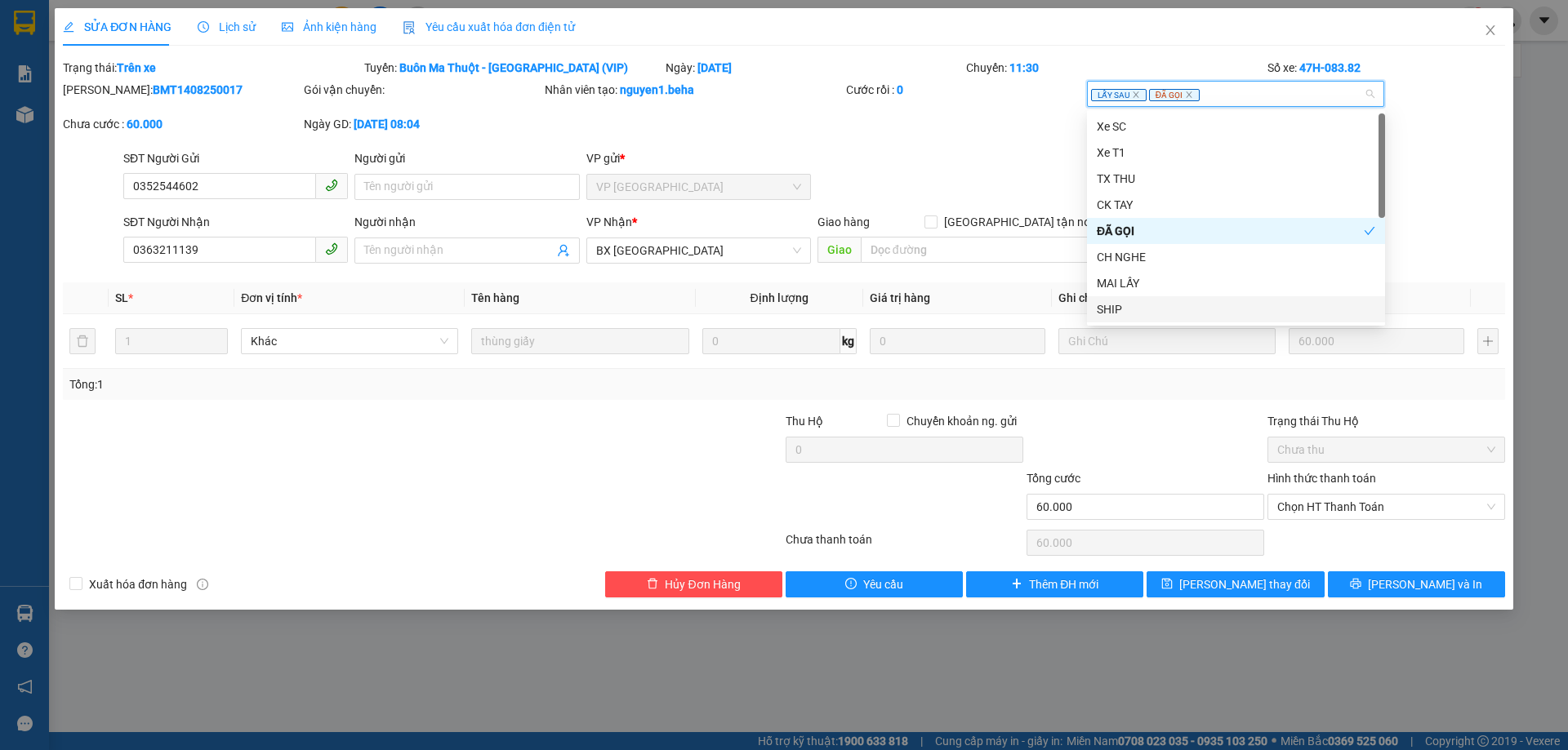
click at [1138, 309] on div "SHIP" at bounding box center [1237, 309] width 279 height 18
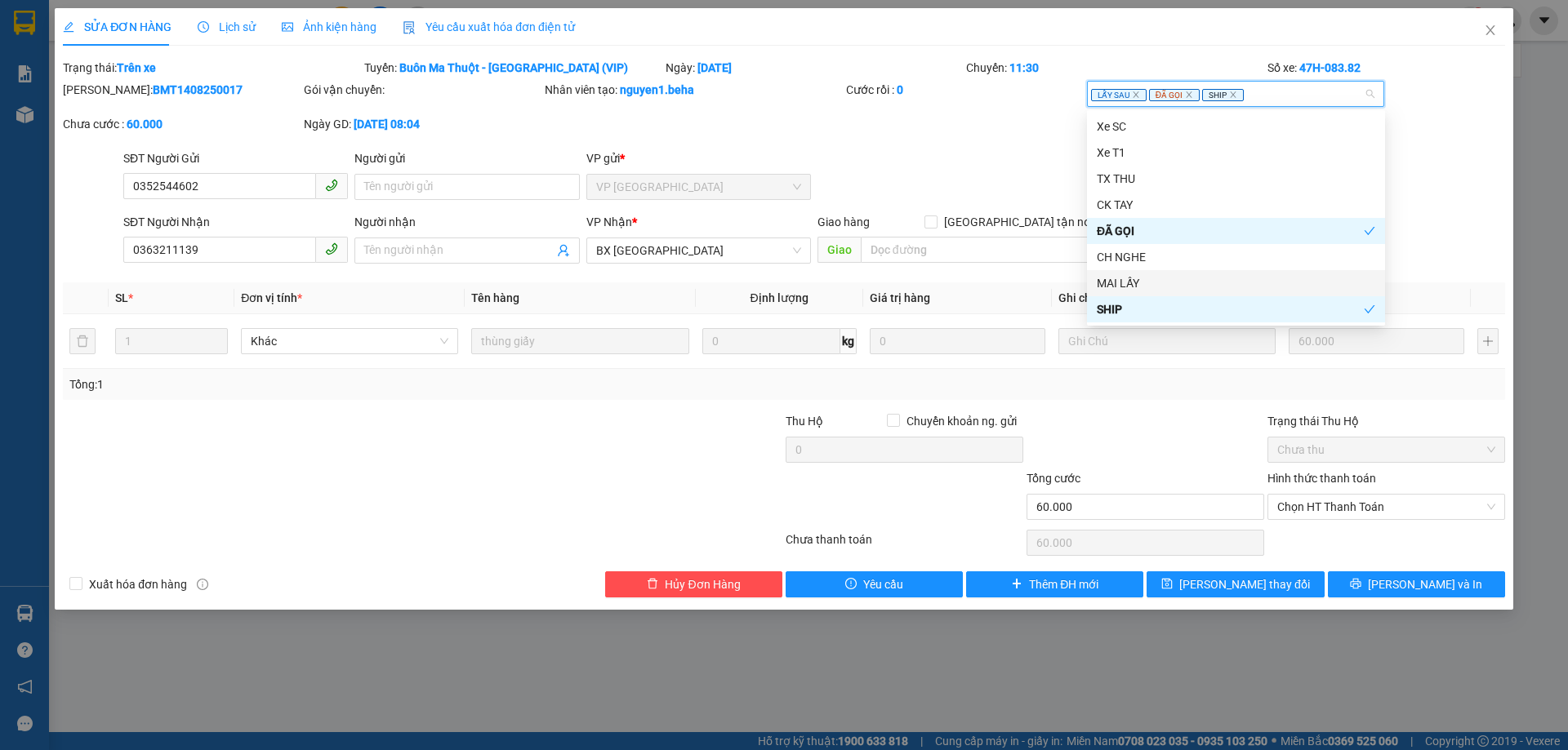
click at [1423, 263] on div "SĐT Người Nhận 0363211139 Người nhận Tên người nhận VP Nhận * BX [GEOGRAPHIC_DA…" at bounding box center [814, 242] width 1389 height 57
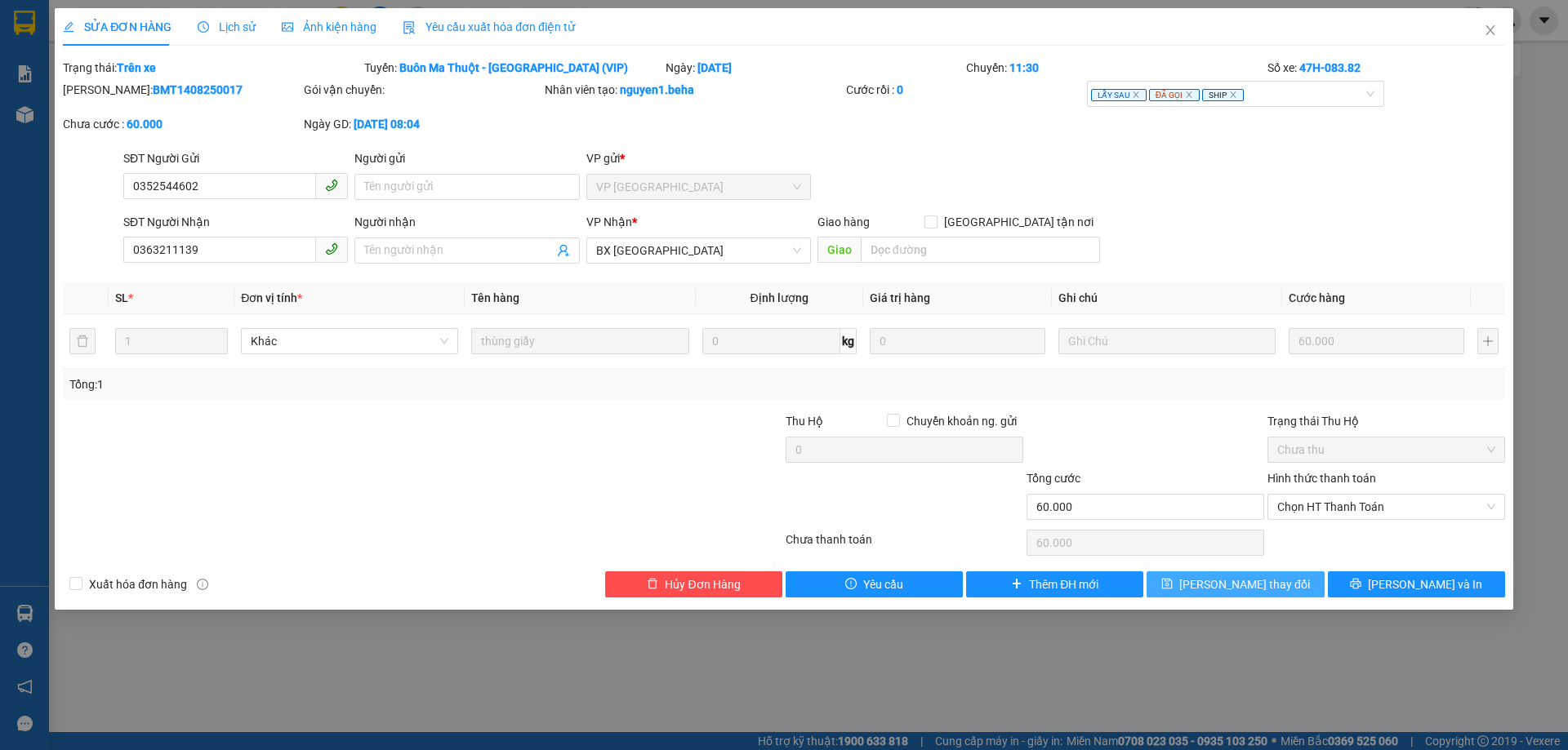
click at [1271, 580] on span "[PERSON_NAME] thay đổi" at bounding box center [1244, 584] width 131 height 18
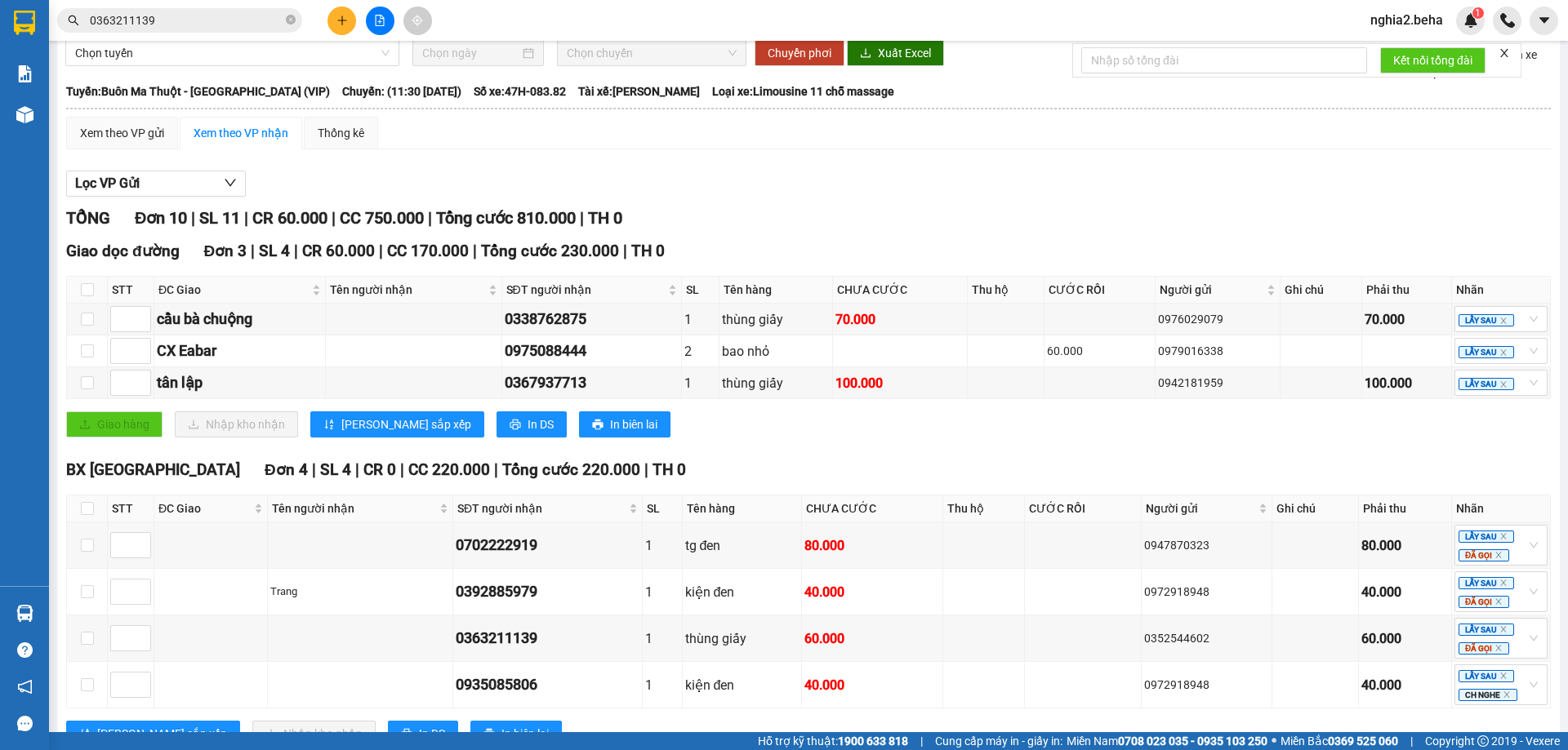
scroll to position [392, 0]
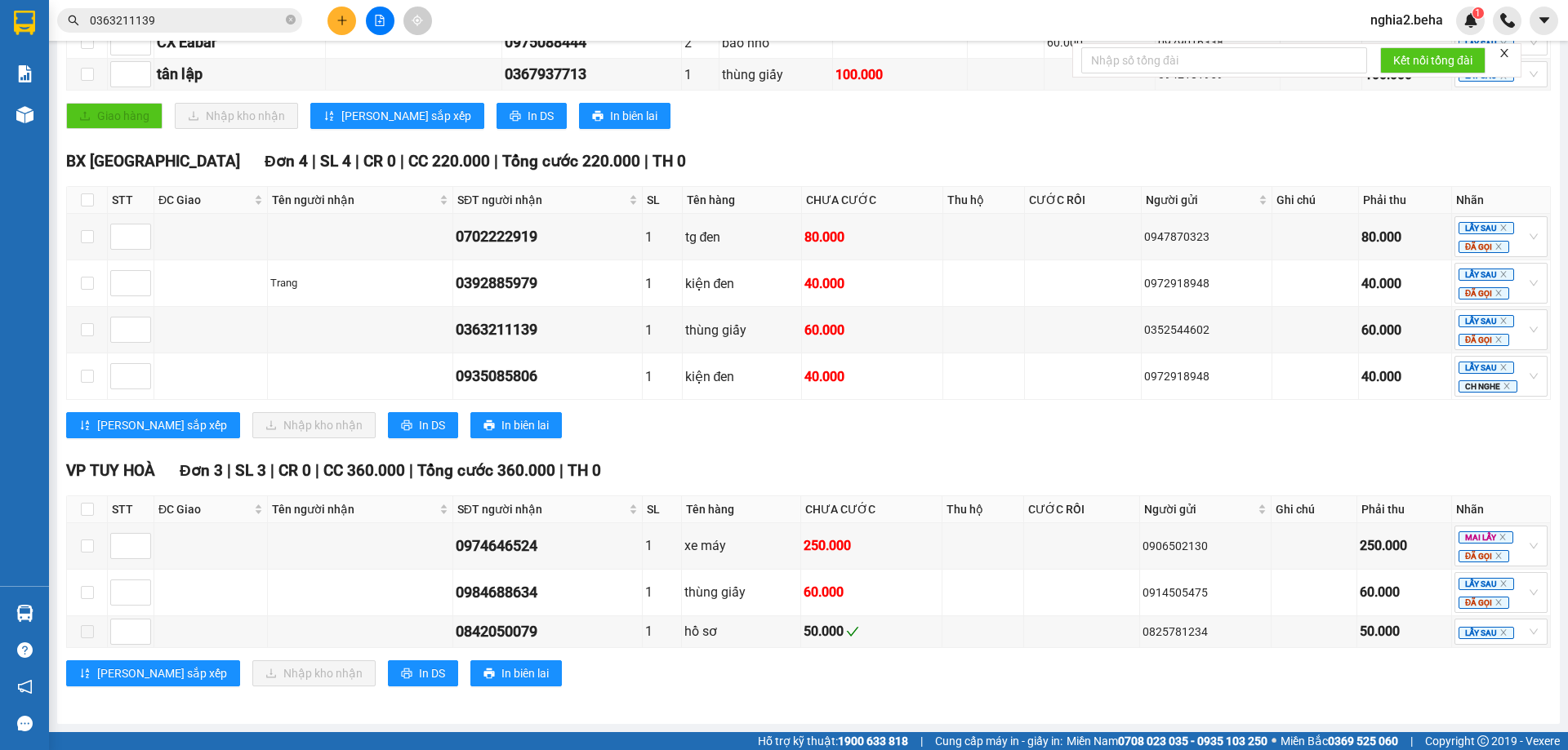
click at [1188, 743] on strong "0708 023 035 - 0935 103 250" at bounding box center [1192, 740] width 149 height 13
click at [971, 459] on div "VP TUY HOÀ Đơn 3 | SL 3 | CR 0 | CC 360.000 | Tổng cước 360.000 | TH 0" at bounding box center [809, 470] width 1485 height 24
click at [925, 449] on div "BX [GEOGRAPHIC_DATA] 4 | SL 4 | CR 0 | CC 220.000 | Tổng cước 220.000 | TH 0 ST…" at bounding box center [809, 299] width 1485 height 301
